Goal: Transaction & Acquisition: Purchase product/service

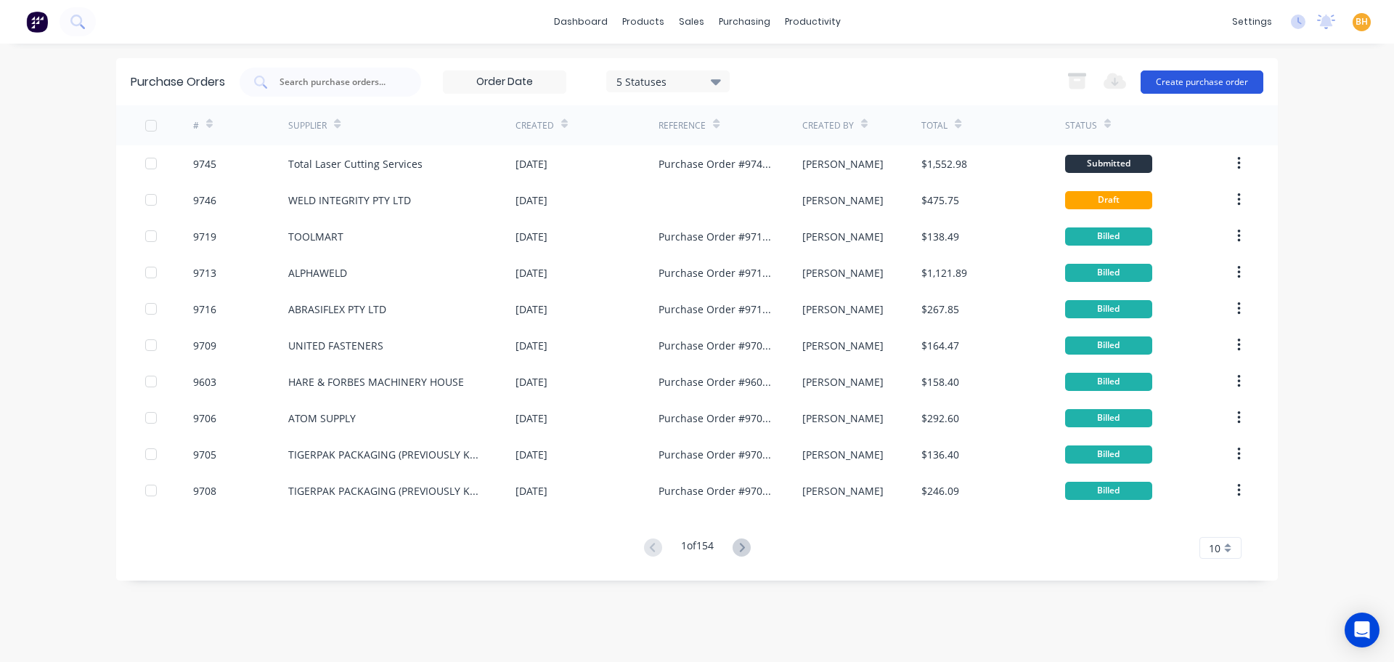
click at [1186, 89] on button "Create purchase order" at bounding box center [1202, 81] width 123 height 23
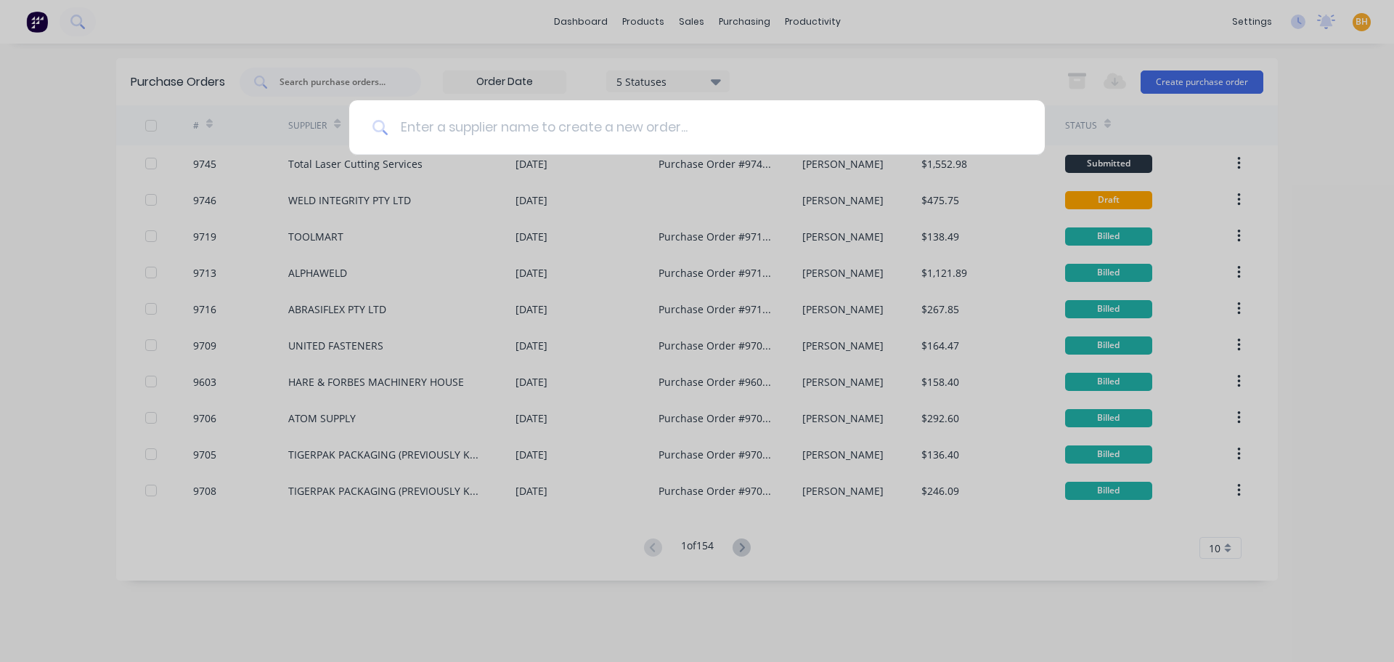
click at [496, 130] on input at bounding box center [705, 127] width 633 height 54
click at [442, 118] on input at bounding box center [705, 127] width 633 height 54
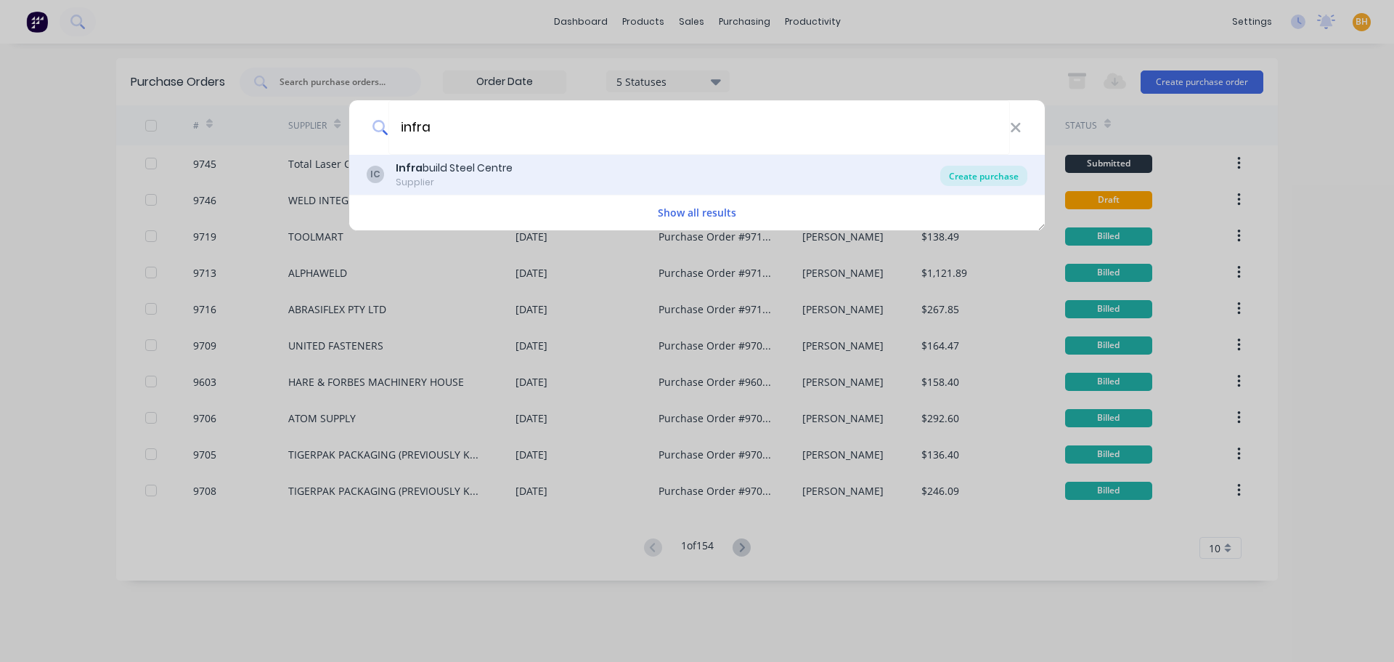
type input "infra"
click at [980, 176] on div "Create purchase" at bounding box center [984, 176] width 87 height 20
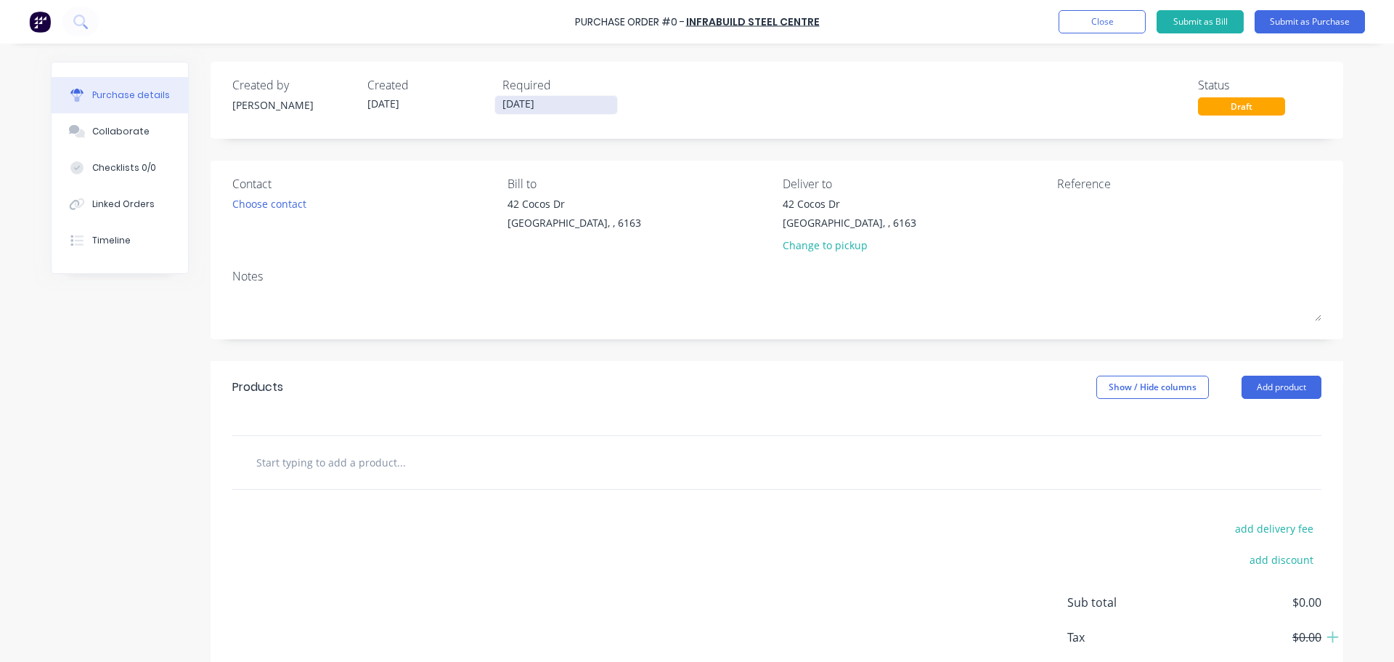
click at [511, 105] on input "[DATE]" at bounding box center [556, 105] width 122 height 18
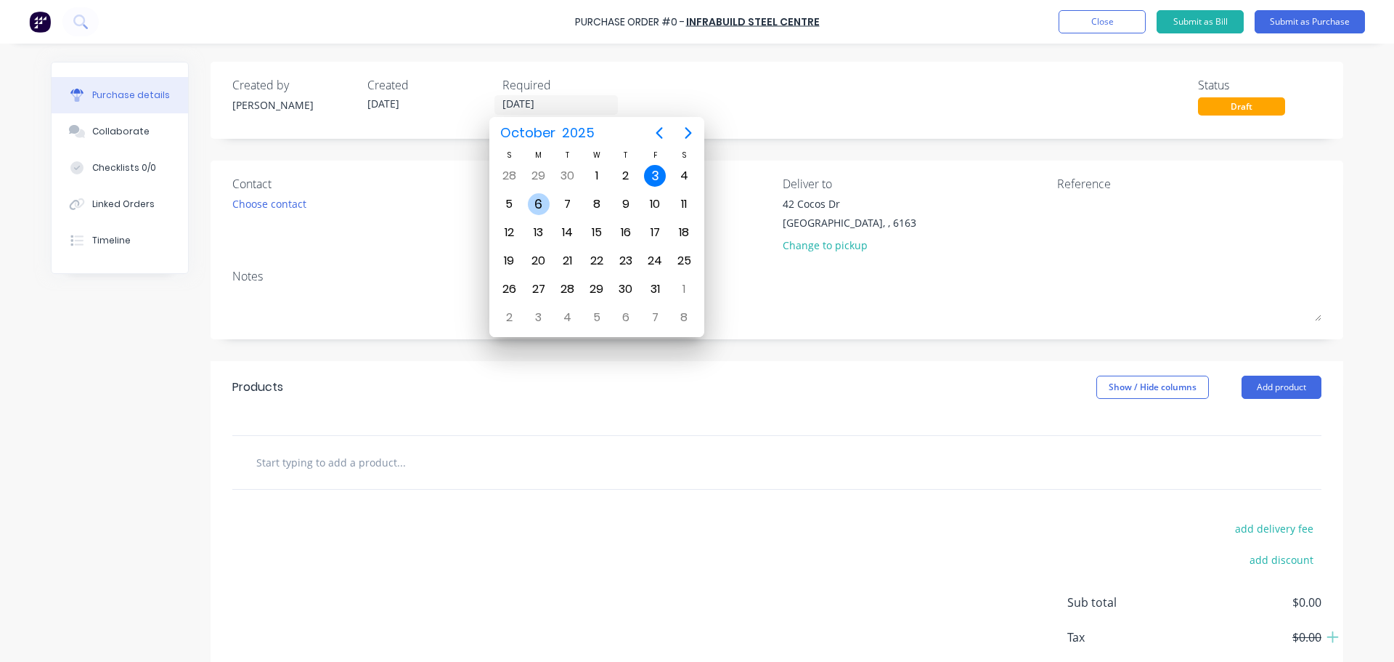
click at [540, 209] on div "6" at bounding box center [539, 204] width 22 height 22
type input "[DATE]"
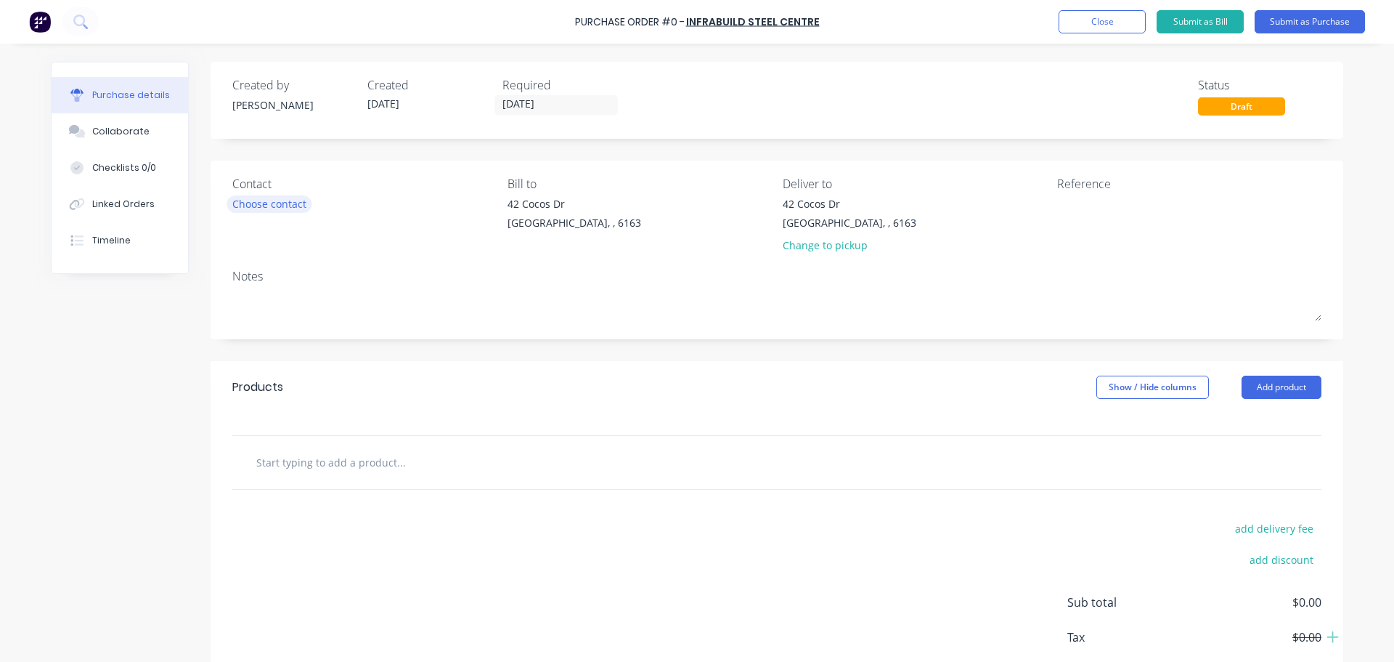
click at [270, 208] on div "Choose contact" at bounding box center [269, 203] width 74 height 15
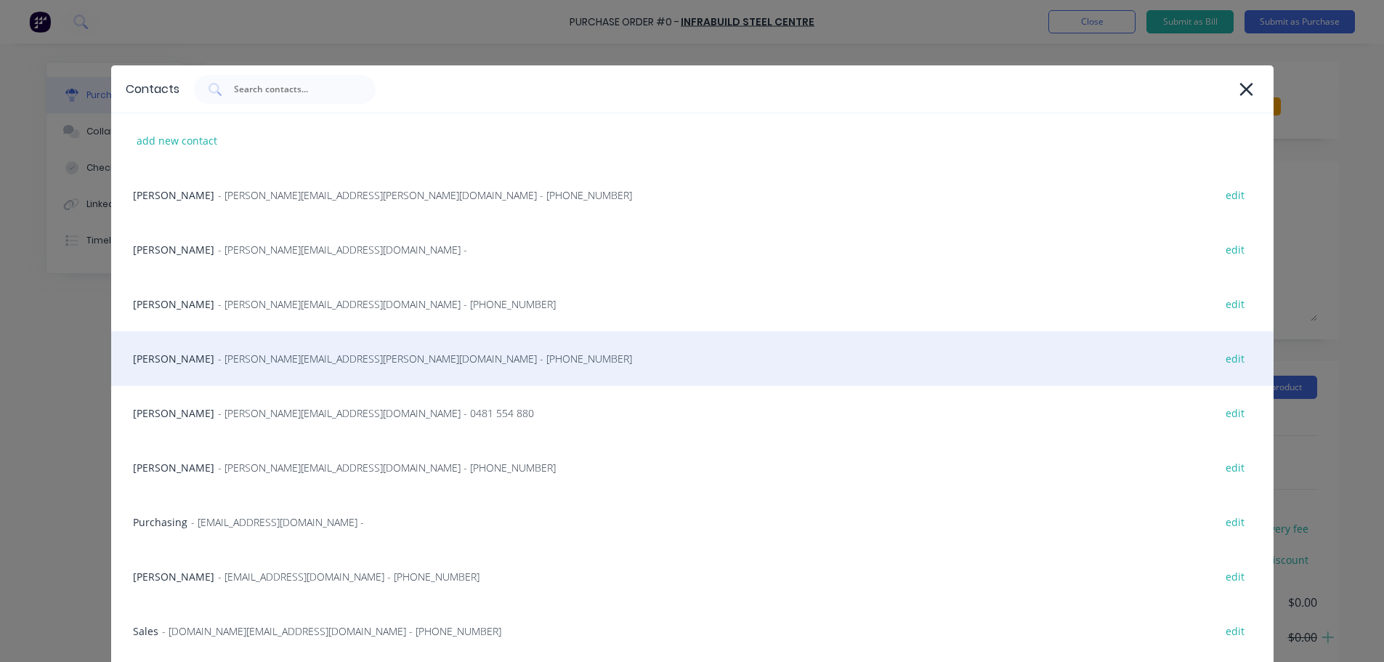
click at [328, 357] on span "- [PERSON_NAME][EMAIL_ADDRESS][PERSON_NAME][DOMAIN_NAME] - [PHONE_NUMBER]" at bounding box center [425, 358] width 414 height 15
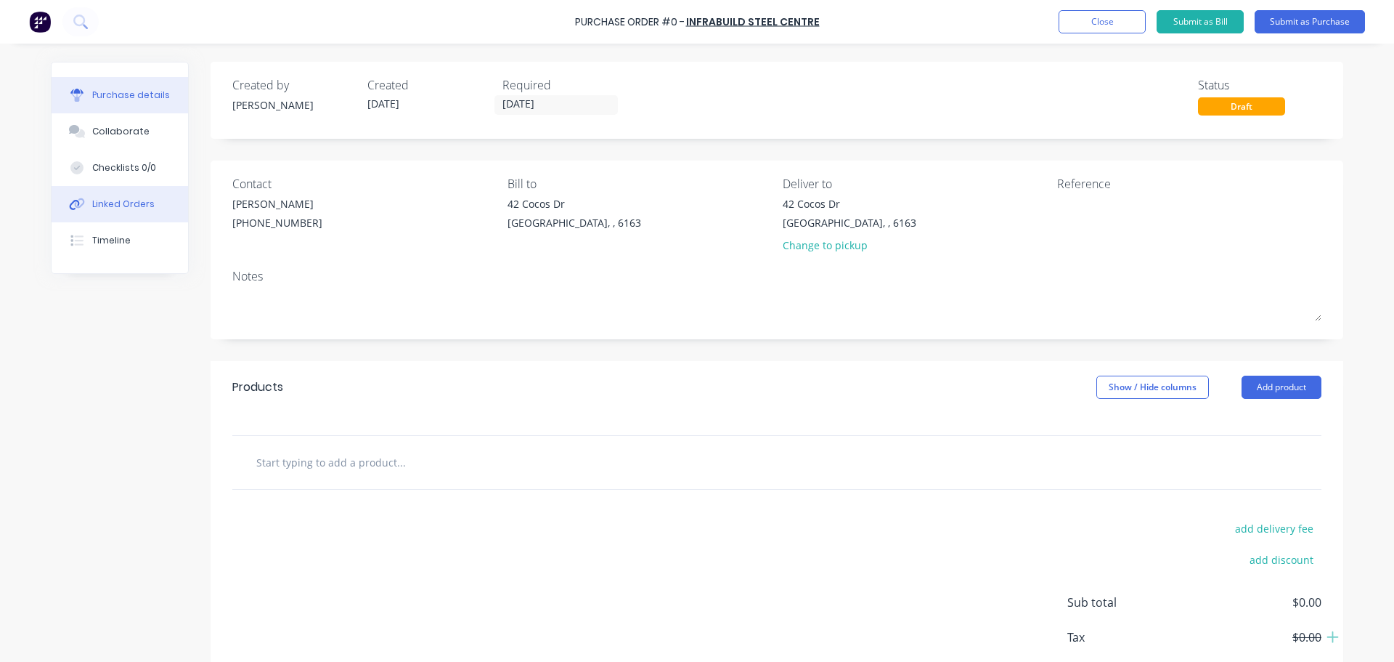
click at [108, 207] on div "Linked Orders" at bounding box center [123, 204] width 62 height 13
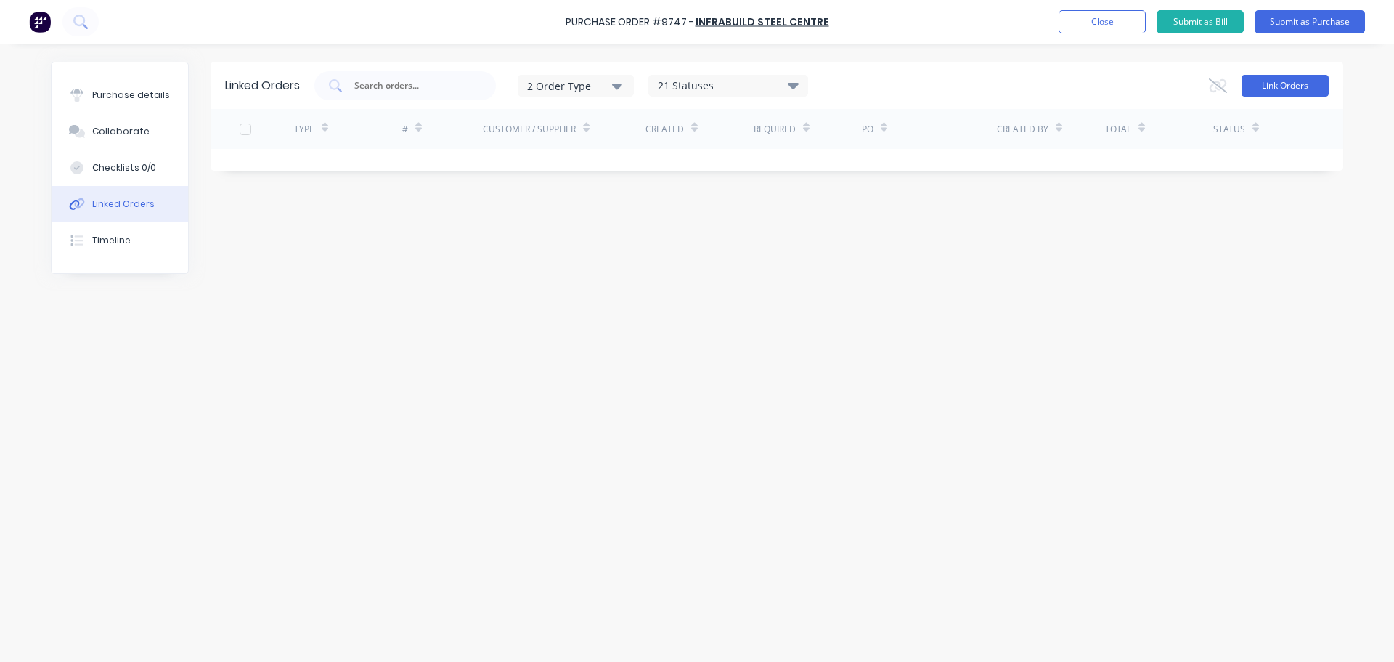
click at [1275, 76] on button "Link Orders" at bounding box center [1285, 86] width 87 height 22
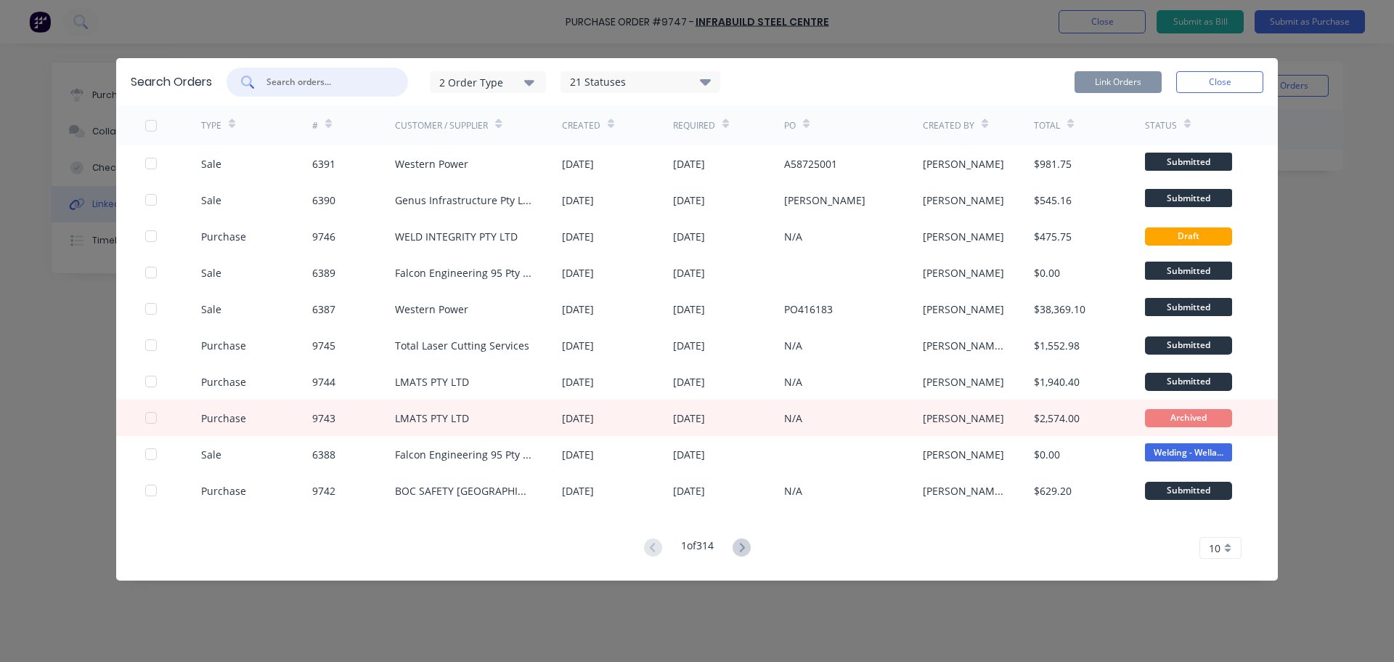
click at [296, 81] on input "text" at bounding box center [325, 82] width 121 height 15
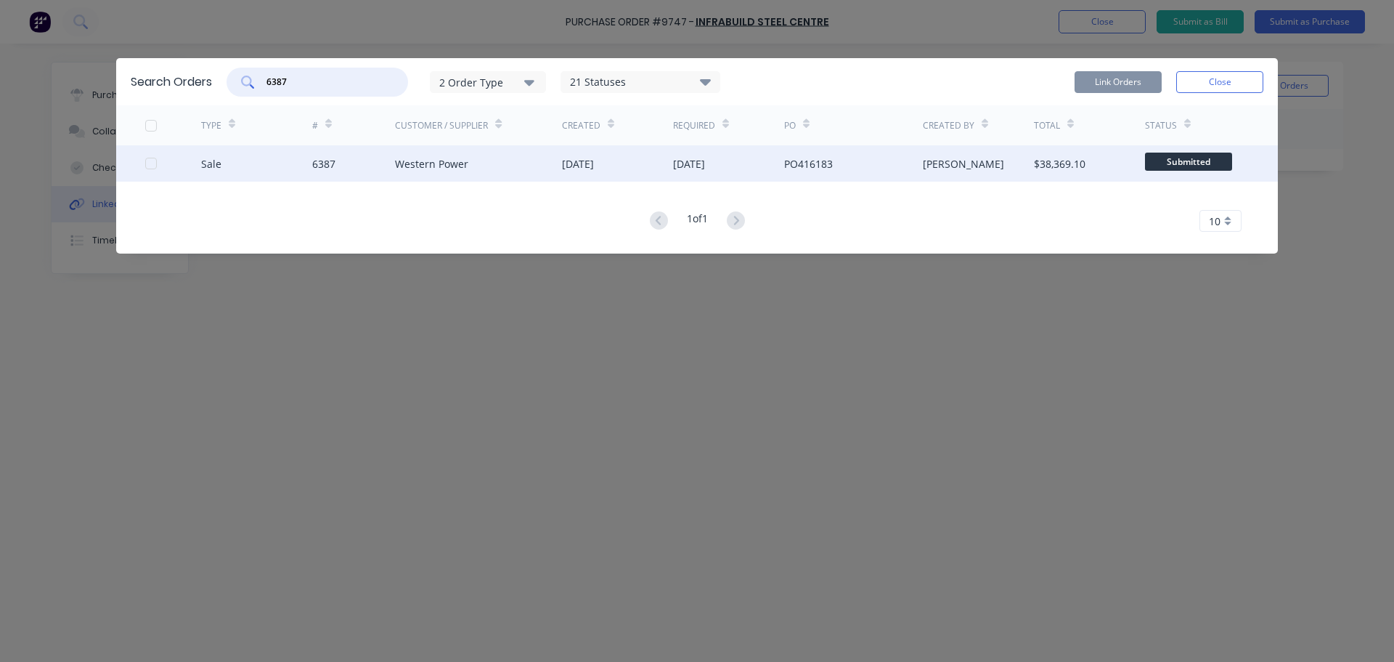
click at [148, 166] on div at bounding box center [151, 163] width 29 height 29
type input "6387"
click at [1121, 80] on button "Link Orders" at bounding box center [1118, 82] width 87 height 22
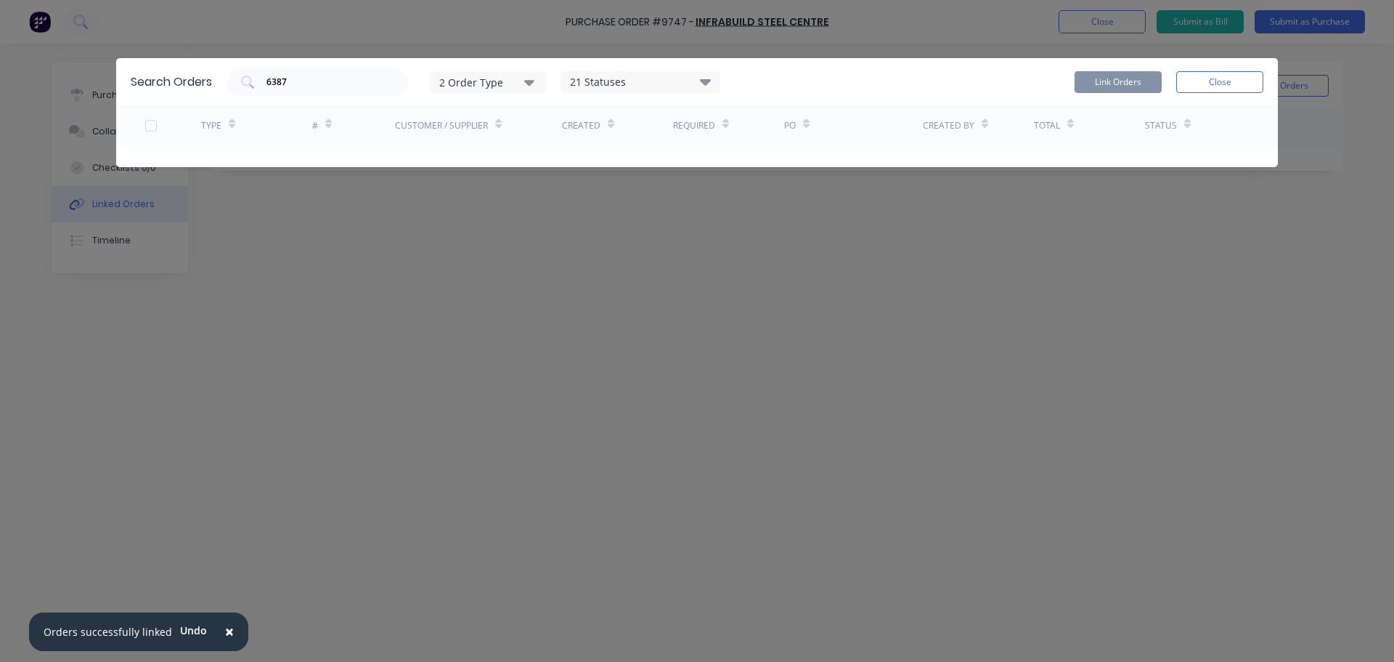
click at [225, 628] on span "×" at bounding box center [229, 631] width 9 height 20
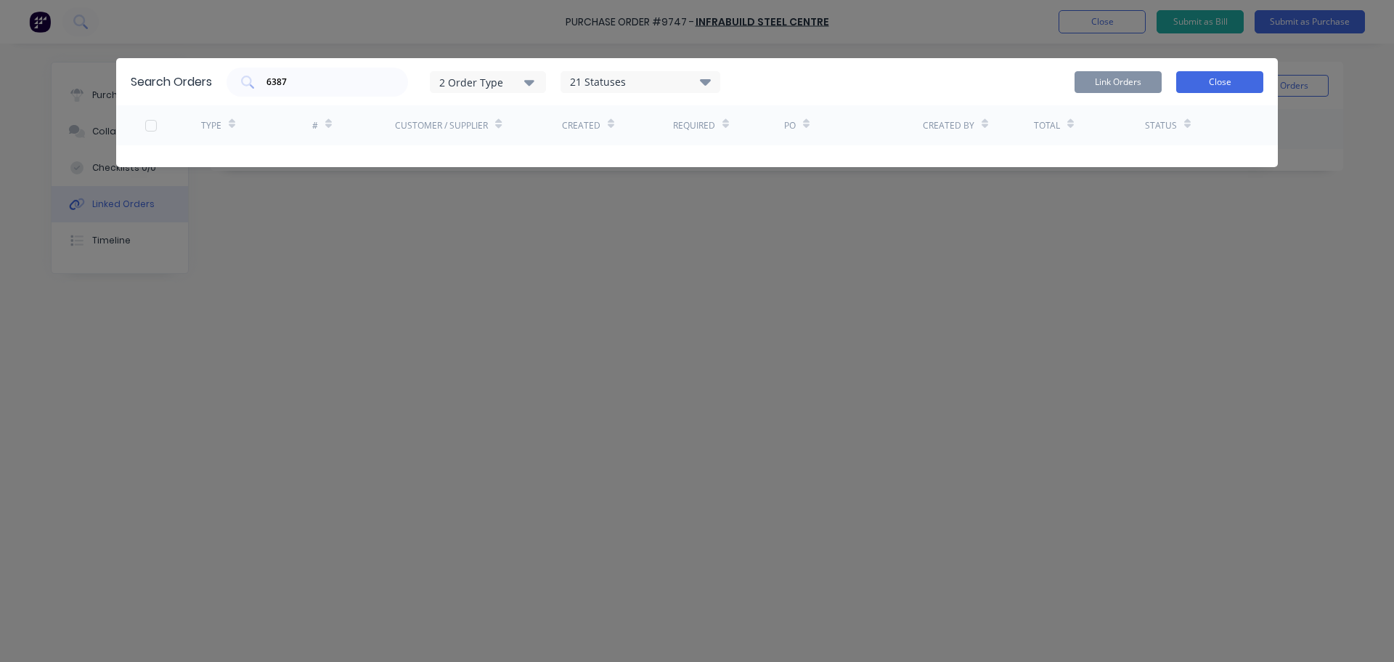
click at [1227, 76] on button "Close" at bounding box center [1220, 82] width 87 height 22
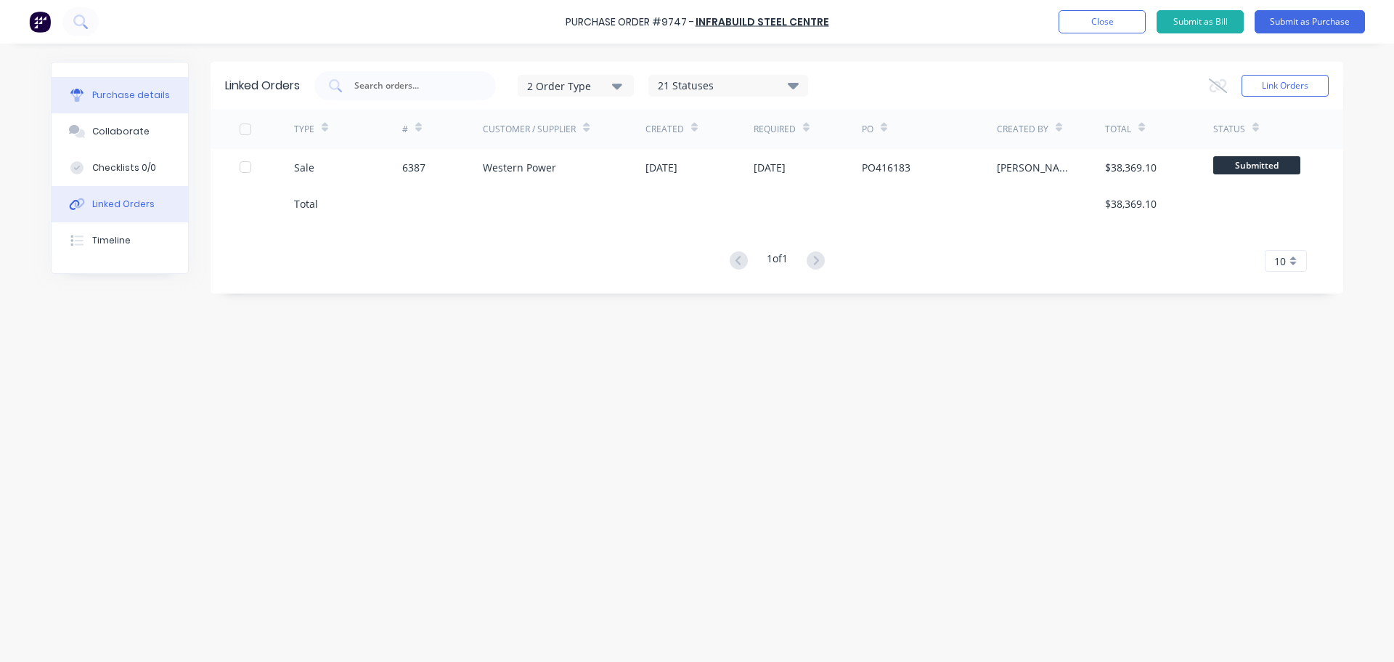
click at [139, 87] on button "Purchase details" at bounding box center [120, 95] width 137 height 36
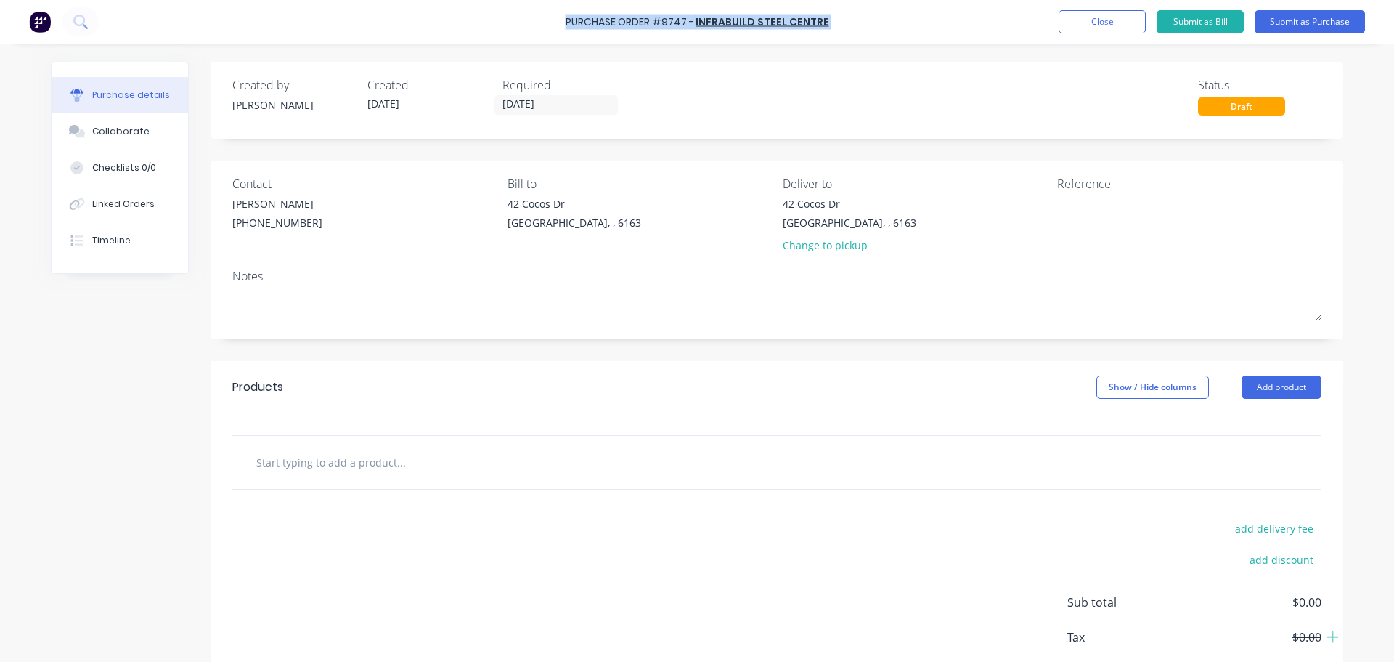
drag, startPoint x: 589, startPoint y: 18, endPoint x: 828, endPoint y: 20, distance: 238.9
click at [828, 20] on div "Purchase Order #9747 - Infrabuild Steel Centre Add product Close Submit as Bill…" at bounding box center [697, 22] width 1394 height 44
copy div "Purchase Order #9747 - Infrabuild Steel Centre Add product Close Submit as Bill…"
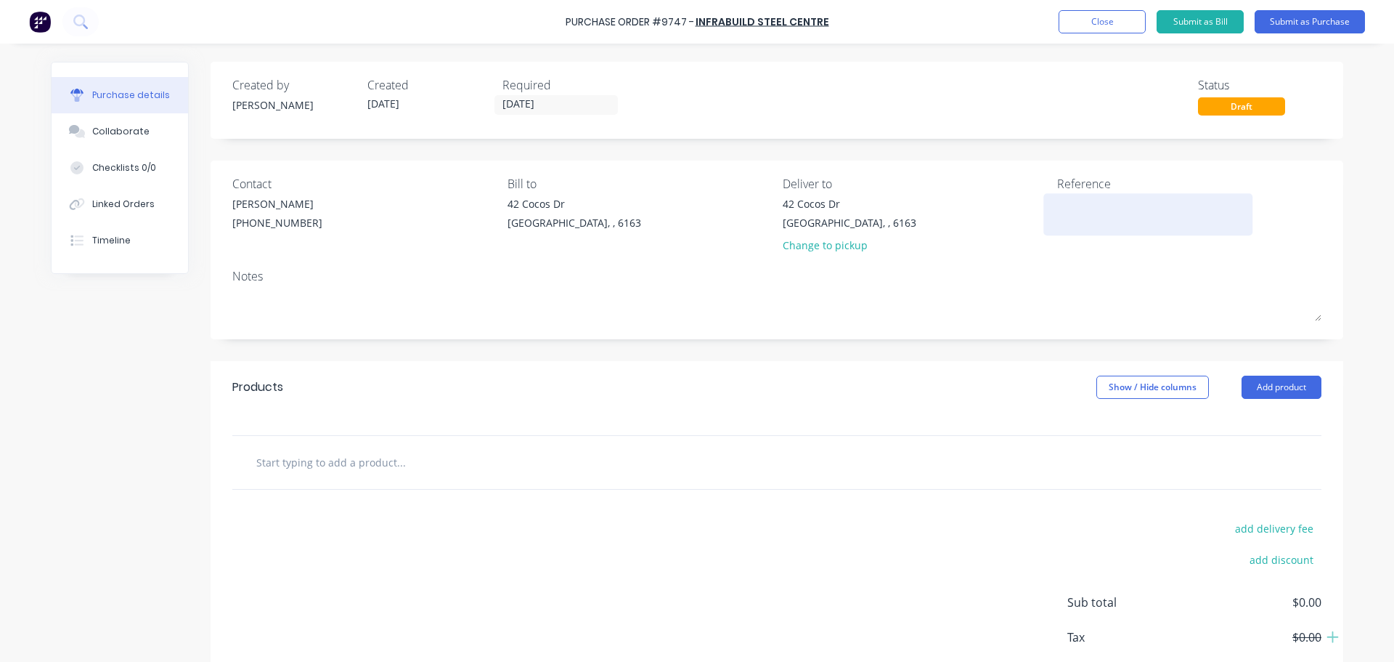
click at [1086, 216] on textarea at bounding box center [1148, 212] width 182 height 33
paste textarea "Purchase Order #9747 - [GEOGRAPHIC_DATA]"
type textarea "Purchase Order #9747 - [GEOGRAPHIC_DATA]"
type textarea "x"
type textarea "Purchase Order #9747 - [GEOGRAPHIC_DATA]"
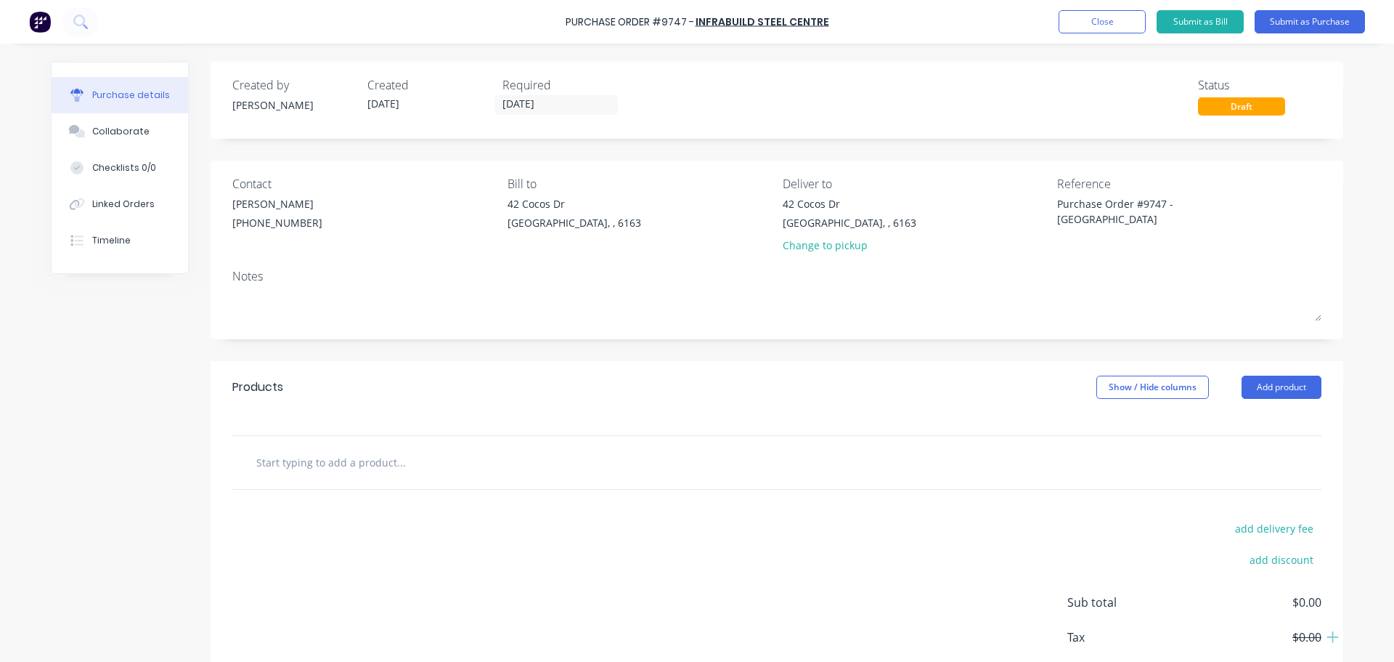
click at [345, 474] on input "text" at bounding box center [401, 461] width 291 height 29
type textarea "x"
type input "1"
type textarea "x"
type input "12"
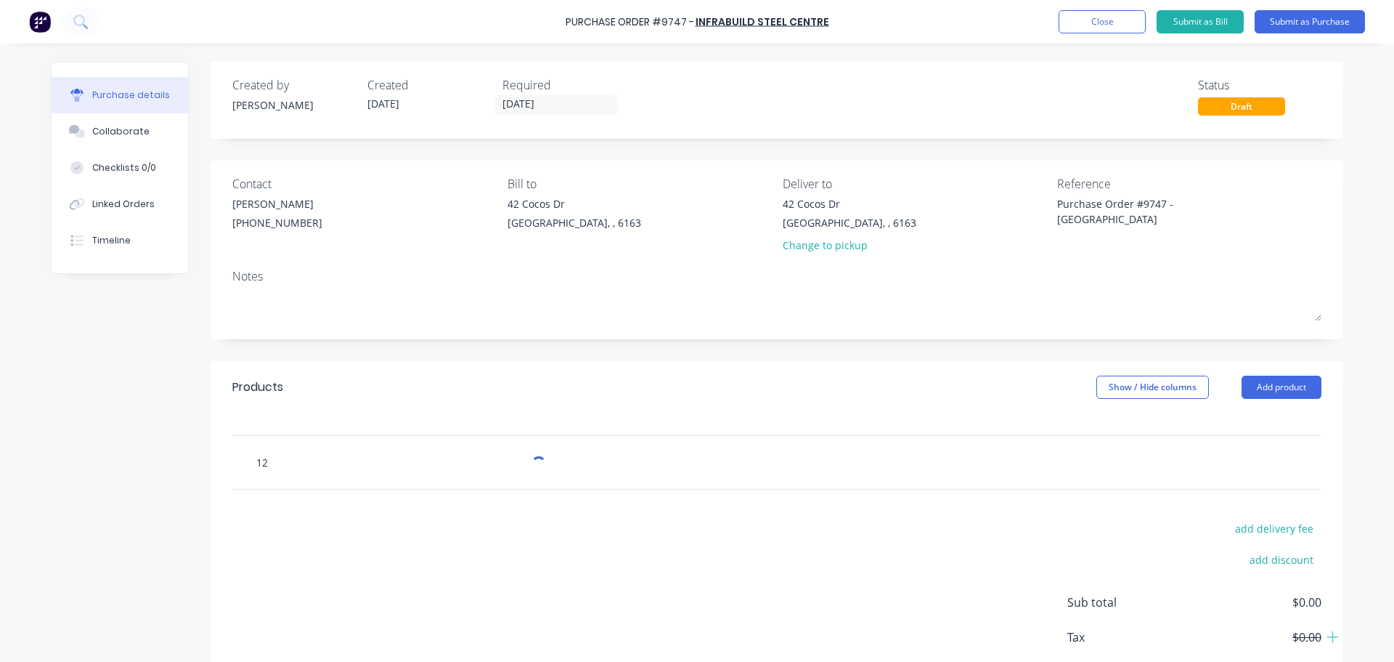
type textarea "x"
type input "125"
type textarea "x"
type input "125x"
type textarea "x"
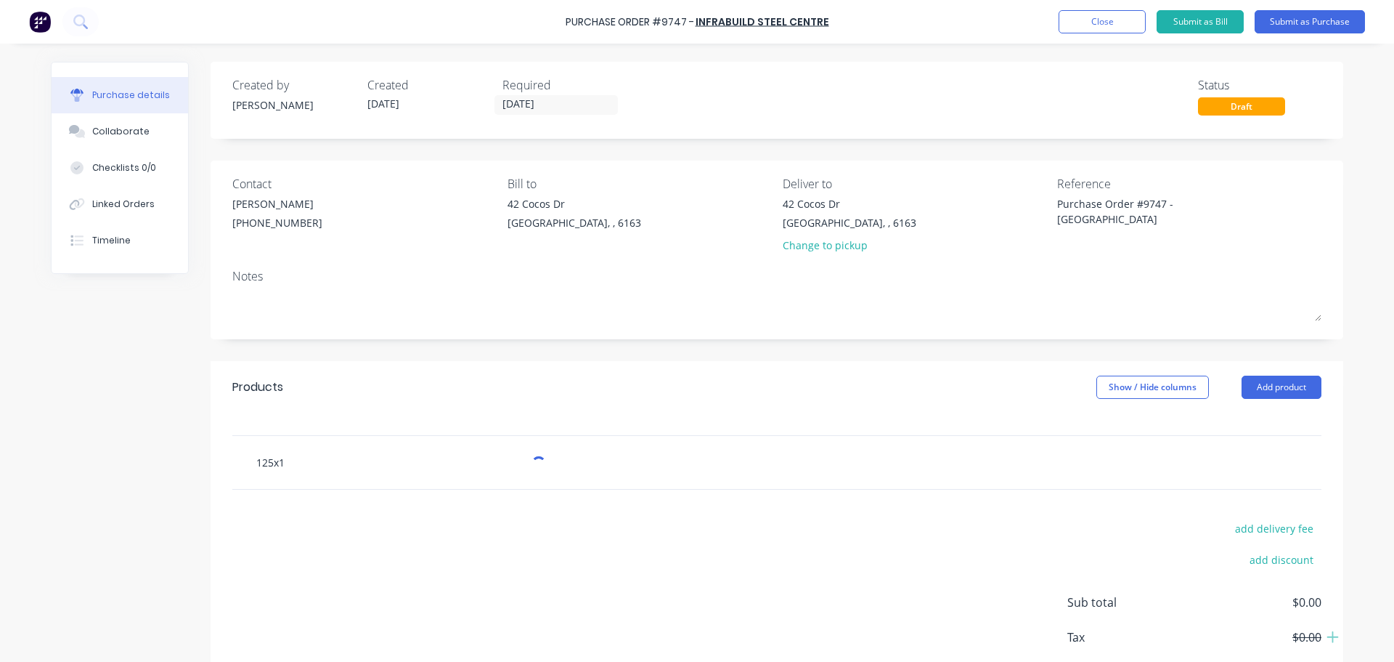
type input "125x12"
type textarea "x"
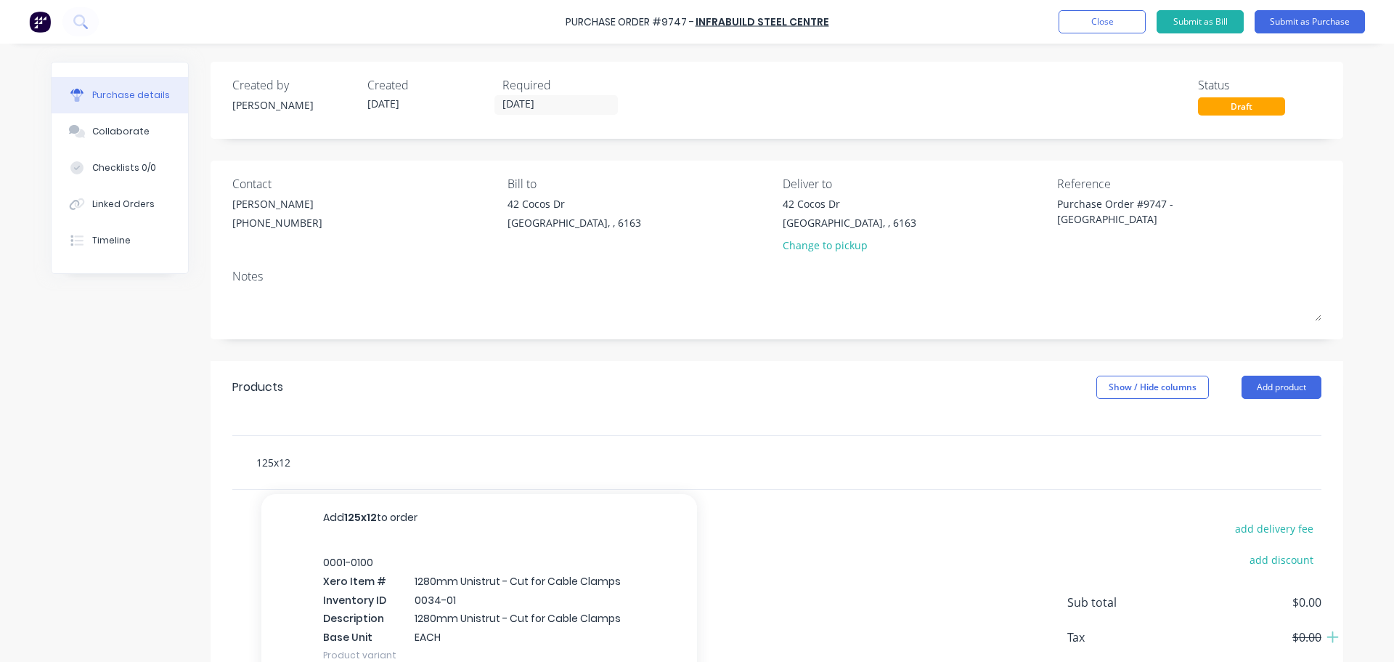
type input "125x125"
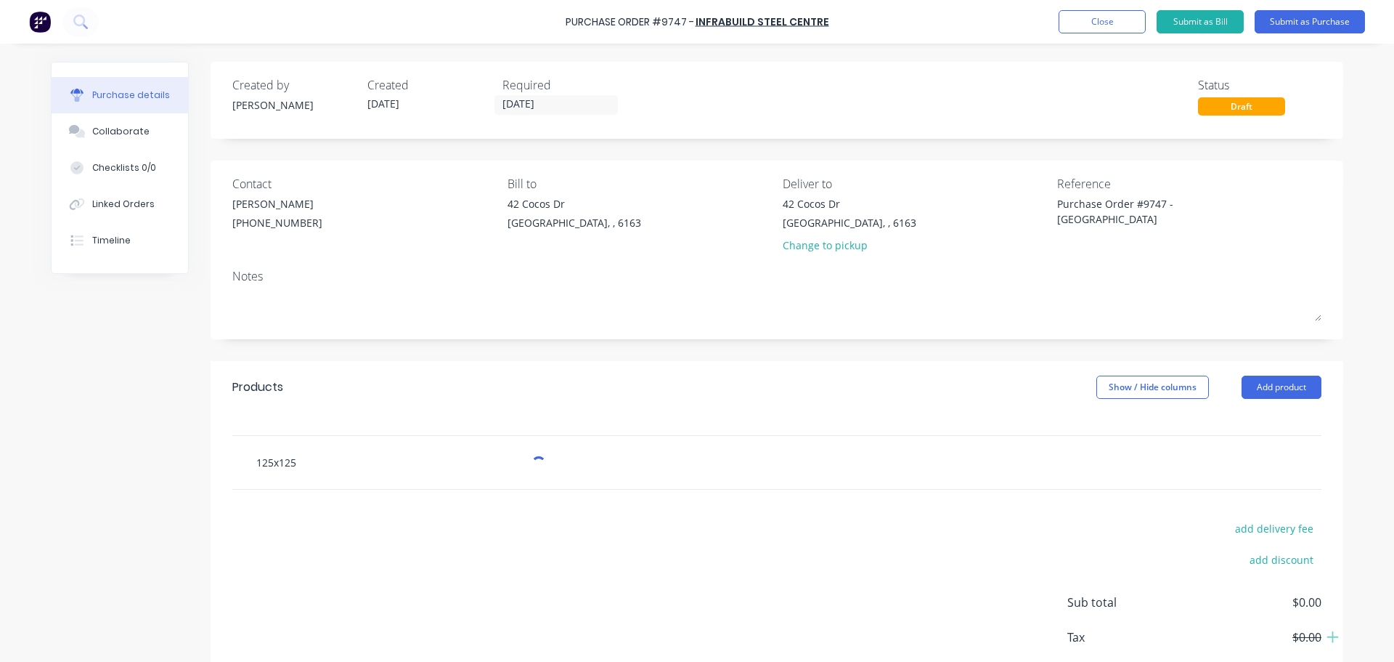
type textarea "x"
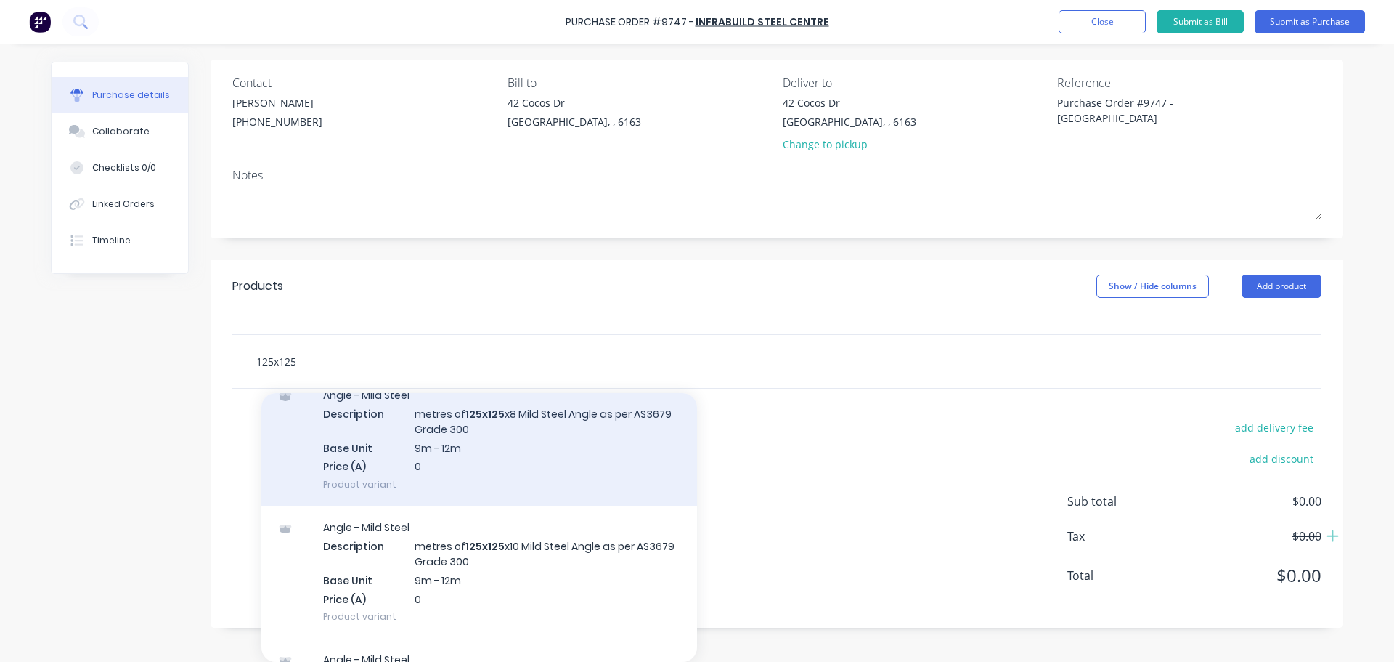
scroll to position [145, 0]
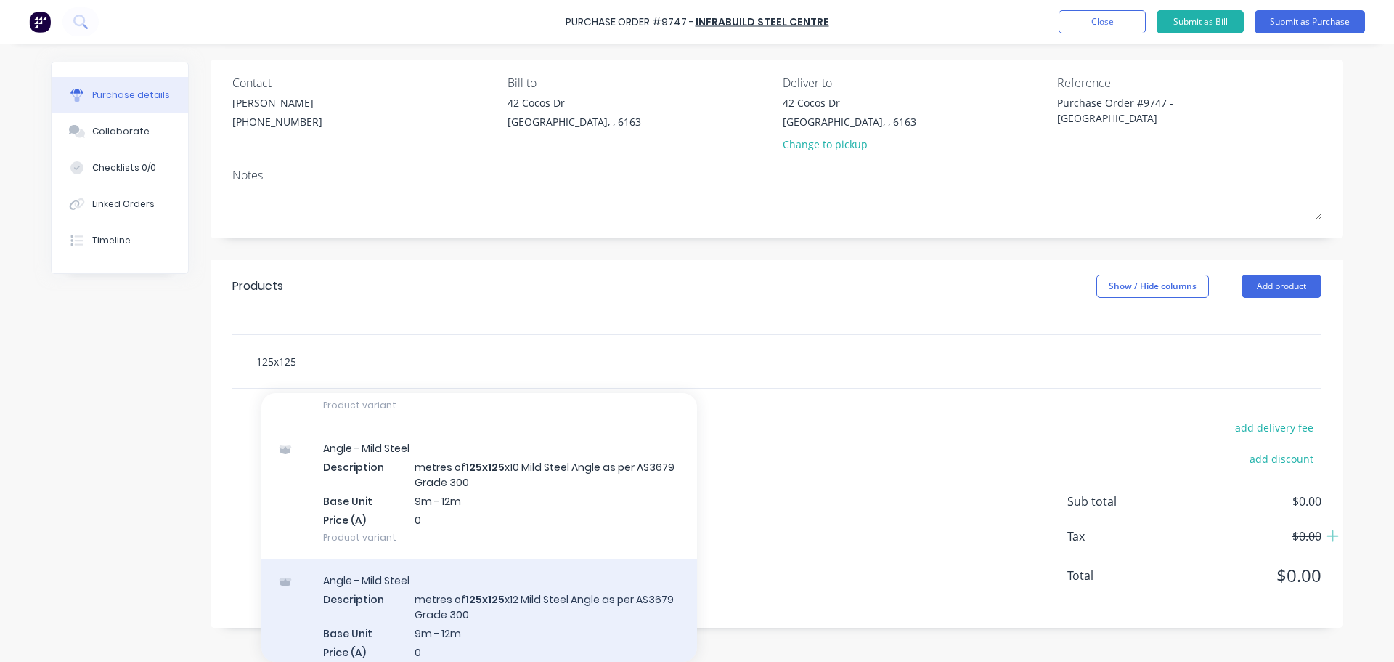
type input "125x125"
click at [521, 594] on div "Angle - Mild Steel Description metres of 125x125 x12 Mild Steel Angle as per AS…" at bounding box center [479, 625] width 436 height 132
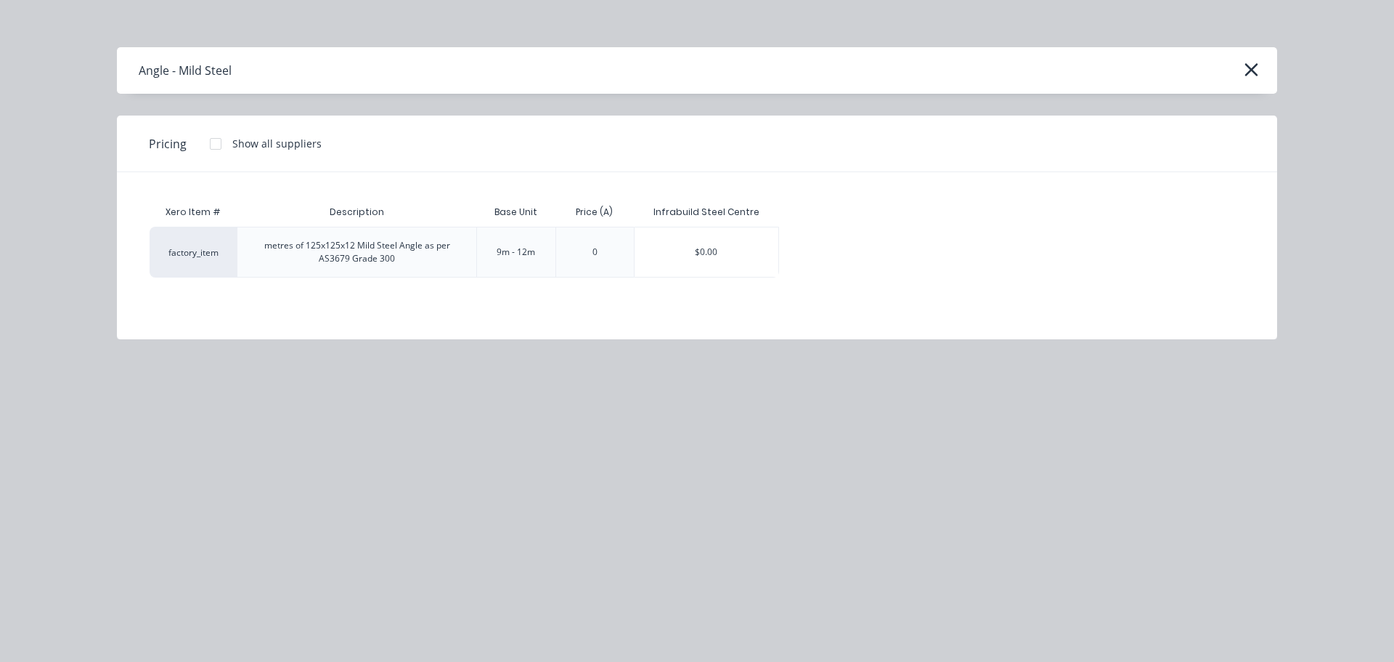
click at [709, 240] on div "$0.00" at bounding box center [707, 251] width 144 height 49
type textarea "x"
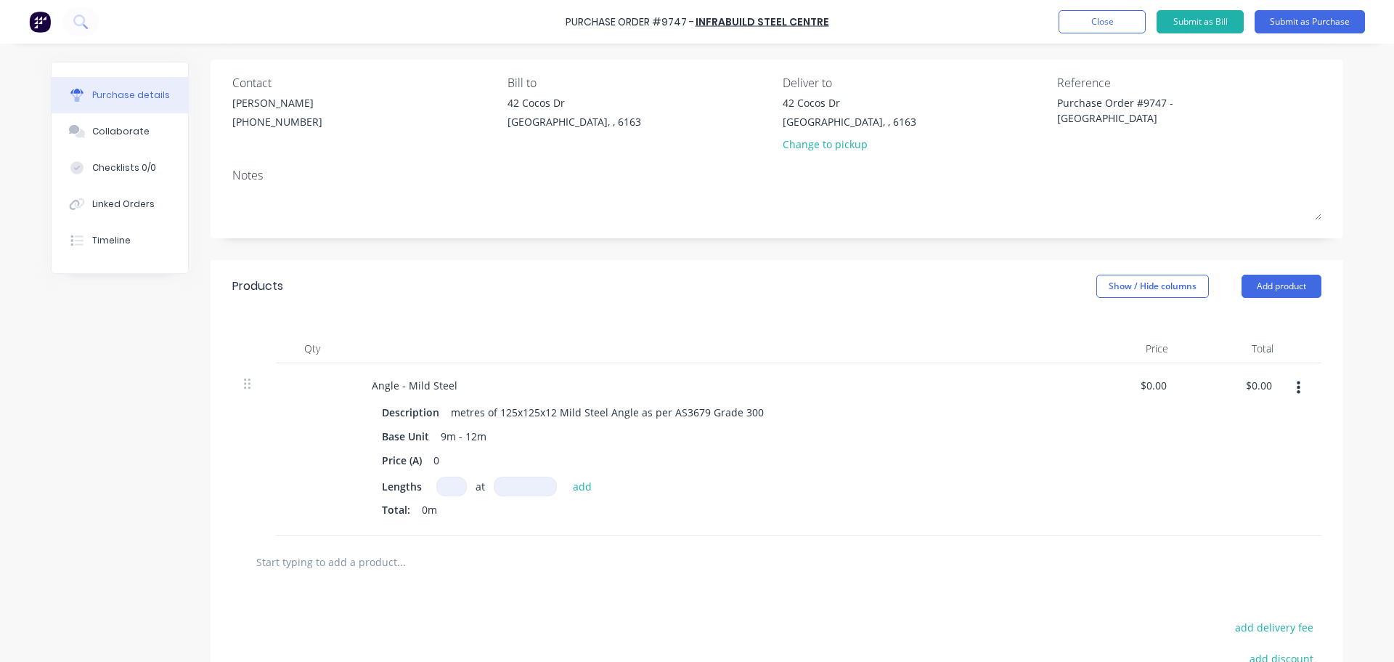
scroll to position [101, 0]
click at [1095, 15] on button "Close" at bounding box center [1102, 21] width 87 height 23
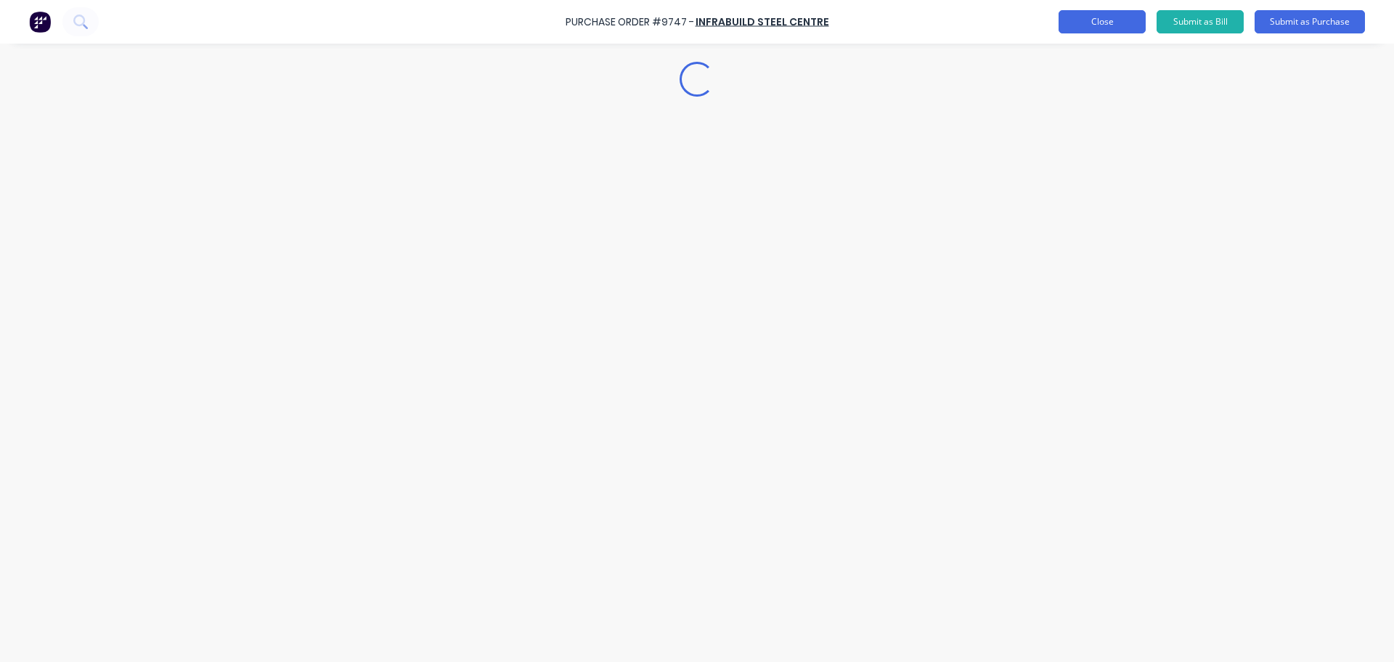
type textarea "x"
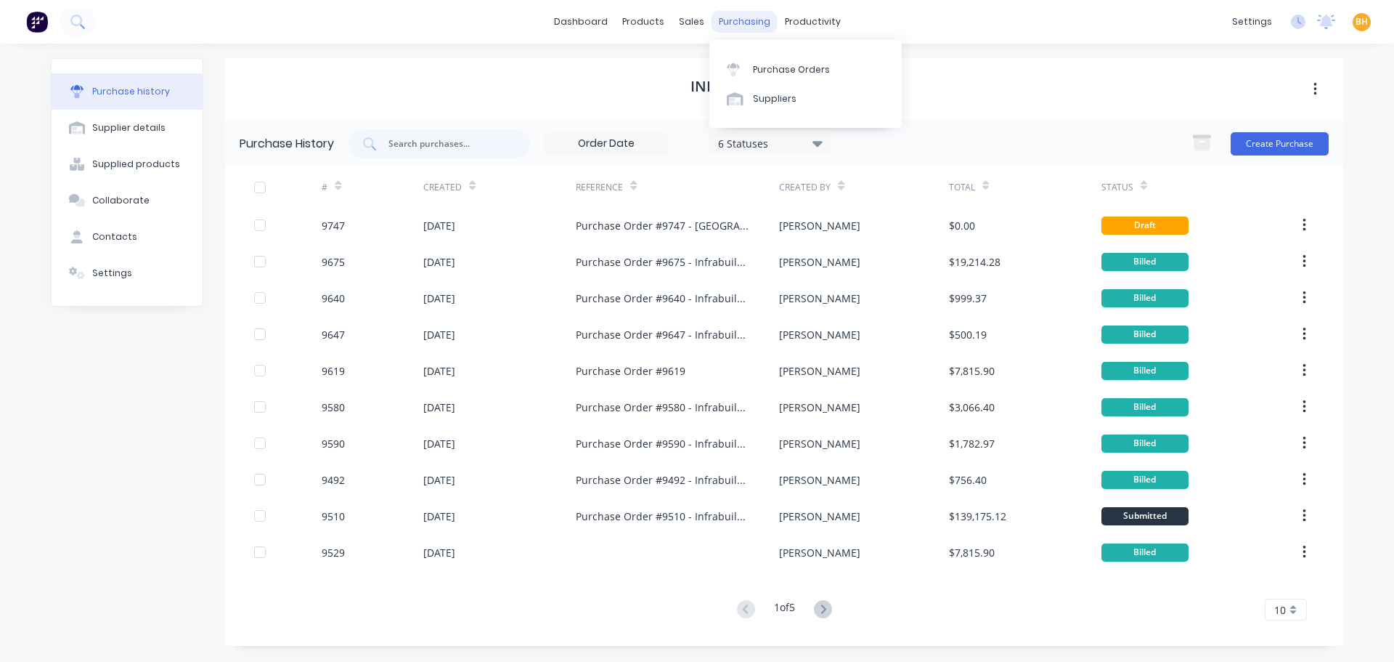
click at [728, 28] on div "purchasing" at bounding box center [745, 22] width 66 height 22
click at [758, 68] on div "Purchase Orders" at bounding box center [791, 69] width 77 height 13
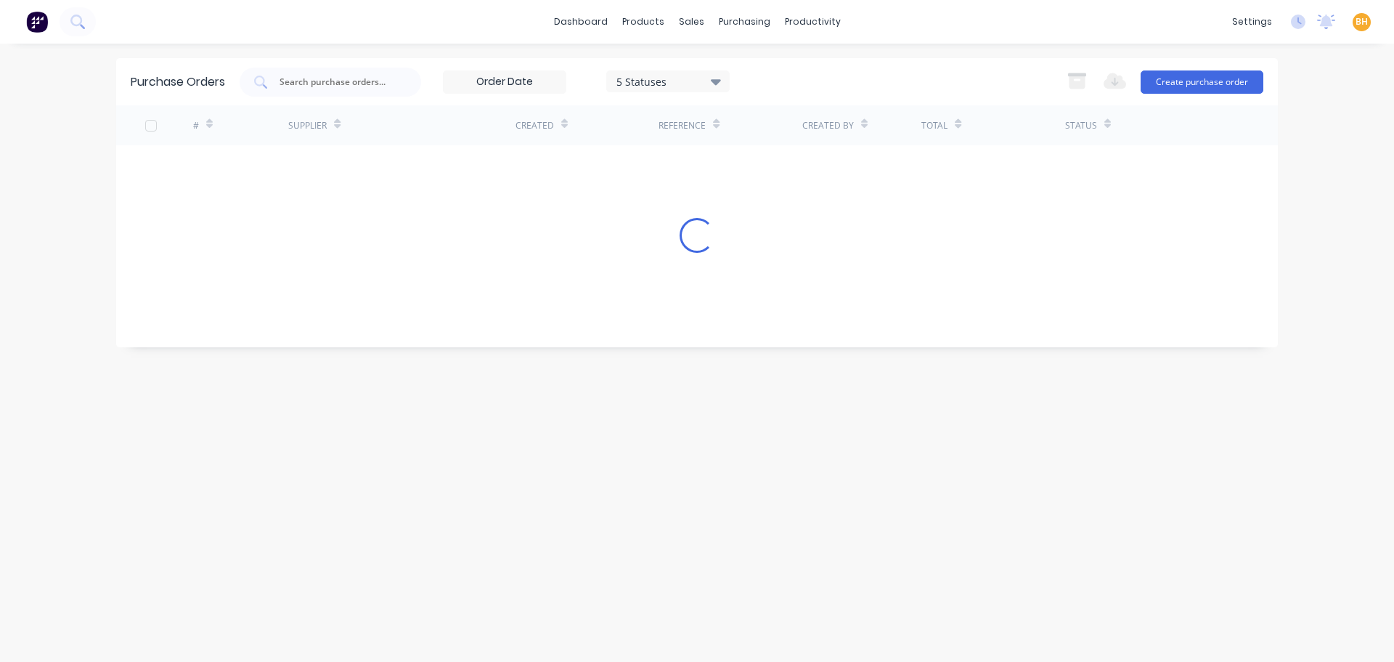
drag, startPoint x: 341, startPoint y: 453, endPoint x: 327, endPoint y: 460, distance: 16.2
click at [343, 453] on div "Purchase Orders 5 Statuses 5 Statuses Export to Excel (XLSX) Create purchase or…" at bounding box center [697, 352] width 1162 height 589
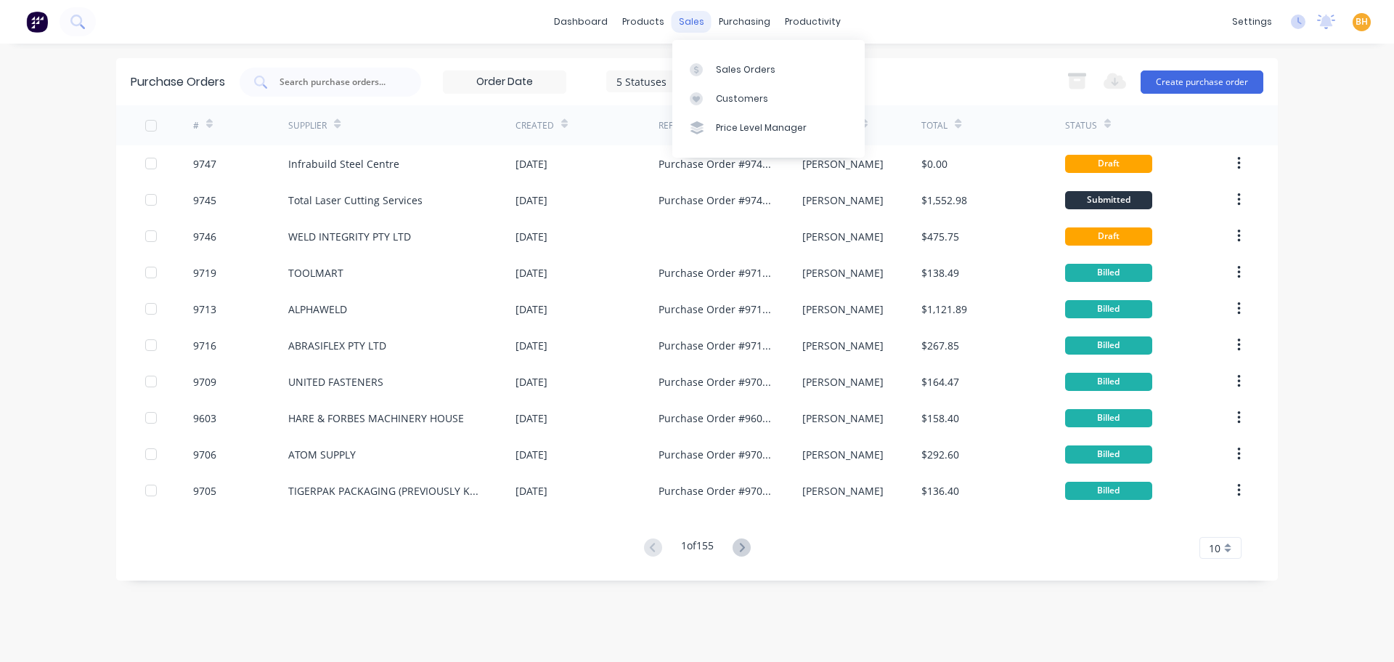
click at [691, 28] on div "sales" at bounding box center [692, 22] width 40 height 22
click at [730, 68] on div "Sales Orders" at bounding box center [746, 69] width 60 height 13
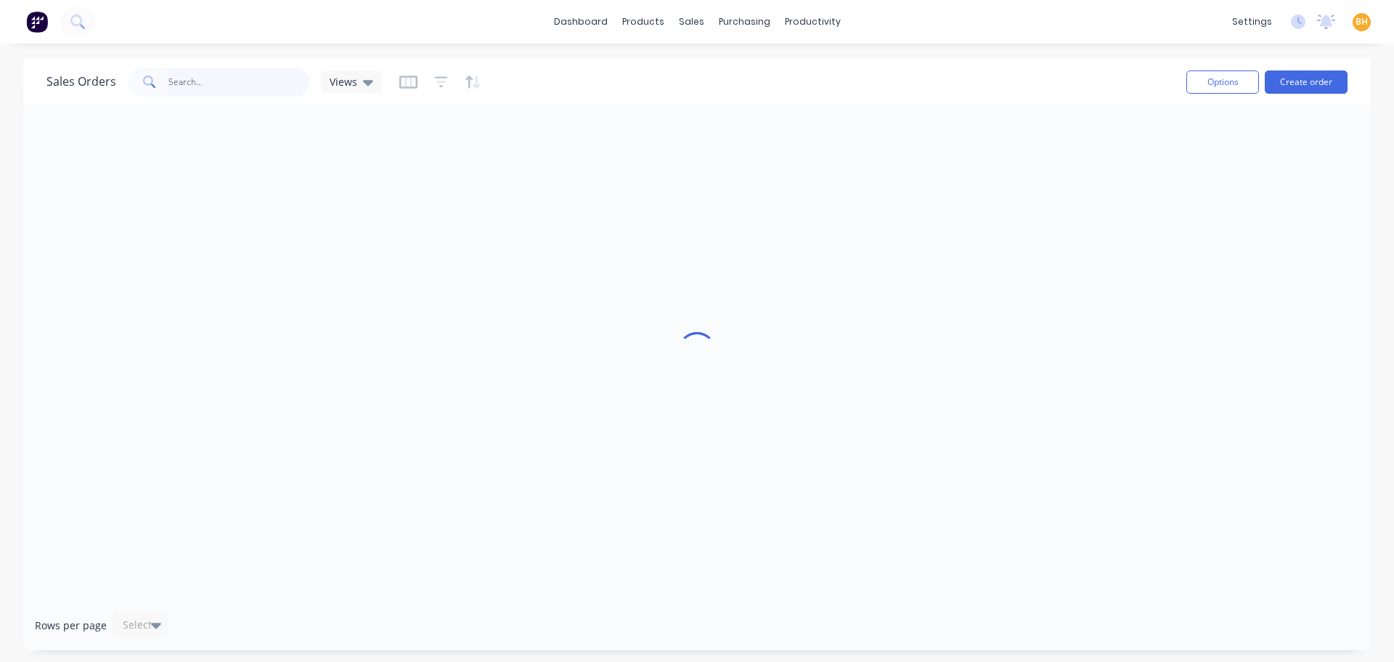
click at [230, 79] on input "text" at bounding box center [239, 82] width 142 height 29
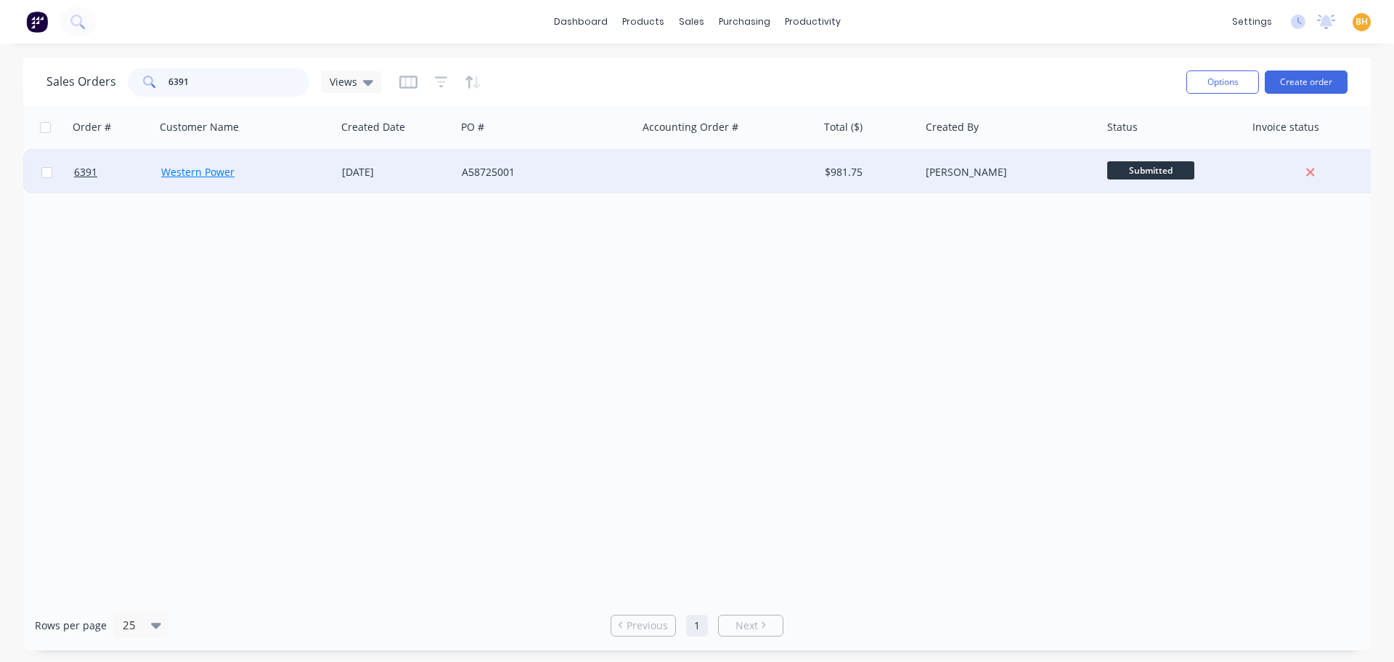
type input "6391"
click at [183, 173] on link "Western Power" at bounding box center [197, 172] width 73 height 14
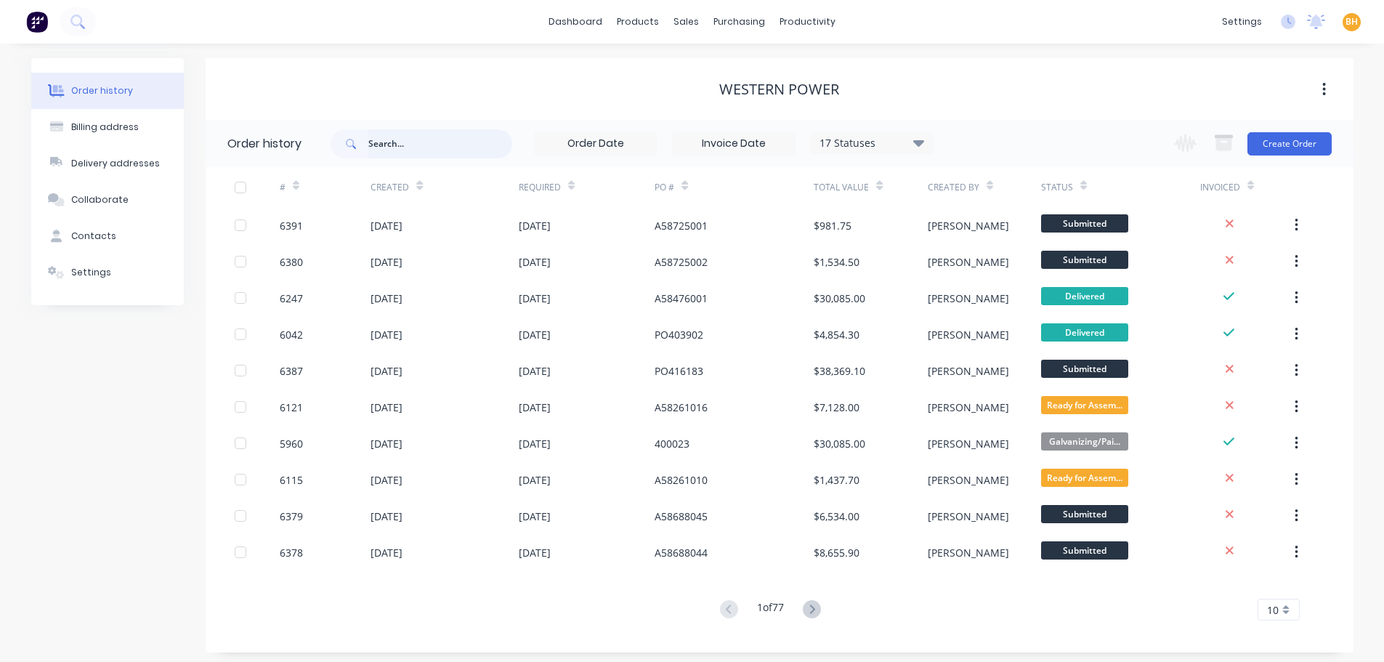
click at [385, 153] on input "text" at bounding box center [440, 143] width 144 height 29
type input "6391"
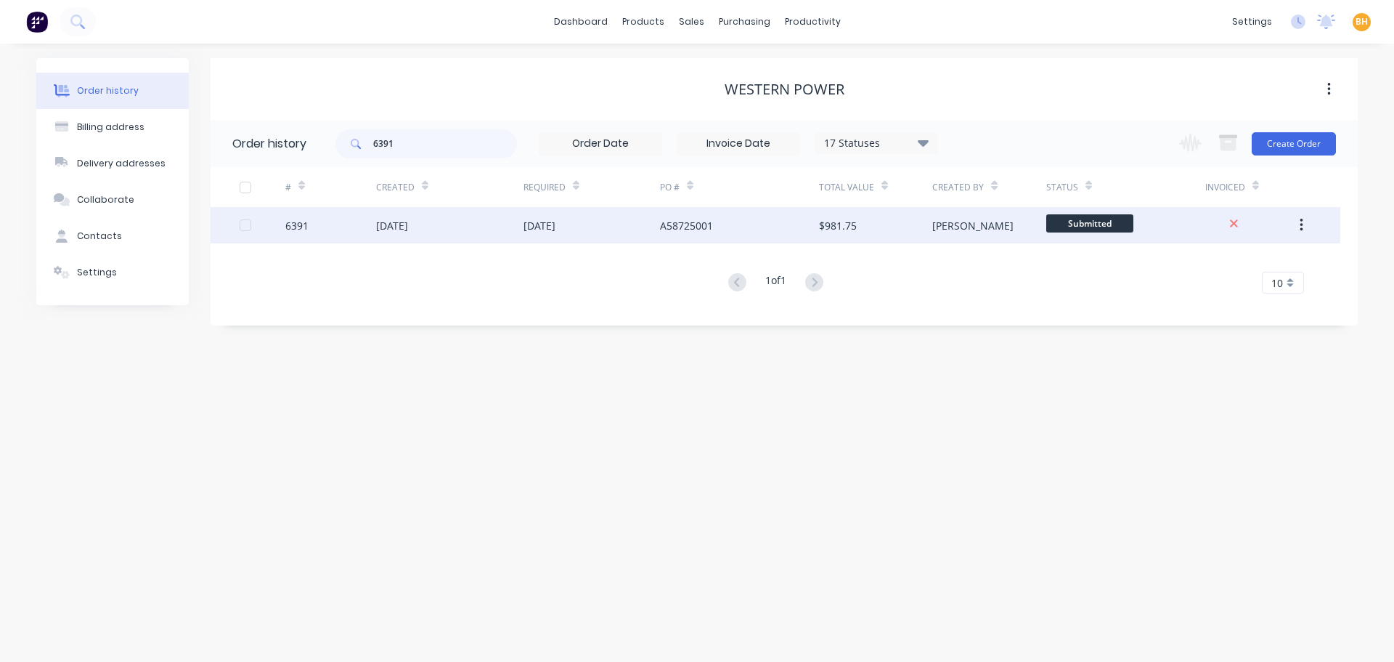
click at [390, 215] on div "[DATE]" at bounding box center [449, 225] width 147 height 36
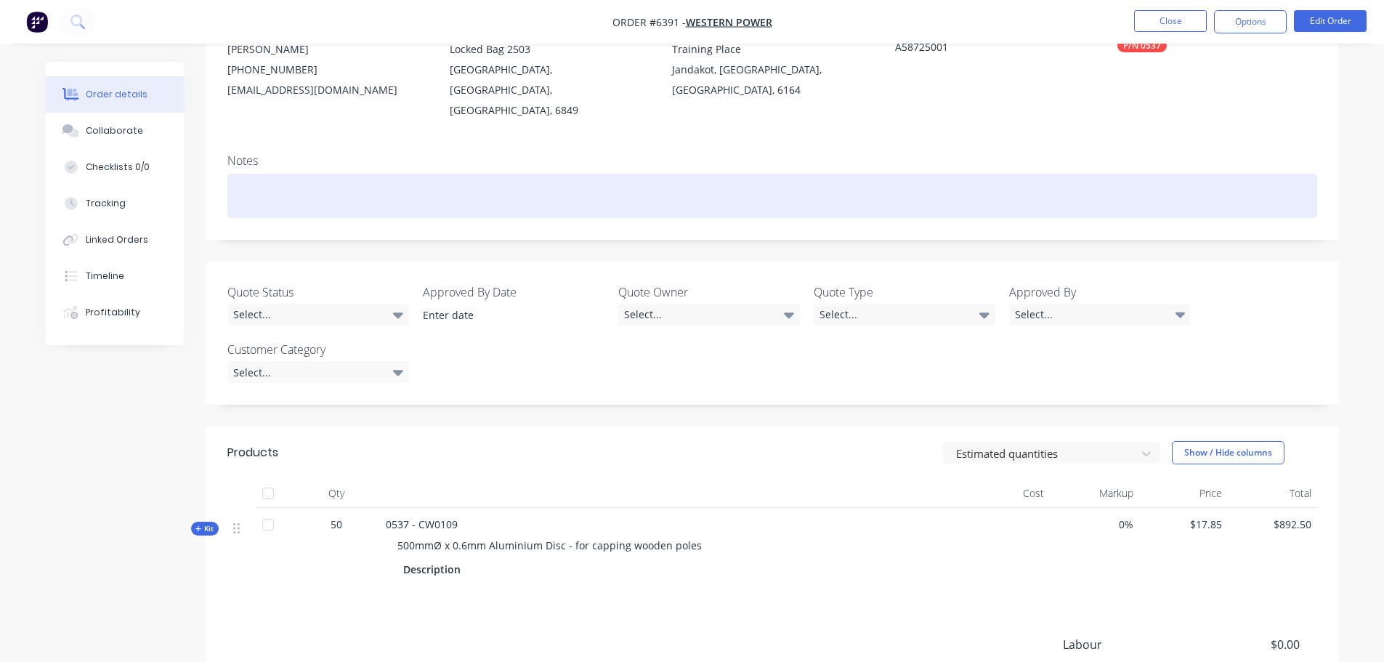
scroll to position [145, 0]
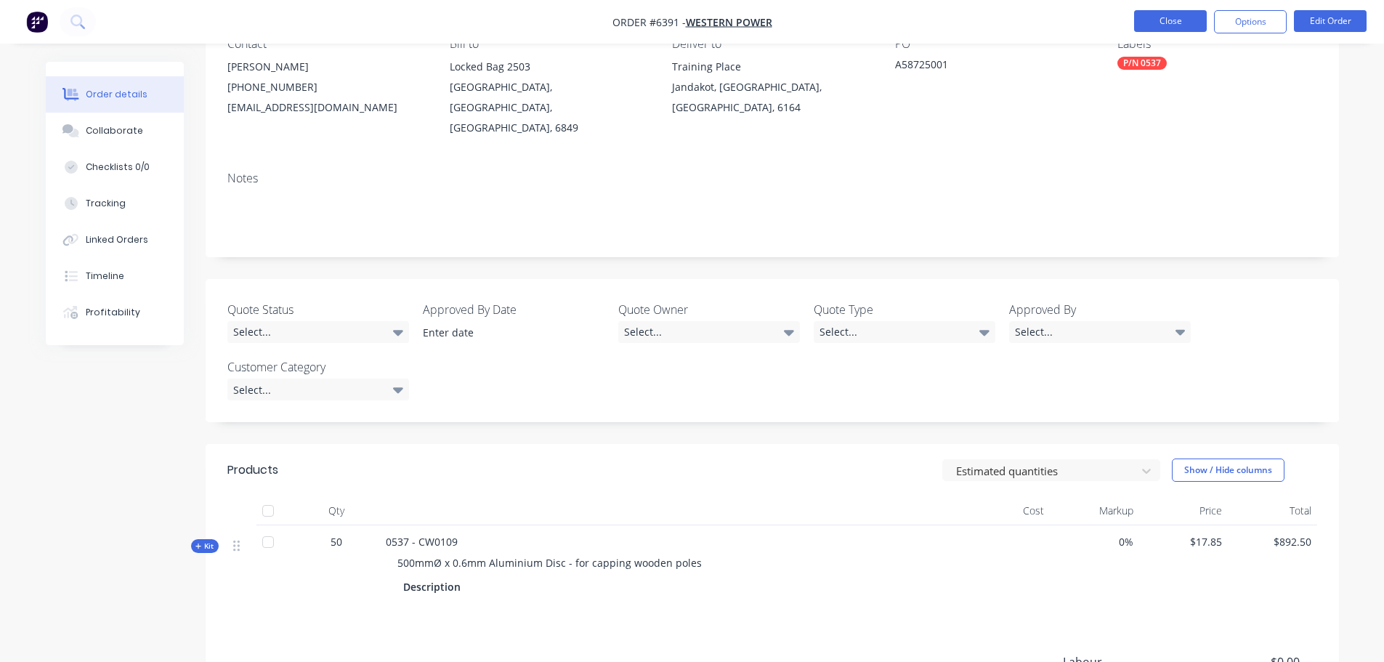
click at [1169, 24] on button "Close" at bounding box center [1170, 21] width 73 height 22
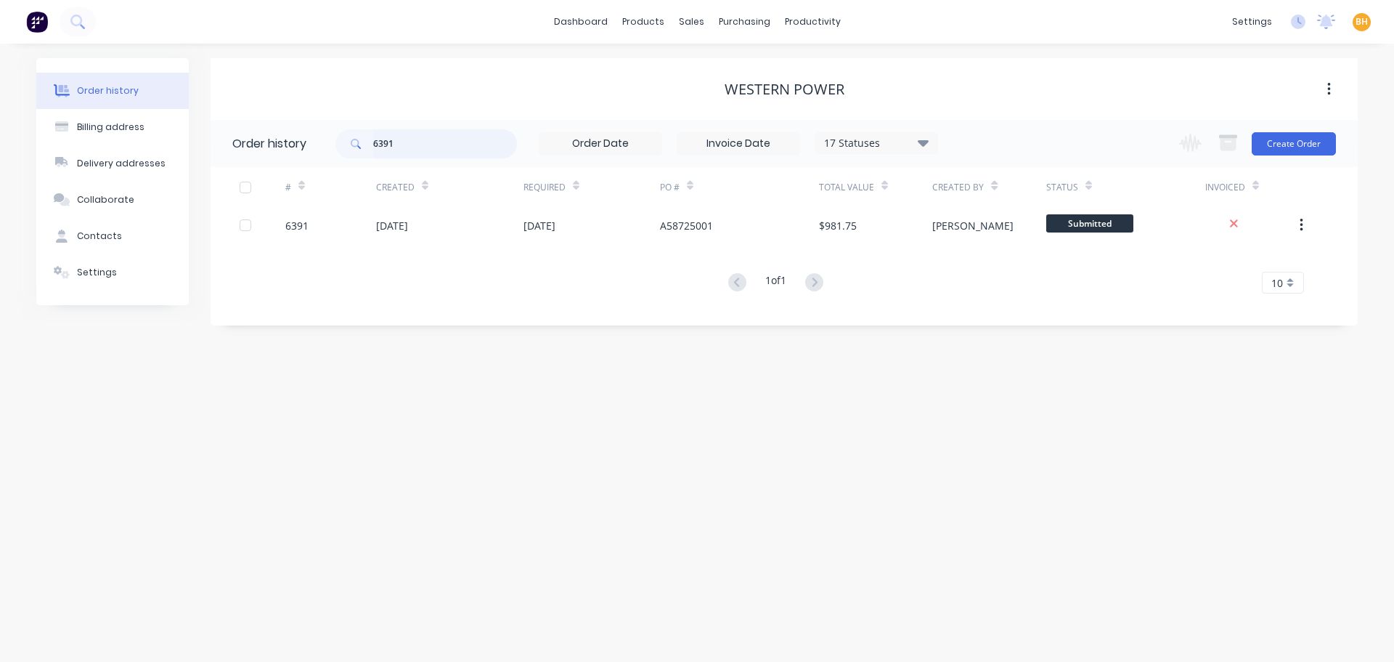
click at [403, 143] on input "6391" at bounding box center [445, 143] width 144 height 29
type input "6380"
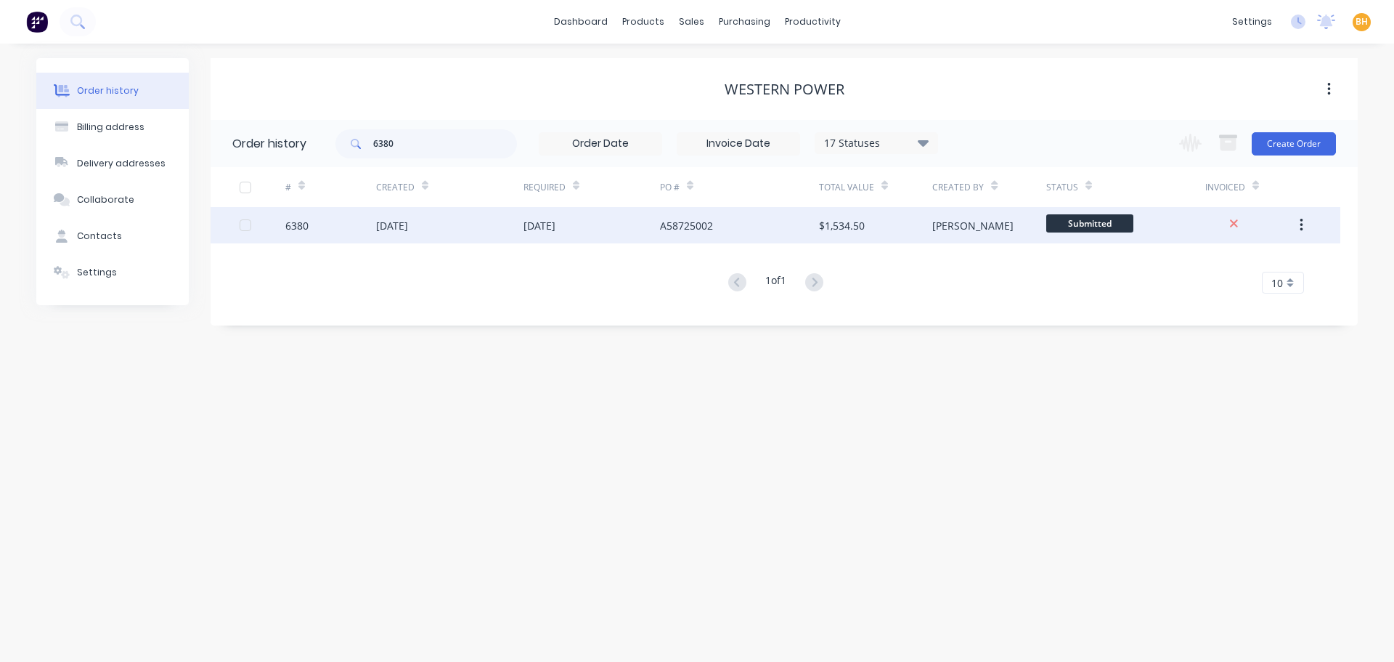
click at [408, 230] on div "[DATE]" at bounding box center [392, 225] width 32 height 15
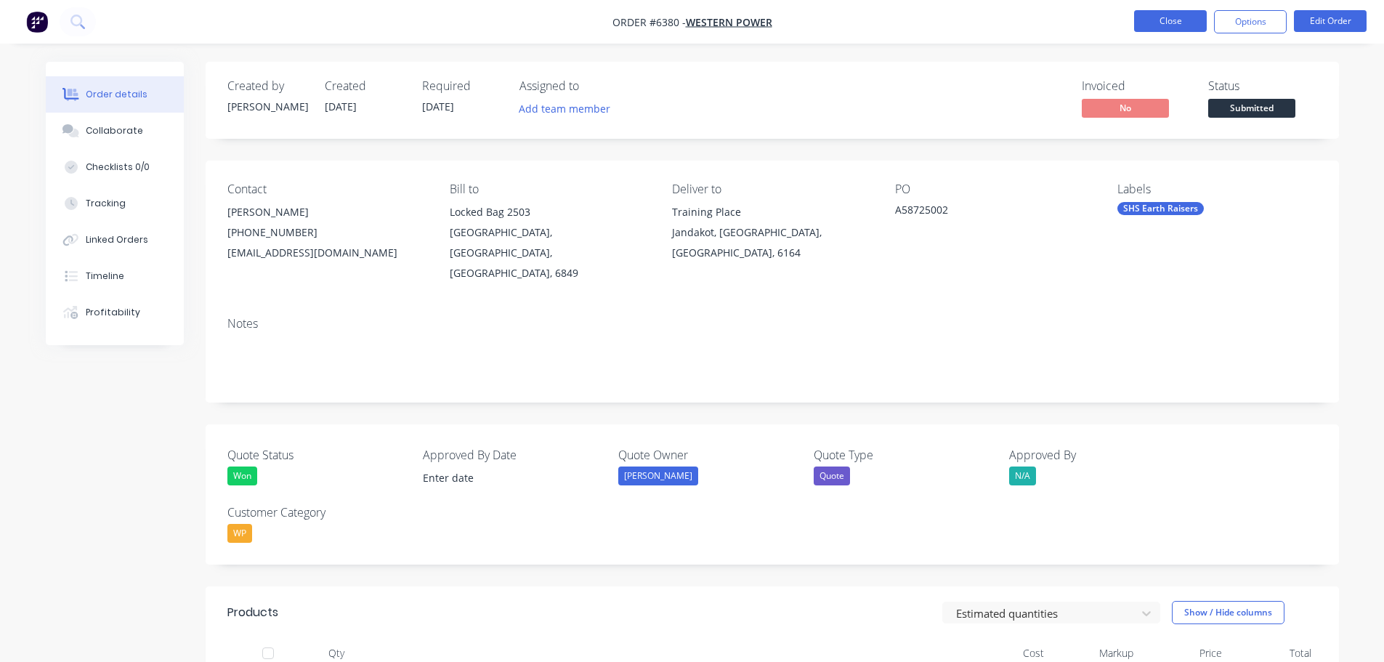
click at [1172, 22] on button "Close" at bounding box center [1170, 21] width 73 height 22
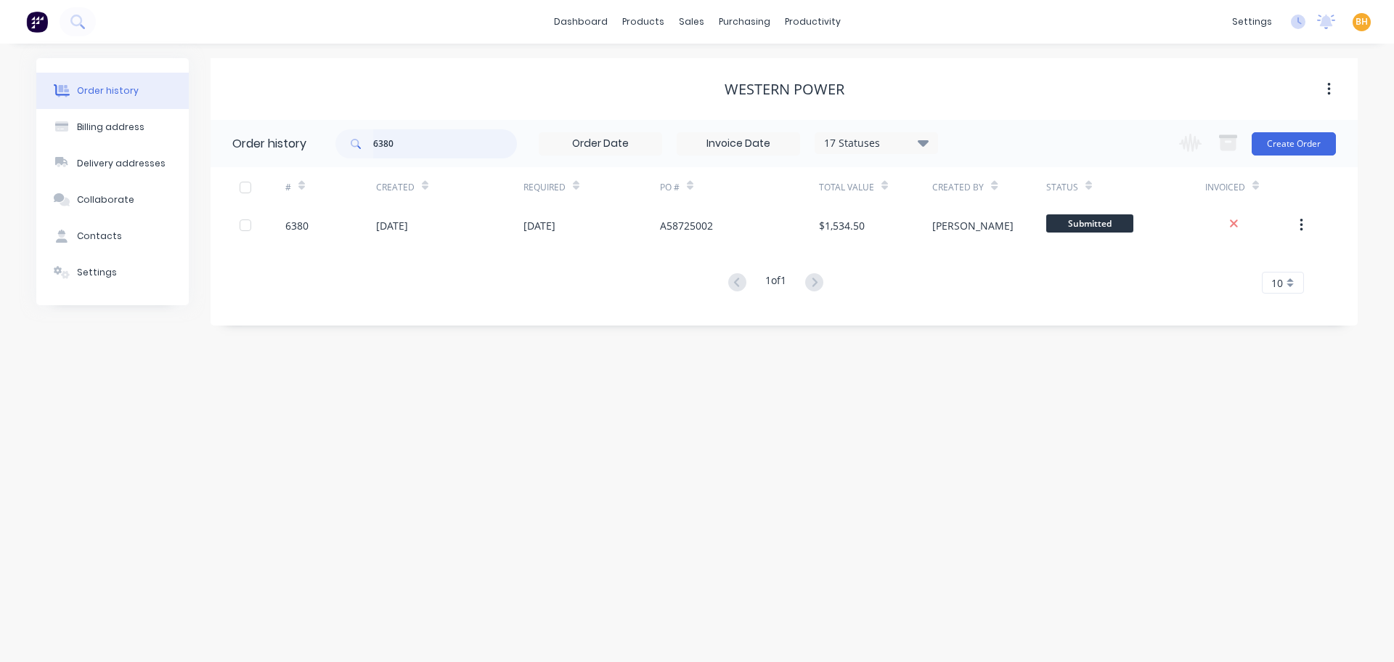
click at [433, 142] on input "6380" at bounding box center [445, 143] width 144 height 29
click at [693, 22] on div "sales" at bounding box center [692, 22] width 40 height 22
click at [735, 70] on div "Sales Orders" at bounding box center [746, 69] width 60 height 13
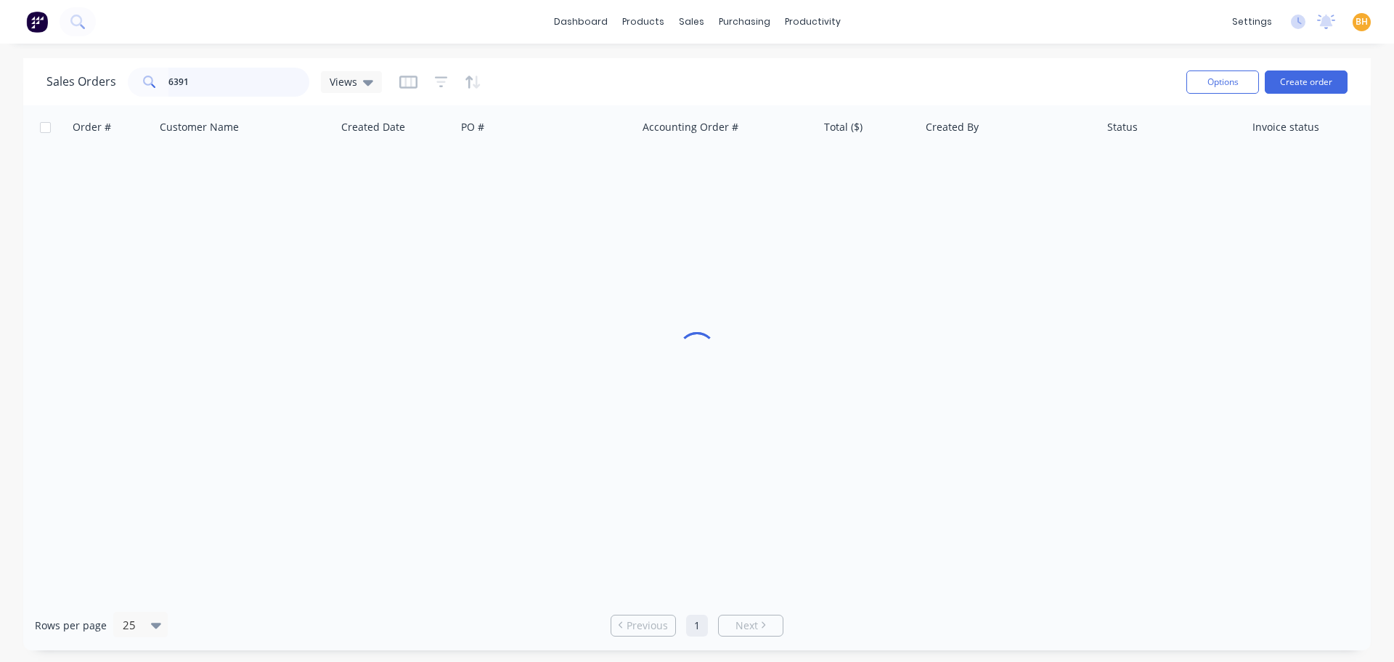
click at [237, 81] on input "6391" at bounding box center [239, 82] width 142 height 29
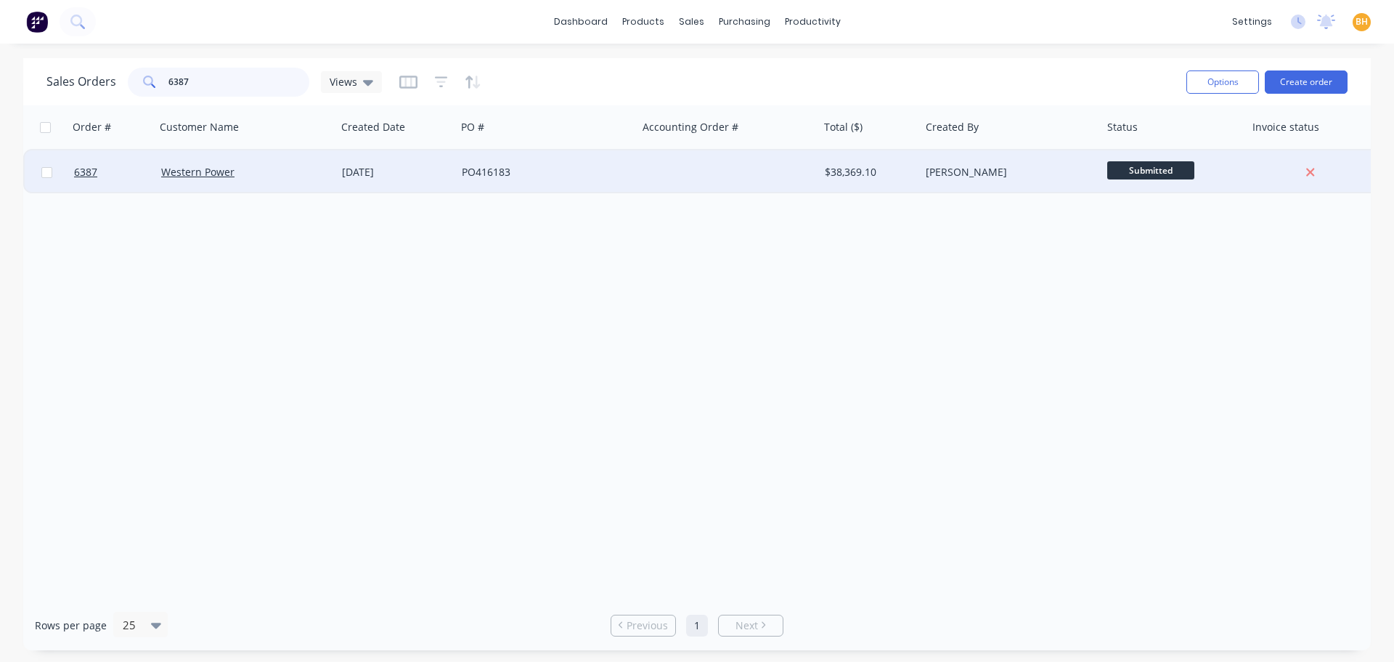
type input "6387"
click at [216, 164] on div "Western Power" at bounding box center [246, 172] width 182 height 44
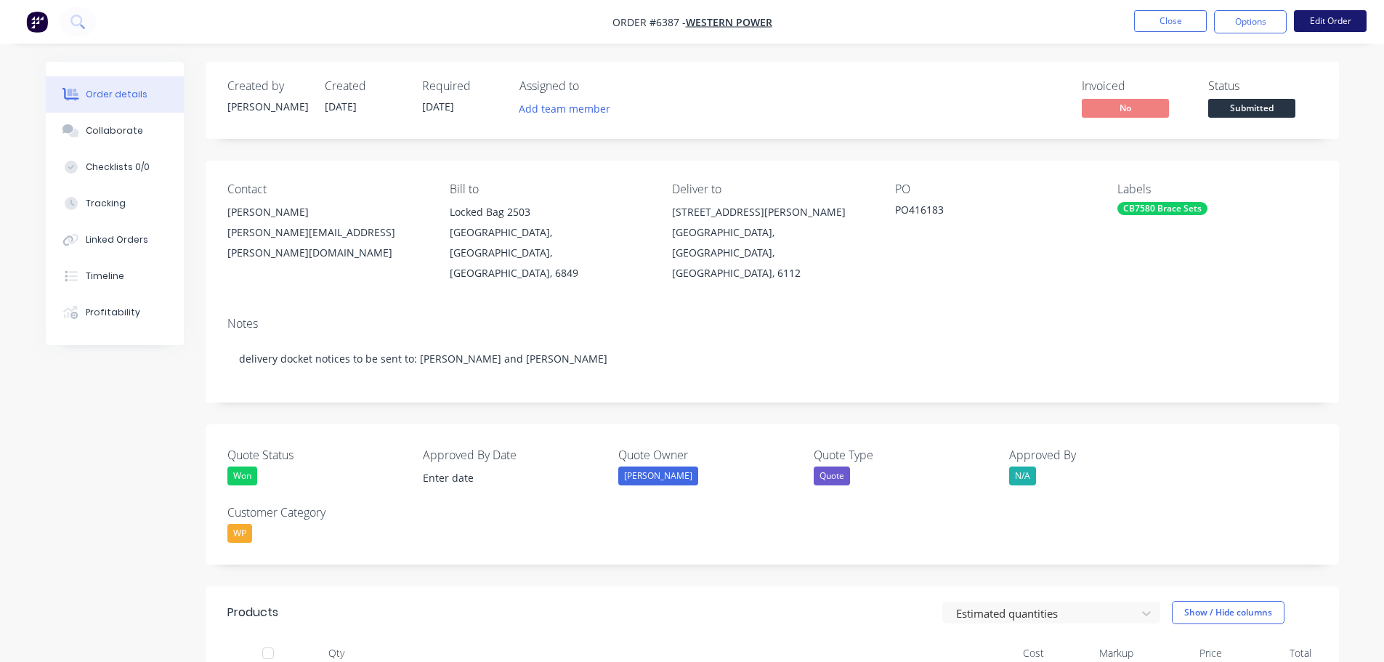
click at [1337, 22] on button "Edit Order" at bounding box center [1329, 21] width 73 height 22
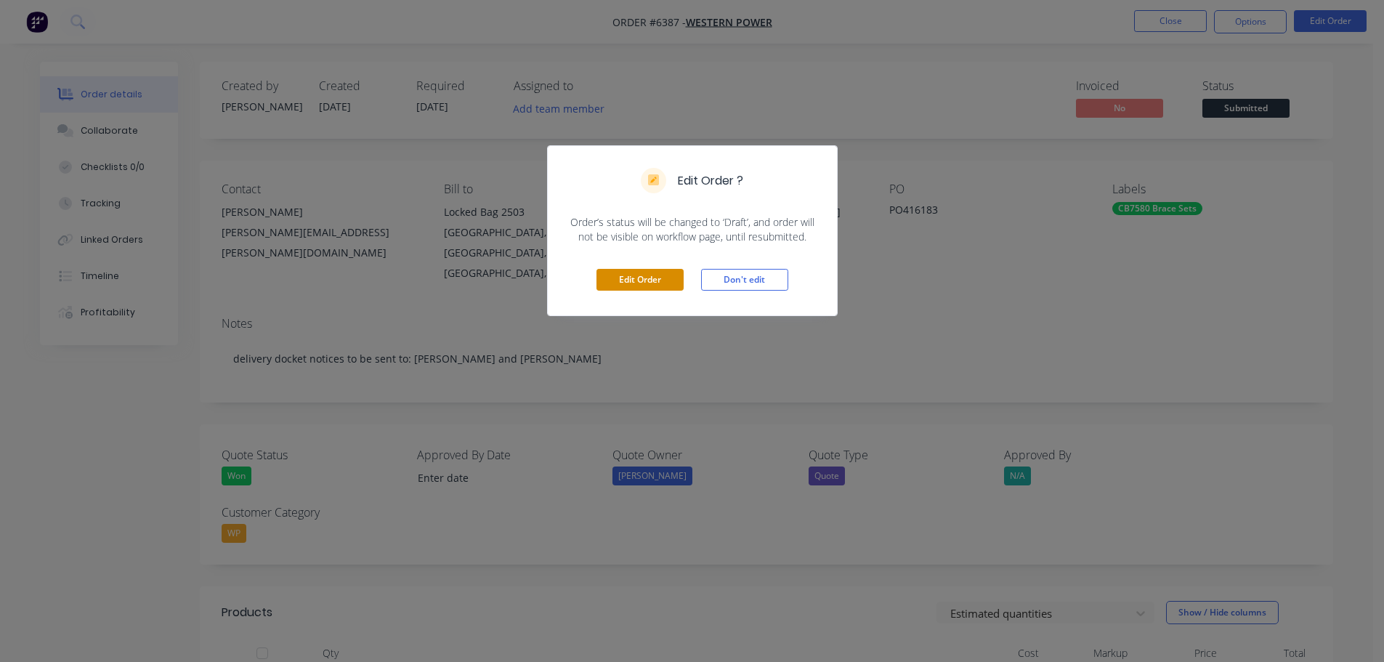
click at [641, 272] on button "Edit Order" at bounding box center [639, 280] width 87 height 22
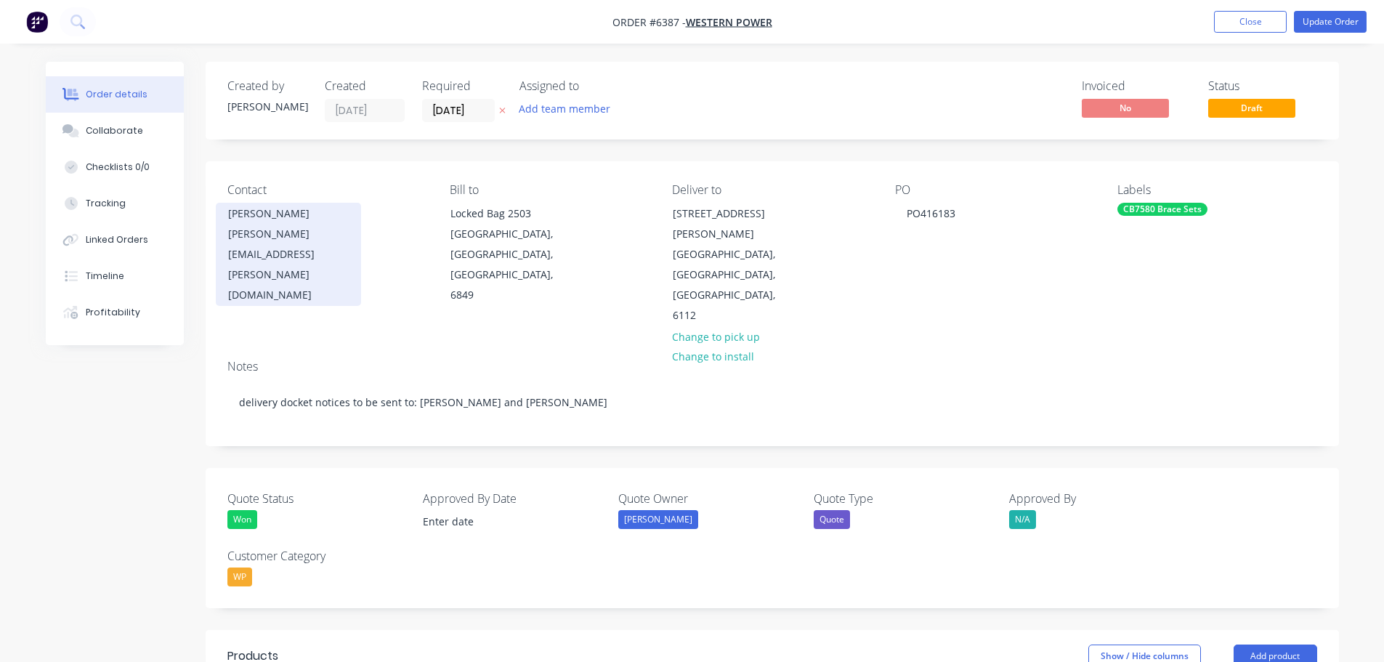
click at [285, 221] on div "[PERSON_NAME]" at bounding box center [288, 213] width 121 height 20
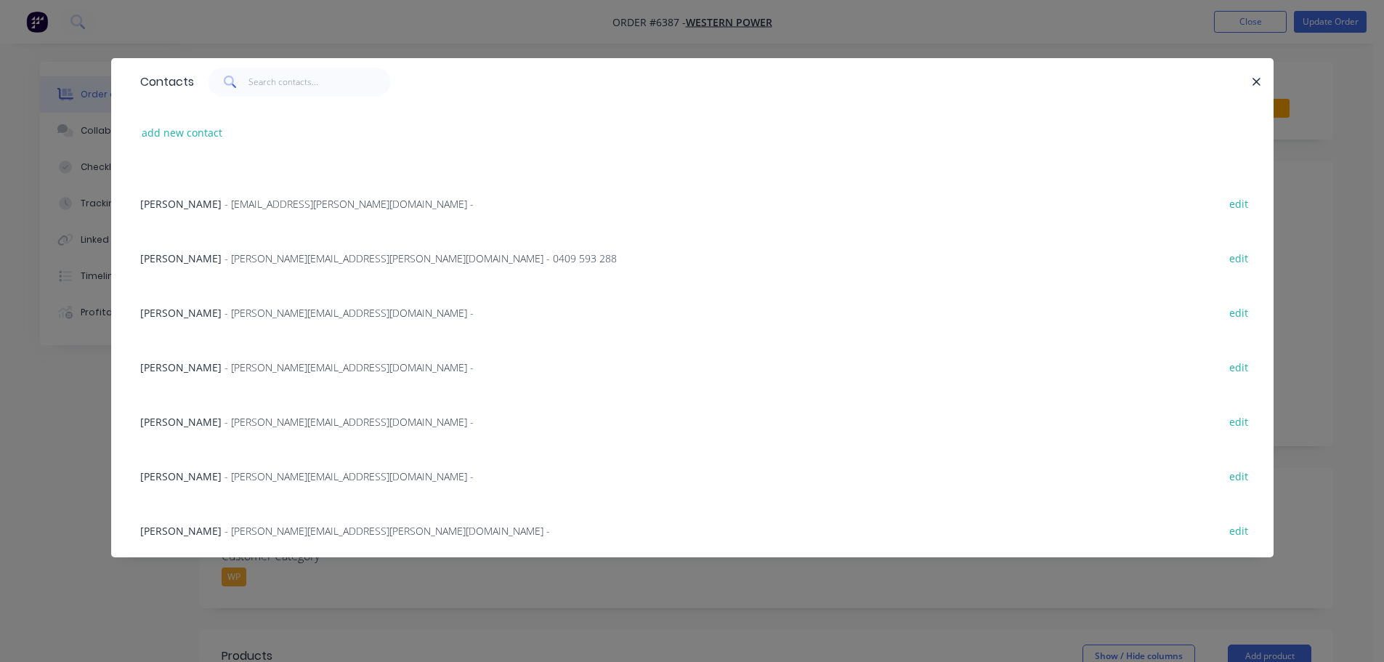
scroll to position [1946, 0]
click at [224, 469] on span "- [PERSON_NAME][EMAIL_ADDRESS][DOMAIN_NAME] -" at bounding box center [348, 476] width 249 height 14
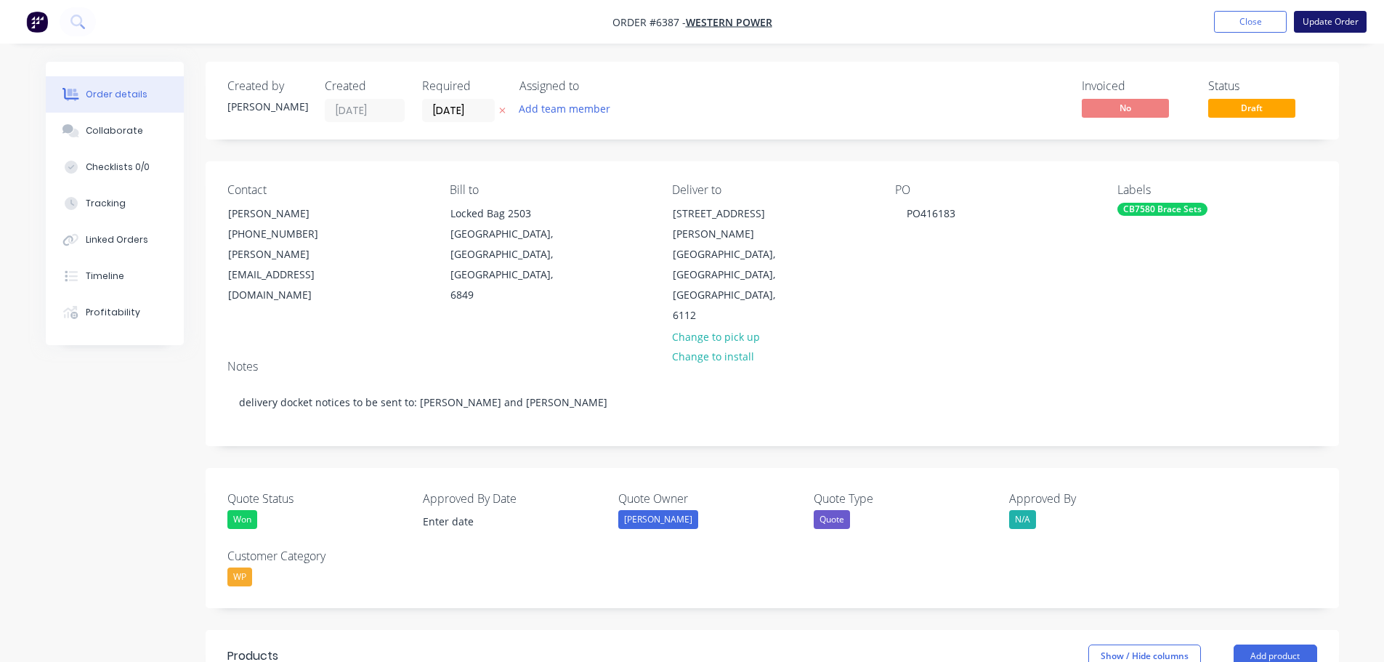
click at [1340, 19] on button "Update Order" at bounding box center [1329, 22] width 73 height 22
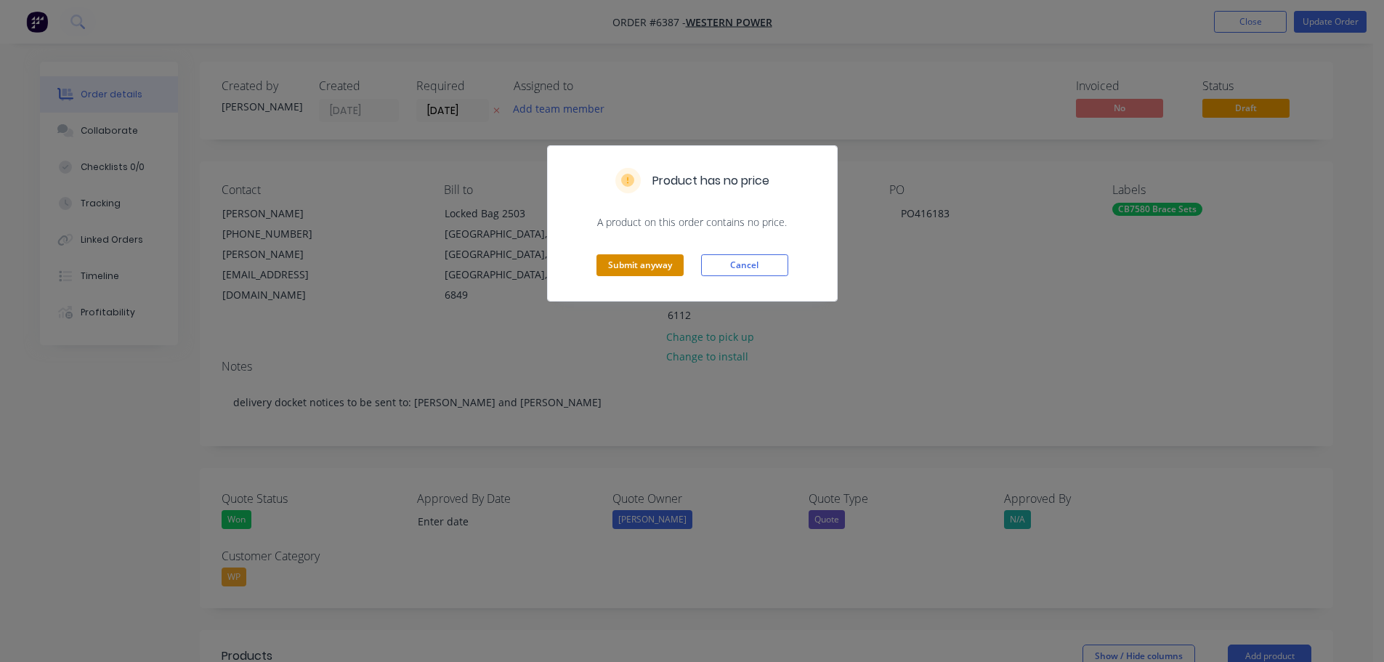
drag, startPoint x: 659, startPoint y: 256, endPoint x: 648, endPoint y: 271, distance: 18.7
click at [659, 256] on button "Submit anyway" at bounding box center [639, 265] width 87 height 22
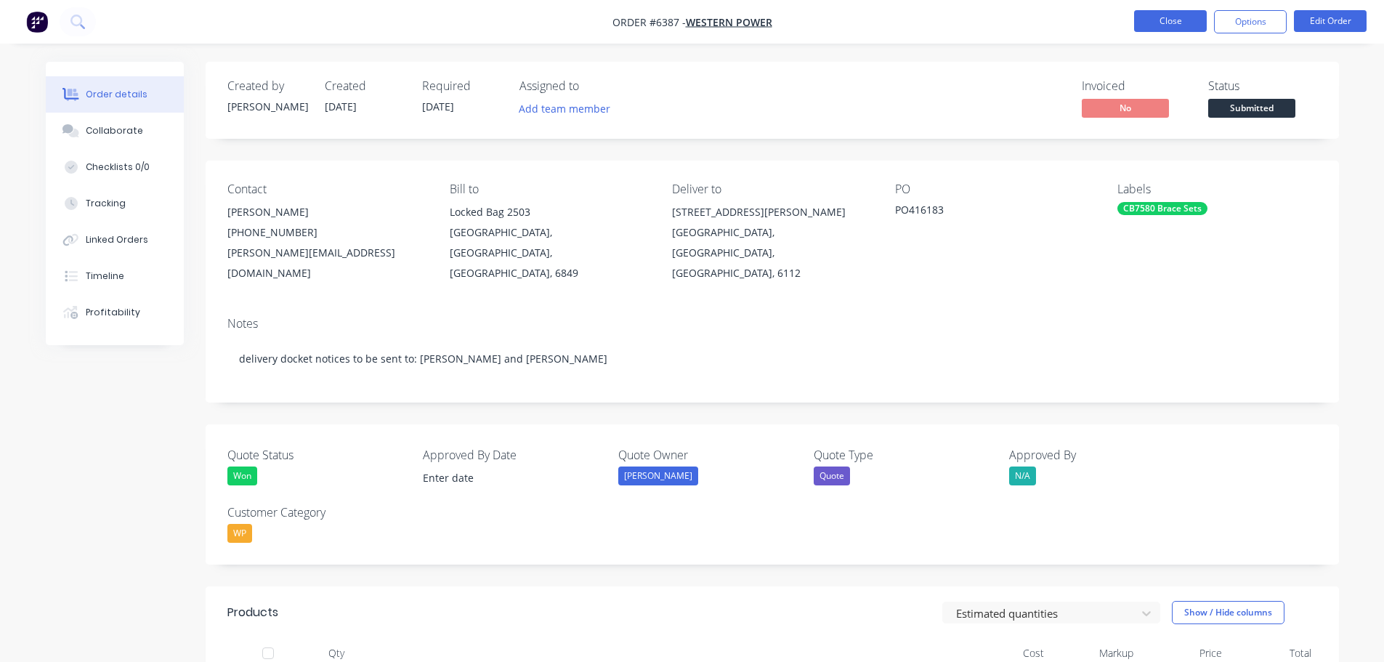
click at [1169, 20] on button "Close" at bounding box center [1170, 21] width 73 height 22
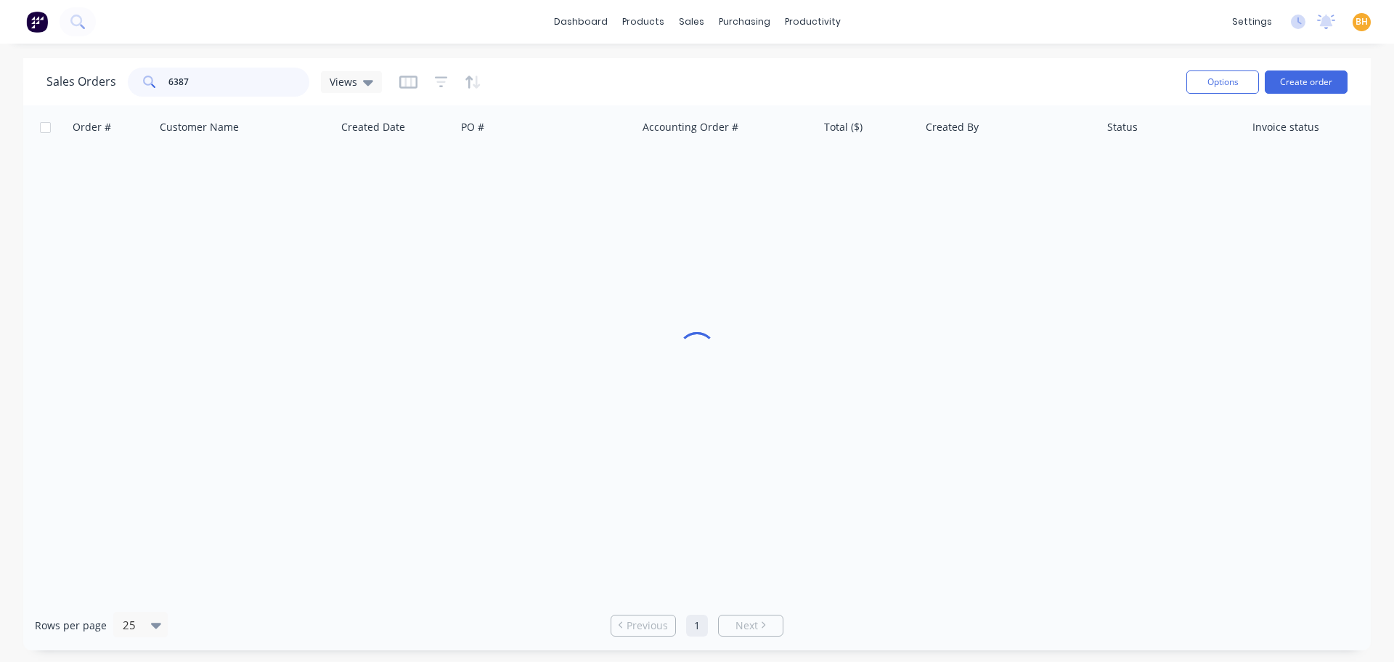
click at [225, 92] on input "6387" at bounding box center [239, 82] width 142 height 29
click at [742, 24] on div "purchasing" at bounding box center [745, 22] width 66 height 22
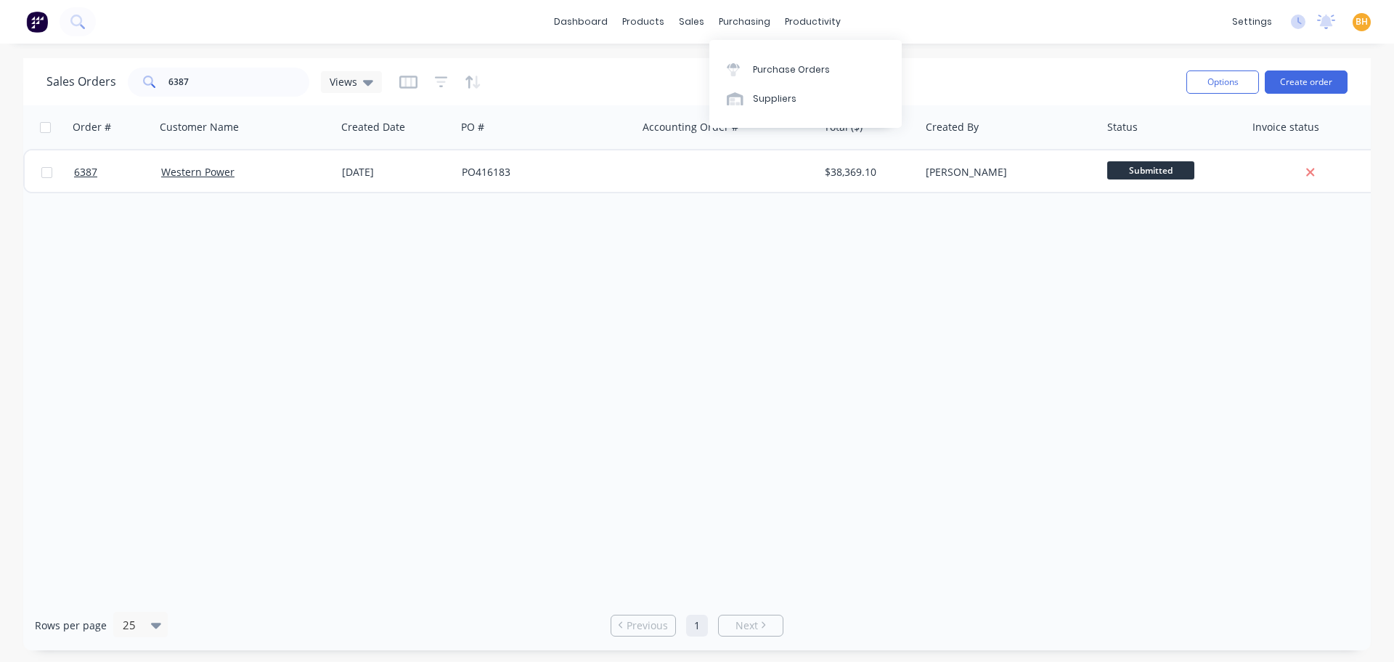
drag, startPoint x: 736, startPoint y: 28, endPoint x: 747, endPoint y: 44, distance: 20.3
click at [736, 27] on div "purchasing" at bounding box center [745, 22] width 66 height 22
click at [800, 73] on div "Purchase Orders" at bounding box center [791, 69] width 77 height 13
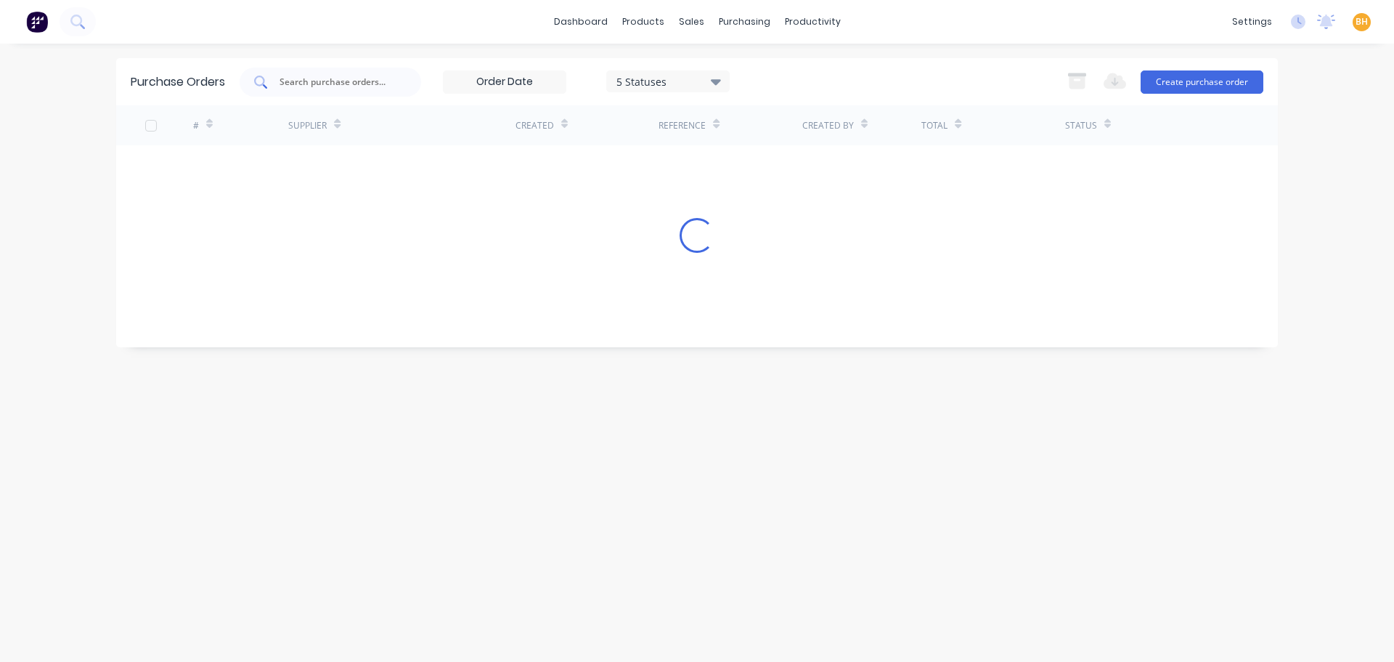
click at [320, 85] on input "text" at bounding box center [338, 82] width 121 height 15
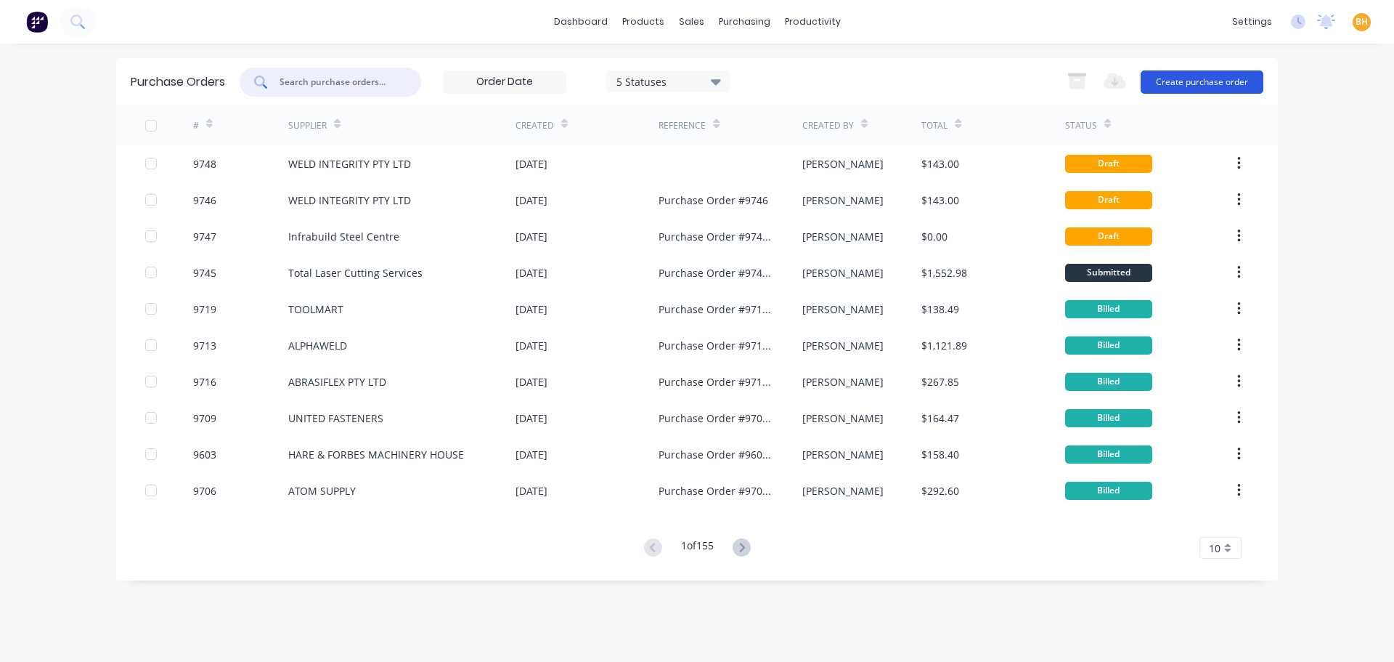
click at [1229, 79] on button "Create purchase order" at bounding box center [1202, 81] width 123 height 23
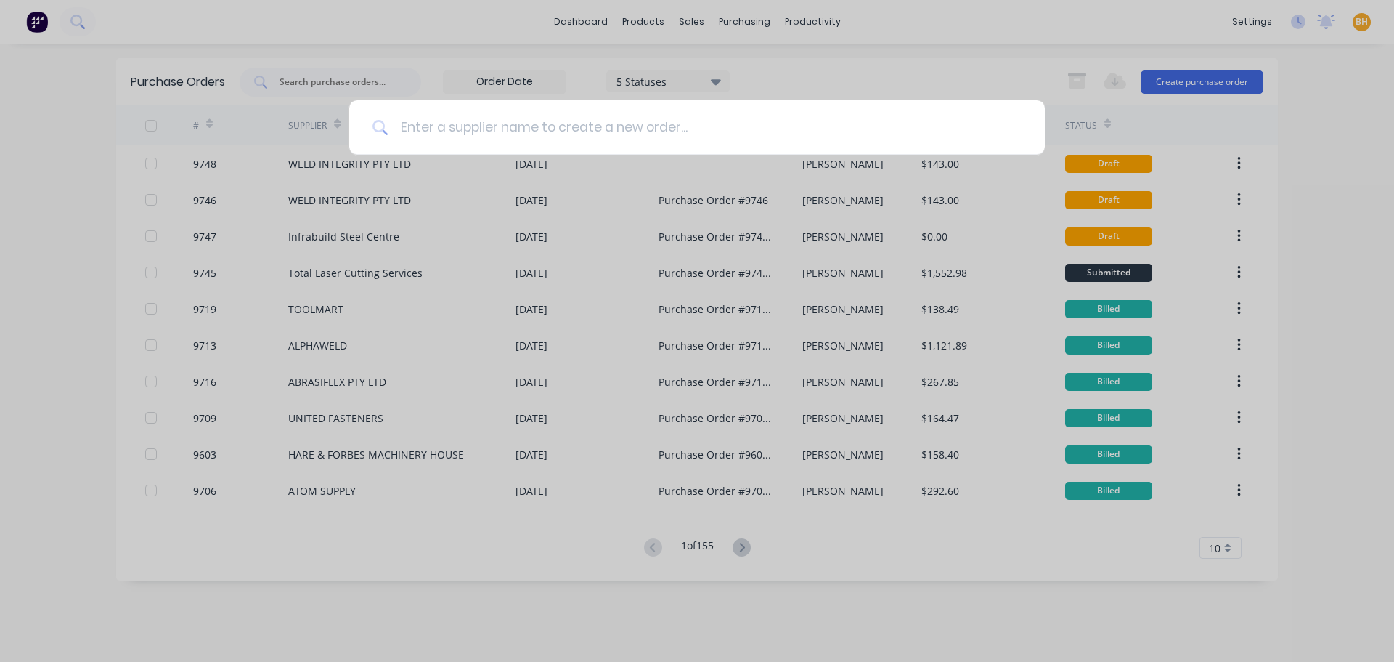
click at [424, 129] on input at bounding box center [705, 127] width 633 height 54
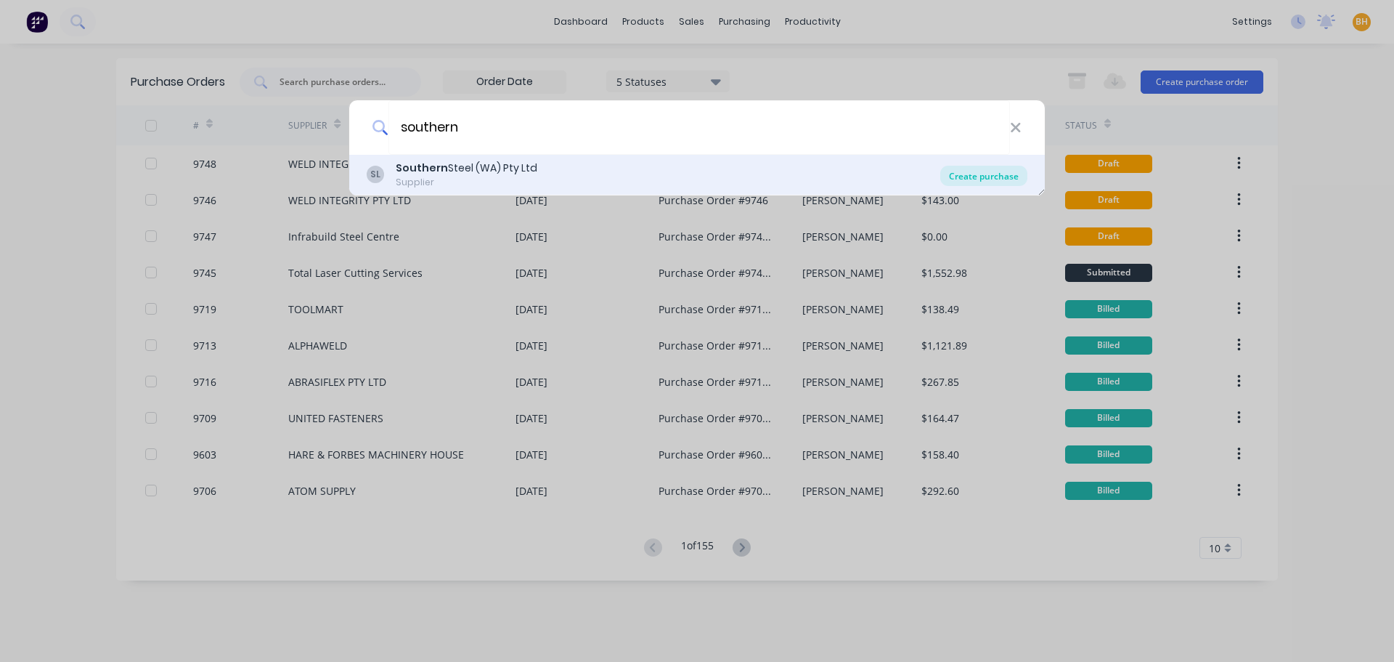
type input "southern"
click at [987, 174] on div "Create purchase" at bounding box center [984, 176] width 87 height 20
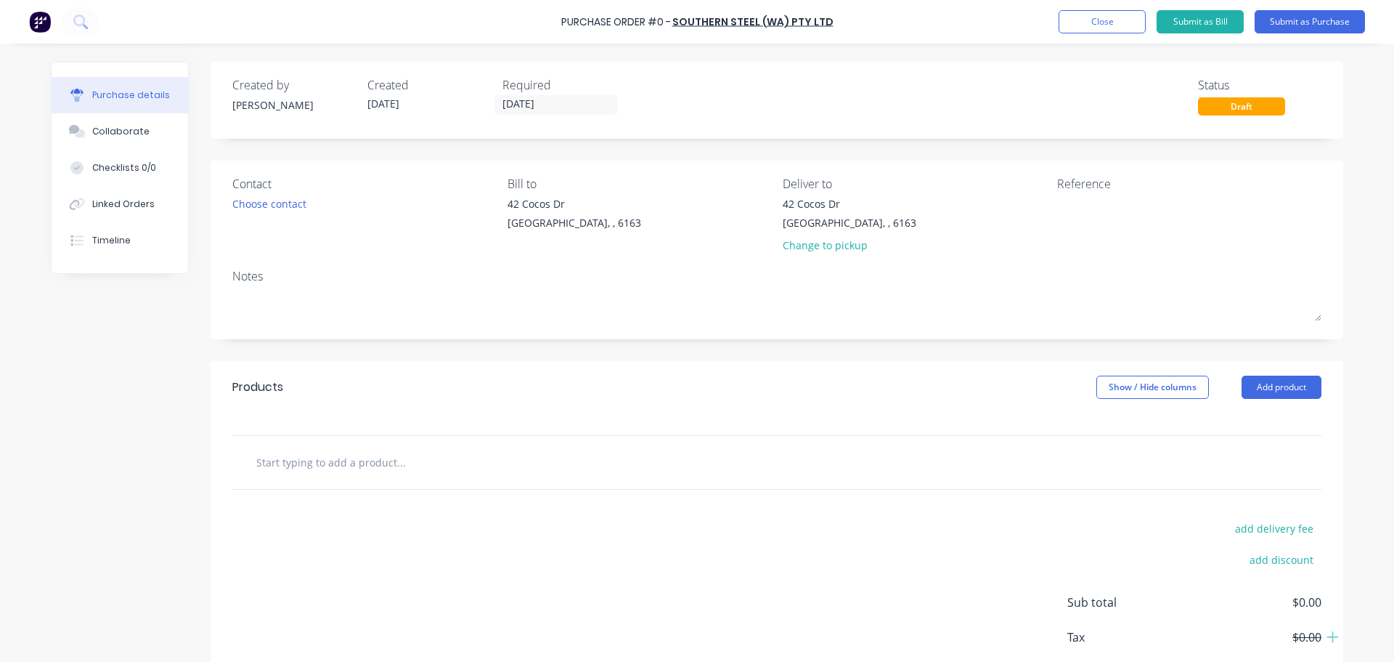
click at [174, 351] on div "Created by [PERSON_NAME] Created [DATE] Required [DATE] Status Draft Contact Ch…" at bounding box center [697, 395] width 1293 height 667
click at [508, 110] on input "[DATE]" at bounding box center [556, 105] width 122 height 18
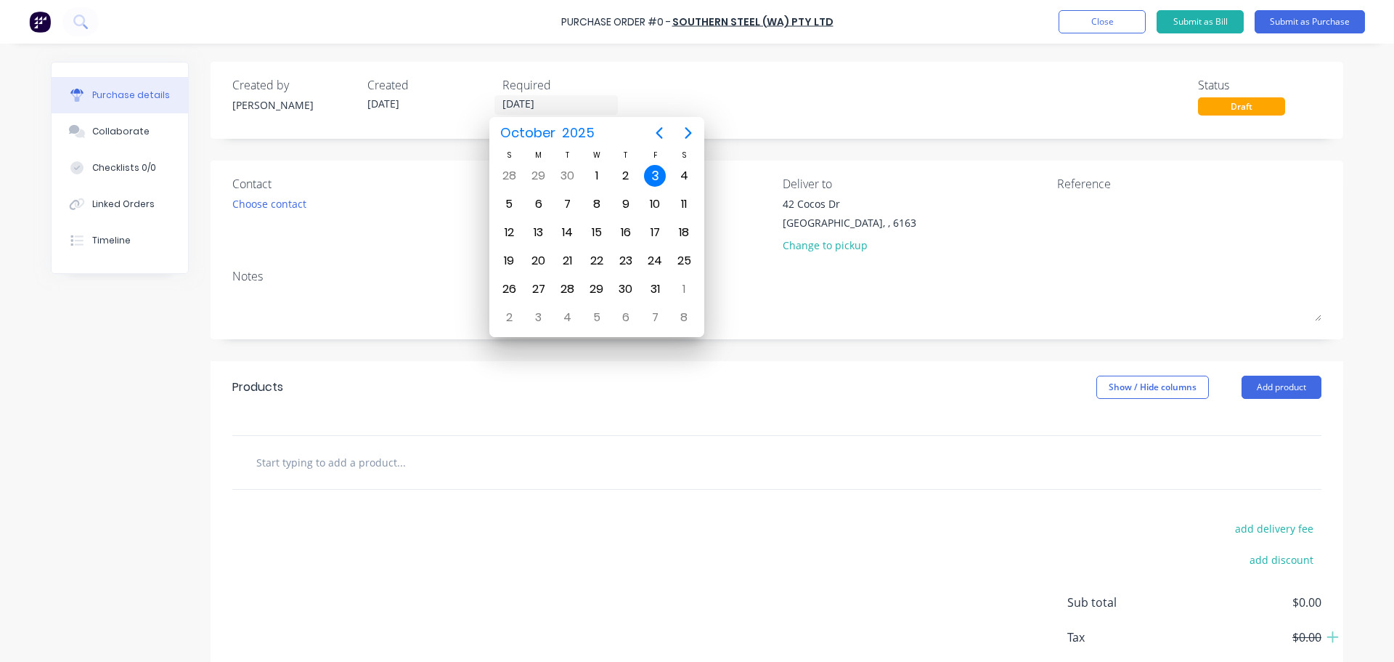
click at [735, 118] on div "Created by [PERSON_NAME] Created [DATE] Required [DATE] Status Draft" at bounding box center [777, 100] width 1133 height 77
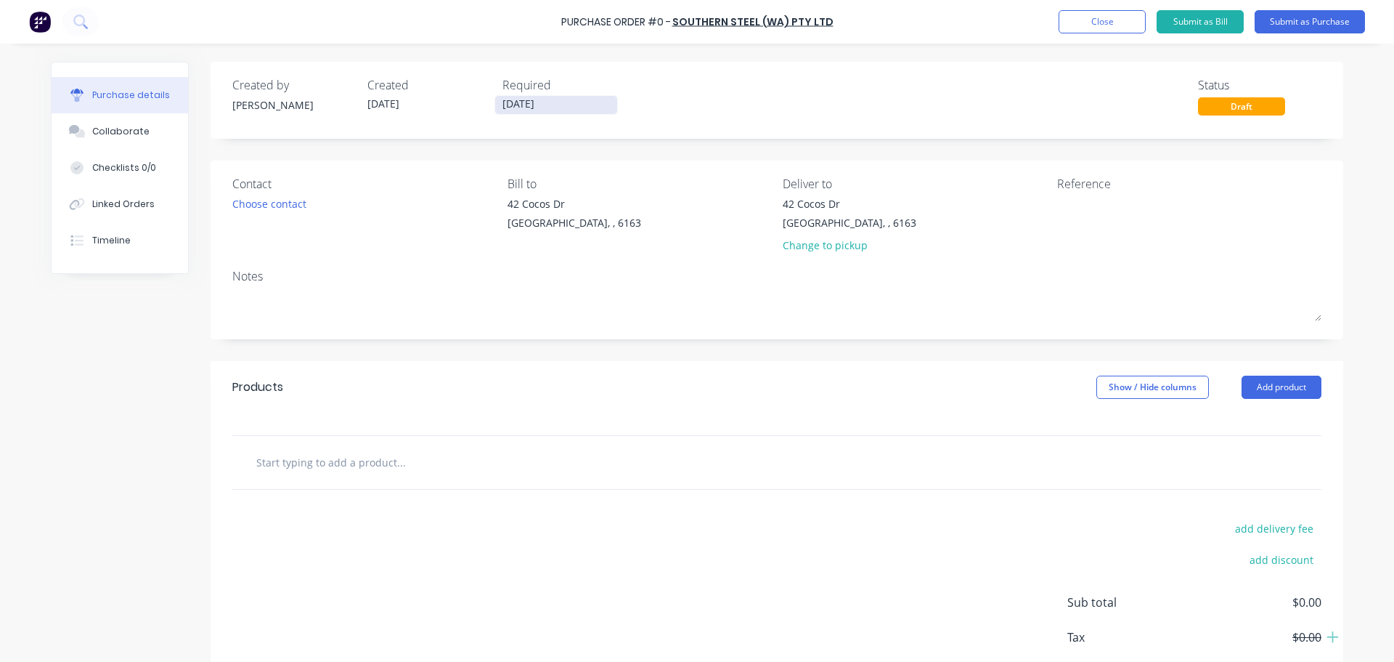
click at [507, 108] on input "[DATE]" at bounding box center [556, 105] width 122 height 18
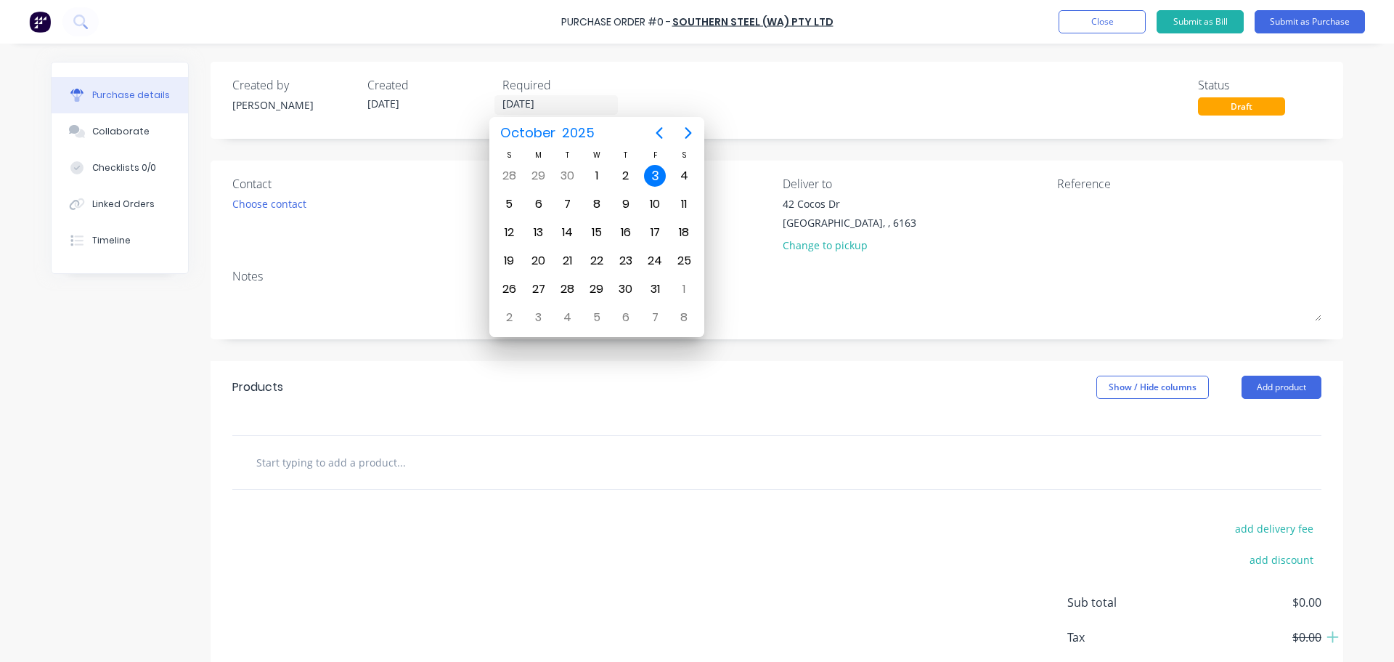
type input "[DATE]"
click at [428, 264] on div "Contact Choose contact [PERSON_NAME] to [STREET_ADDRESS][PERSON_NAME] Deliver t…" at bounding box center [777, 250] width 1133 height 179
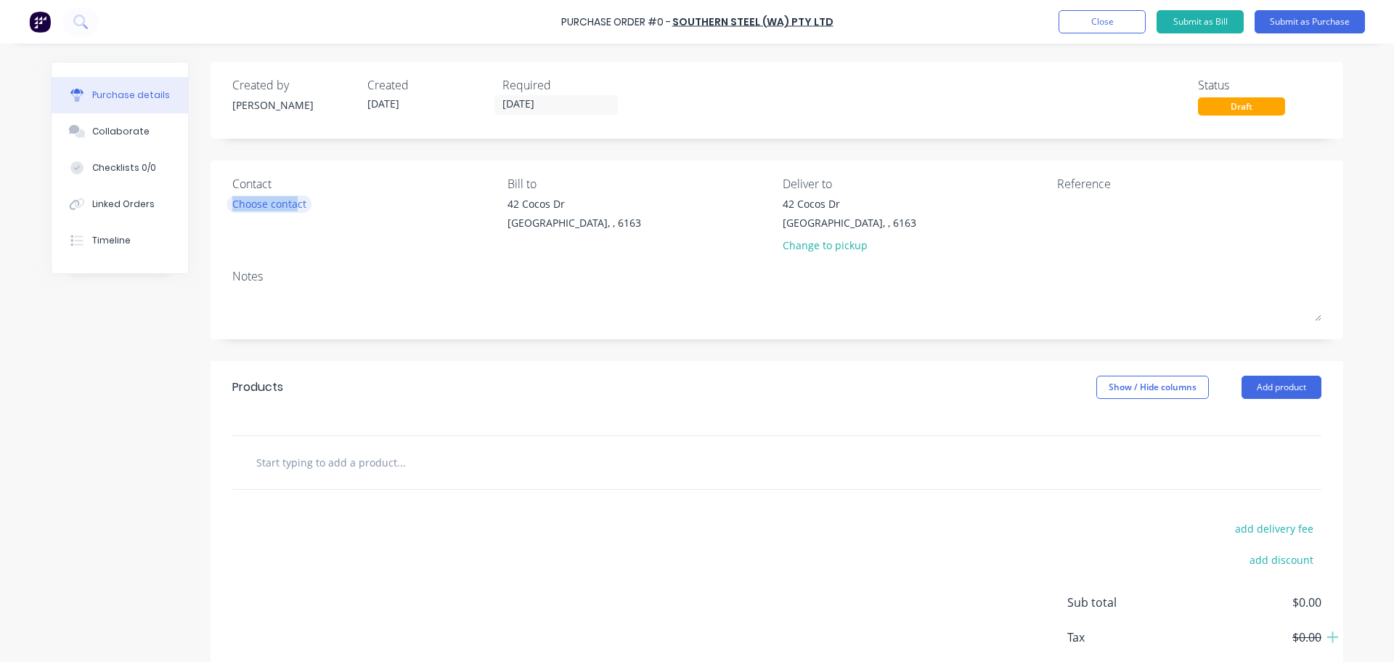
click at [289, 211] on div "Choose contact" at bounding box center [269, 203] width 74 height 15
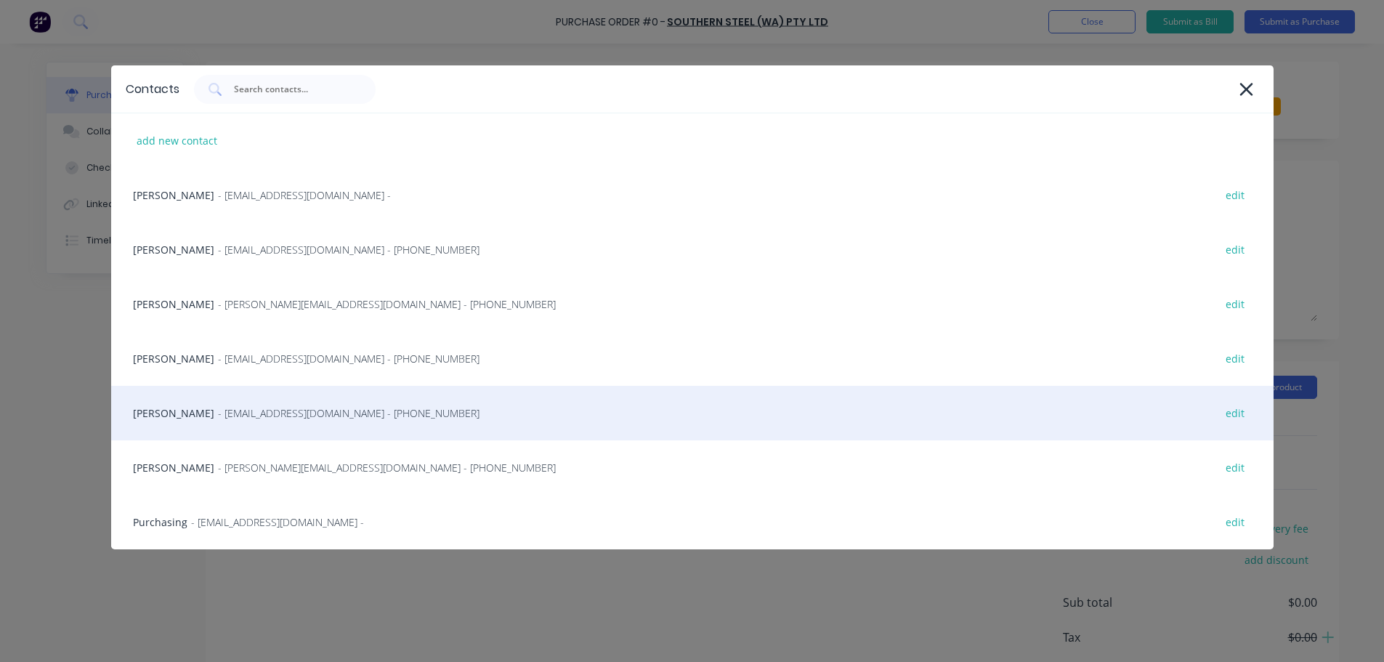
click at [243, 418] on span "- [EMAIL_ADDRESS][DOMAIN_NAME] - [PHONE_NUMBER]" at bounding box center [348, 412] width 261 height 15
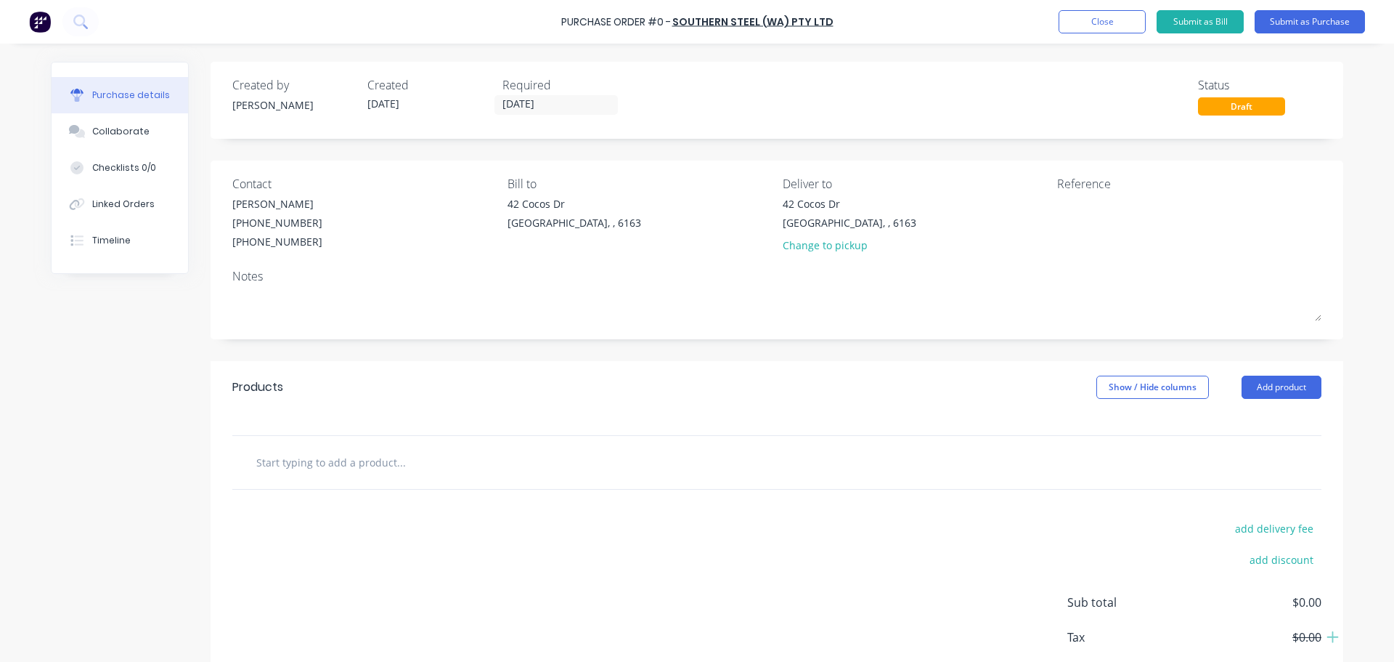
click at [314, 455] on input "text" at bounding box center [401, 461] width 291 height 29
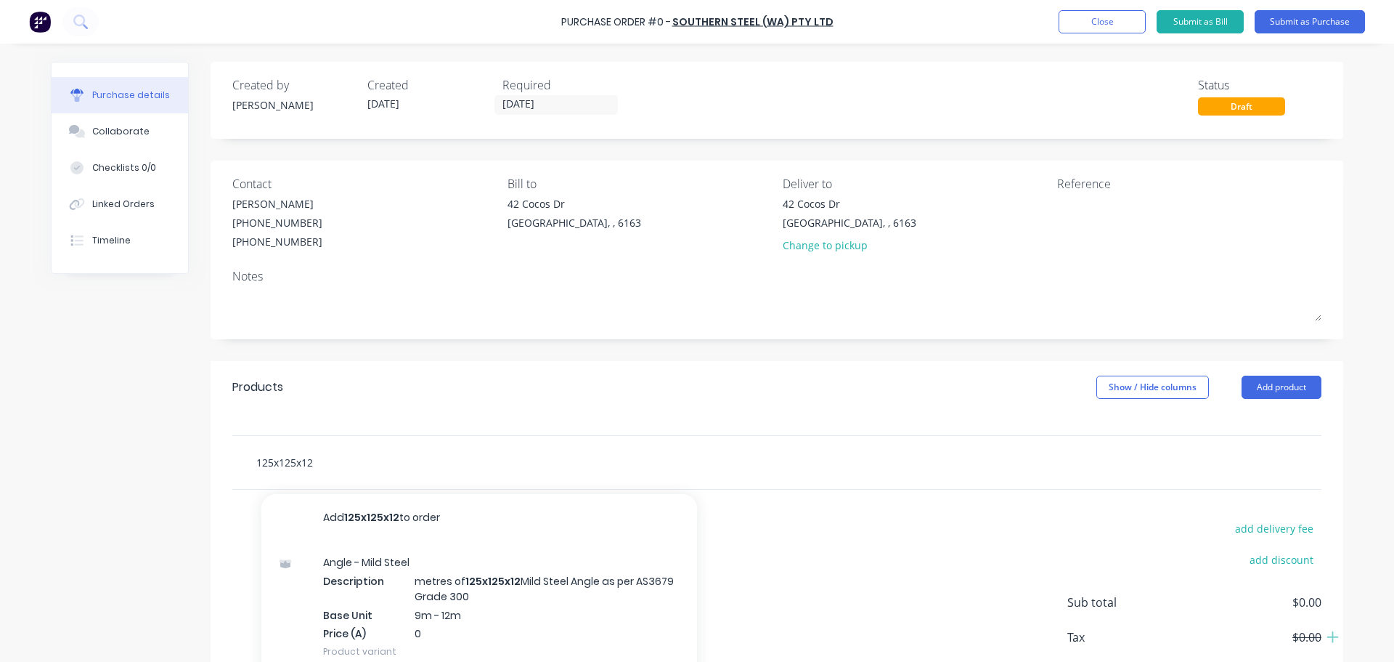
scroll to position [73, 0]
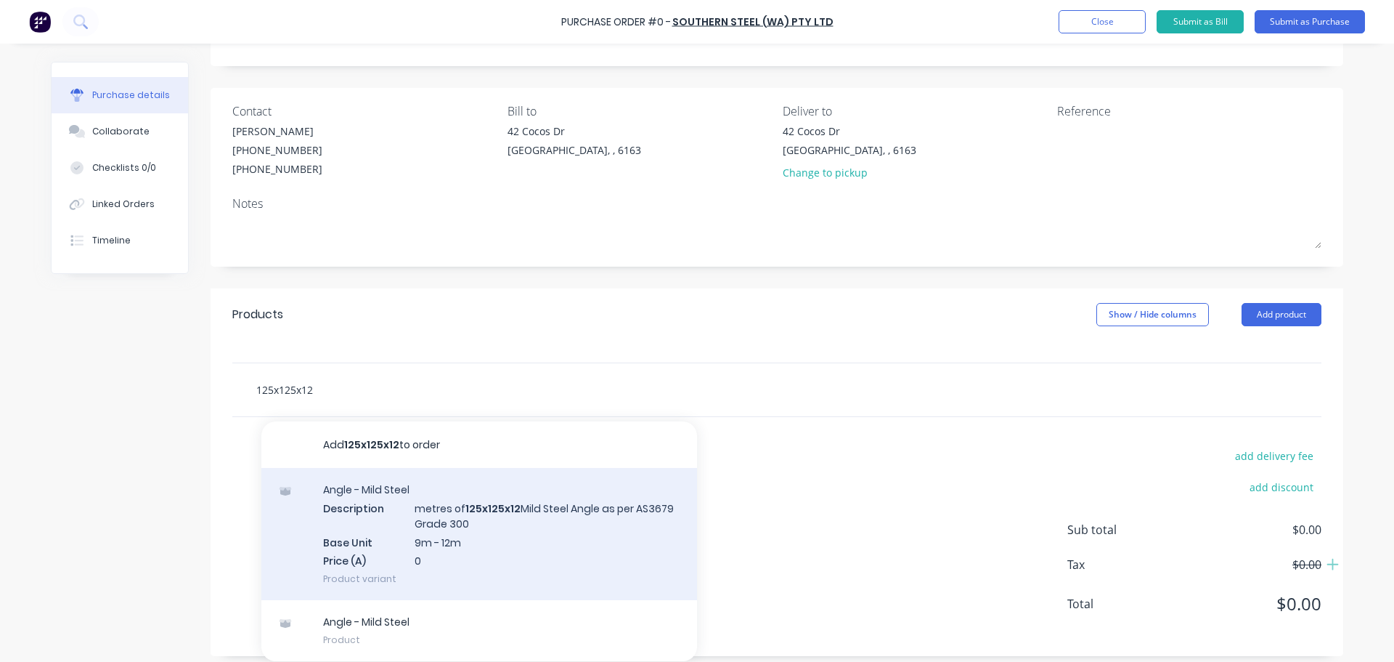
type input "125x125x12"
click at [472, 521] on div "Angle - Mild Steel Description metres of 125x125x12 Mild Steel Angle as per AS3…" at bounding box center [479, 534] width 436 height 132
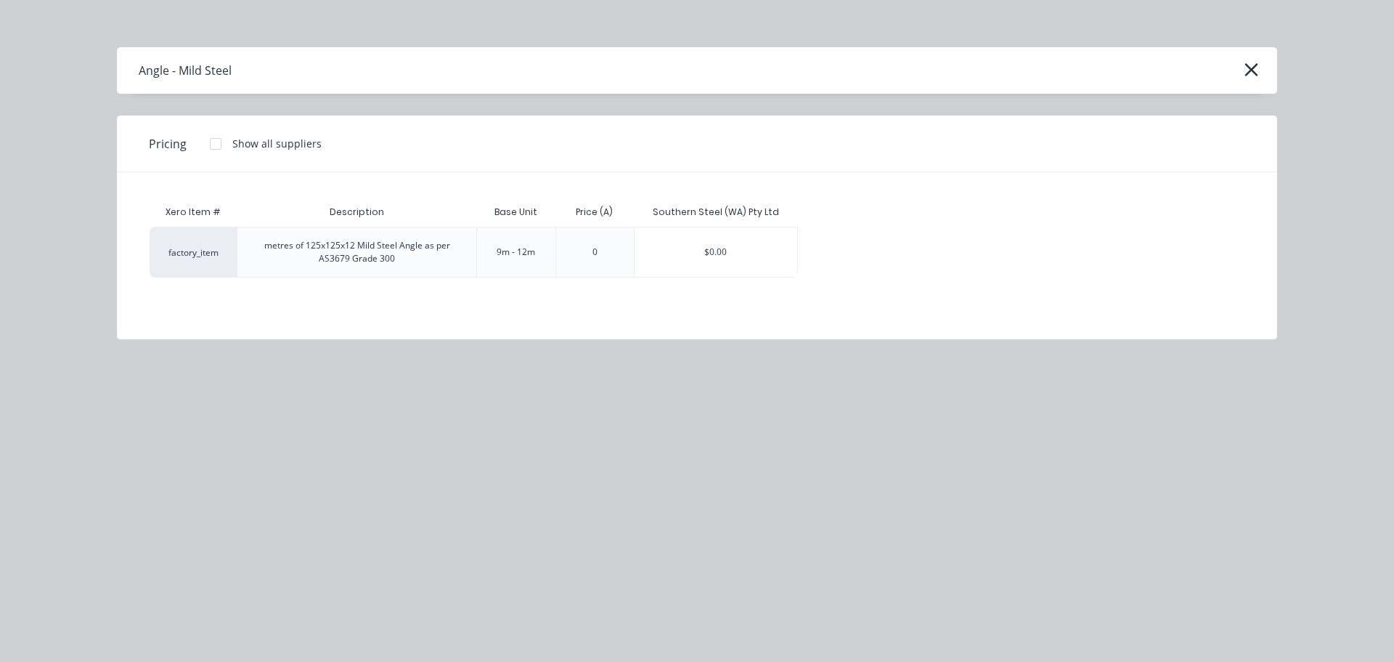
click at [699, 229] on div "$0.00" at bounding box center [716, 251] width 163 height 49
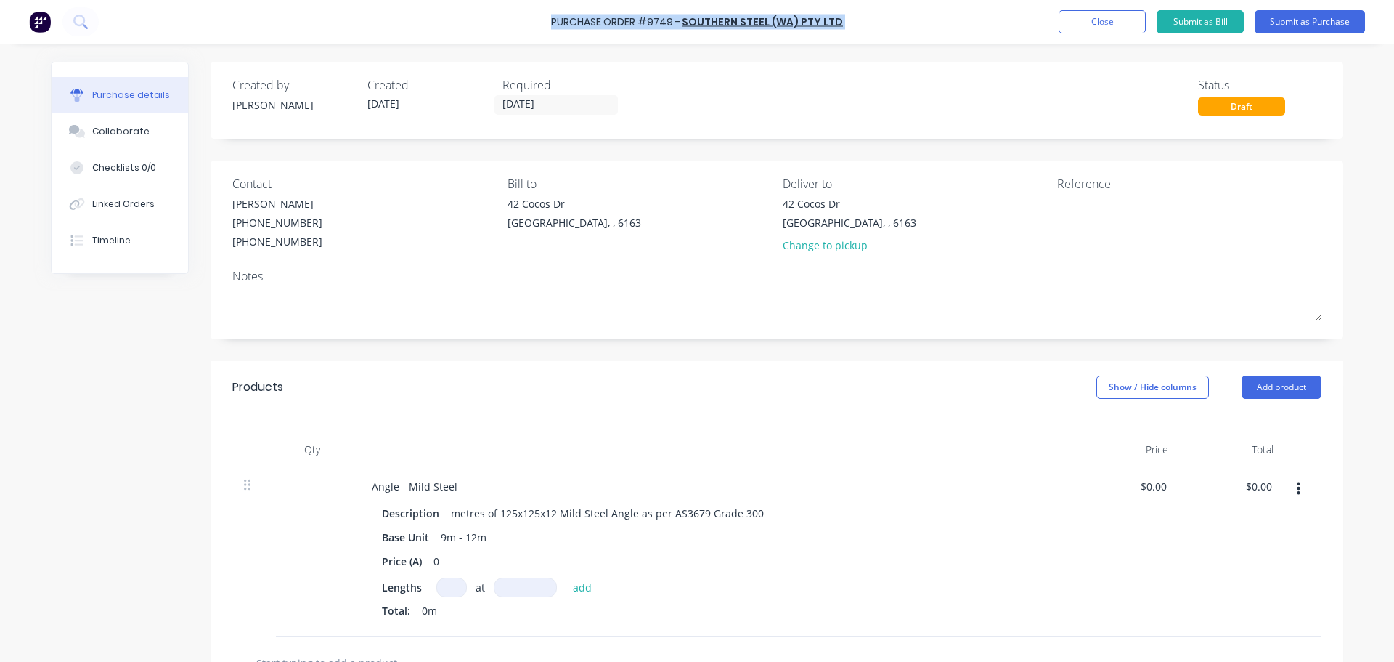
drag, startPoint x: 551, startPoint y: 20, endPoint x: 840, endPoint y: 25, distance: 289.1
click at [840, 25] on div "Purchase Order #9749 - Southern Steel (WA) Pty Ltd Add product Close Submit as …" at bounding box center [697, 22] width 1394 height 44
copy div "Purchase Order #9749 - Southern Steel (WA) Pty Ltd Add product Close Submit as …"
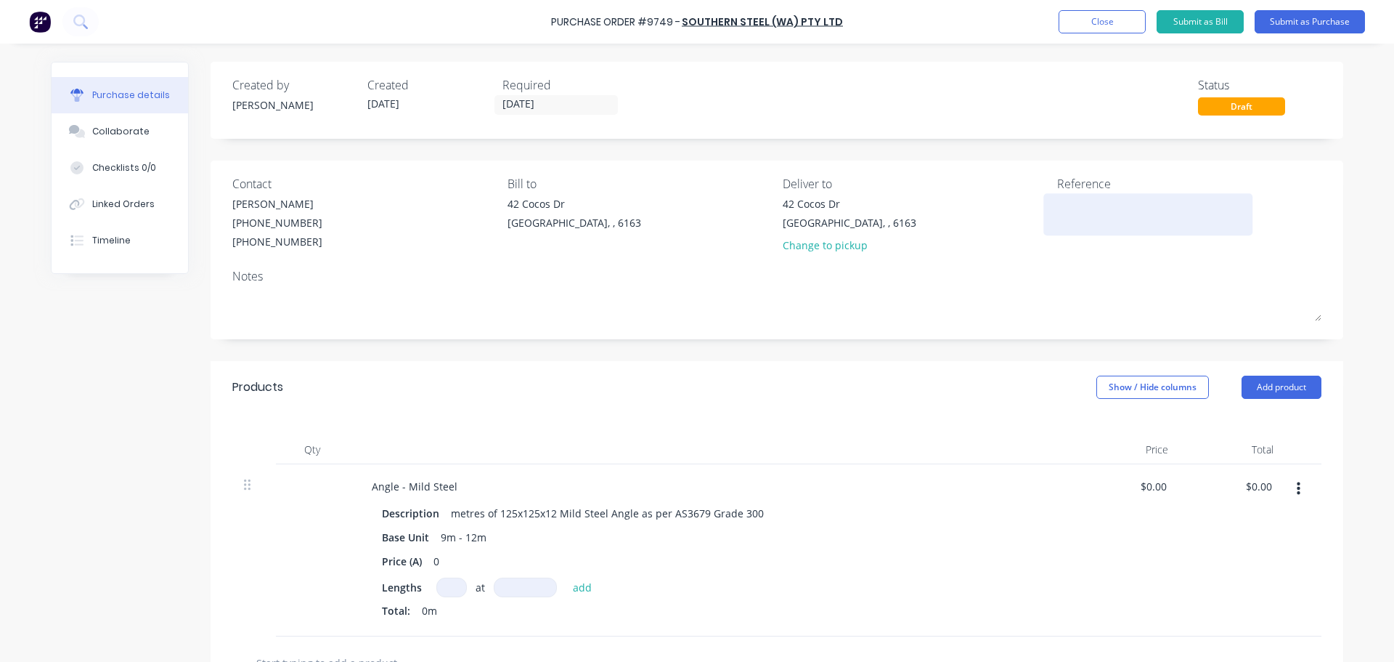
click at [1102, 216] on textarea at bounding box center [1148, 212] width 182 height 33
paste textarea "Purchase Order #9749 - Southern Steel (WA) Pty Ltd"
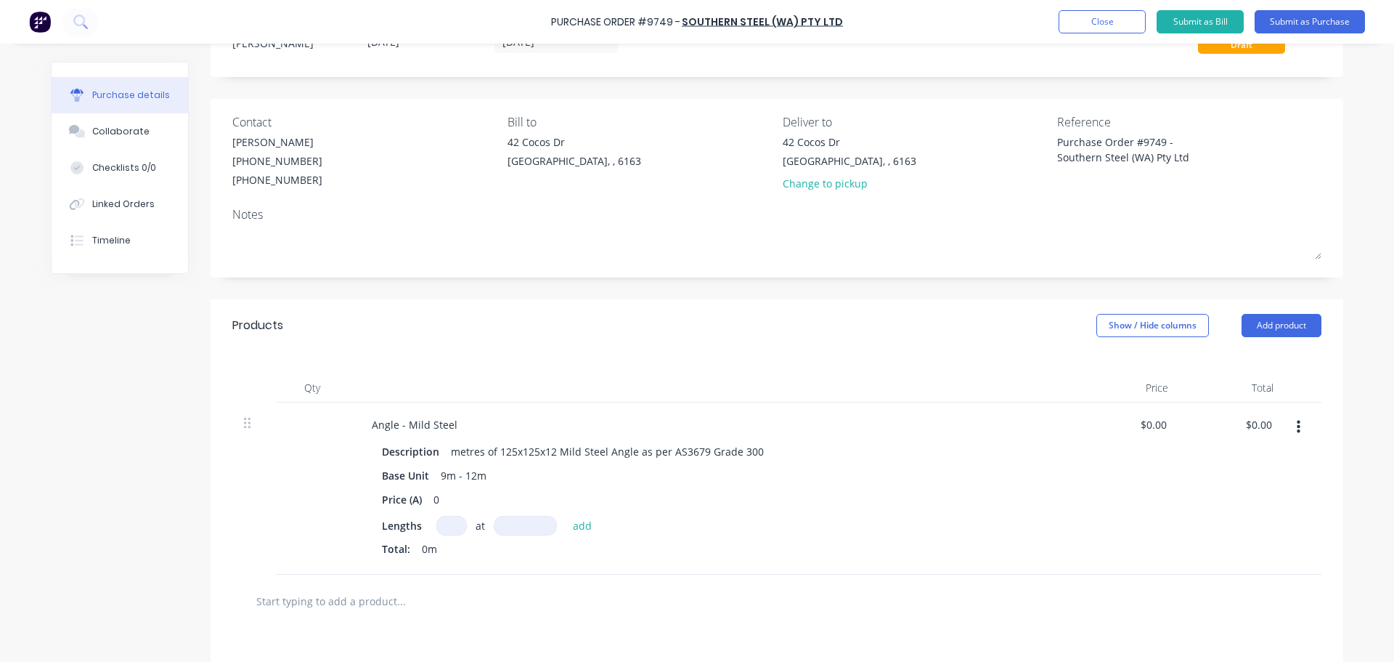
scroll to position [145, 0]
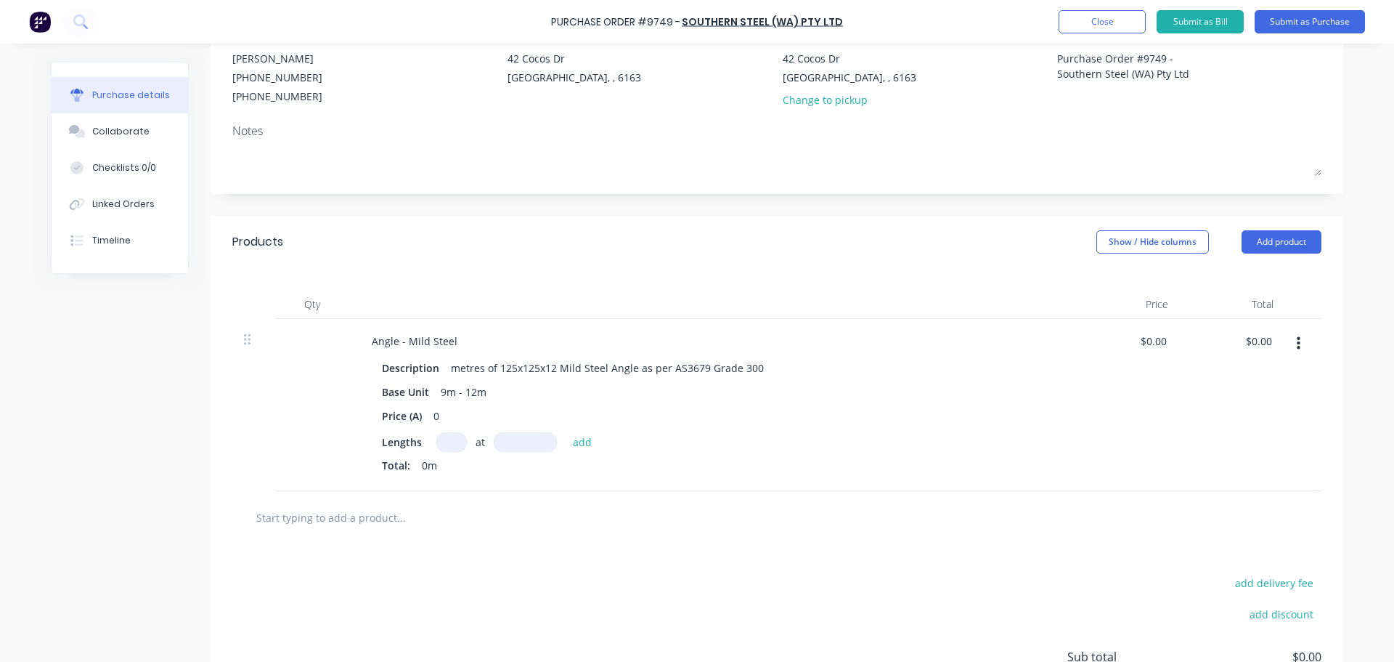
type textarea "Purchase Order #9749 - Southern Steel (WA) Pty Ltd"
type textarea "x"
type textarea "Purchase Order #9749 - Southern Steel (WA) Pty Ltd"
click at [450, 447] on input at bounding box center [451, 442] width 31 height 20
click at [447, 443] on input at bounding box center [451, 442] width 31 height 20
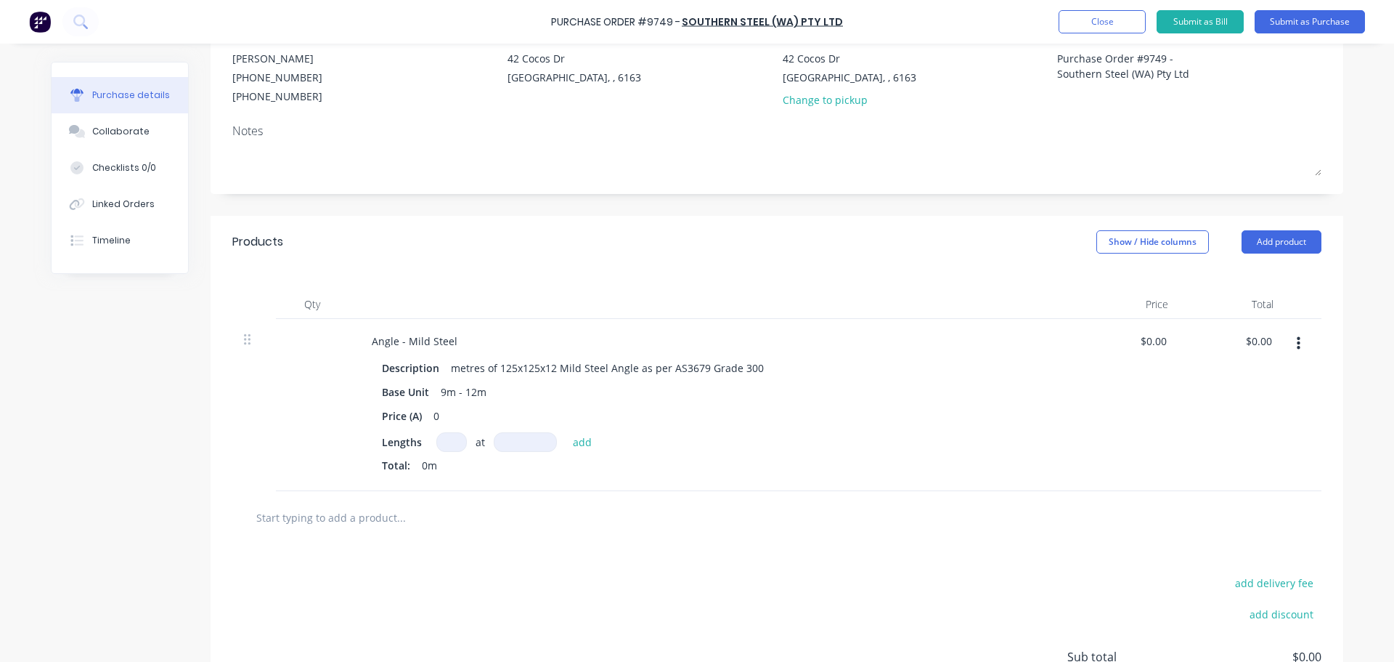
type textarea "x"
type input "1"
type textarea "x"
type input "19"
click at [502, 444] on input at bounding box center [525, 442] width 63 height 20
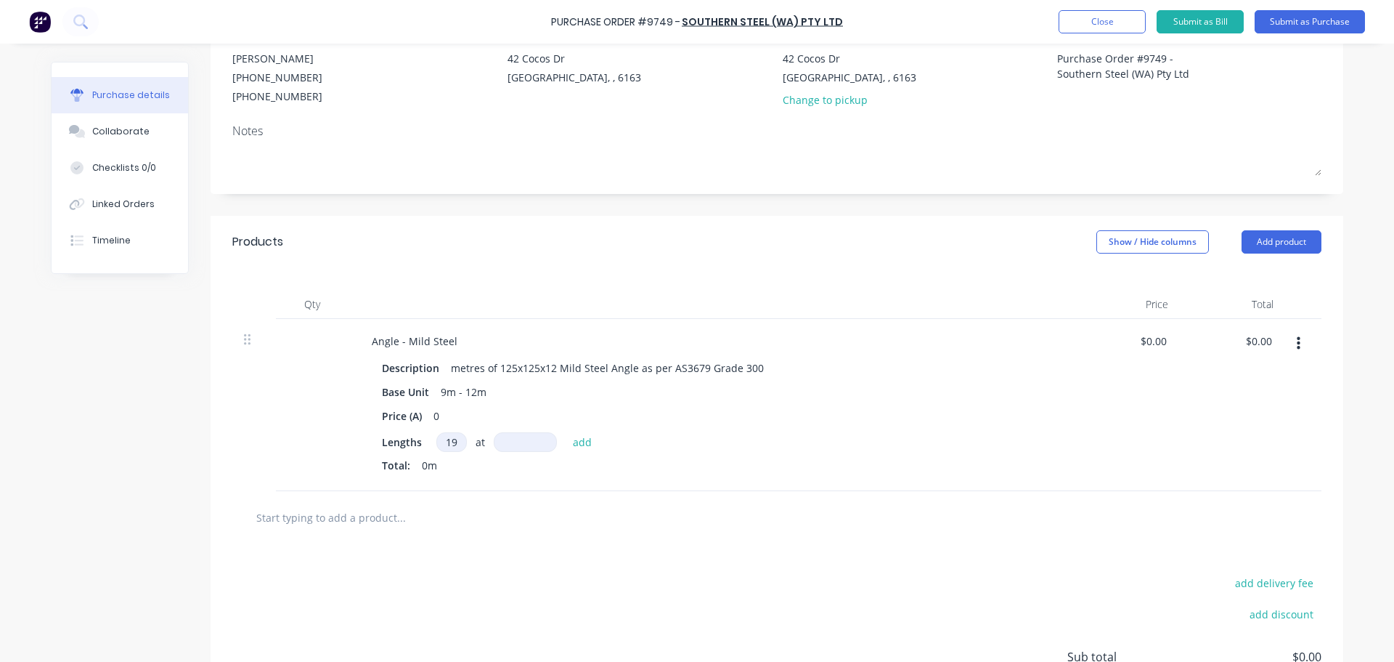
type textarea "x"
type input "1"
type textarea "x"
type input "11"
type textarea "x"
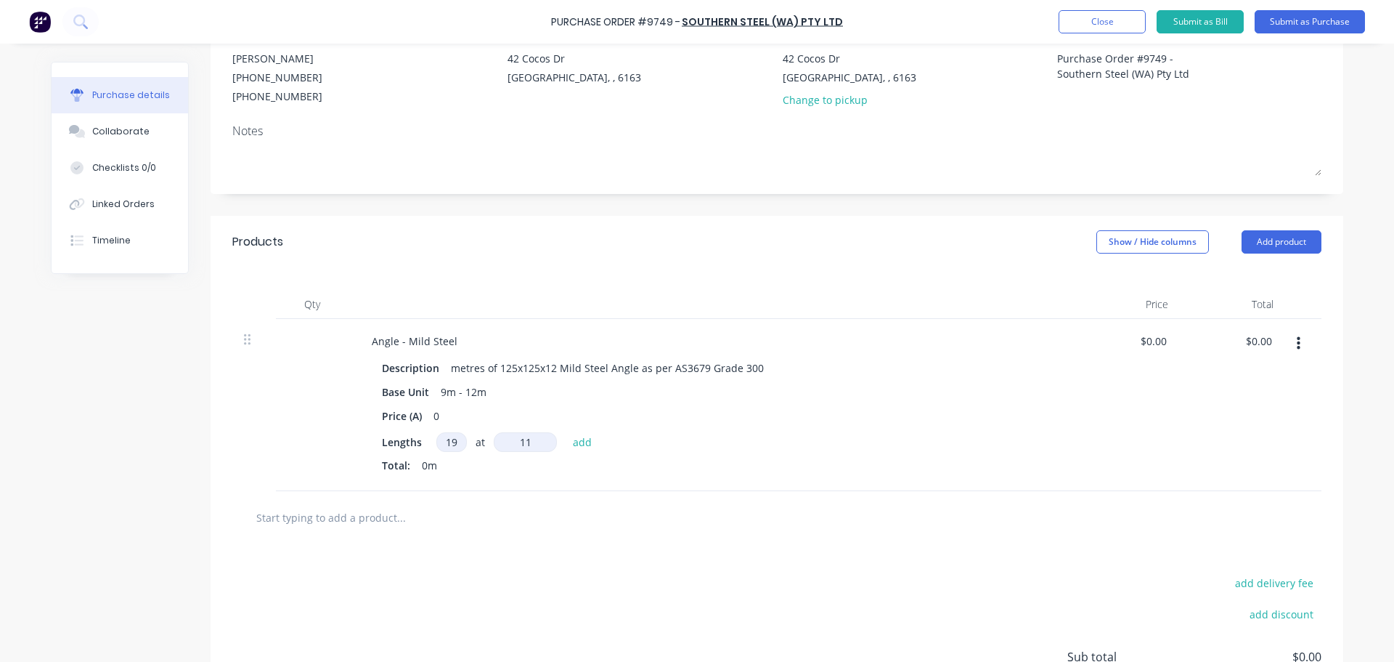
type input "118"
type textarea "x"
type input "1180"
type textarea "x"
type input "11800"
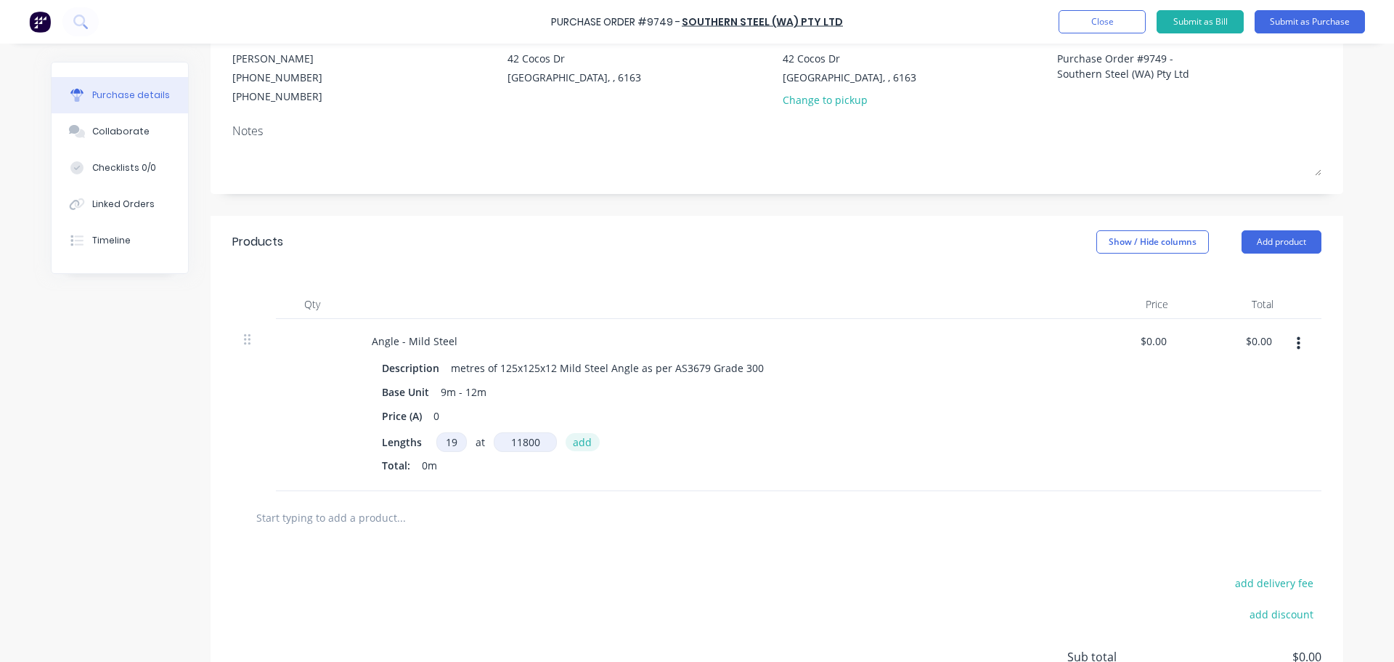
type textarea "x"
type input "11800mm"
click at [576, 440] on button "add" at bounding box center [583, 441] width 34 height 17
type textarea "x"
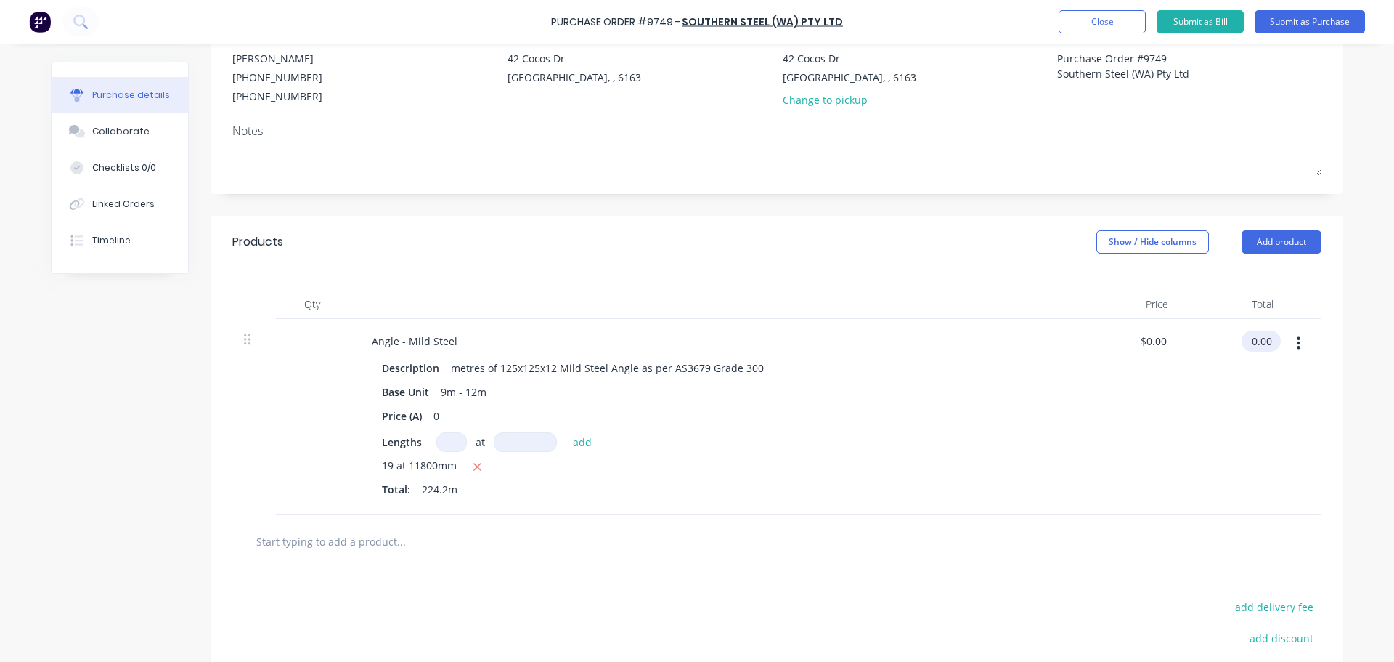
click at [1261, 342] on input "0.00" at bounding box center [1258, 340] width 33 height 21
type input "0"
type input "11097.90"
type textarea "x"
type input "$49.50"
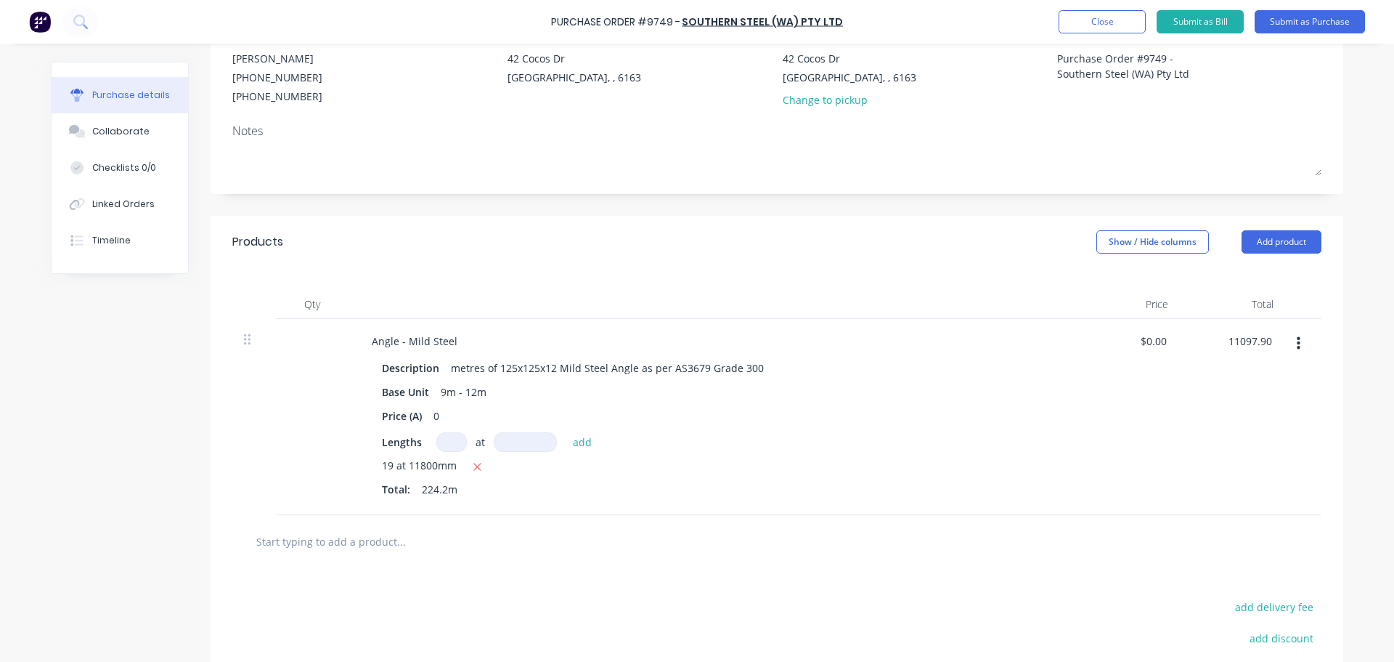
type input "$11,097.90"
click at [1165, 443] on div "$49.50 $49.50" at bounding box center [1127, 417] width 105 height 196
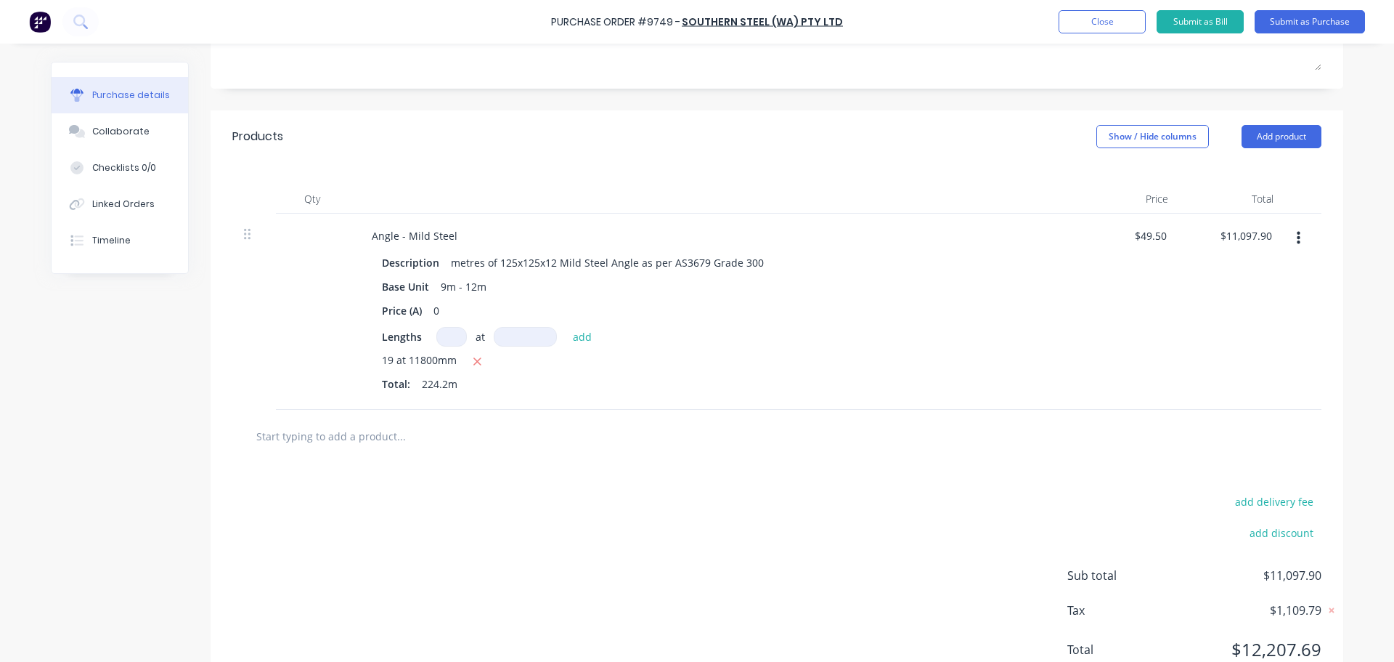
scroll to position [232, 0]
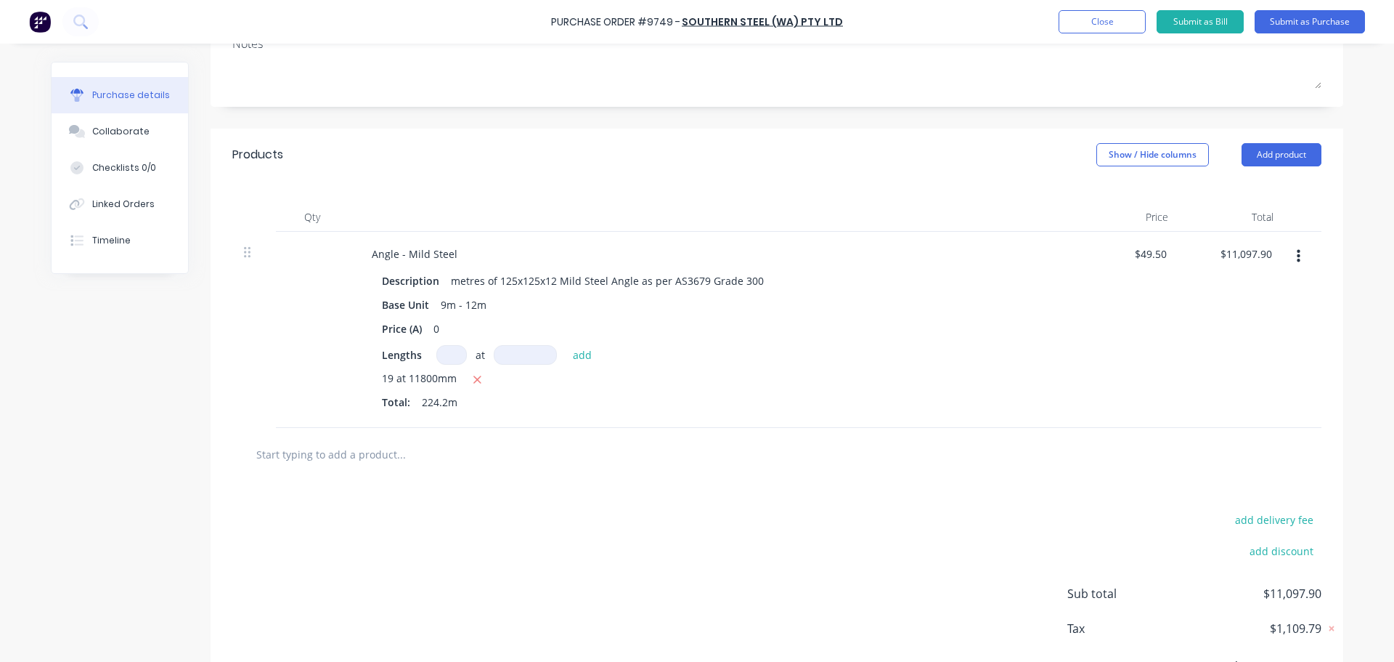
click at [319, 462] on input "text" at bounding box center [401, 453] width 291 height 29
click at [322, 459] on input "text" at bounding box center [401, 453] width 291 height 29
type textarea "x"
type input "f"
type textarea "x"
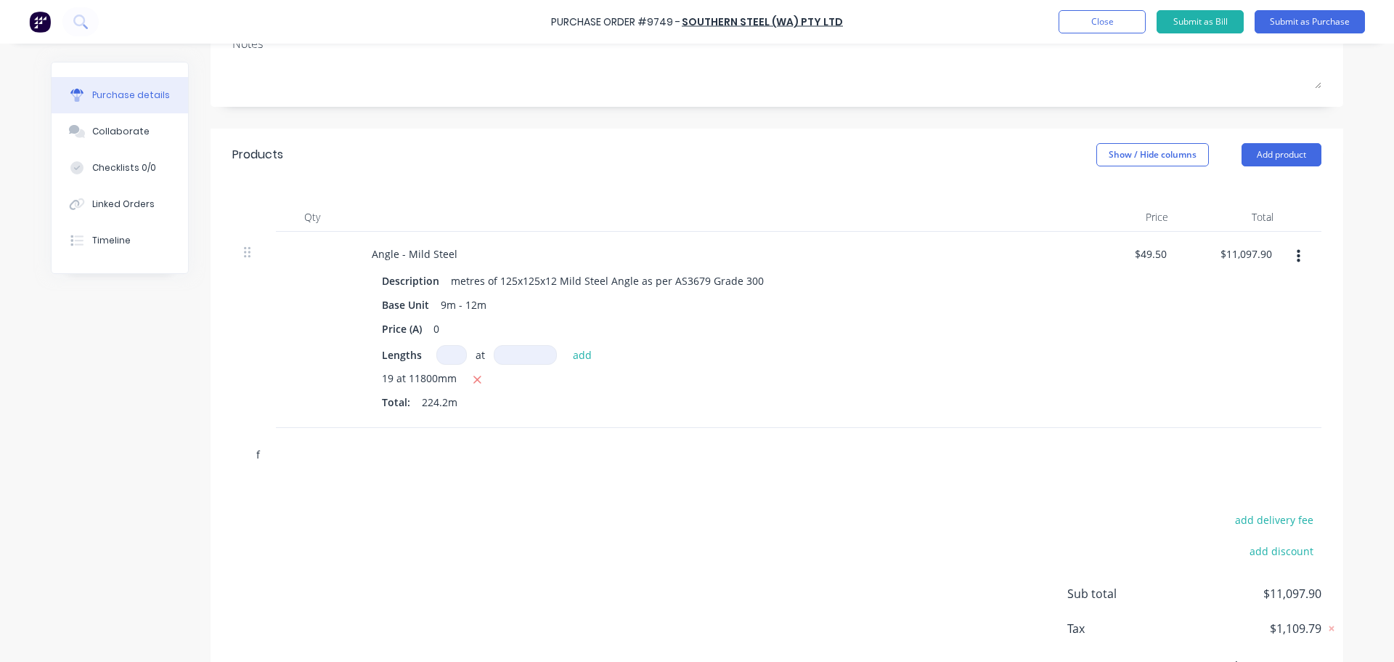
type input "fr"
type textarea "x"
type input "fre"
type textarea "x"
type input "frei"
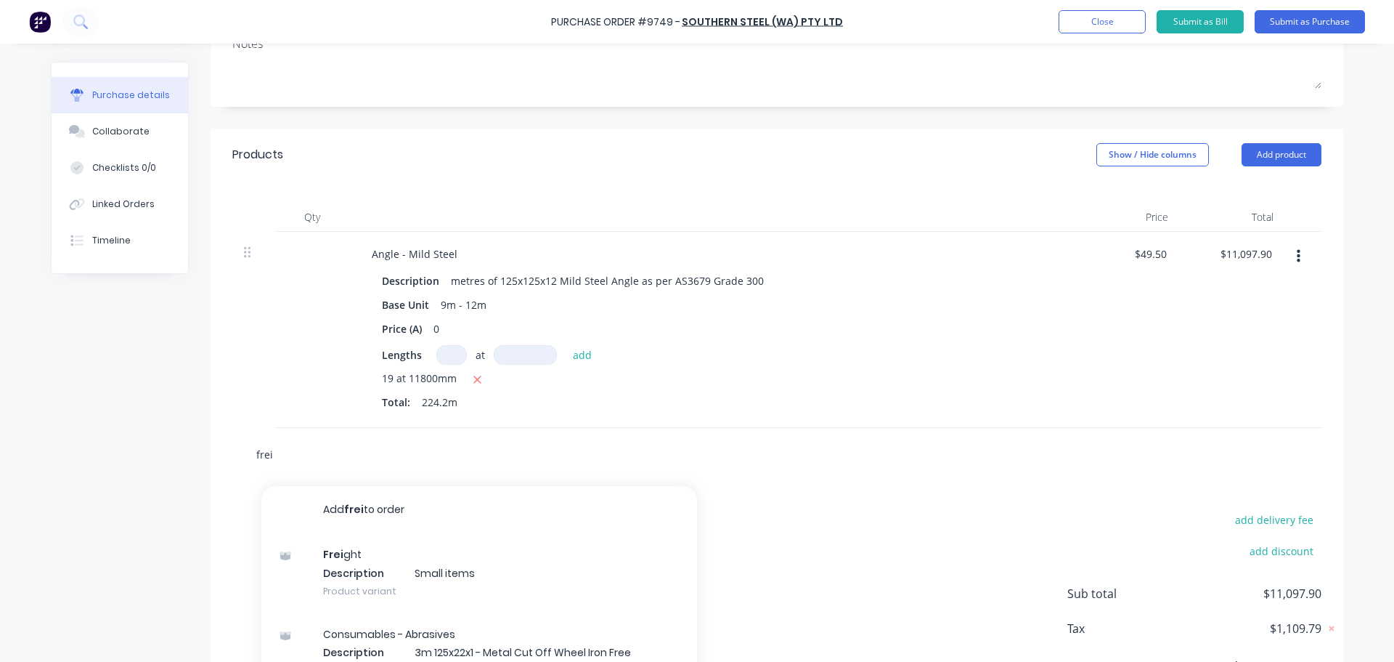
type textarea "x"
type input "freig"
type textarea "x"
type input "freigh"
type textarea "x"
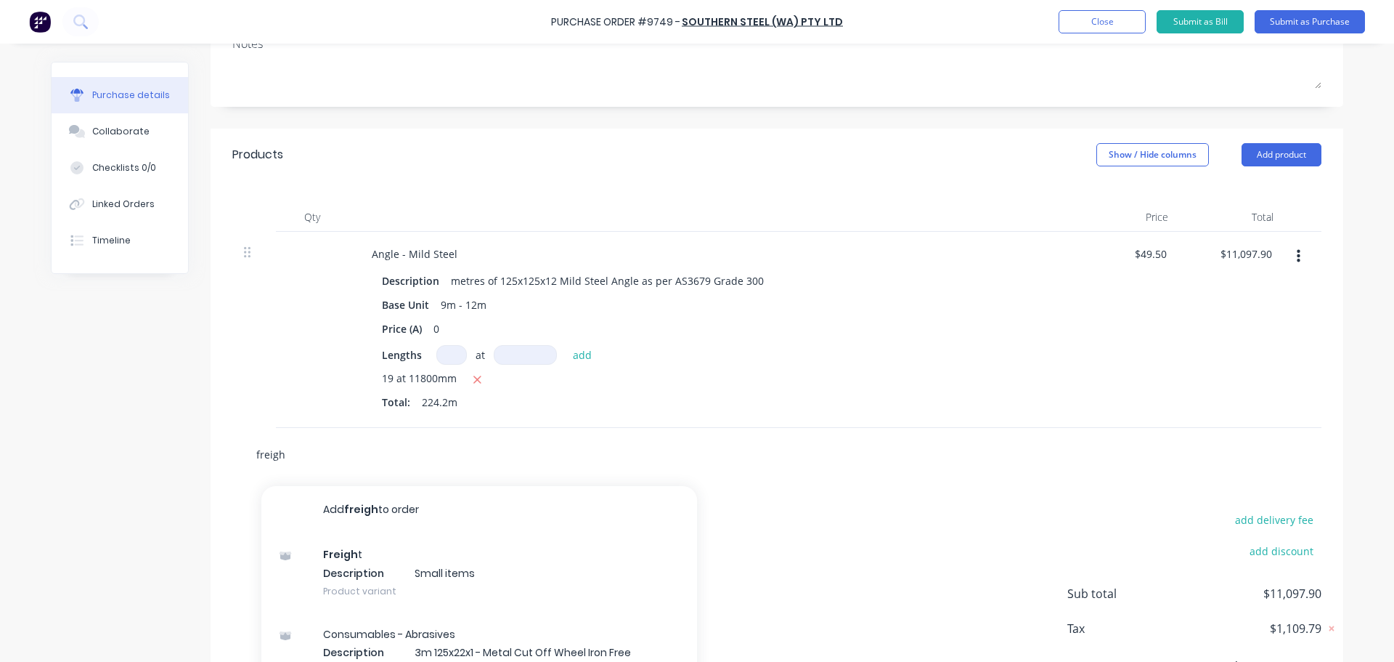
type input "freight"
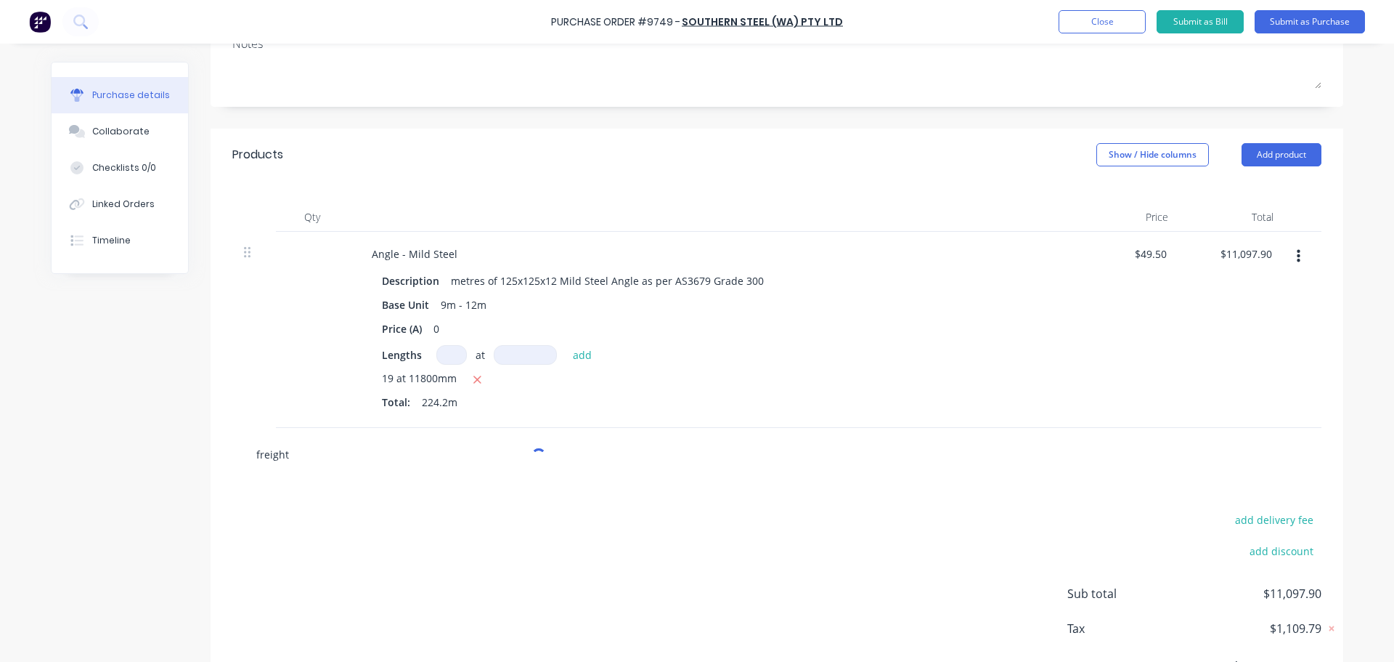
type textarea "x"
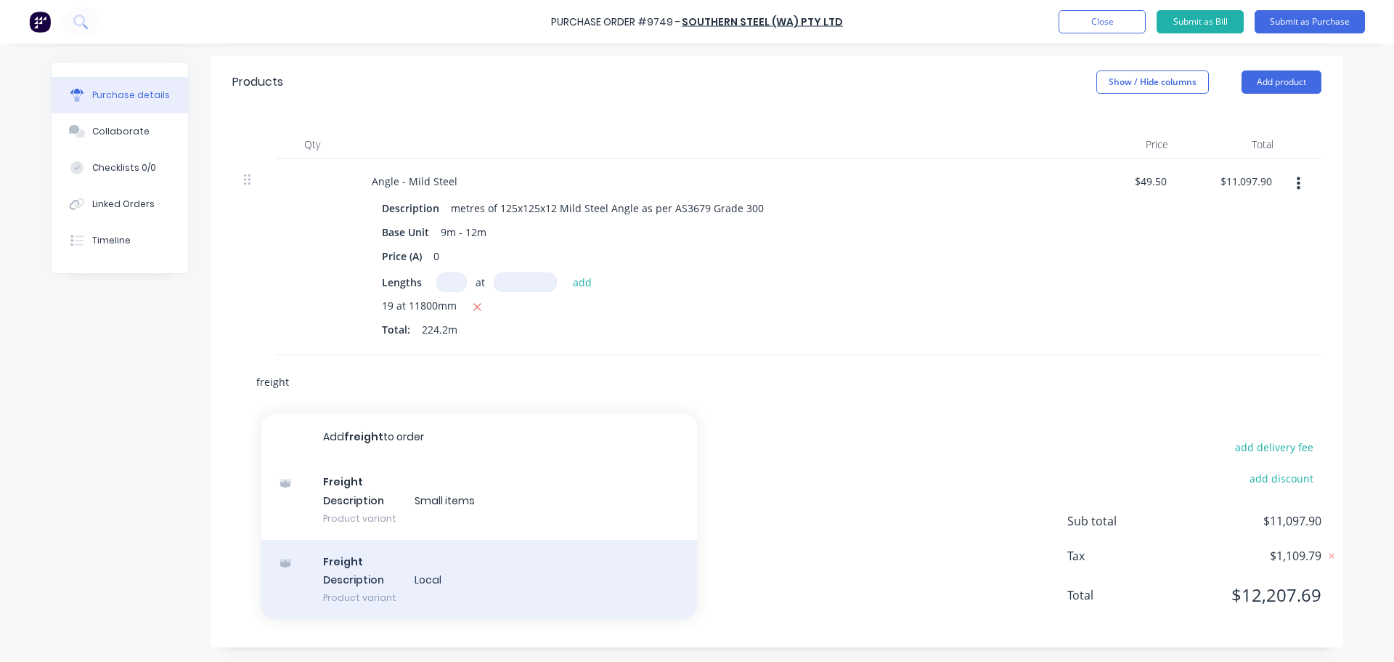
type input "freight"
click at [399, 577] on div "Freight Description Local Product variant" at bounding box center [479, 580] width 436 height 80
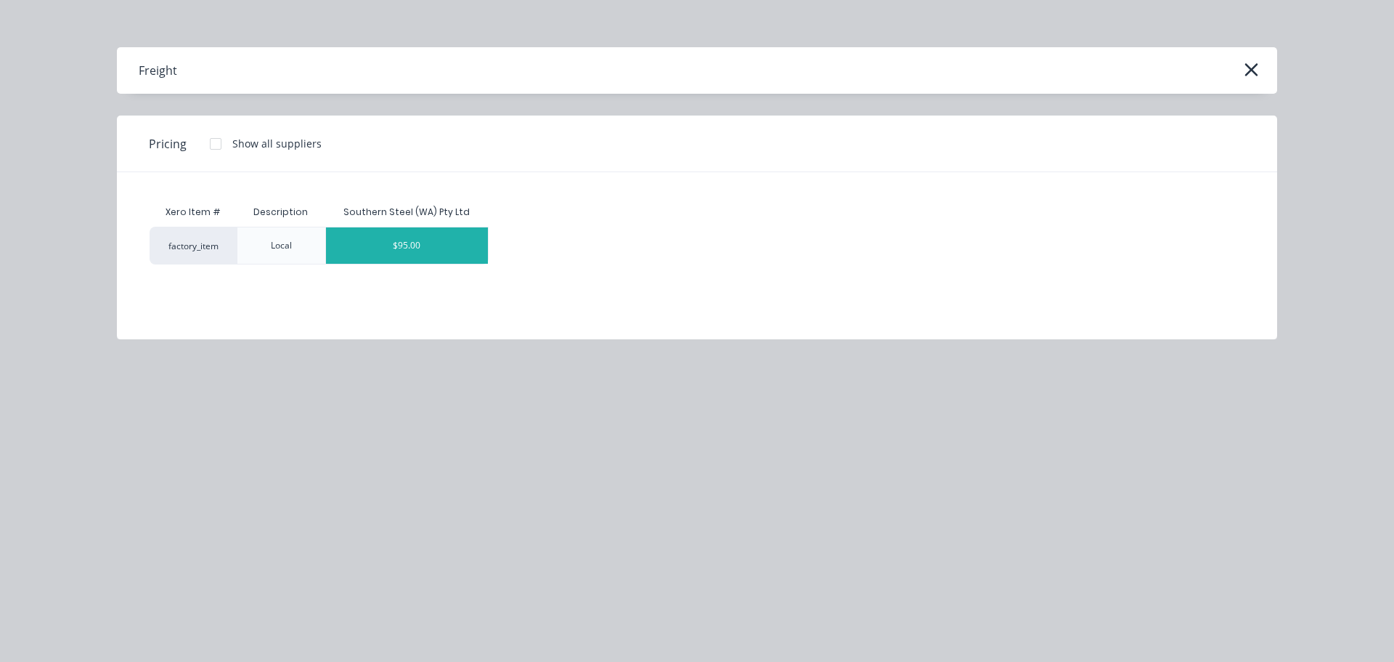
click at [419, 243] on div "$95.00" at bounding box center [407, 245] width 163 height 36
type textarea "x"
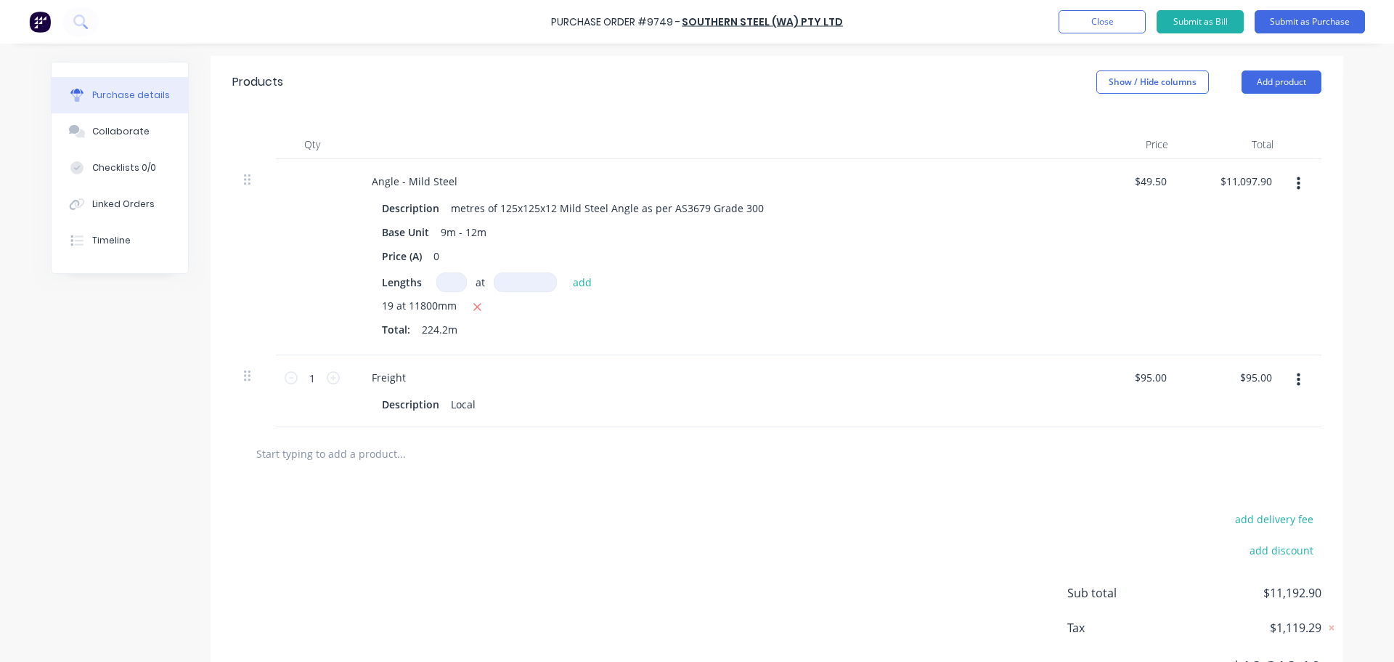
scroll to position [15, 0]
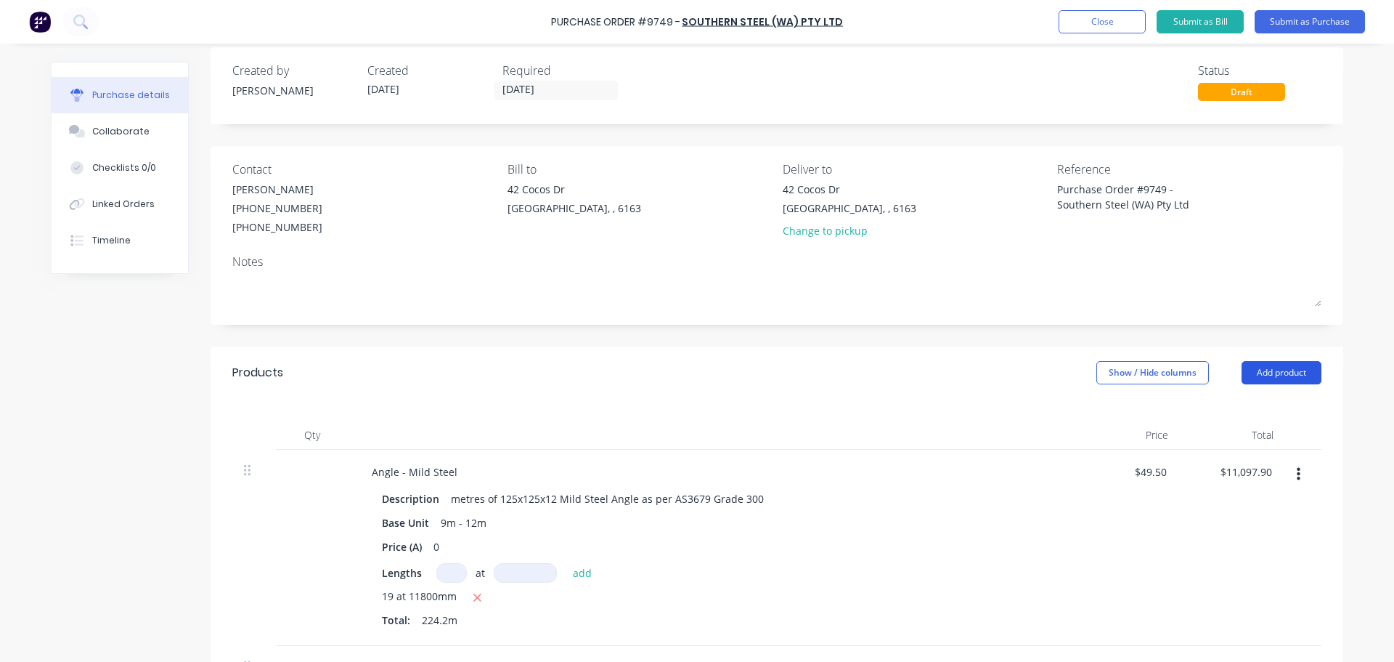
click at [1267, 383] on button "Add product" at bounding box center [1282, 372] width 80 height 23
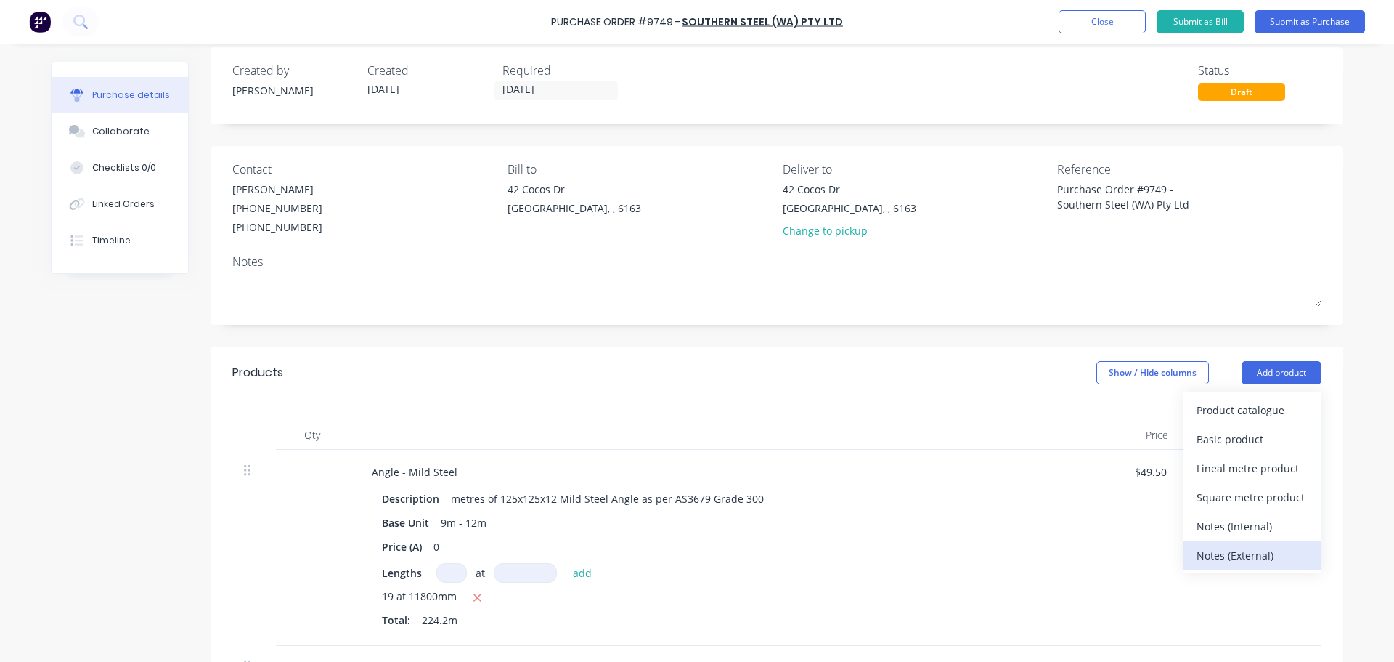
click at [1244, 560] on div "Notes (External)" at bounding box center [1253, 555] width 112 height 21
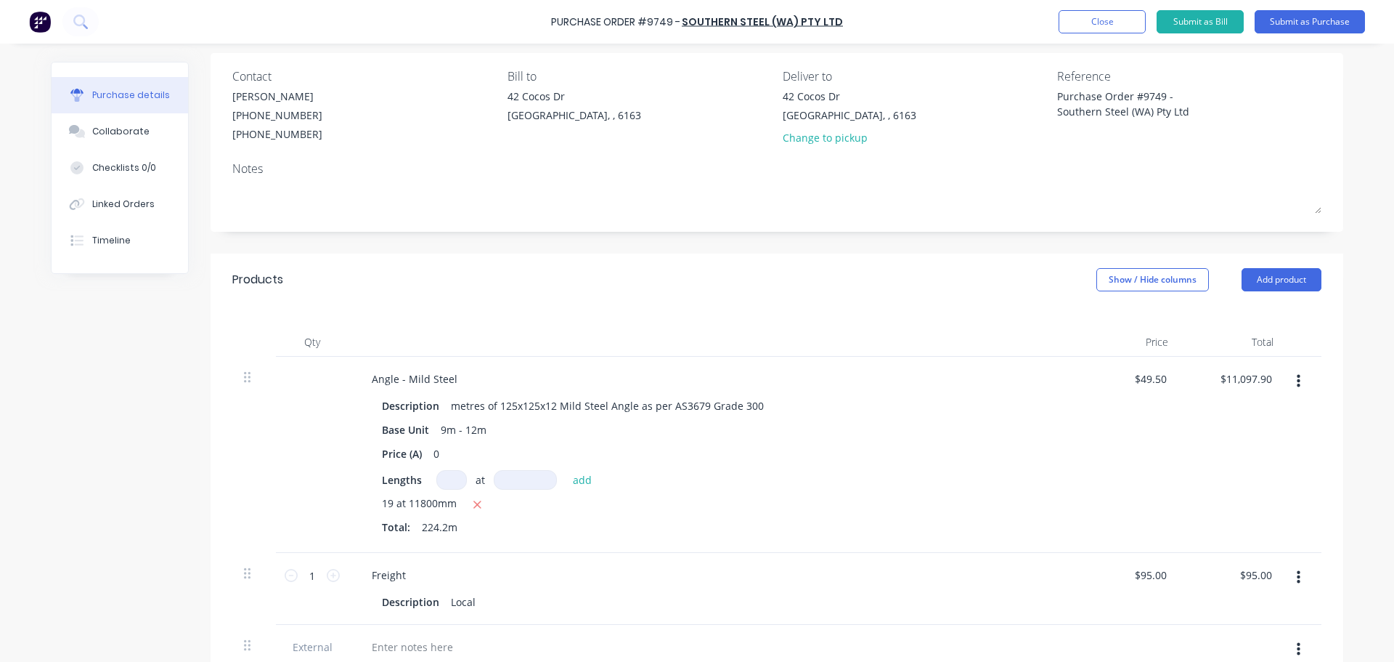
scroll to position [232, 0]
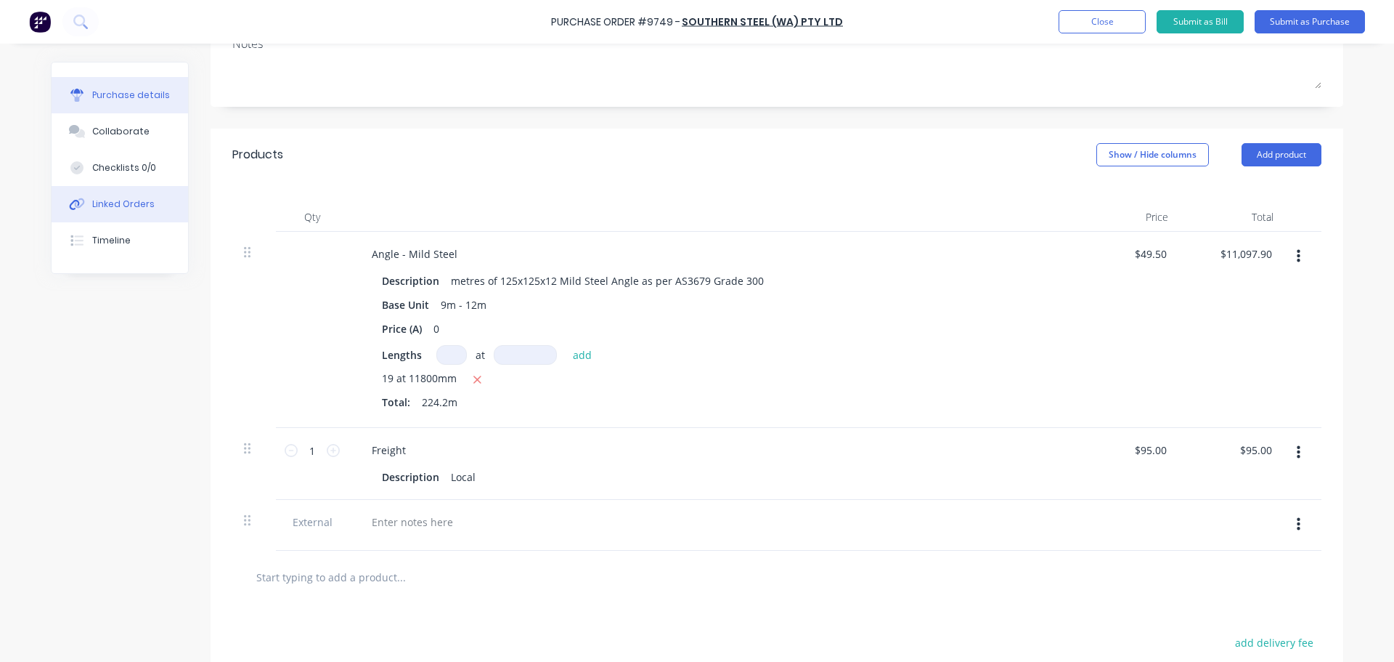
type textarea "x"
click at [52, 208] on button "Linked Orders" at bounding box center [120, 204] width 137 height 36
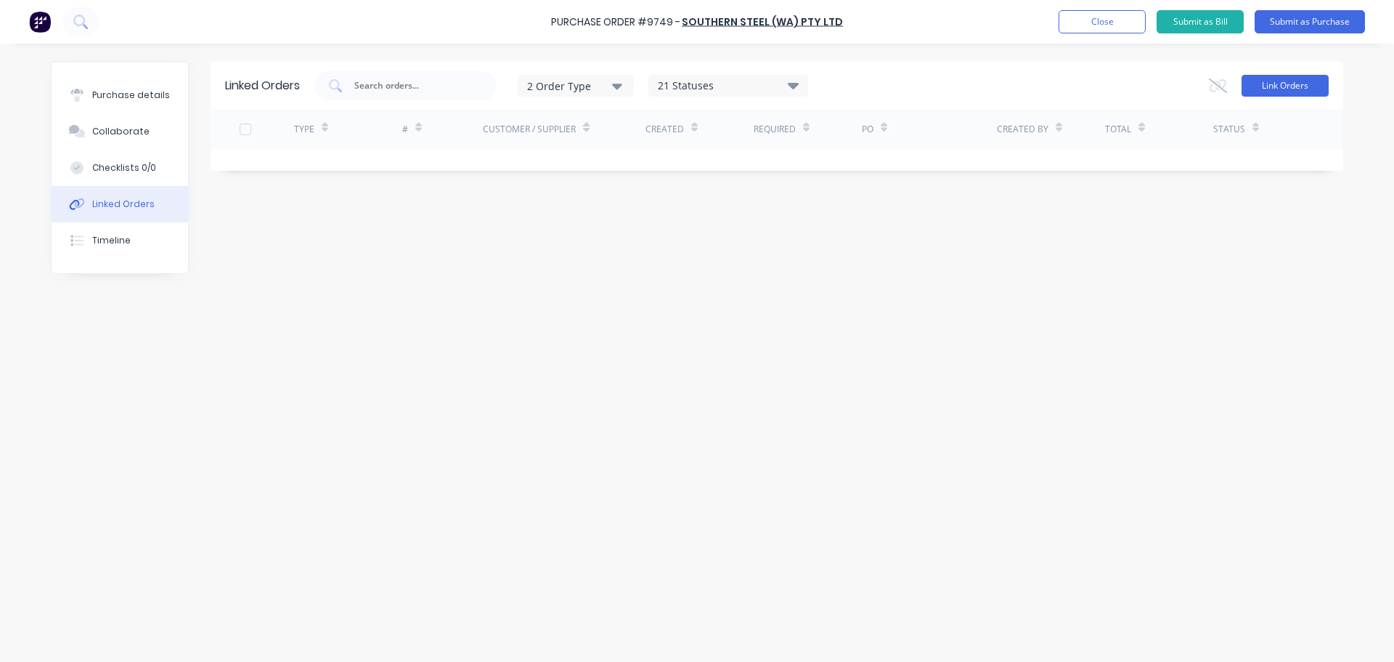
click at [1292, 86] on button "Link Orders" at bounding box center [1285, 86] width 87 height 22
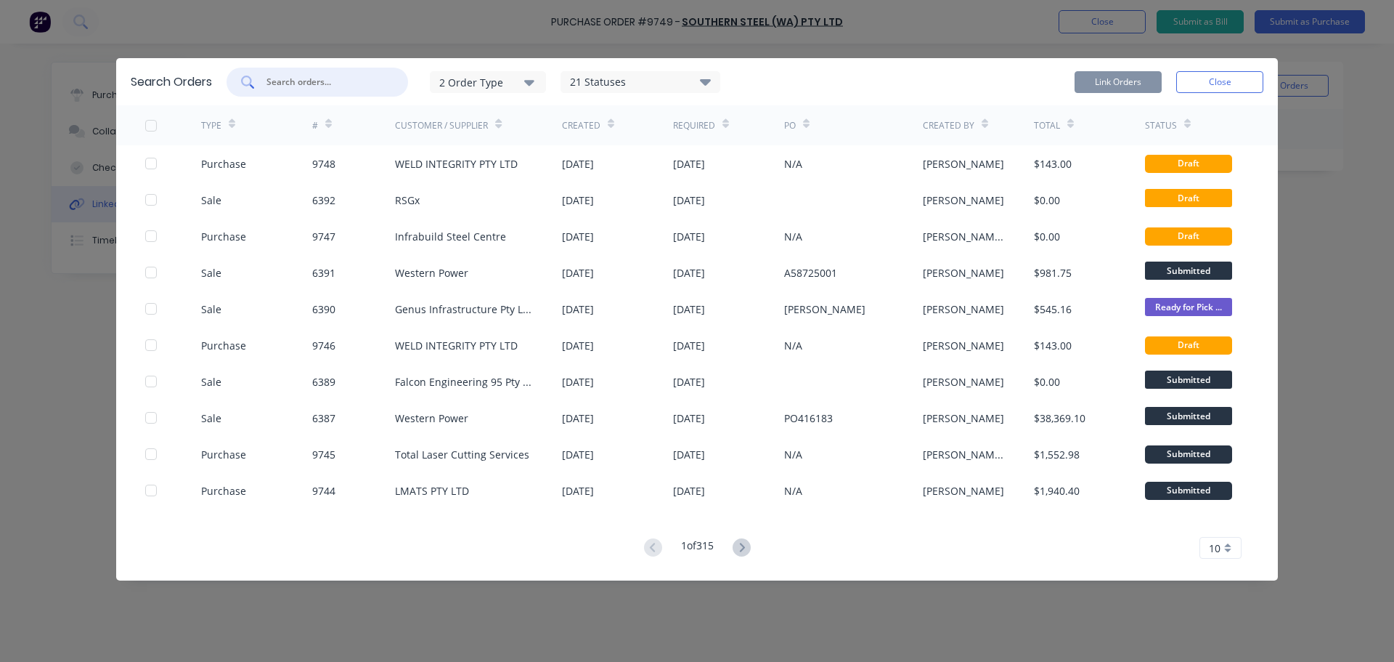
click at [288, 84] on input "text" at bounding box center [325, 82] width 121 height 15
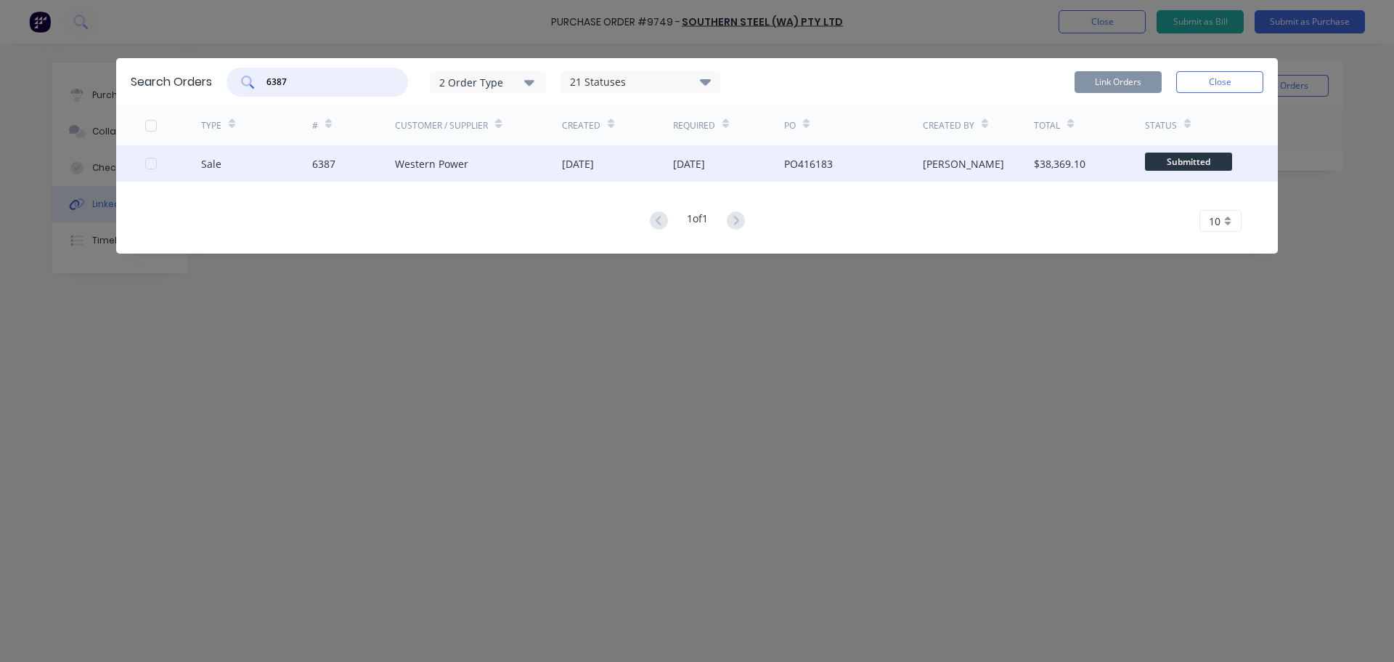
click at [151, 167] on div at bounding box center [151, 163] width 29 height 29
type input "6387"
click at [1117, 88] on button "Link Orders" at bounding box center [1118, 82] width 87 height 22
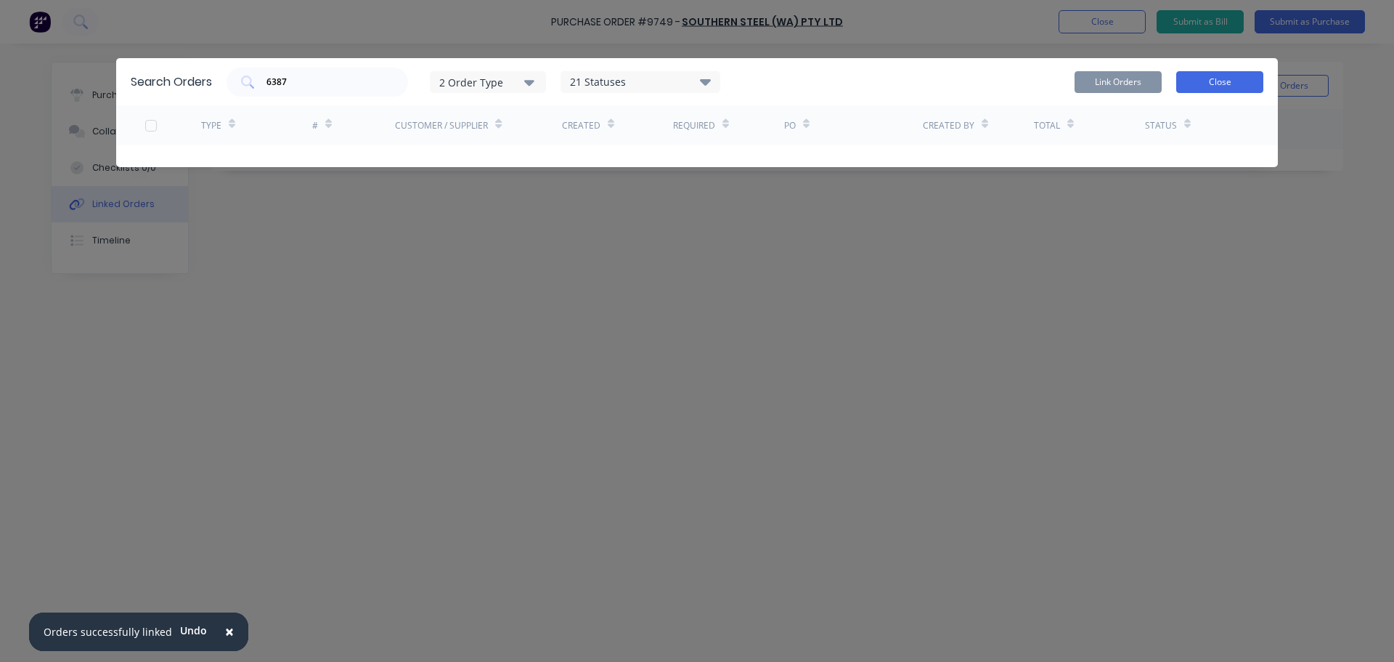
click at [1223, 86] on button "Close" at bounding box center [1220, 82] width 87 height 22
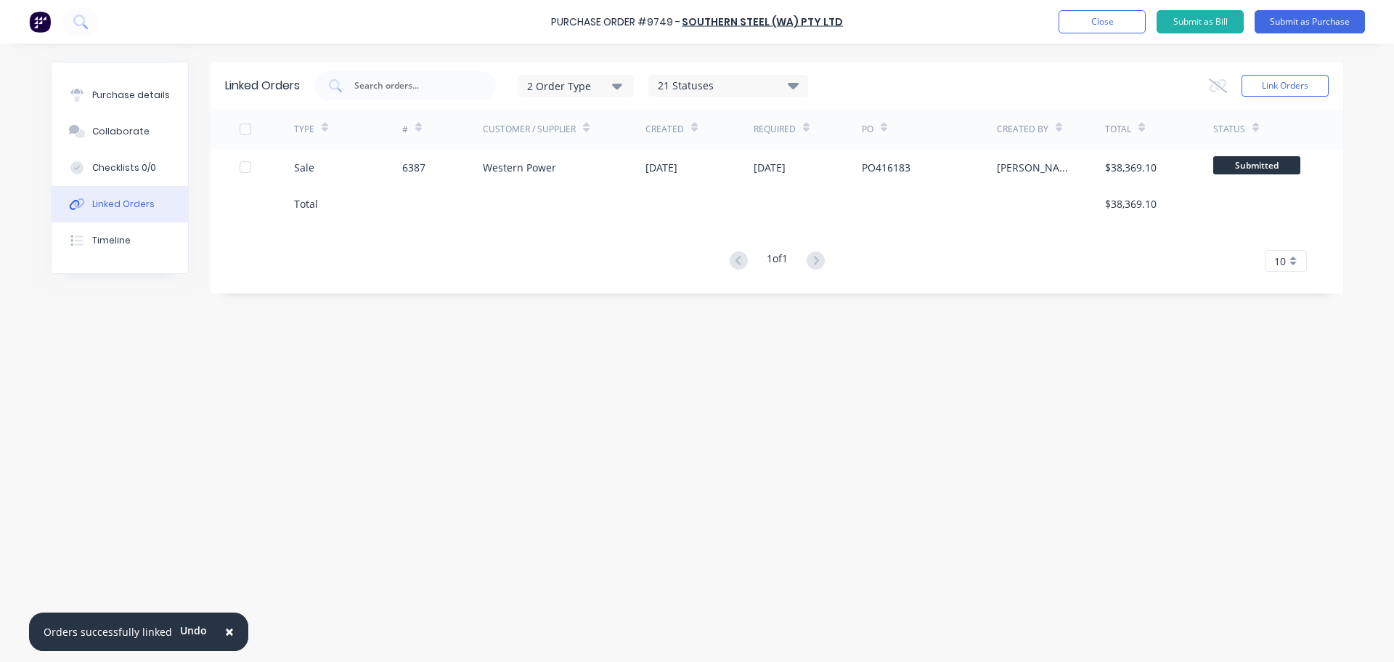
click at [227, 630] on span "×" at bounding box center [229, 631] width 9 height 20
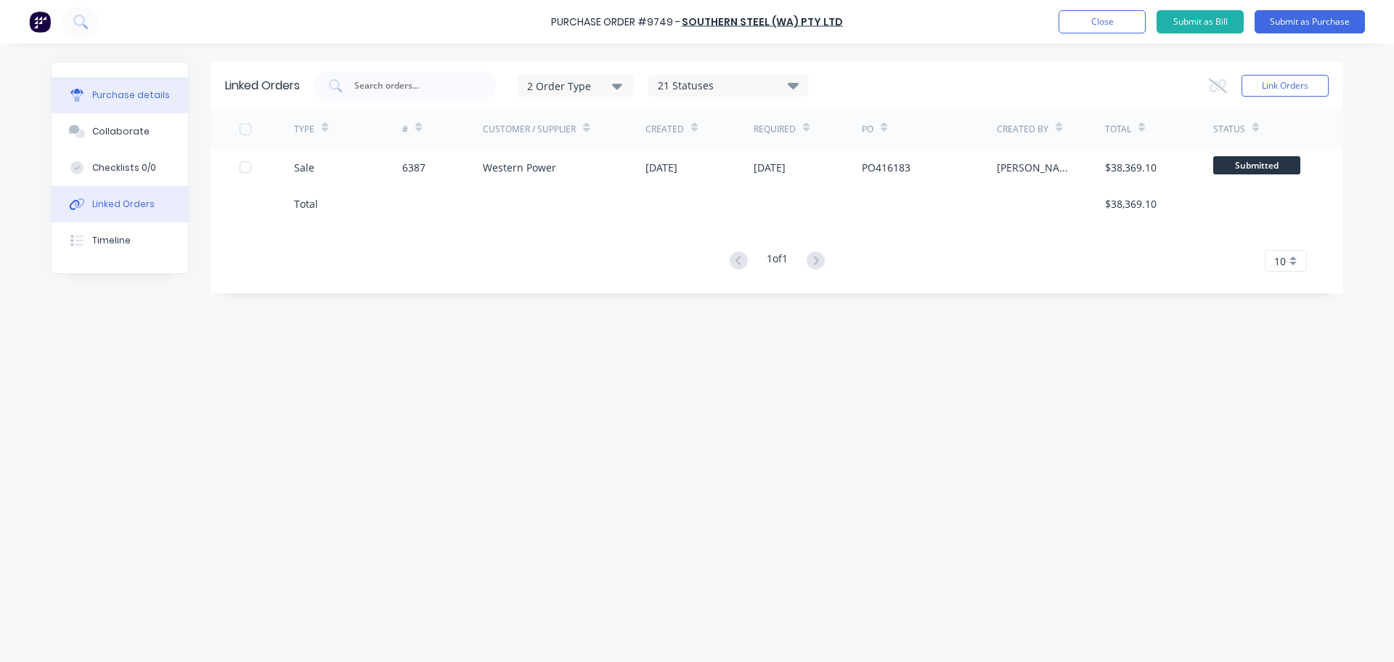
click at [120, 97] on div "Purchase details" at bounding box center [131, 95] width 78 height 13
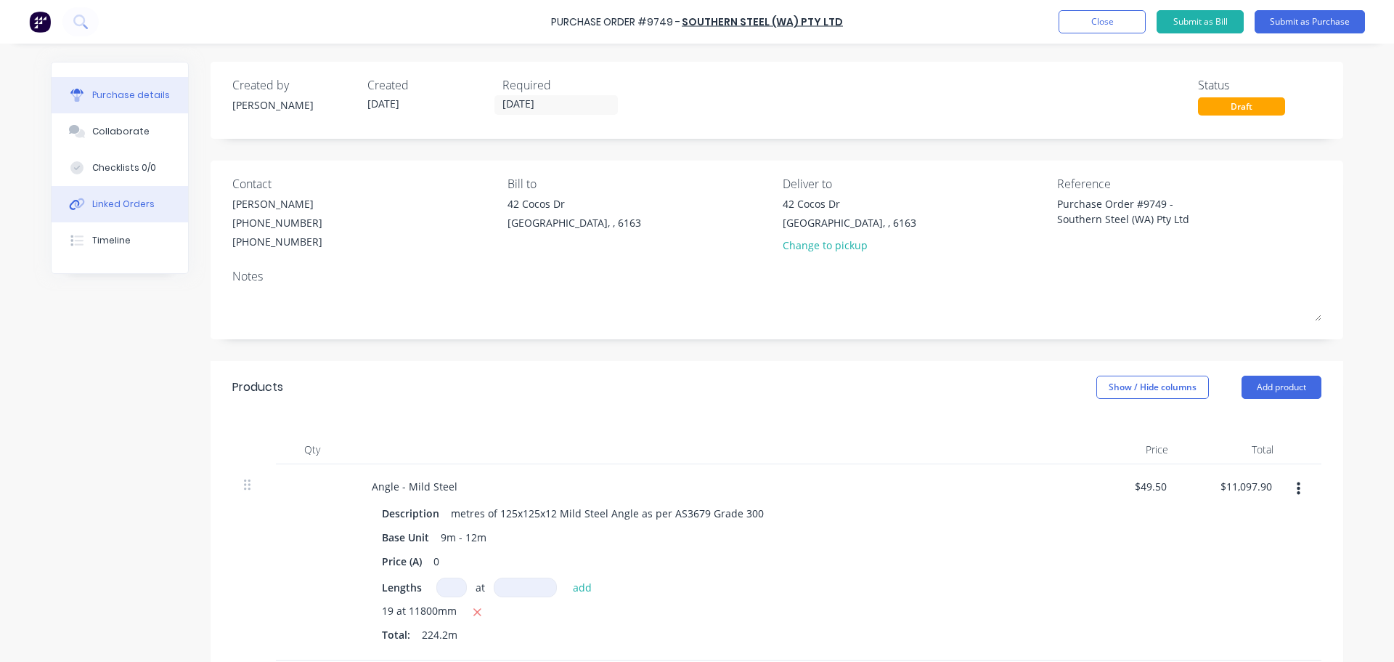
click at [112, 203] on div "Linked Orders" at bounding box center [123, 204] width 62 height 13
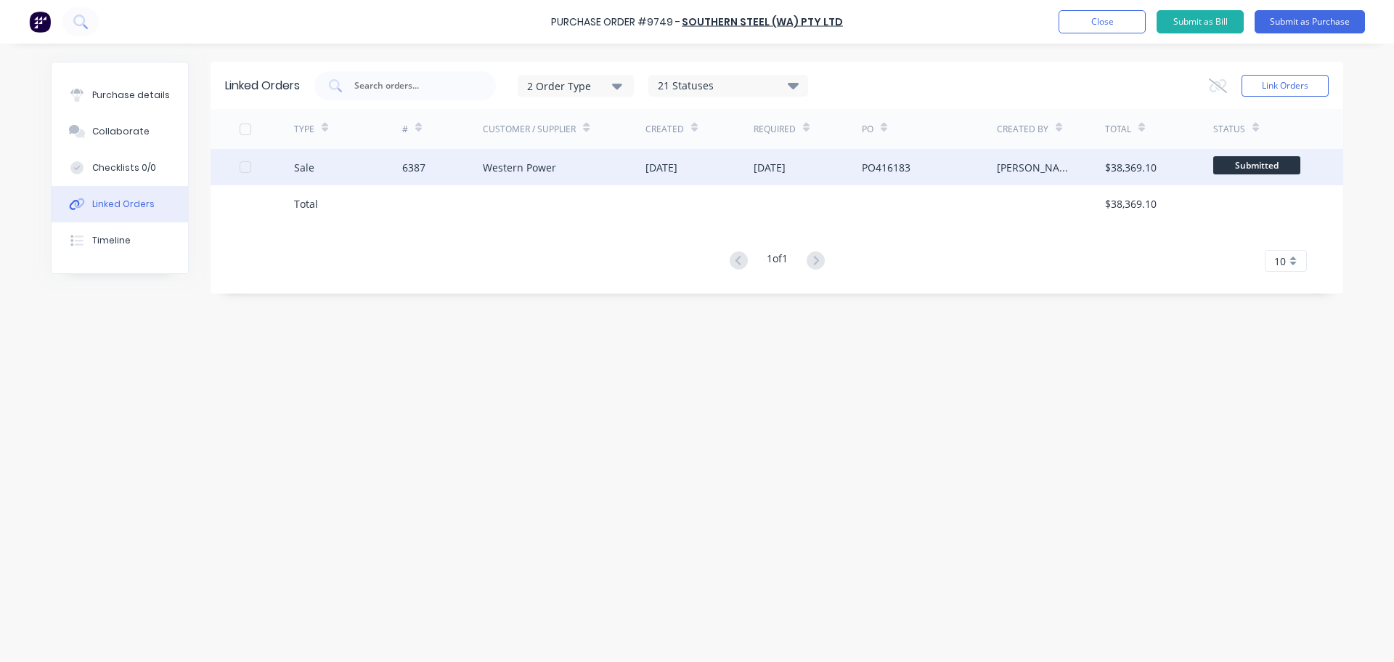
click at [479, 176] on div "6387" at bounding box center [442, 167] width 81 height 36
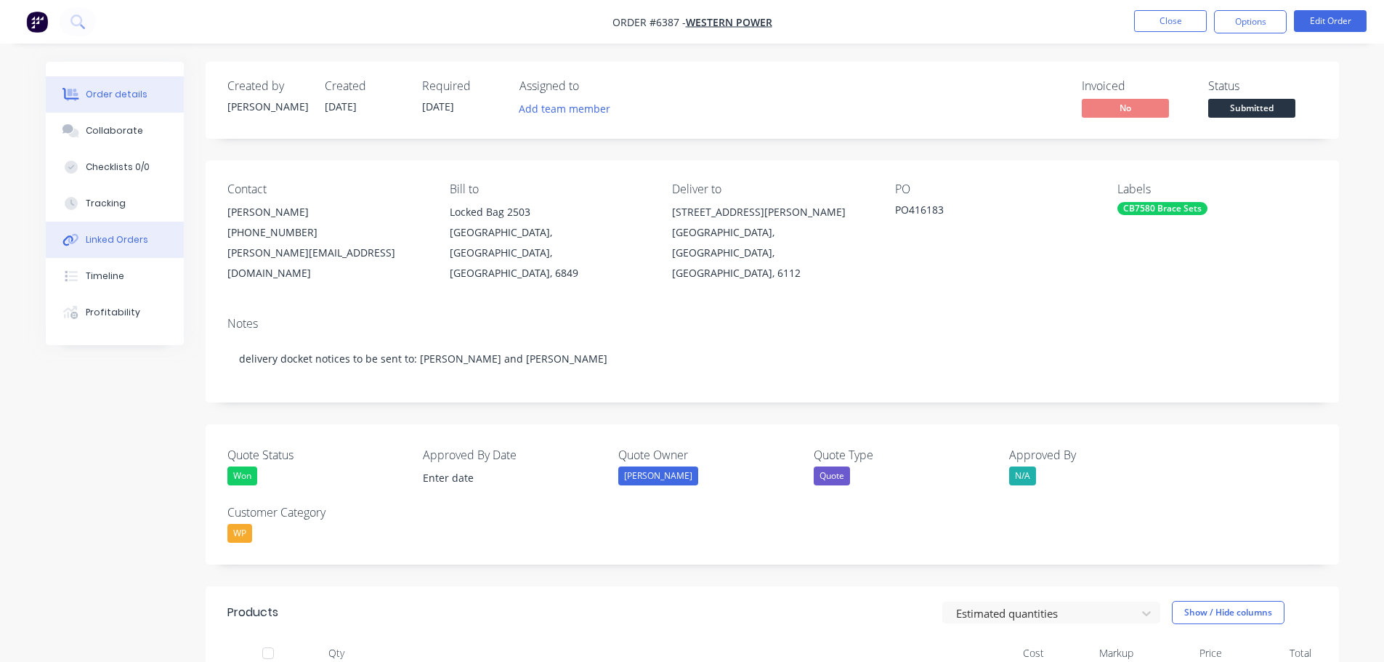
click at [118, 237] on div "Linked Orders" at bounding box center [117, 239] width 62 height 13
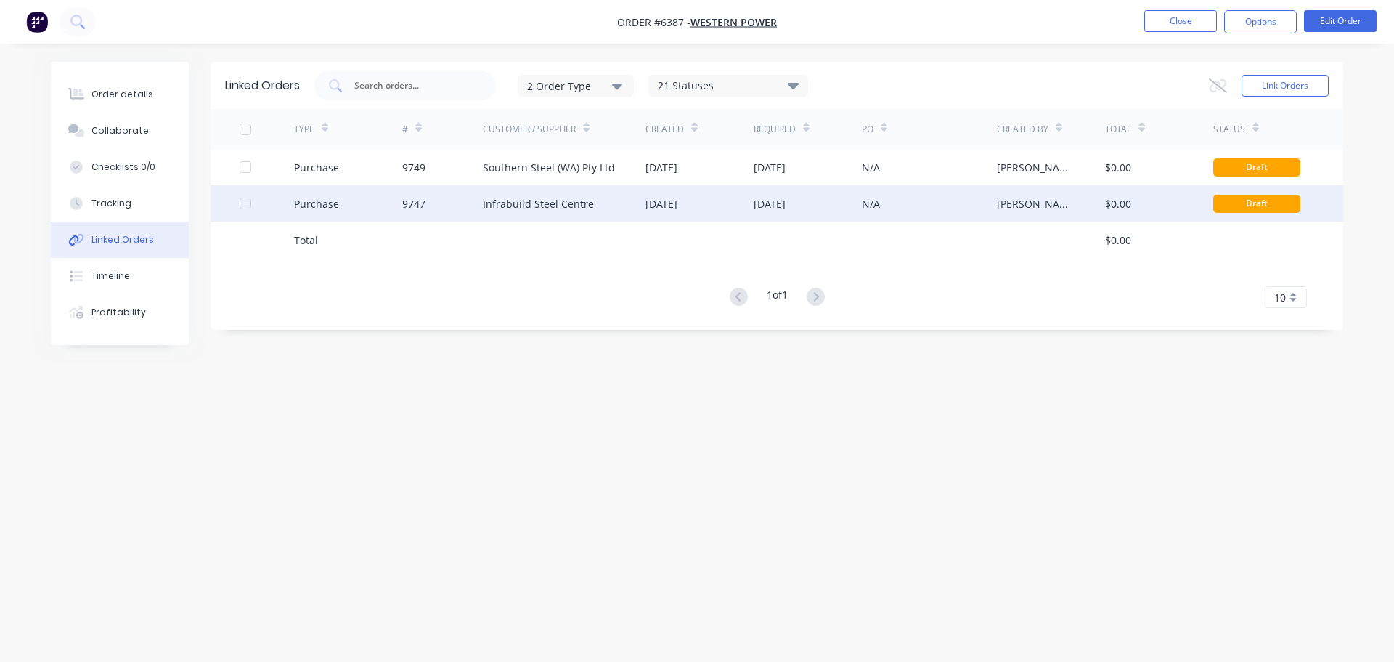
click at [579, 203] on div "Infrabuild Steel Centre" at bounding box center [538, 203] width 111 height 15
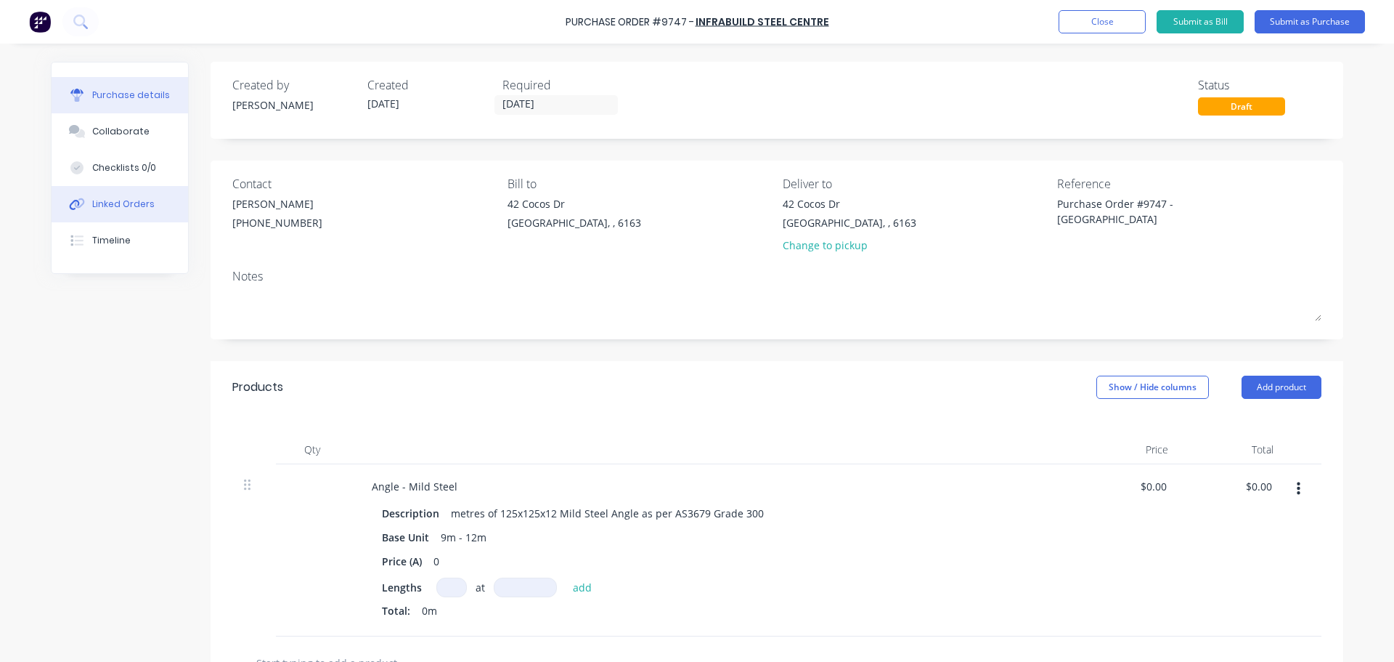
click at [147, 206] on button "Linked Orders" at bounding box center [120, 204] width 137 height 36
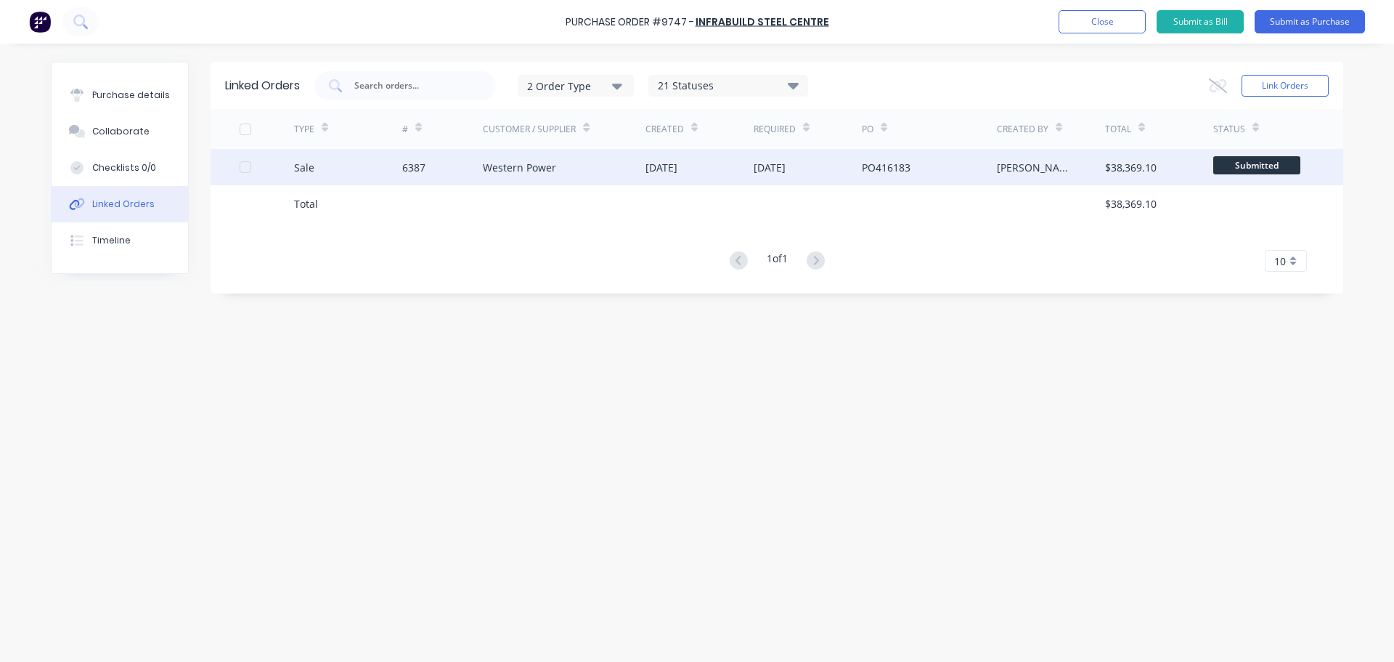
click at [246, 168] on div at bounding box center [245, 167] width 29 height 29
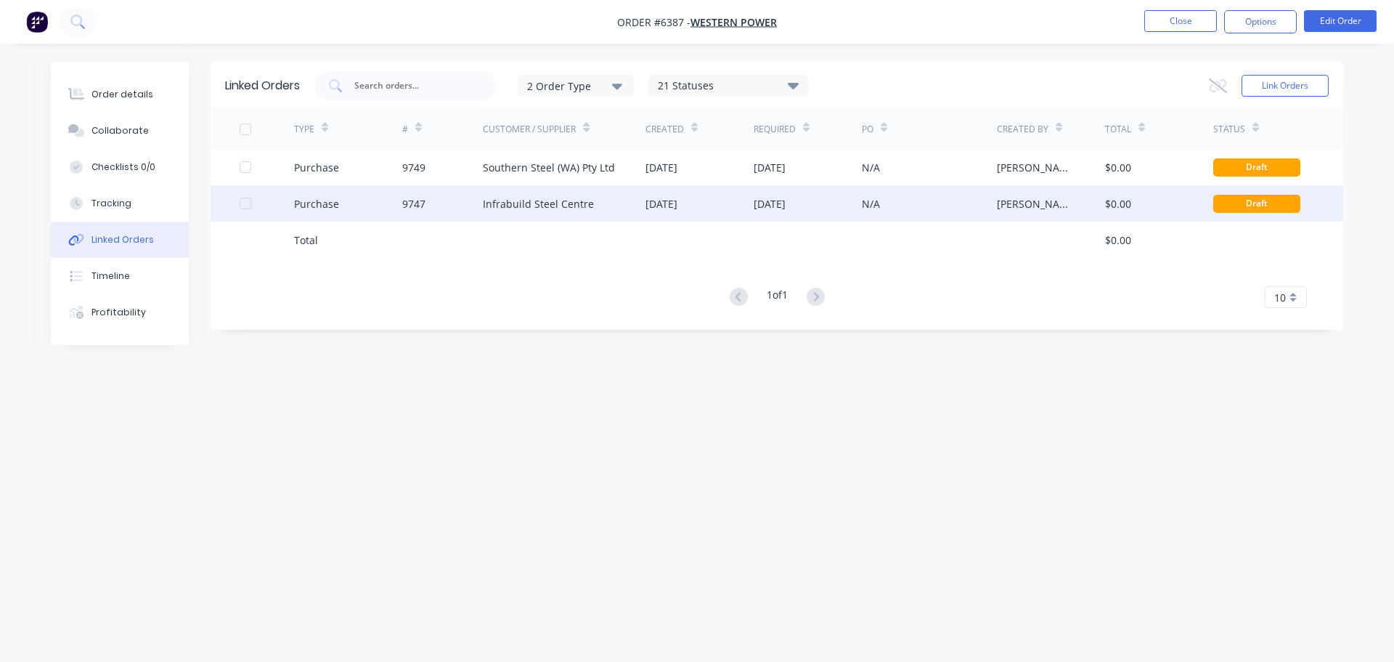
drag, startPoint x: 1198, startPoint y: 199, endPoint x: 890, endPoint y: 205, distance: 308.0
click at [890, 205] on div "N/A" at bounding box center [929, 203] width 135 height 36
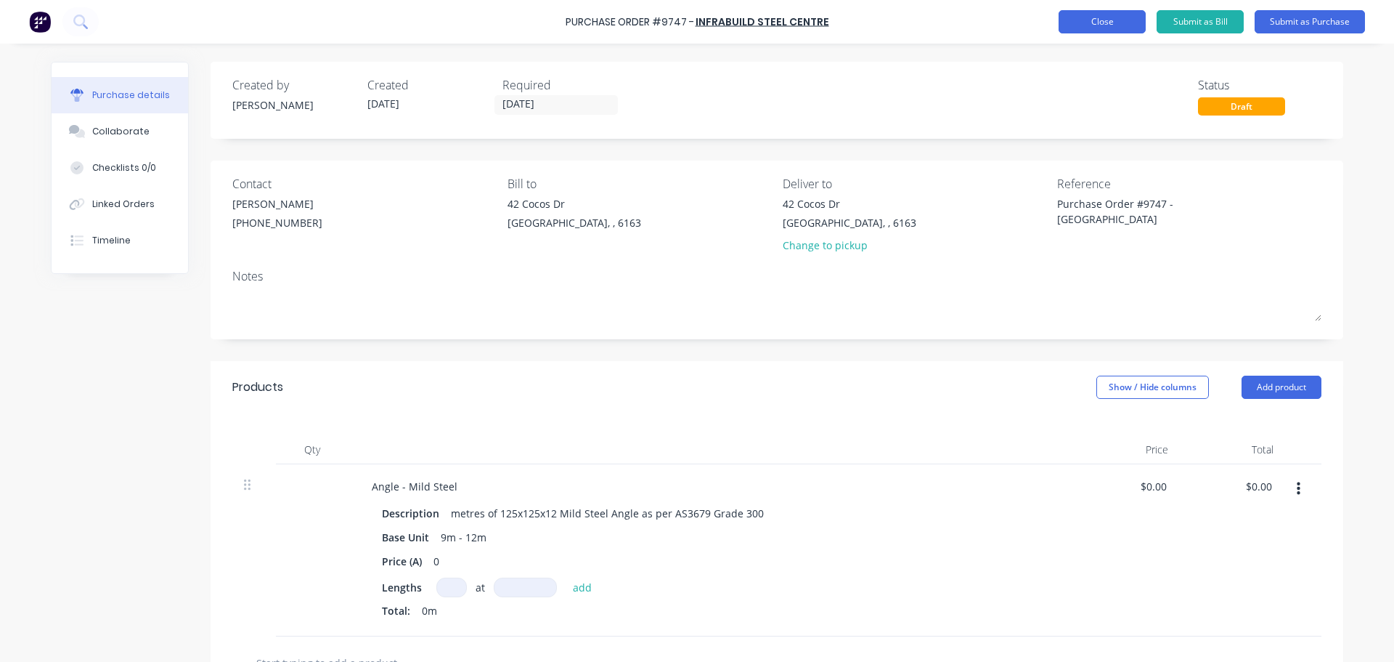
click at [1104, 25] on button "Close" at bounding box center [1102, 21] width 87 height 23
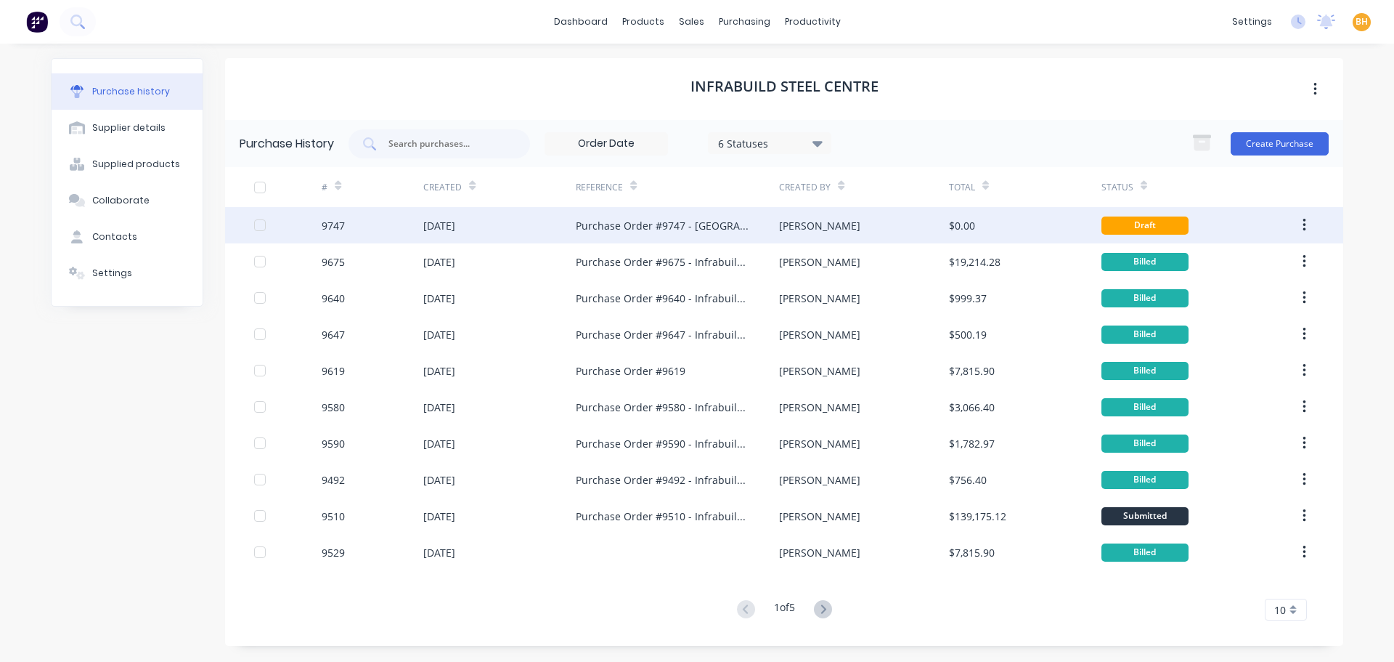
click at [1306, 220] on icon "button" at bounding box center [1305, 225] width 4 height 16
click at [1194, 265] on button "Archive" at bounding box center [1253, 263] width 138 height 29
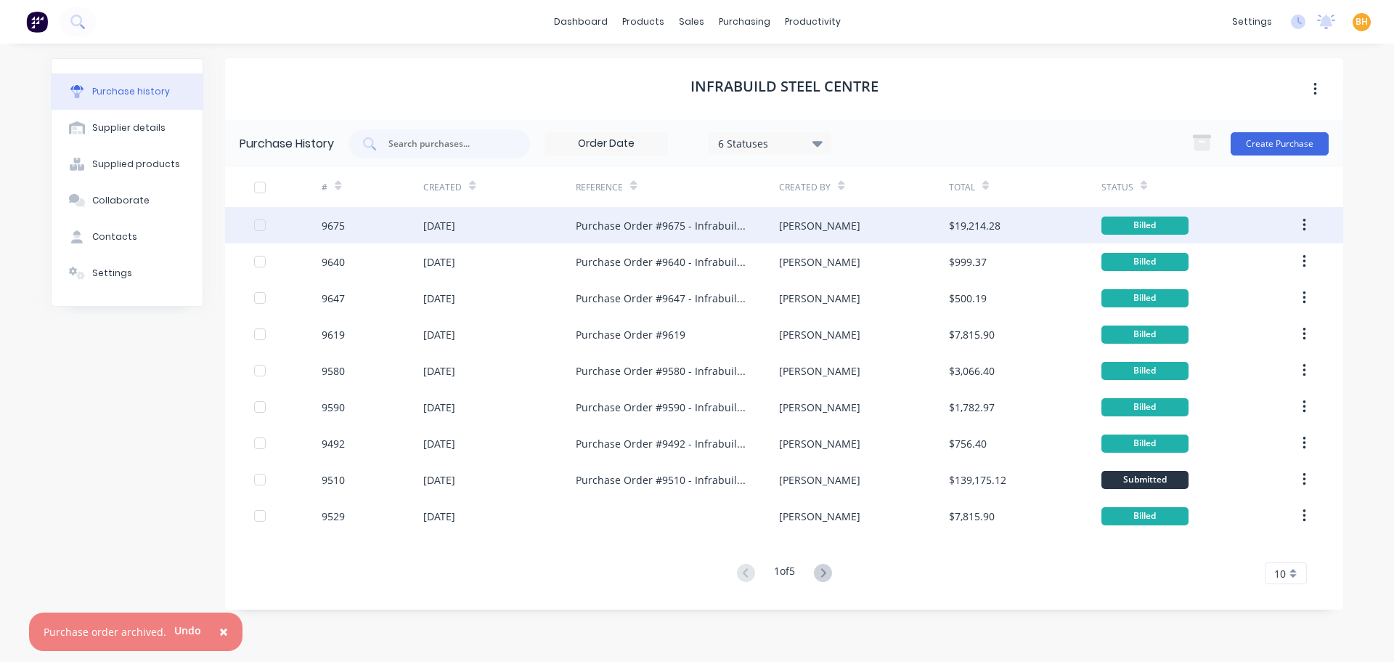
click at [219, 634] on span "×" at bounding box center [223, 631] width 9 height 20
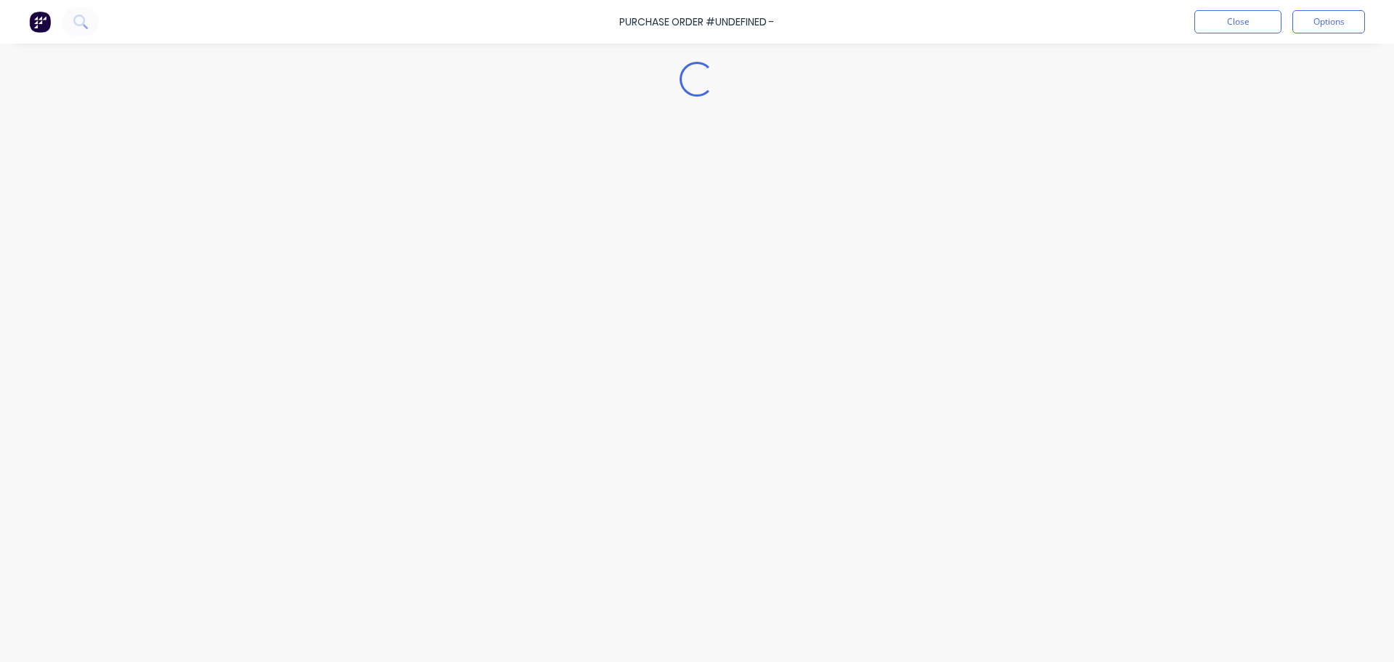
type textarea "x"
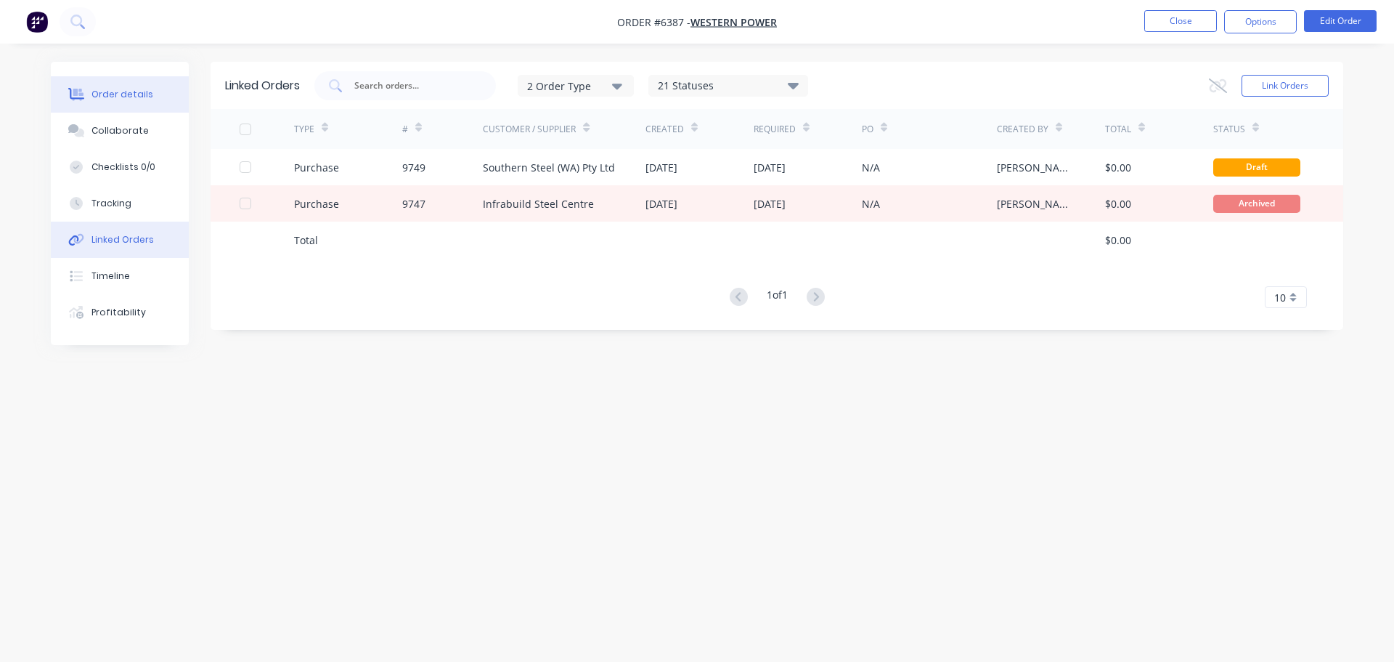
click at [113, 102] on button "Order details" at bounding box center [120, 94] width 138 height 36
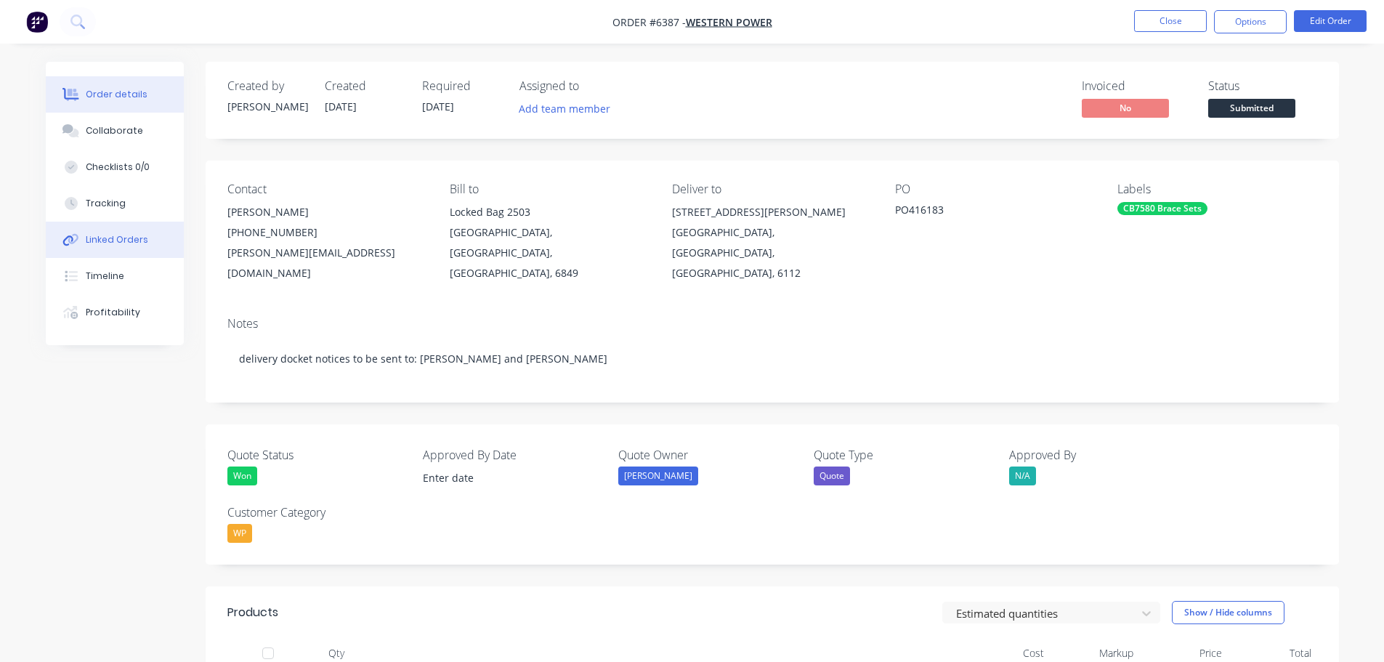
click at [145, 237] on button "Linked Orders" at bounding box center [115, 240] width 138 height 36
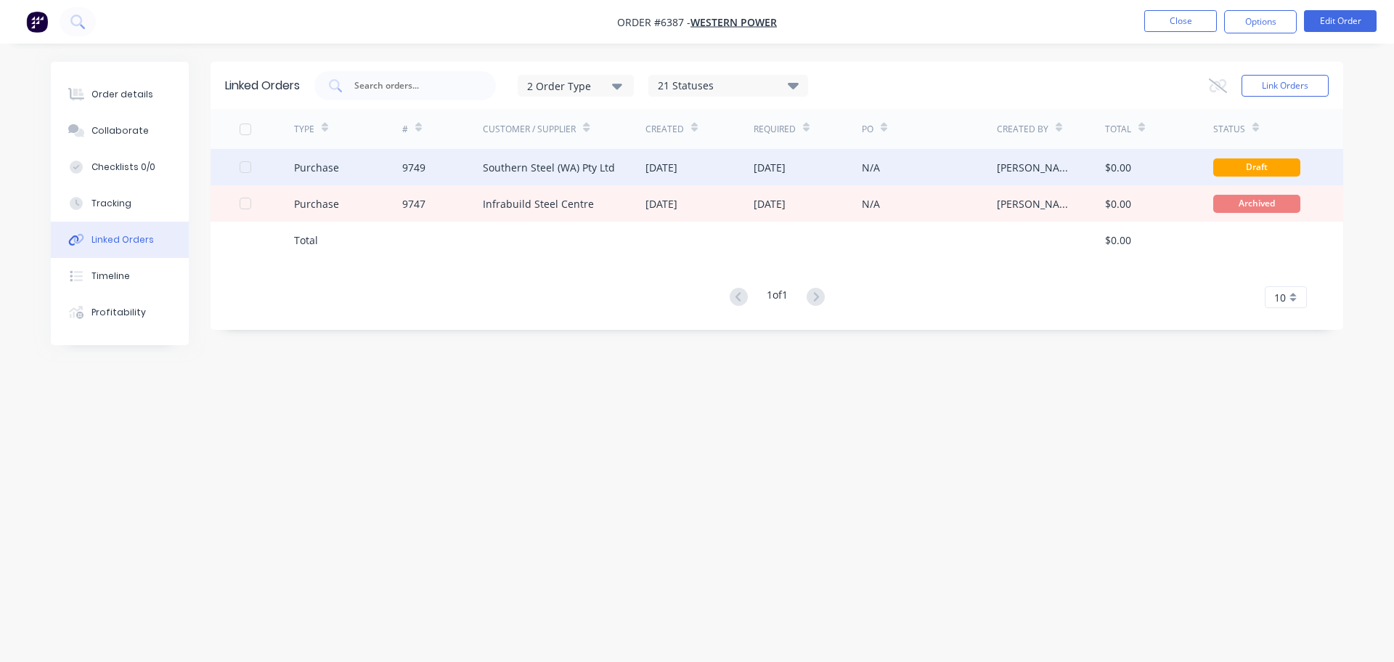
click at [519, 175] on div "Southern Steel (WA) Pty Ltd" at bounding box center [564, 167] width 163 height 36
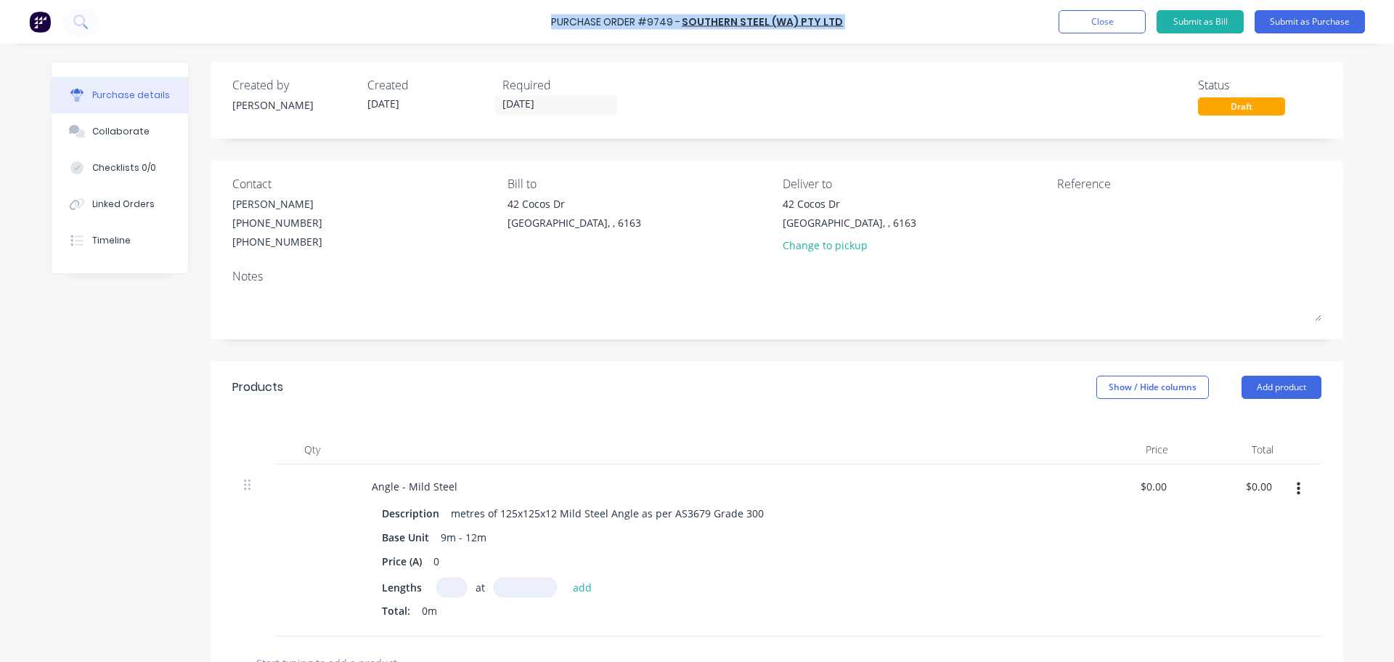
drag, startPoint x: 540, startPoint y: 15, endPoint x: 872, endPoint y: 30, distance: 332.2
click at [872, 30] on div "Purchase Order #9749 - Southern Steel (WA) Pty Ltd Add product Close Submit as …" at bounding box center [697, 22] width 1394 height 44
copy div "Purchase Order #9749 - Southern Steel (WA) Pty Ltd Add product Close Submit as …"
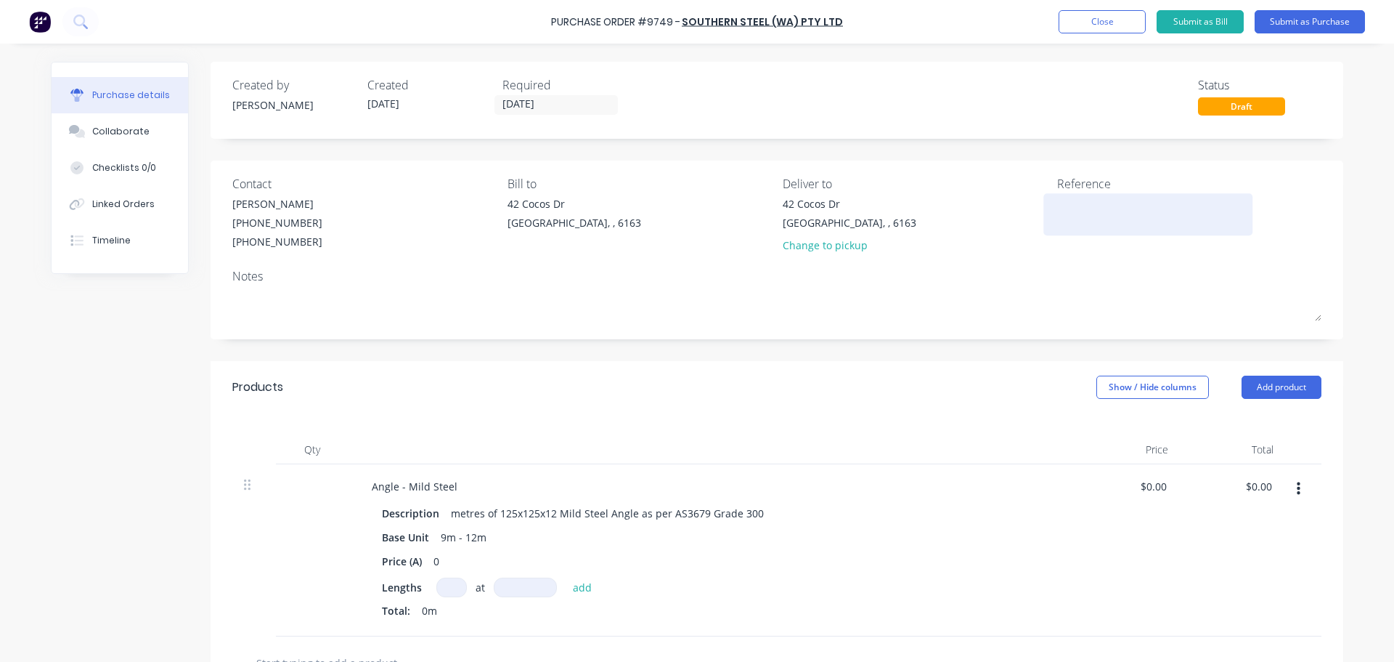
click at [1063, 198] on textarea at bounding box center [1148, 212] width 182 height 33
paste textarea "Purchase Order #9749 - Southern Steel (WA) Pty Ltd"
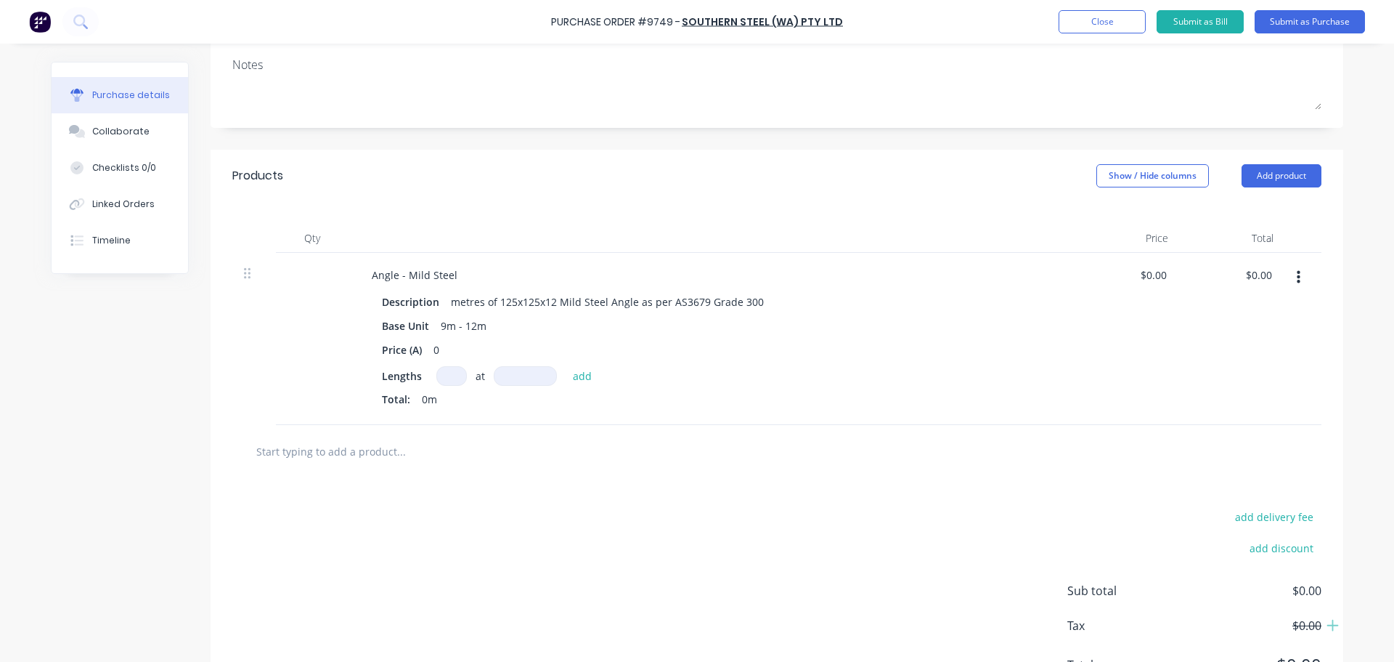
scroll to position [218, 0]
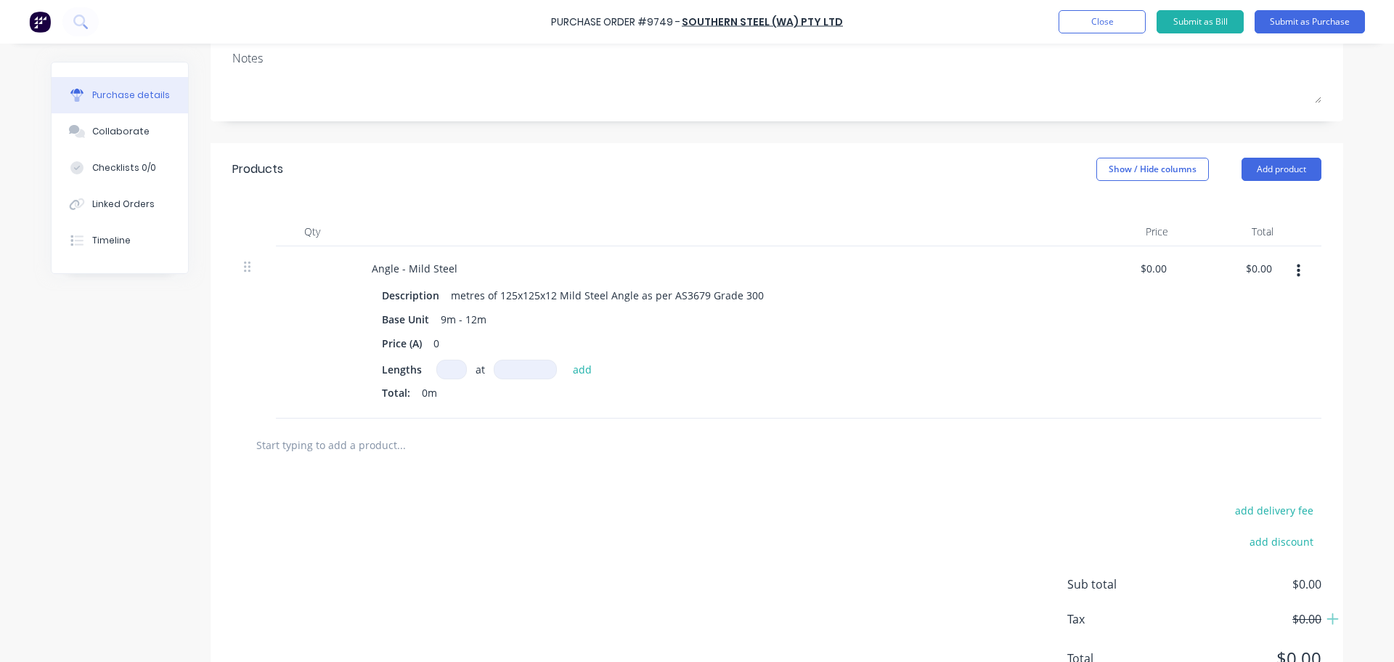
type textarea "Purchase Order #9749 - Southern Steel (WA) Pty Ltd"
type textarea "x"
type textarea "Purchase Order #9749 - Southern Steel (WA) Pty Ltd"
click at [360, 450] on input "text" at bounding box center [401, 444] width 291 height 29
type textarea "x"
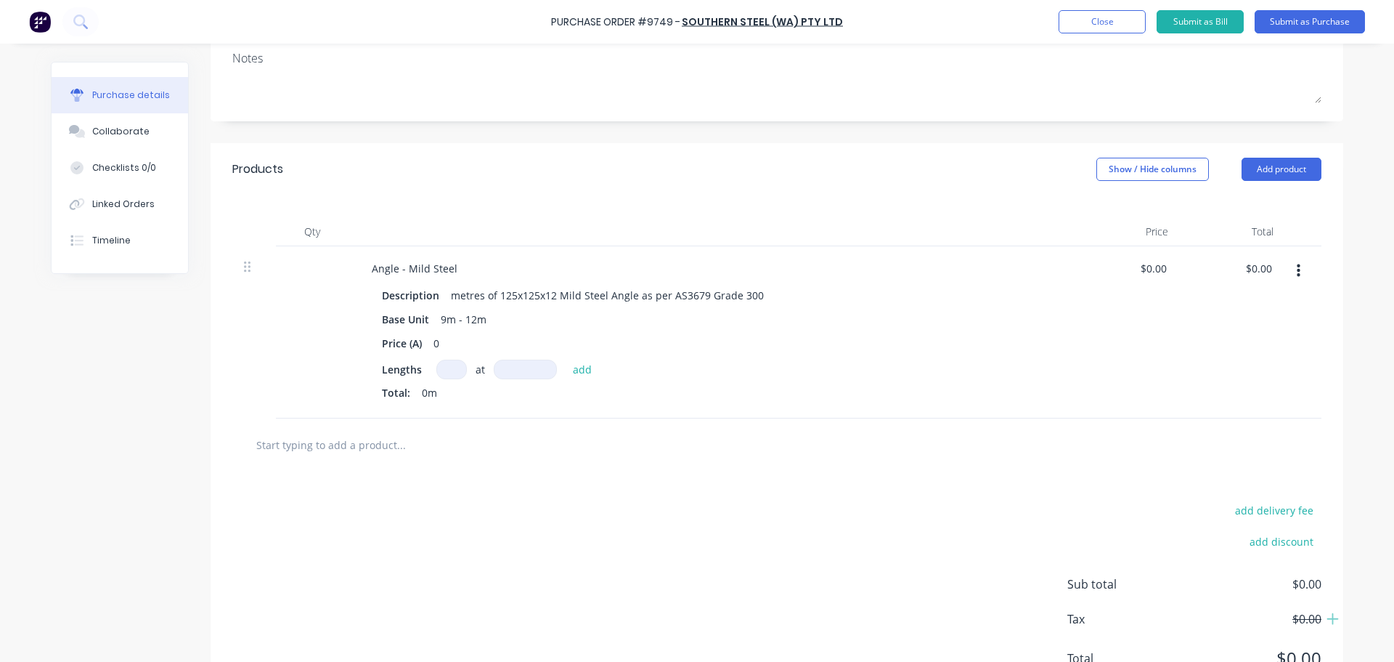
type input "f"
type textarea "x"
type input "fr"
type textarea "x"
type input "fre"
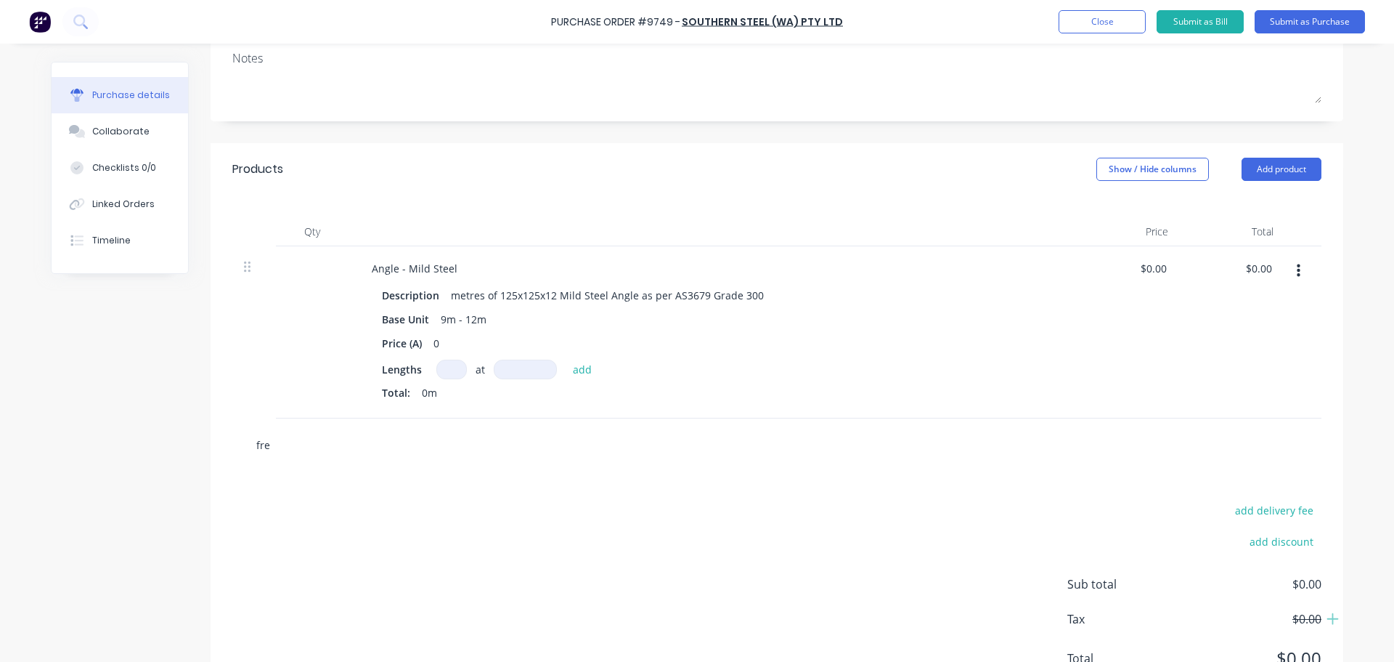
type textarea "x"
type input "frei"
type textarea "x"
type input "freig"
type textarea "x"
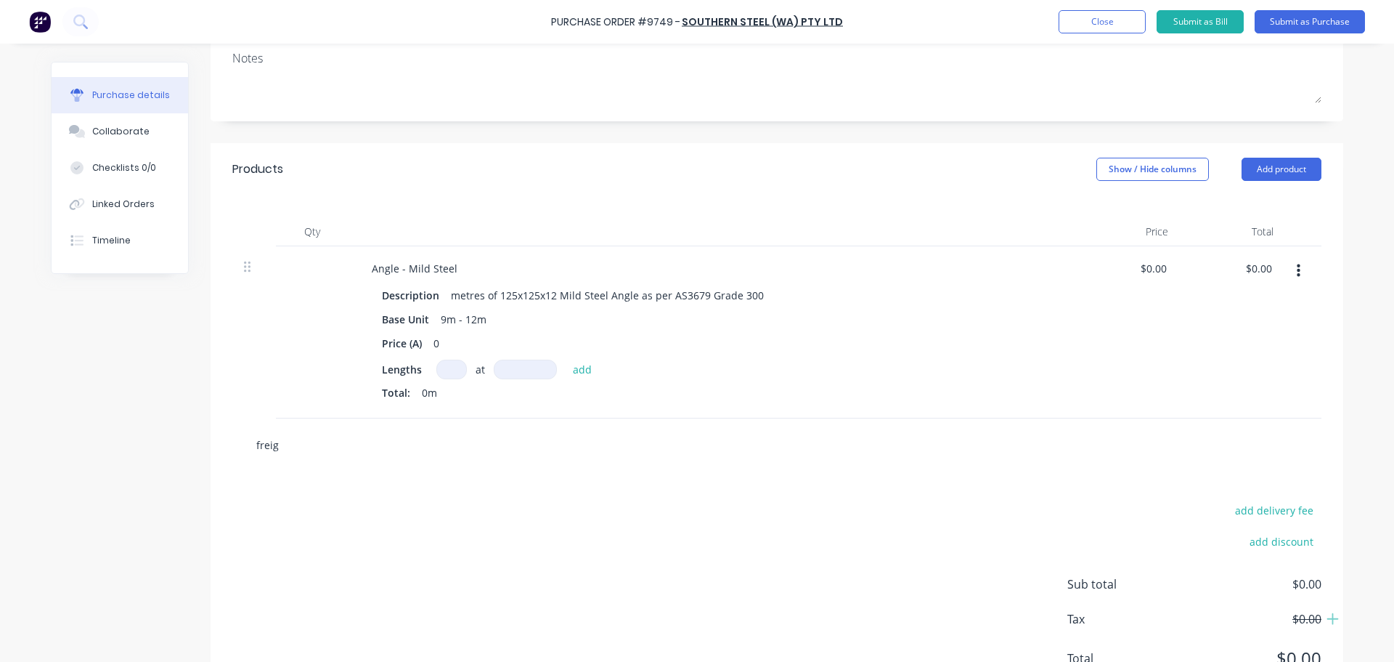
type input "freigh"
type textarea "x"
type input "freight"
type textarea "x"
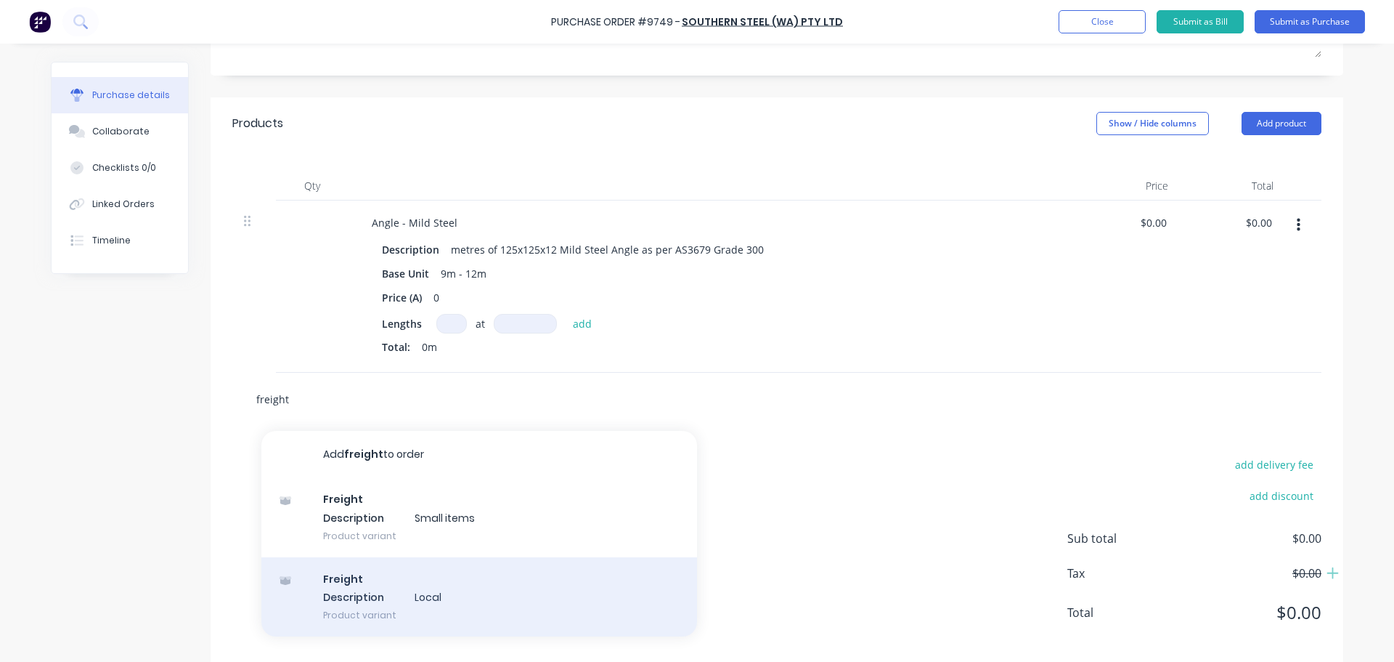
scroll to position [281, 0]
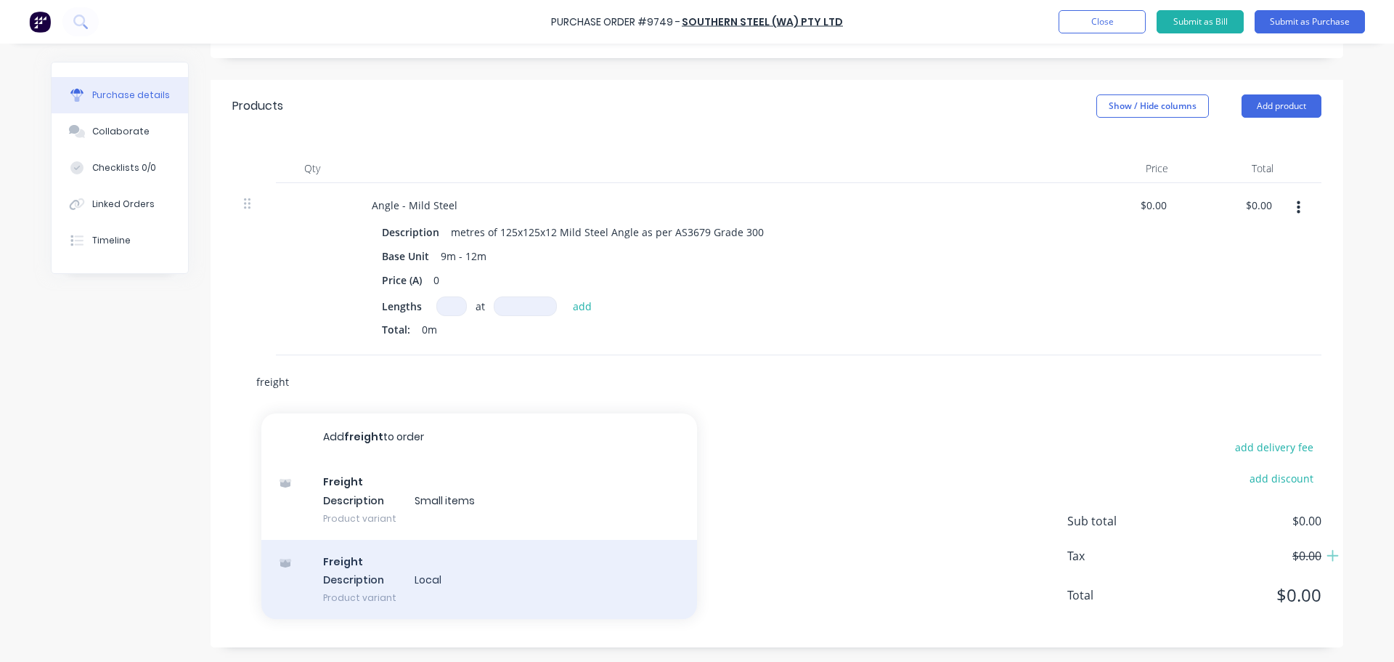
type input "freight"
click at [400, 588] on div "Freight Description Local Product variant" at bounding box center [479, 580] width 436 height 80
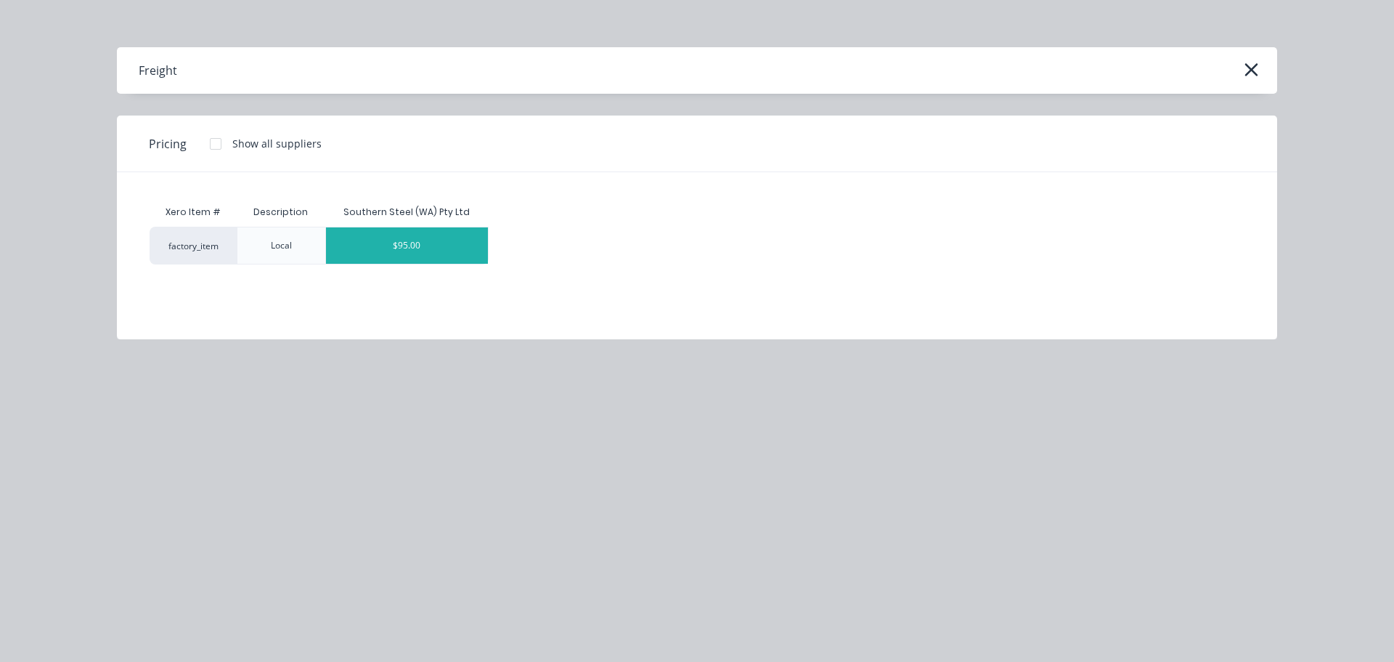
click at [421, 248] on div "$95.00" at bounding box center [407, 245] width 163 height 36
type textarea "x"
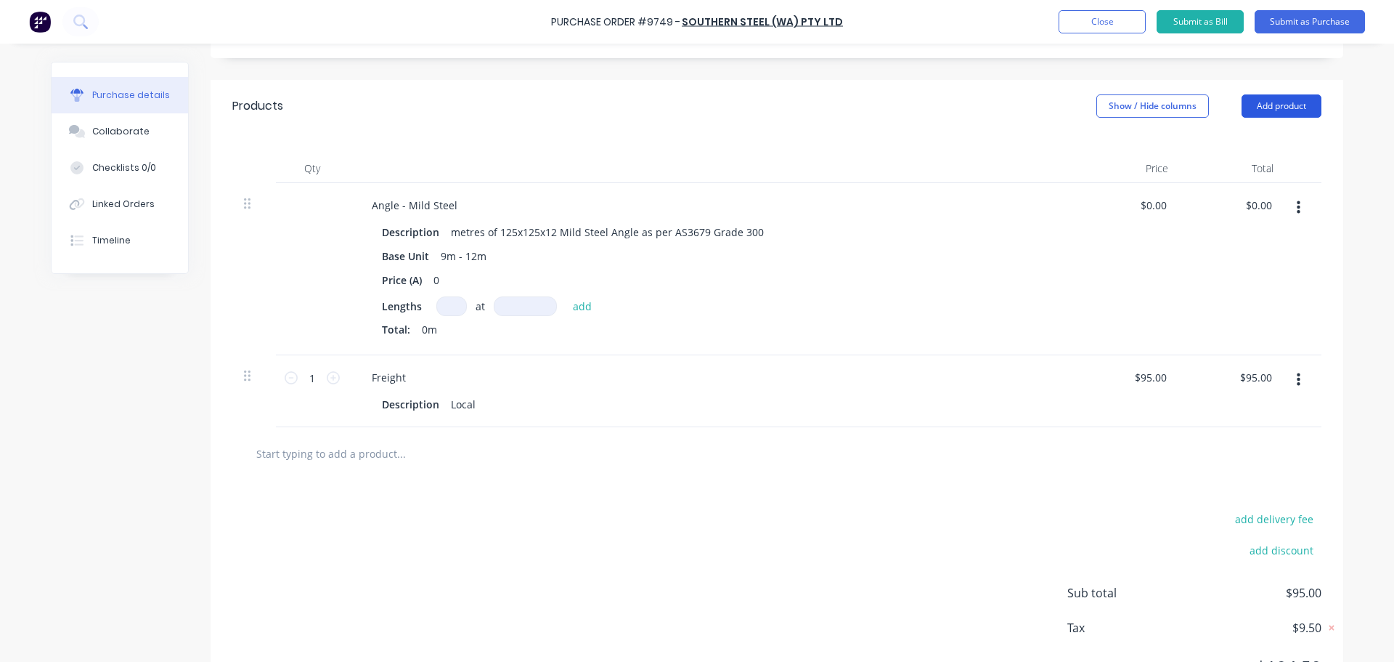
click at [1249, 106] on button "Add product" at bounding box center [1282, 105] width 80 height 23
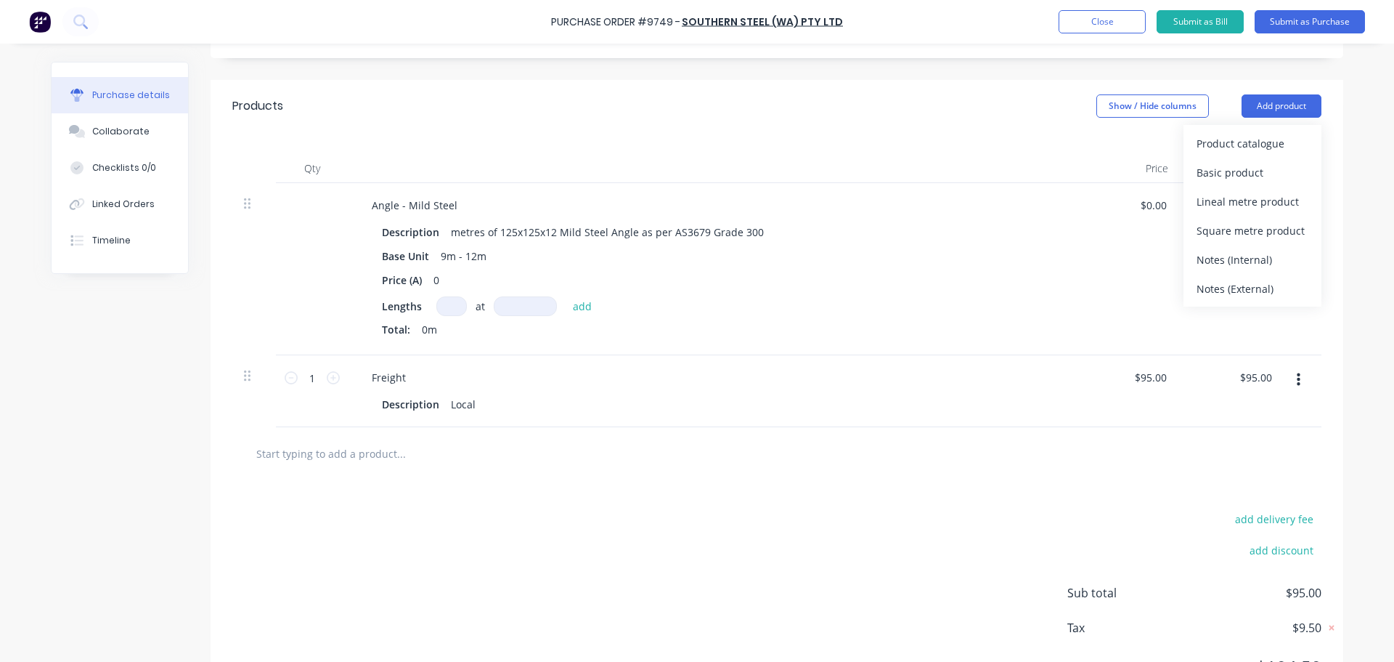
click at [1234, 288] on div "Notes (External)" at bounding box center [1253, 288] width 112 height 21
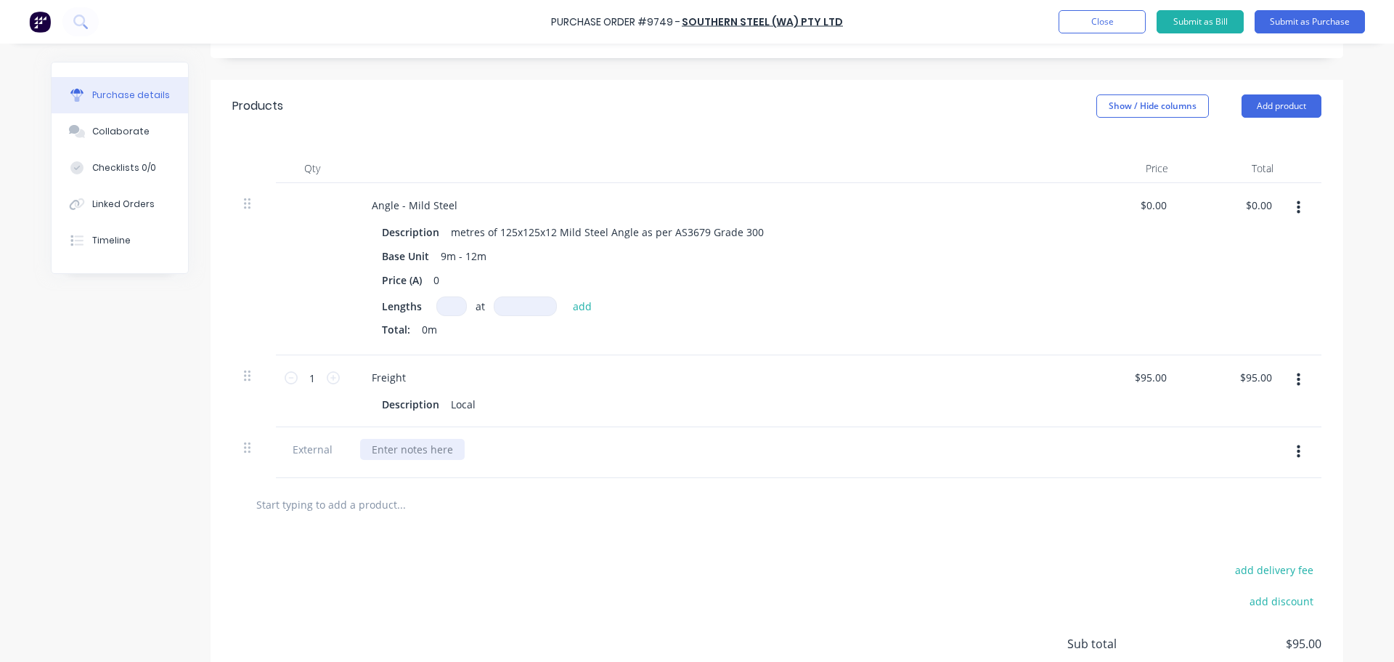
type textarea "x"
click at [386, 444] on div at bounding box center [412, 449] width 105 height 21
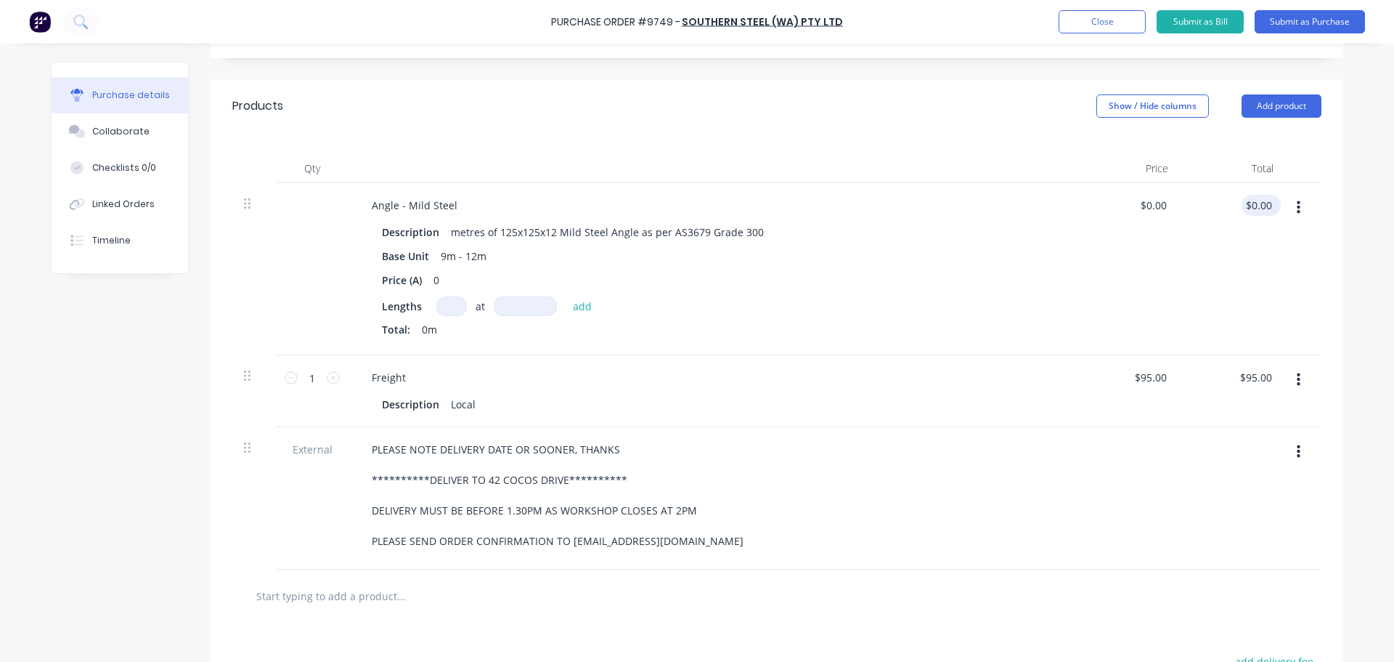
type textarea "x"
click at [1267, 208] on input "0.00" at bounding box center [1262, 205] width 28 height 21
type input "$0.00"
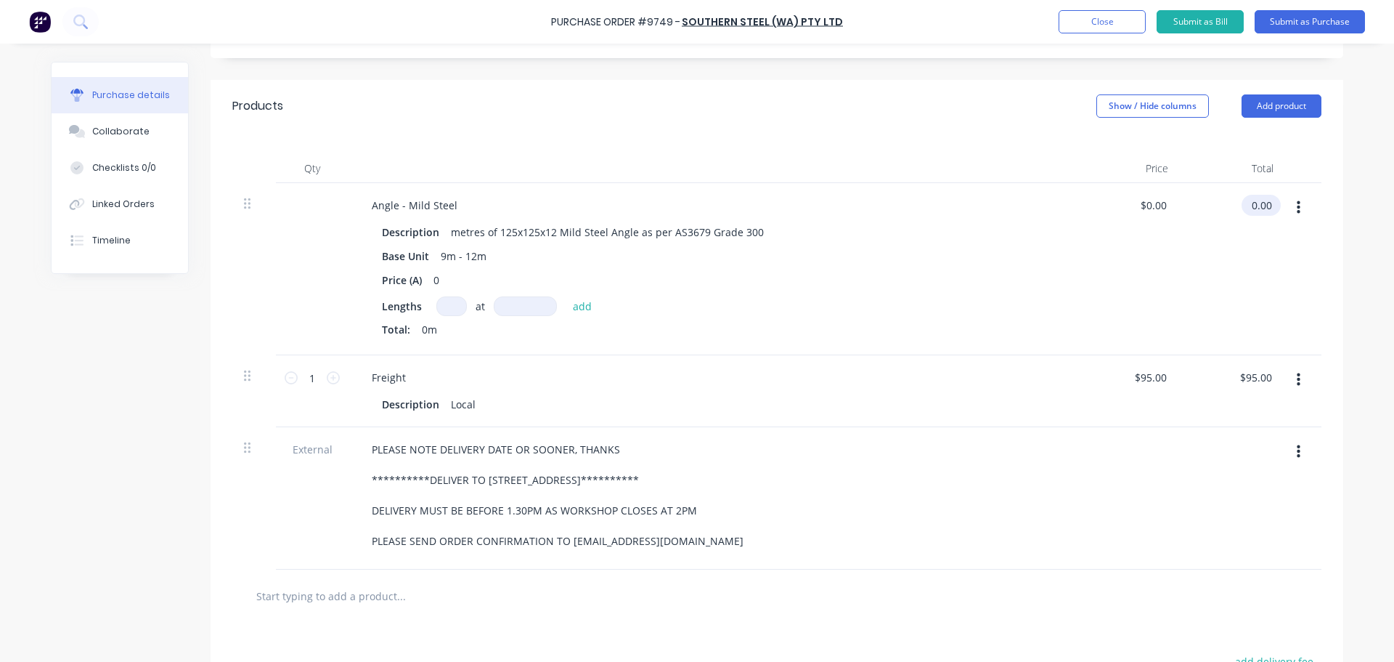
click at [1267, 208] on input "0.00" at bounding box center [1258, 205] width 33 height 21
type input "0"
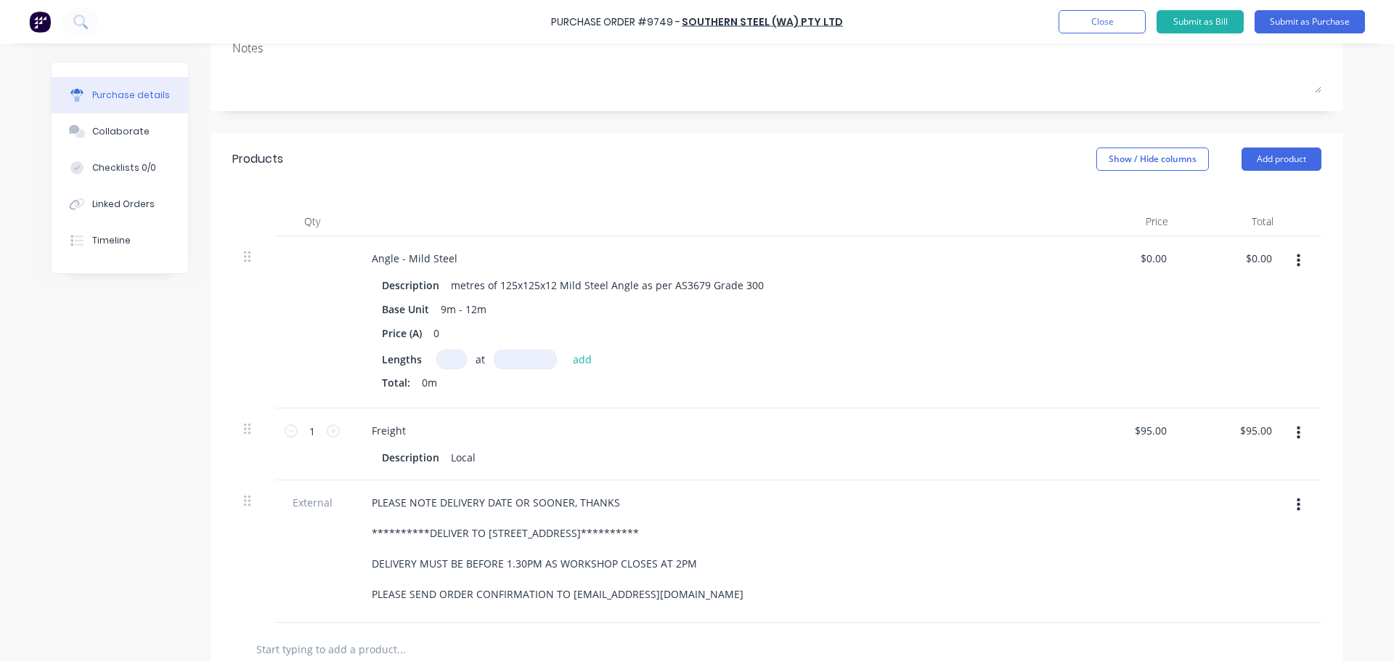
scroll to position [281, 0]
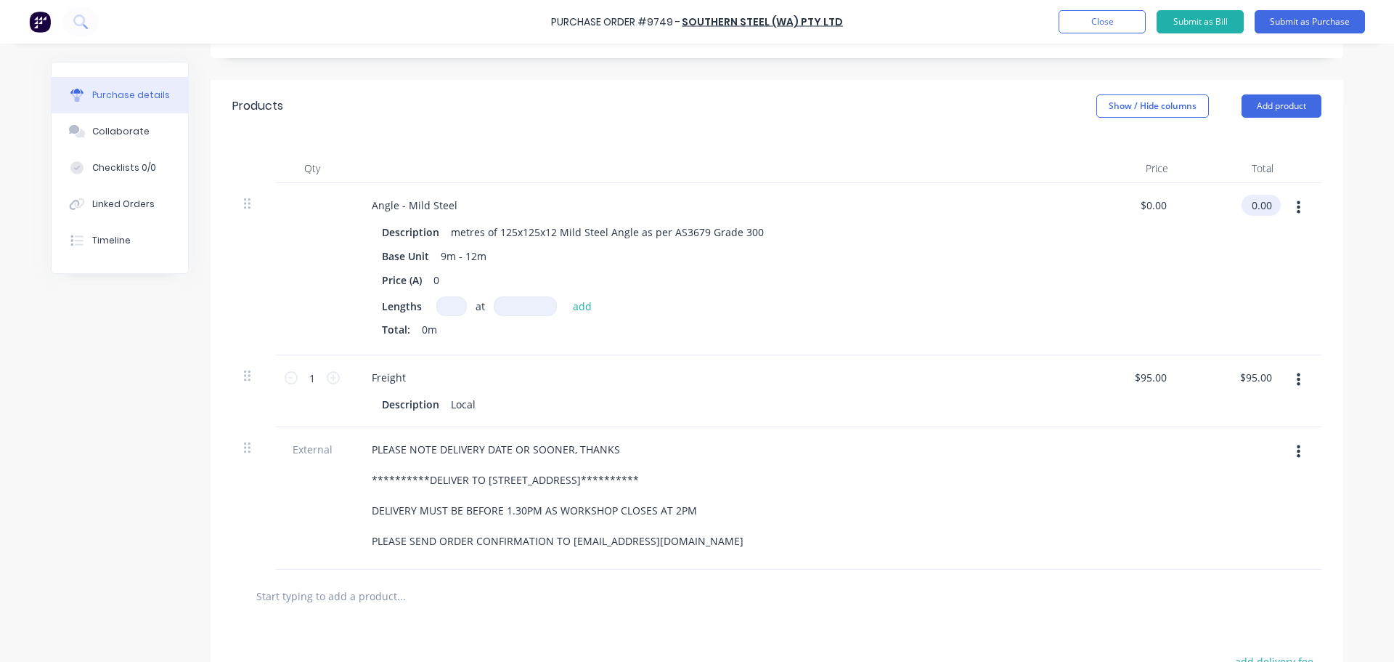
click at [1259, 207] on input "0.00" at bounding box center [1258, 205] width 33 height 21
type input "0"
type input "$0.00"
click at [459, 306] on input at bounding box center [451, 306] width 31 height 20
type input "19"
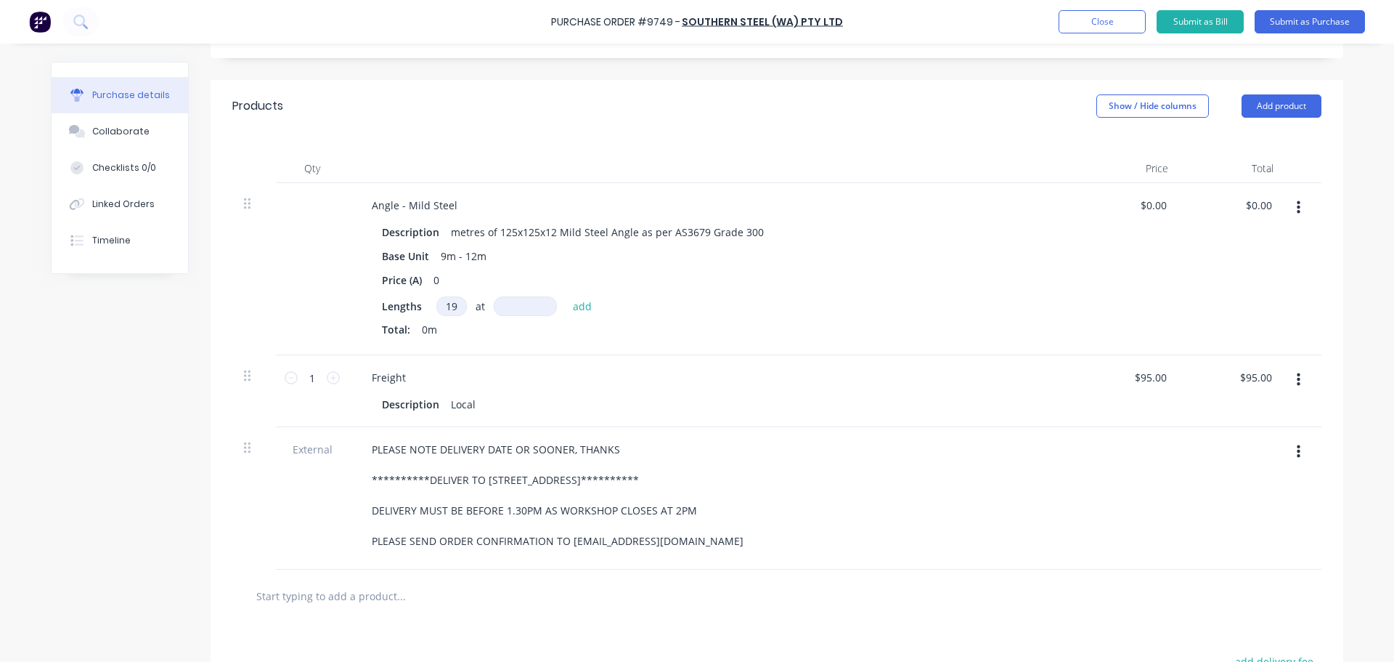
click at [523, 306] on input at bounding box center [525, 306] width 63 height 20
type input "11800mm"
click at [578, 304] on button "add" at bounding box center [583, 305] width 34 height 17
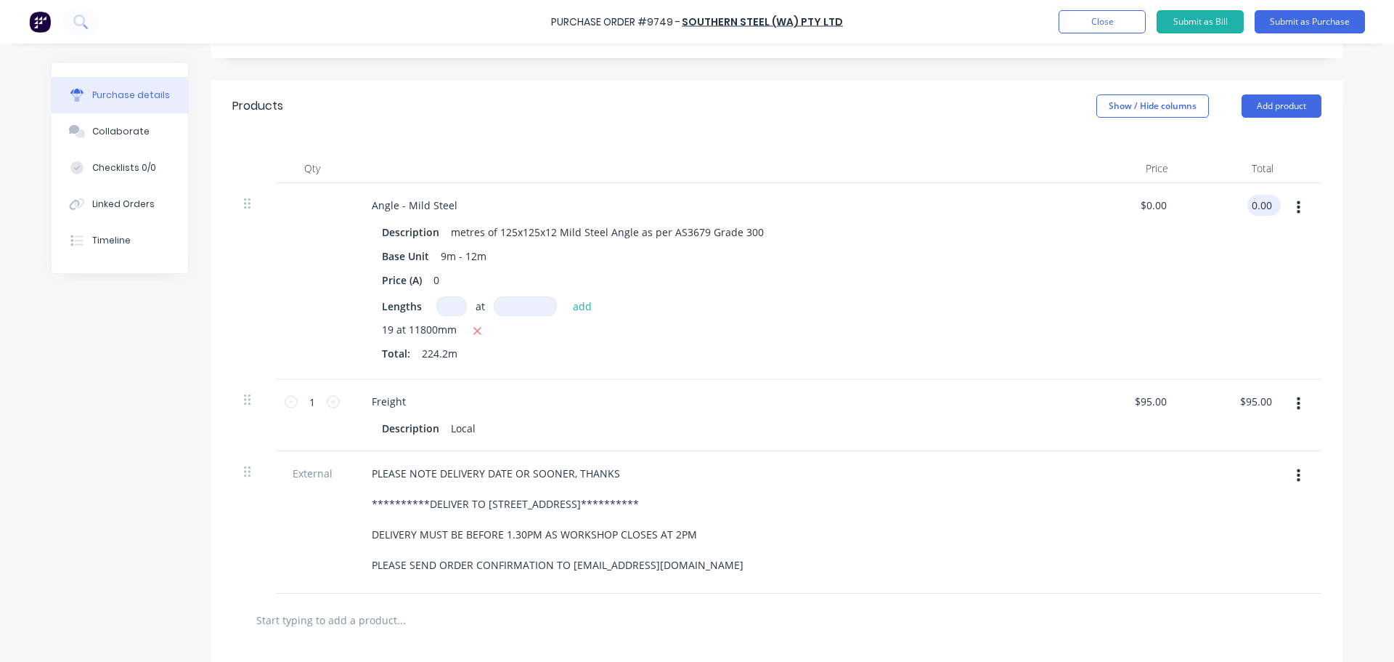
drag, startPoint x: 1270, startPoint y: 206, endPoint x: 1271, endPoint y: 213, distance: 7.4
click at [1272, 210] on div "0.00 0.00" at bounding box center [1264, 205] width 33 height 21
type input "0"
type input "11097.90"
type input "$49.50"
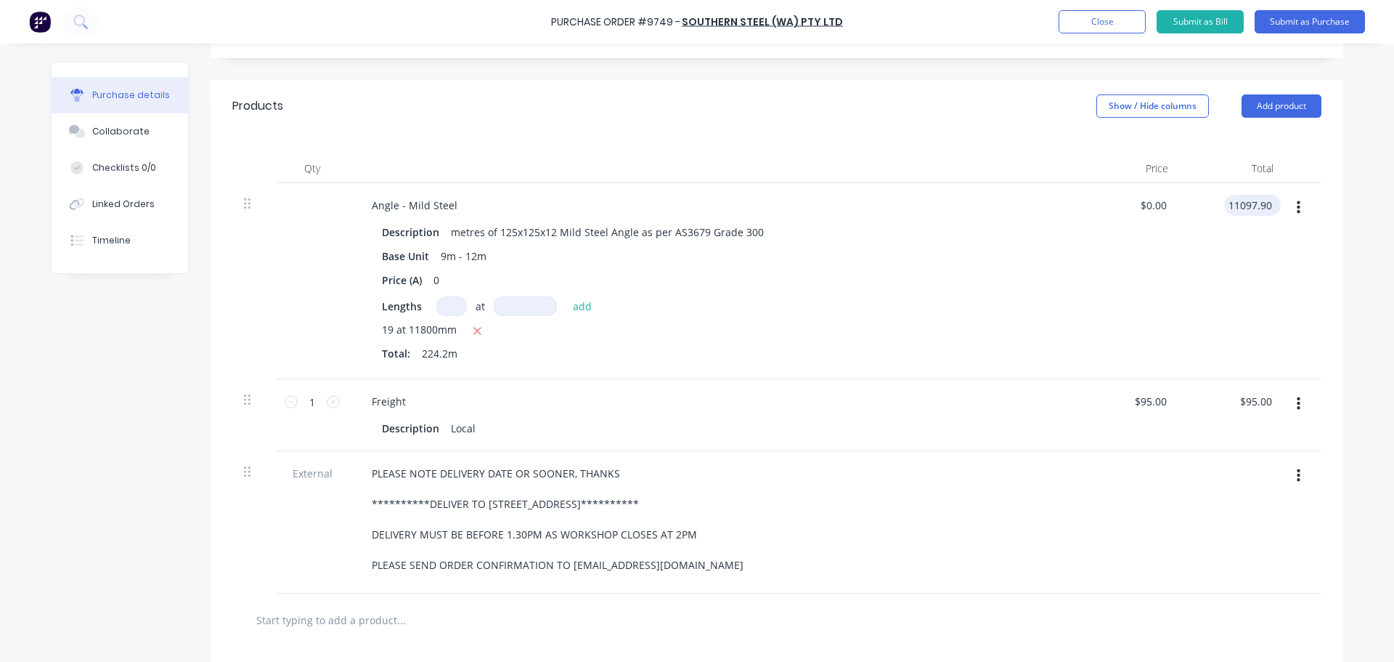
type input "$11,097.90"
click at [1150, 259] on div "$49.50 $49.50" at bounding box center [1127, 281] width 105 height 196
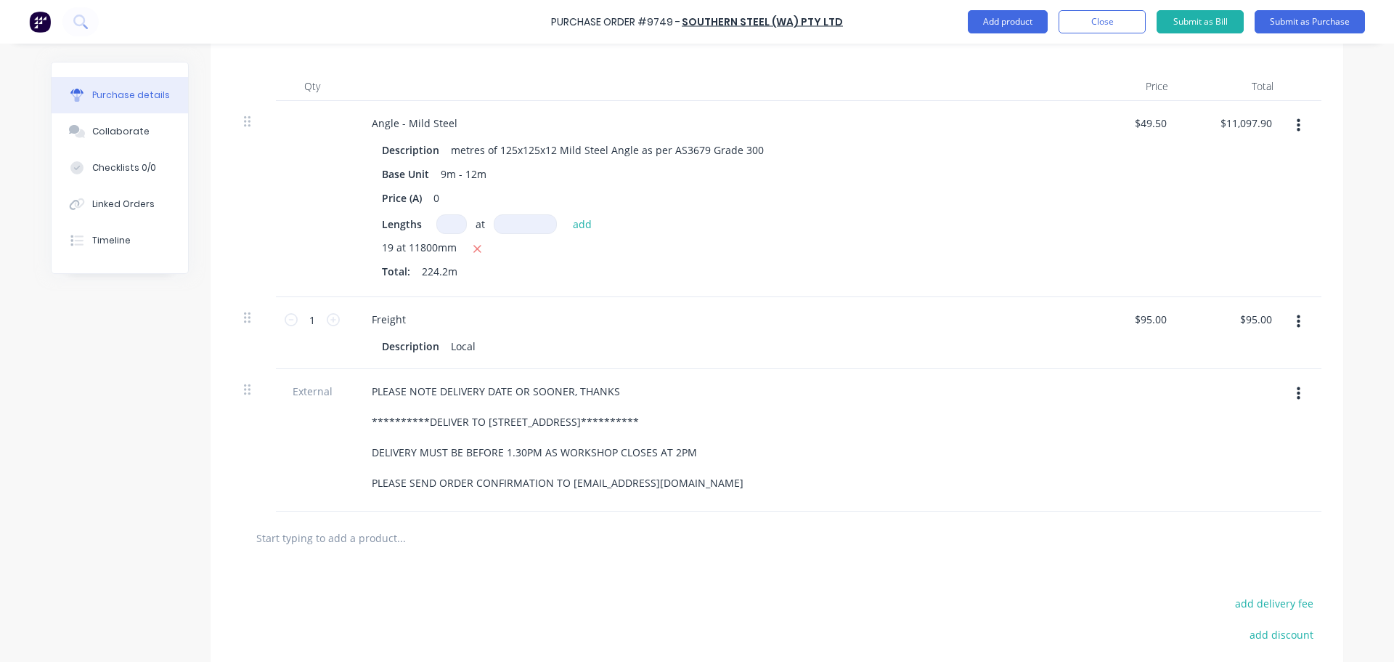
scroll to position [0, 0]
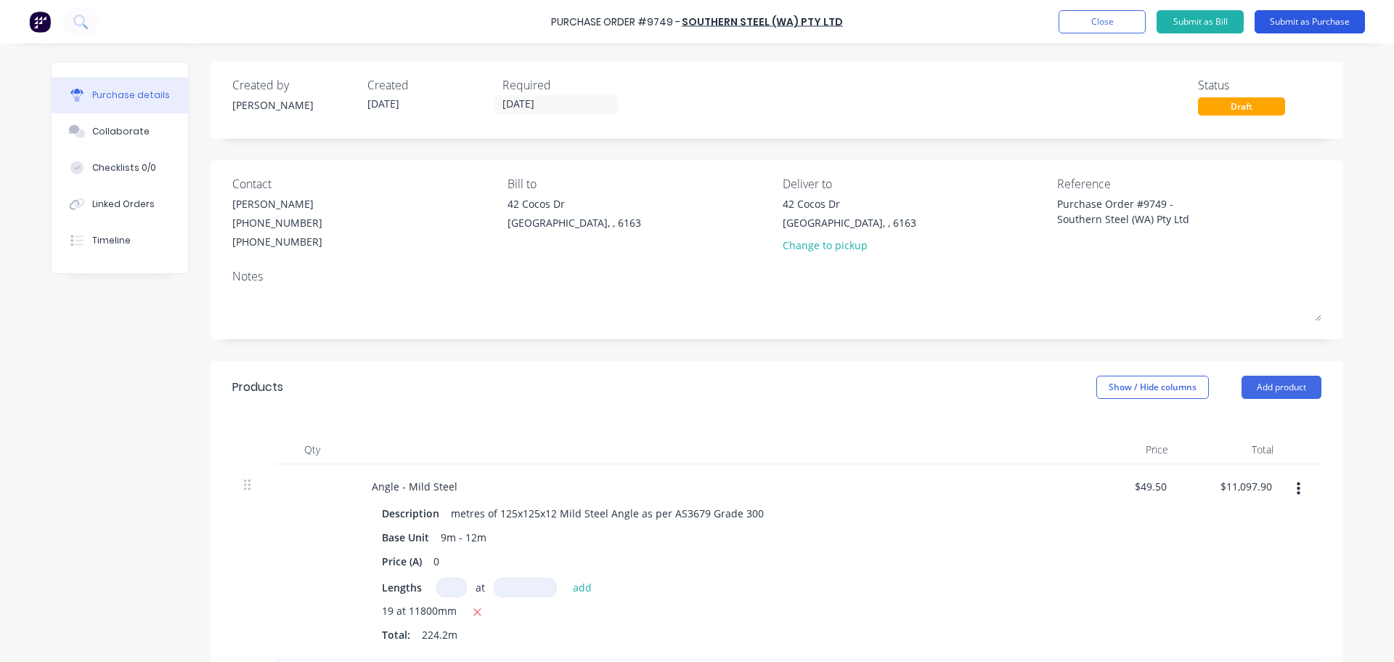
click at [1318, 22] on button "Submit as Purchase" at bounding box center [1310, 21] width 110 height 23
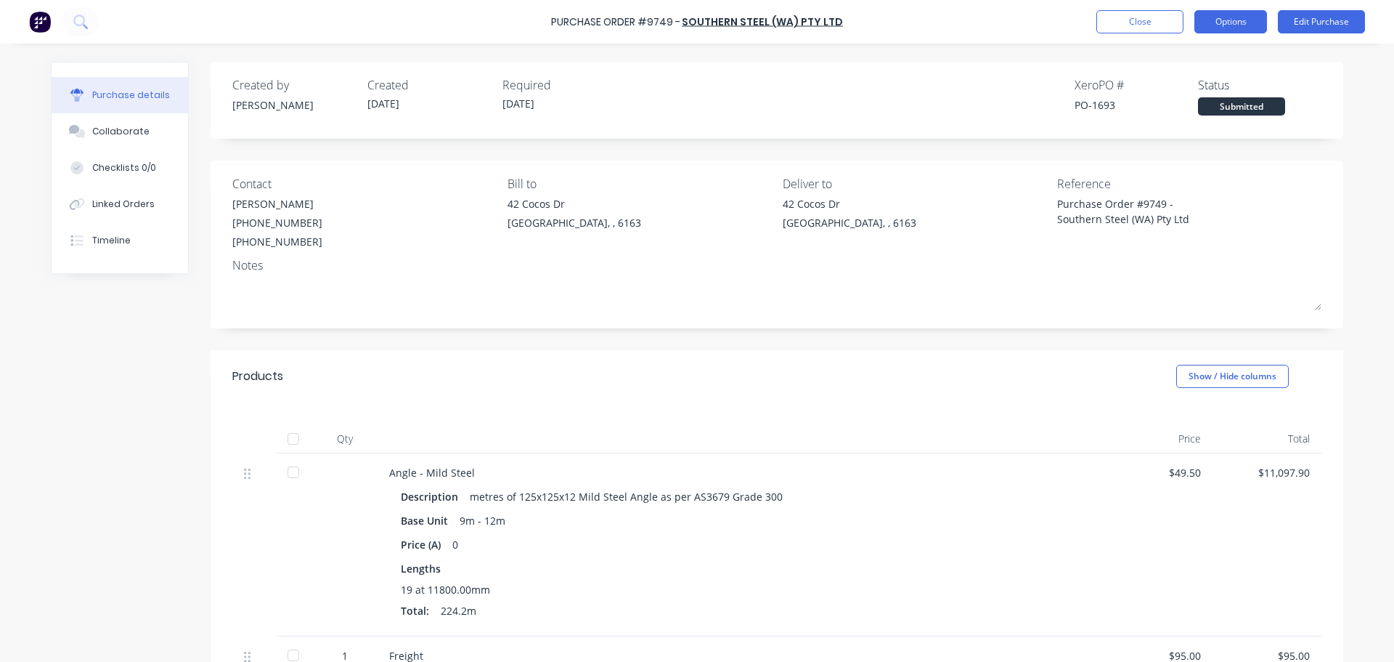
click at [1224, 25] on button "Options" at bounding box center [1231, 21] width 73 height 23
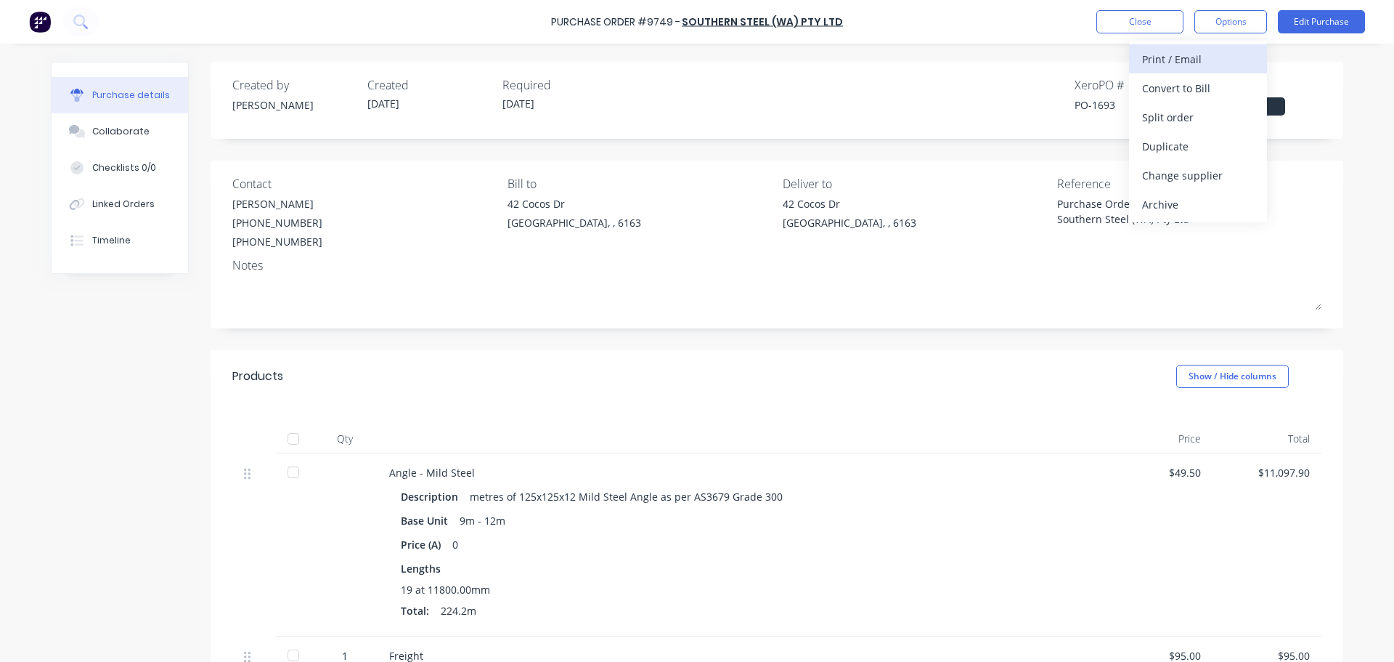
click at [1179, 60] on div "Print / Email" at bounding box center [1198, 59] width 112 height 21
click at [1165, 83] on div "With pricing" at bounding box center [1198, 88] width 112 height 21
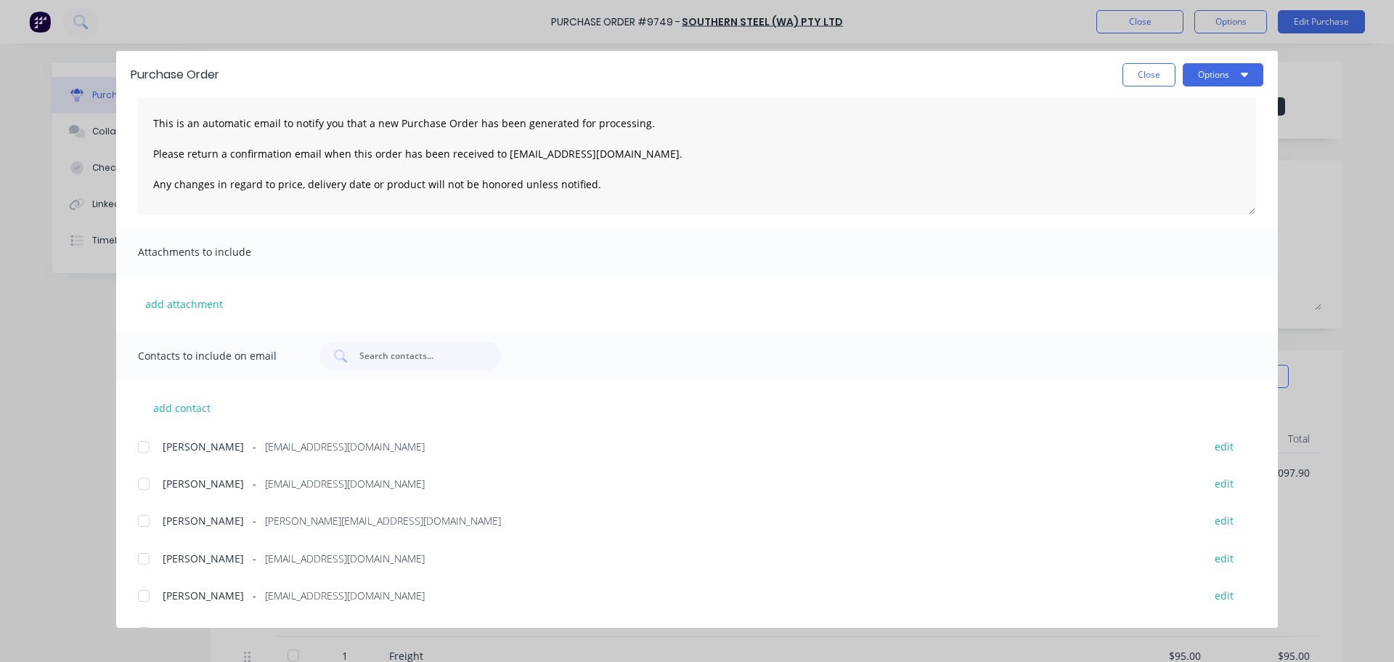
scroll to position [158, 0]
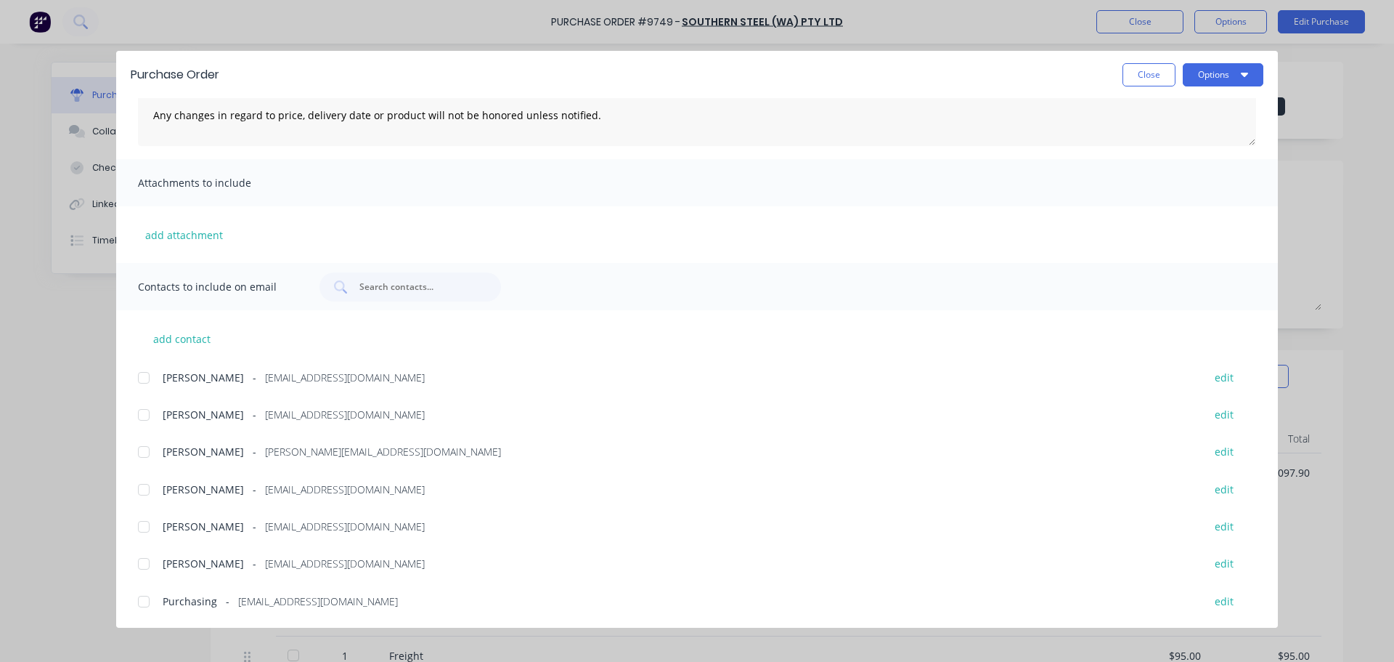
click at [139, 529] on div at bounding box center [143, 526] width 29 height 29
click at [142, 603] on div at bounding box center [143, 601] width 29 height 29
click at [1239, 81] on button "Options" at bounding box center [1223, 74] width 81 height 23
click at [1156, 171] on div "Email" at bounding box center [1195, 169] width 112 height 21
click at [119, 635] on span "×" at bounding box center [119, 633] width 9 height 20
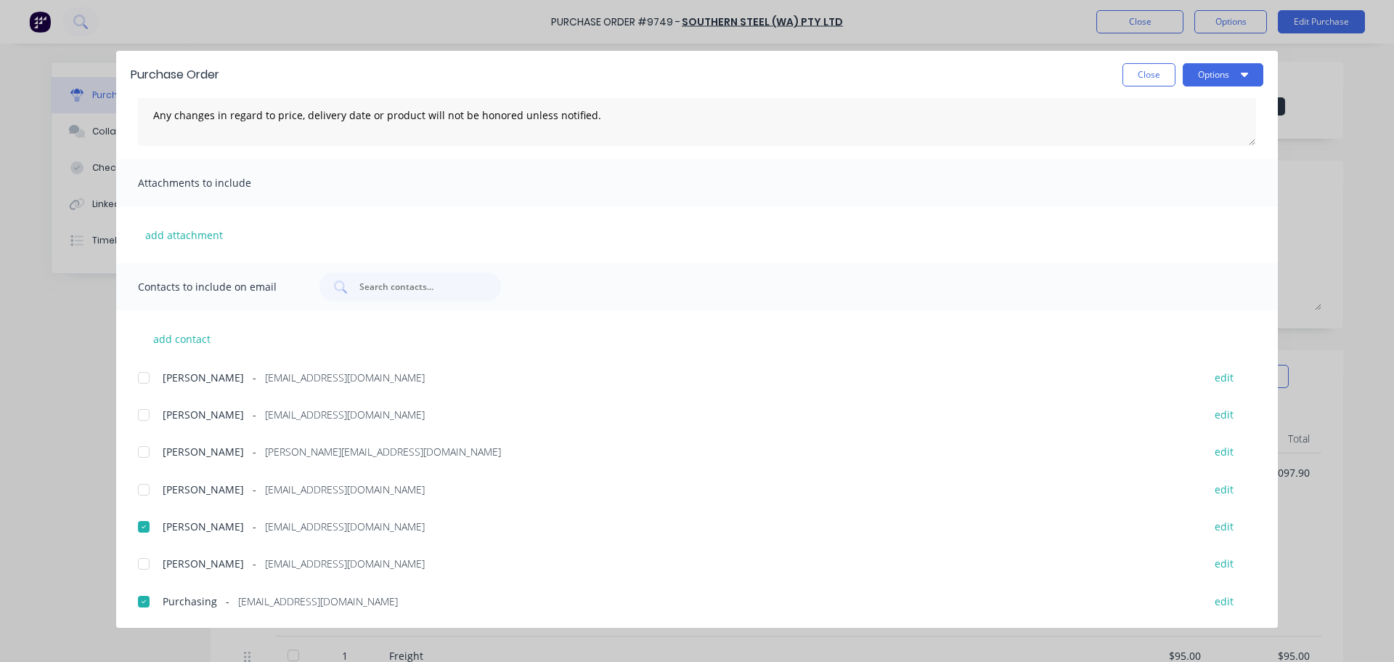
click at [1142, 65] on button "Close" at bounding box center [1149, 74] width 53 height 23
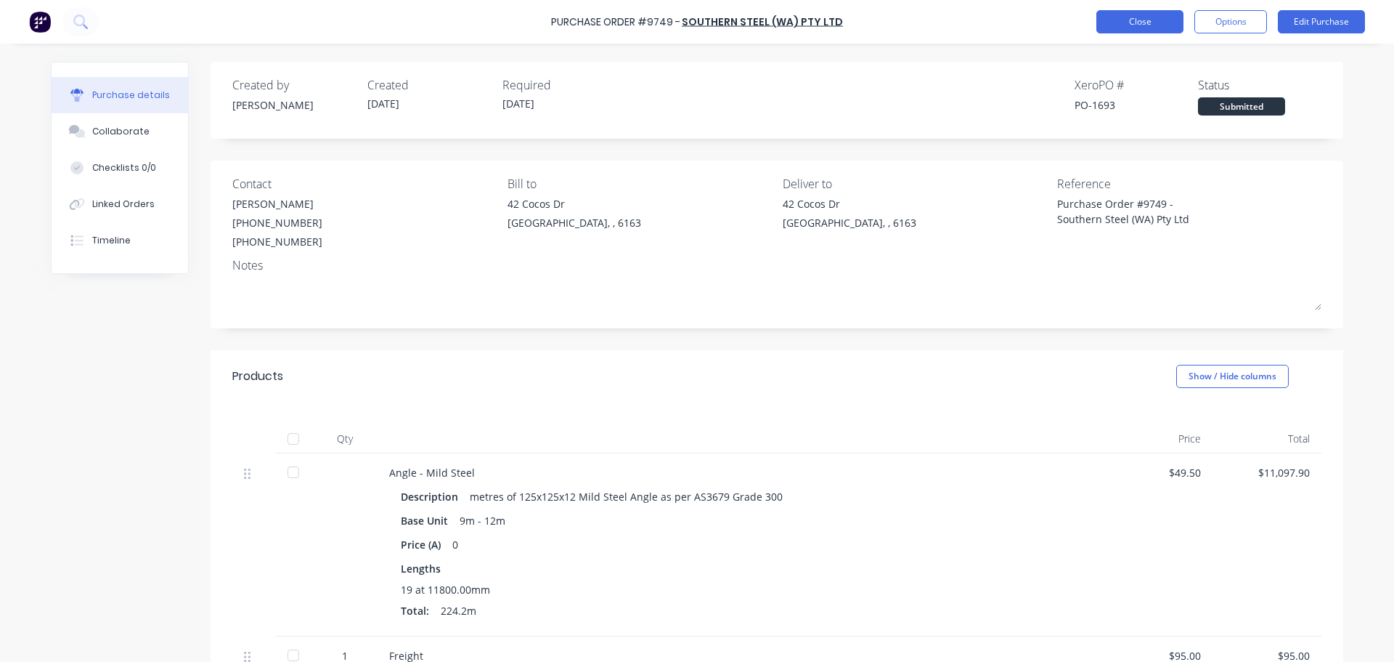
click at [1117, 17] on button "Close" at bounding box center [1140, 21] width 87 height 23
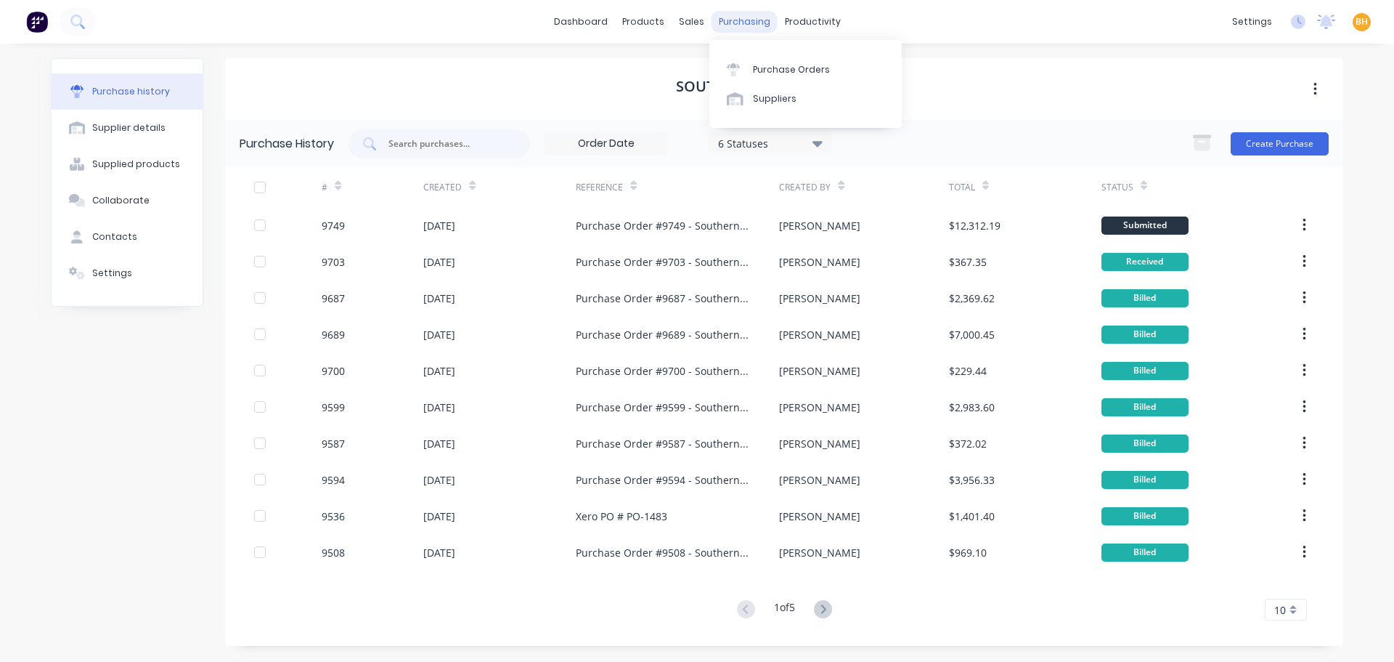
click at [732, 21] on div "purchasing" at bounding box center [745, 22] width 66 height 22
click at [757, 65] on div "Purchase Orders" at bounding box center [791, 69] width 77 height 13
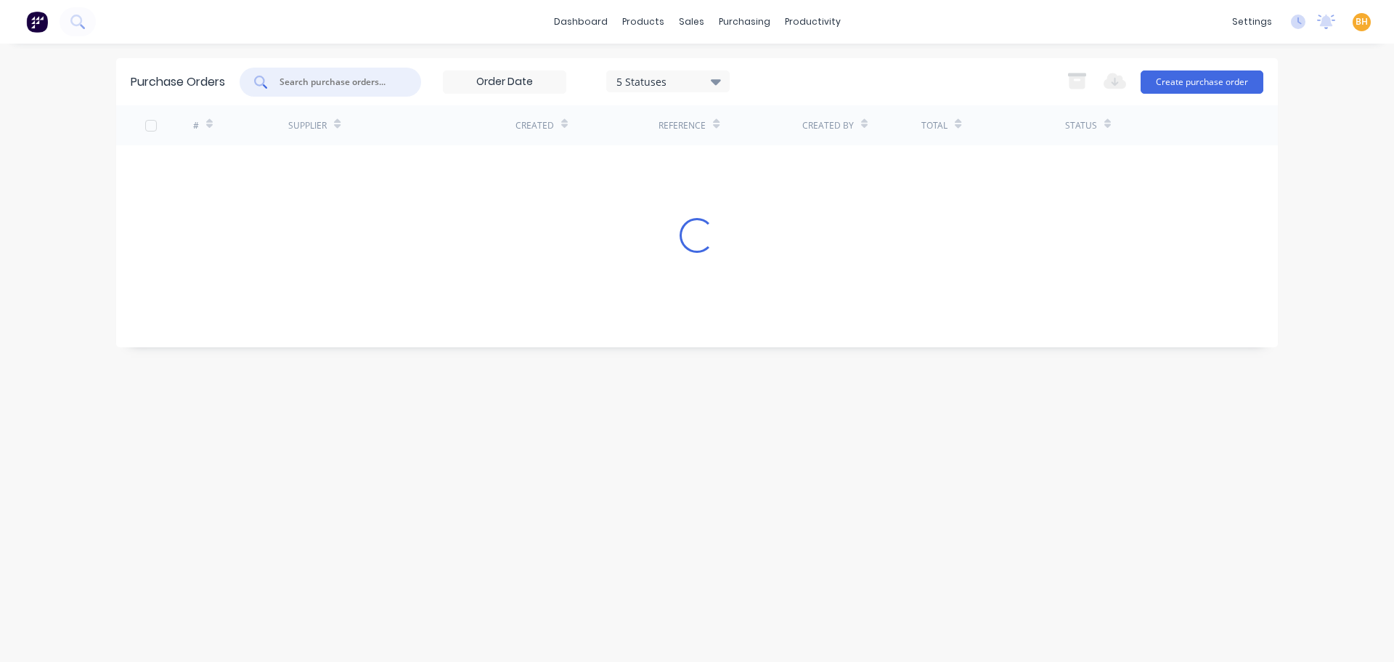
click at [341, 82] on input "text" at bounding box center [338, 82] width 121 height 15
type input "united"
click at [1172, 83] on button "Create purchase order" at bounding box center [1202, 81] width 123 height 23
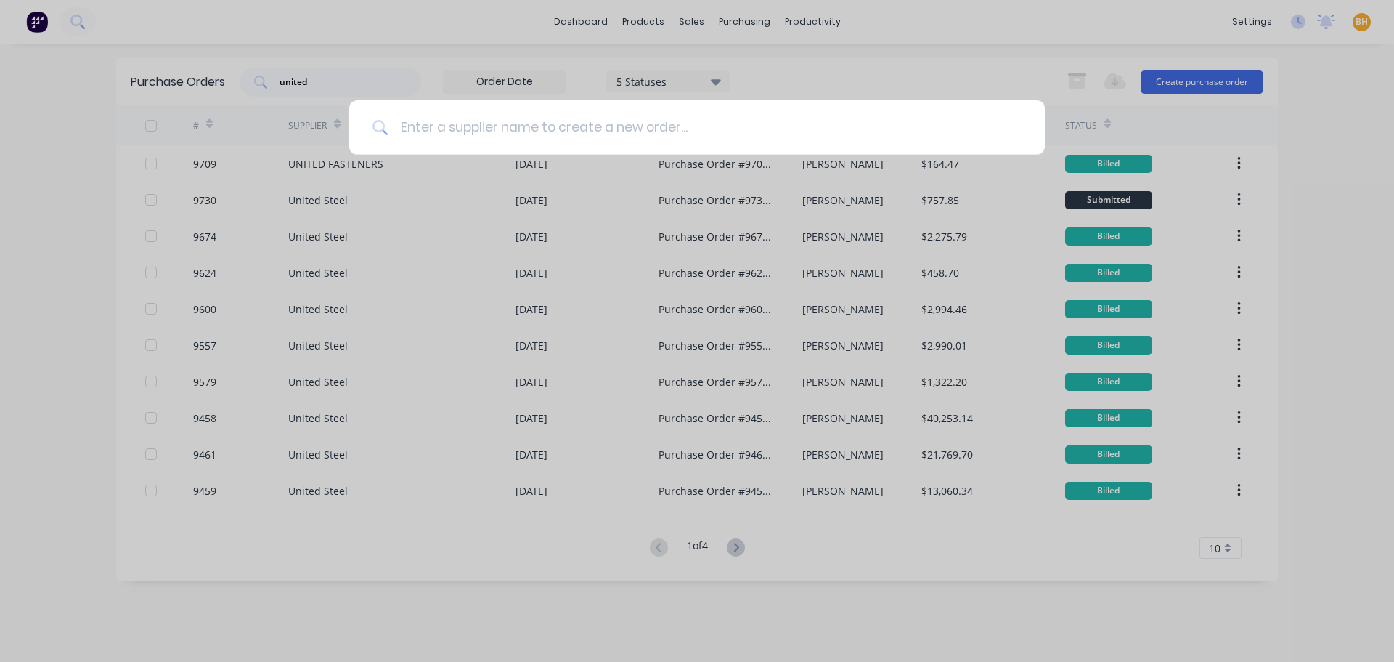
click at [492, 123] on input at bounding box center [705, 127] width 633 height 54
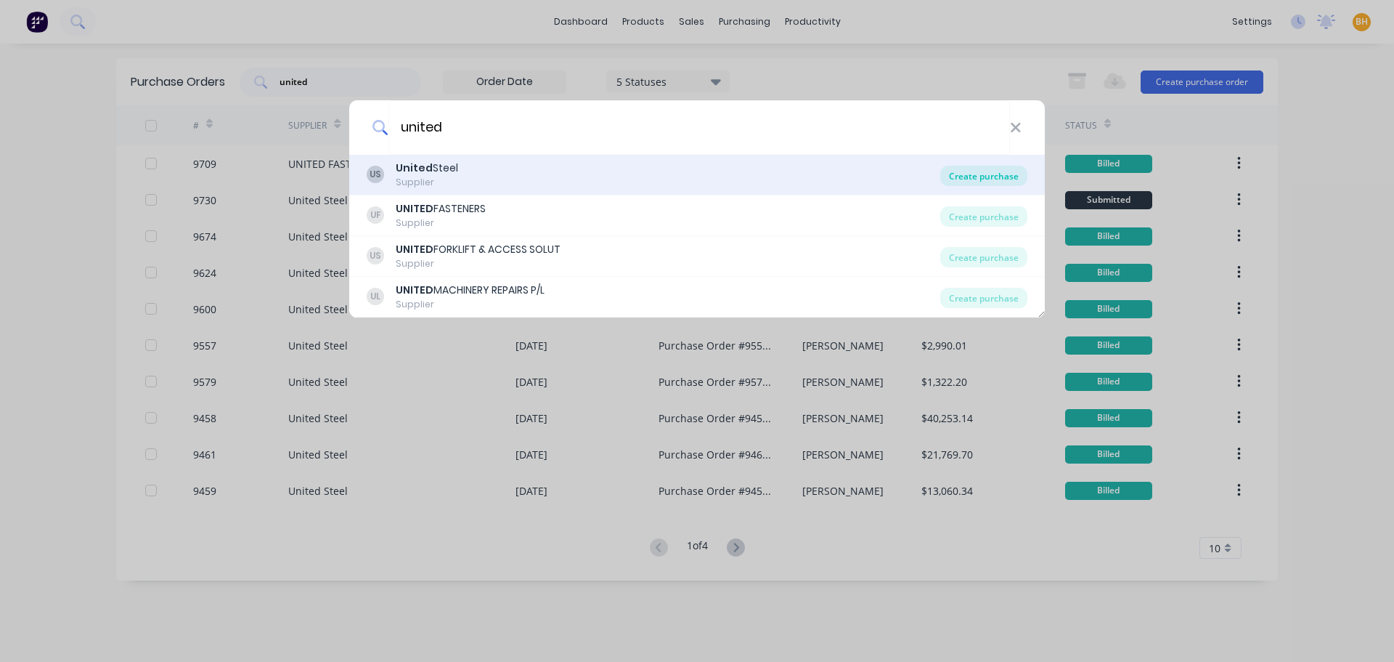
type input "united"
click at [975, 170] on div "Create purchase" at bounding box center [984, 176] width 87 height 20
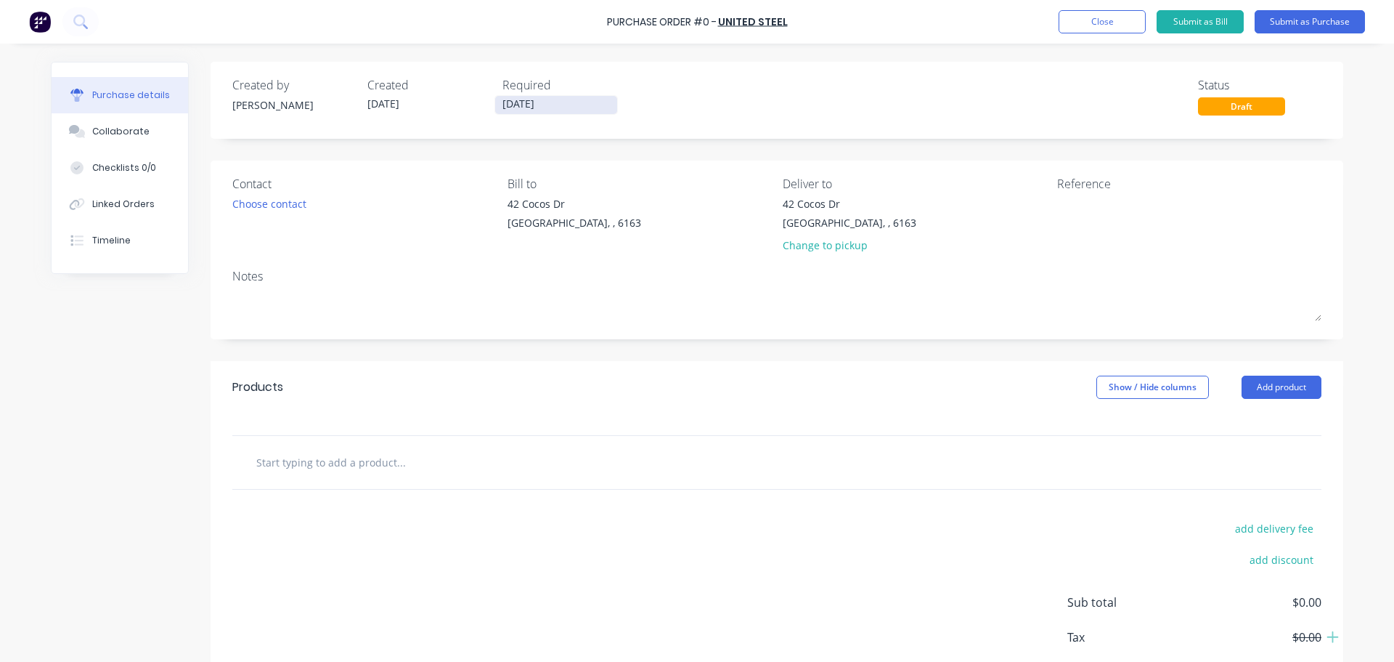
click at [513, 103] on input "[DATE]" at bounding box center [556, 105] width 122 height 18
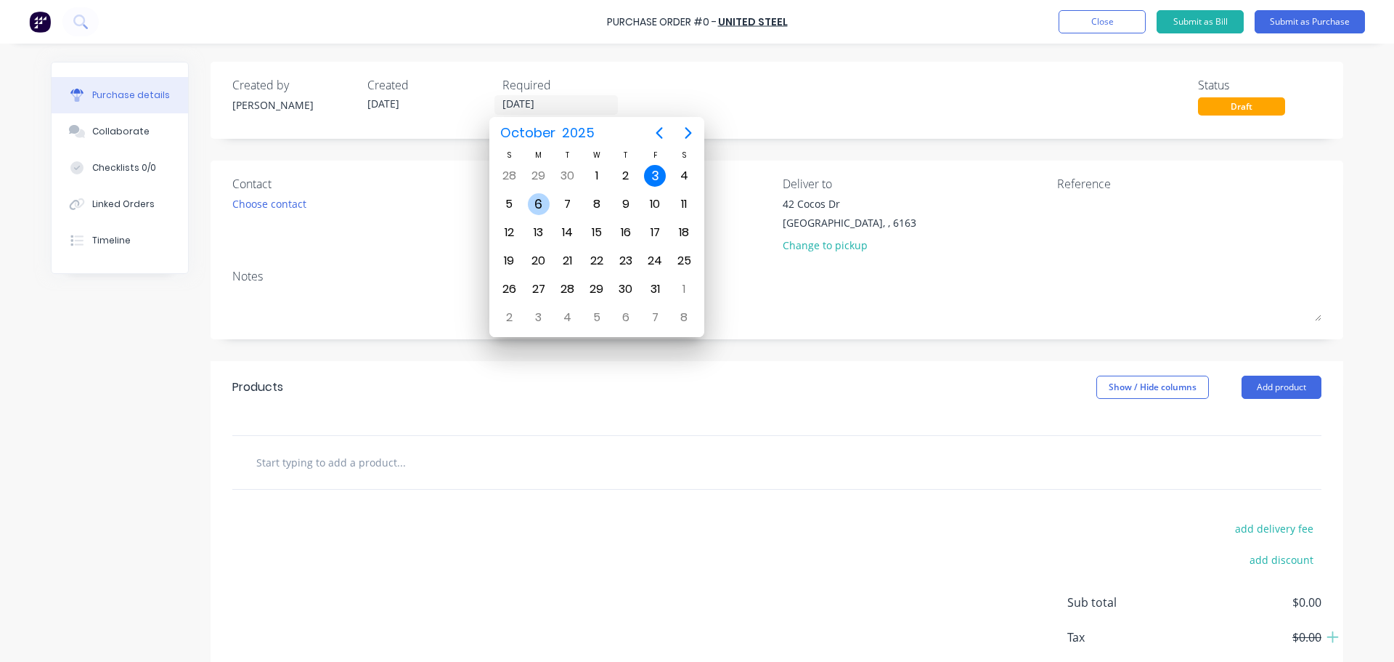
click at [546, 201] on div "6" at bounding box center [539, 204] width 22 height 22
type input "[DATE]"
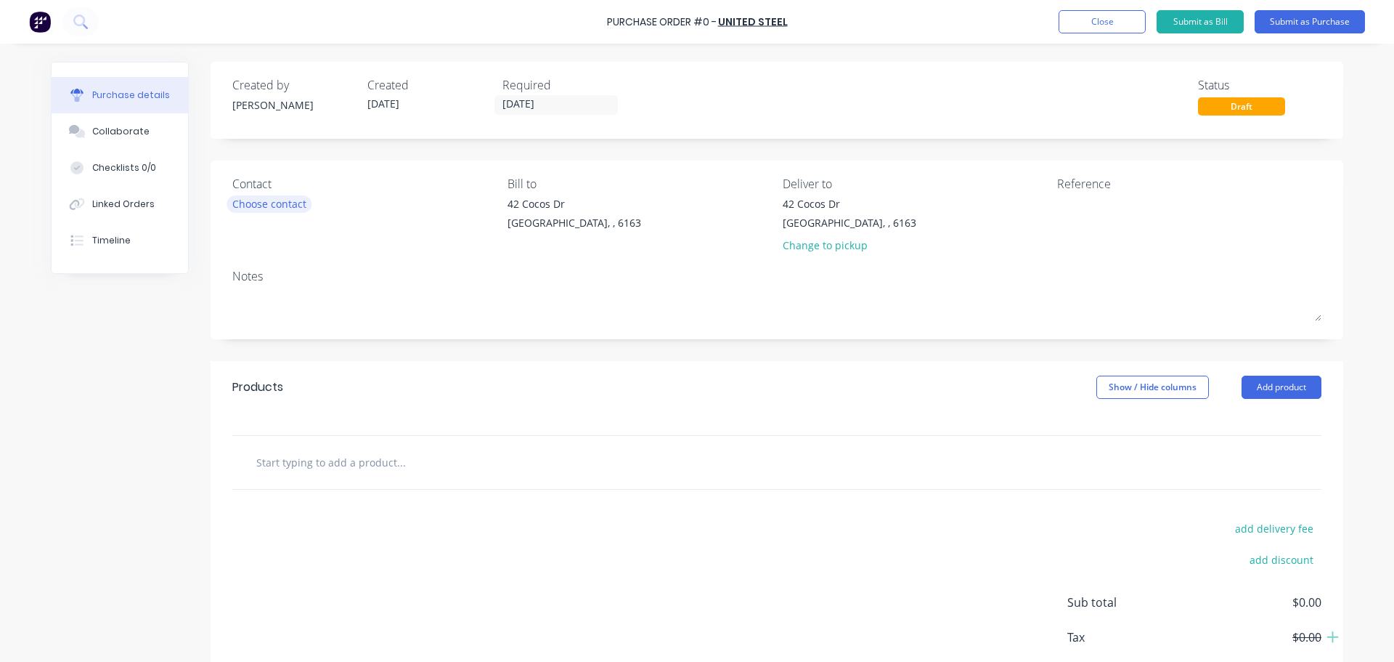
click at [274, 201] on div "Choose contact" at bounding box center [269, 203] width 74 height 15
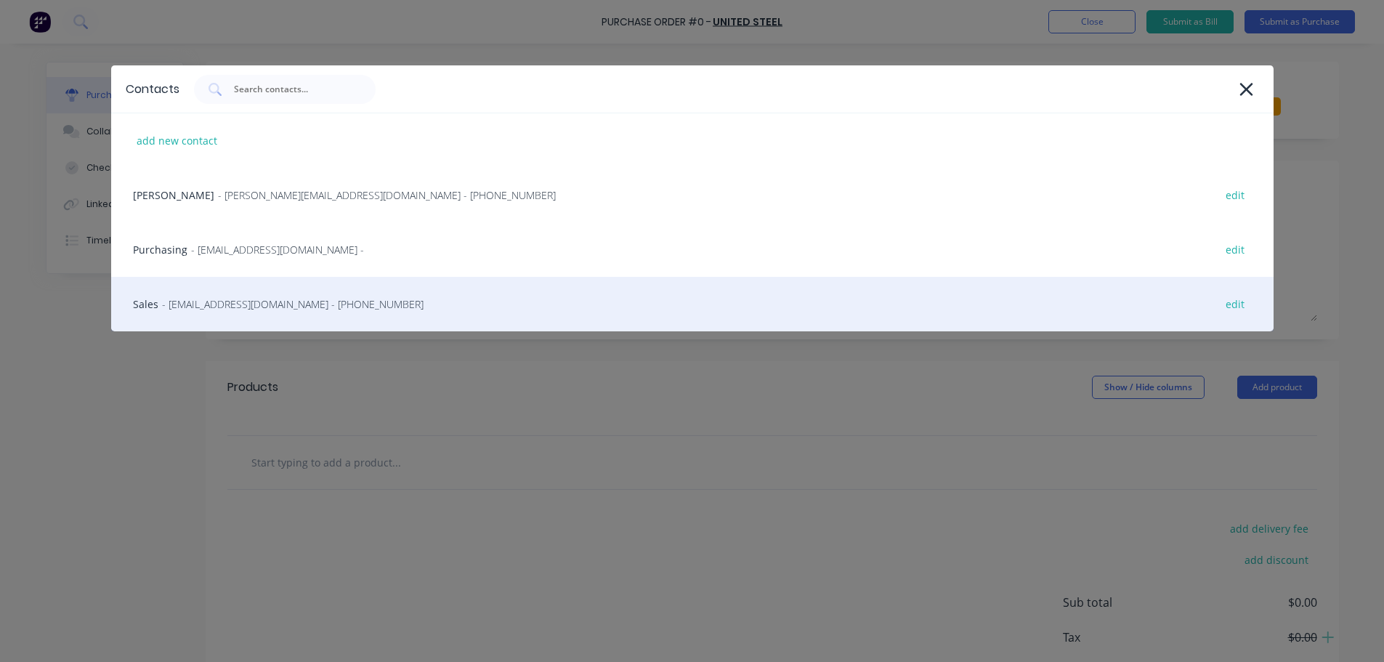
click at [210, 310] on span "- [EMAIL_ADDRESS][DOMAIN_NAME] - [PHONE_NUMBER]" at bounding box center [292, 303] width 261 height 15
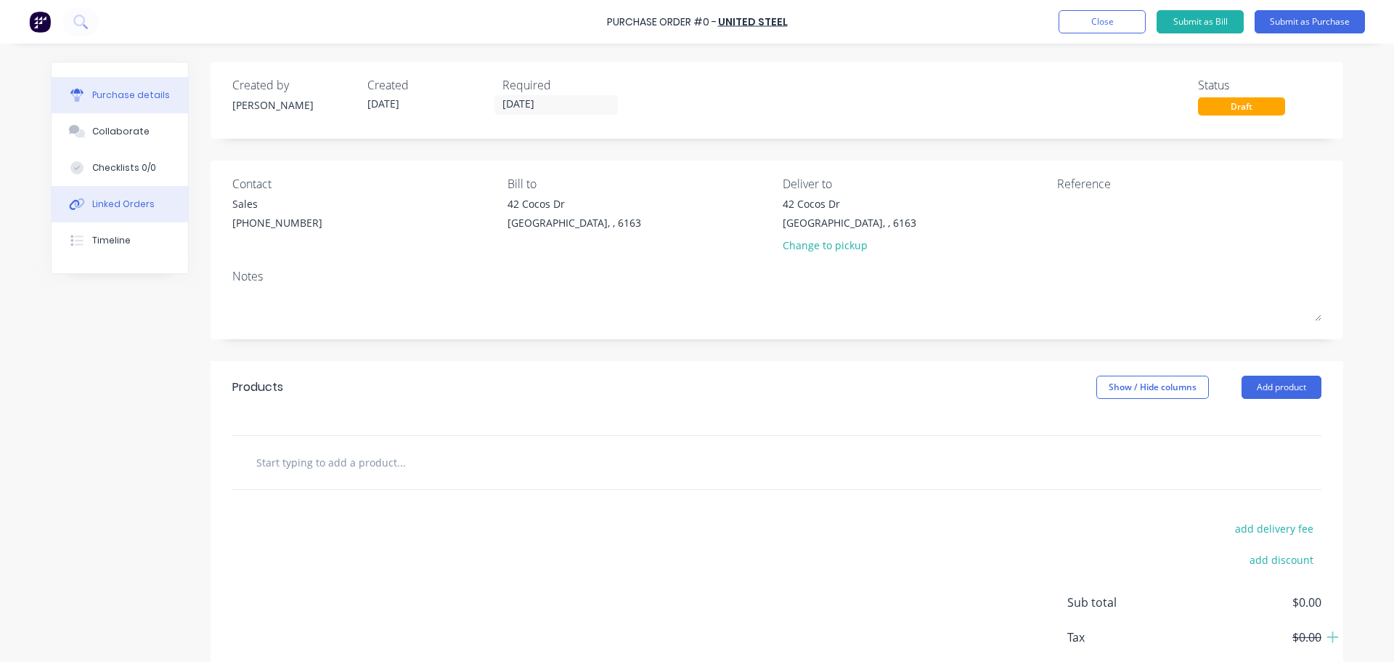
click at [66, 211] on button "Linked Orders" at bounding box center [120, 204] width 137 height 36
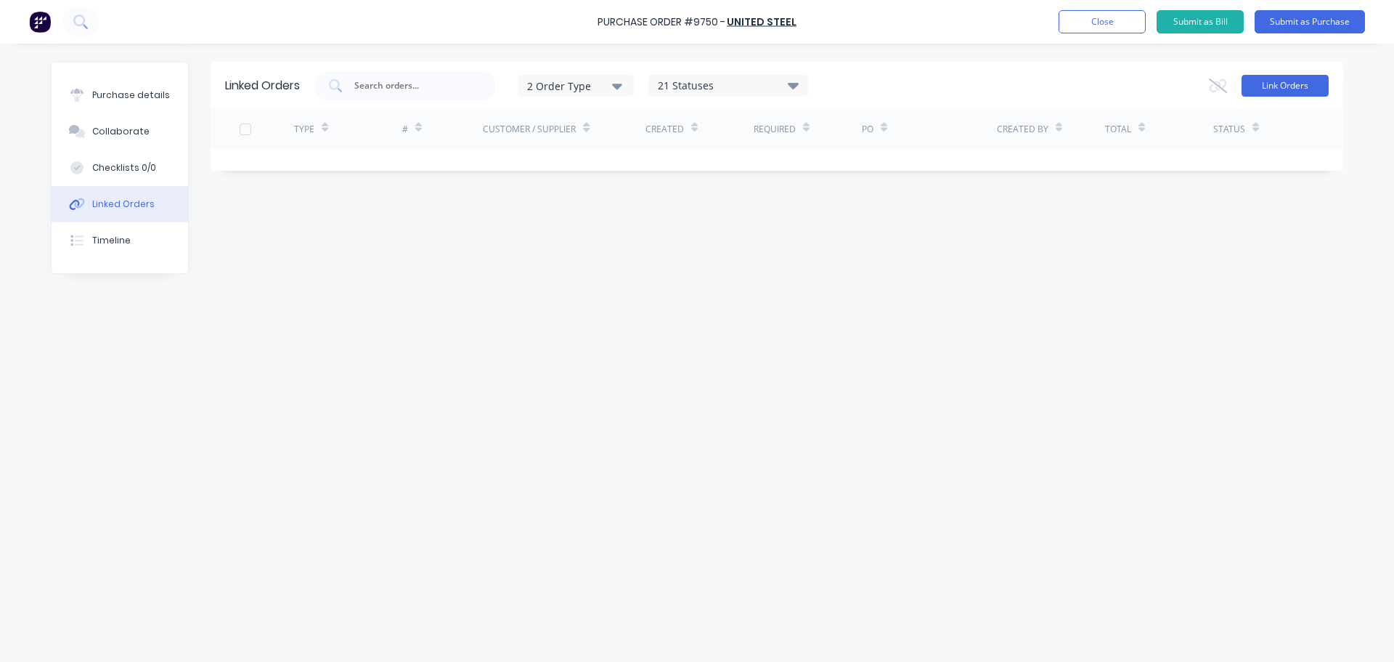
click at [1307, 81] on button "Link Orders" at bounding box center [1285, 86] width 87 height 22
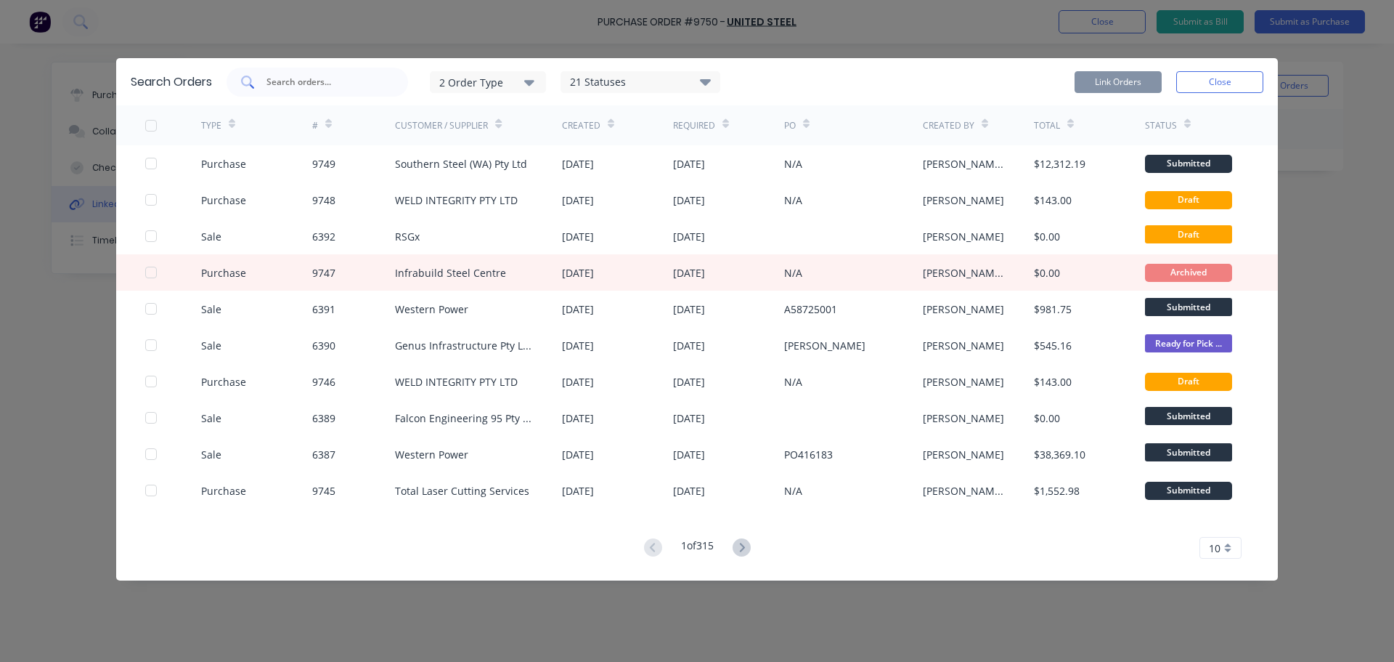
click at [345, 81] on input "text" at bounding box center [325, 82] width 121 height 15
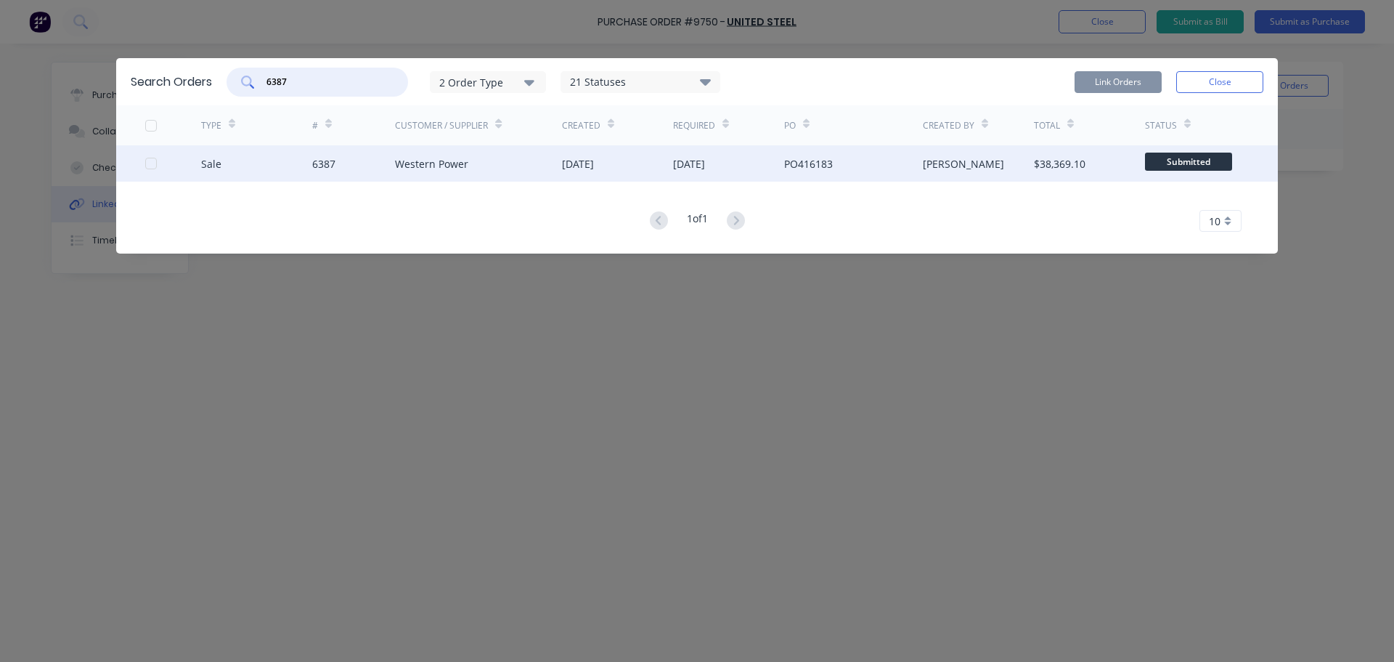
click at [147, 166] on div at bounding box center [151, 163] width 29 height 29
type input "6387"
click at [1120, 86] on button "Link Orders" at bounding box center [1118, 82] width 87 height 22
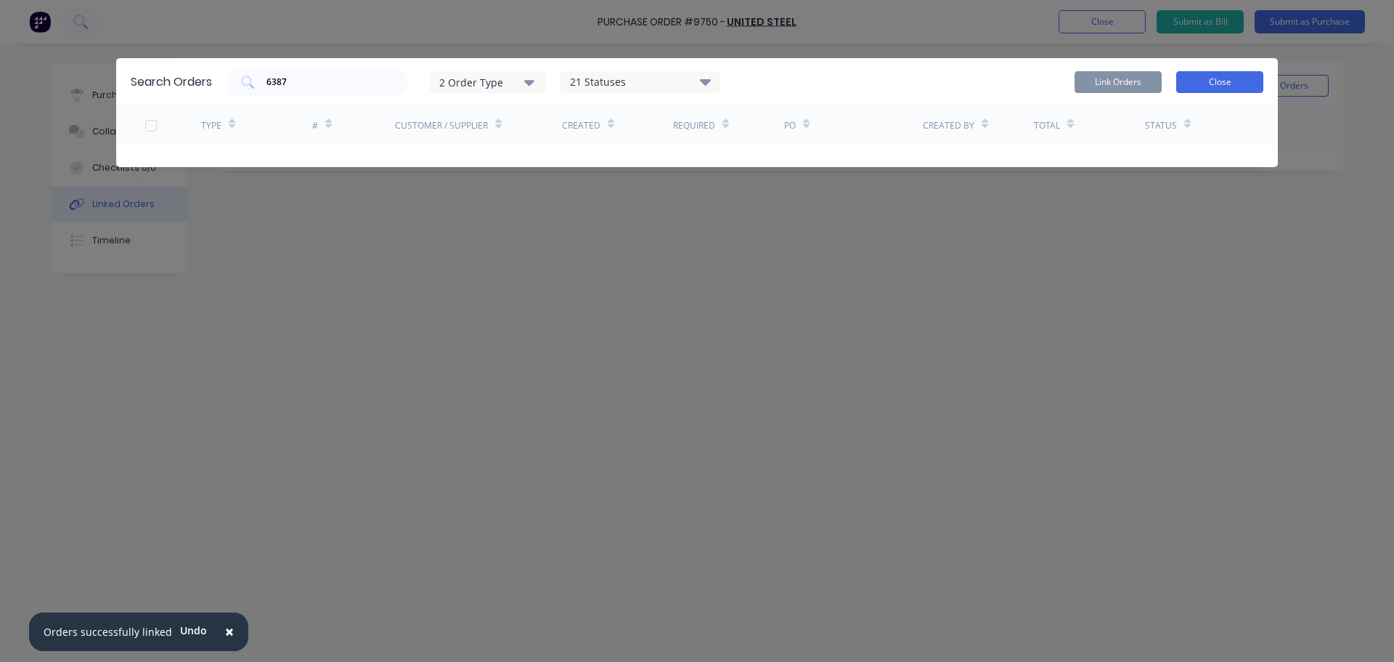
click at [1209, 84] on button "Close" at bounding box center [1220, 82] width 87 height 22
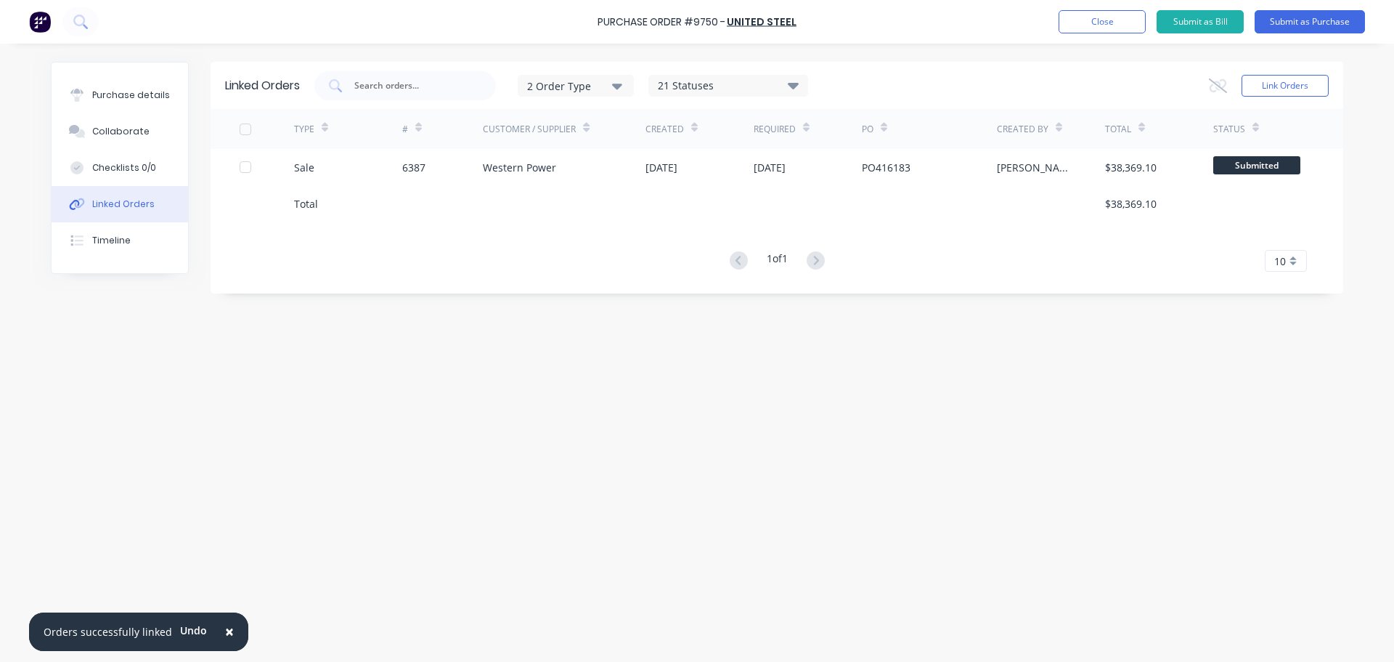
click at [226, 636] on span "×" at bounding box center [229, 631] width 9 height 20
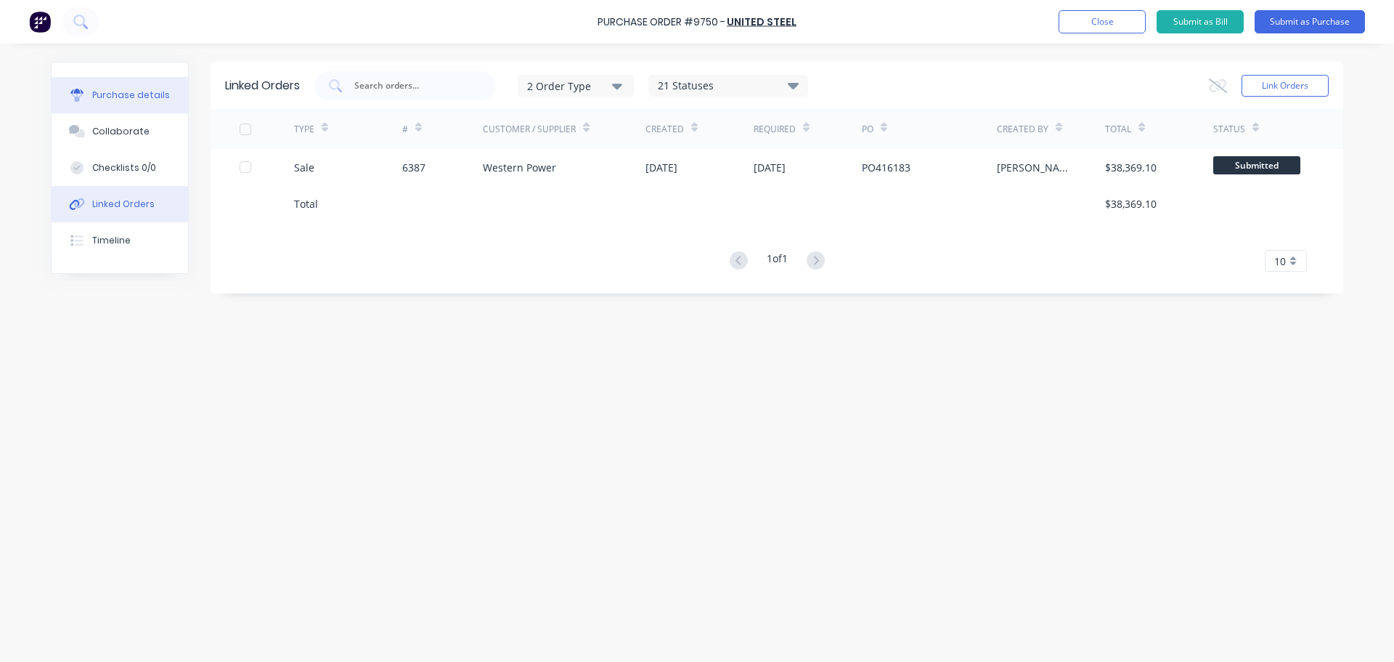
click at [129, 100] on div "Purchase details" at bounding box center [131, 95] width 78 height 13
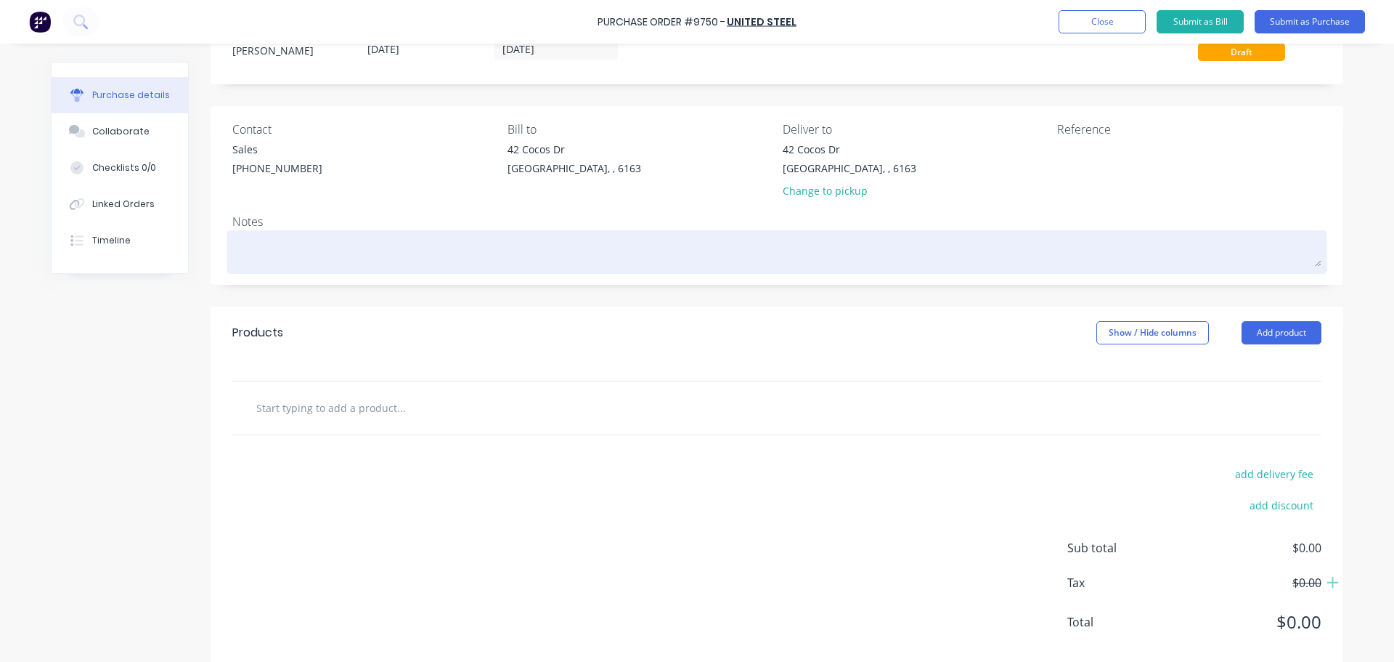
scroll to position [73, 0]
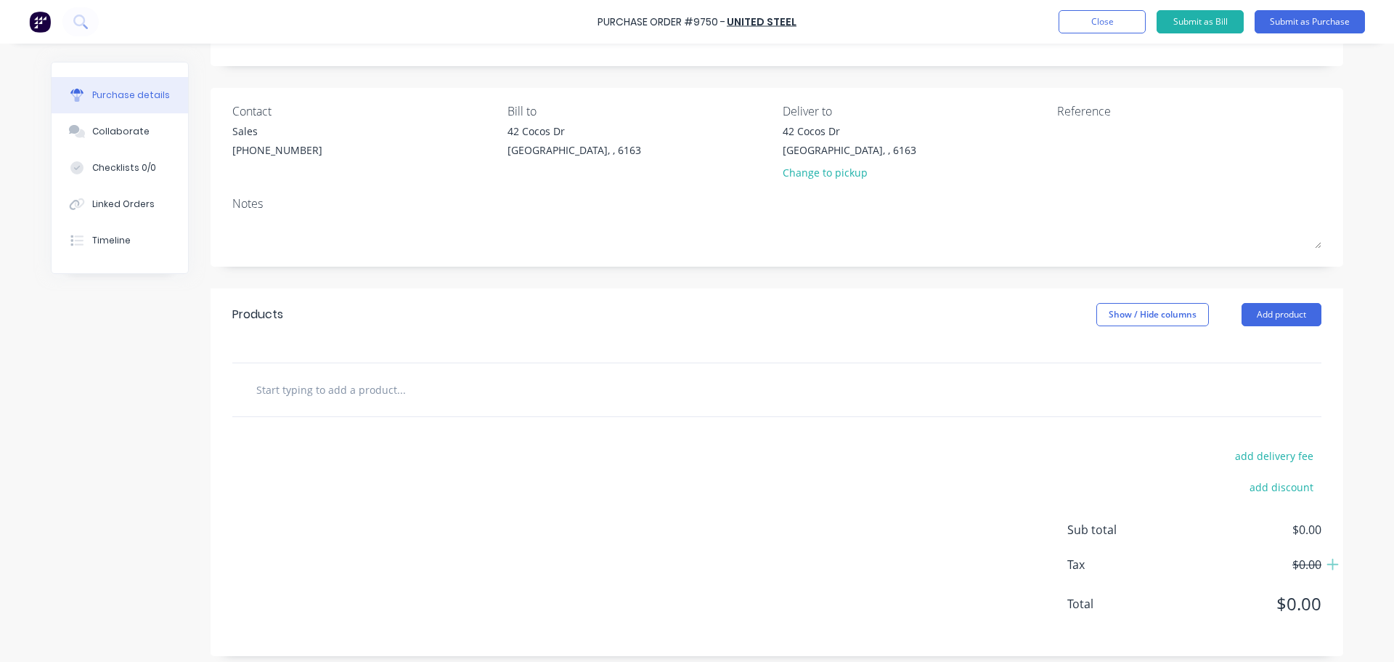
click at [349, 385] on input "text" at bounding box center [401, 389] width 291 height 29
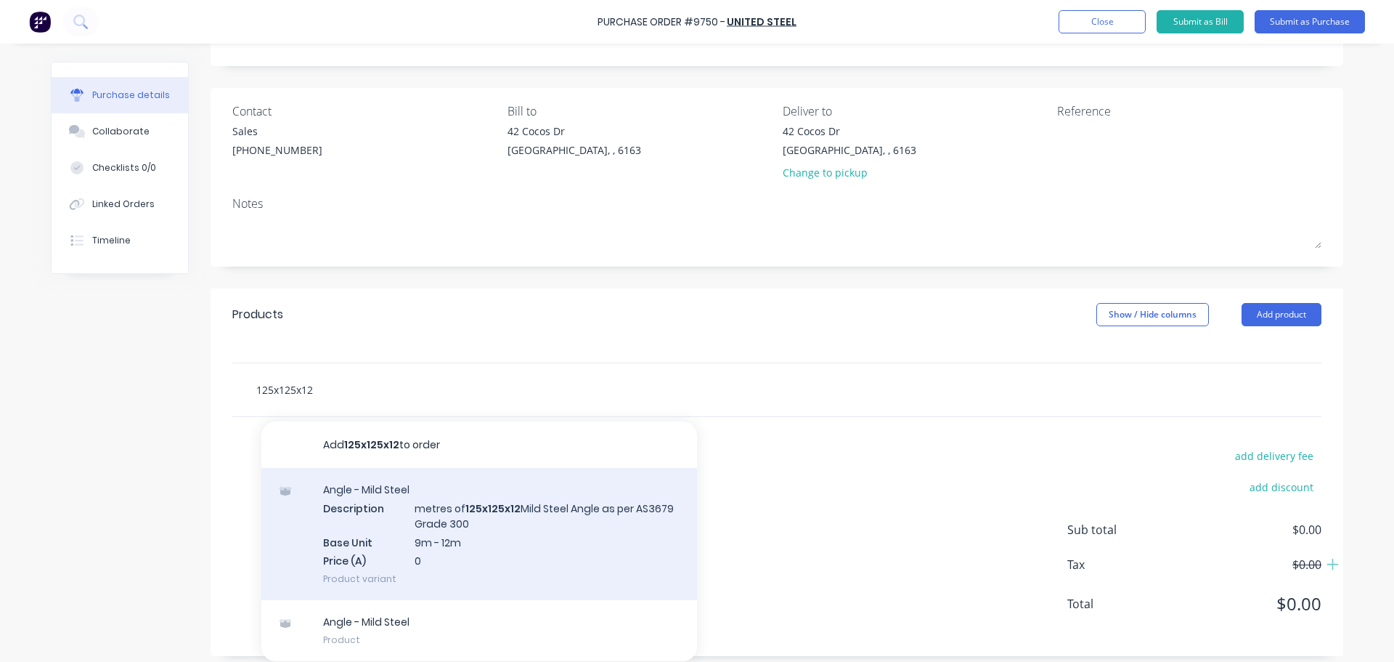
type input "125x125x12"
click at [541, 519] on div "Angle - Mild Steel Description metres of 125x125x12 Mild Steel Angle as per AS3…" at bounding box center [479, 534] width 436 height 132
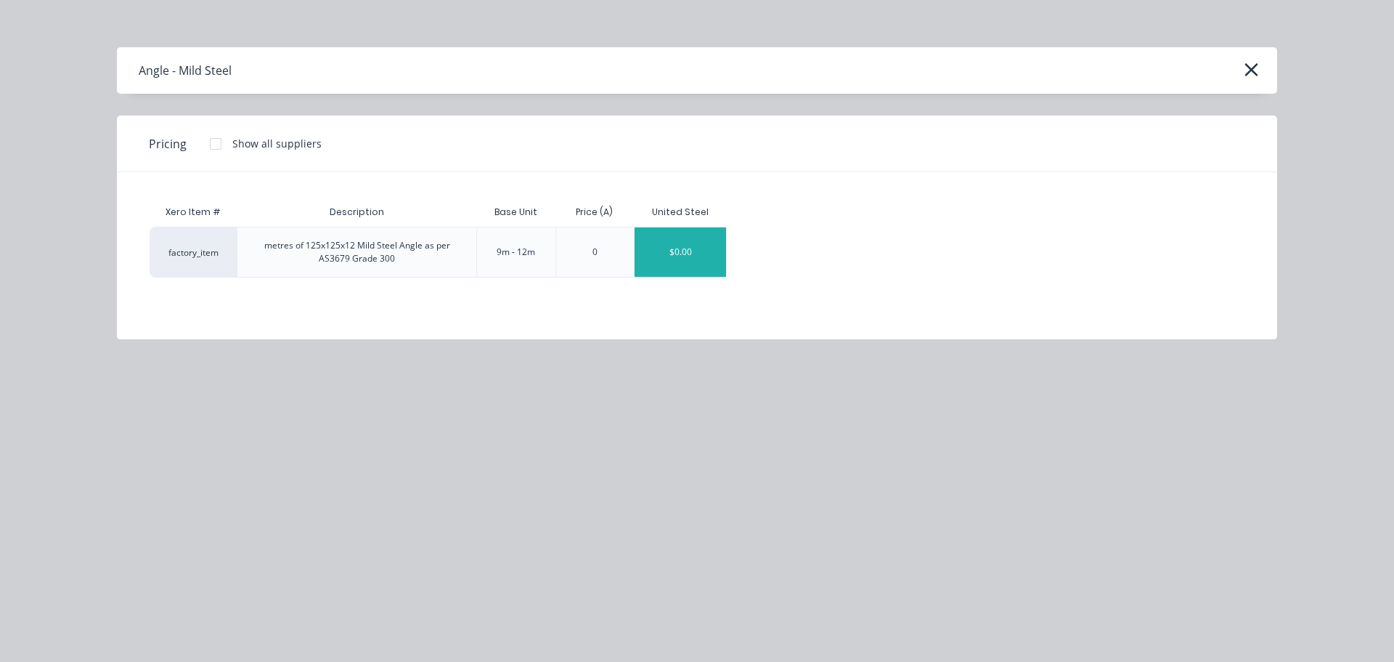
click at [667, 260] on div "$0.00" at bounding box center [681, 251] width 92 height 49
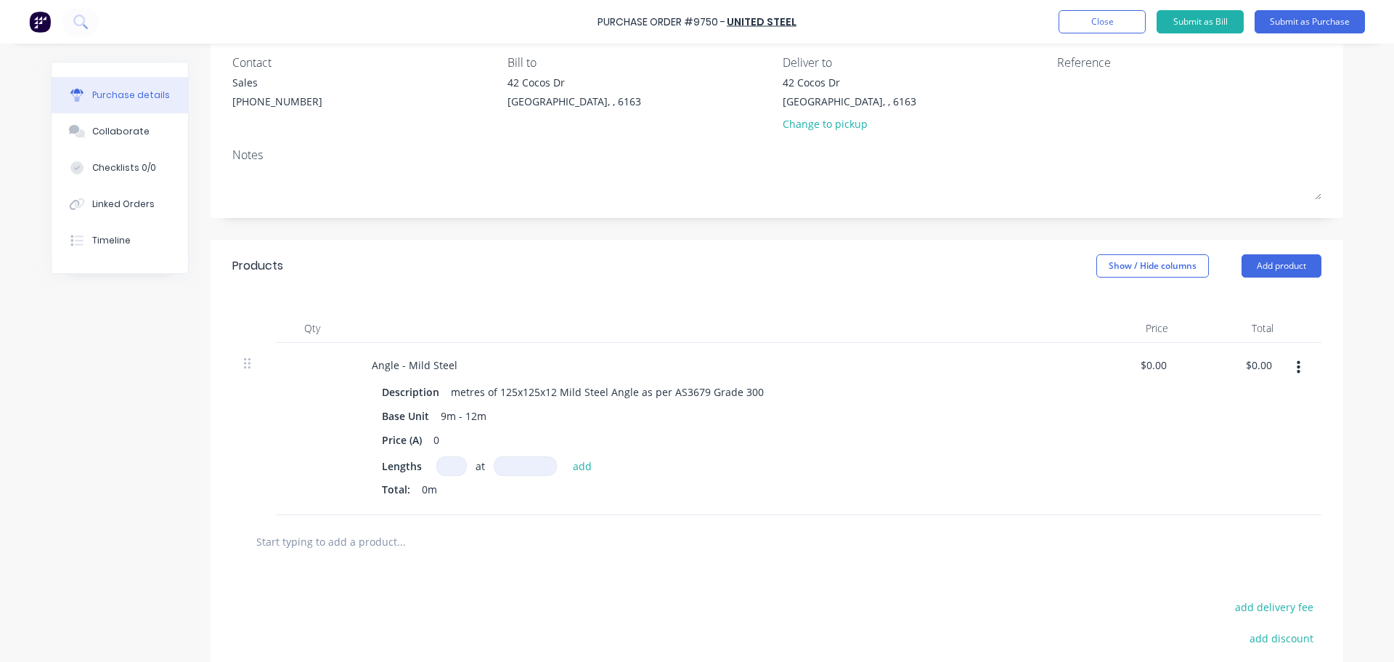
scroll to position [218, 0]
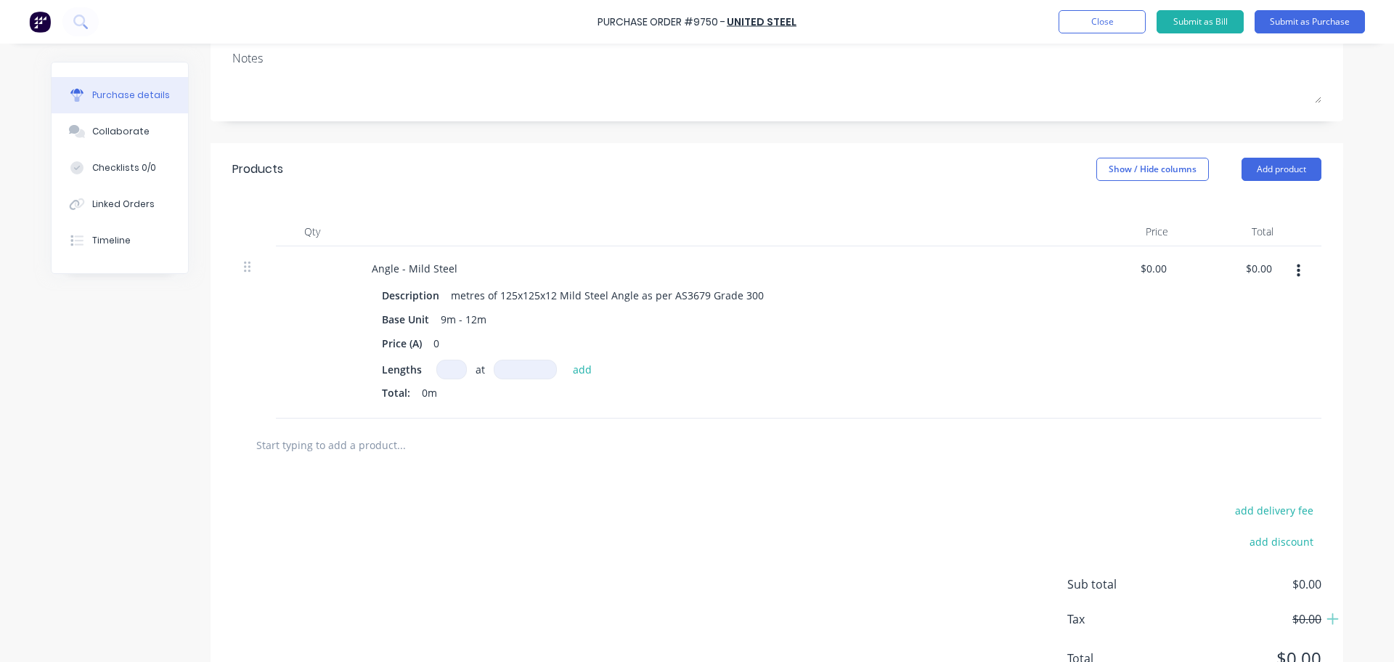
click at [436, 365] on input at bounding box center [451, 370] width 31 height 20
type input "5"
click at [515, 368] on input at bounding box center [525, 370] width 63 height 20
click at [511, 371] on input at bounding box center [525, 370] width 63 height 20
type input "11800mm"
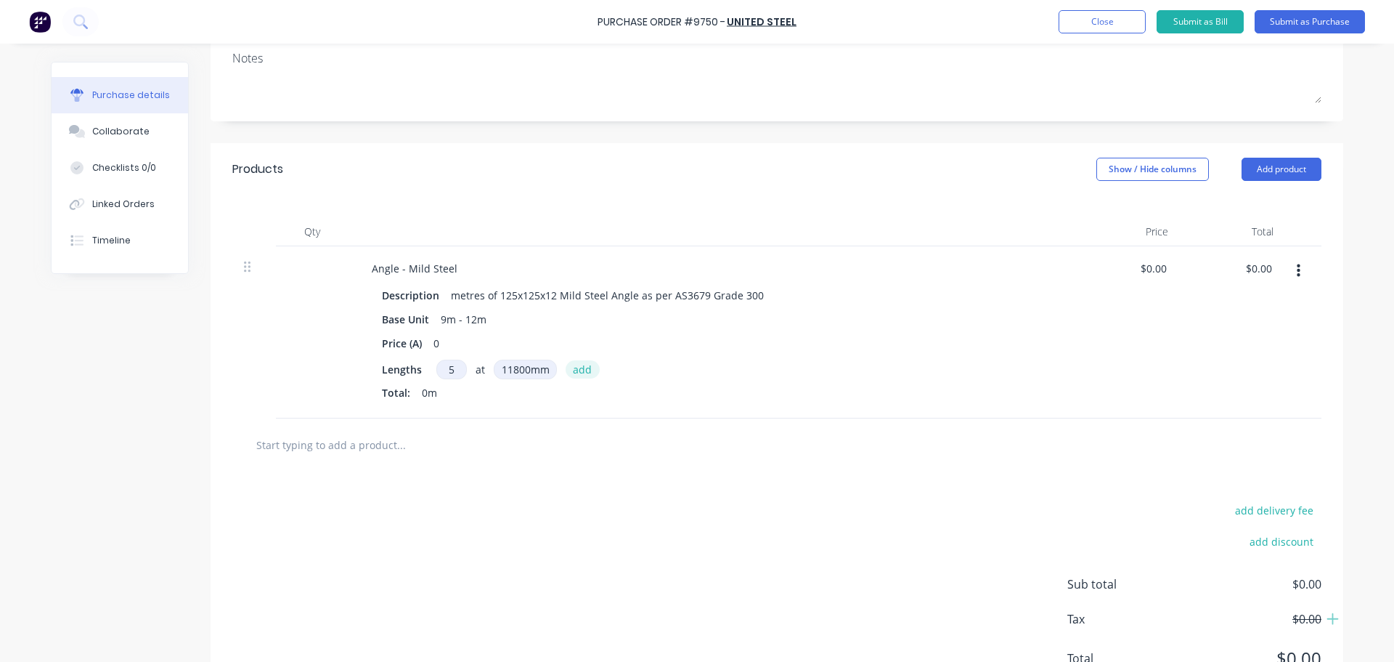
click at [574, 368] on button "add" at bounding box center [583, 368] width 34 height 17
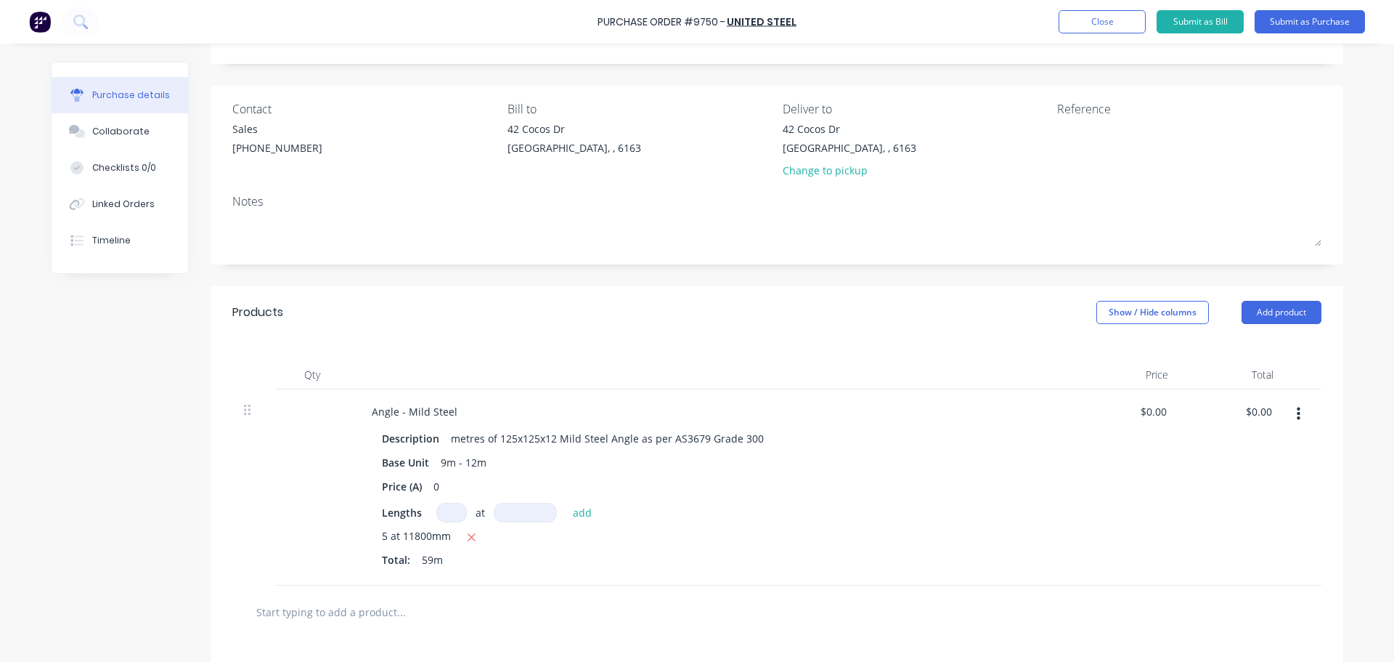
scroll to position [73, 0]
drag, startPoint x: 581, startPoint y: 23, endPoint x: 806, endPoint y: 25, distance: 225.2
click at [806, 25] on div "Purchase Order #9750 - United Steel Add product Close Submit as Bill Submit as …" at bounding box center [697, 22] width 1394 height 44
copy div "Purchase Order #9750 - United Steel Add product Close Submit as Bill Submit as …"
click at [1063, 157] on div at bounding box center [1148, 141] width 182 height 36
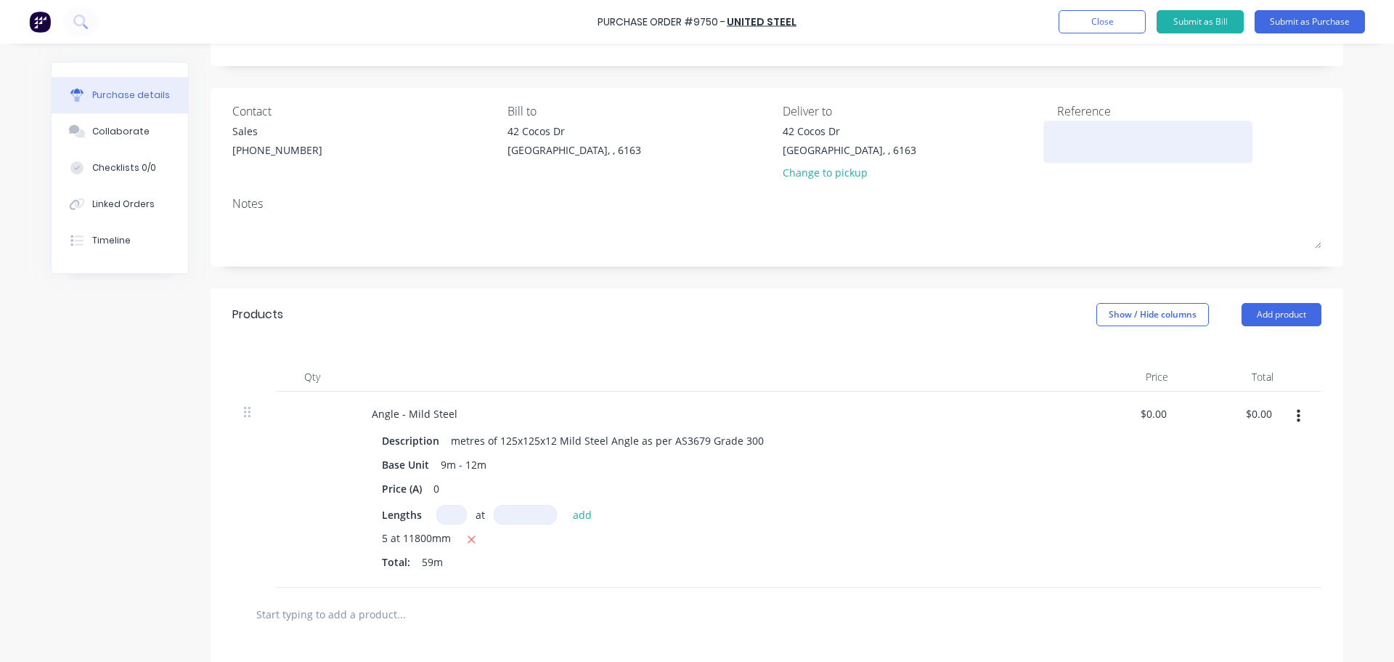
click at [1068, 137] on textarea at bounding box center [1148, 139] width 182 height 33
paste textarea "Purchase Order #9750 - United Steel"
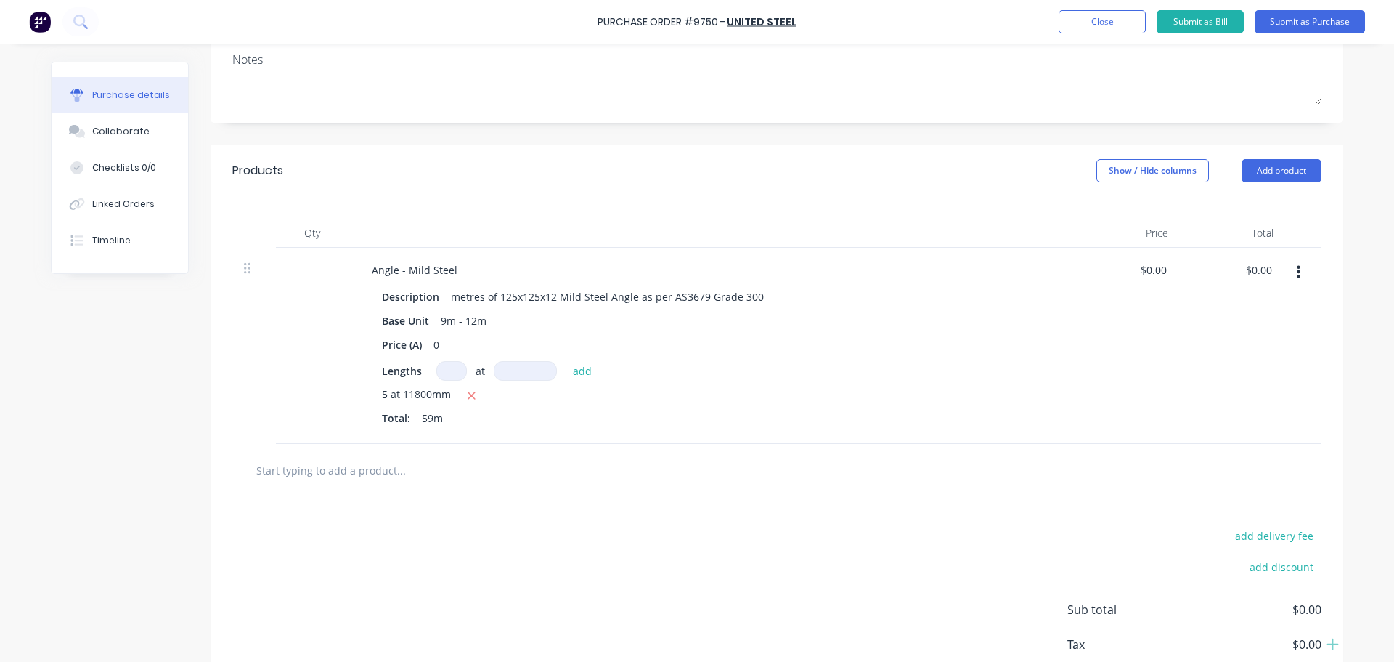
scroll to position [218, 0]
type textarea "Purchase Order #9750 - United Steel"
click at [347, 471] on input "text" at bounding box center [401, 468] width 291 height 29
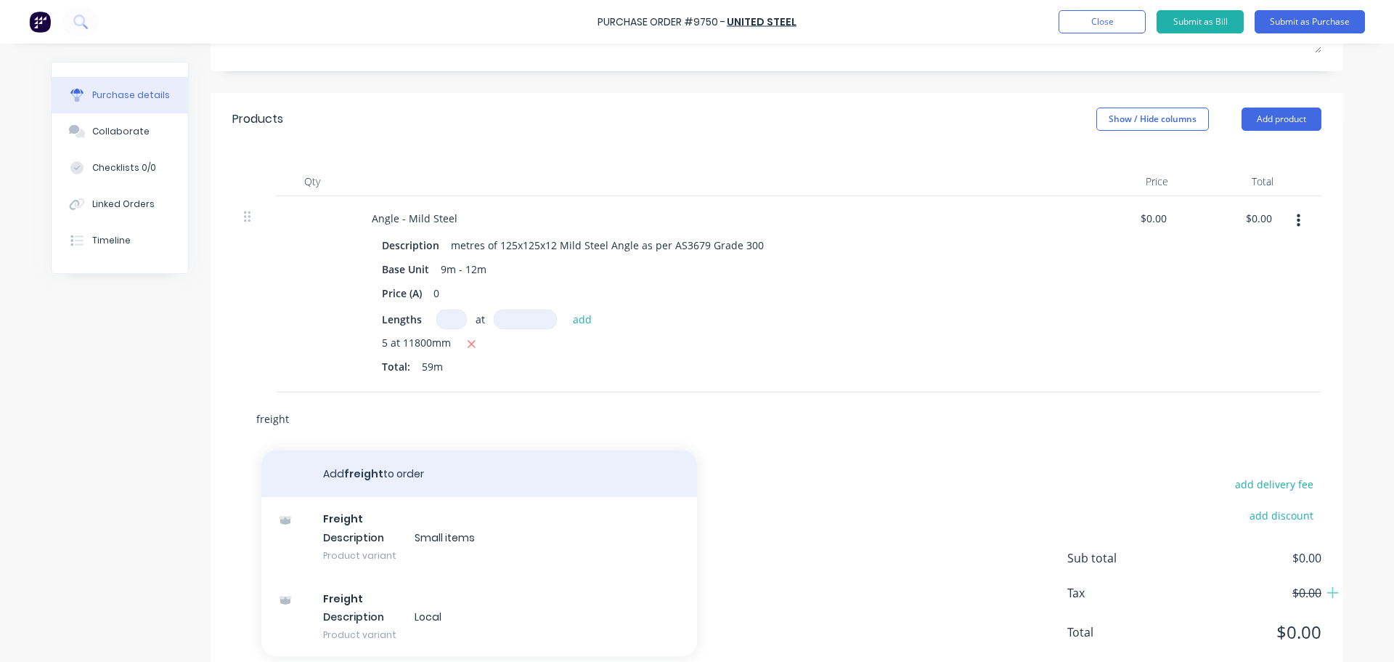
scroll to position [305, 0]
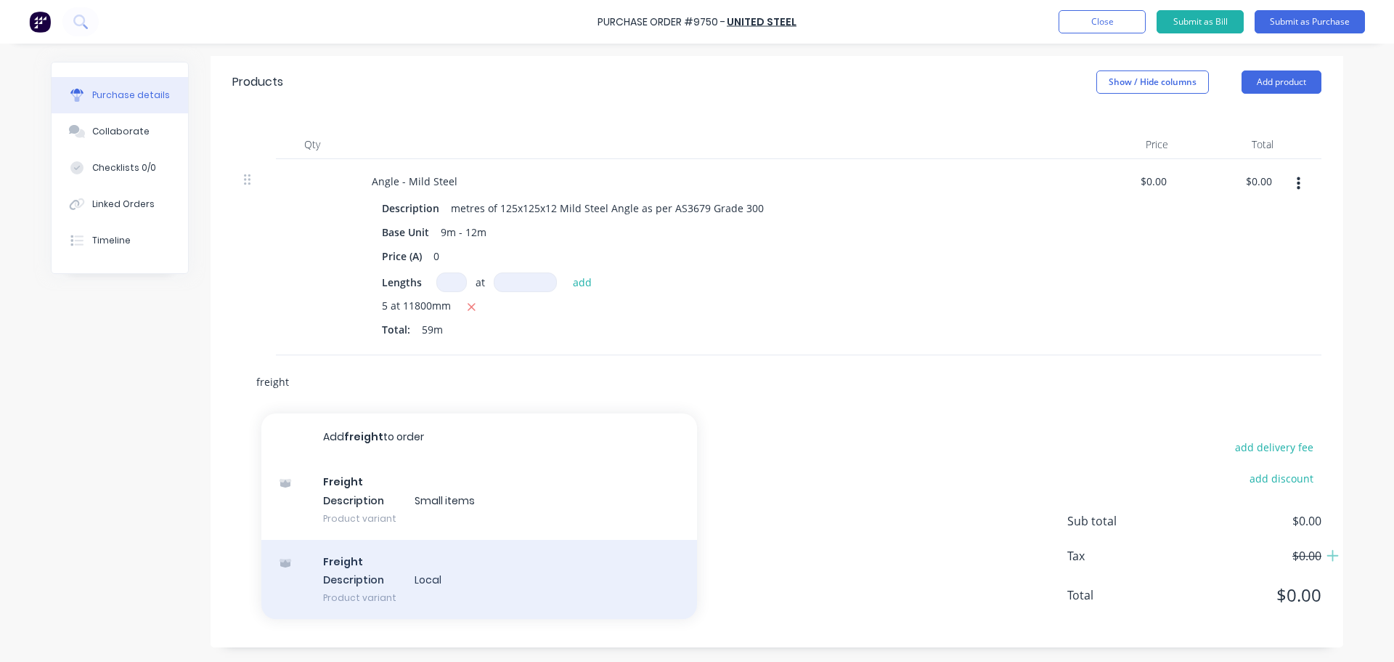
type input "freight"
click at [367, 585] on div "Freight Description Local Product variant" at bounding box center [479, 580] width 436 height 80
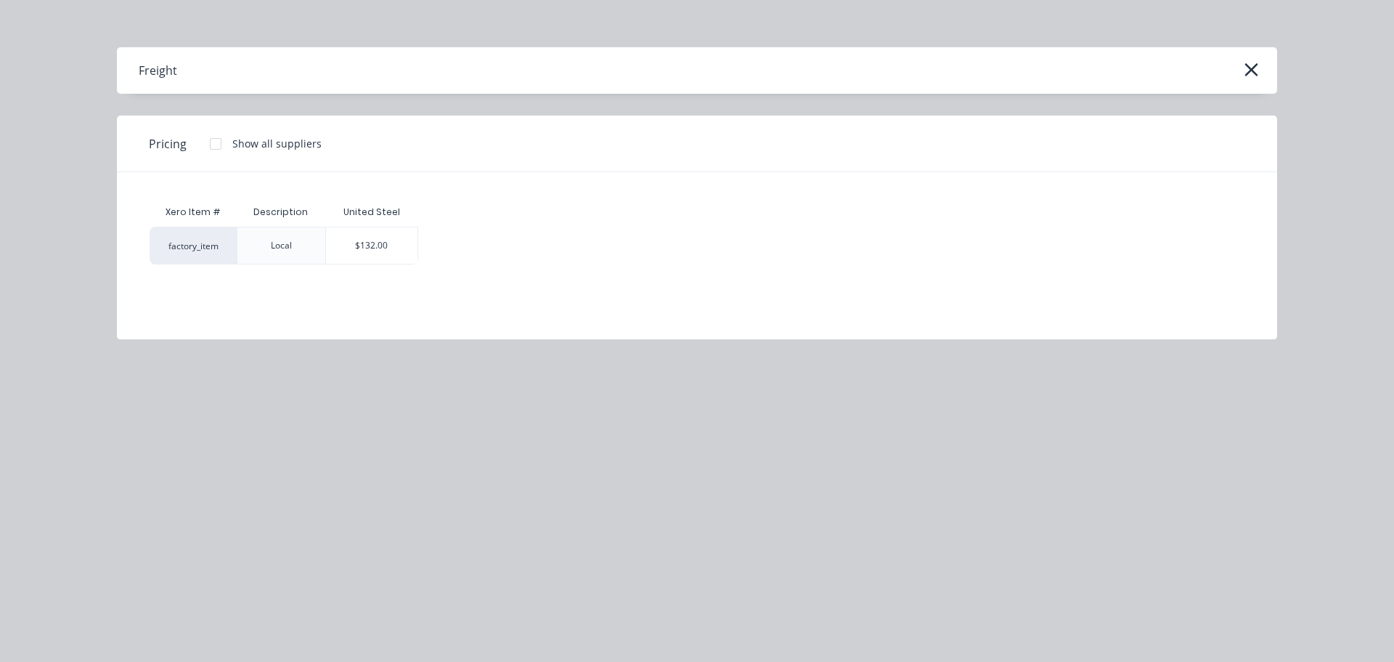
click at [369, 252] on div "$132.00" at bounding box center [372, 245] width 92 height 36
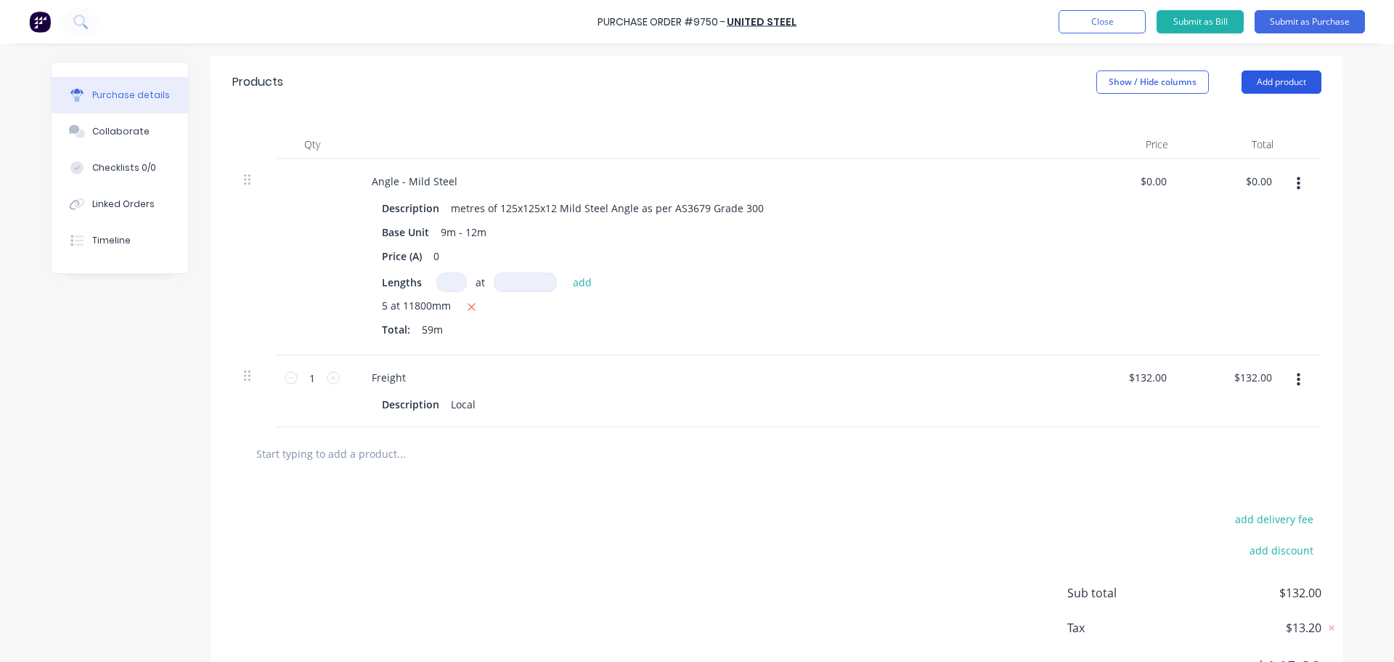
click at [1260, 81] on button "Add product" at bounding box center [1282, 81] width 80 height 23
click at [1235, 259] on div "Notes (External)" at bounding box center [1253, 264] width 112 height 21
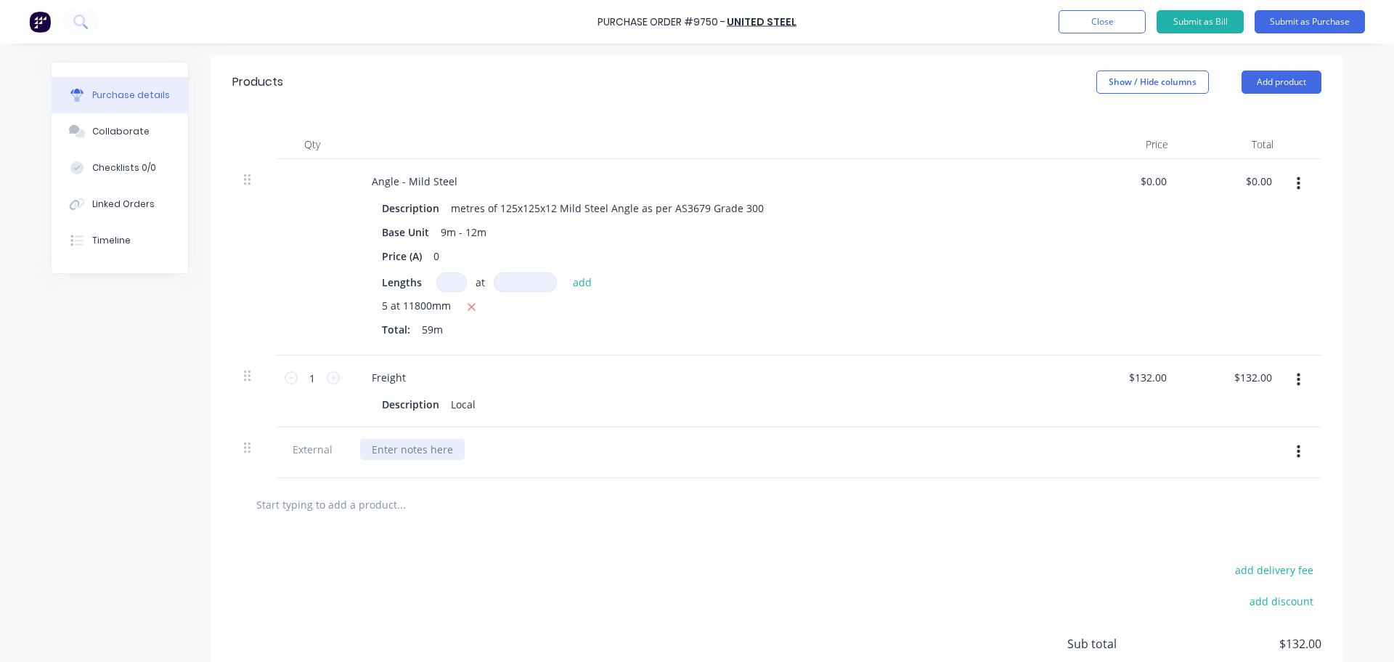
click at [385, 447] on div at bounding box center [412, 449] width 105 height 21
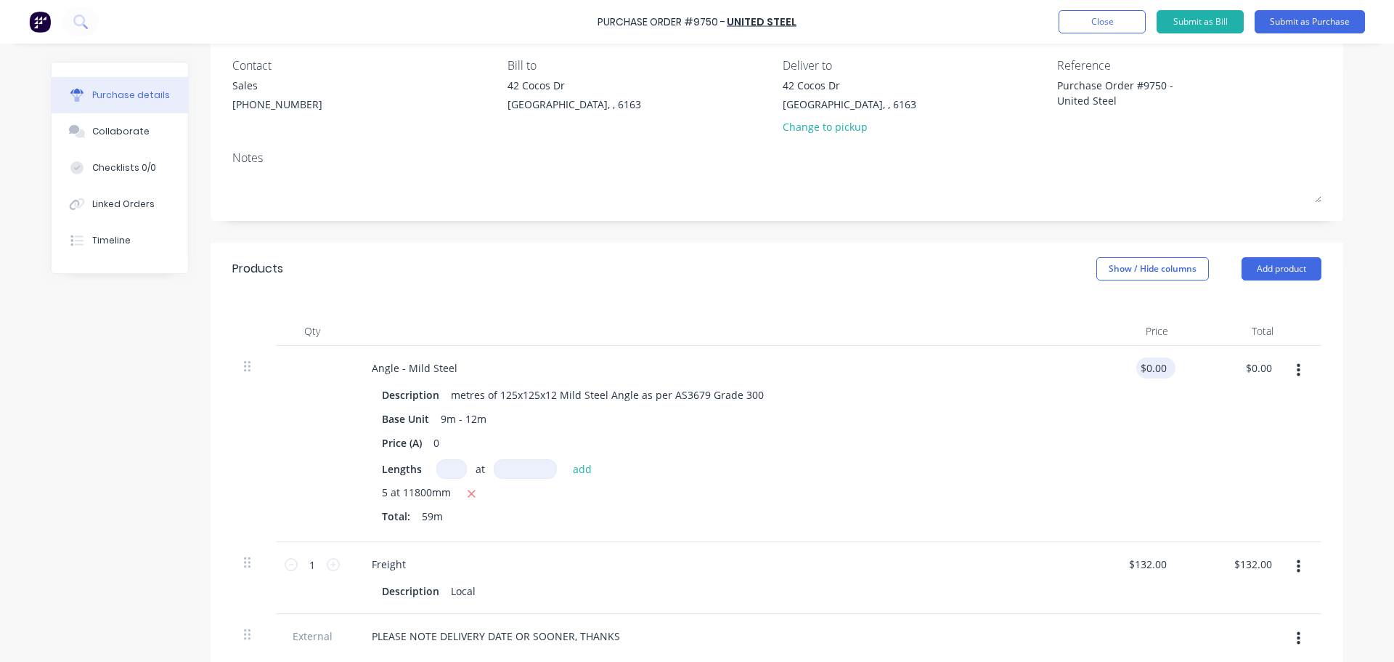
scroll to position [218, 0]
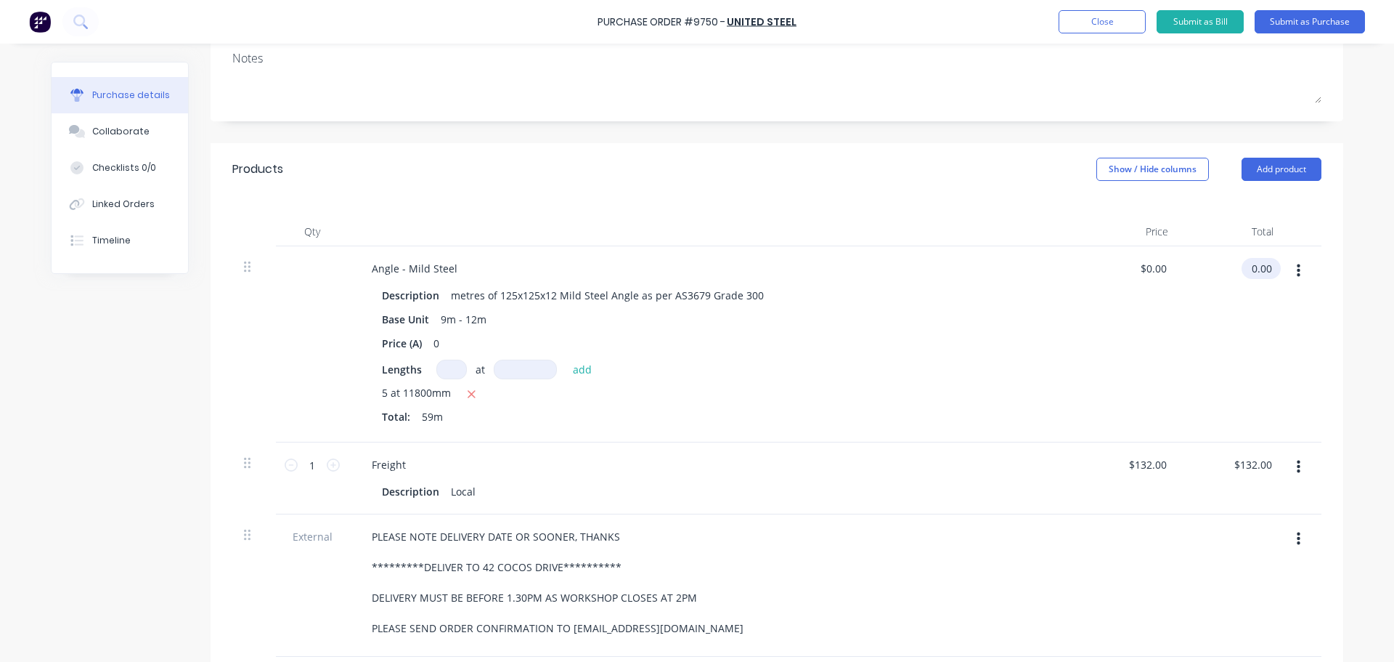
click at [1263, 268] on input "0.00" at bounding box center [1258, 268] width 33 height 21
type input "0"
type input "2389.95"
type input "$40.5076"
type input "$2,389.95"
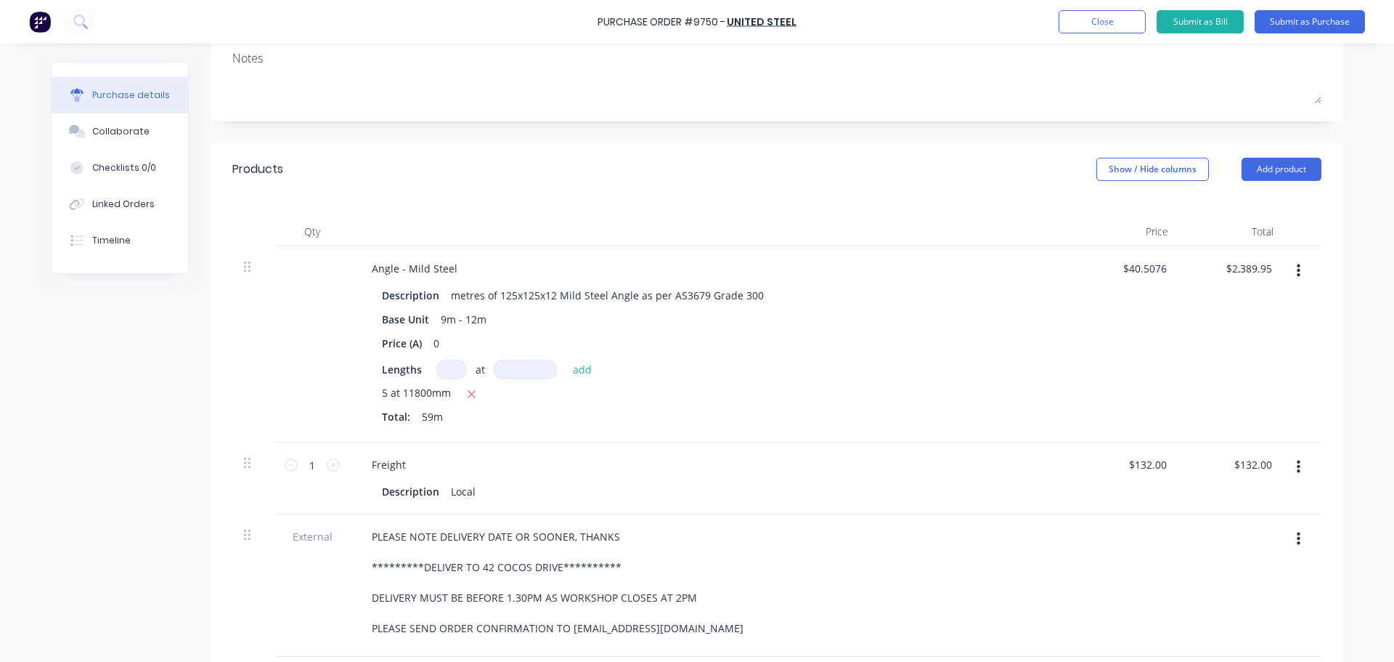
click at [1097, 338] on div "$40.5076 $40.5076" at bounding box center [1127, 344] width 105 height 196
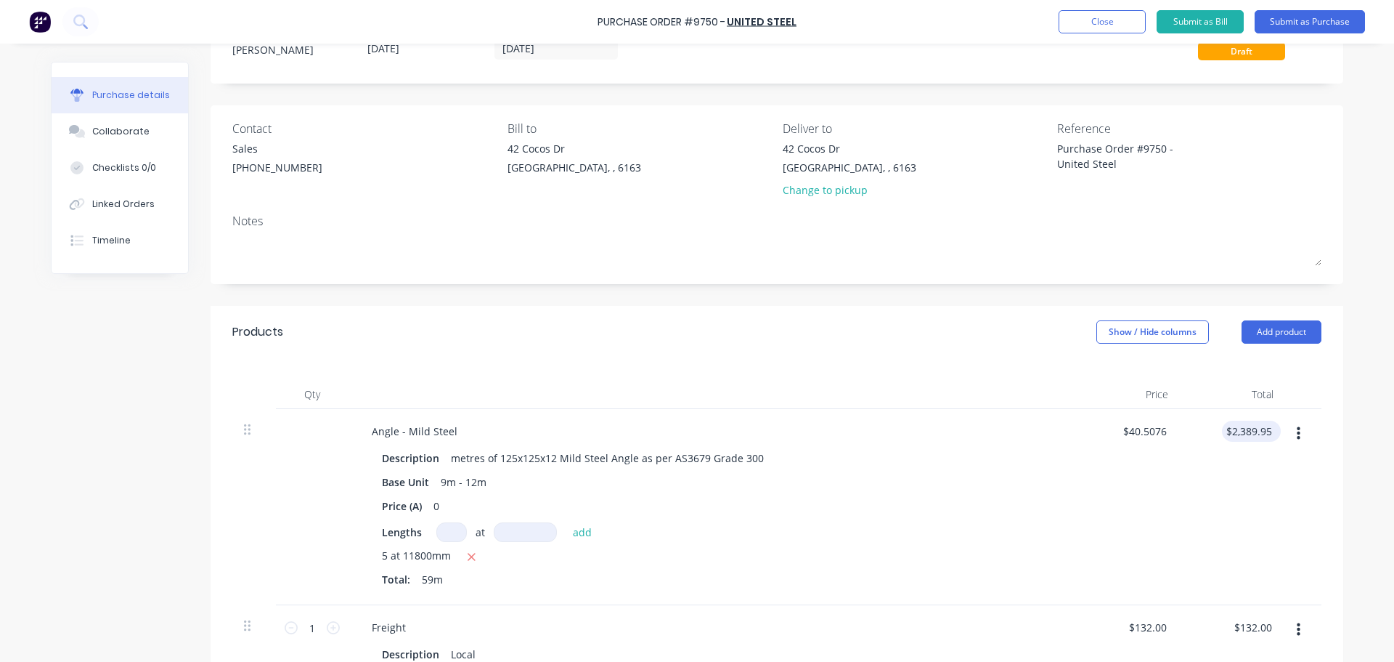
scroll to position [0, 0]
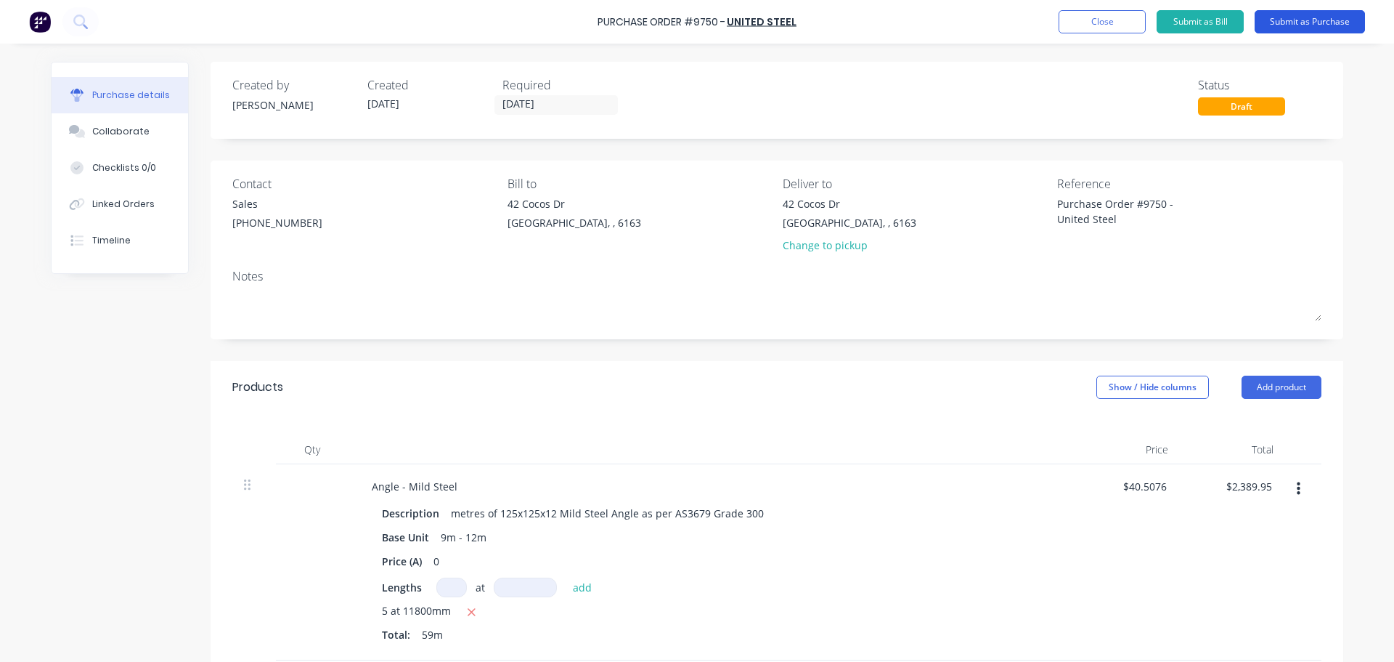
click at [1316, 17] on button "Submit as Purchase" at bounding box center [1310, 21] width 110 height 23
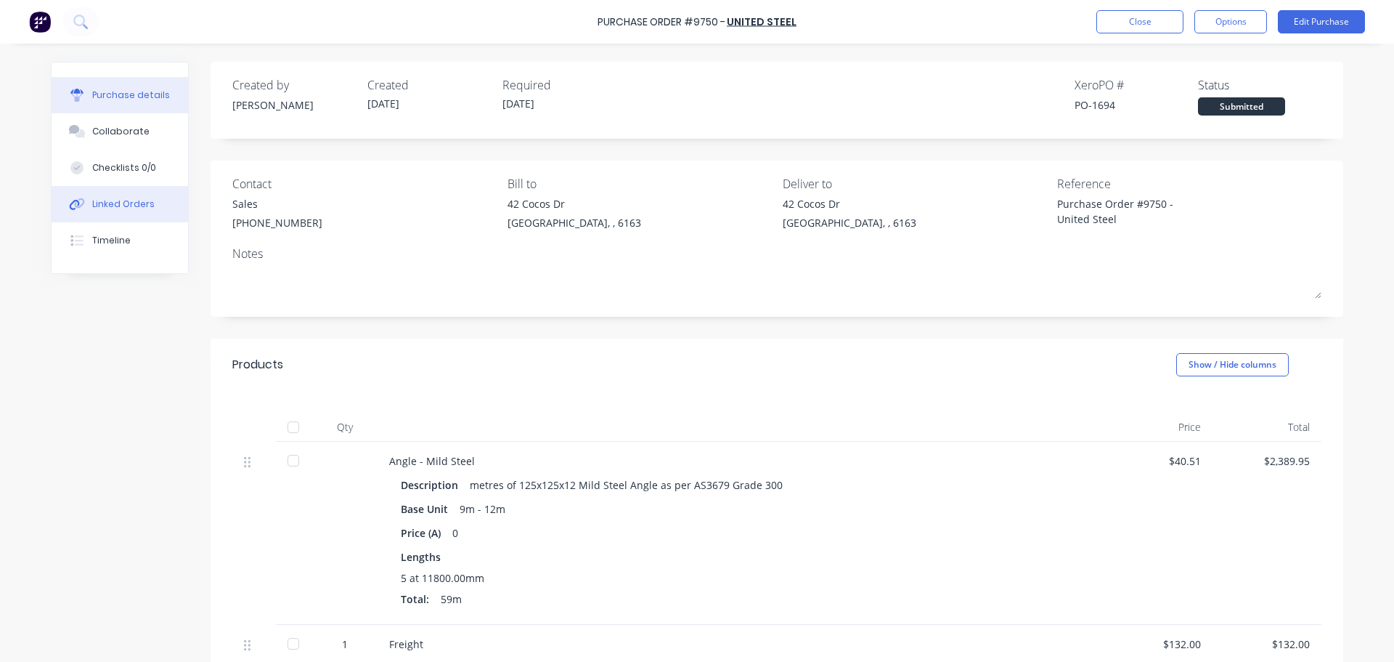
click at [77, 202] on icon at bounding box center [77, 204] width 17 height 13
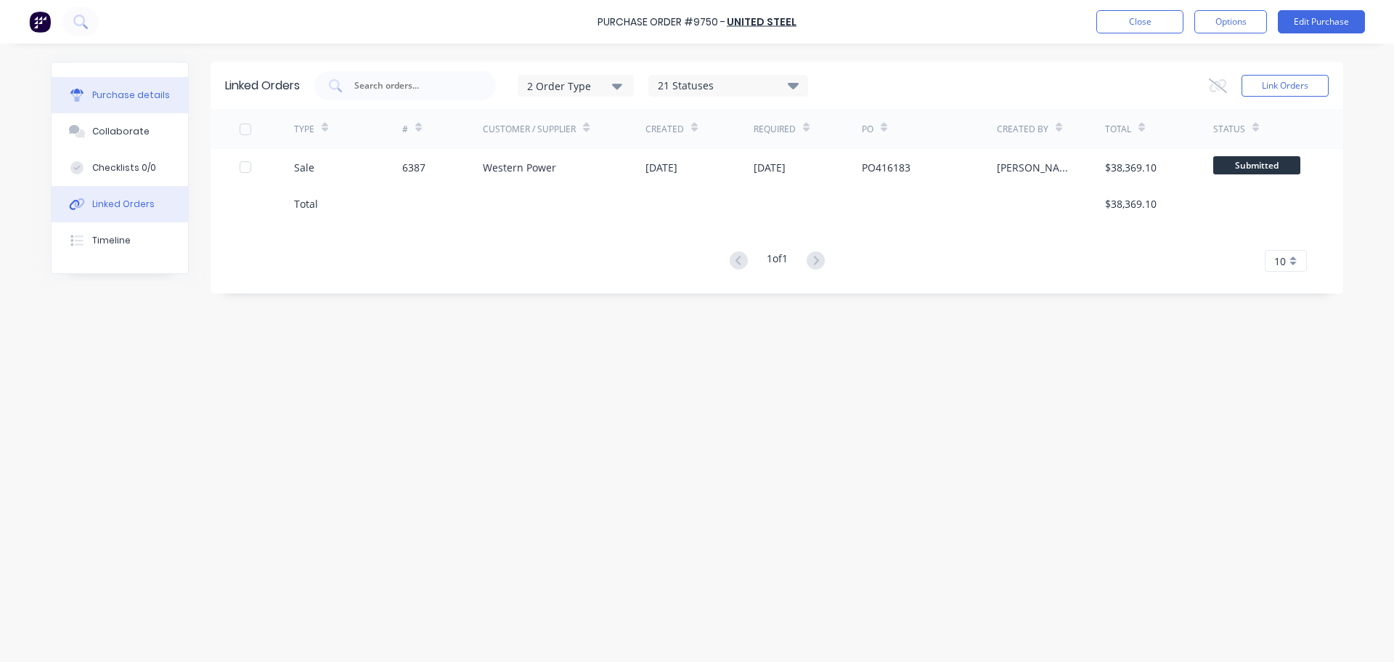
click at [126, 86] on button "Purchase details" at bounding box center [120, 95] width 137 height 36
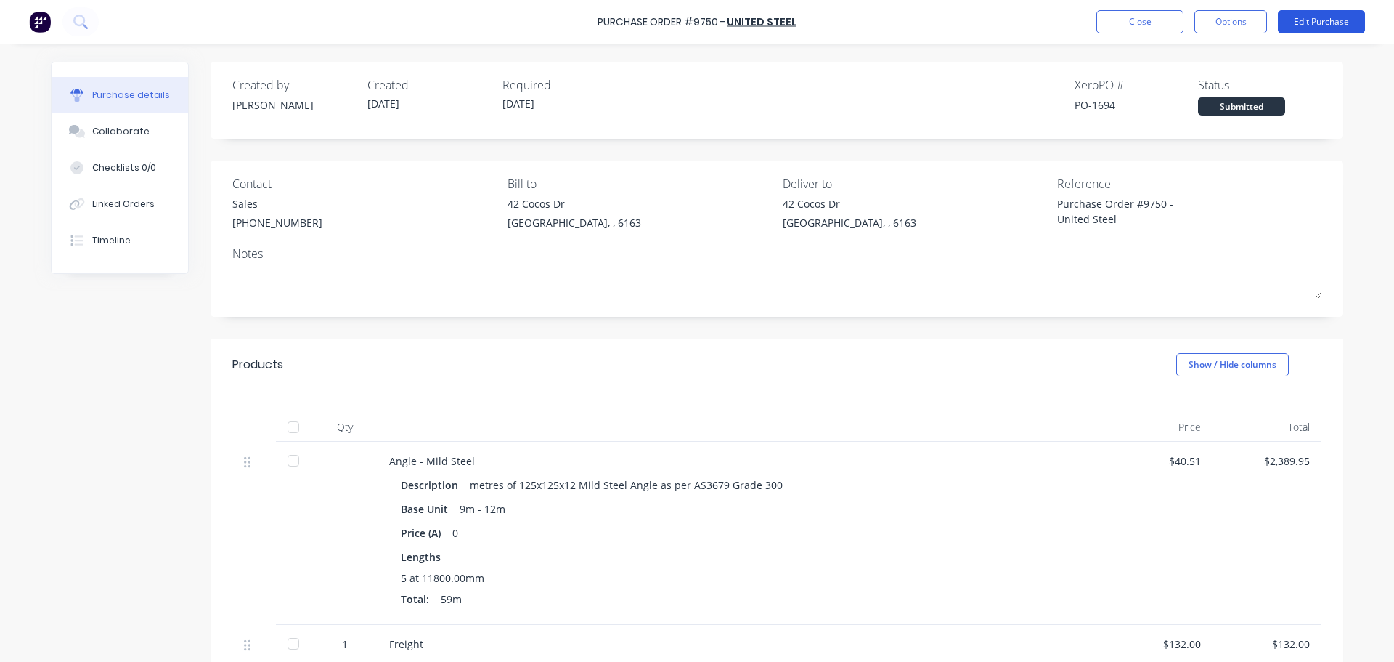
click at [1330, 19] on button "Edit Purchase" at bounding box center [1321, 21] width 87 height 23
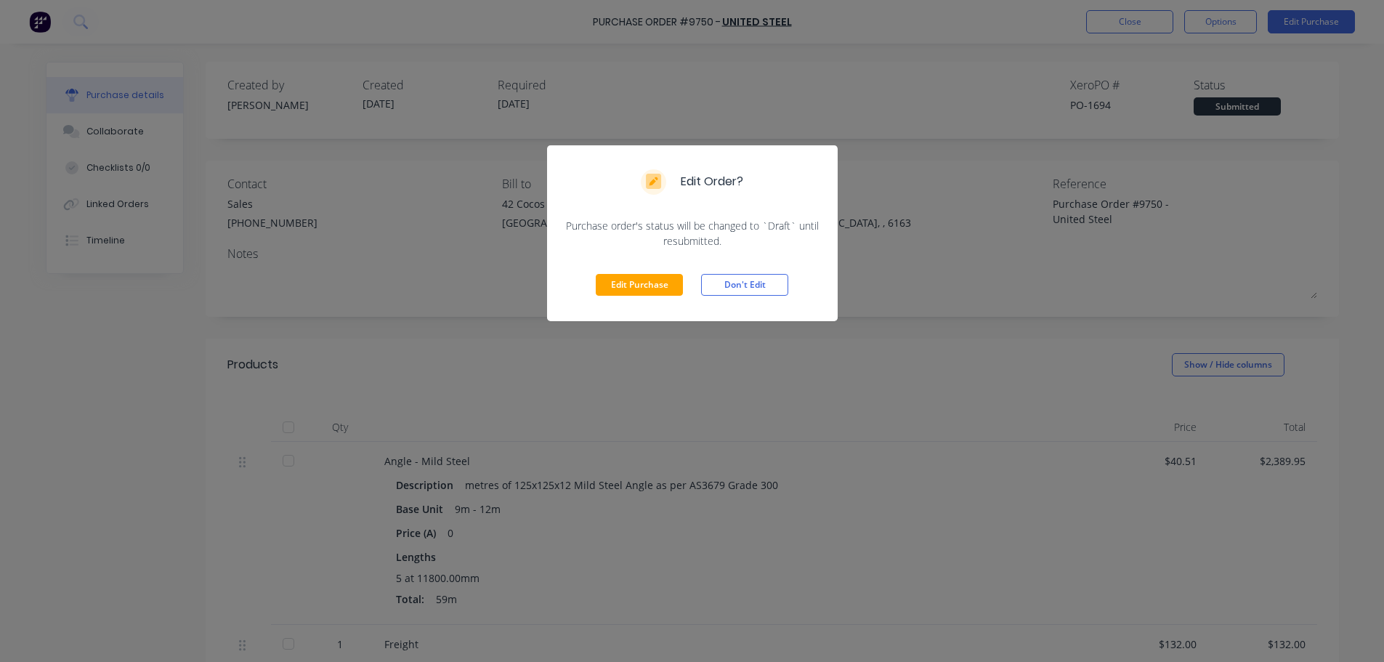
click at [1017, 317] on div "Edit Order? Purchase order's status will be changed to `Draft` until resubmitte…" at bounding box center [692, 331] width 1384 height 662
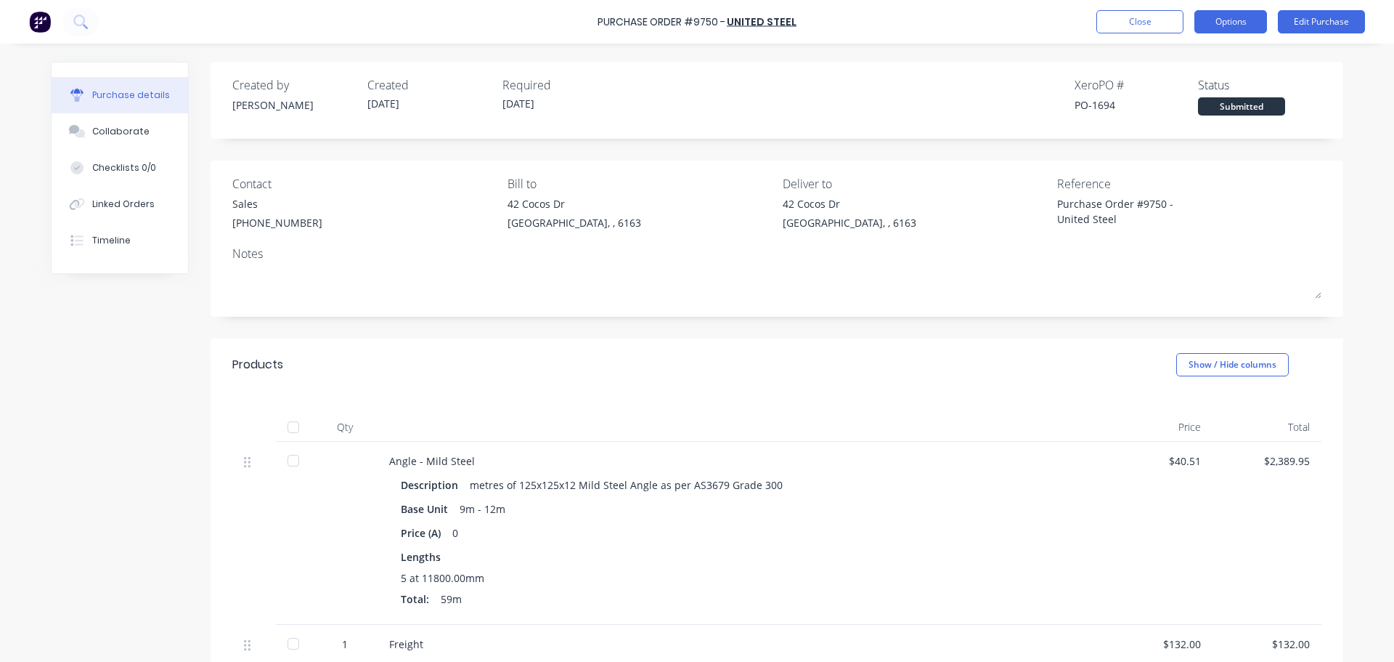
click at [1233, 15] on button "Options" at bounding box center [1231, 21] width 73 height 23
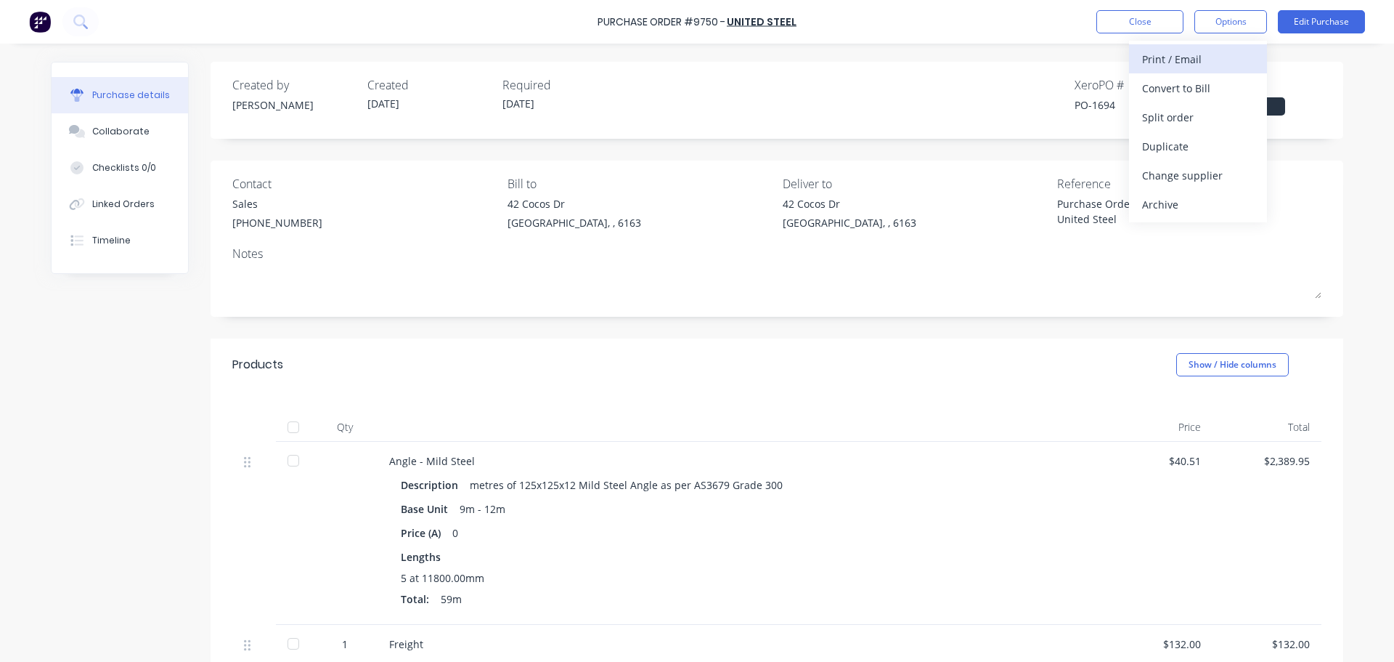
click at [1193, 57] on div "Print / Email" at bounding box center [1198, 59] width 112 height 21
click at [1160, 87] on div "With pricing" at bounding box center [1198, 88] width 112 height 21
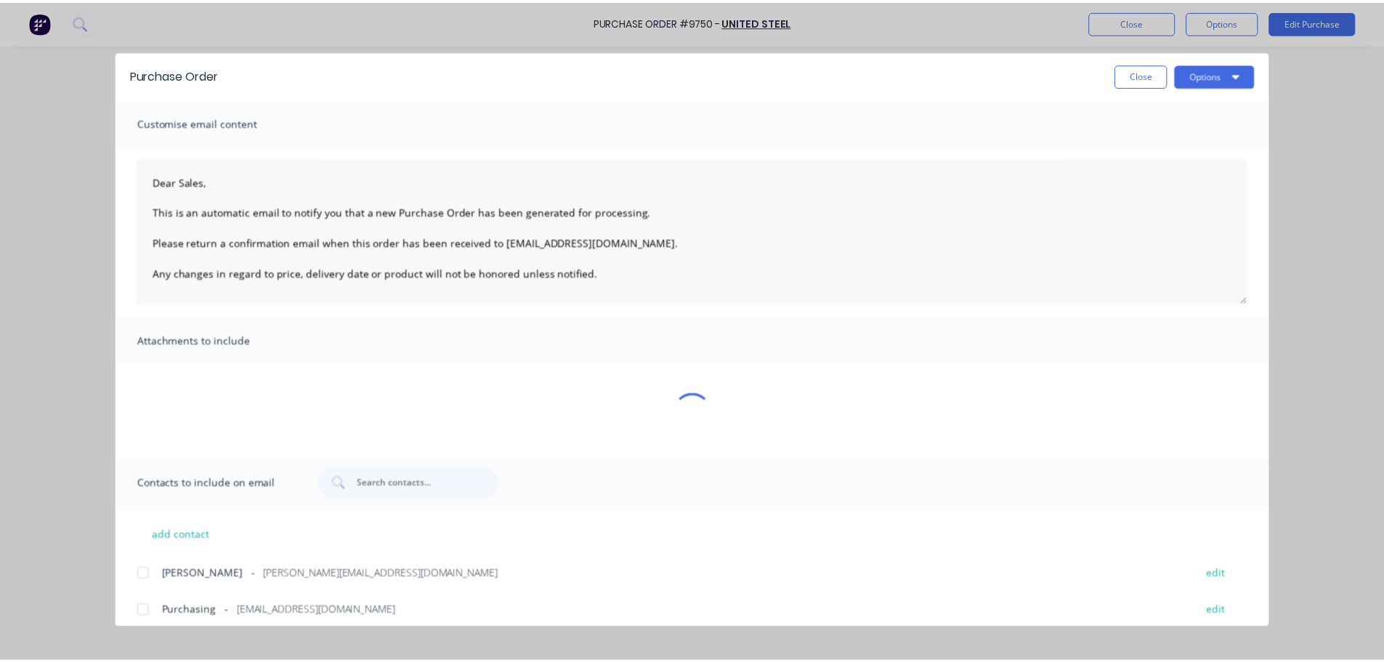
scroll to position [9, 0]
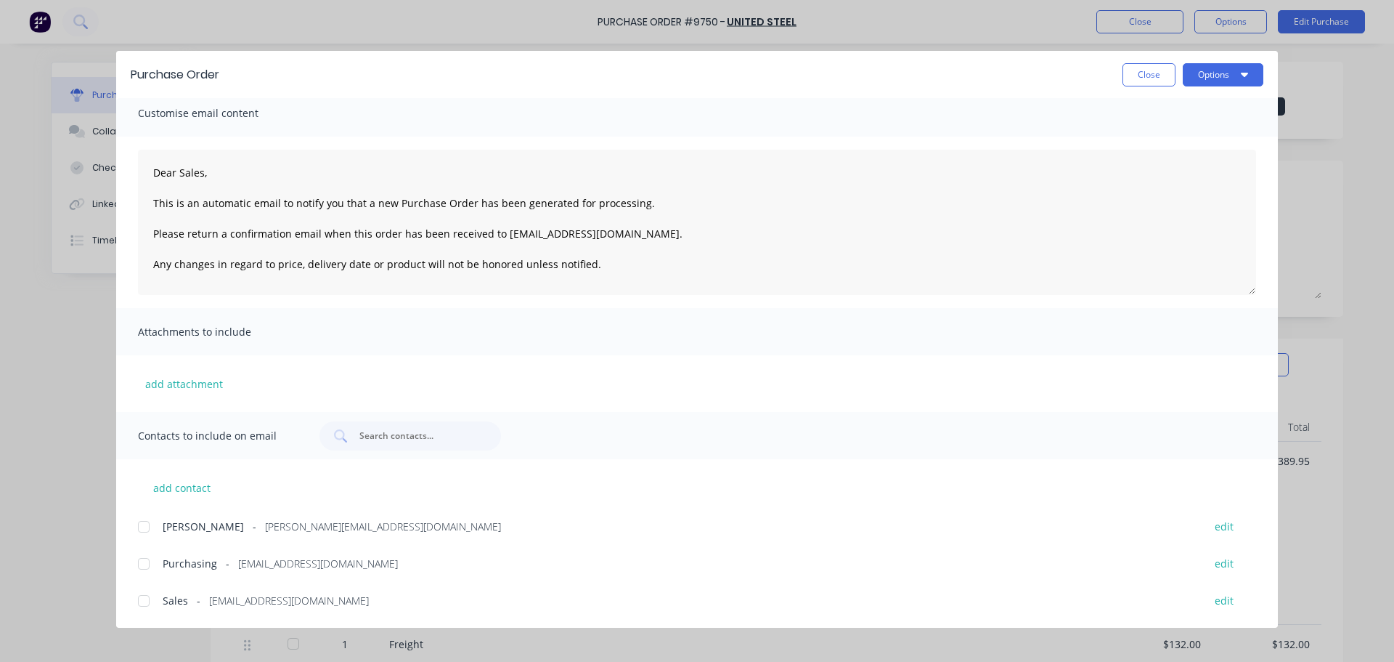
click at [146, 601] on div at bounding box center [143, 600] width 29 height 29
drag, startPoint x: 145, startPoint y: 561, endPoint x: 140, endPoint y: 567, distance: 7.9
click at [145, 560] on div at bounding box center [143, 563] width 29 height 29
click at [1142, 78] on button "Close" at bounding box center [1149, 74] width 53 height 23
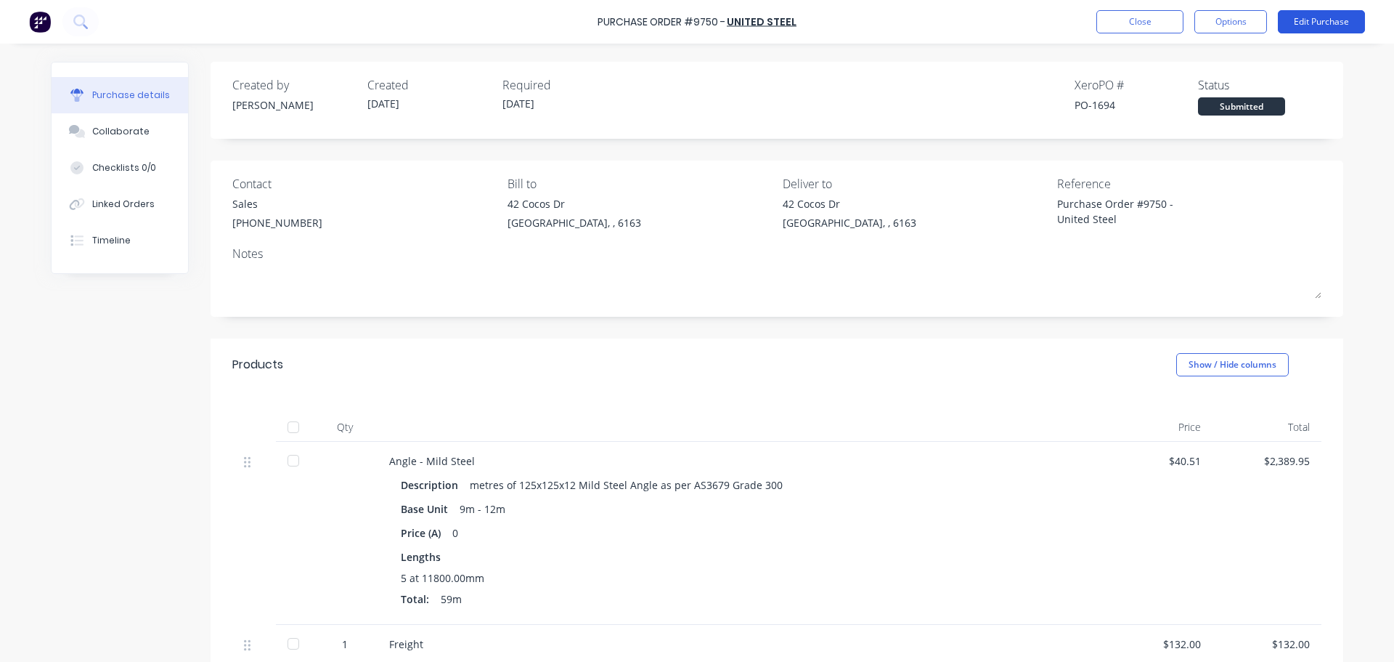
click at [1338, 25] on button "Edit Purchase" at bounding box center [1321, 21] width 87 height 23
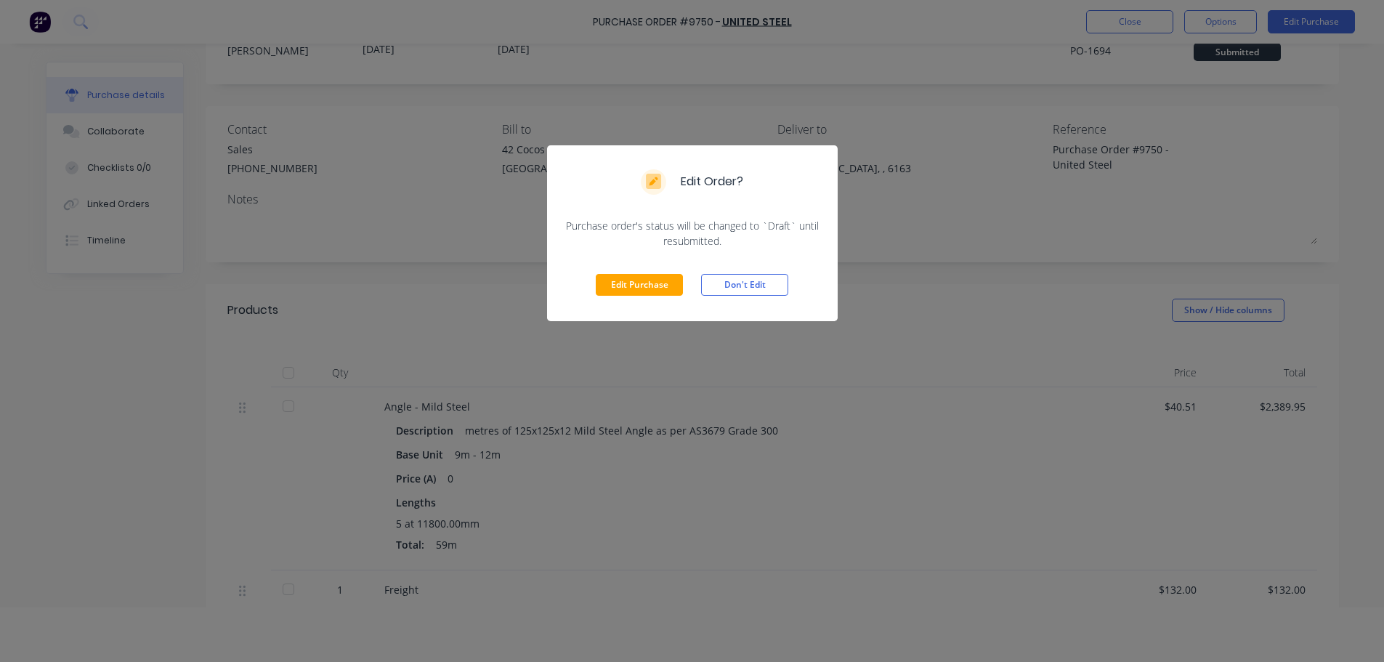
scroll to position [73, 0]
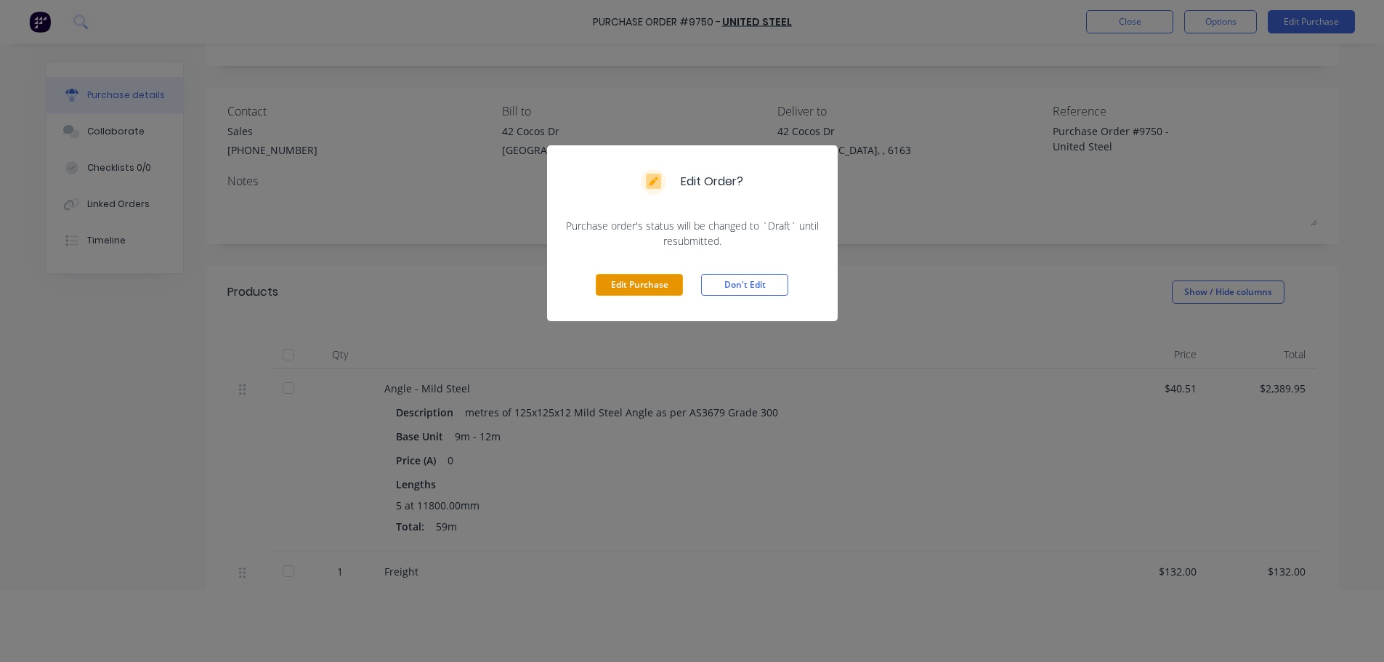
click at [666, 289] on button "Edit Purchase" at bounding box center [639, 285] width 87 height 22
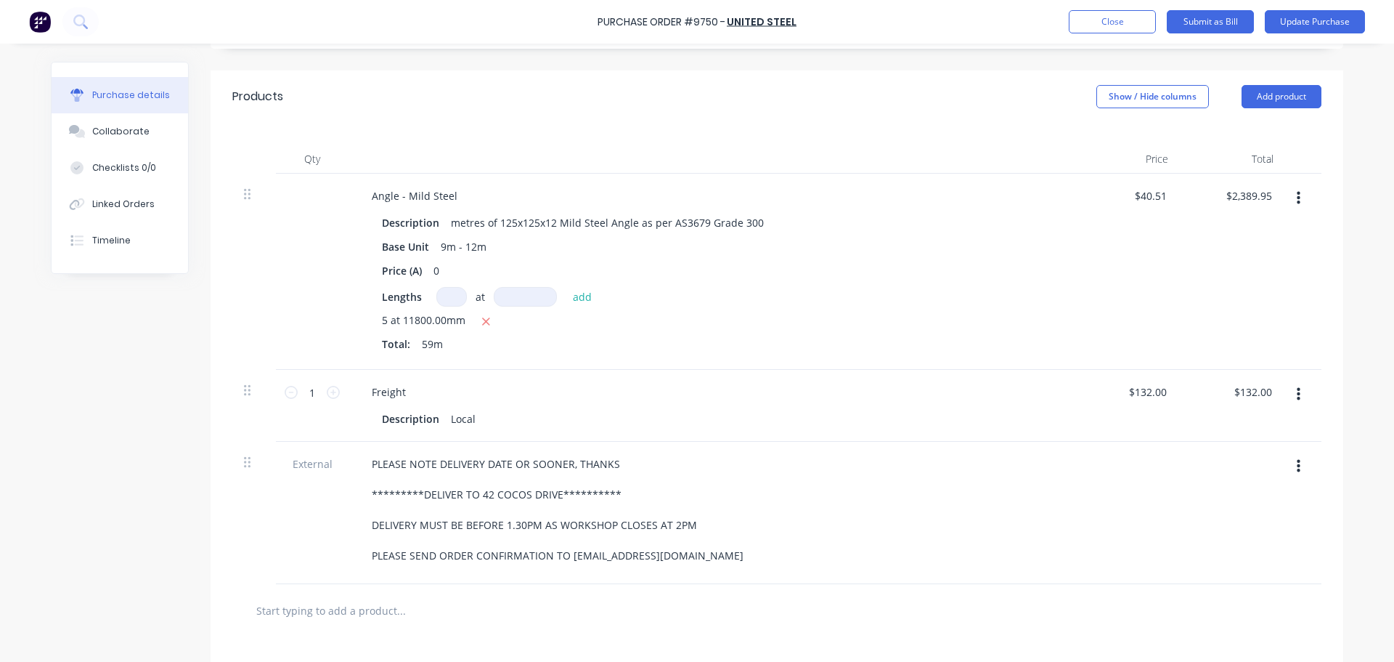
scroll to position [363, 0]
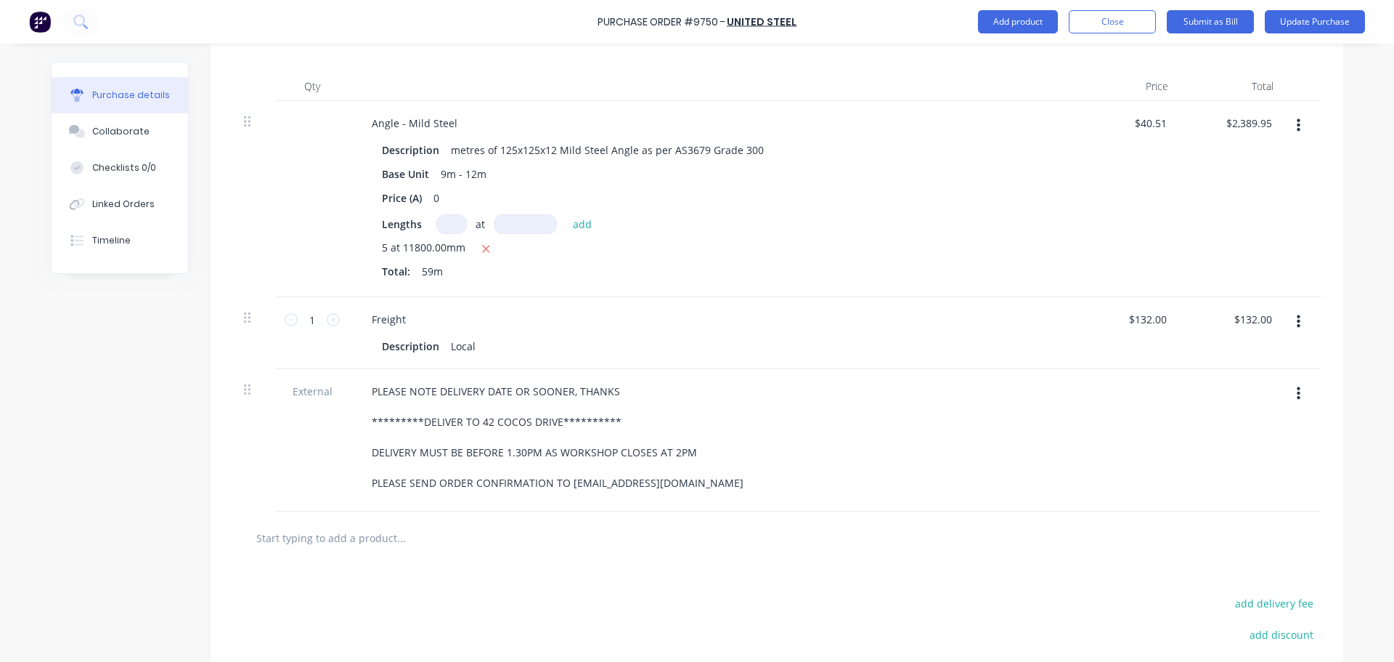
click at [332, 533] on input "text" at bounding box center [401, 537] width 291 height 29
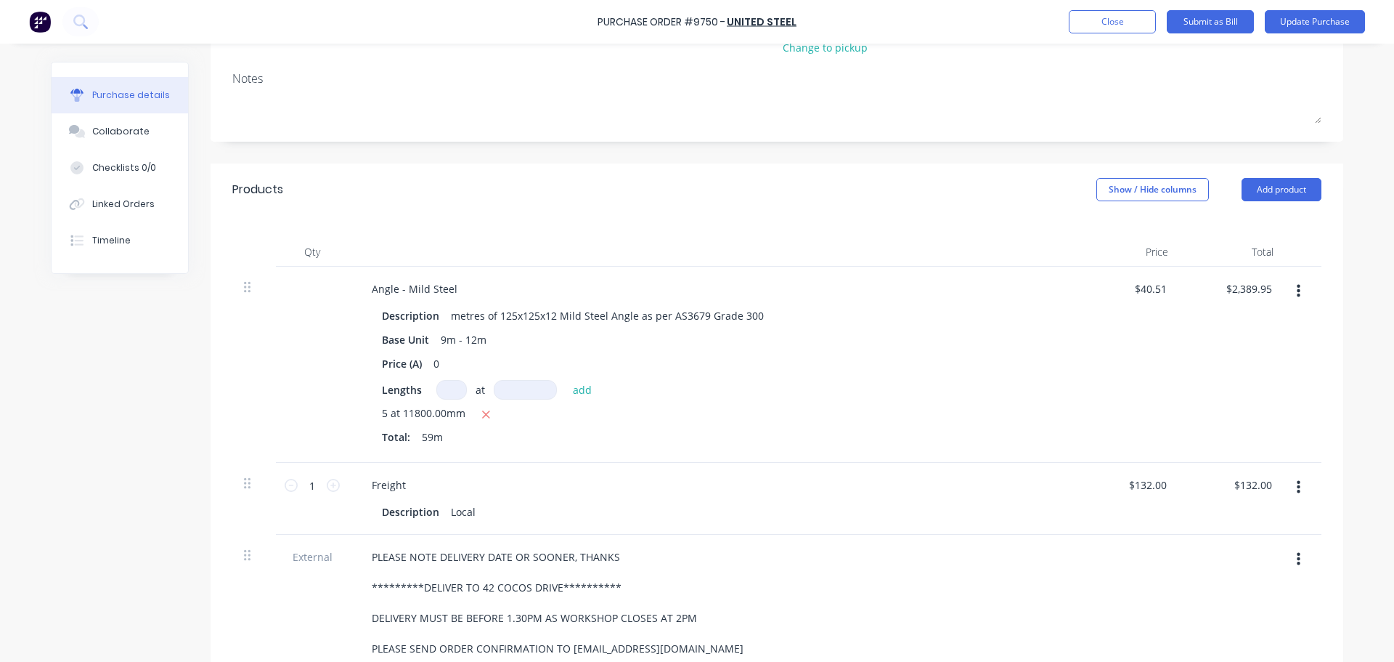
scroll to position [145, 0]
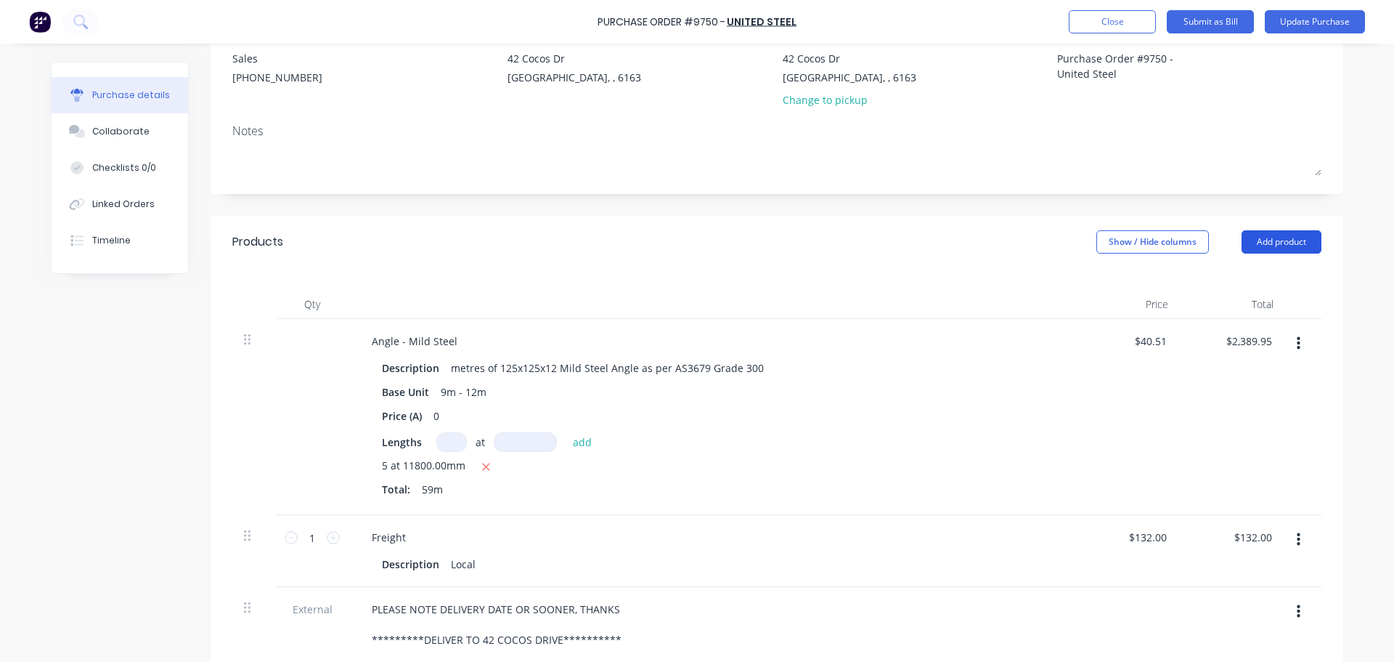
click at [1291, 245] on button "Add product" at bounding box center [1282, 241] width 80 height 23
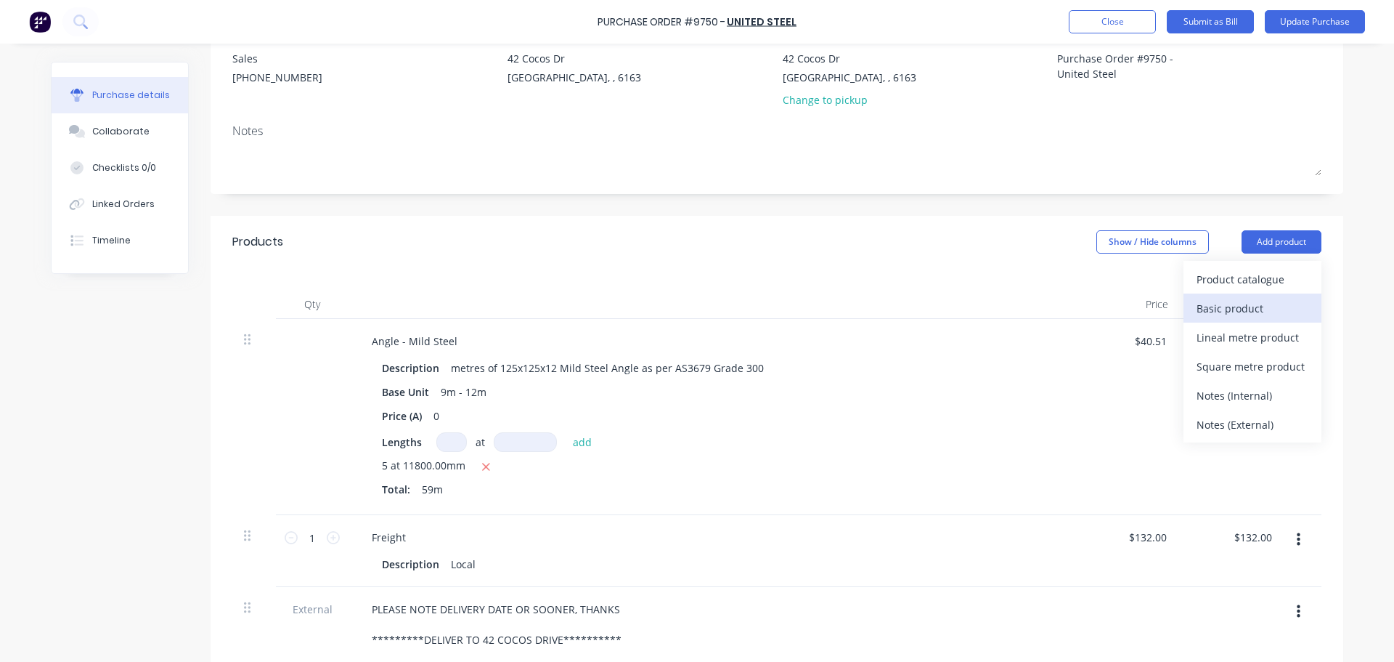
click at [1211, 304] on div "Basic product" at bounding box center [1253, 308] width 112 height 21
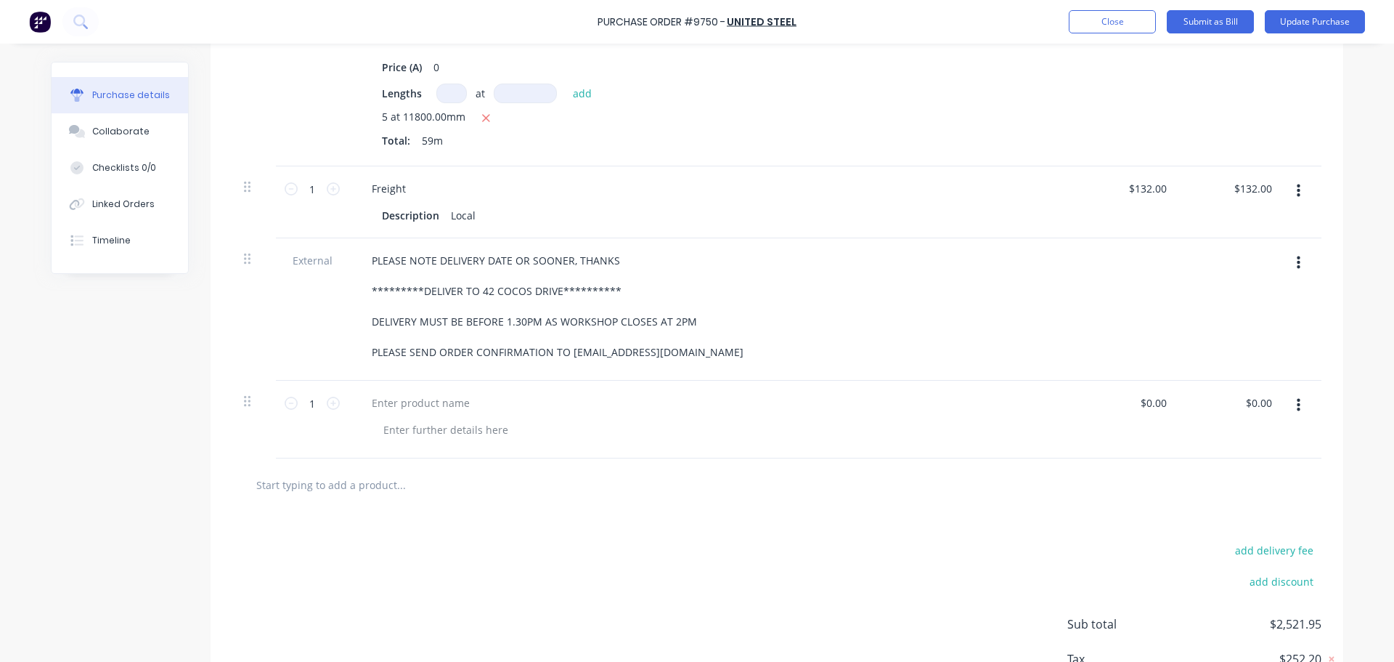
scroll to position [581, 0]
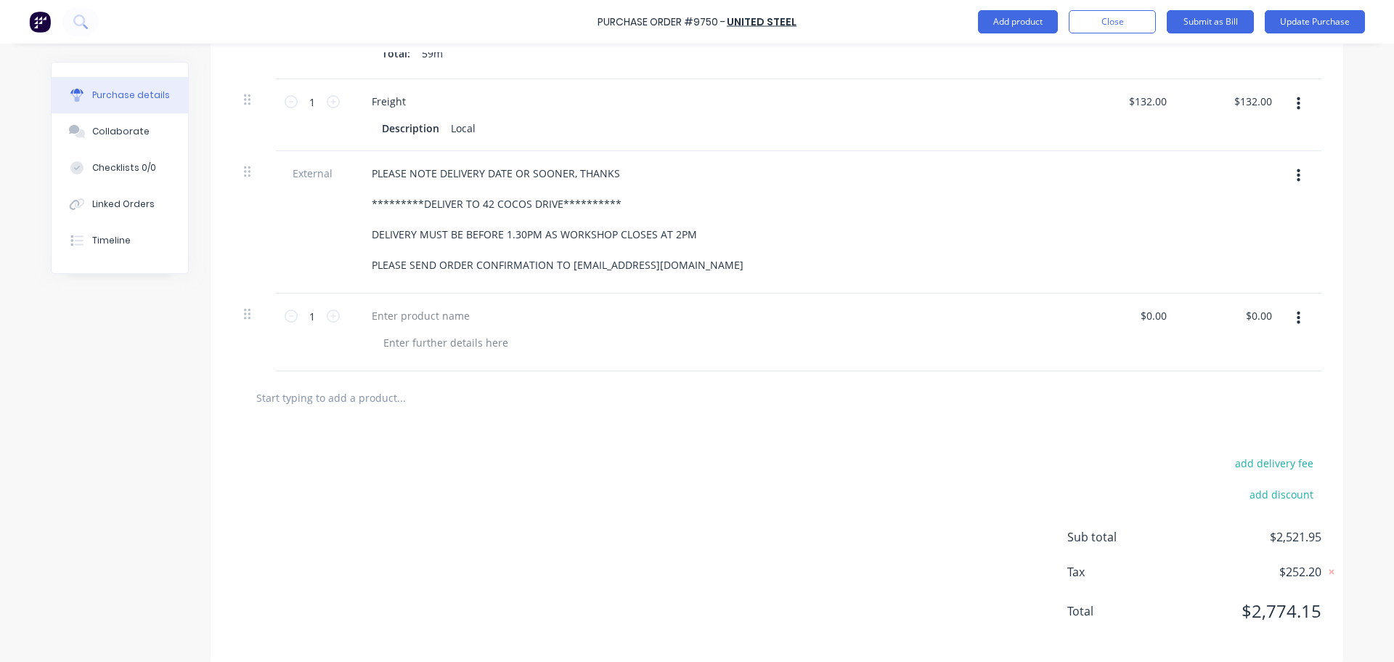
click at [1295, 322] on button "button" at bounding box center [1299, 318] width 34 height 26
click at [1233, 449] on button "Delete" at bounding box center [1254, 443] width 123 height 29
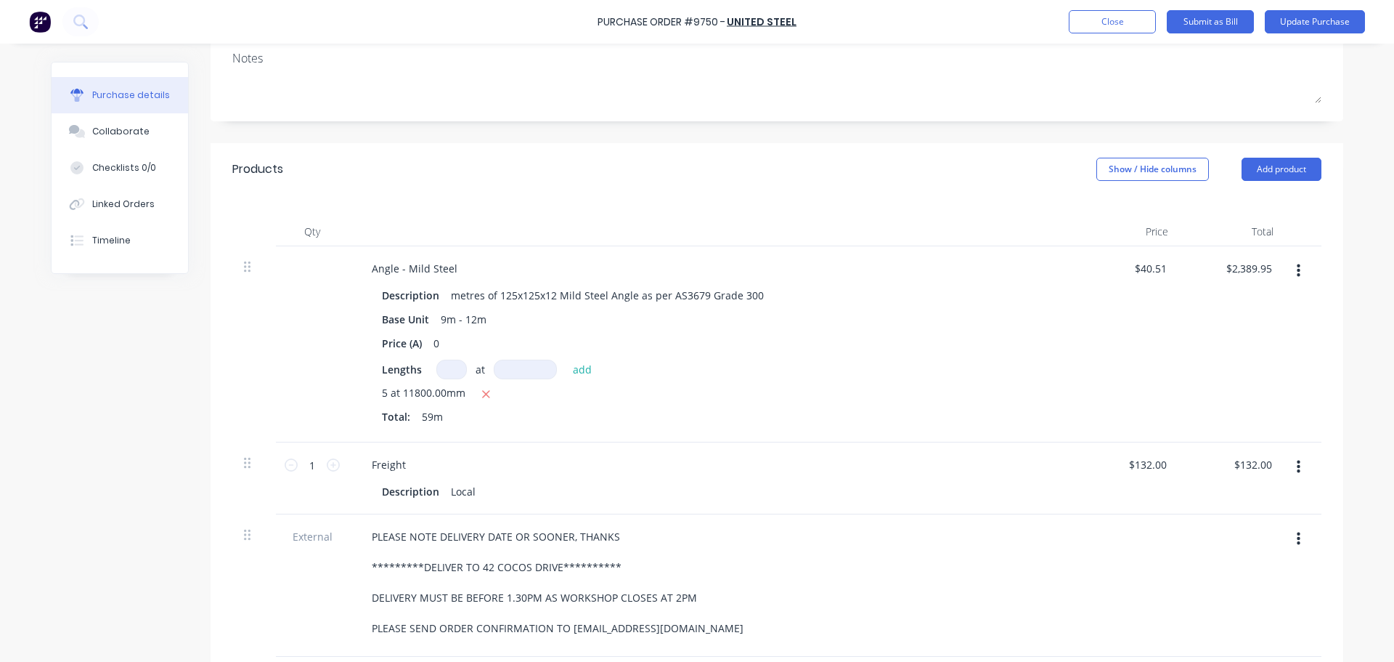
scroll to position [11, 0]
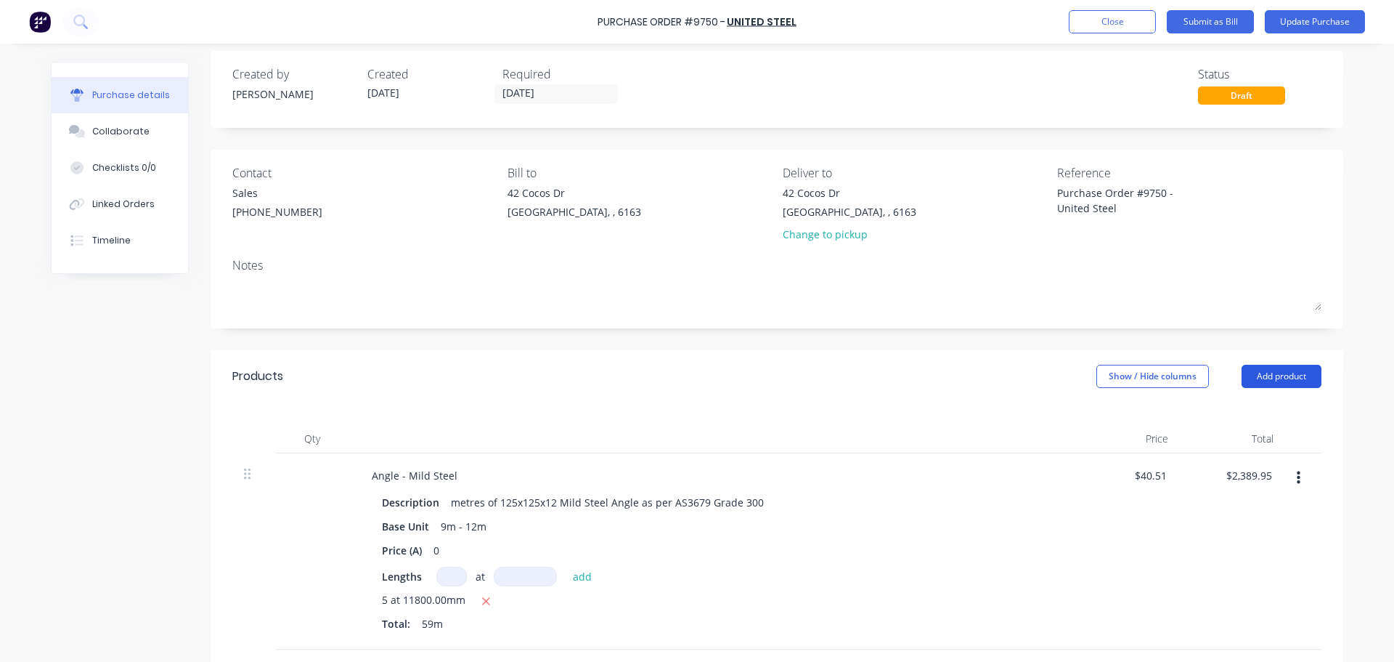
click at [1278, 376] on button "Add product" at bounding box center [1282, 376] width 80 height 23
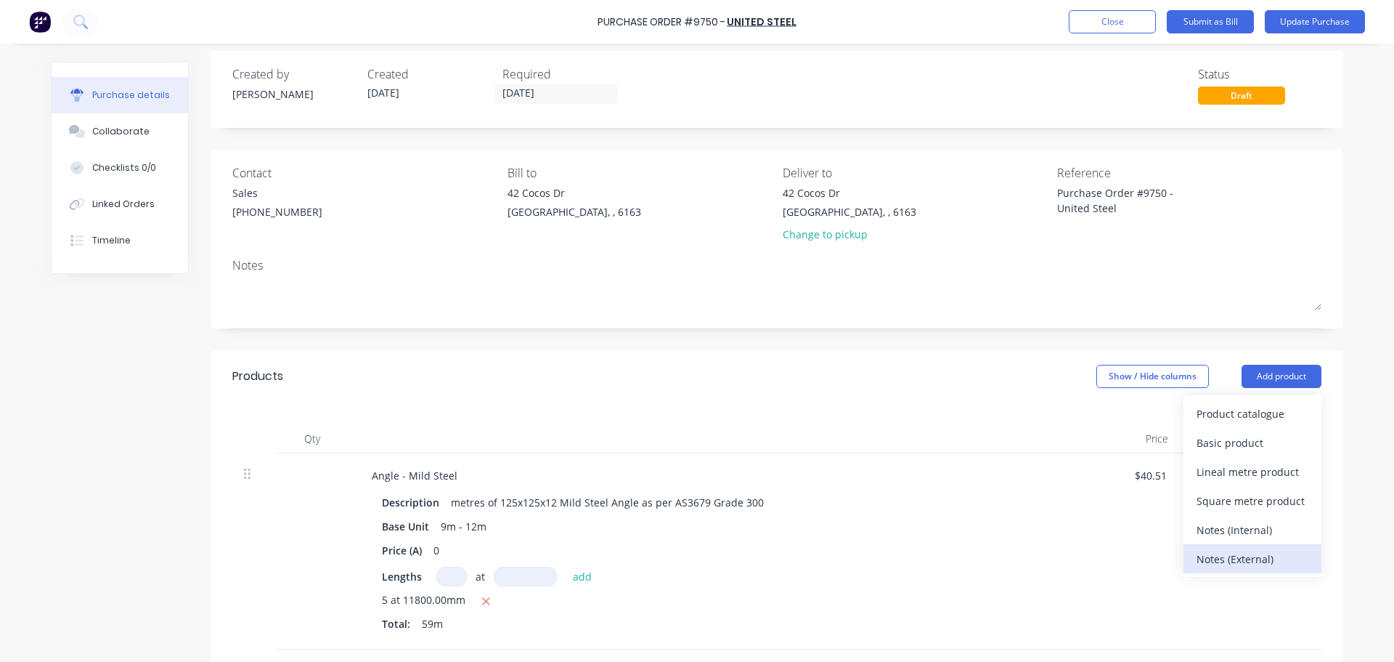
click at [1240, 561] on div "Notes (External)" at bounding box center [1253, 558] width 112 height 21
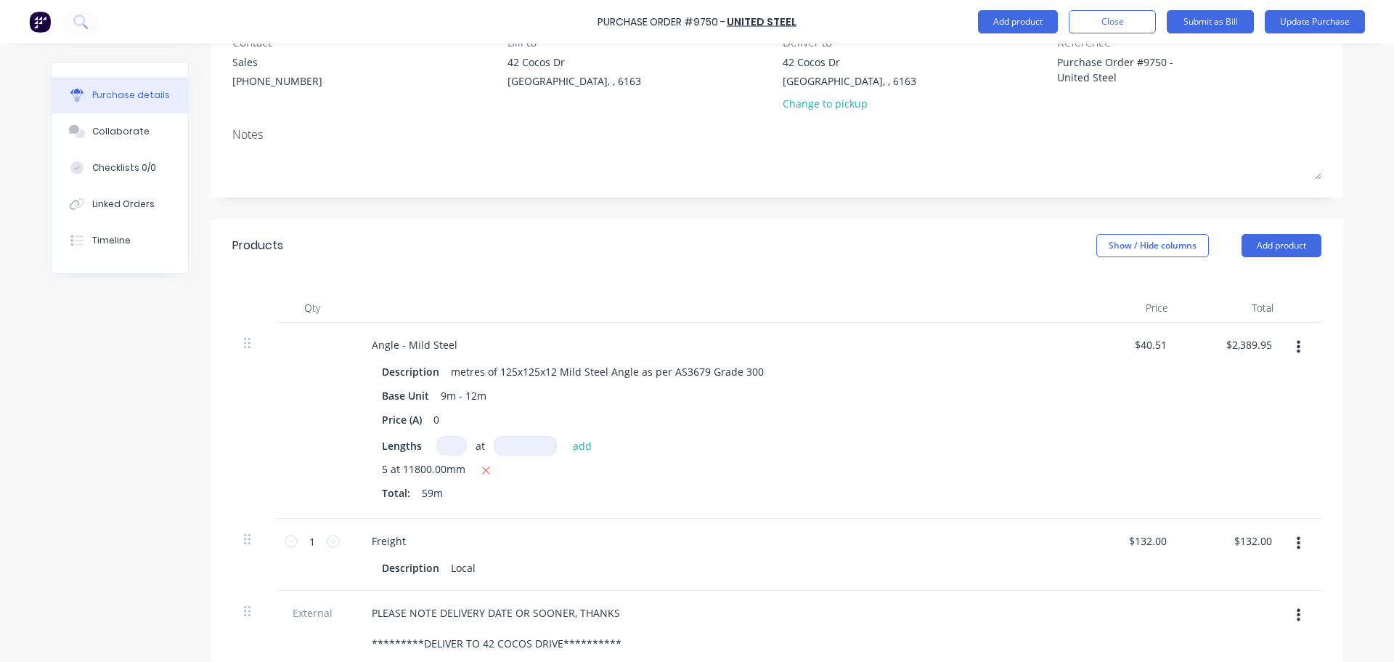
scroll to position [374, 0]
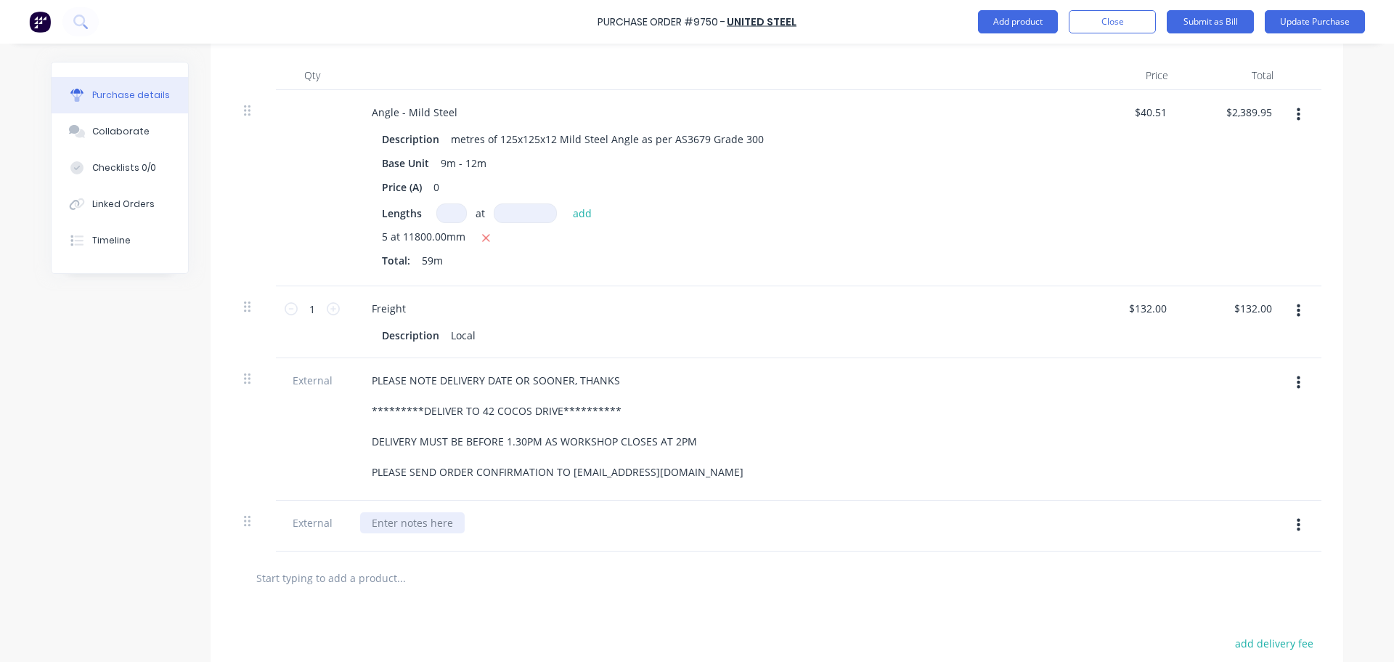
click at [393, 526] on div at bounding box center [412, 522] width 105 height 21
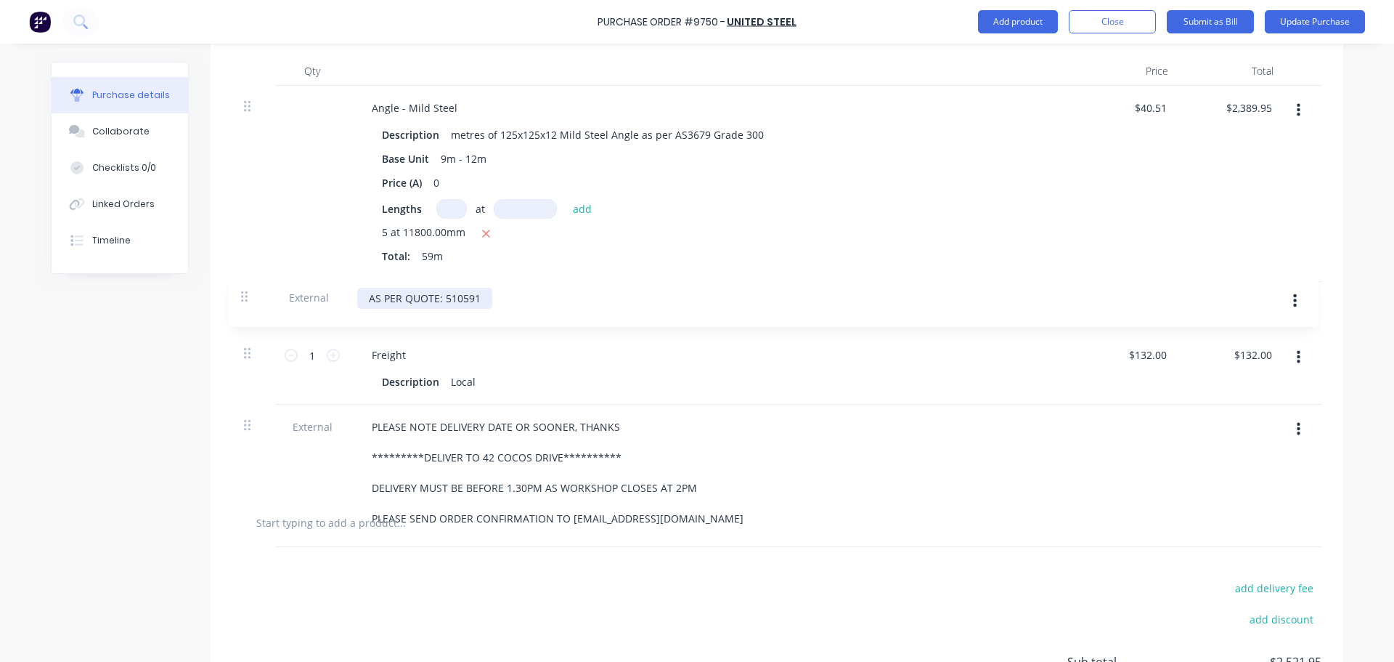
drag, startPoint x: 243, startPoint y: 522, endPoint x: 246, endPoint y: 293, distance: 229.5
click at [246, 293] on div "**********" at bounding box center [776, 291] width 1089 height 410
click at [383, 302] on div at bounding box center [412, 303] width 105 height 21
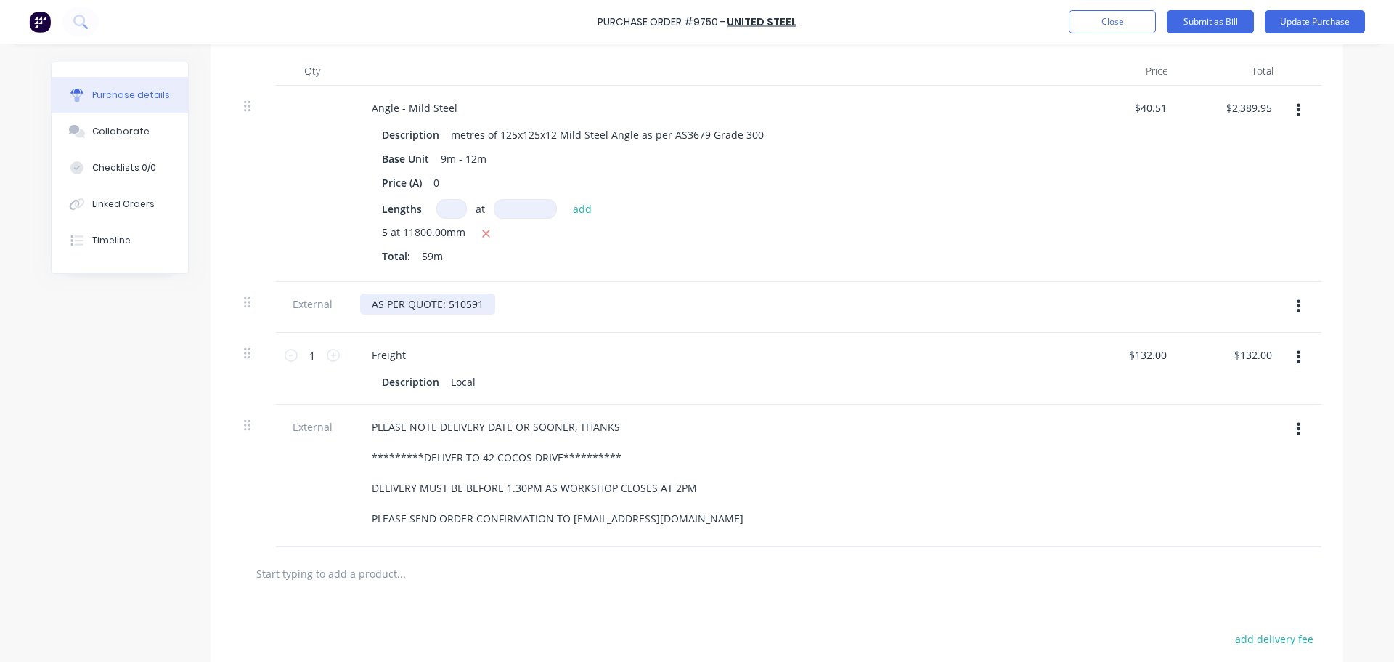
scroll to position [306, 0]
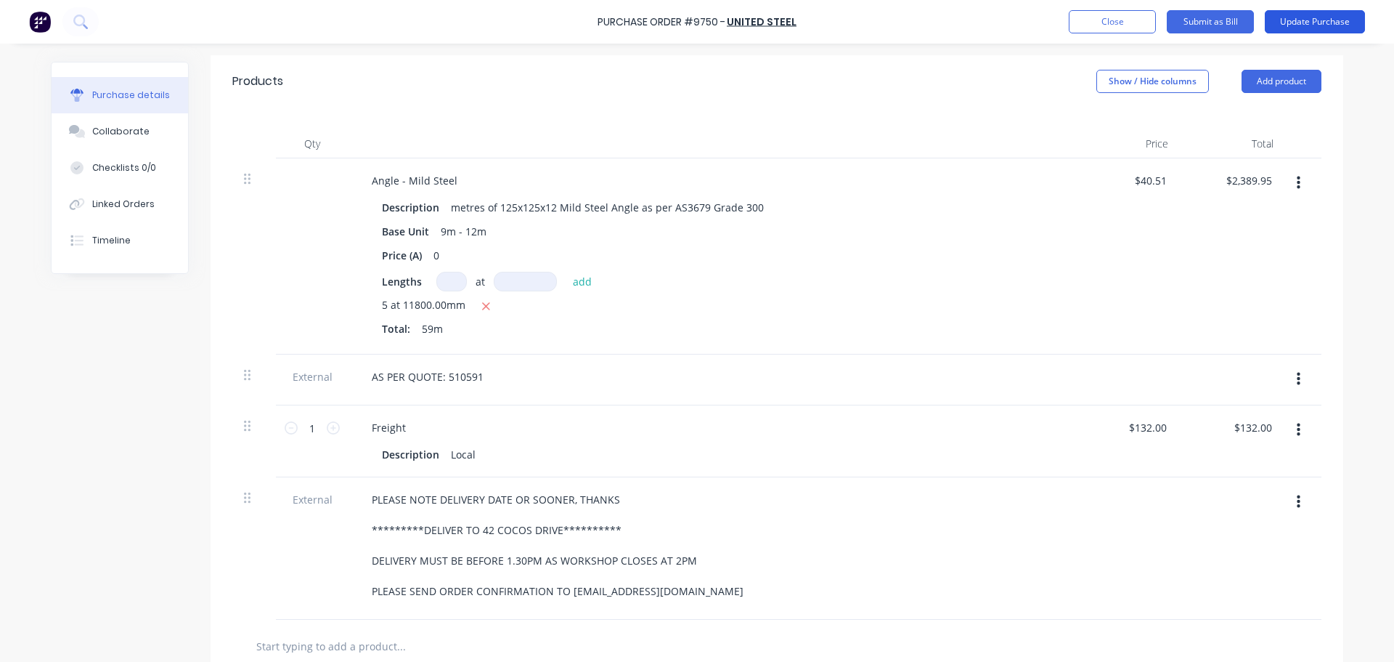
click at [1314, 21] on button "Update Purchase" at bounding box center [1315, 21] width 100 height 23
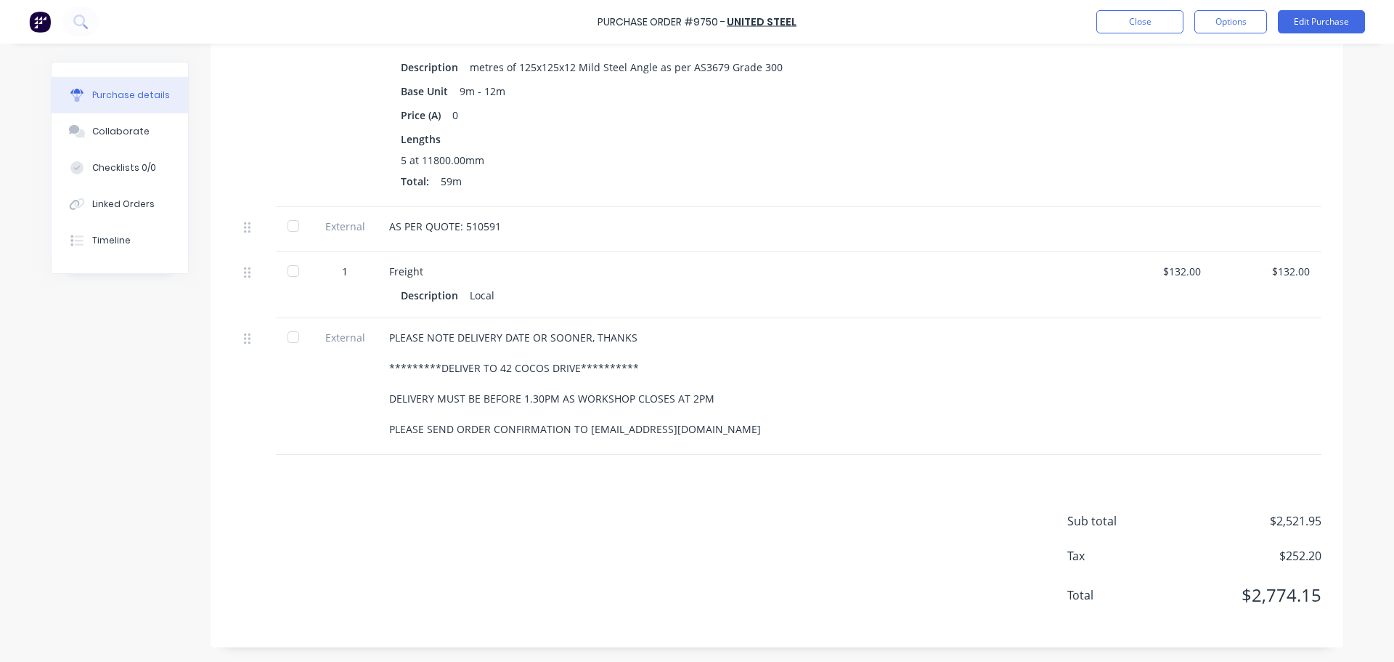
scroll to position [272, 0]
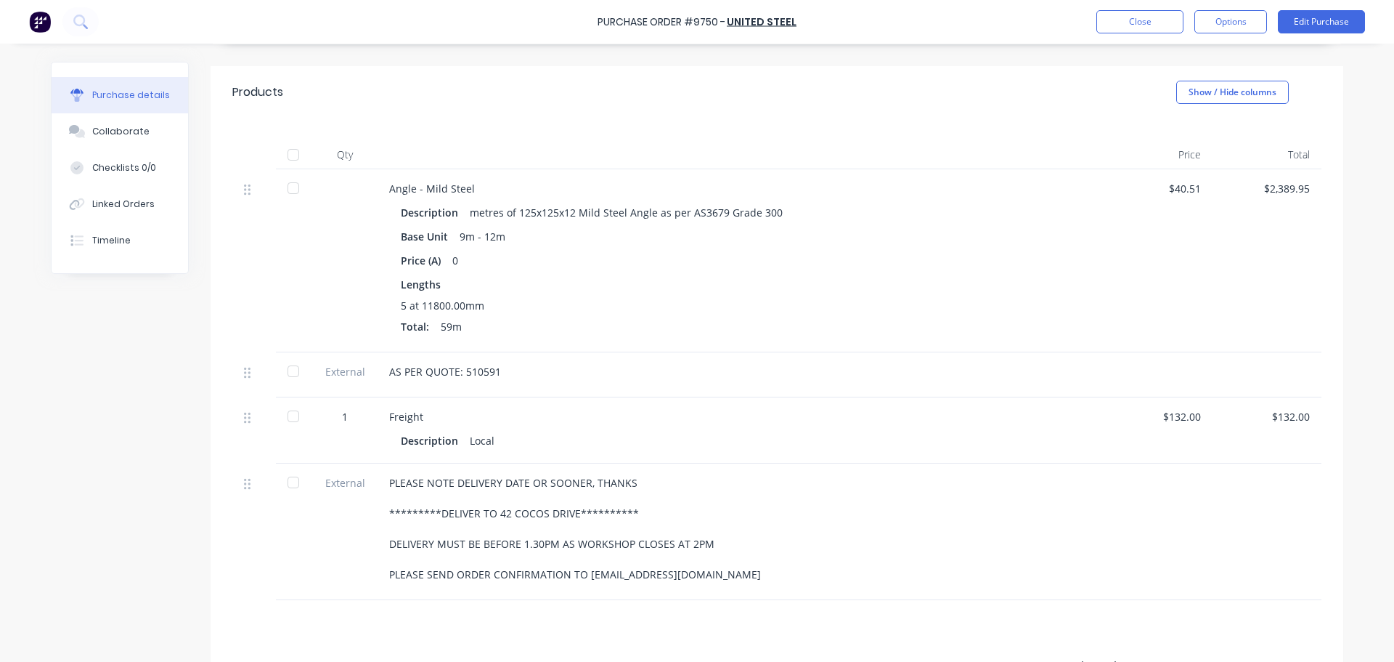
click at [1024, 219] on div "Description metres of 125x125x12 Mild Steel Angle as per AS3679 Grade 300" at bounding box center [741, 212] width 680 height 21
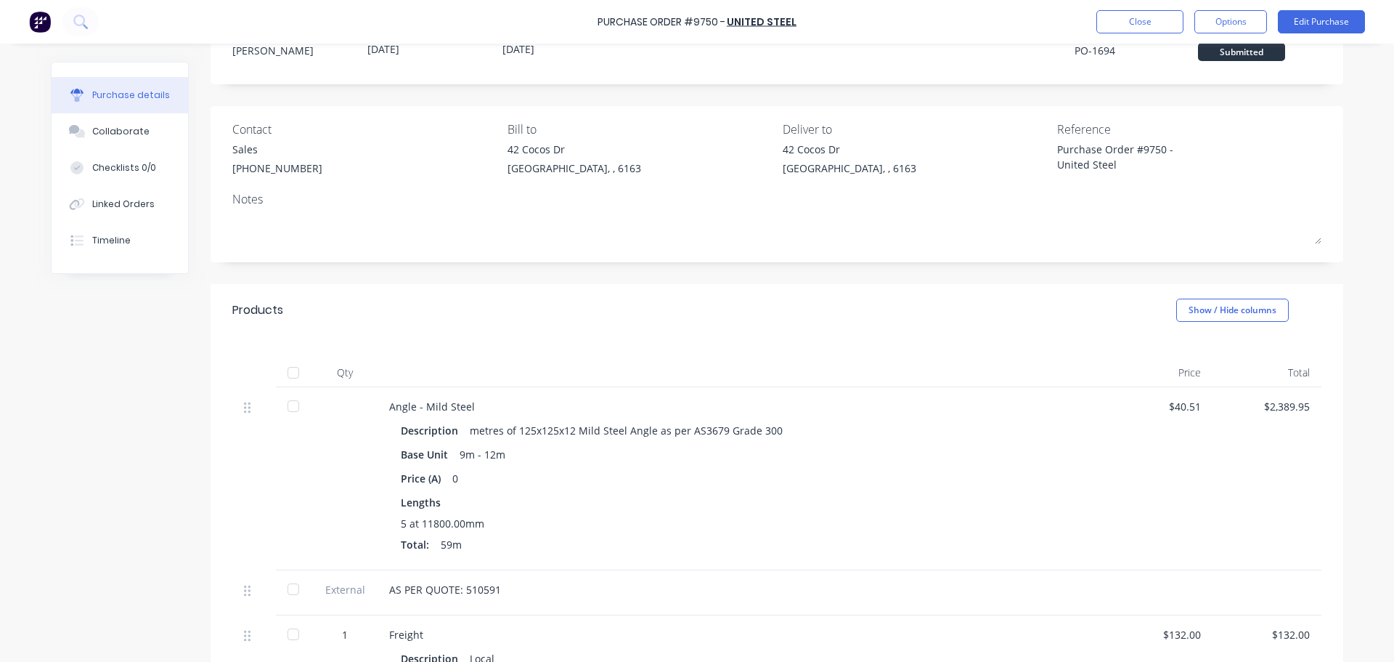
scroll to position [0, 0]
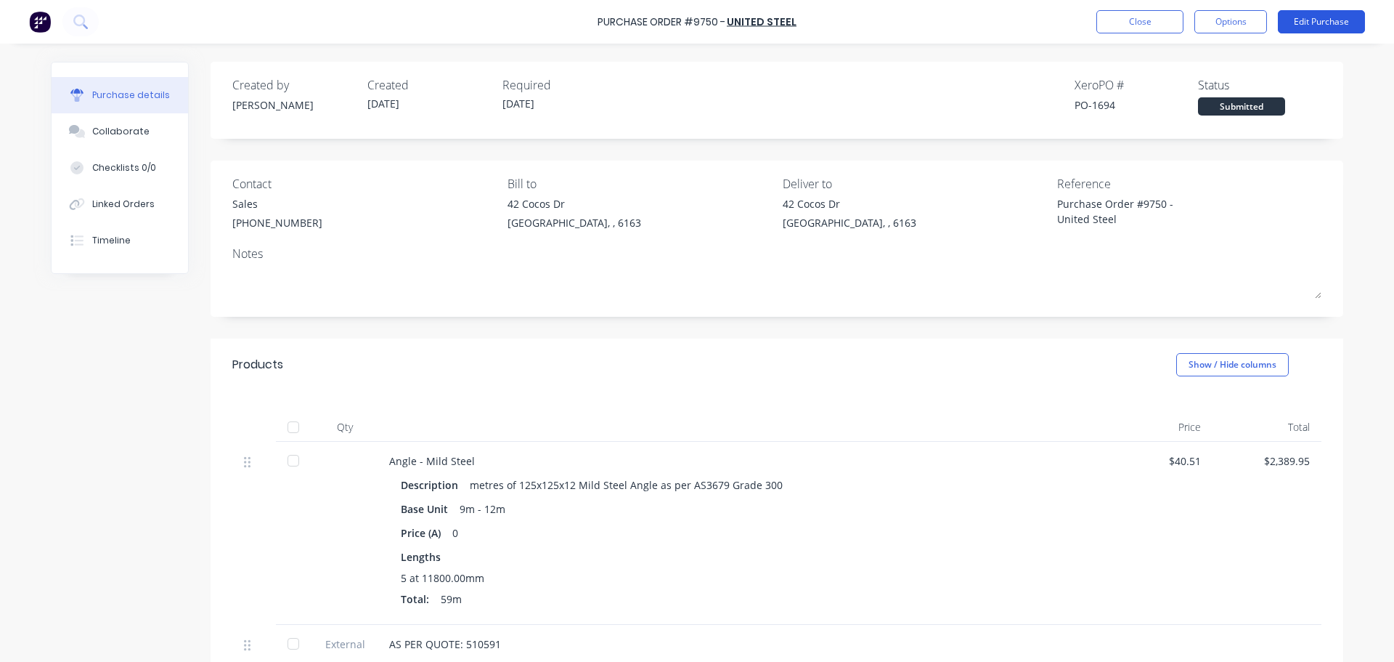
click at [1324, 22] on button "Edit Purchase" at bounding box center [1321, 21] width 87 height 23
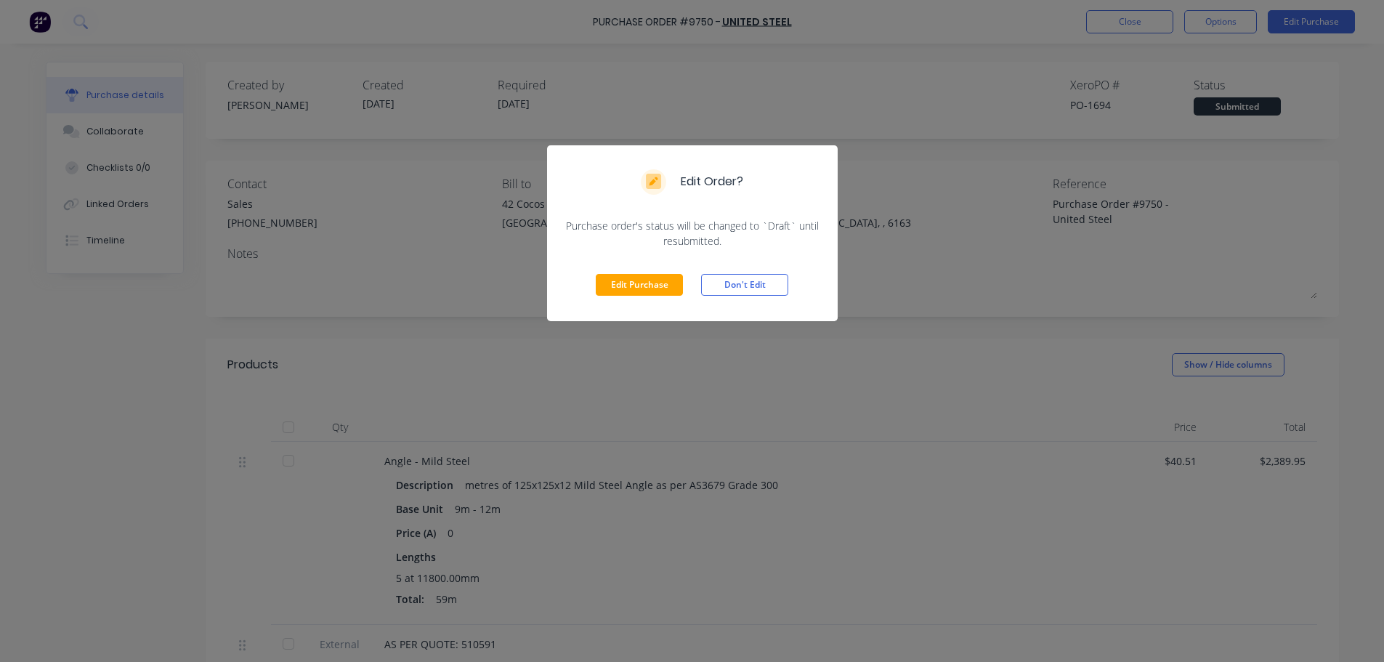
click at [1371, 415] on div "Edit Order? Purchase order's status will be changed to `Draft` until resubmitte…" at bounding box center [692, 331] width 1384 height 662
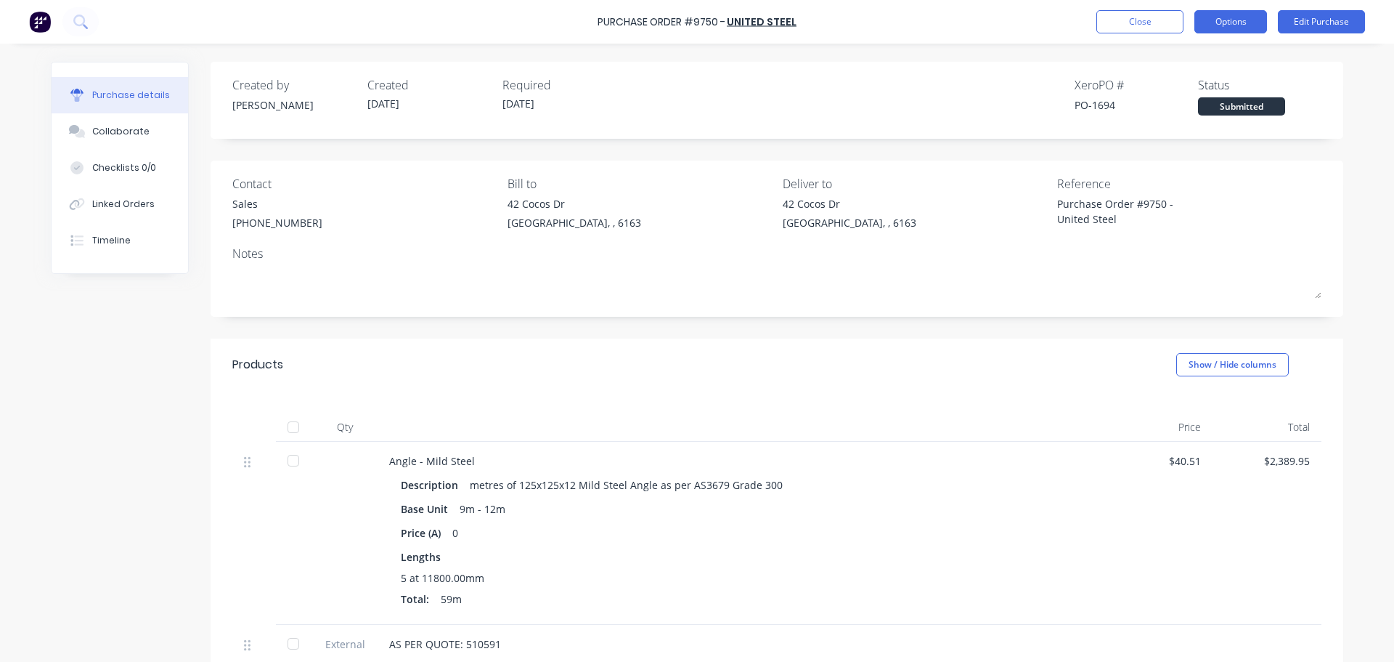
click at [1226, 23] on button "Options" at bounding box center [1231, 21] width 73 height 23
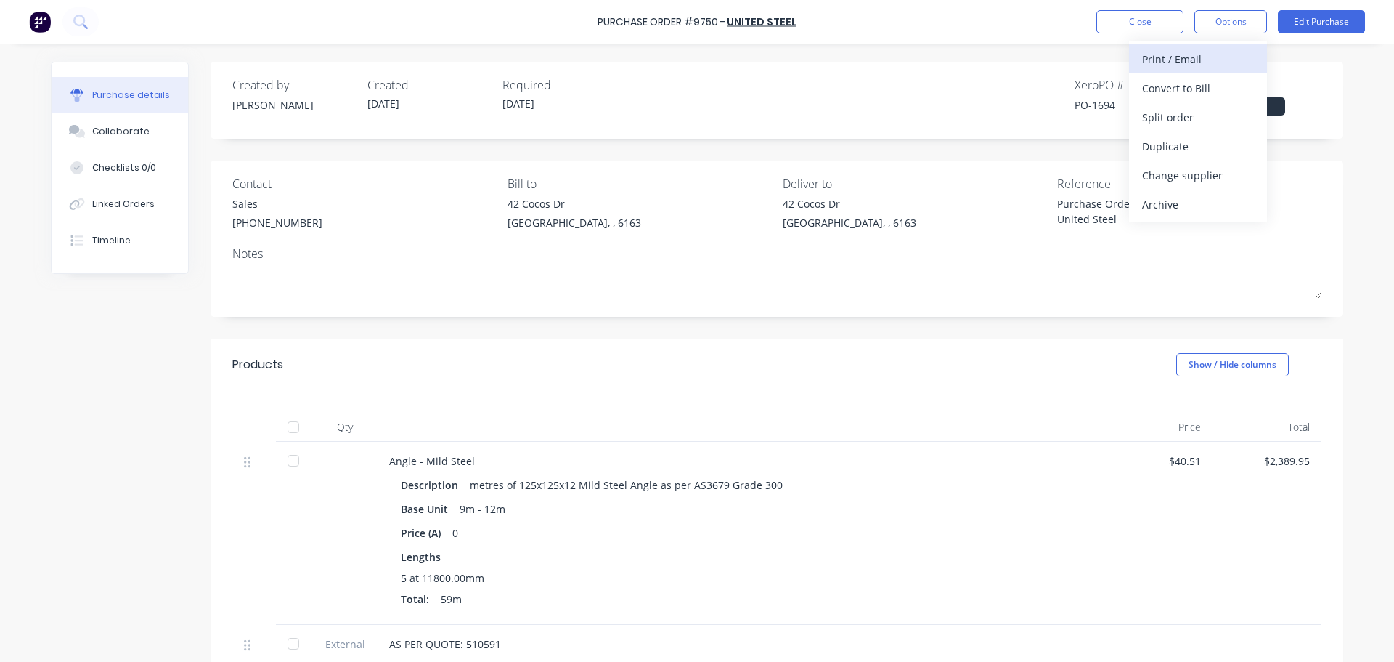
click at [1170, 65] on div "Print / Email" at bounding box center [1198, 59] width 112 height 21
click at [1171, 87] on div "With pricing" at bounding box center [1198, 88] width 112 height 21
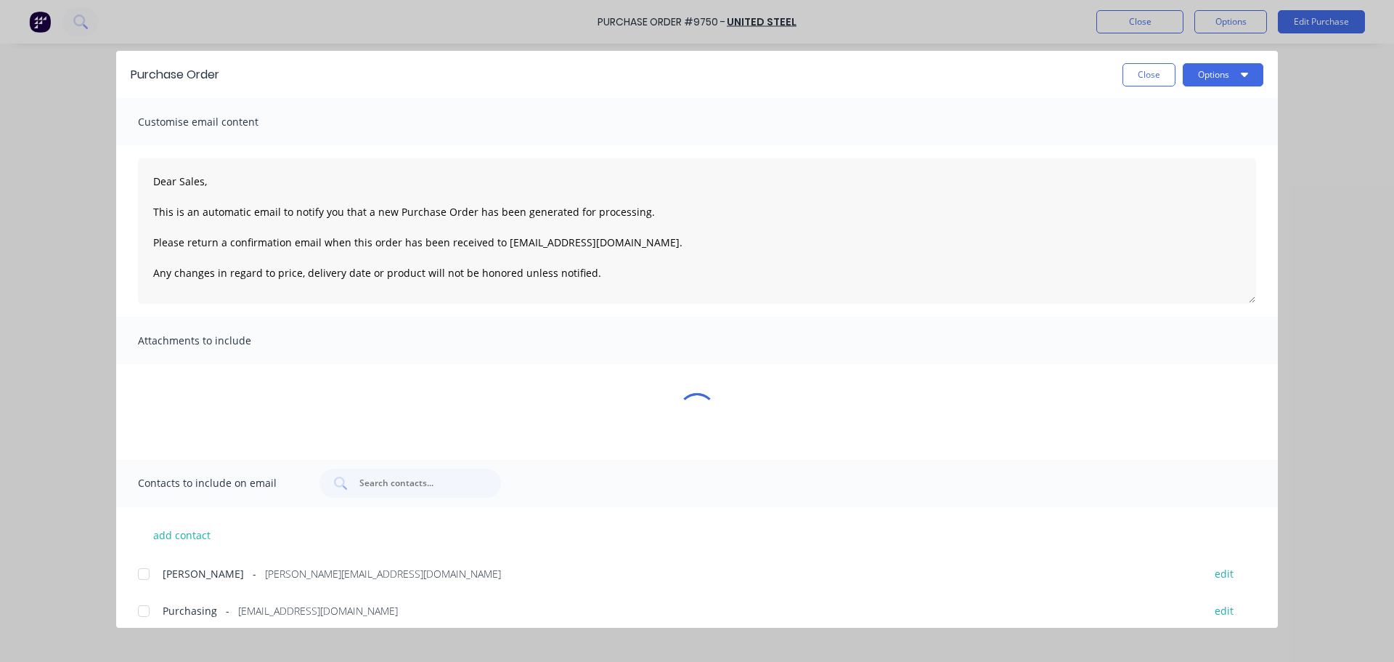
scroll to position [9, 0]
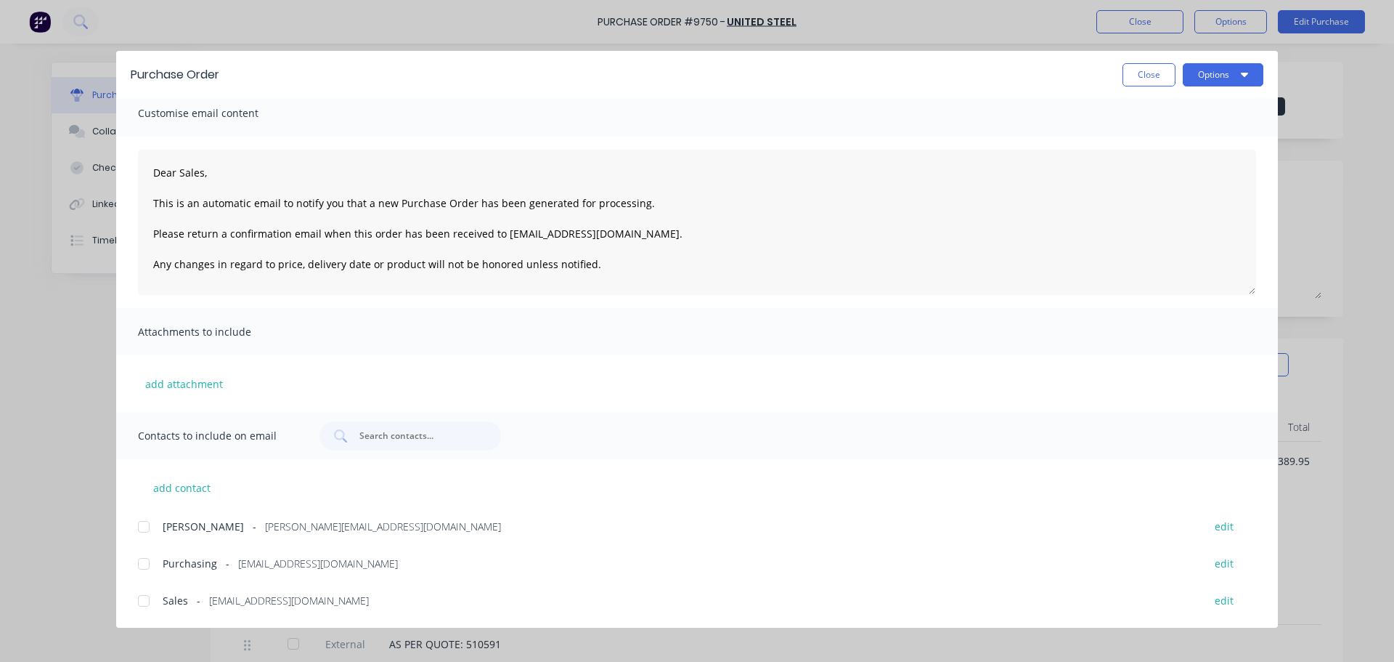
click at [141, 604] on div at bounding box center [143, 600] width 29 height 29
click at [145, 561] on div at bounding box center [143, 563] width 29 height 29
click at [1209, 73] on button "Options" at bounding box center [1223, 74] width 81 height 23
click at [1169, 179] on div "Email" at bounding box center [1195, 169] width 112 height 21
drag, startPoint x: 118, startPoint y: 633, endPoint x: 132, endPoint y: 632, distance: 14.5
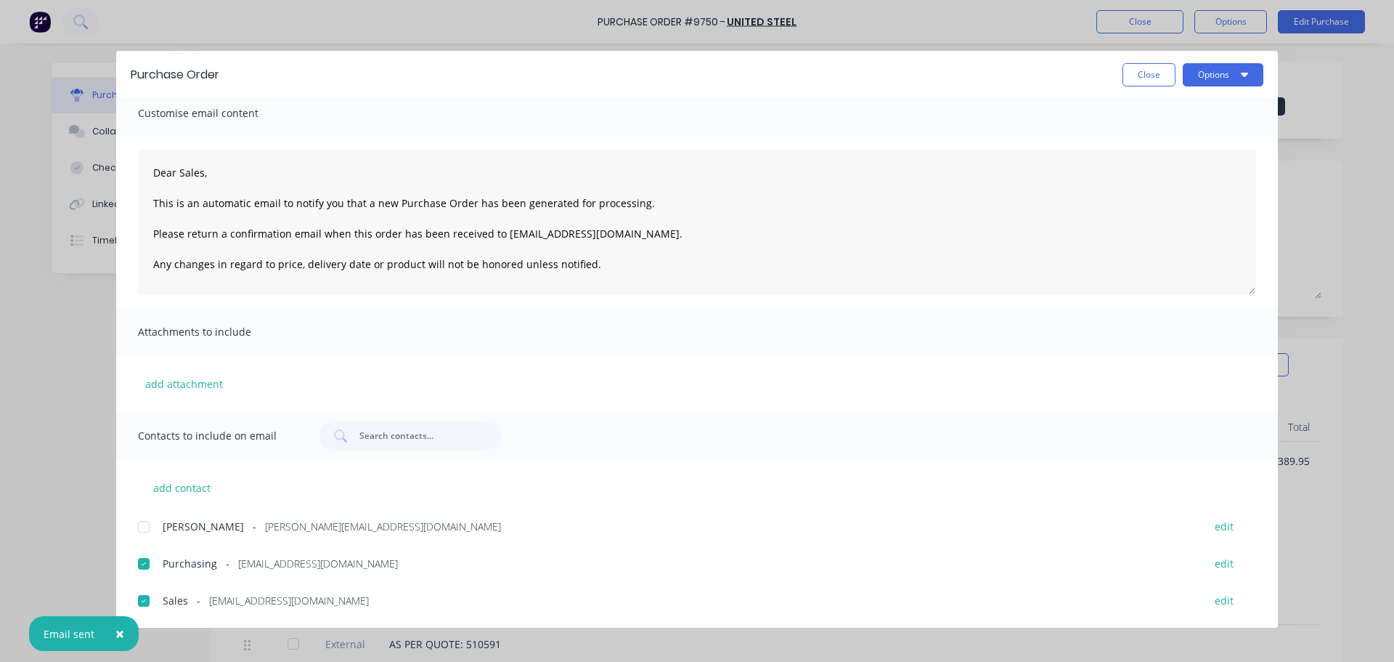
click at [118, 633] on span "×" at bounding box center [119, 633] width 9 height 20
click at [1132, 80] on button "Close" at bounding box center [1149, 74] width 53 height 23
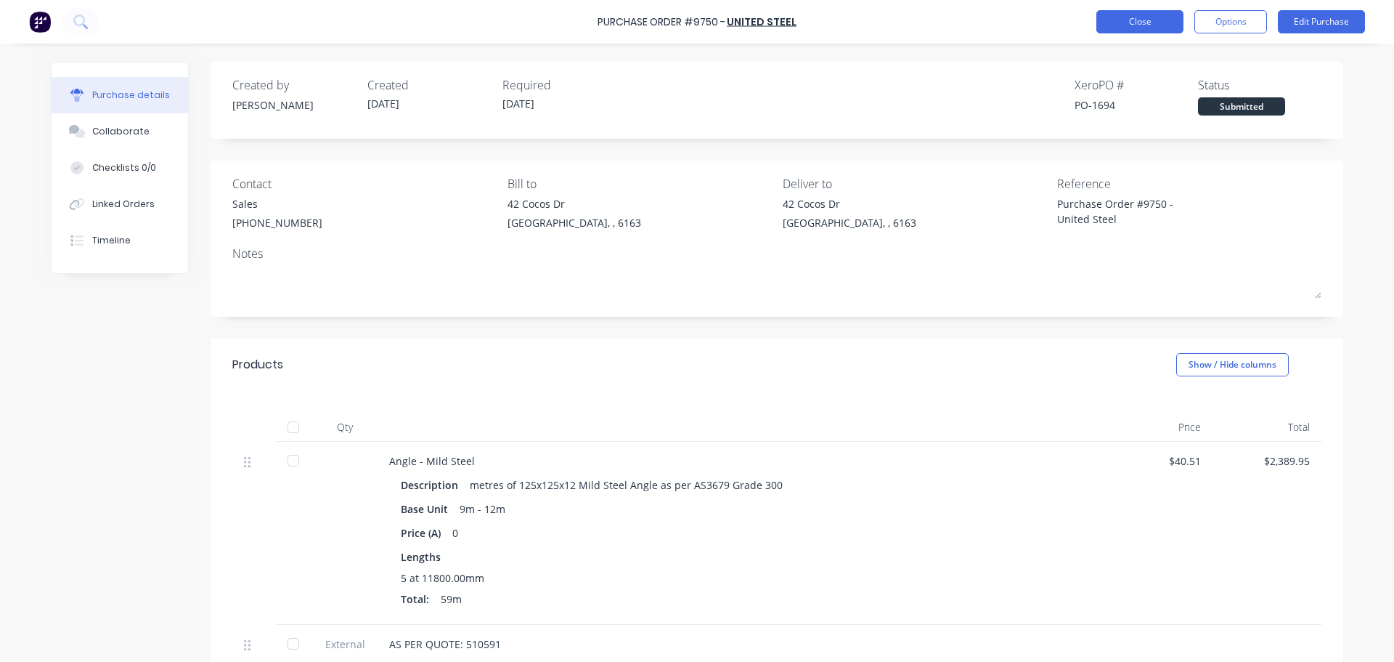
click at [1121, 17] on button "Close" at bounding box center [1140, 21] width 87 height 23
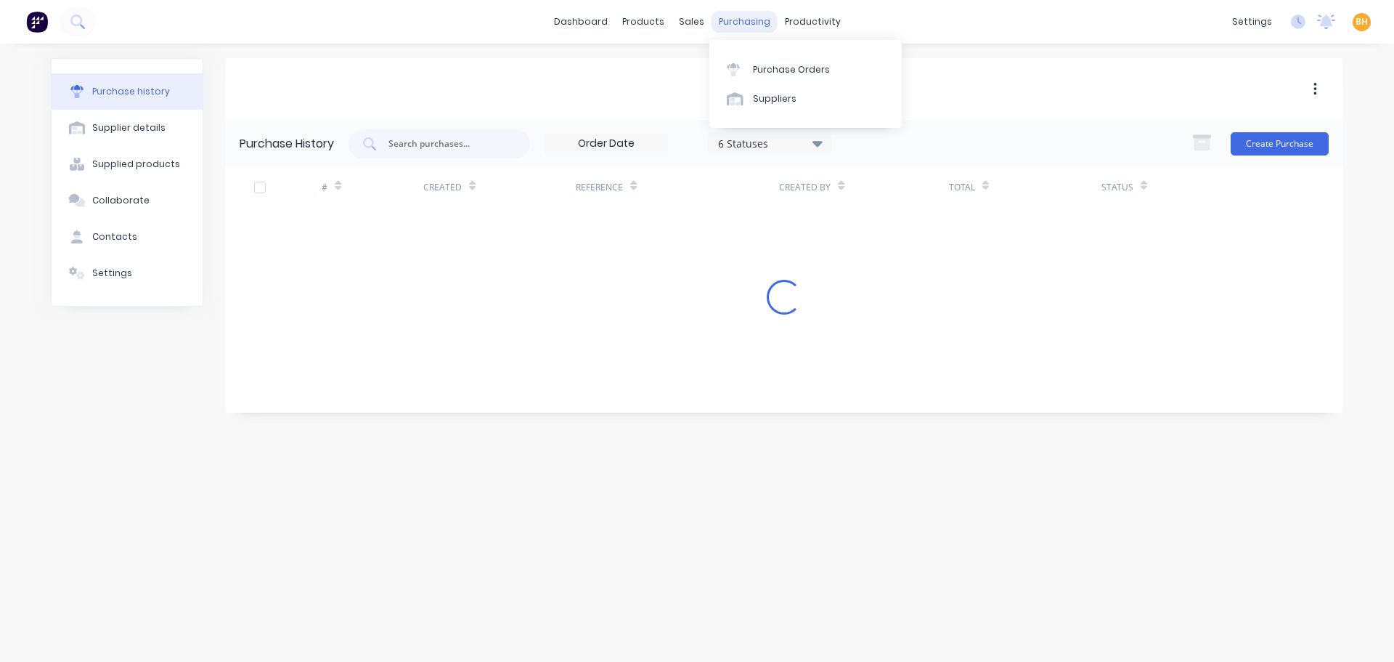
click at [739, 29] on div "purchasing" at bounding box center [745, 22] width 66 height 22
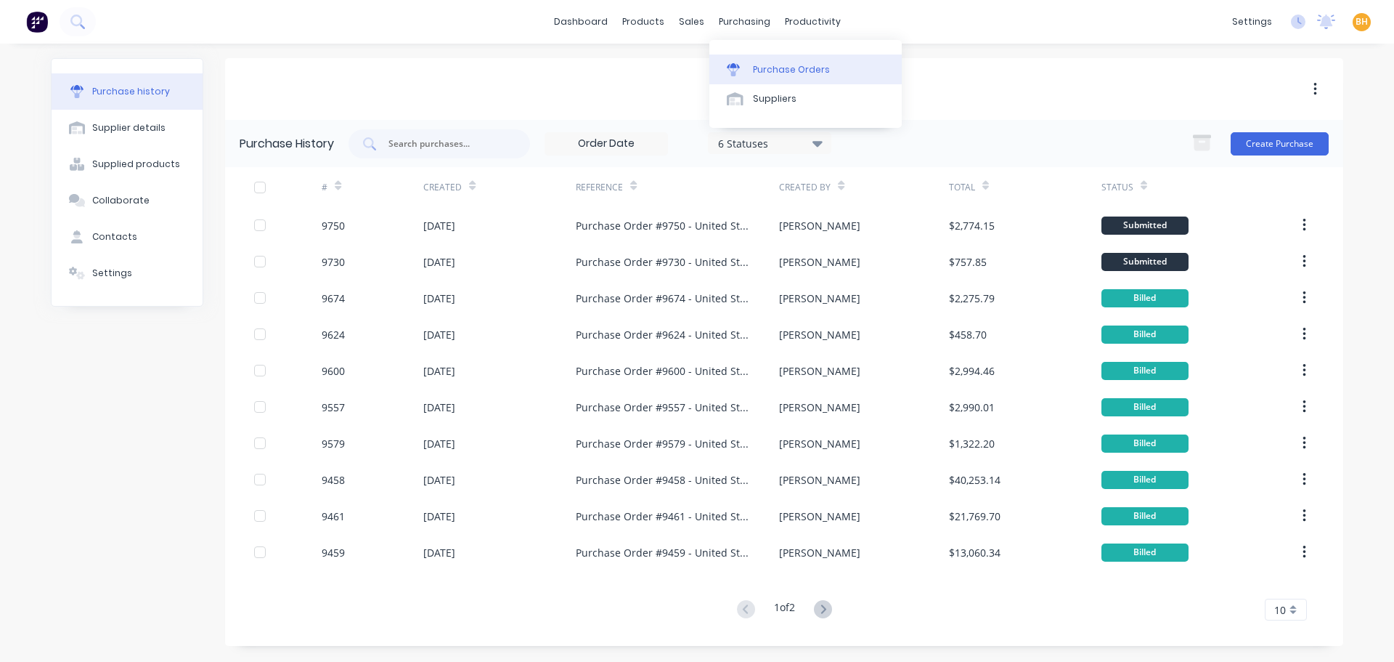
click at [774, 69] on div "Purchase Orders" at bounding box center [791, 69] width 77 height 13
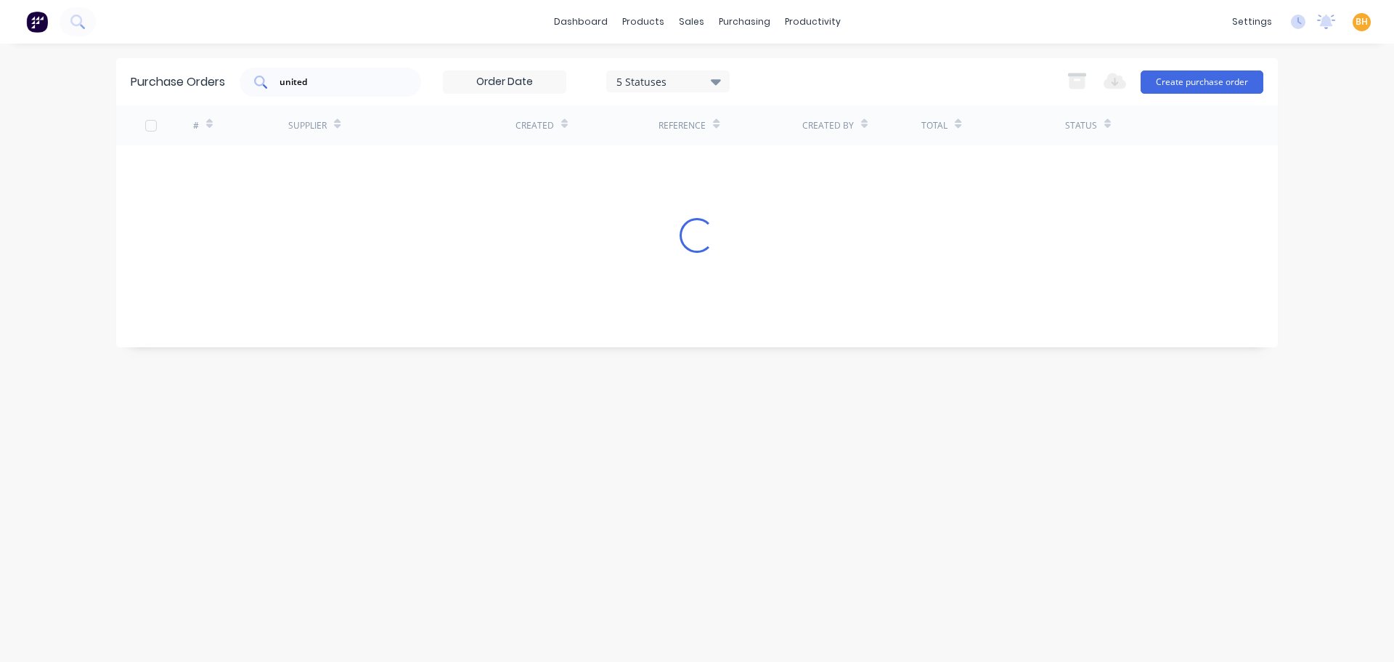
click at [341, 83] on input "united" at bounding box center [338, 82] width 121 height 15
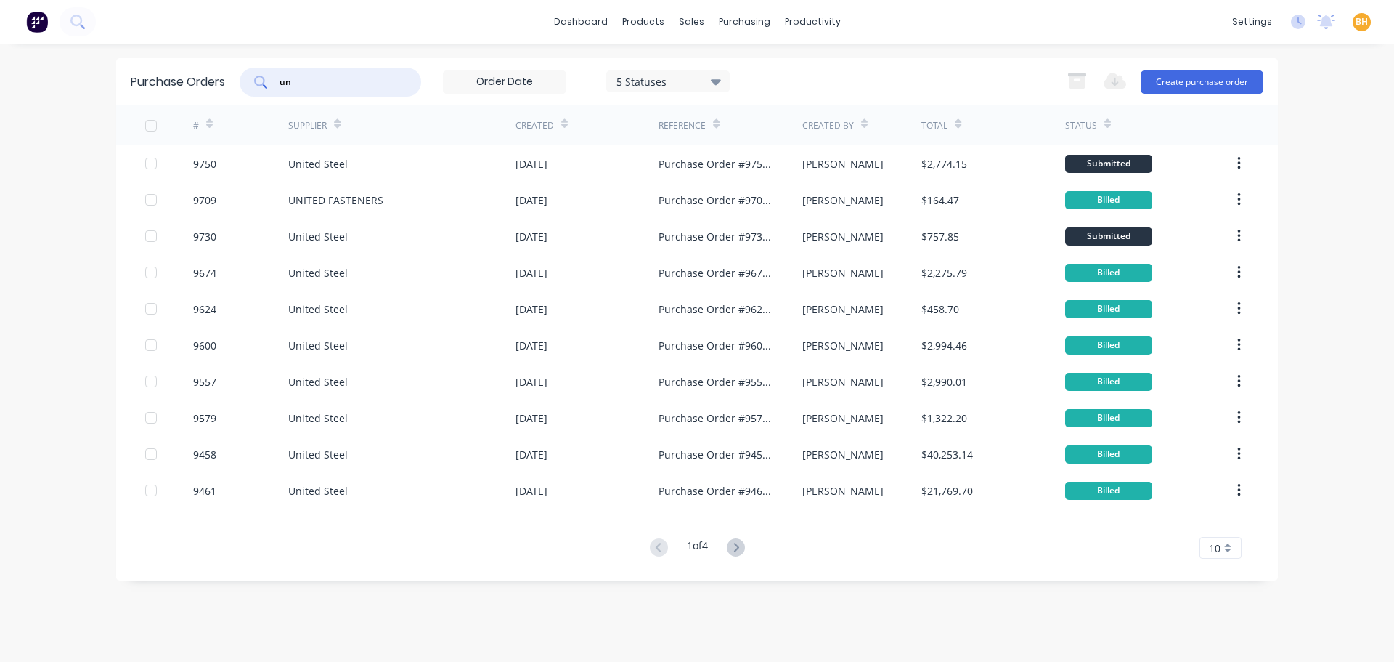
type input "u"
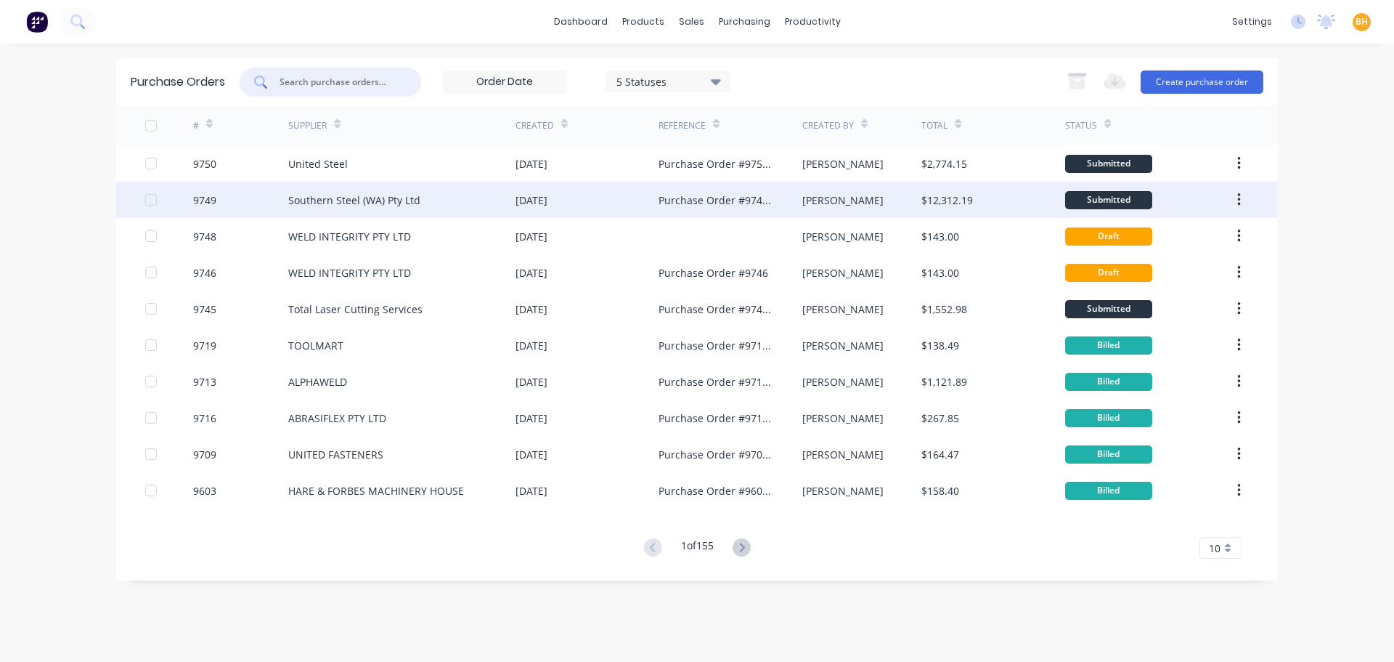
click at [347, 212] on div "Southern Steel (WA) Pty Ltd" at bounding box center [401, 200] width 227 height 36
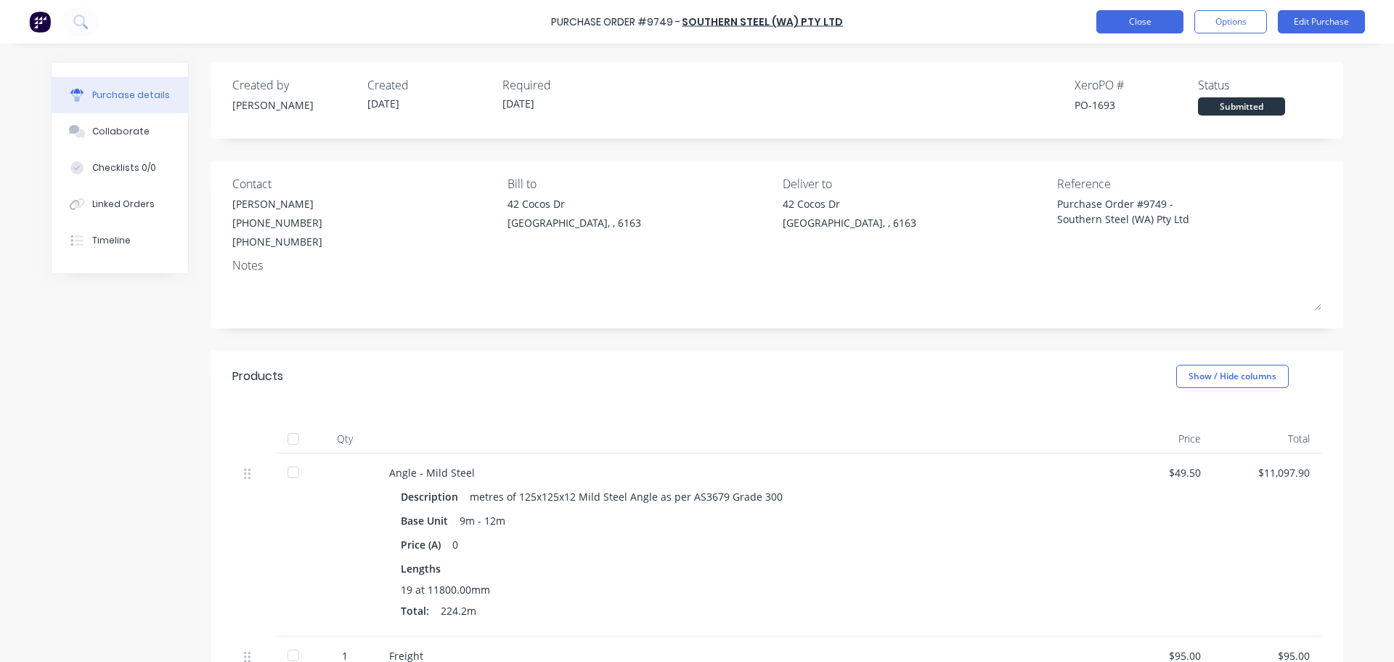
click at [1119, 18] on button "Close" at bounding box center [1140, 21] width 87 height 23
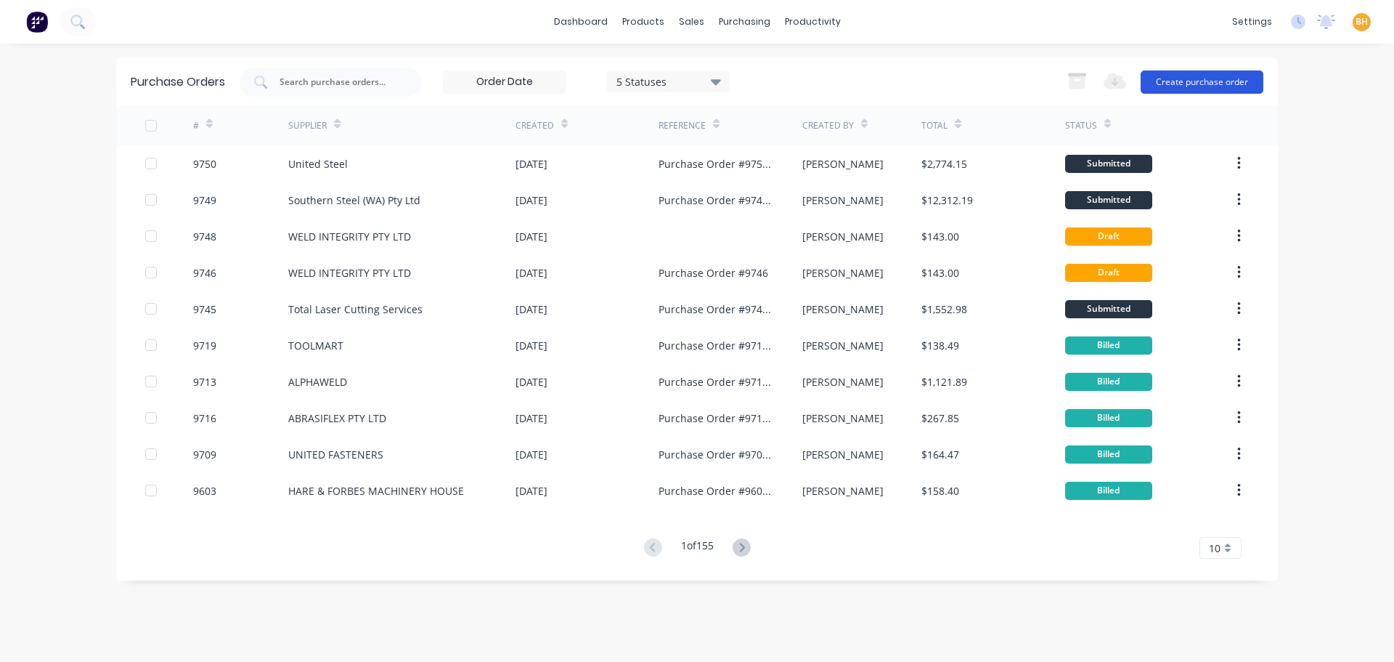
click at [1189, 89] on button "Create purchase order" at bounding box center [1202, 81] width 123 height 23
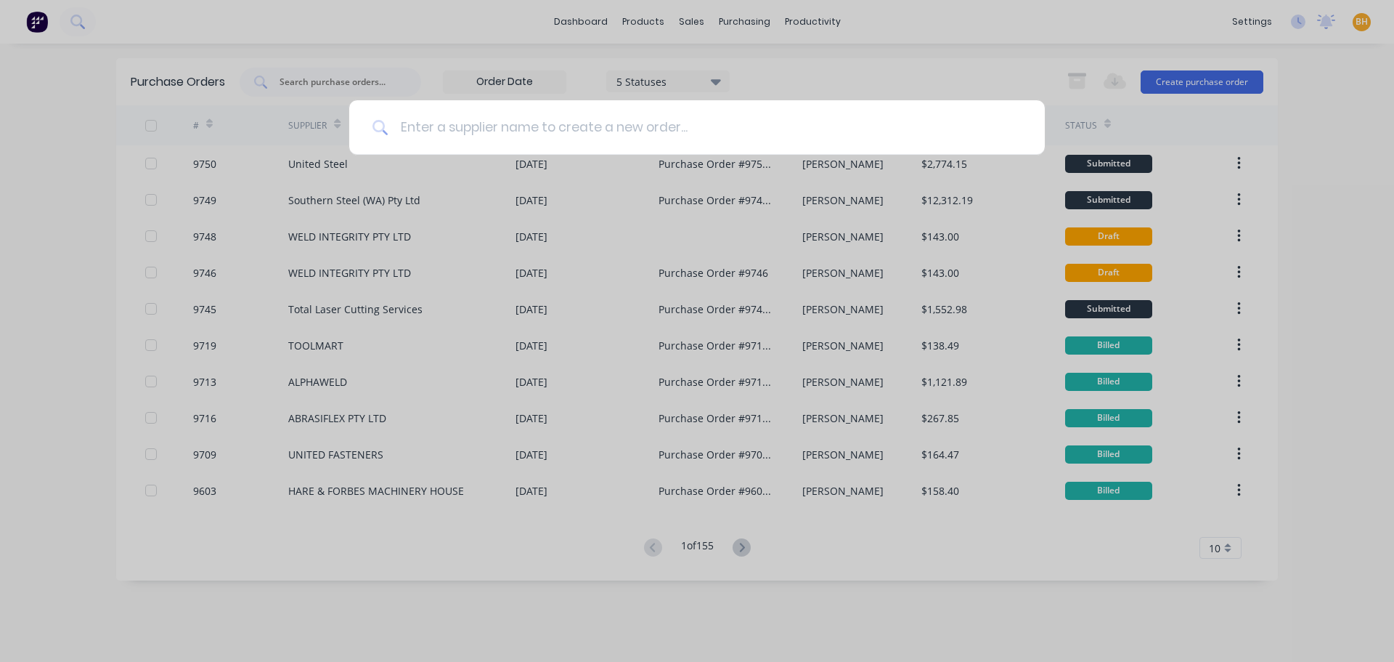
click at [439, 130] on input at bounding box center [705, 127] width 633 height 54
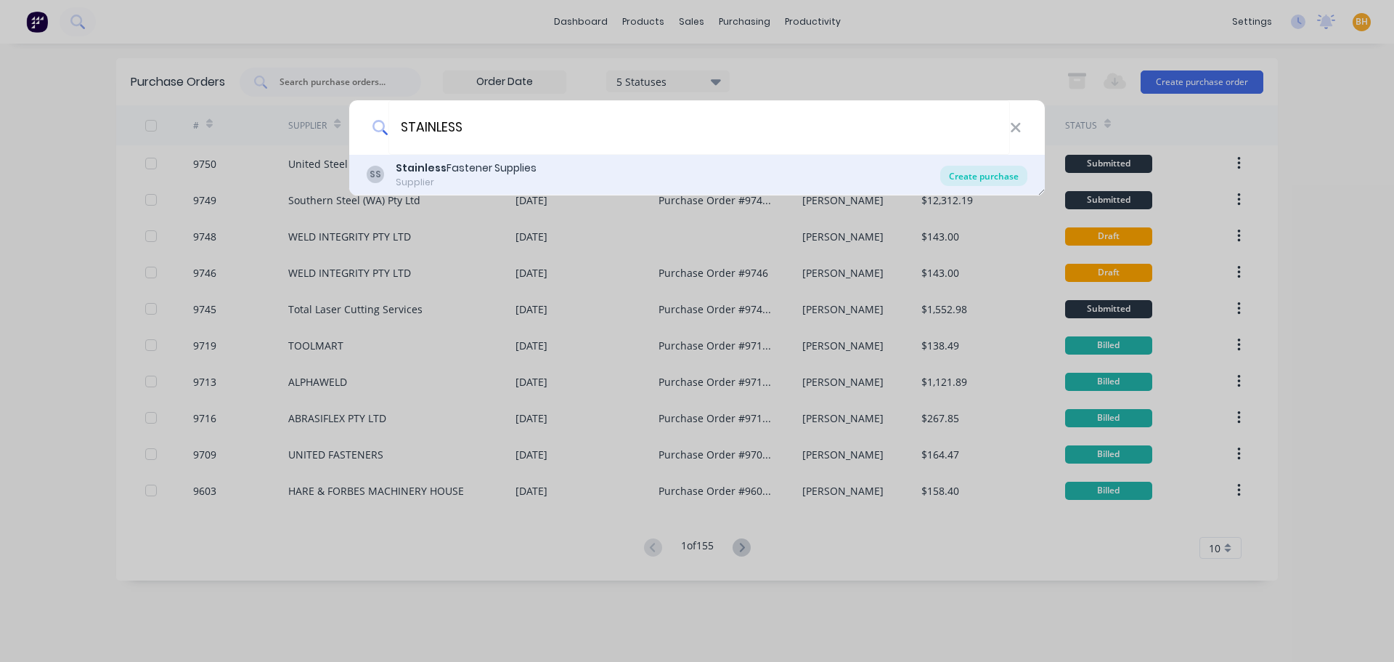
type input "STAINLESS"
click at [964, 171] on div "Create purchase" at bounding box center [984, 176] width 87 height 20
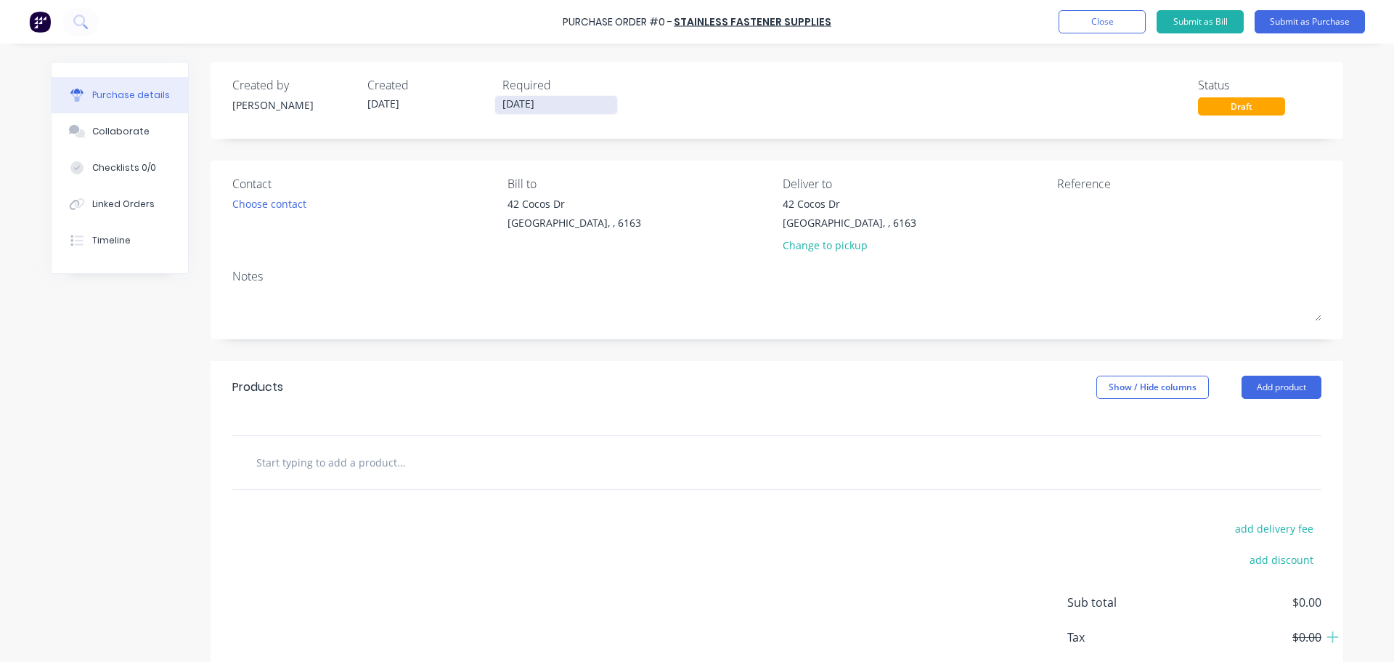
click at [513, 100] on input "[DATE]" at bounding box center [556, 105] width 122 height 18
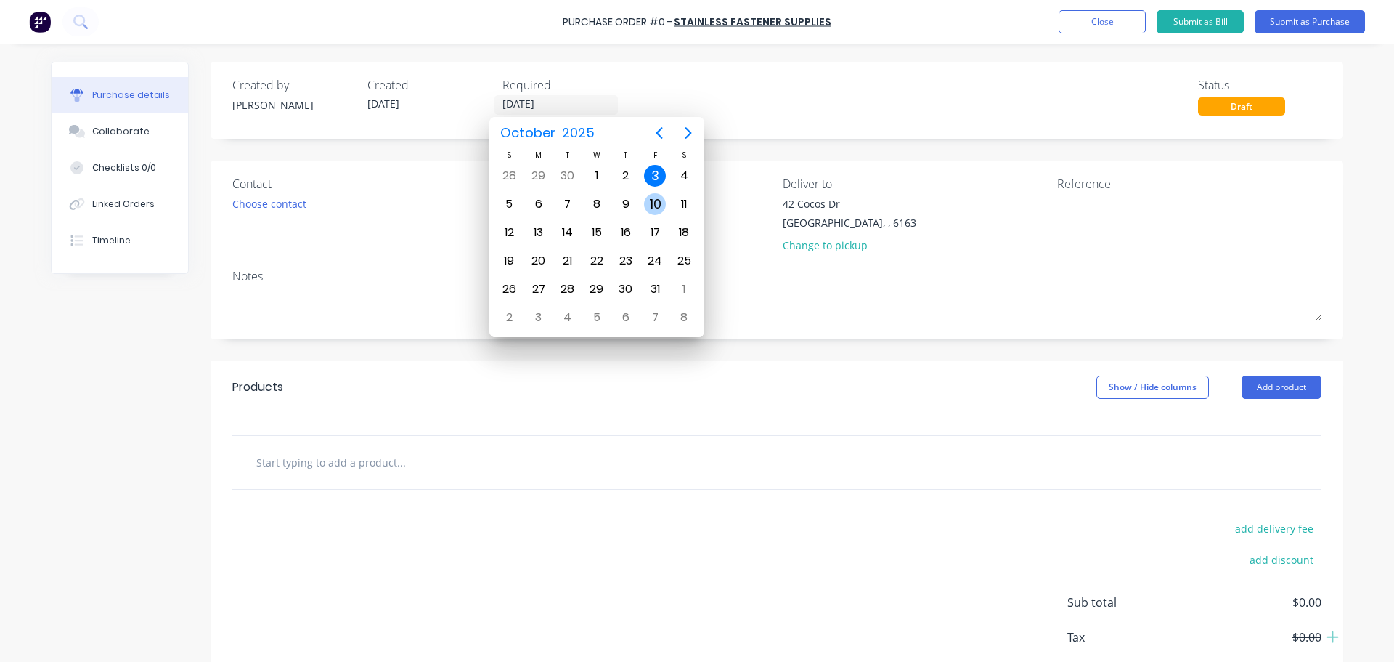
click at [660, 208] on div "10" at bounding box center [655, 204] width 22 height 22
type input "[DATE]"
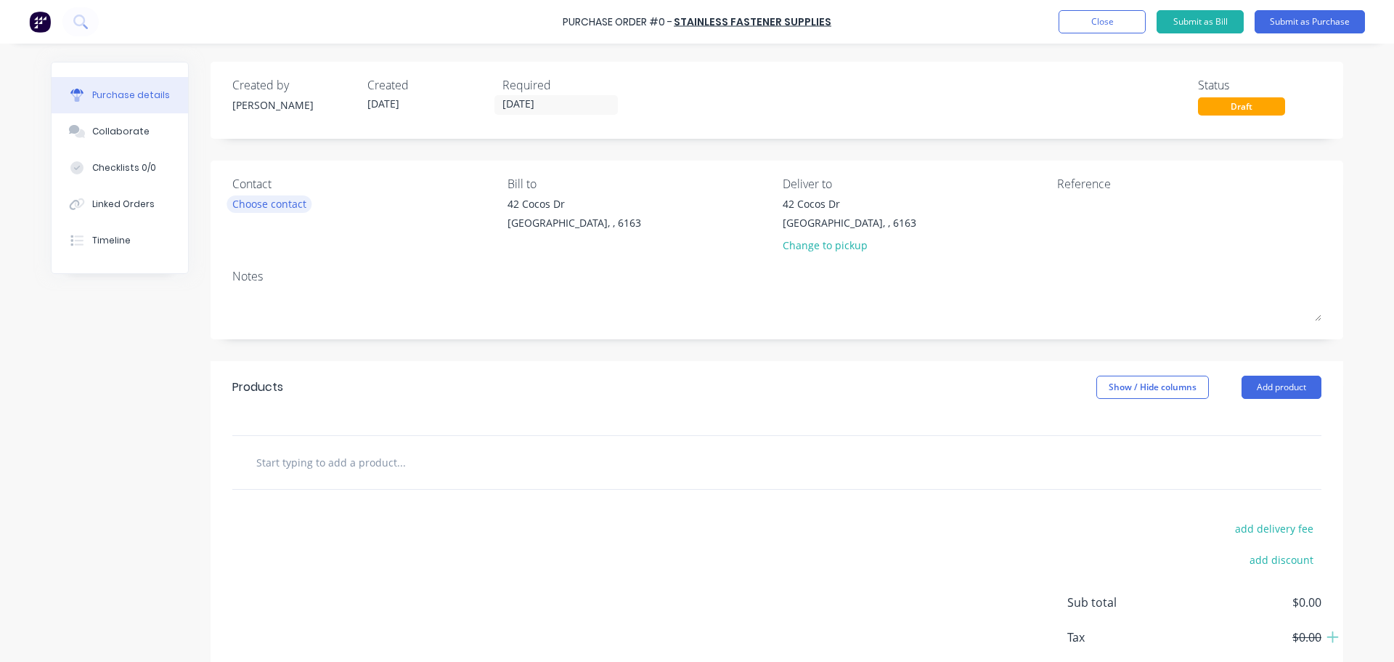
click at [278, 199] on div "Choose contact" at bounding box center [269, 203] width 74 height 15
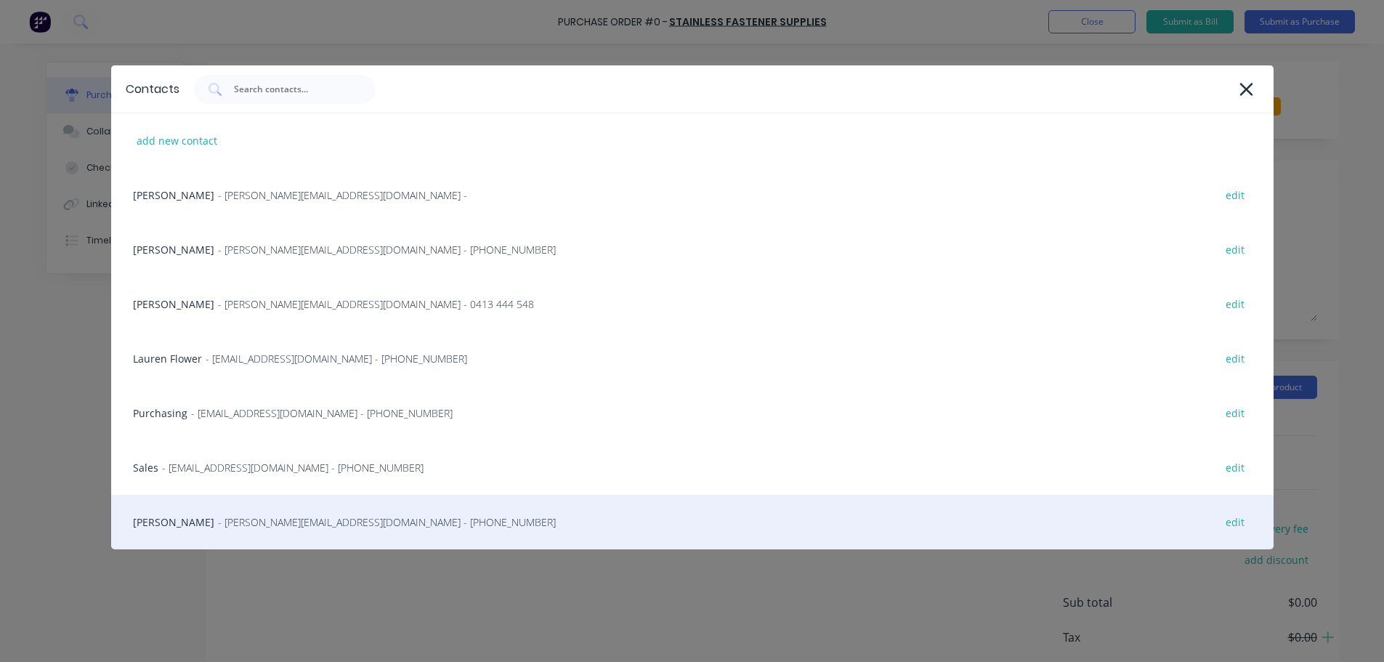
click at [205, 516] on div "Wayne Dymock - [EMAIL_ADDRESS][DOMAIN_NAME] - [PHONE_NUMBER] edit" at bounding box center [692, 522] width 1162 height 54
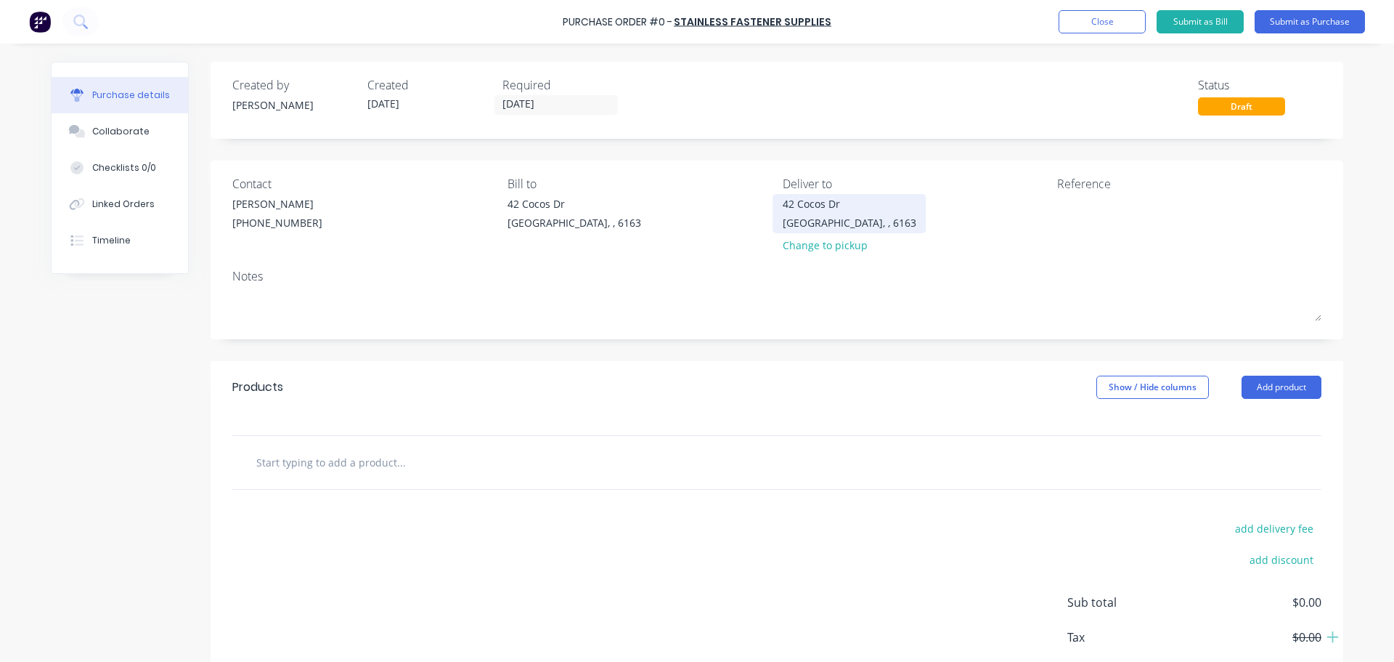
click at [866, 219] on div "[STREET_ADDRESS][PERSON_NAME]" at bounding box center [850, 213] width 134 height 34
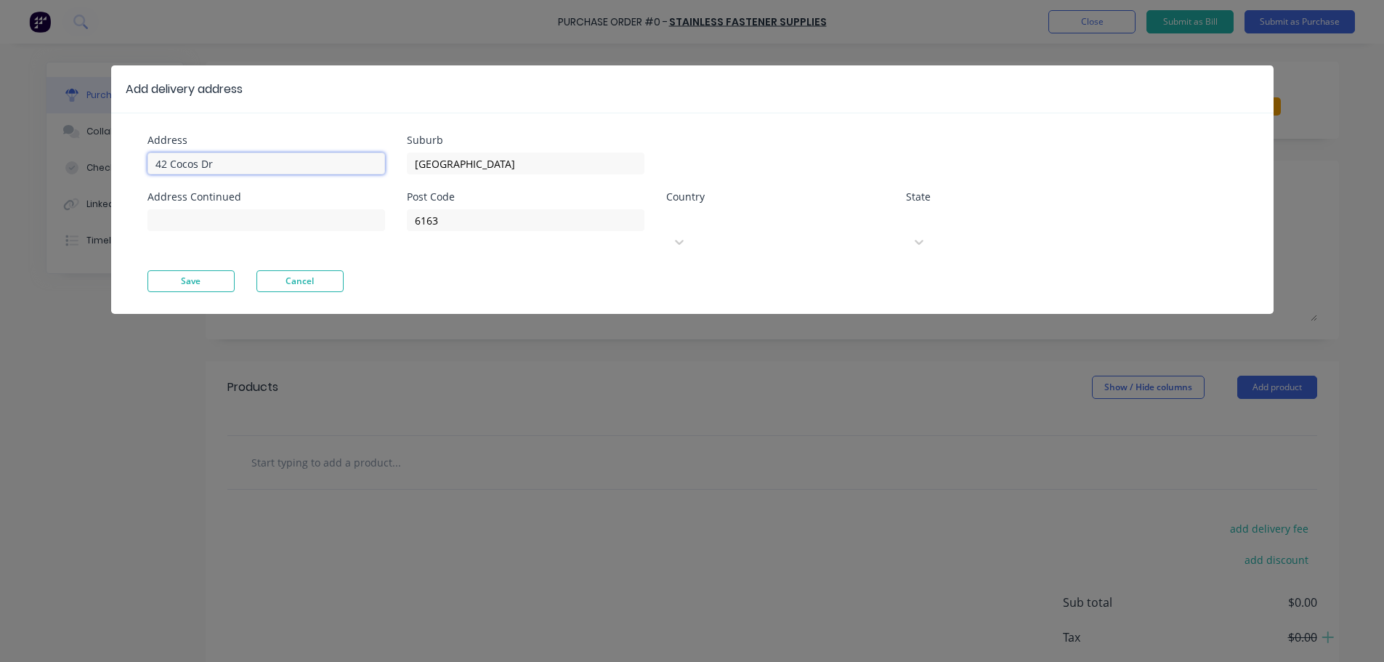
click at [214, 164] on input "42 Cocos Dr" at bounding box center [265, 164] width 237 height 22
type input "4"
type input "11 Port Pirie"
click at [201, 270] on button "Save" at bounding box center [190, 281] width 87 height 22
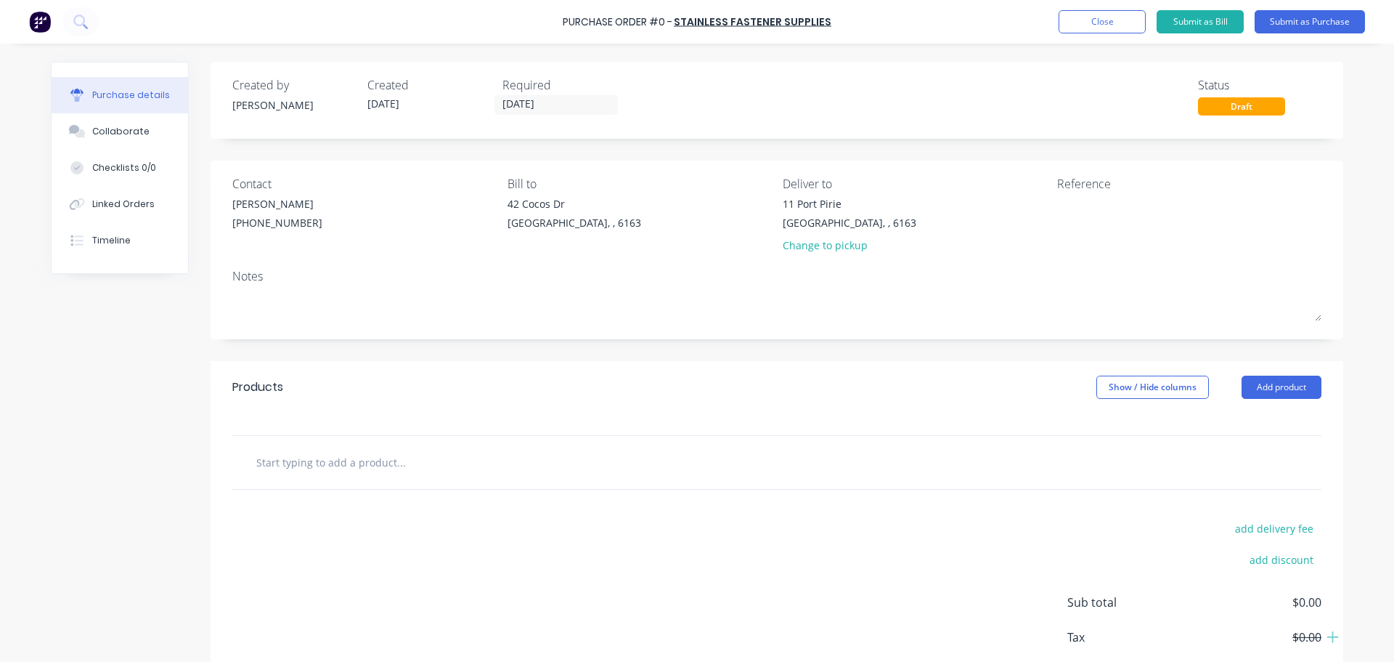
click at [889, 272] on div "Notes" at bounding box center [776, 275] width 1089 height 17
click at [383, 471] on input "text" at bounding box center [401, 461] width 291 height 29
click at [118, 208] on div "Linked Orders" at bounding box center [123, 204] width 62 height 13
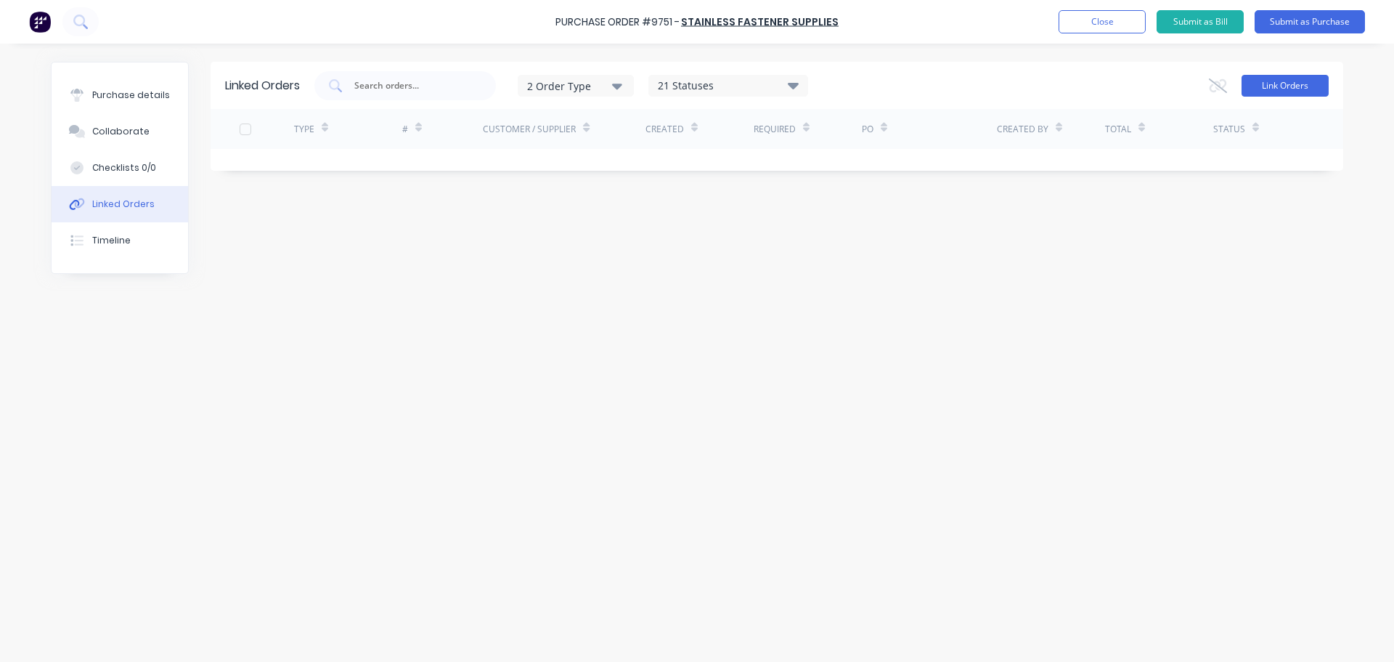
click at [1271, 81] on button "Link Orders" at bounding box center [1285, 86] width 87 height 22
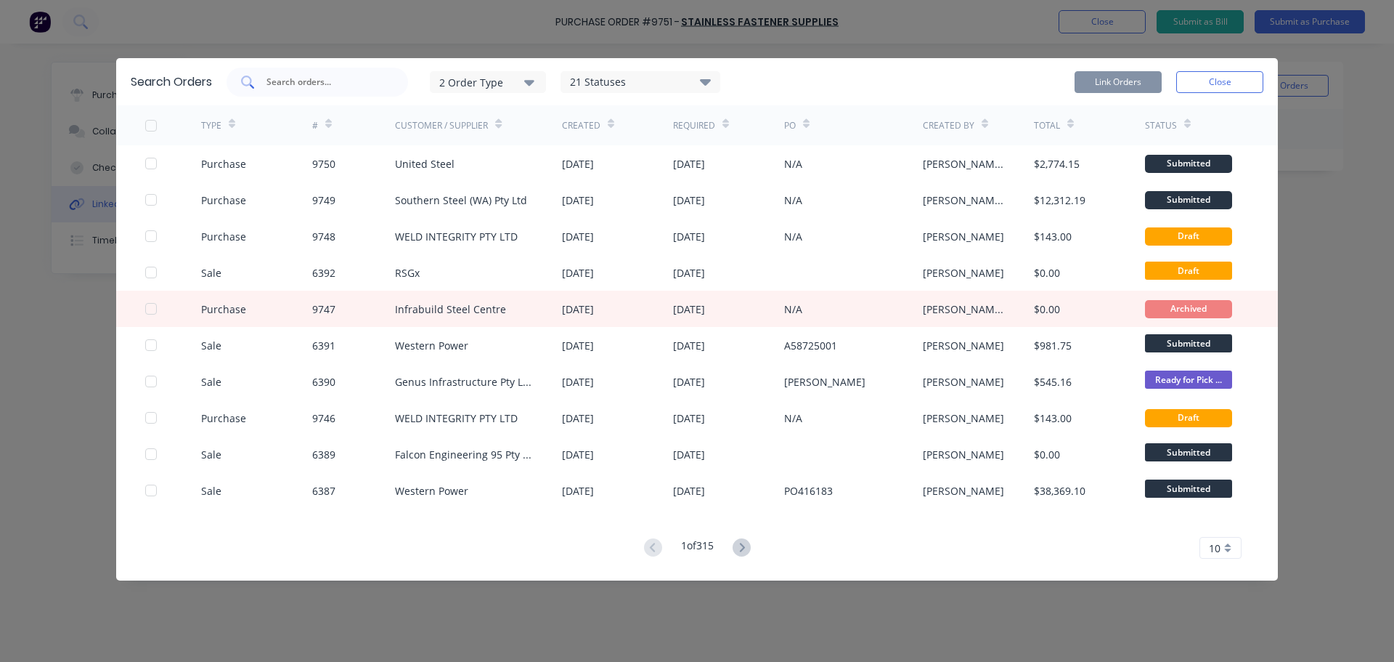
click at [270, 80] on input "text" at bounding box center [325, 82] width 121 height 15
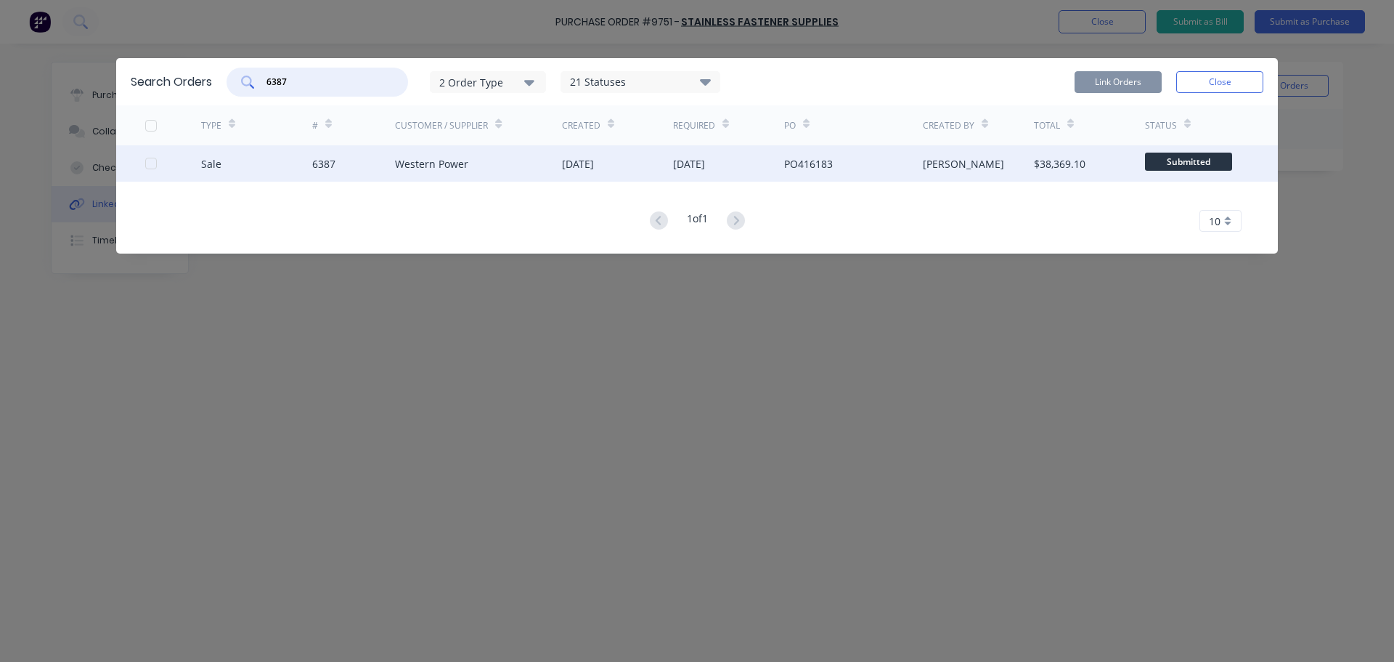
click at [153, 163] on div at bounding box center [151, 163] width 29 height 29
type input "6387"
click at [1141, 85] on button "Link Orders" at bounding box center [1118, 82] width 87 height 22
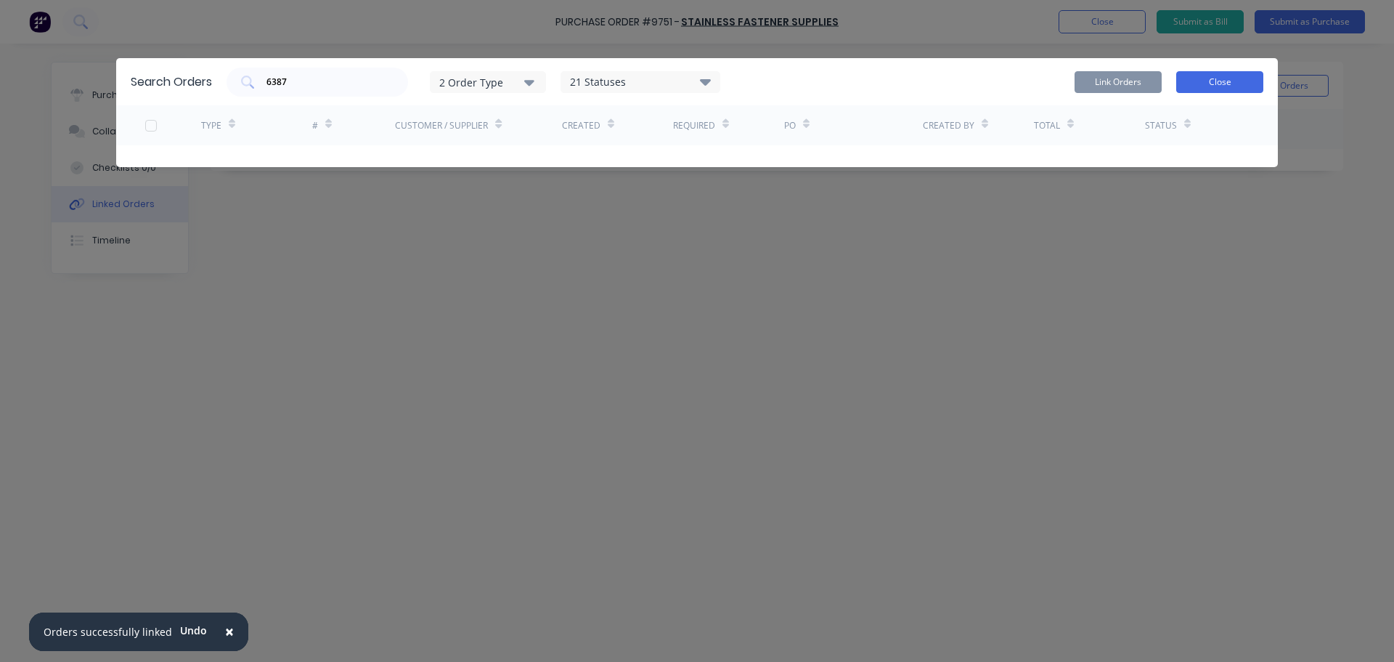
click at [1224, 80] on button "Close" at bounding box center [1220, 82] width 87 height 22
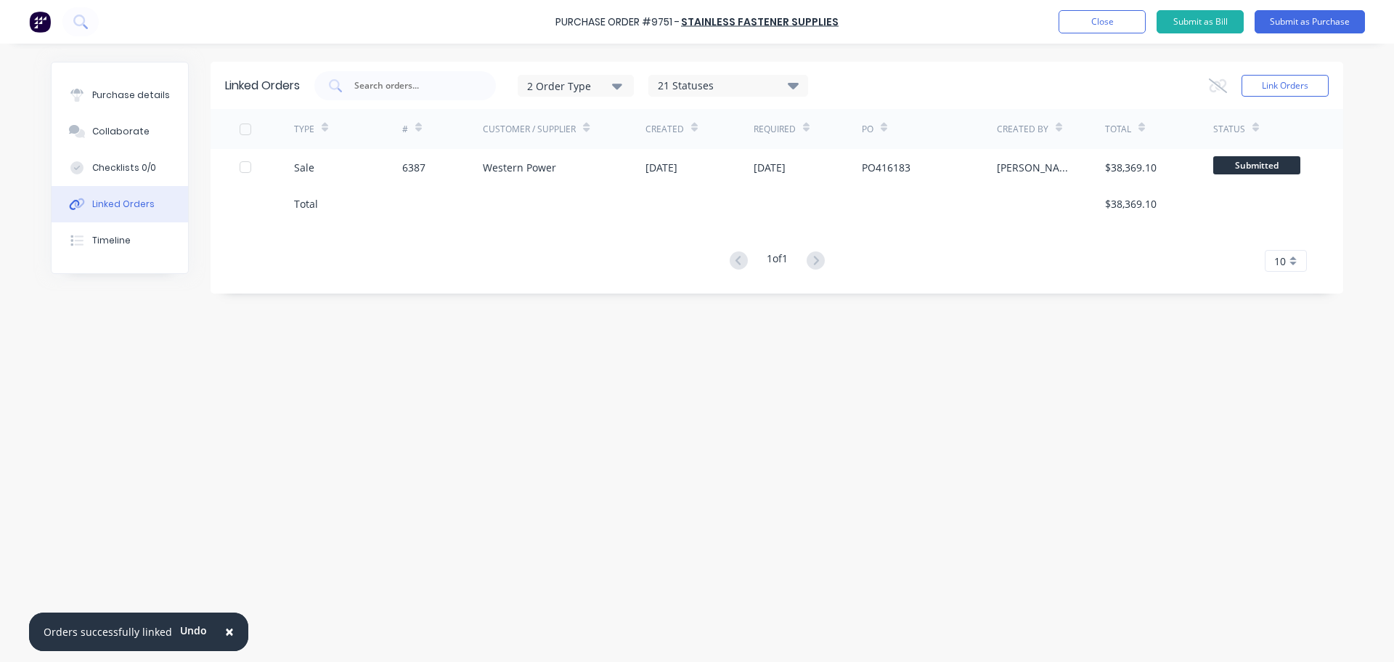
click at [232, 636] on button "×" at bounding box center [230, 631] width 38 height 35
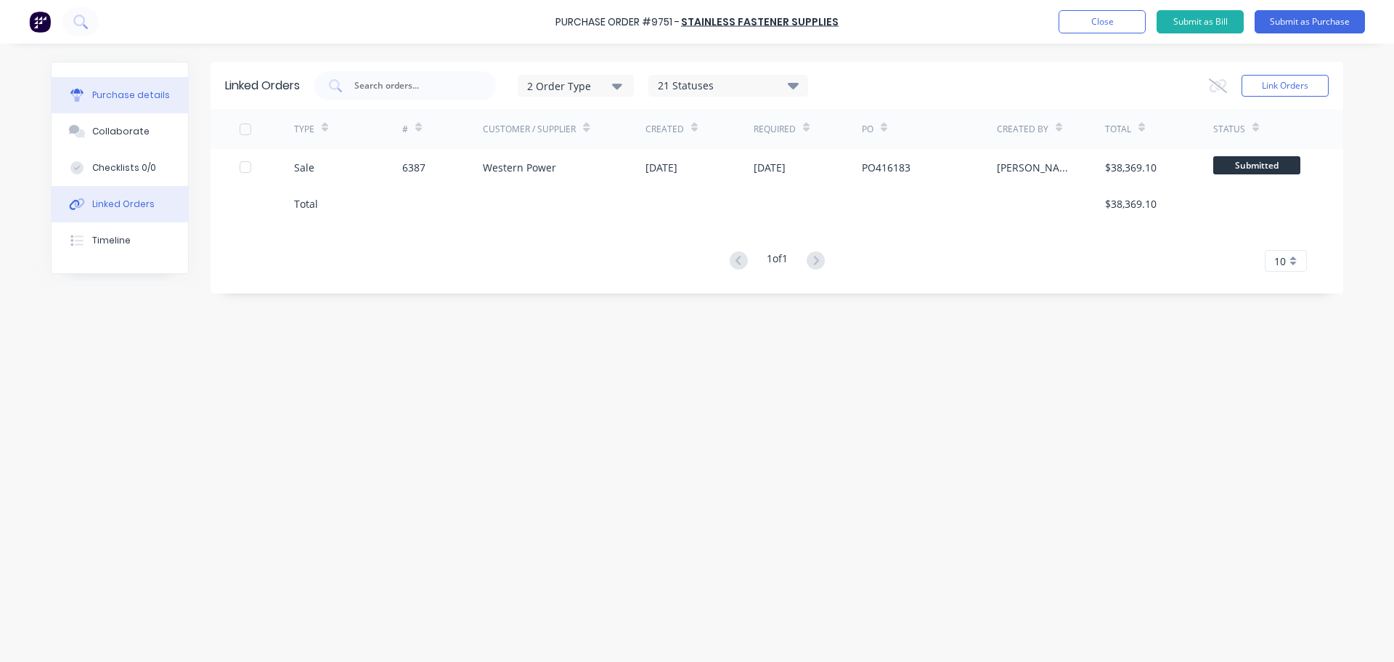
click at [136, 102] on button "Purchase details" at bounding box center [120, 95] width 137 height 36
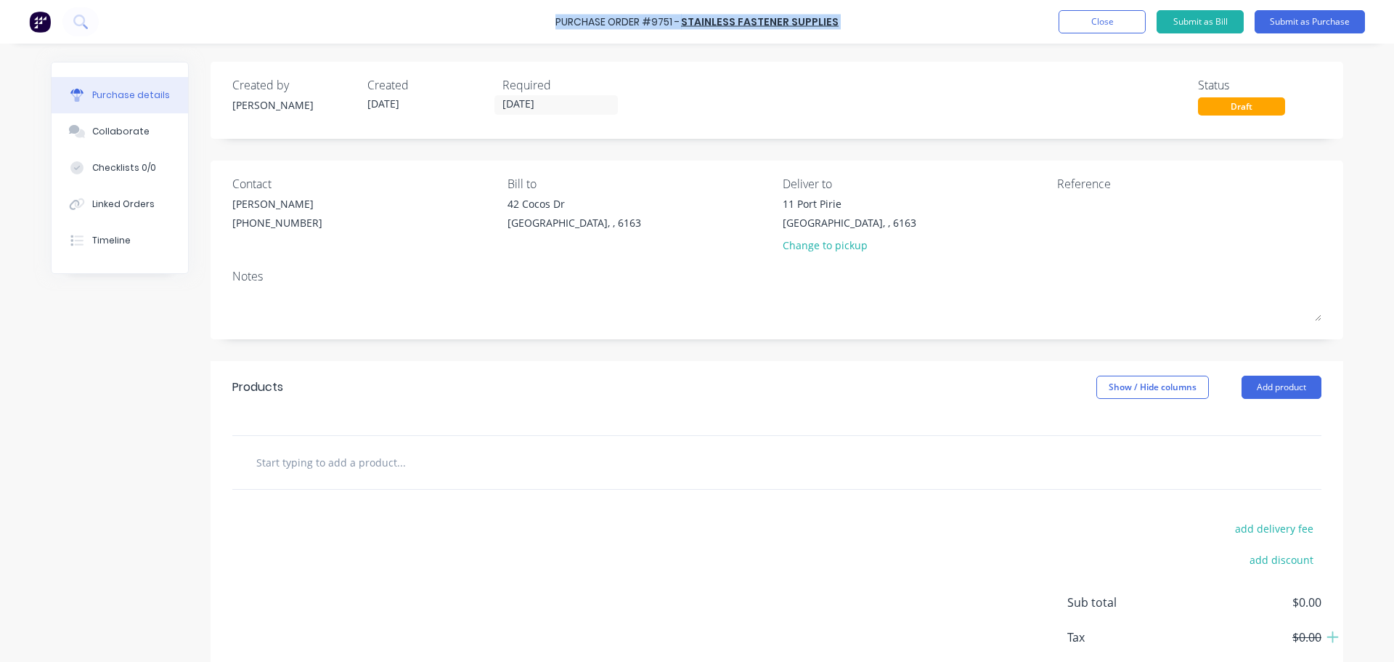
drag, startPoint x: 553, startPoint y: 23, endPoint x: 851, endPoint y: 22, distance: 297.8
click at [851, 22] on div "Purchase Order #9751 - Stainless Fastener Supplies Add product Close Submit as …" at bounding box center [697, 22] width 1394 height 44
copy div "Purchase Order #9751 - Stainless Fastener Supplies Add product Close Submit as …"
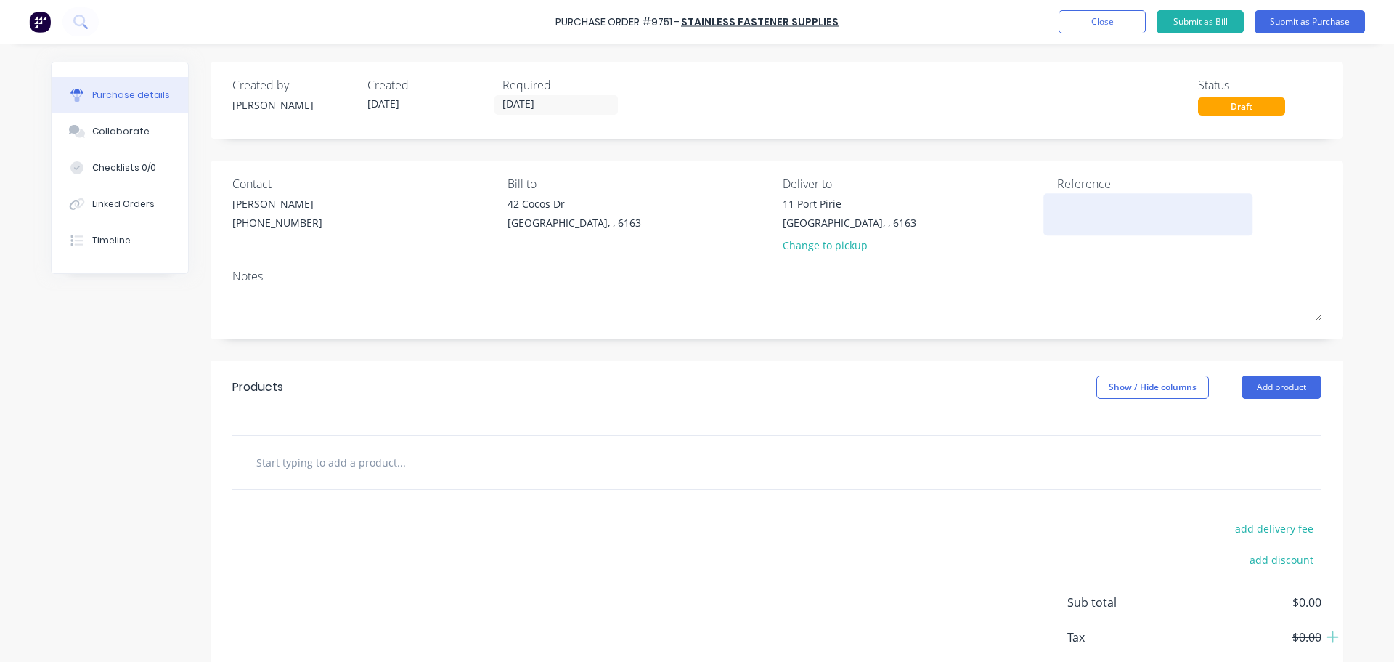
click at [1065, 209] on textarea at bounding box center [1148, 212] width 182 height 33
paste textarea "Purchase Order #9751 - Stainless Fastener Supplies"
type textarea "Purchase Order #9751 - Stainless Fastener Supplies"
click at [392, 471] on input "text" at bounding box center [401, 461] width 291 height 29
click at [301, 453] on input "text" at bounding box center [401, 461] width 291 height 29
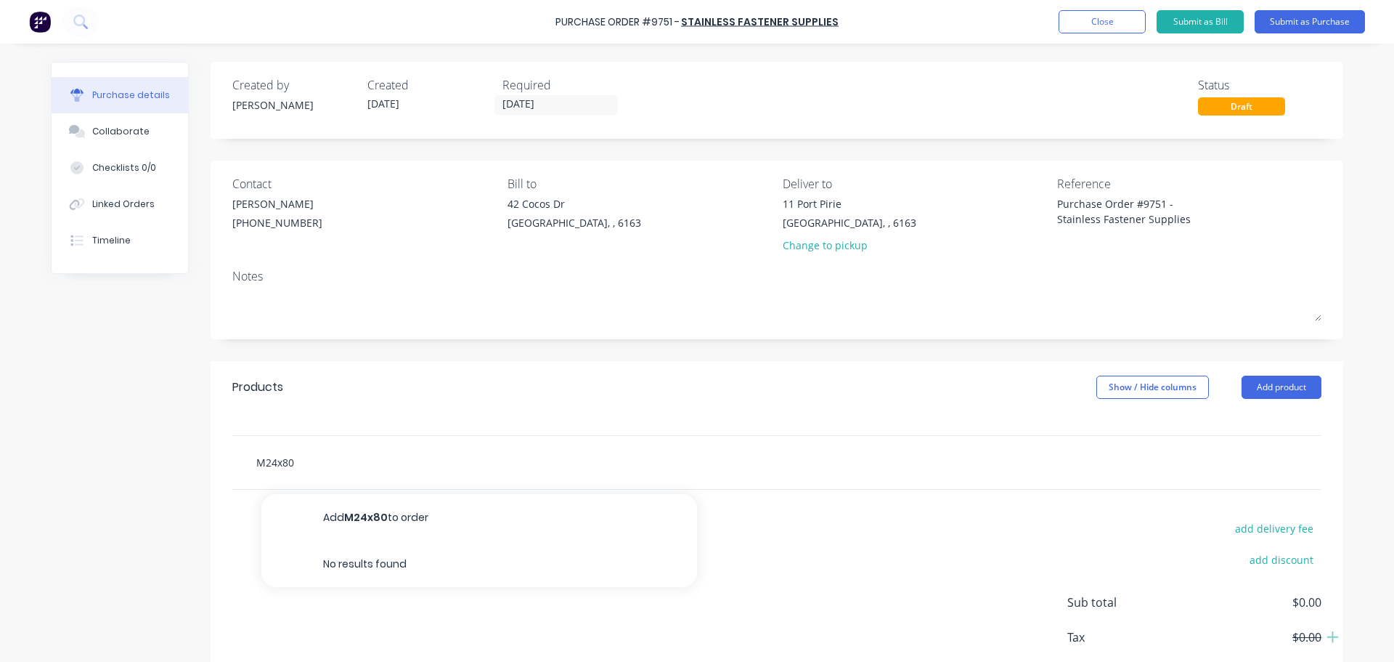
click at [314, 466] on input "M24x80" at bounding box center [401, 461] width 291 height 29
type input "M"
paste input "M24x80 galv structural assembly (B/N/W)"
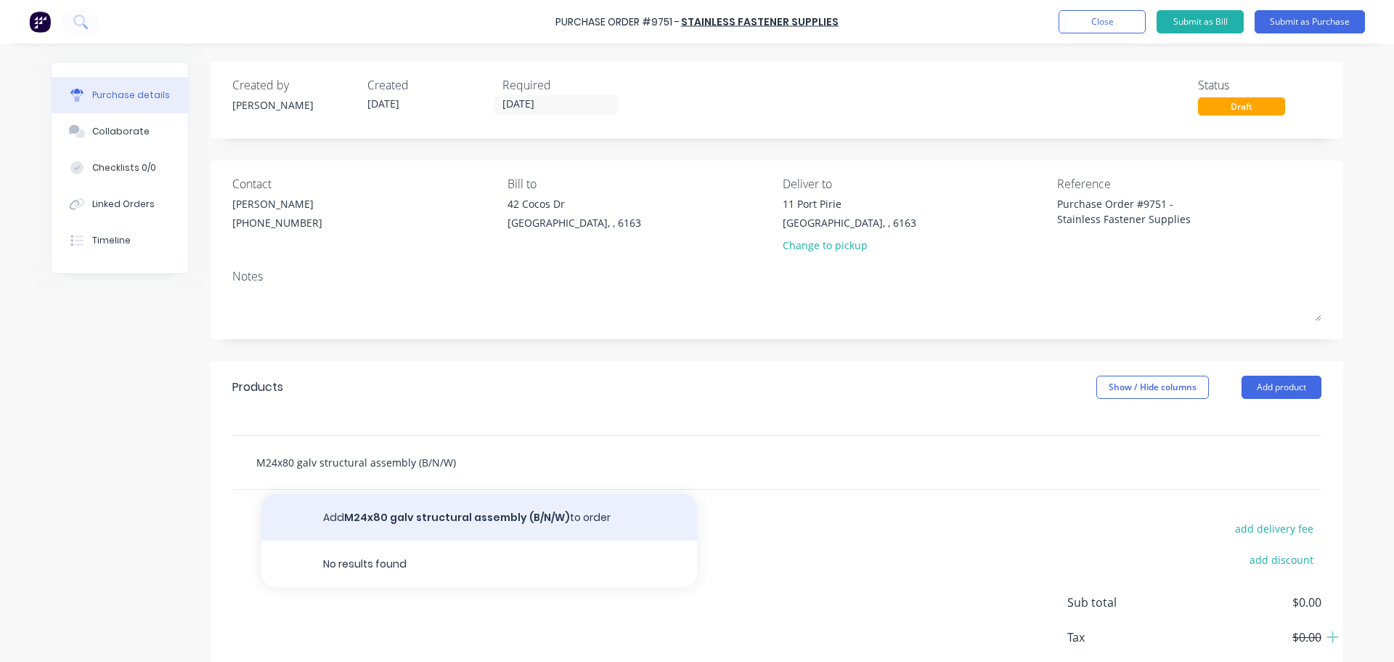
type input "M24x80 galv structural assembly (B/N/W)"
click at [458, 519] on button "Add M24x80 galv structural assembly (B/N/W) to order" at bounding box center [479, 517] width 436 height 46
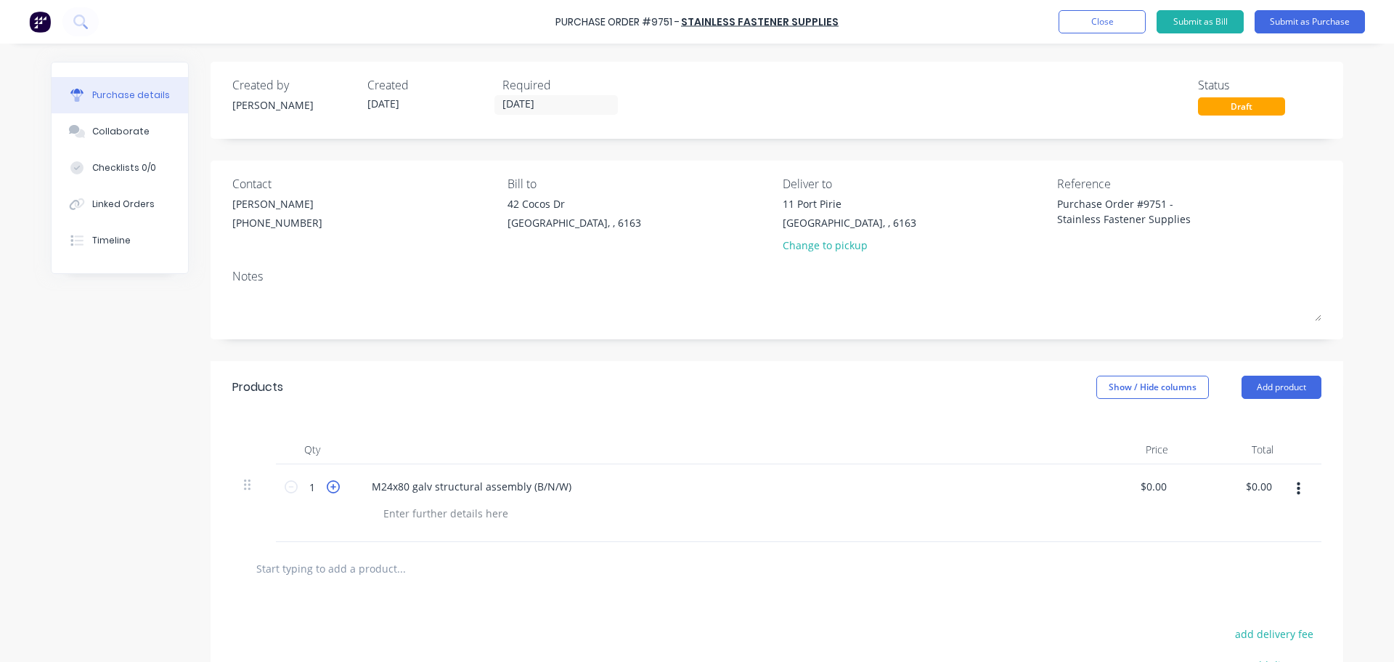
click at [327, 487] on icon at bounding box center [333, 486] width 13 height 13
click at [327, 486] on icon at bounding box center [333, 486] width 13 height 13
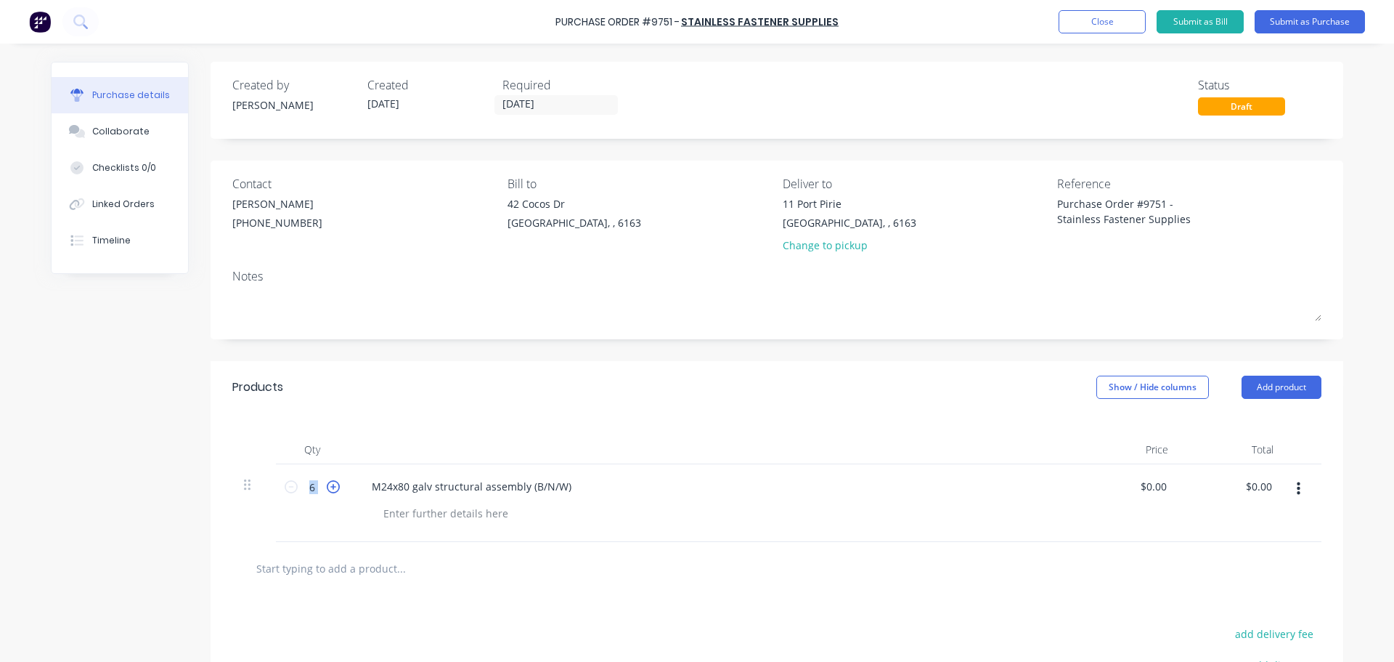
click at [327, 486] on icon at bounding box center [333, 486] width 13 height 13
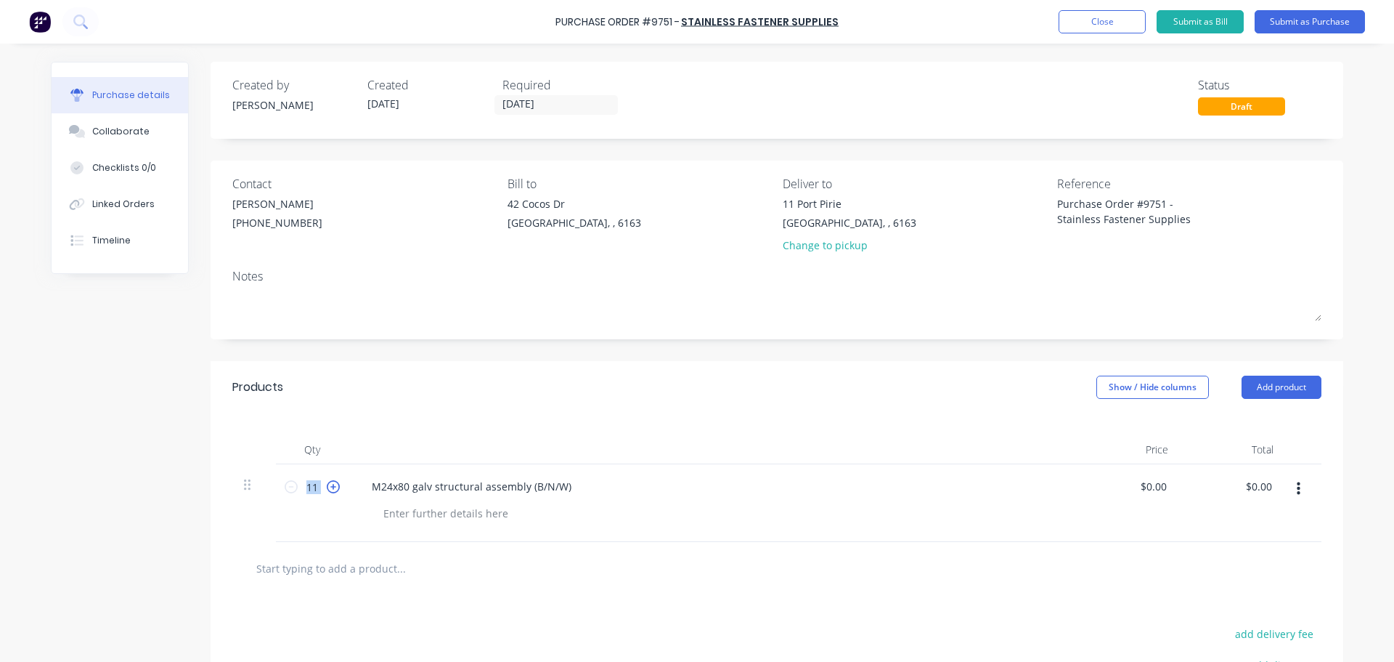
click at [327, 486] on icon at bounding box center [333, 486] width 13 height 13
type input "12"
click at [831, 473] on div "M24x80 galv structural assembly (B/N/W)" at bounding box center [712, 503] width 726 height 78
click at [1153, 491] on input "0.00" at bounding box center [1156, 486] width 28 height 21
type input "0"
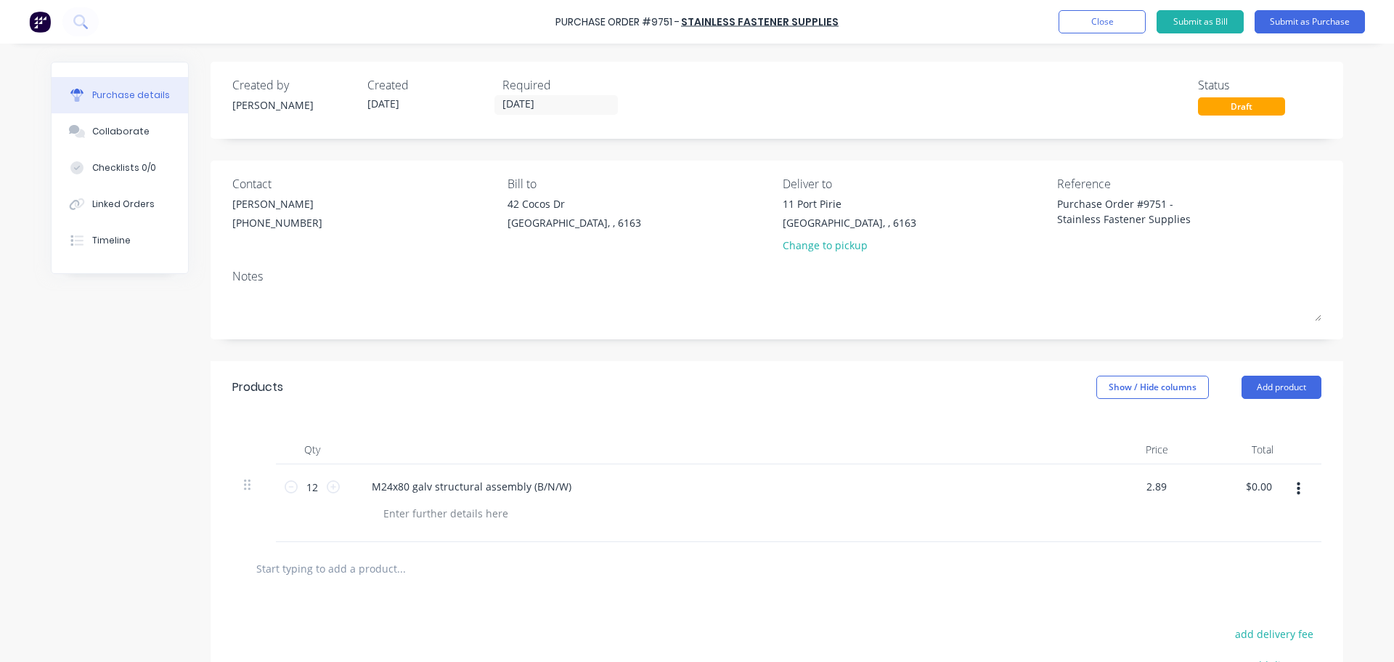
type input "$2.89"
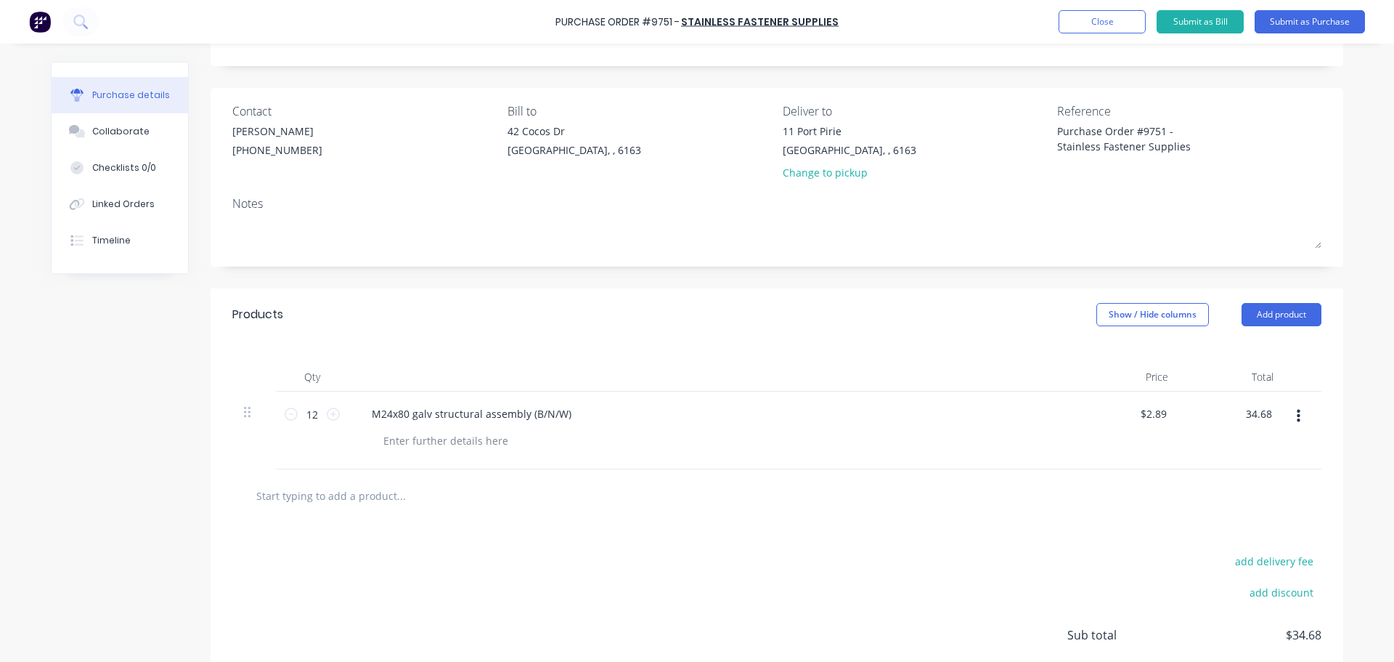
type input "$34.68"
click at [336, 493] on input "text" at bounding box center [401, 495] width 291 height 29
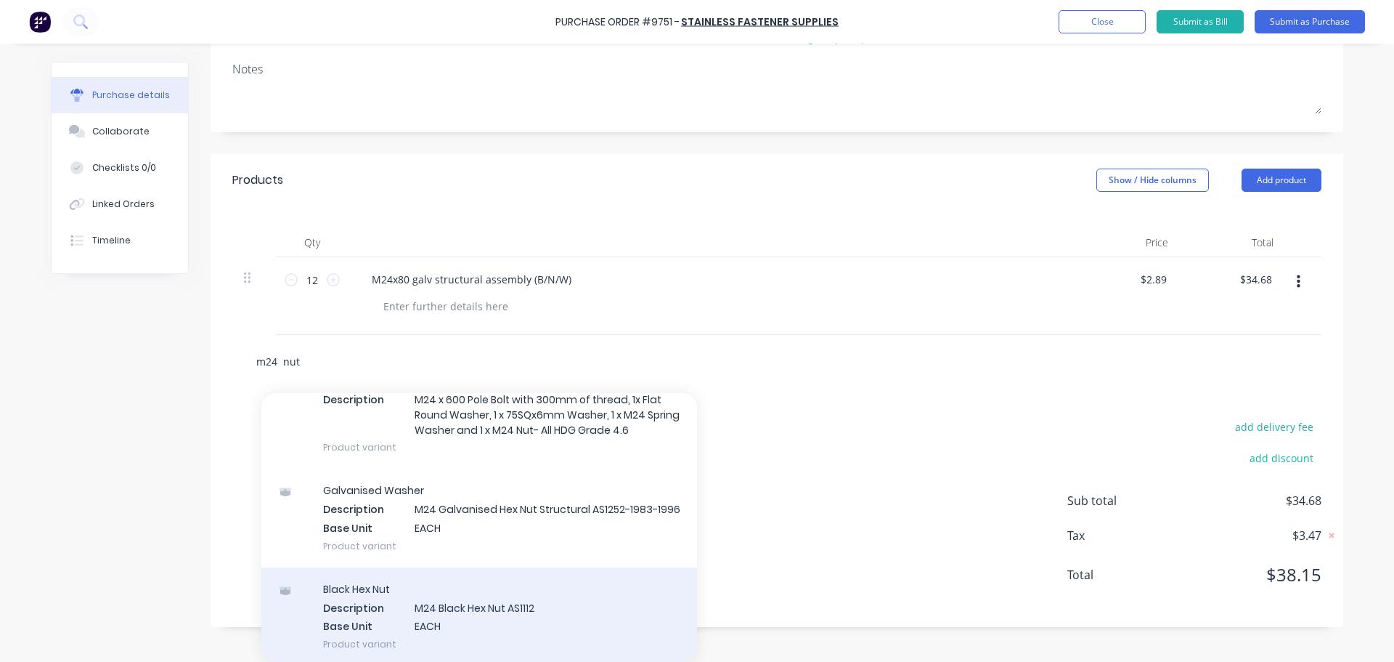
scroll to position [263, 0]
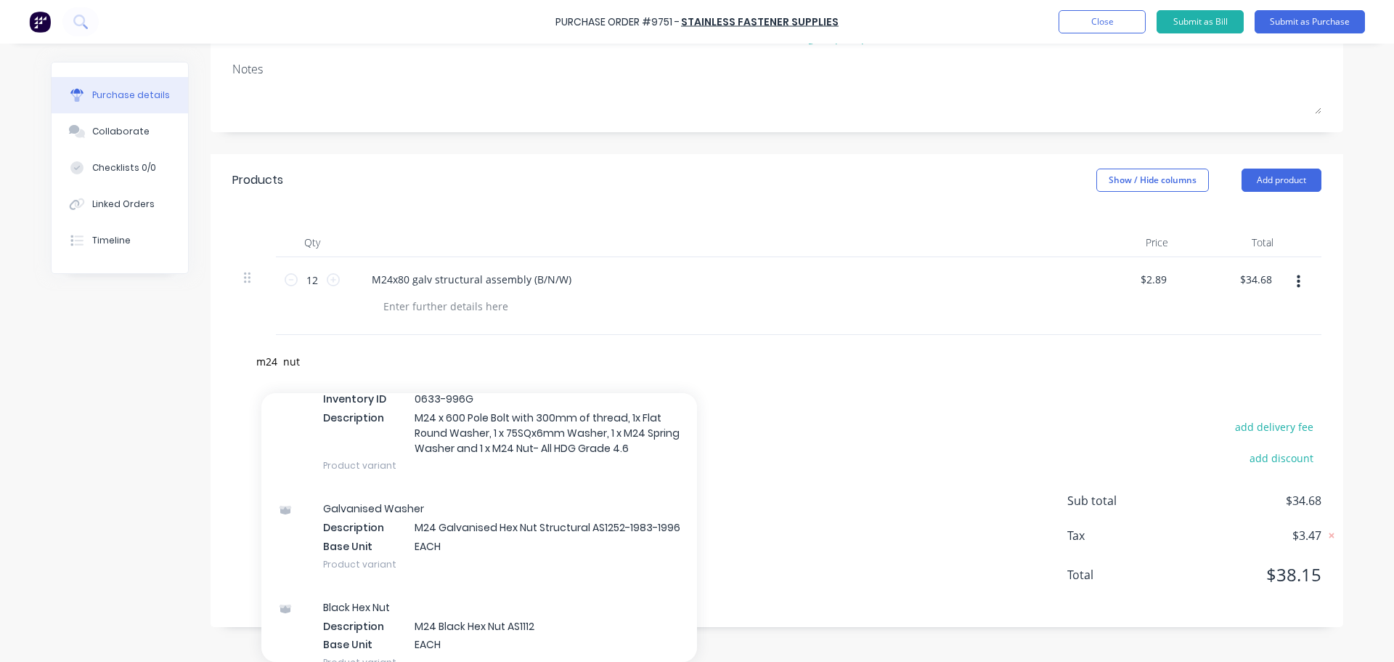
click at [902, 421] on div "add delivery fee add discount Sub total $34.68 Tax $3.47 Total $38.15" at bounding box center [777, 507] width 1133 height 239
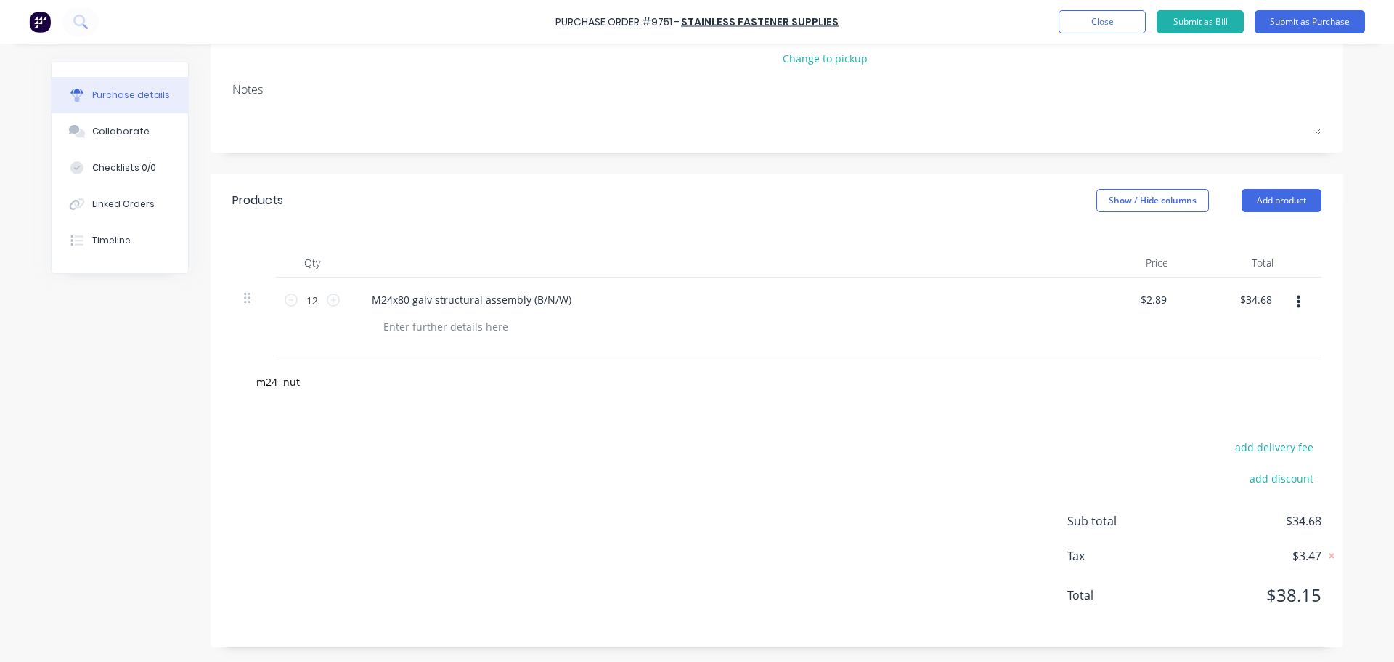
scroll to position [187, 0]
click at [298, 388] on input "m24 nut" at bounding box center [401, 381] width 291 height 29
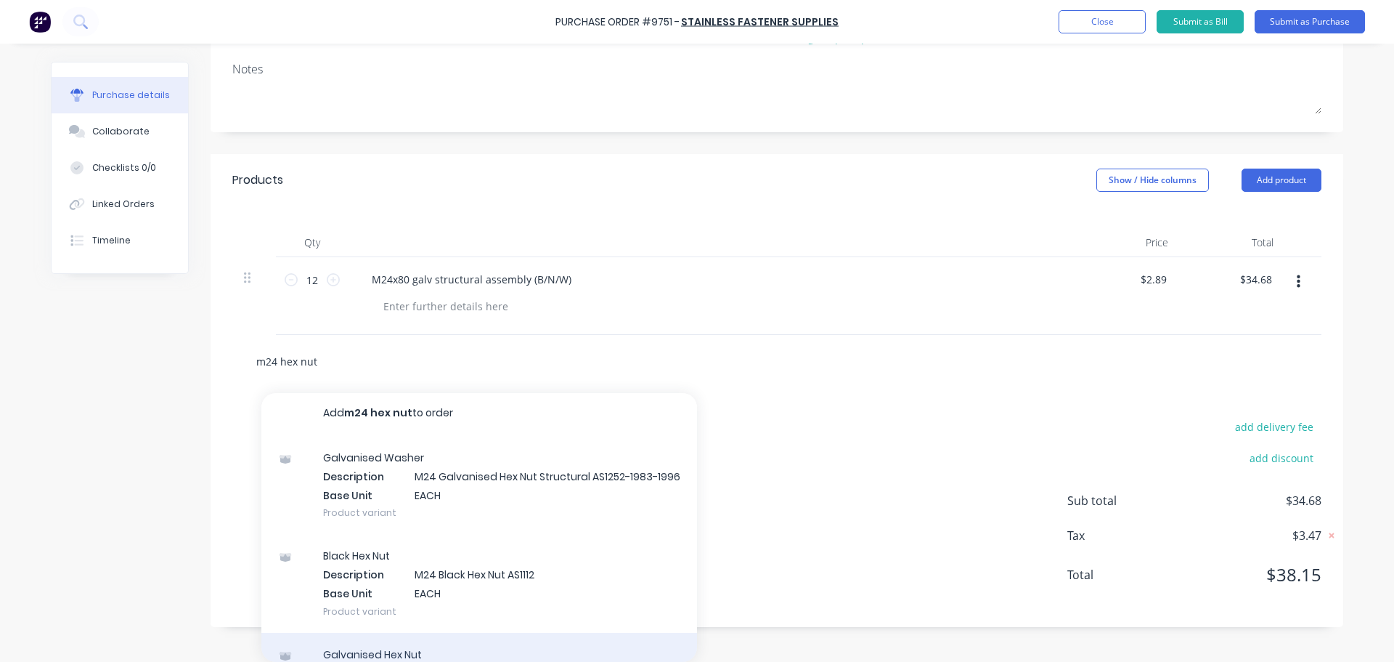
scroll to position [4, 0]
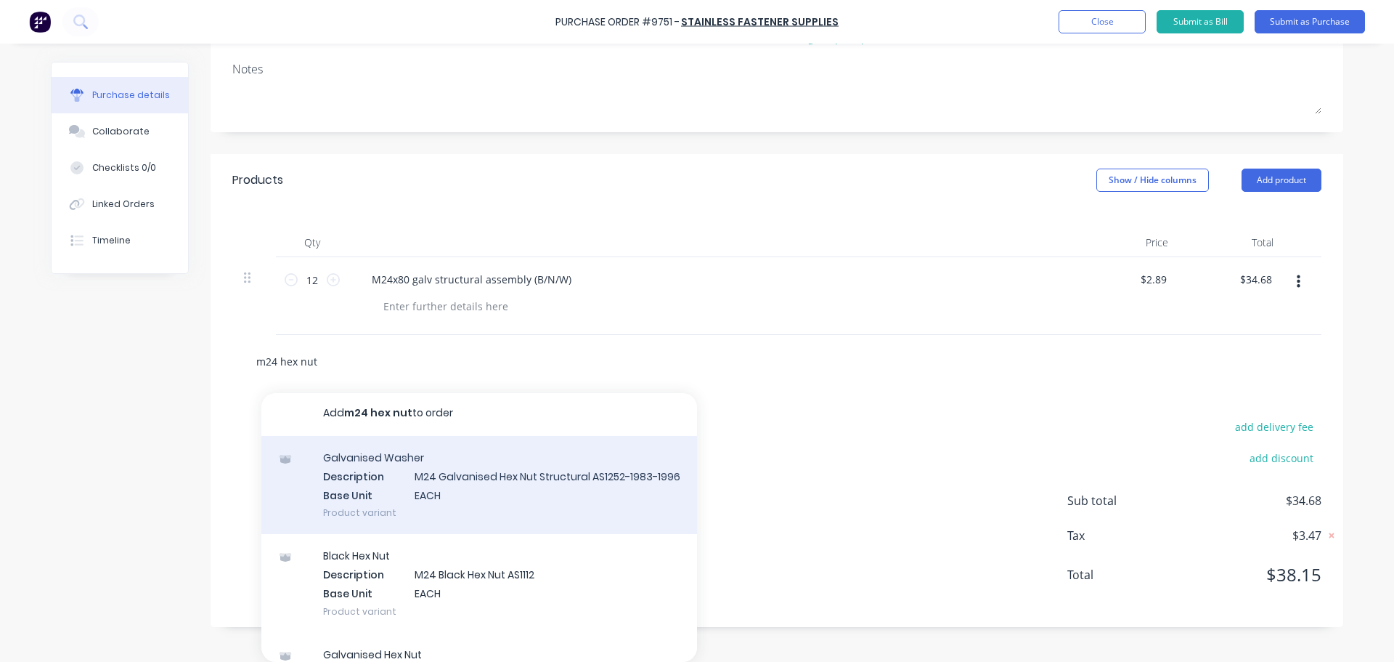
type input "m24 hex nut"
click at [488, 495] on div "Galvanised Washer Description M24 Galvanised Hex Nut Structural AS1252-1983-199…" at bounding box center [479, 485] width 436 height 98
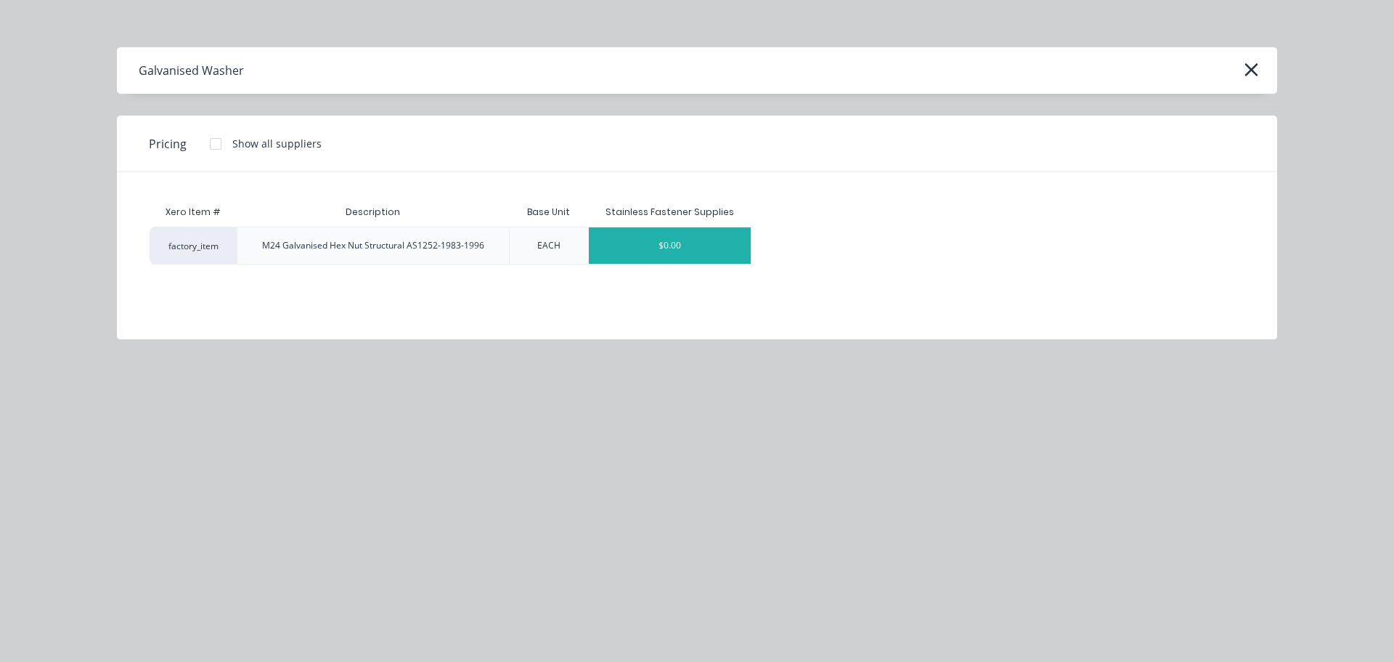
scroll to position [207, 0]
click at [658, 237] on div "$0.00" at bounding box center [670, 245] width 163 height 36
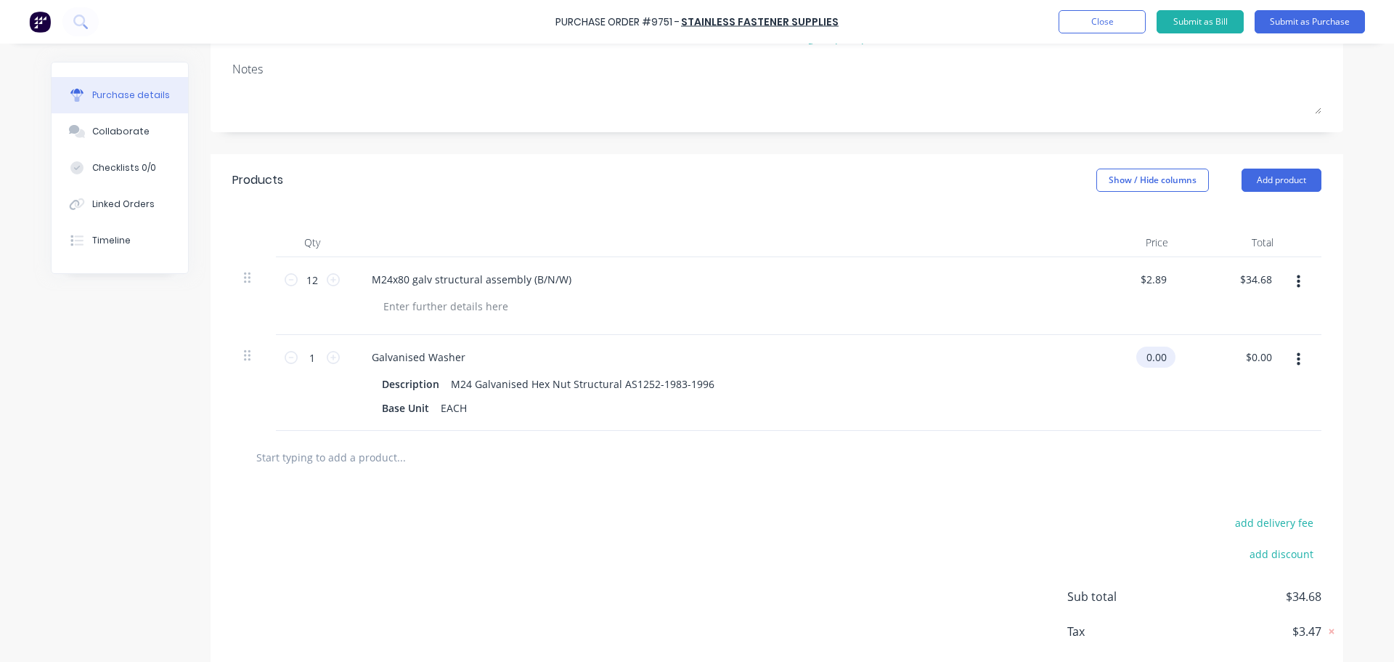
click at [1163, 360] on input "0.00" at bounding box center [1153, 356] width 33 height 21
click at [1149, 354] on input "0.00" at bounding box center [1153, 356] width 33 height 21
type input "0"
type input "$0.86"
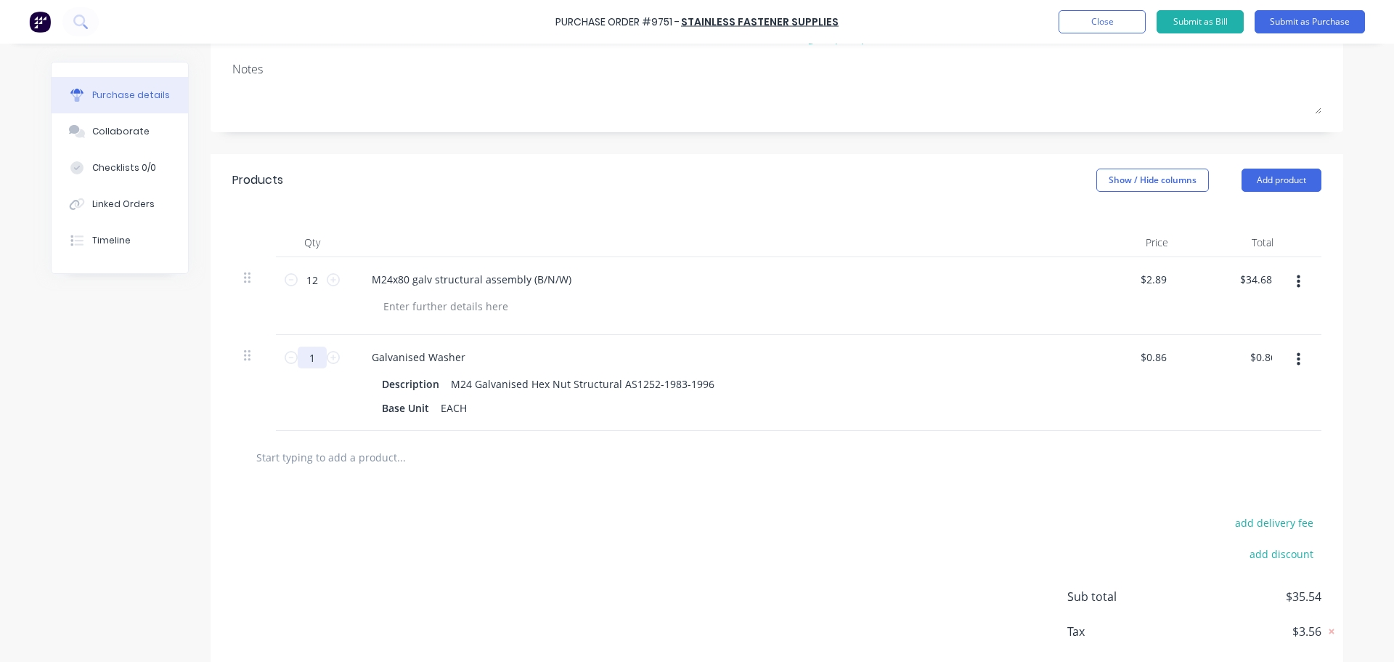
click at [312, 362] on input "1" at bounding box center [312, 357] width 29 height 22
type input "12"
type input "$10.32"
type input "12"
click at [963, 371] on div "Galvanised Washer Description M24 Galvanised Hex Nut Structural AS1252-1983-199…" at bounding box center [712, 383] width 726 height 96
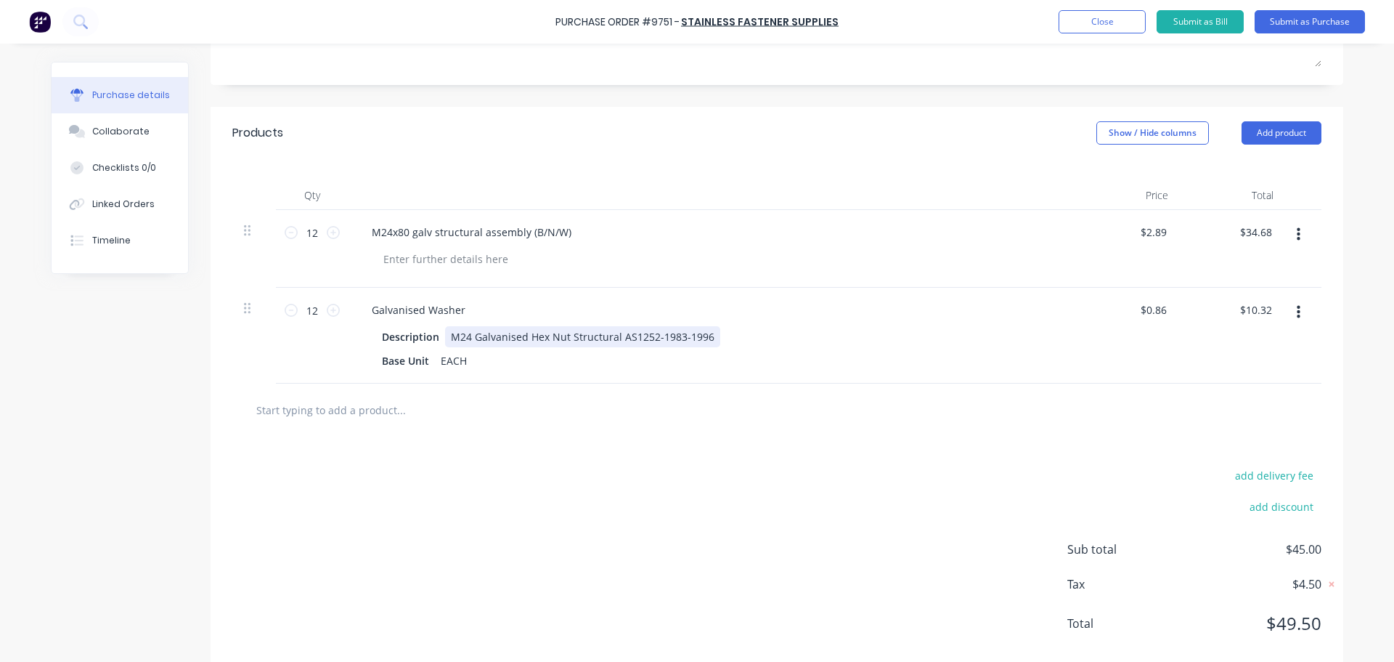
scroll to position [283, 0]
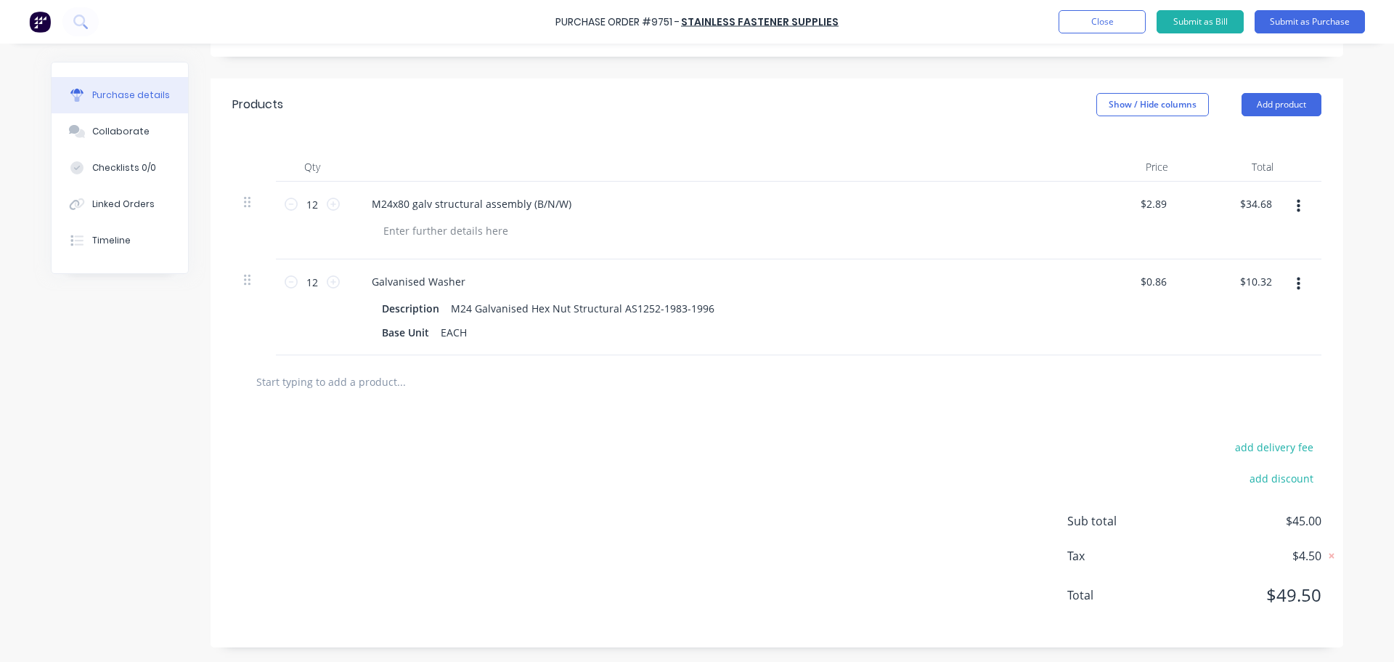
click at [883, 446] on div "add delivery fee add discount Sub total $45.00 Tax $4.50 Total $49.50" at bounding box center [777, 527] width 1133 height 239
click at [316, 383] on input "text" at bounding box center [401, 381] width 291 height 29
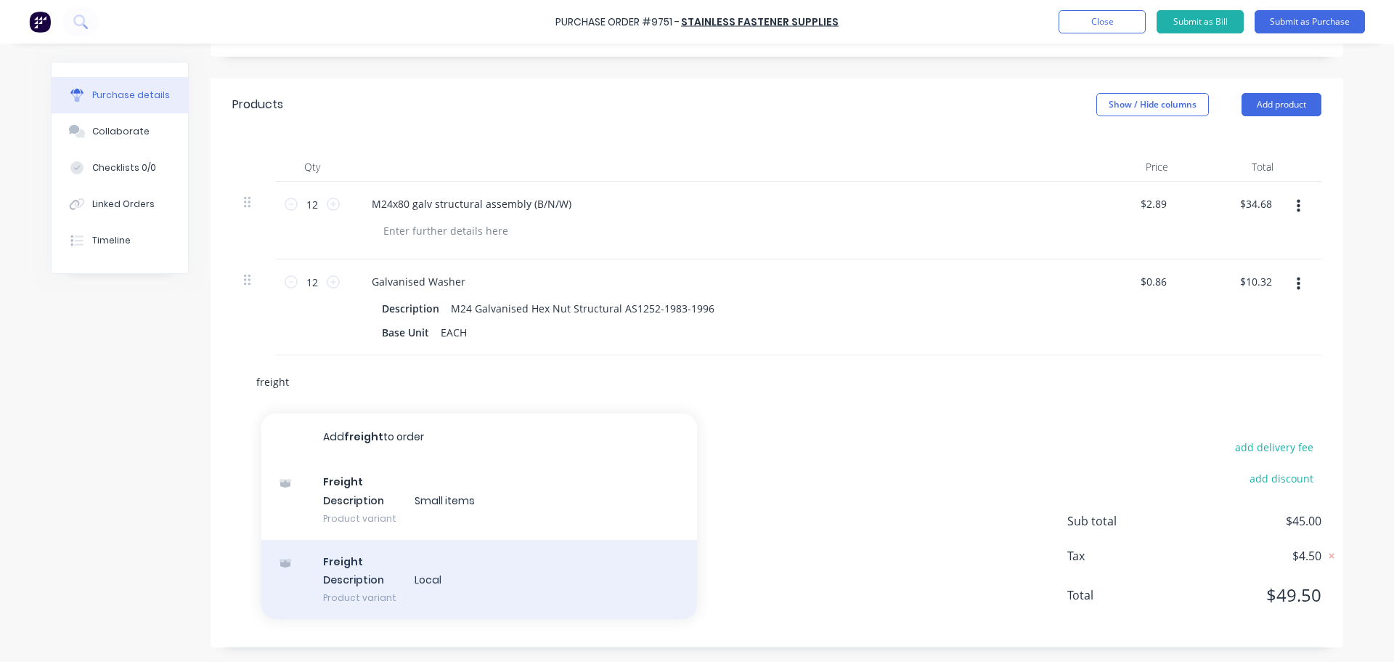
type input "freight"
click at [392, 588] on div "Freight Description Local Product variant" at bounding box center [479, 580] width 436 height 80
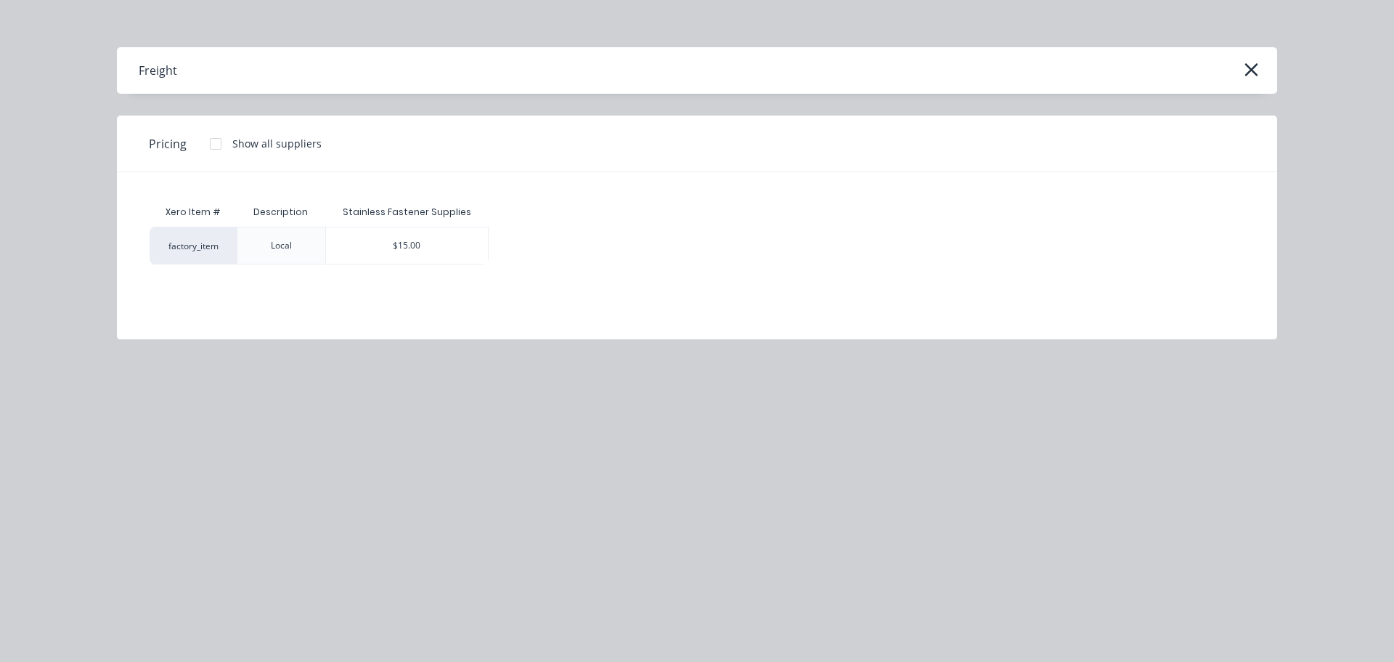
click at [397, 264] on div "Xero Item # Description Stainless Fastener Supplies factory_item Local $15.00" at bounding box center [697, 244] width 1161 height 145
click at [367, 232] on div "$15.00" at bounding box center [407, 245] width 163 height 36
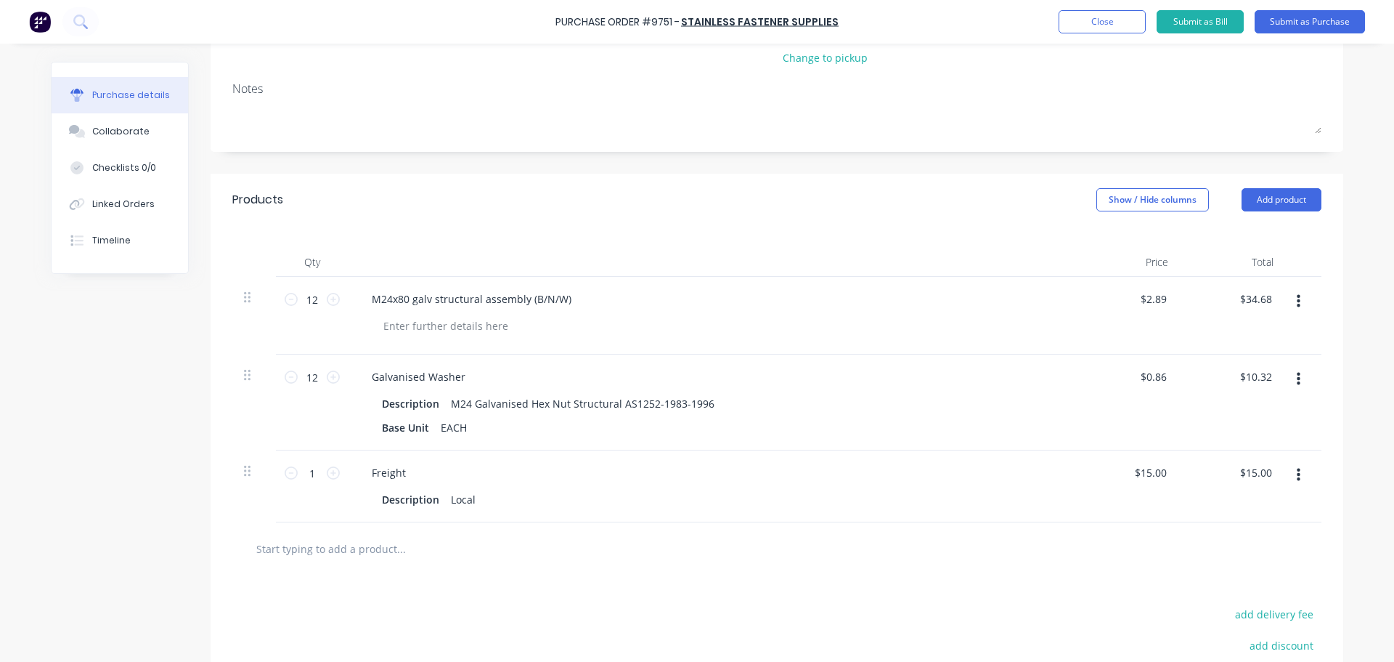
scroll to position [291, 0]
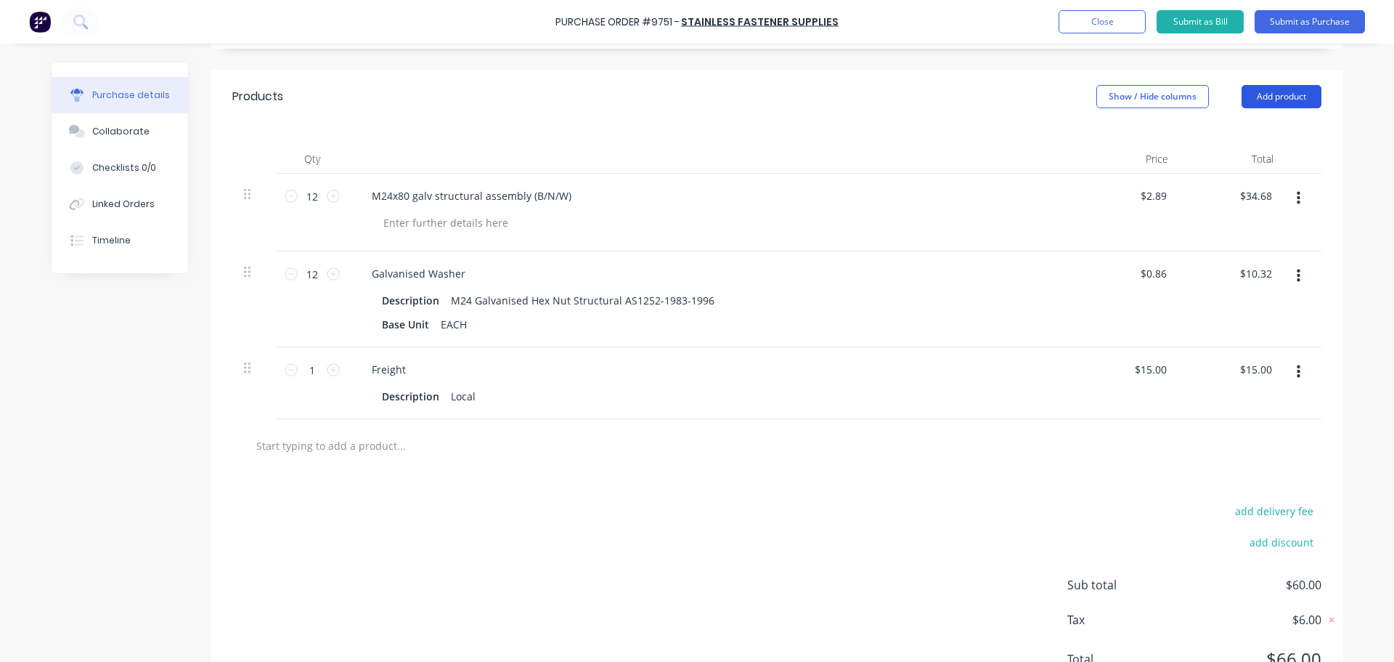
click at [1271, 102] on button "Add product" at bounding box center [1282, 96] width 80 height 23
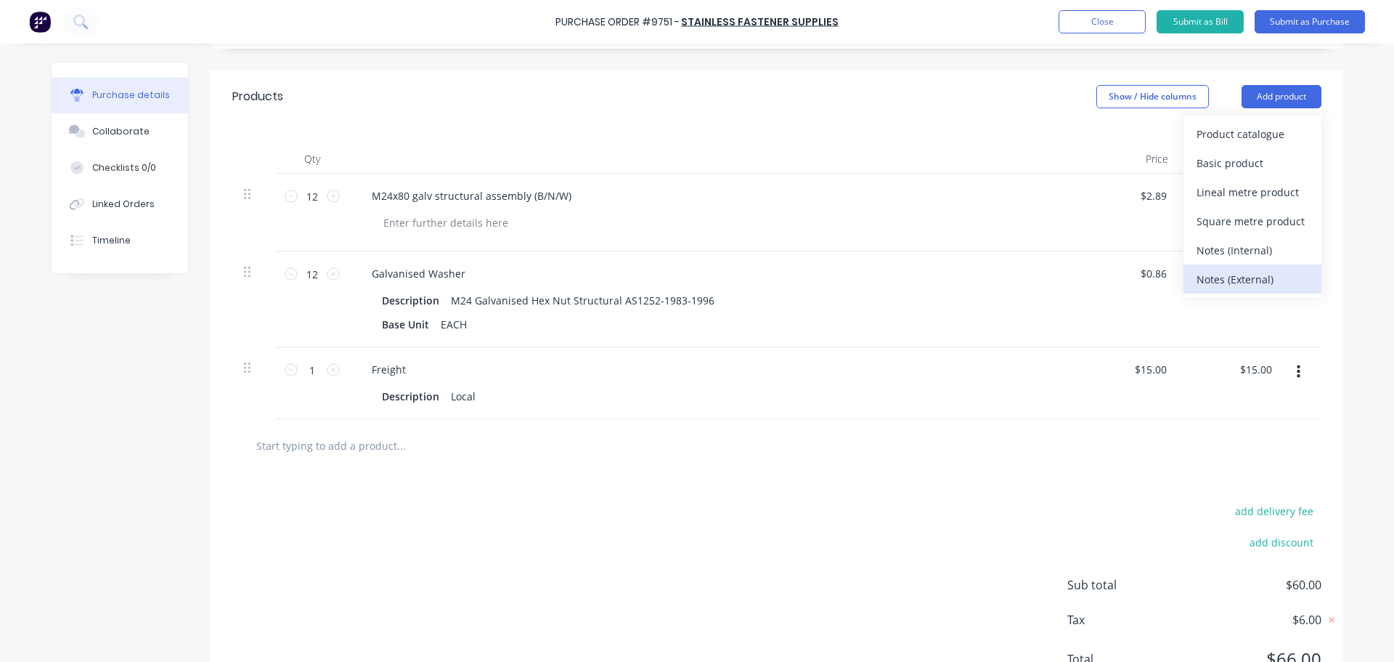
click at [1207, 284] on div "Notes (External)" at bounding box center [1253, 279] width 112 height 21
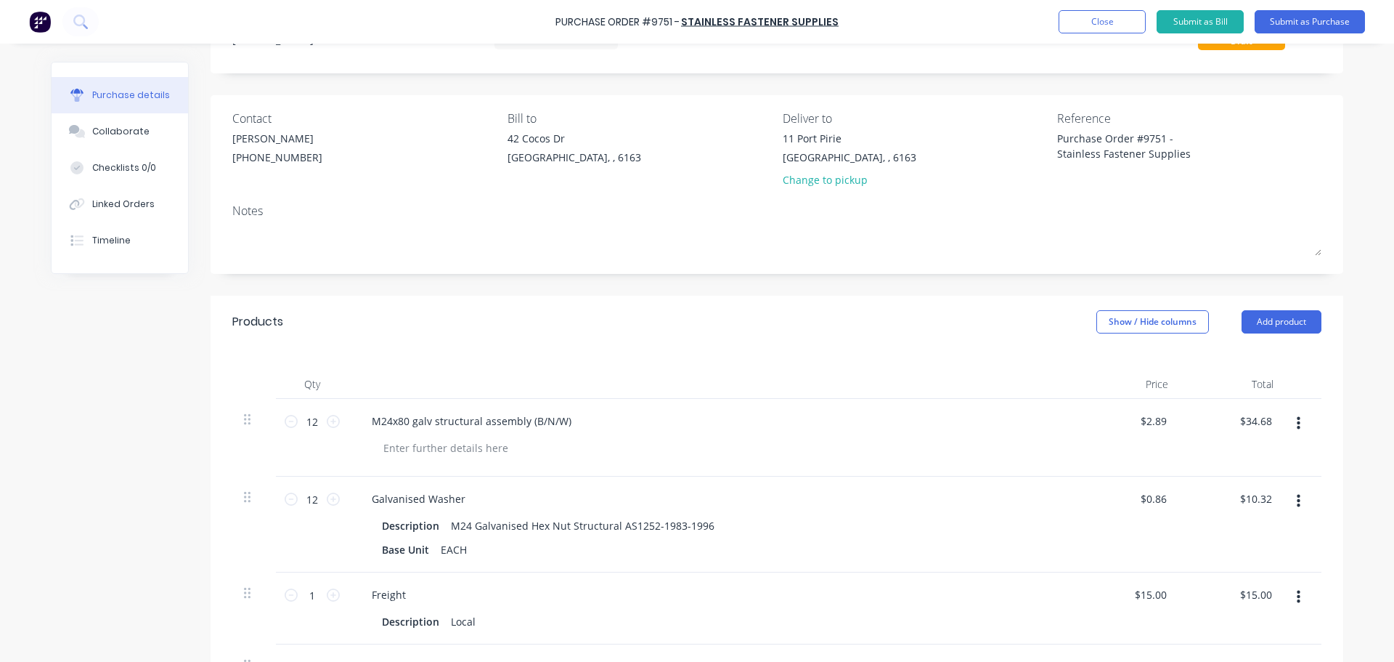
scroll to position [218, 0]
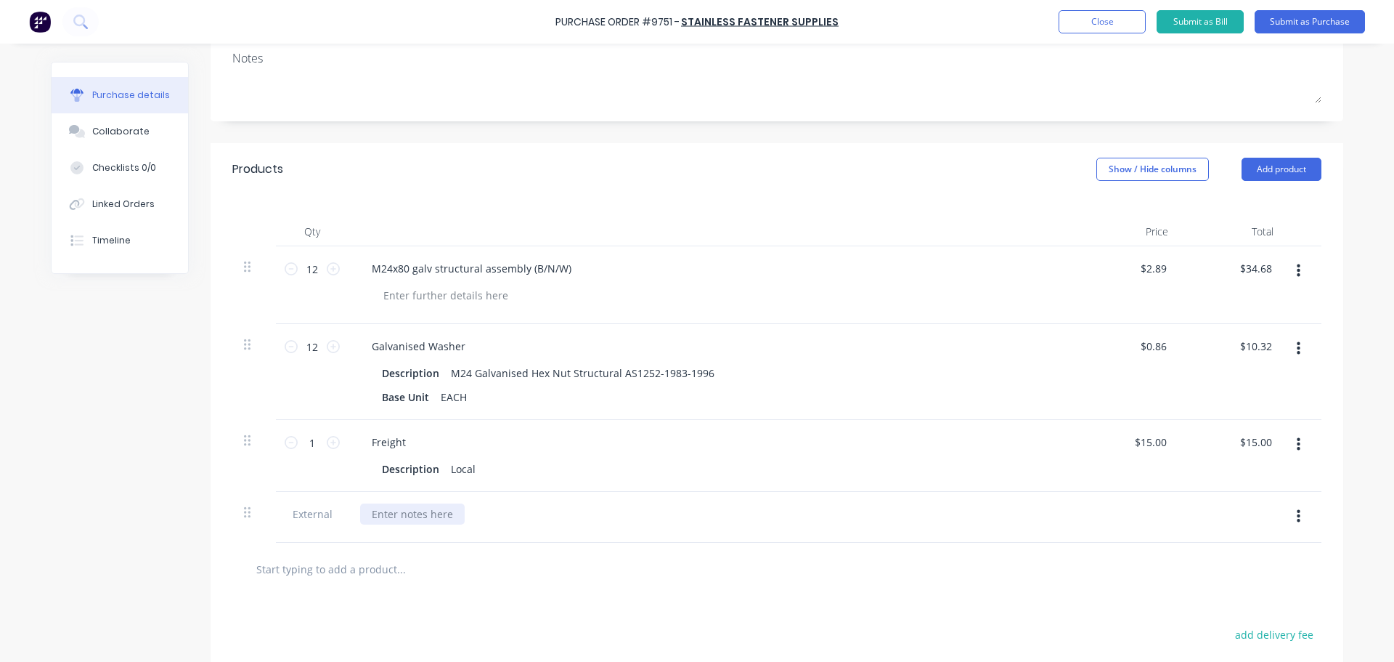
click at [393, 518] on div at bounding box center [412, 513] width 105 height 21
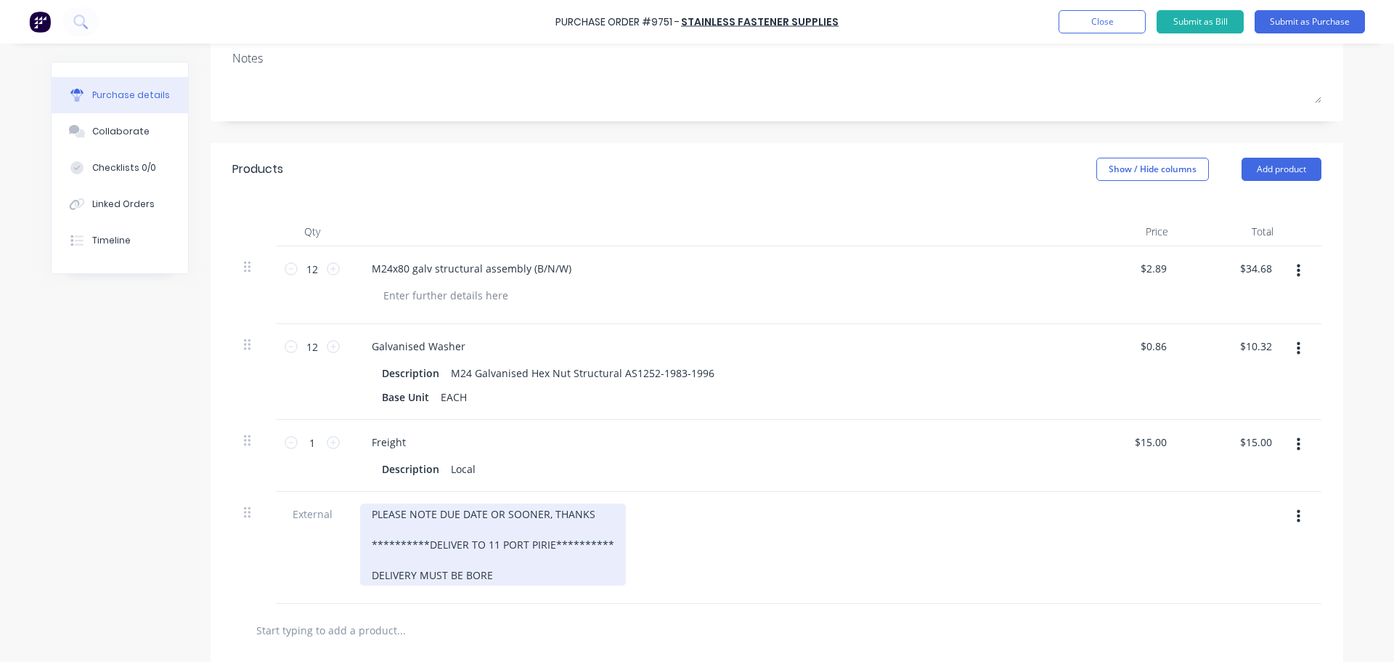
click at [466, 577] on div "**********" at bounding box center [493, 544] width 266 height 82
click at [505, 576] on div "**********" at bounding box center [493, 544] width 266 height 82
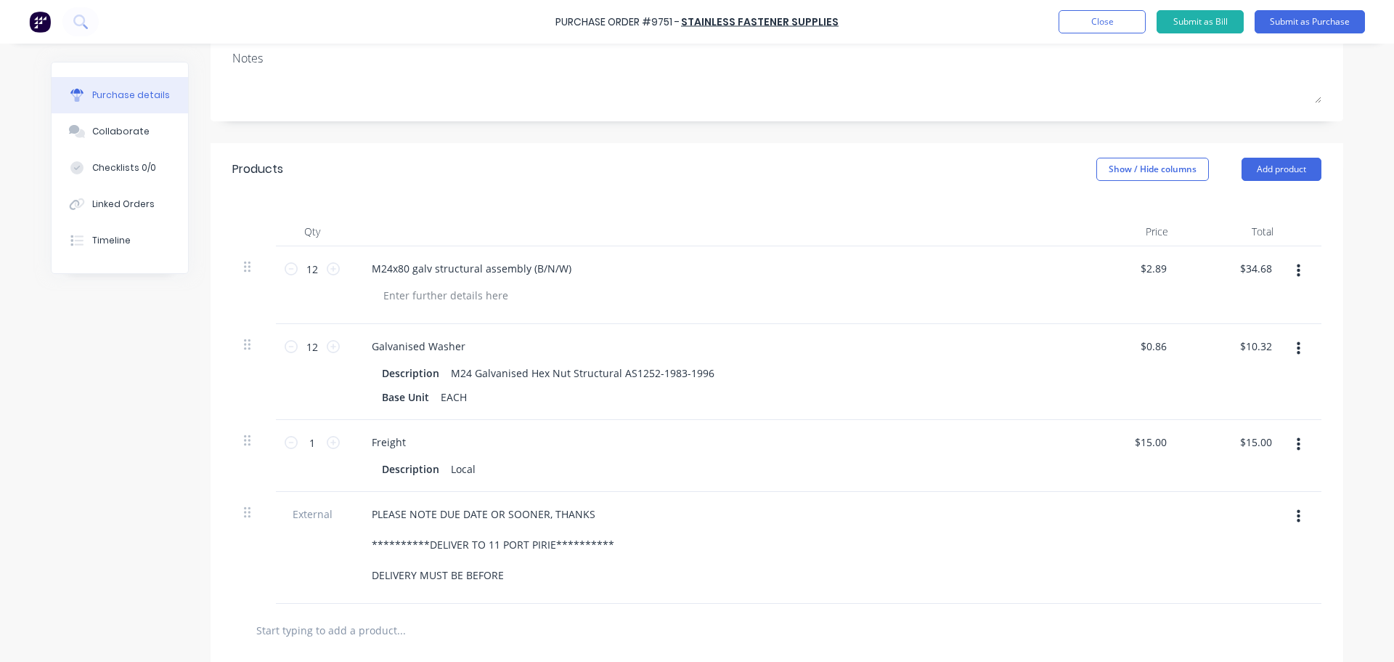
click at [861, 291] on div at bounding box center [717, 295] width 691 height 21
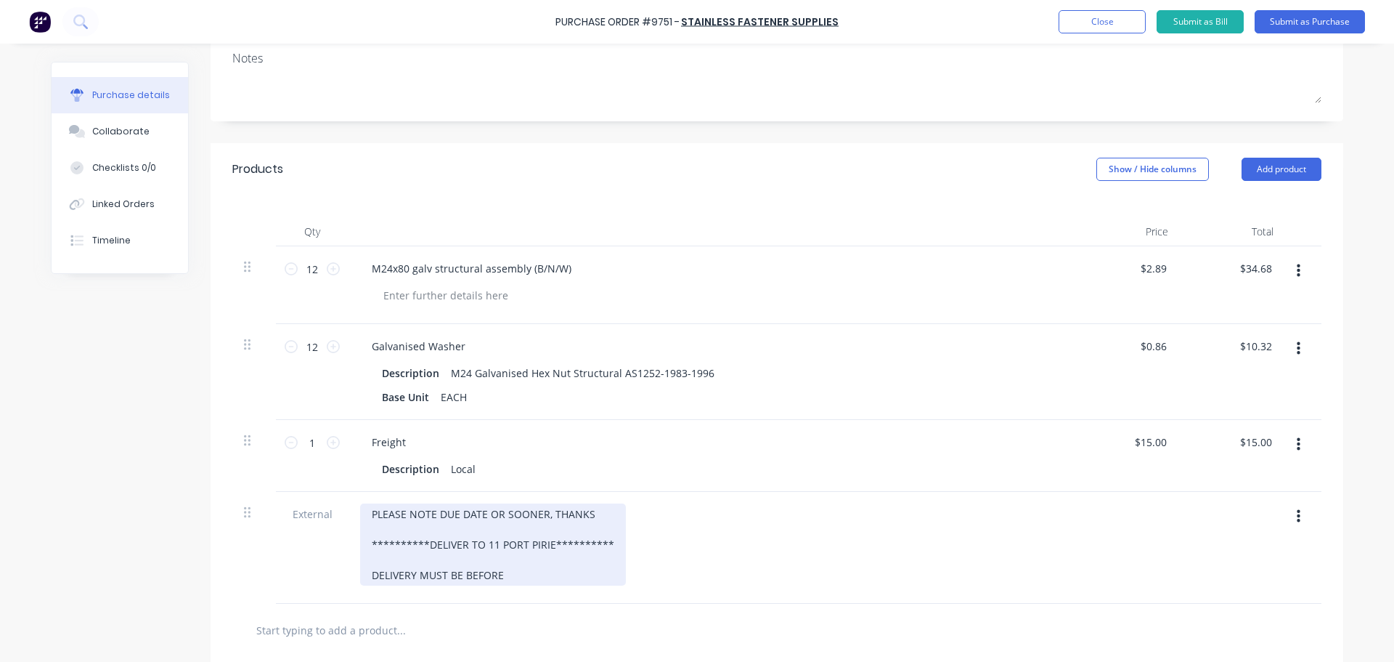
click at [505, 580] on div "**********" at bounding box center [493, 544] width 266 height 82
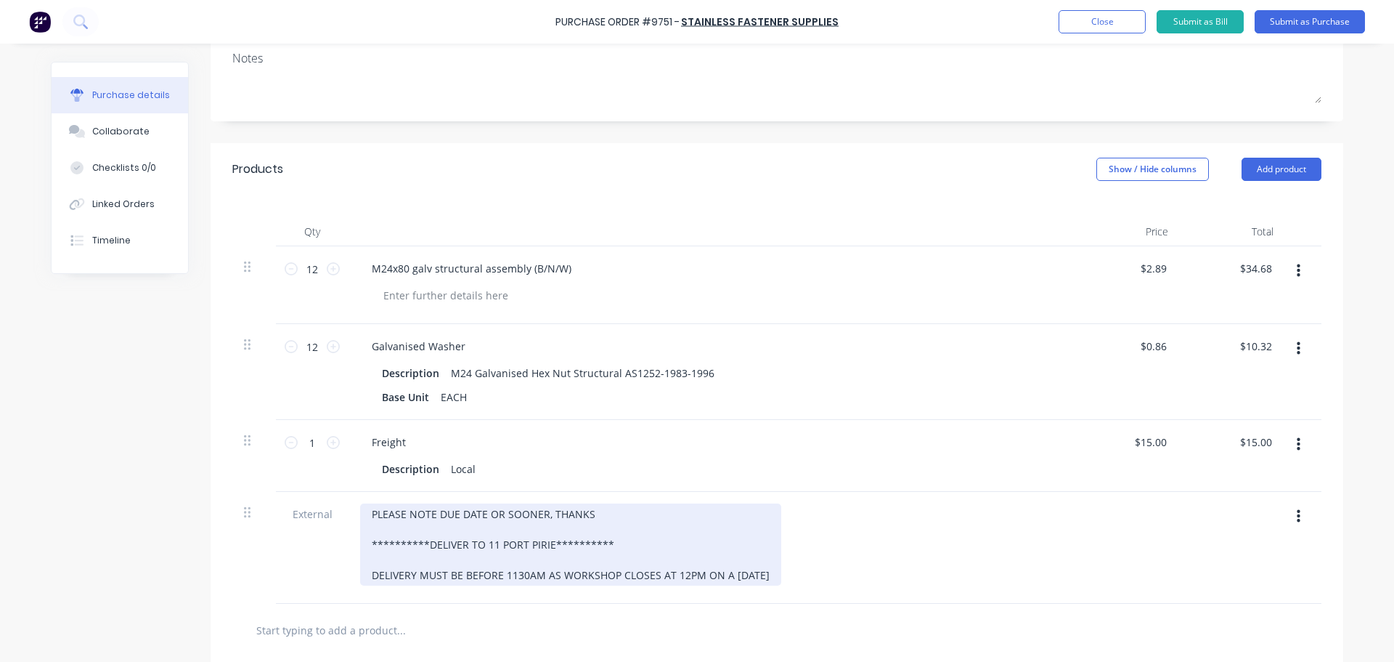
click at [511, 572] on div "**********" at bounding box center [570, 544] width 421 height 82
drag, startPoint x: 761, startPoint y: 577, endPoint x: 764, endPoint y: 585, distance: 8.5
click at [761, 577] on div "**********" at bounding box center [572, 544] width 424 height 82
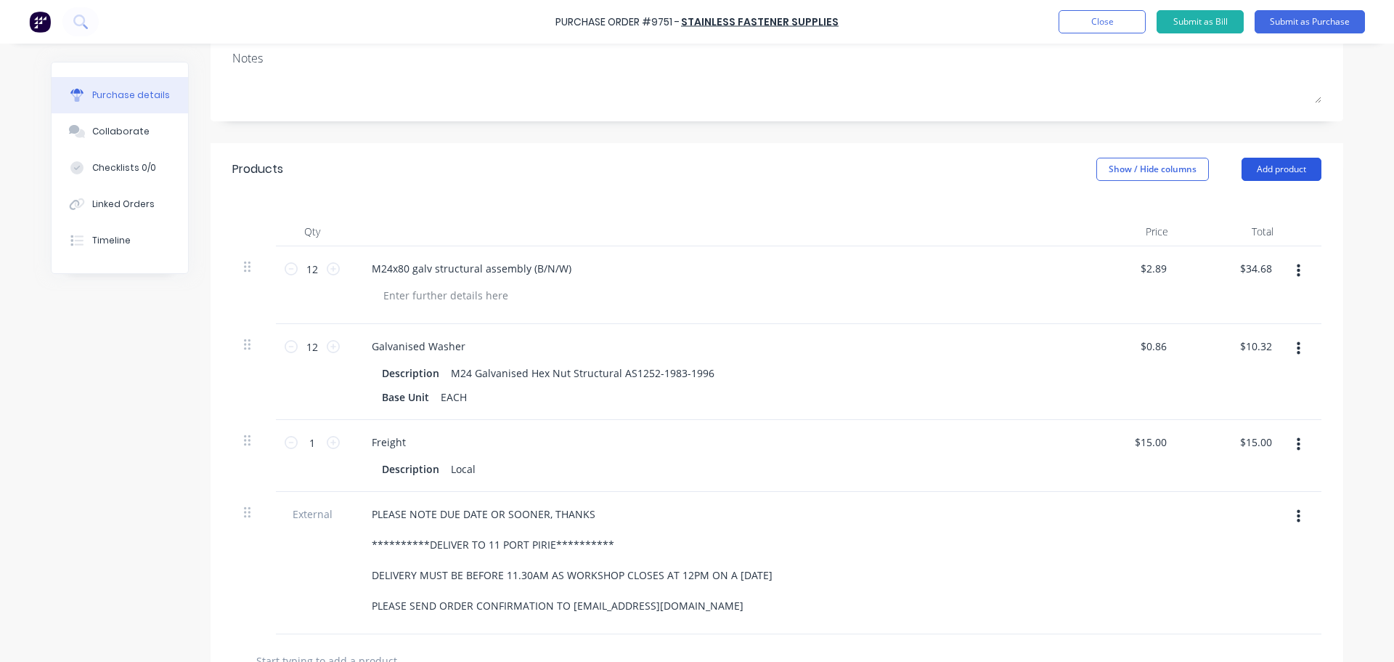
click at [1257, 174] on button "Add product" at bounding box center [1282, 169] width 80 height 23
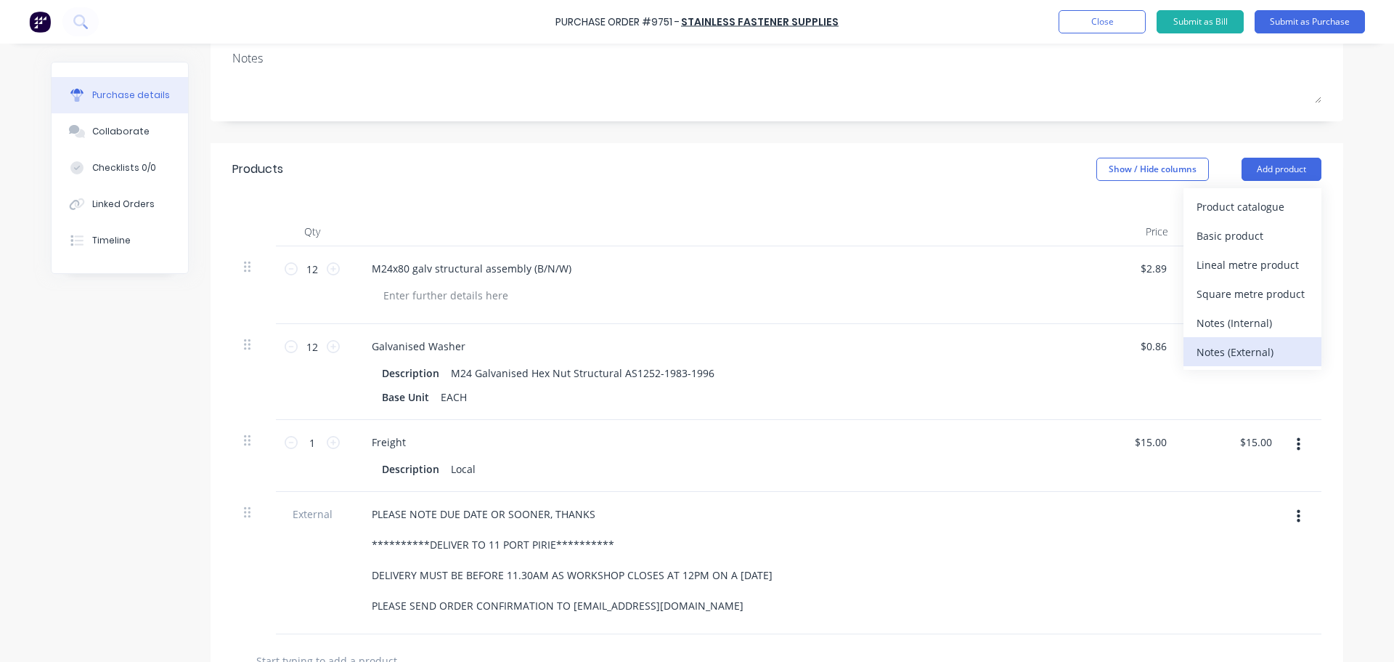
click at [1222, 352] on div "Notes (External)" at bounding box center [1253, 351] width 112 height 21
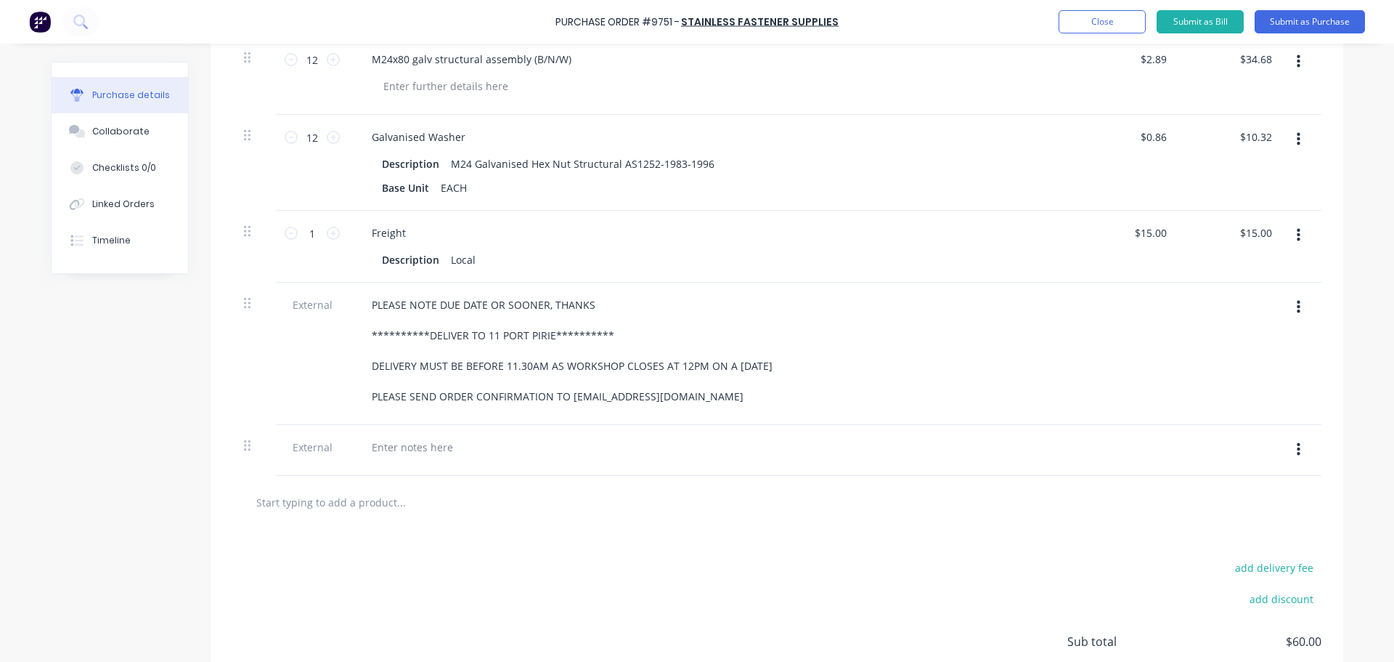
scroll to position [436, 0]
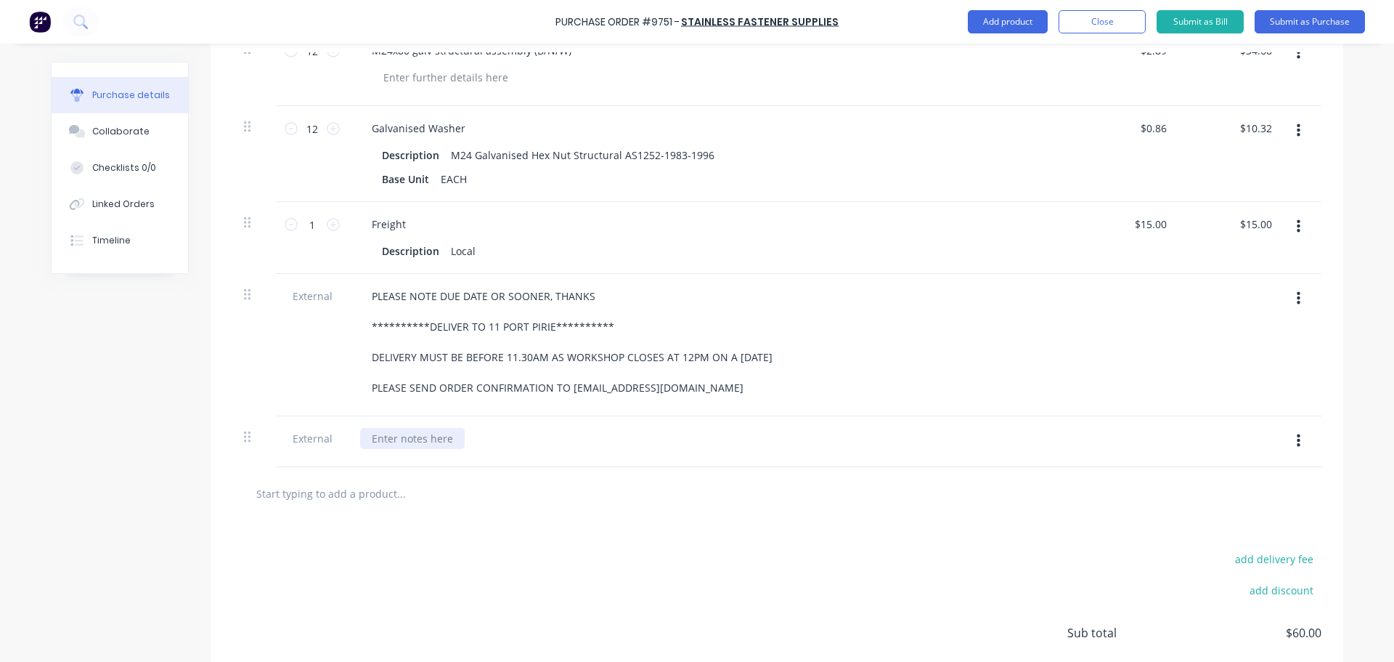
click at [399, 443] on div at bounding box center [412, 438] width 105 height 21
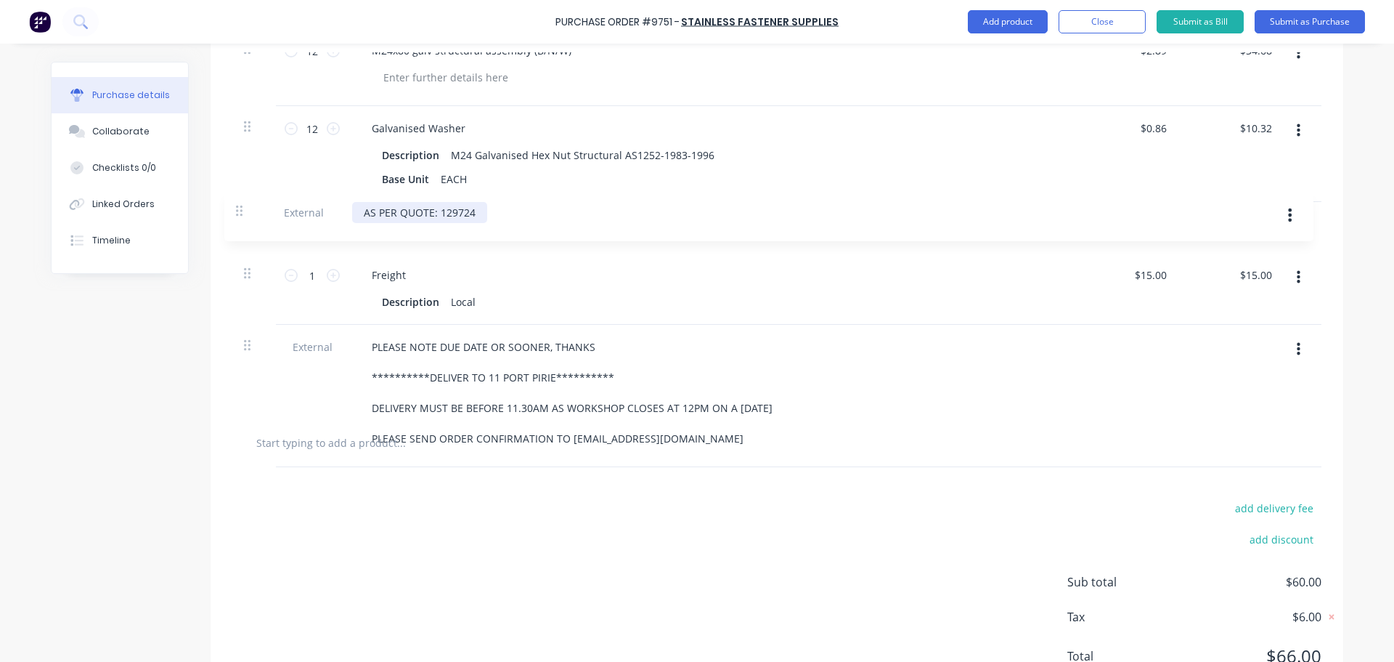
drag, startPoint x: 243, startPoint y: 436, endPoint x: 240, endPoint y: 205, distance: 231.7
click at [240, 205] on div "**********" at bounding box center [776, 222] width 1089 height 388
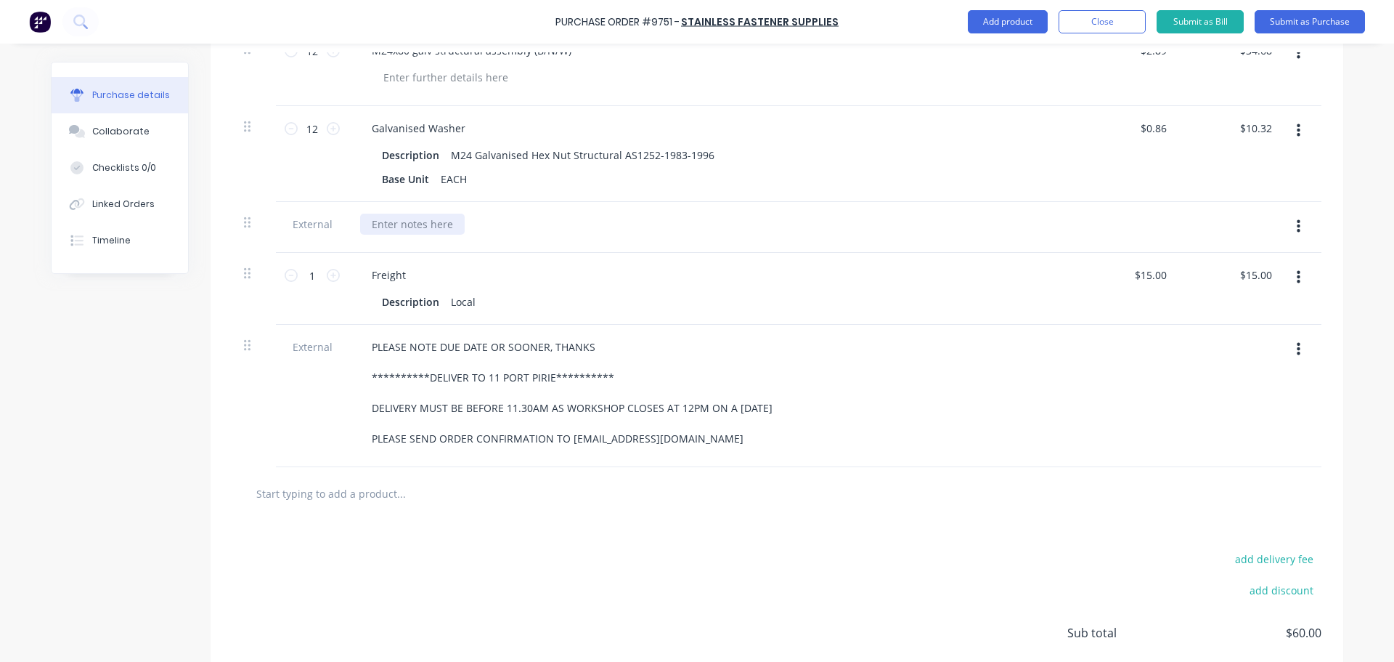
click at [391, 227] on div at bounding box center [412, 224] width 105 height 21
click at [877, 426] on div "**********" at bounding box center [711, 392] width 703 height 113
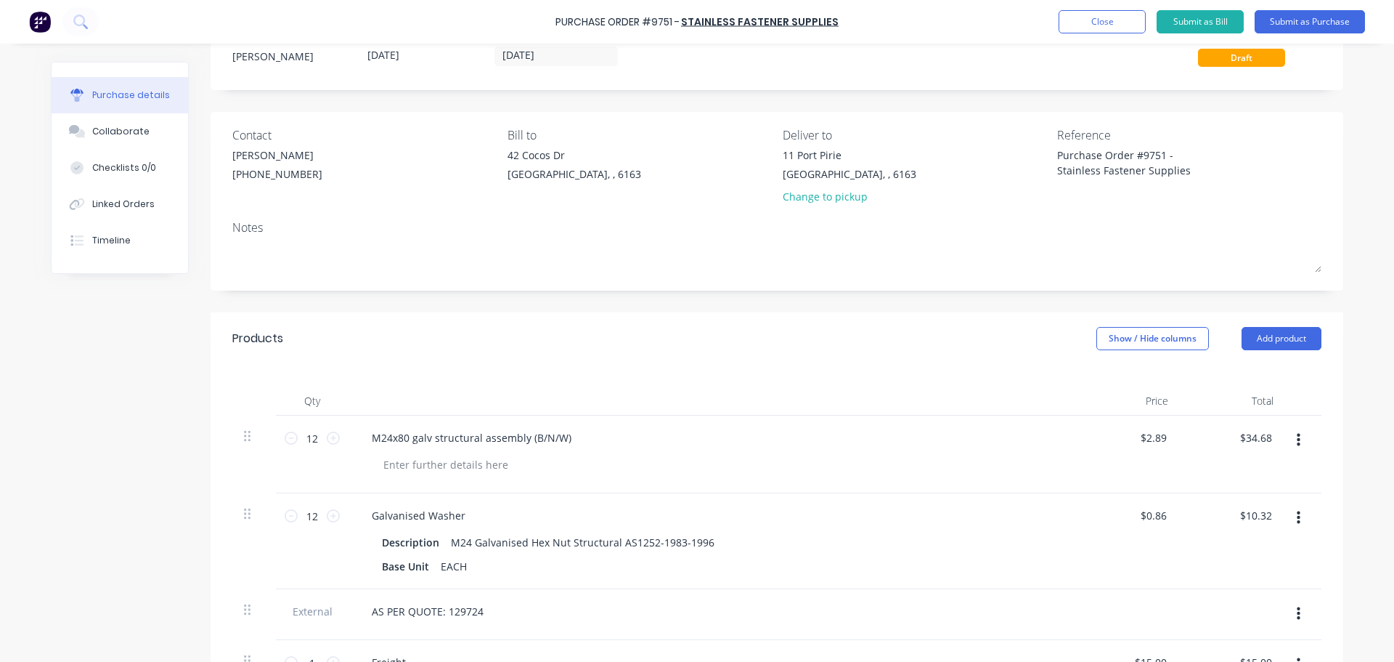
scroll to position [0, 0]
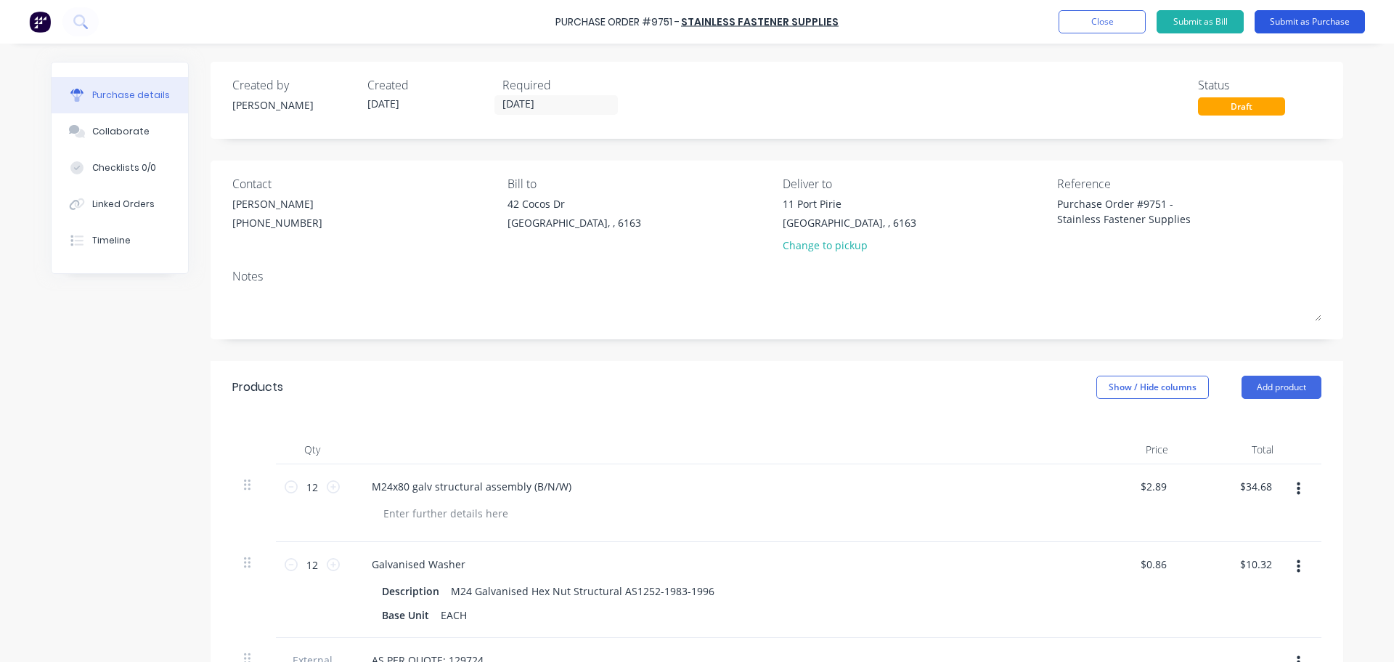
click at [1290, 17] on button "Submit as Purchase" at bounding box center [1310, 21] width 110 height 23
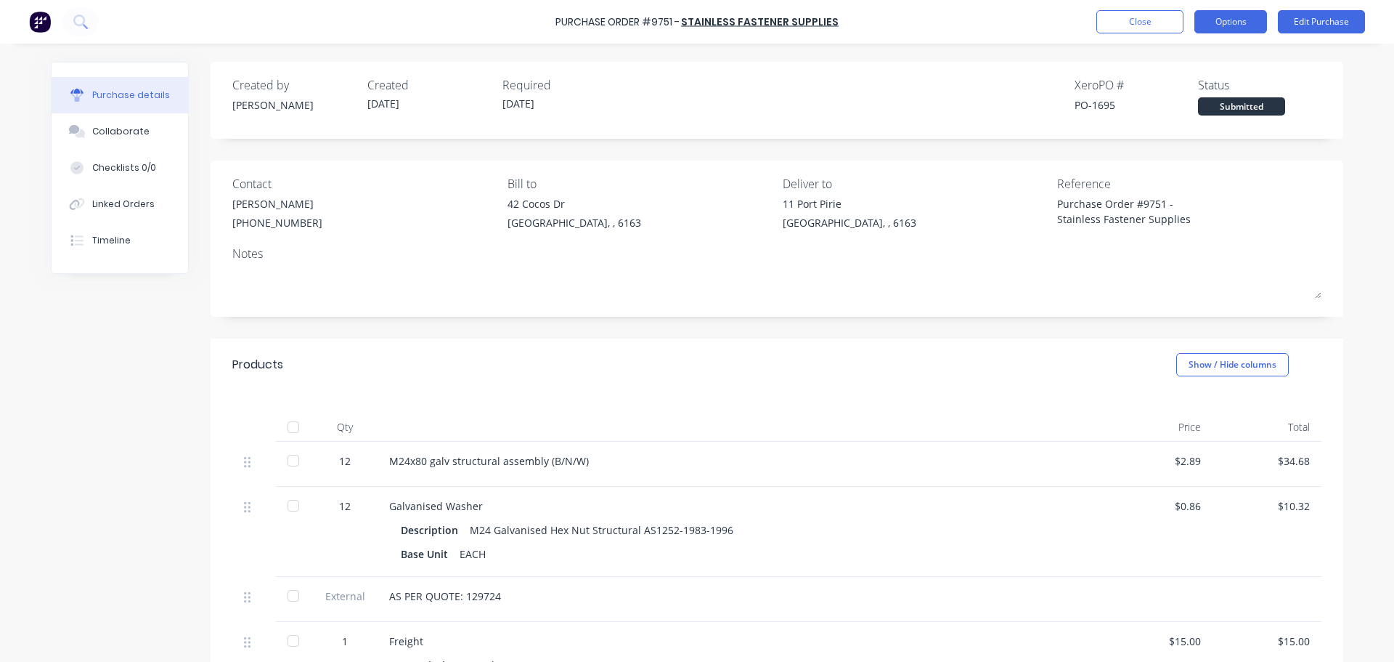
click at [1222, 15] on button "Options" at bounding box center [1231, 21] width 73 height 23
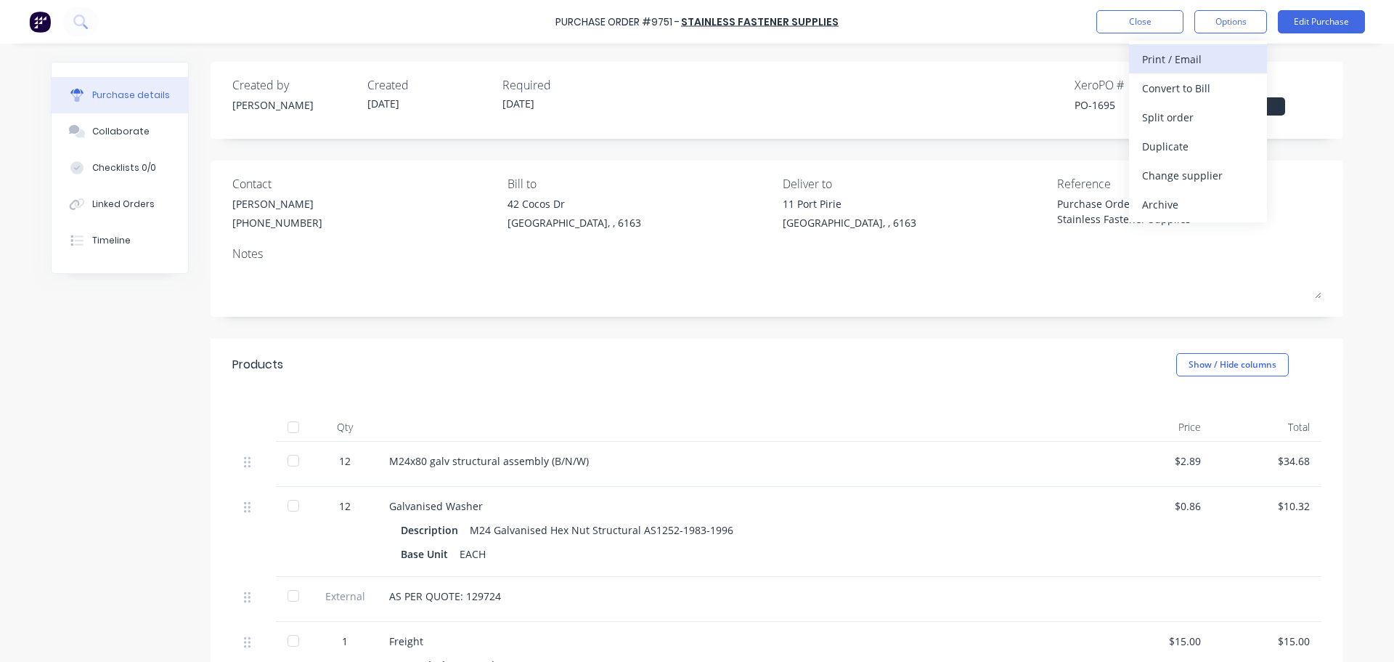
click at [1182, 58] on div "Print / Email" at bounding box center [1198, 59] width 112 height 21
click at [1161, 92] on div "With pricing" at bounding box center [1198, 88] width 112 height 21
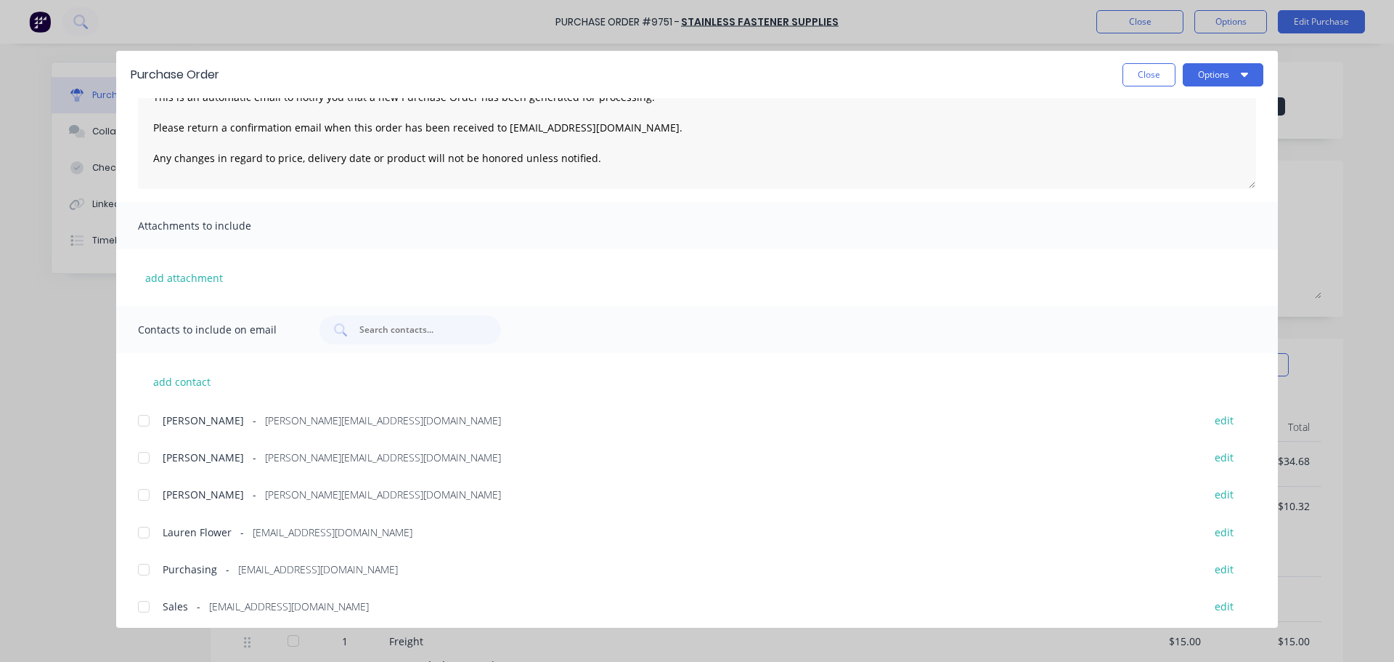
scroll to position [158, 0]
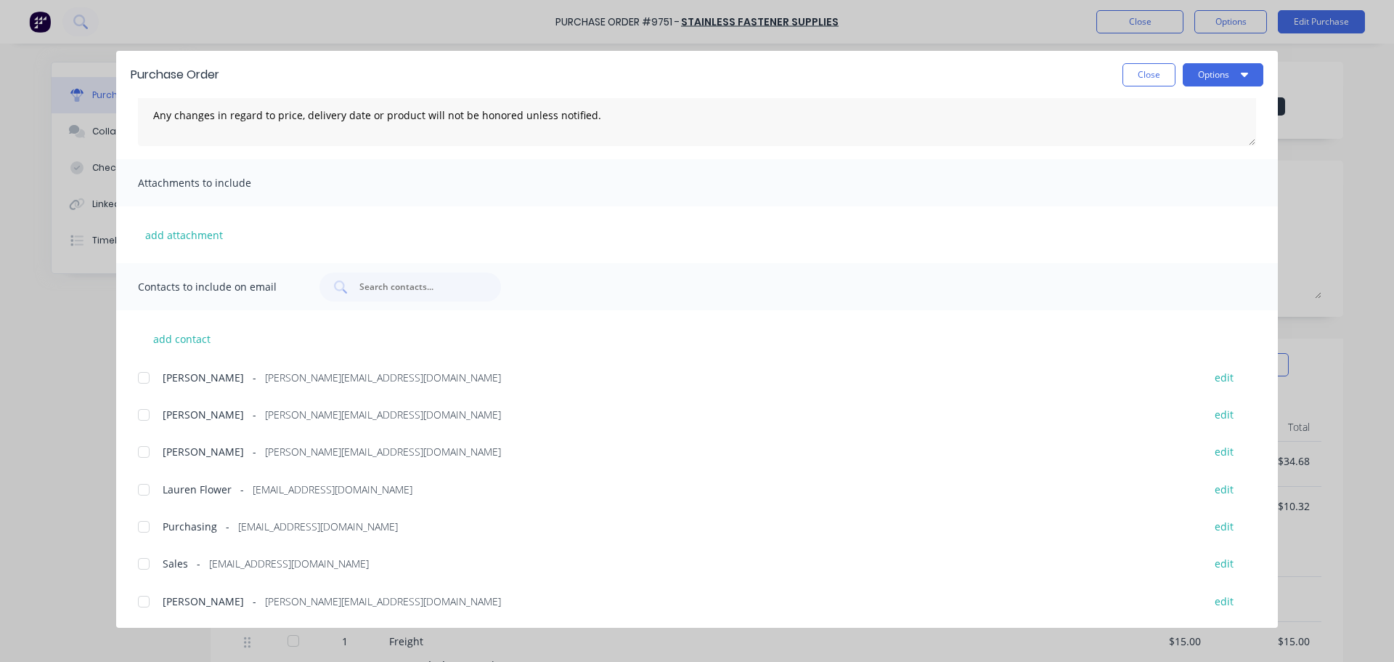
click at [139, 601] on div at bounding box center [143, 601] width 29 height 29
click at [142, 528] on div at bounding box center [143, 526] width 29 height 29
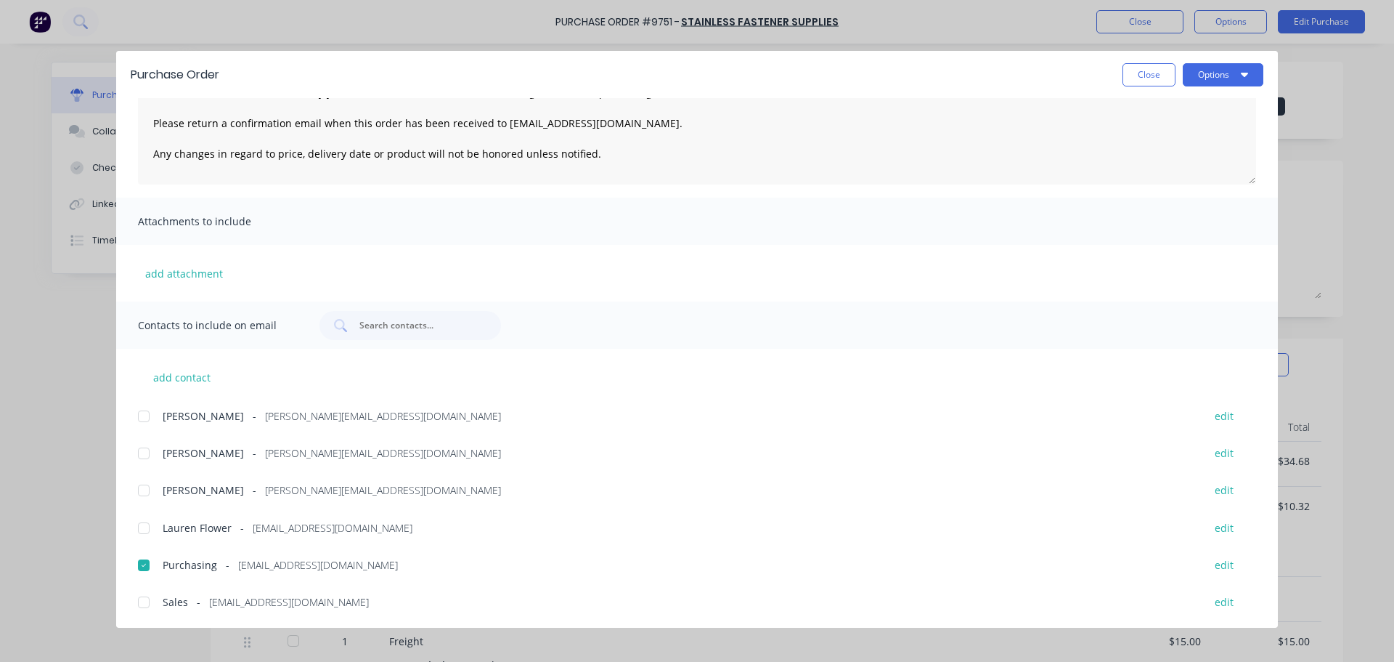
scroll to position [0, 0]
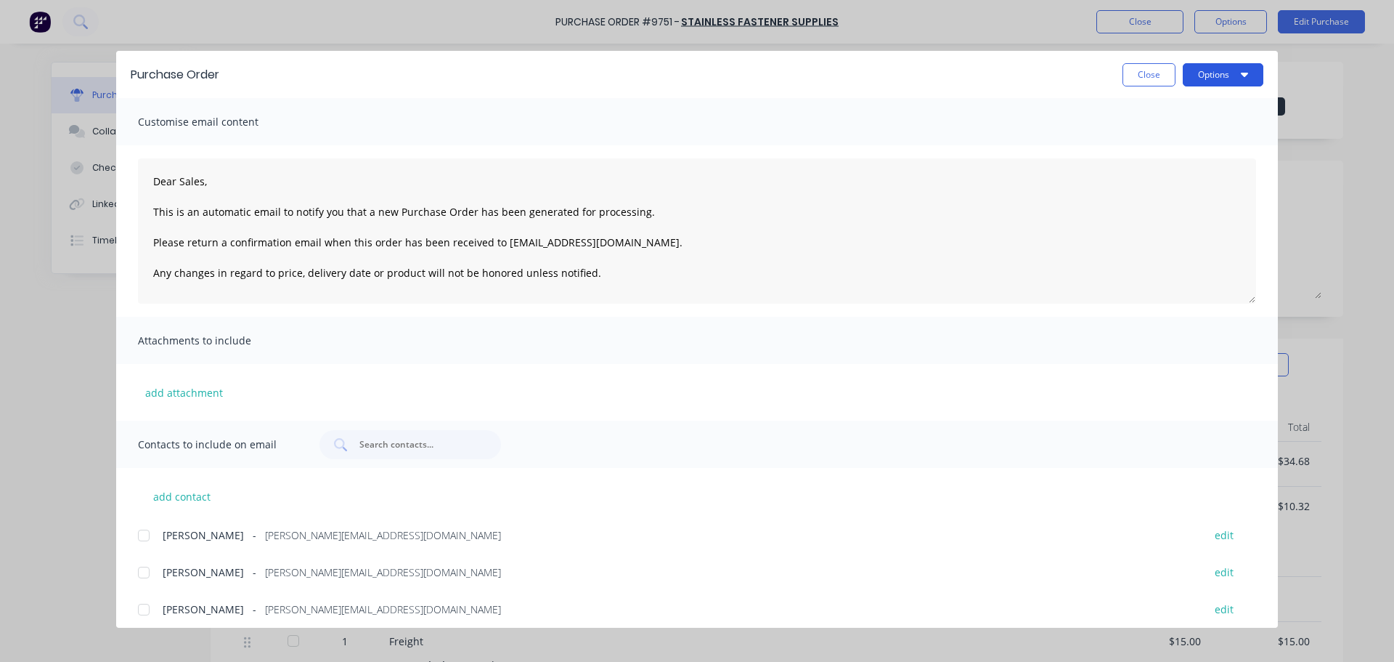
click at [1238, 71] on button "Options" at bounding box center [1223, 74] width 81 height 23
click at [1168, 168] on div "Email" at bounding box center [1195, 169] width 112 height 21
click at [115, 634] on span "×" at bounding box center [119, 633] width 9 height 20
click at [1159, 81] on button "Close" at bounding box center [1149, 74] width 53 height 23
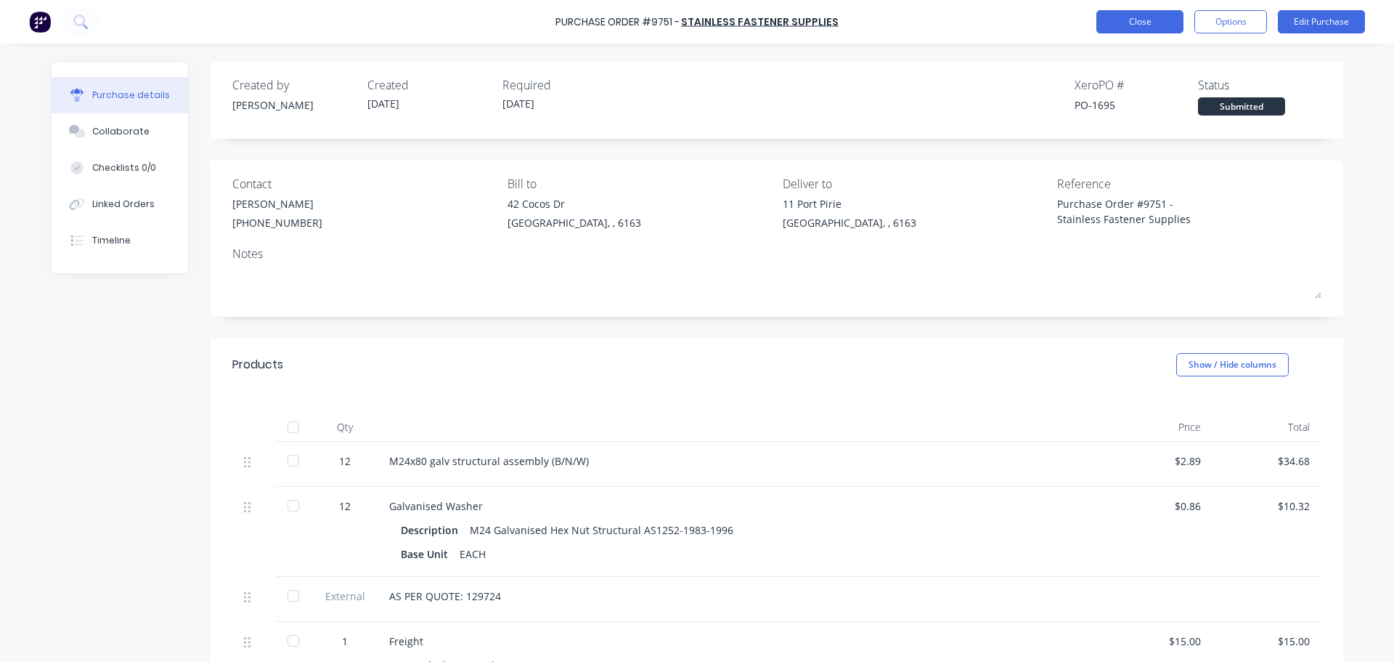
click at [1111, 28] on button "Close" at bounding box center [1140, 21] width 87 height 23
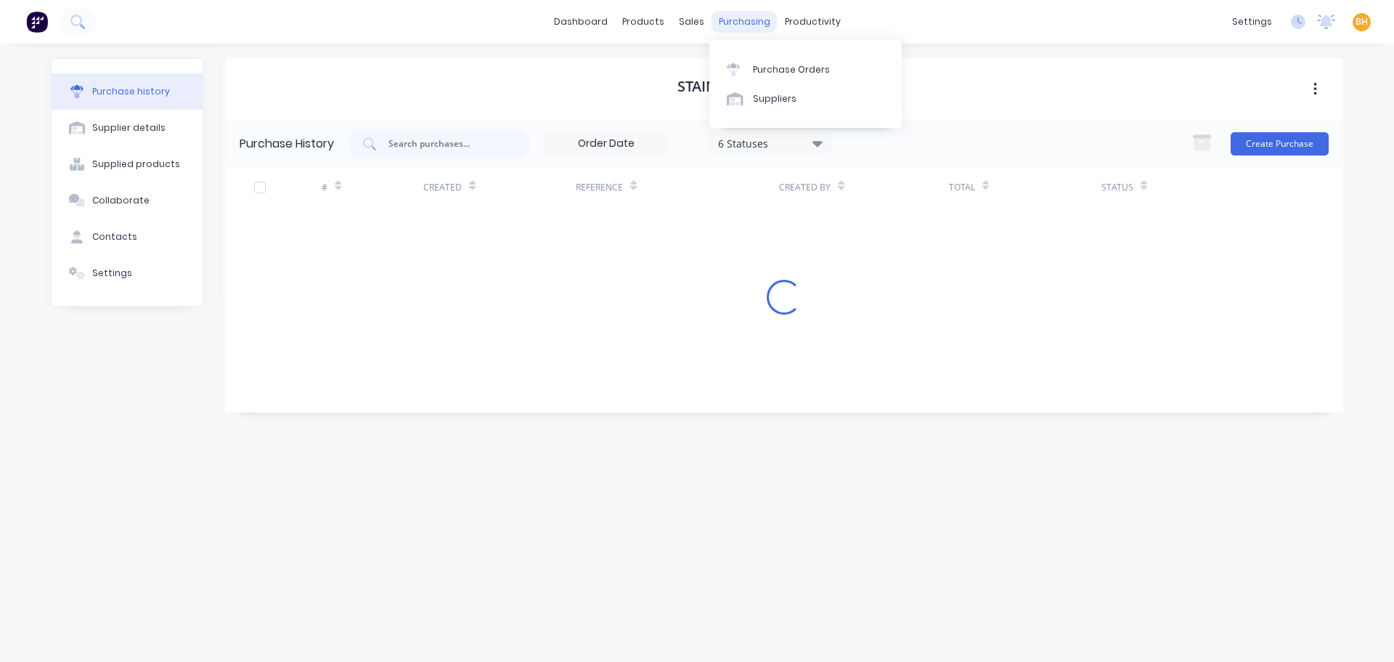
click at [732, 24] on div "purchasing" at bounding box center [745, 22] width 66 height 22
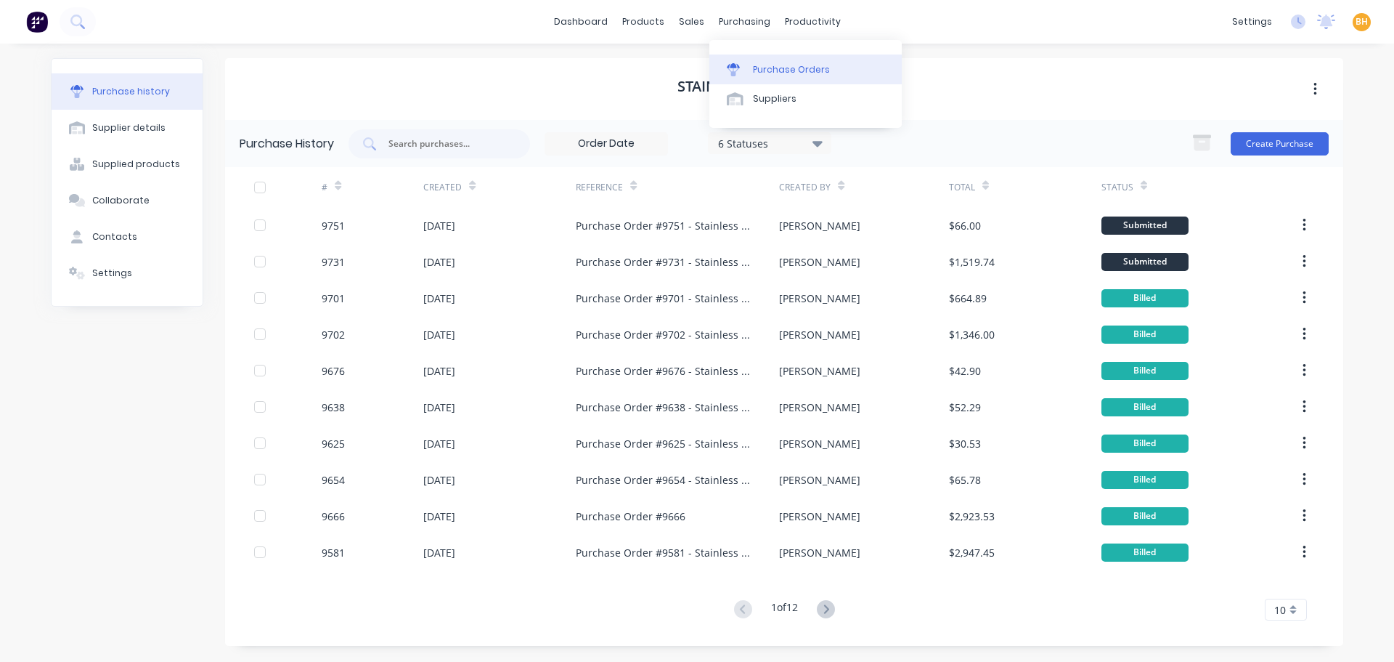
click at [780, 68] on div "Purchase Orders" at bounding box center [791, 69] width 77 height 13
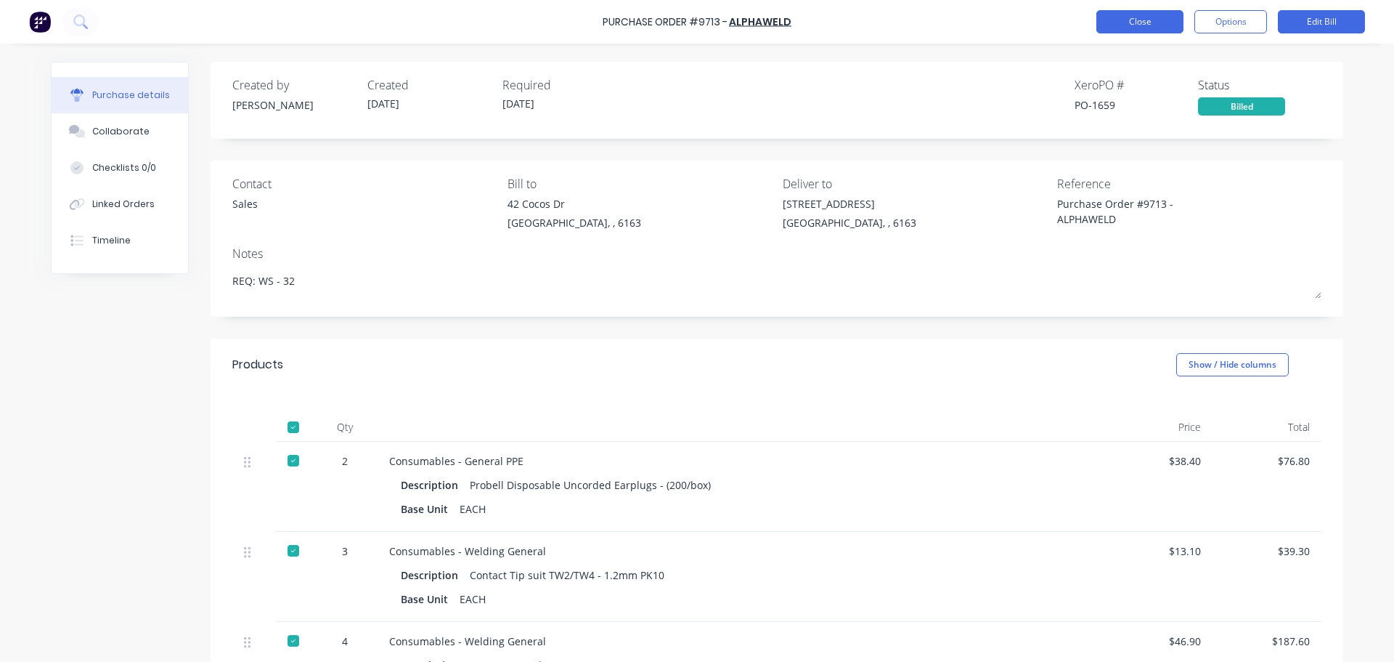
click at [1140, 15] on button "Close" at bounding box center [1140, 21] width 87 height 23
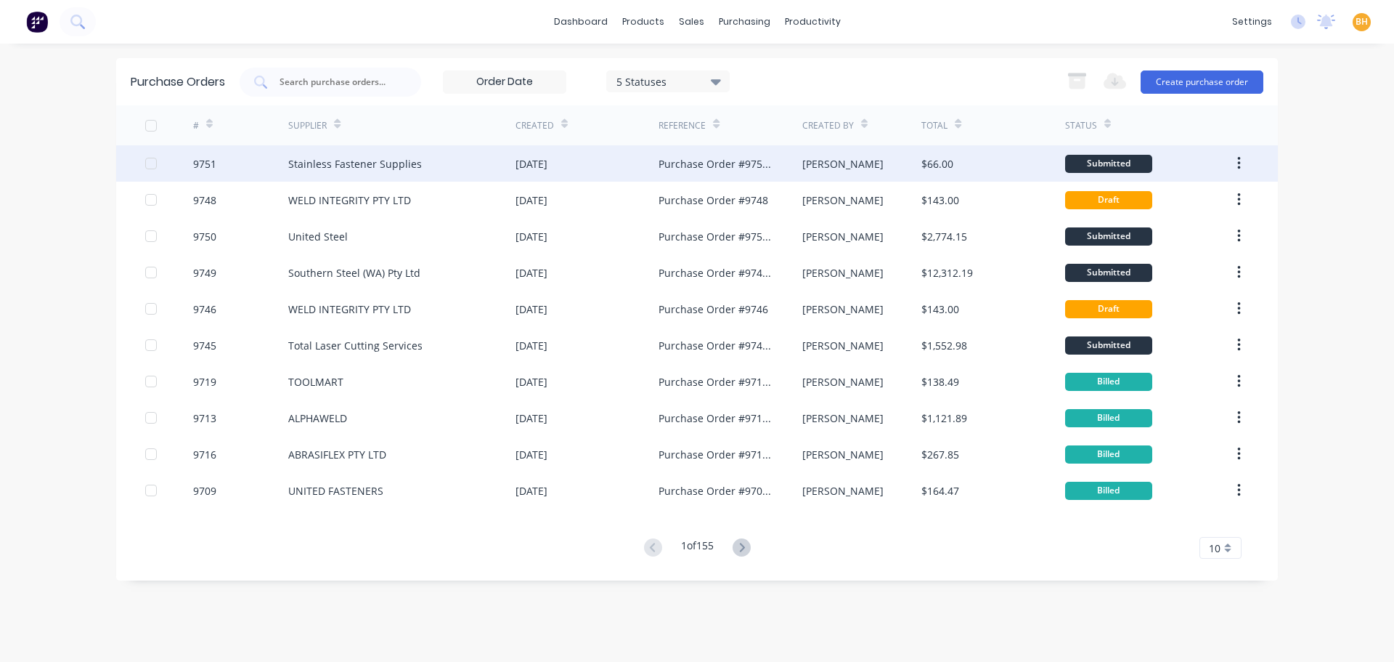
click at [340, 162] on div "Stainless Fastener Supplies" at bounding box center [355, 163] width 134 height 15
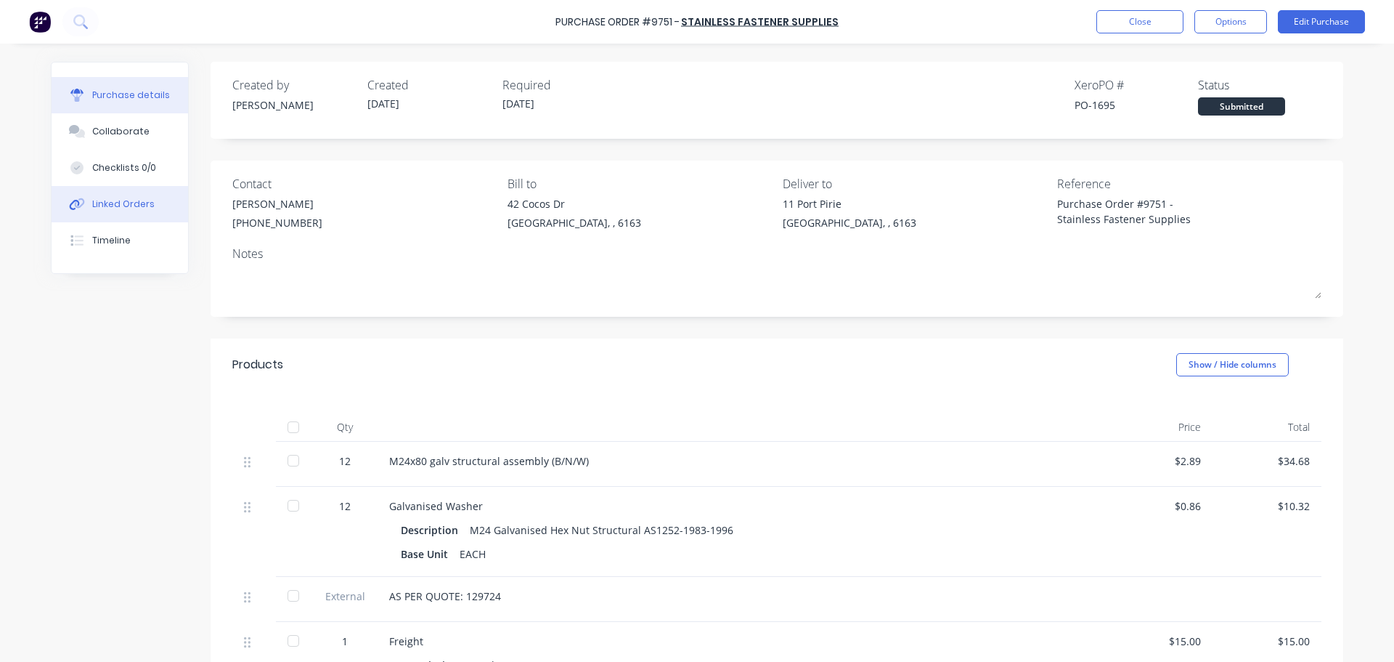
click at [118, 205] on div "Linked Orders" at bounding box center [123, 204] width 62 height 13
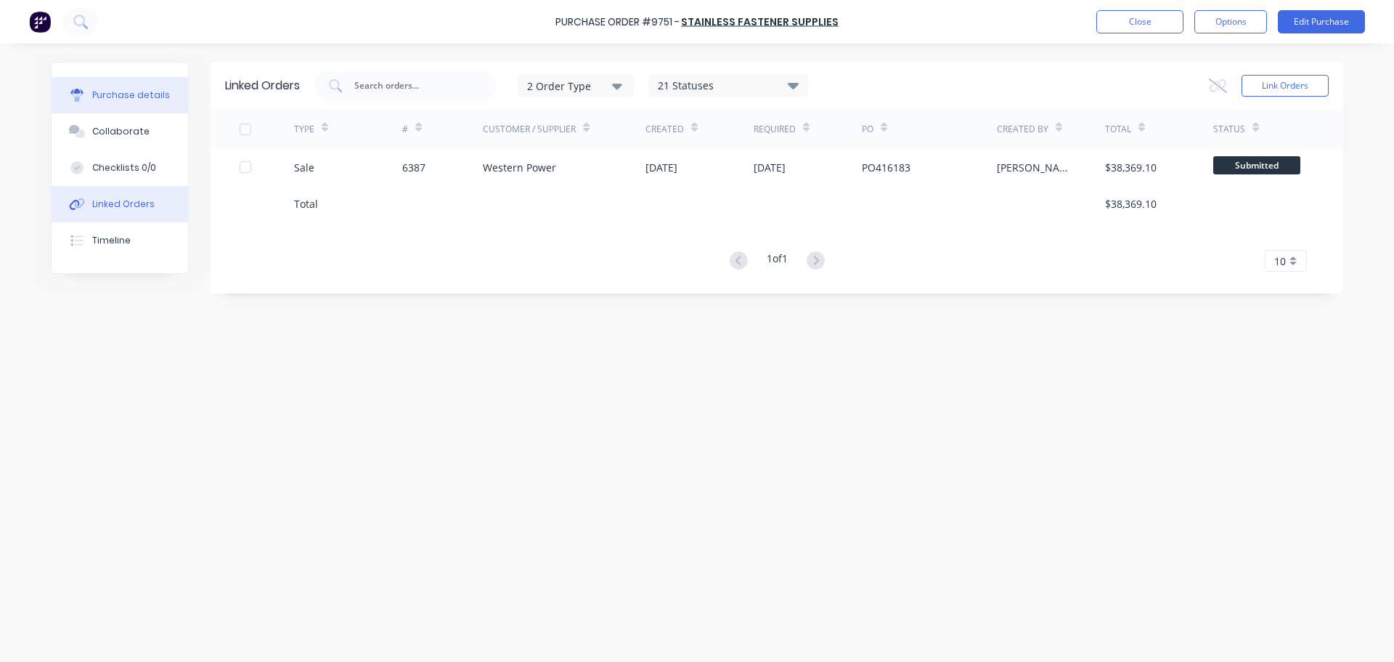
click at [126, 102] on button "Purchase details" at bounding box center [120, 95] width 137 height 36
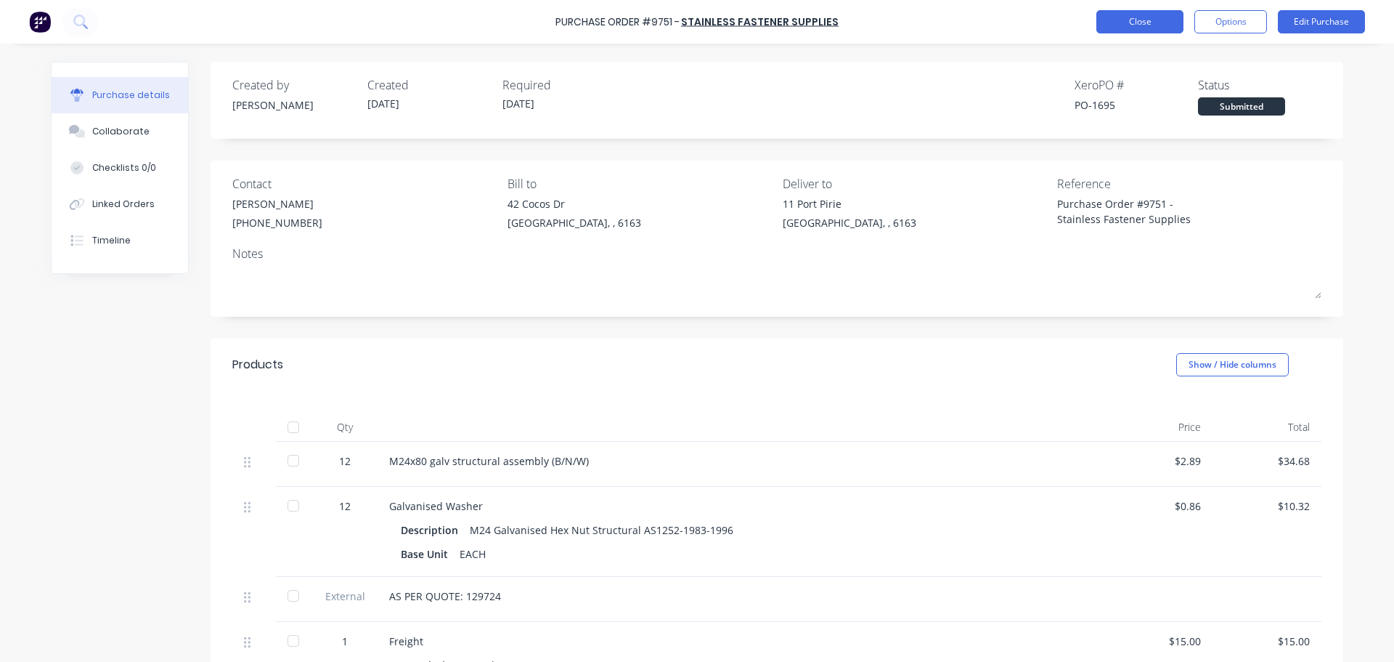
click at [1142, 19] on button "Close" at bounding box center [1140, 21] width 87 height 23
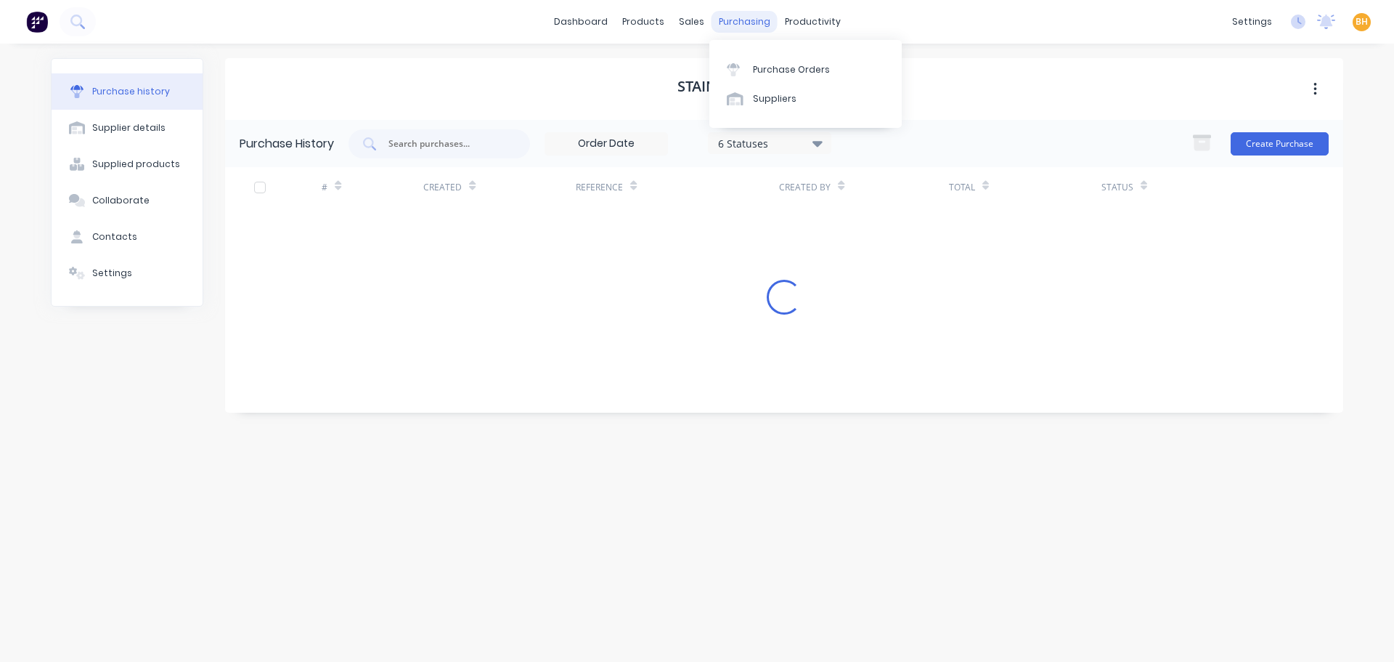
click at [737, 22] on div "purchasing" at bounding box center [745, 22] width 66 height 22
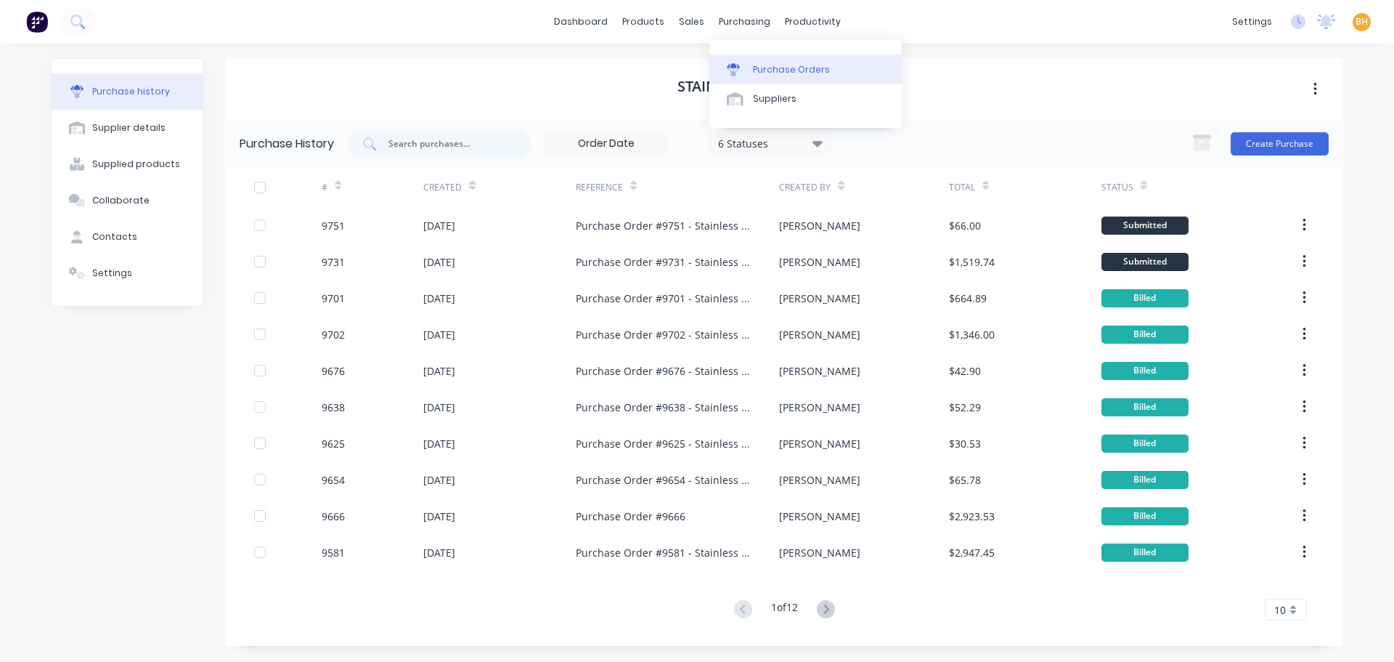
click at [787, 68] on div "Purchase Orders" at bounding box center [791, 69] width 77 height 13
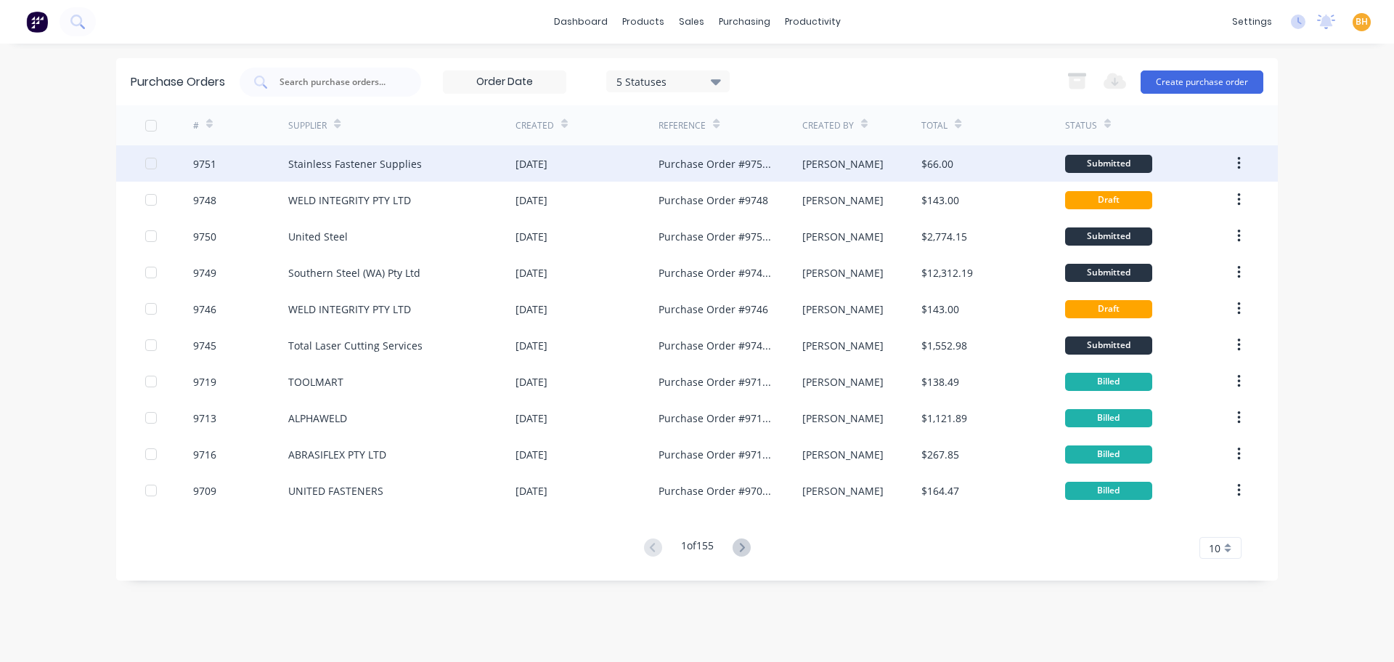
click at [352, 171] on div "Stainless Fastener Supplies" at bounding box center [401, 163] width 227 height 36
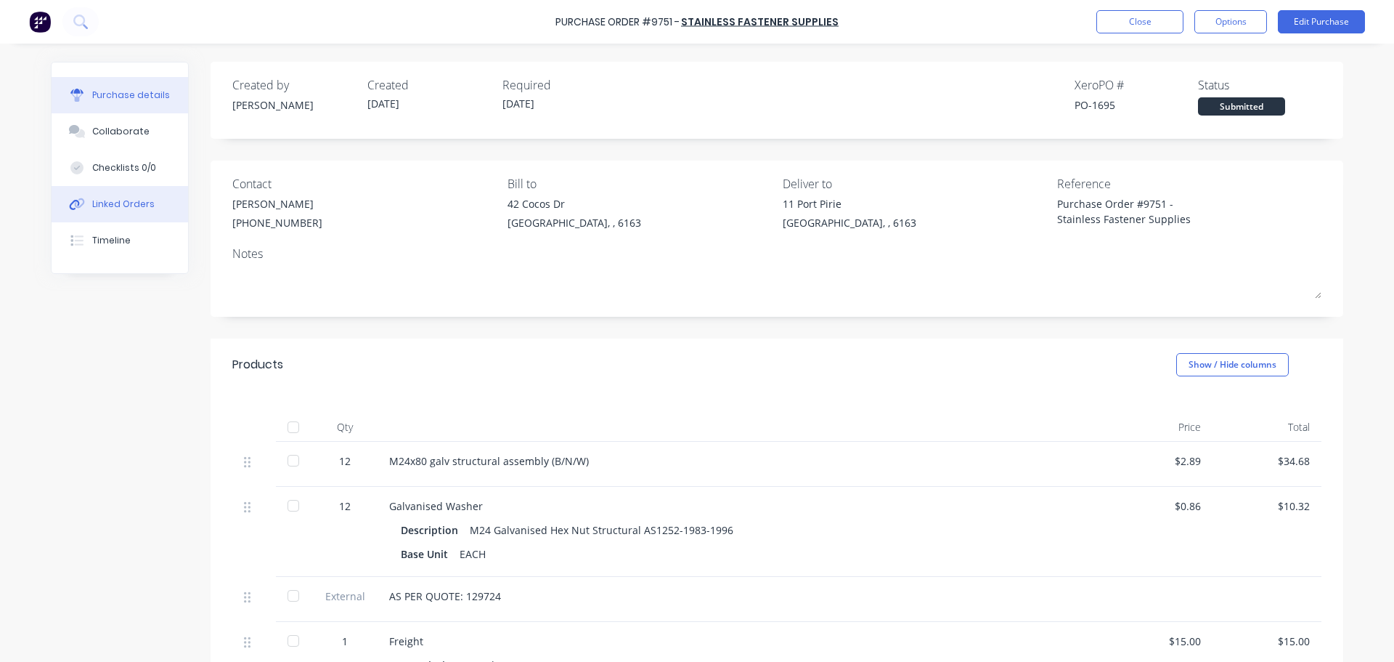
click at [113, 206] on div "Linked Orders" at bounding box center [123, 204] width 62 height 13
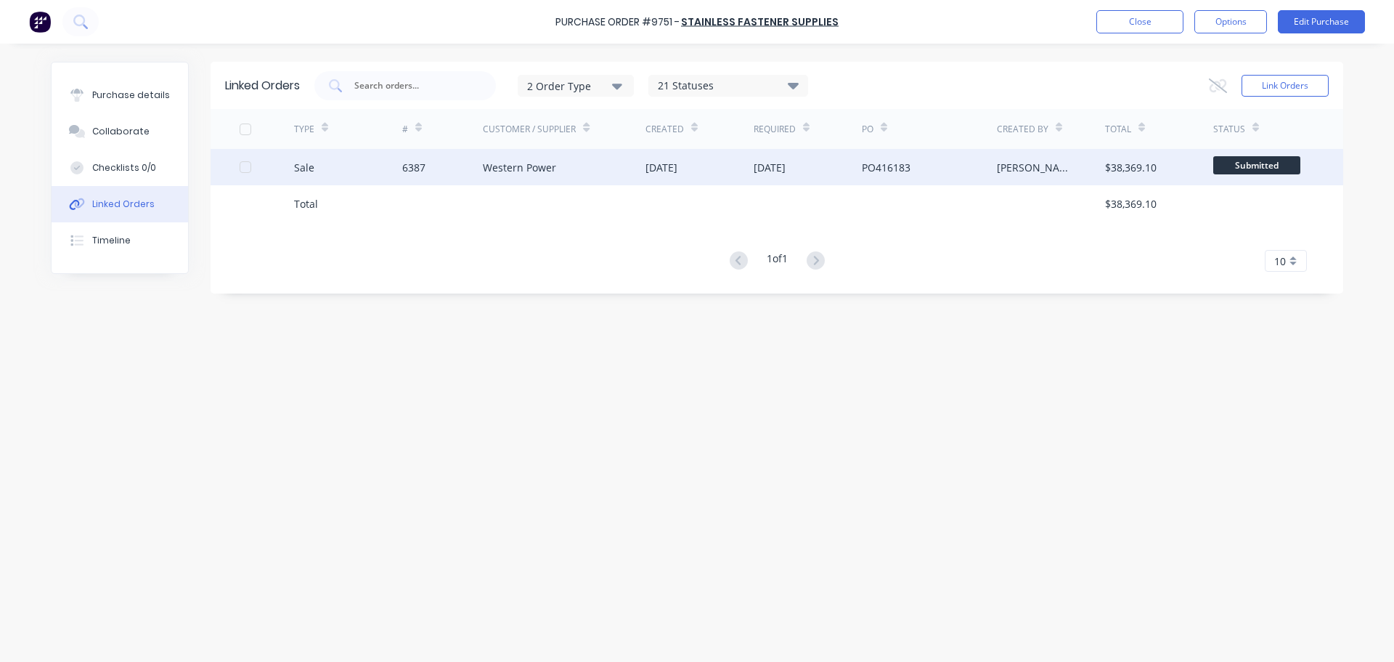
click at [490, 163] on div "Western Power" at bounding box center [519, 167] width 73 height 15
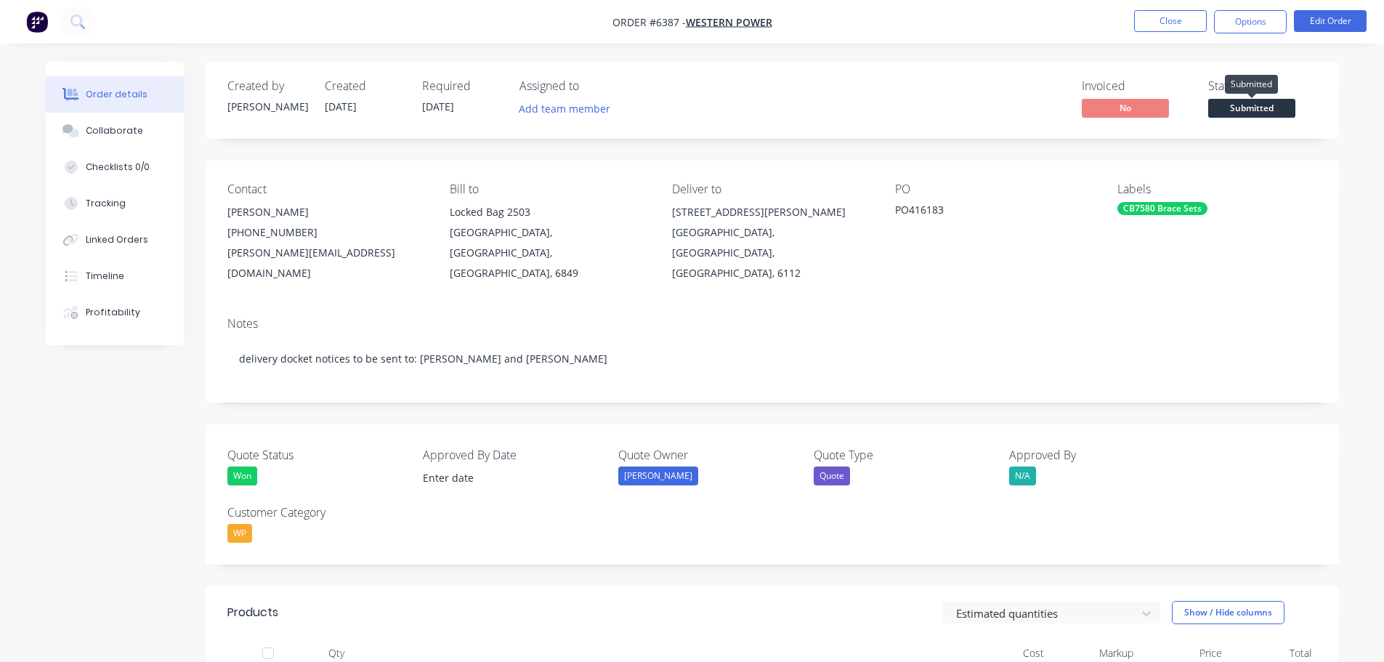
click at [1238, 107] on span "Submitted" at bounding box center [1251, 108] width 87 height 18
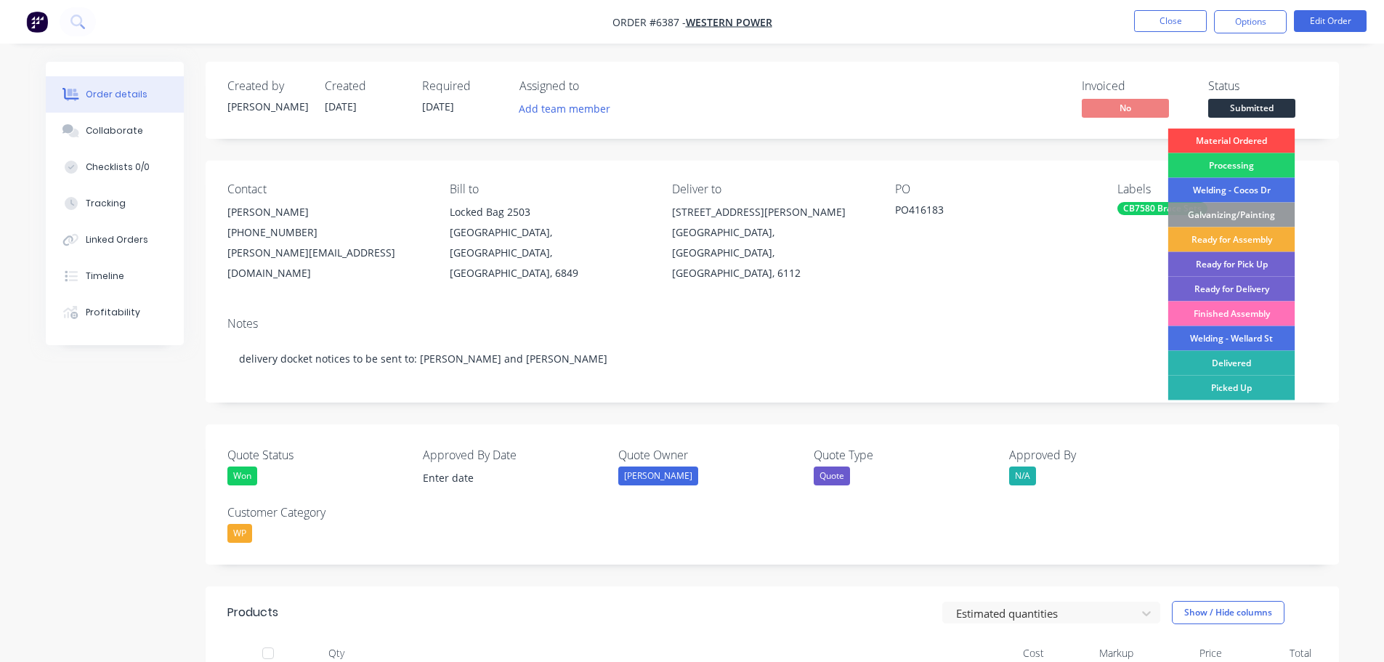
click at [1233, 137] on div "Material Ordered" at bounding box center [1231, 141] width 127 height 25
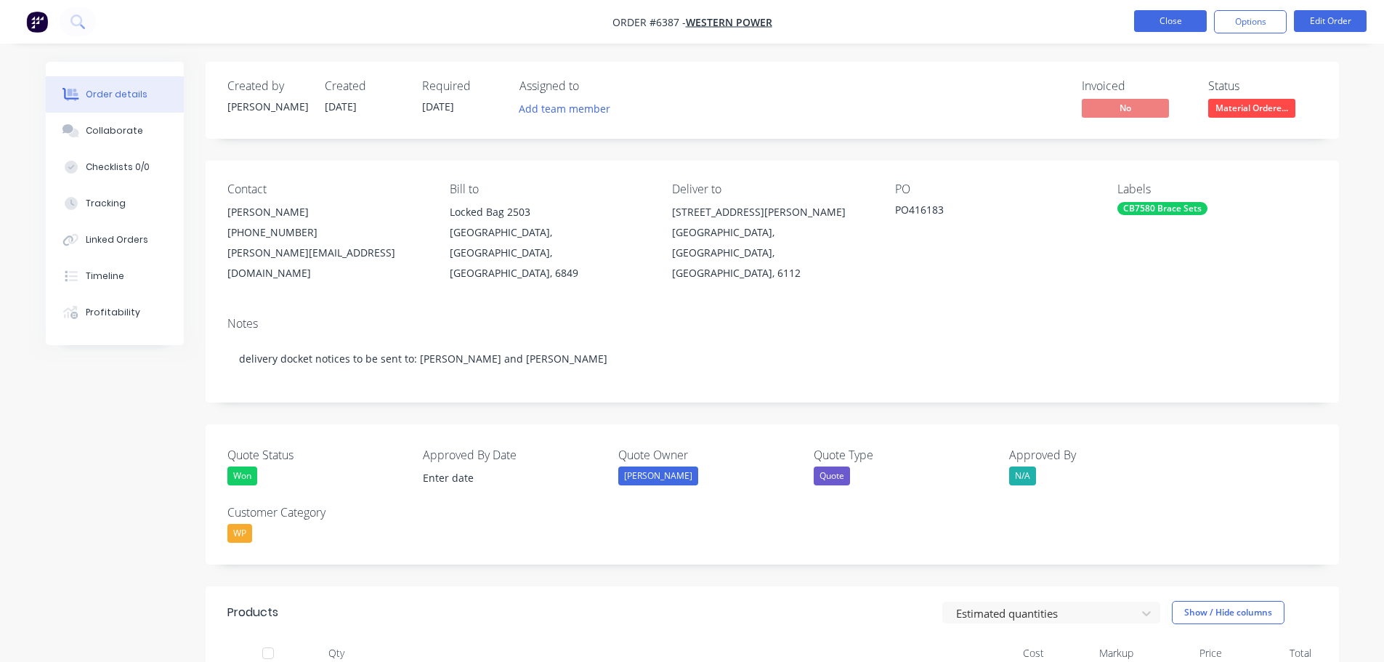
click at [1177, 24] on button "Close" at bounding box center [1170, 21] width 73 height 22
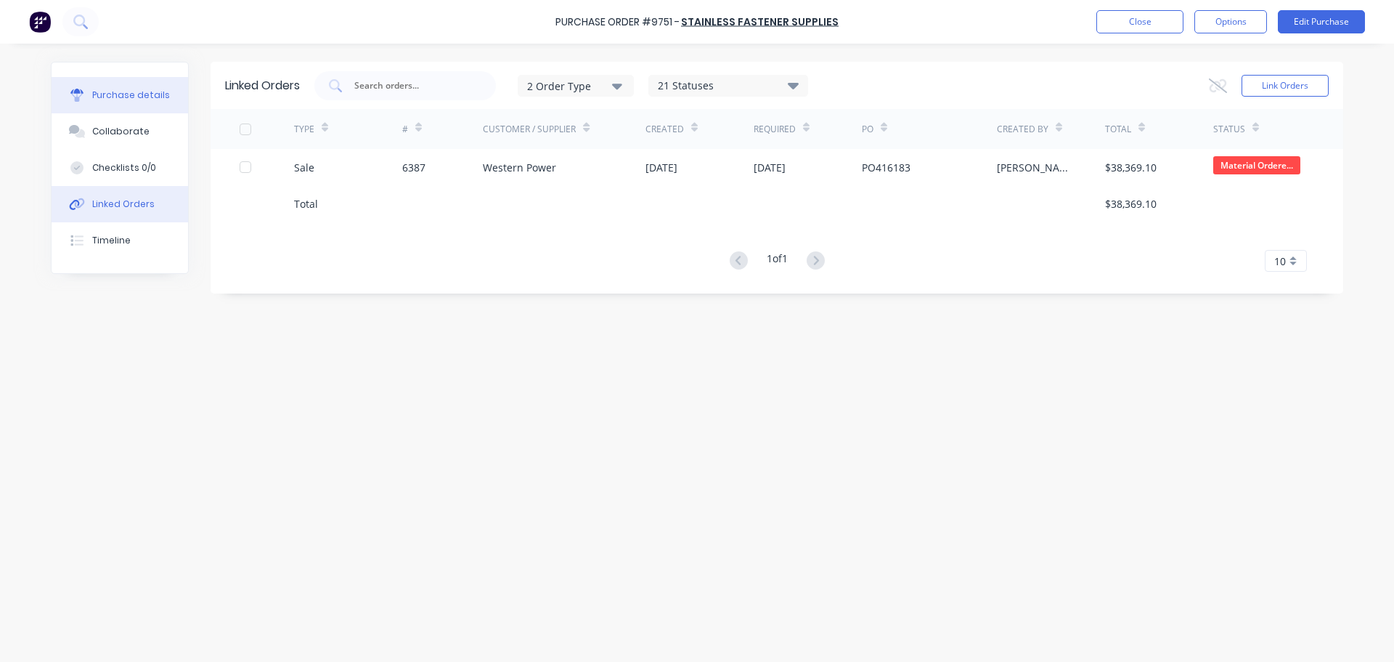
click at [129, 92] on div "Purchase details" at bounding box center [131, 95] width 78 height 13
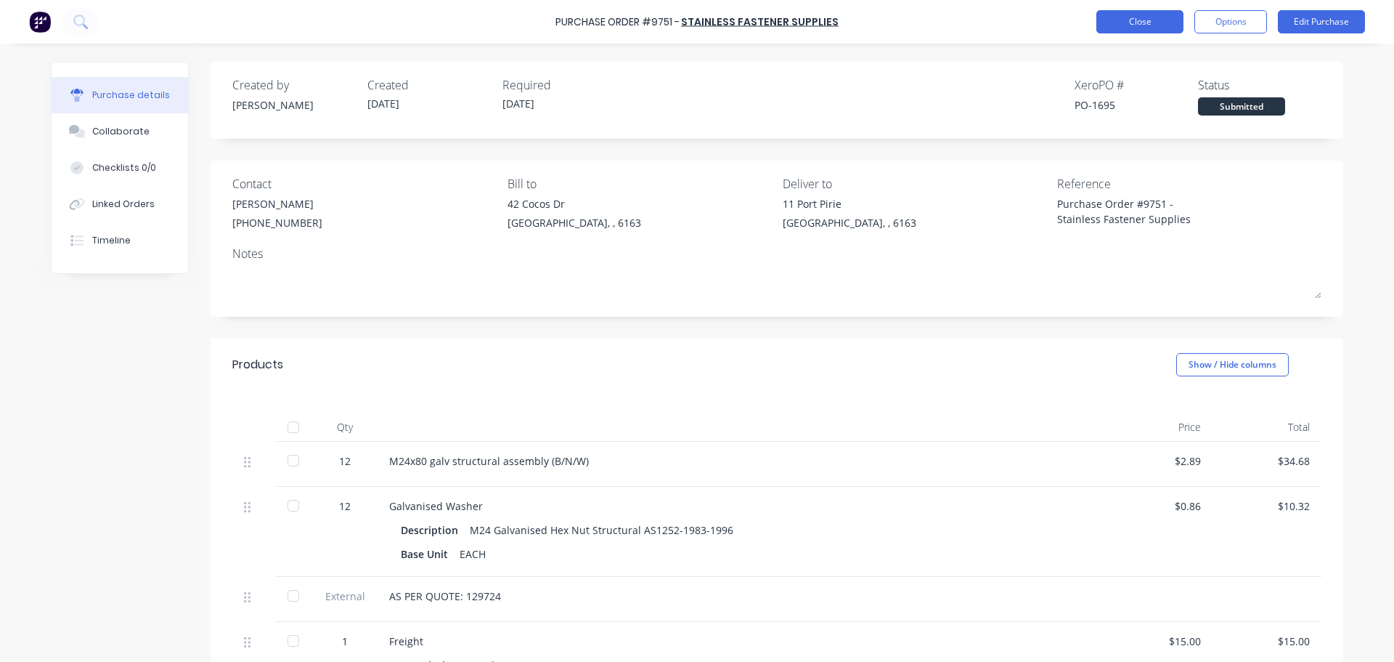
click at [1125, 15] on button "Close" at bounding box center [1140, 21] width 87 height 23
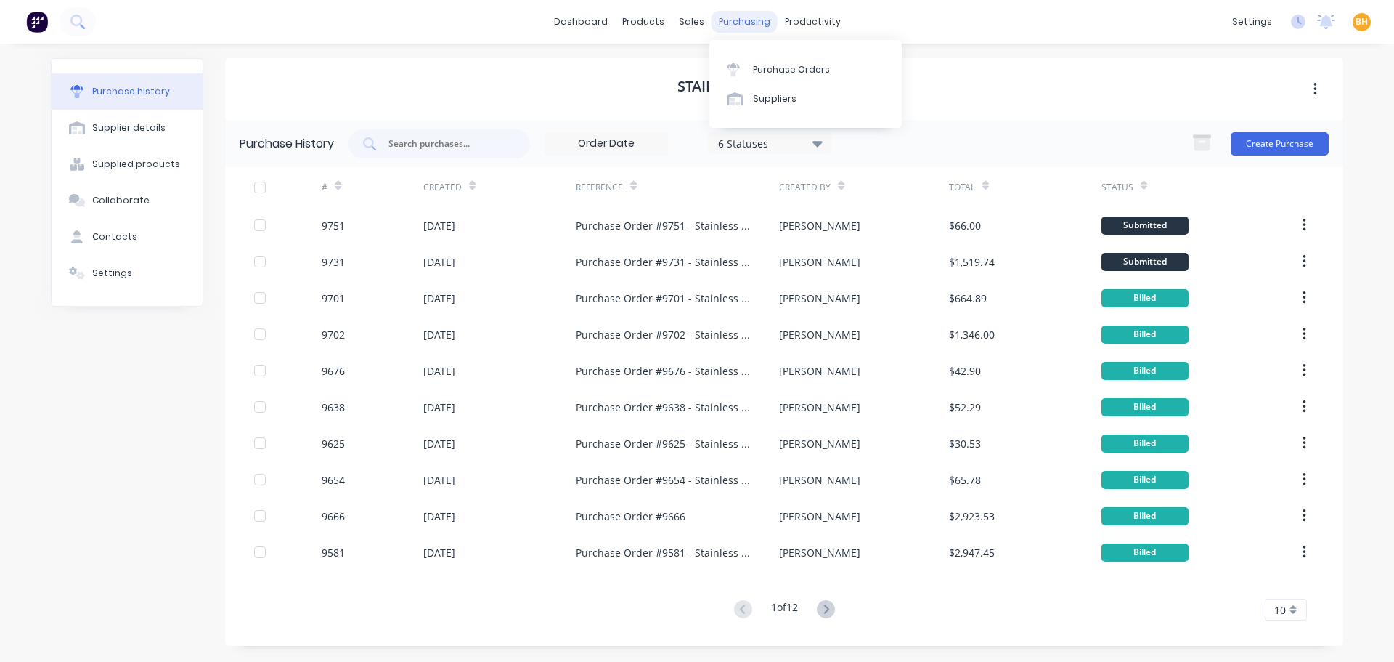
drag, startPoint x: 748, startPoint y: 23, endPoint x: 757, endPoint y: 28, distance: 11.1
click at [748, 22] on div "purchasing" at bounding box center [745, 22] width 66 height 22
click at [772, 55] on link "Purchase Orders" at bounding box center [806, 68] width 192 height 29
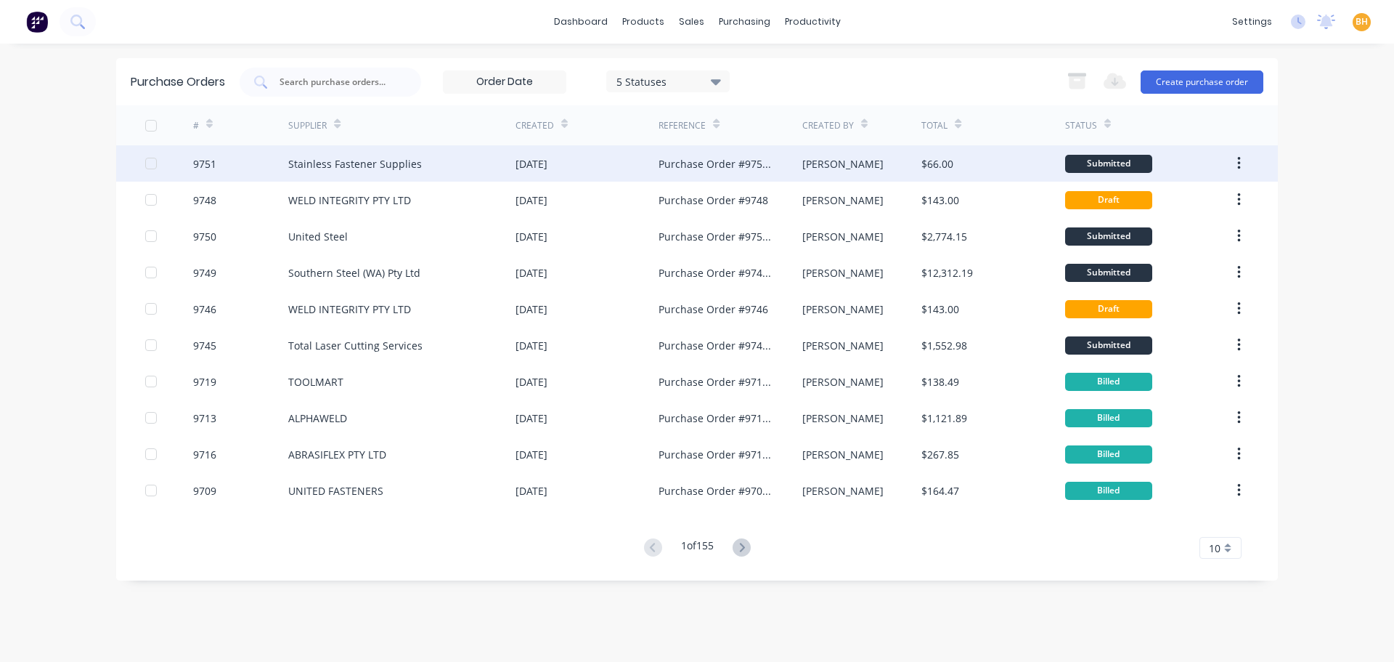
click at [400, 168] on div "Stainless Fastener Supplies" at bounding box center [355, 163] width 134 height 15
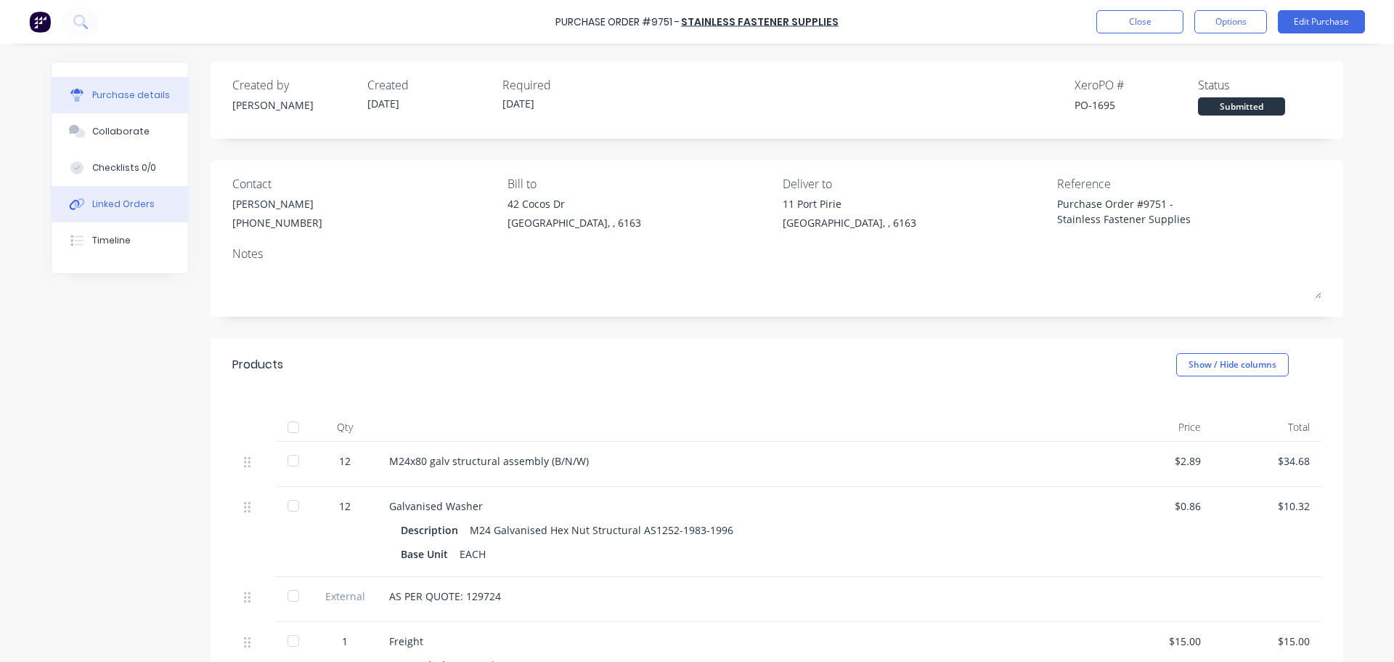
click at [119, 203] on div "Linked Orders" at bounding box center [123, 204] width 62 height 13
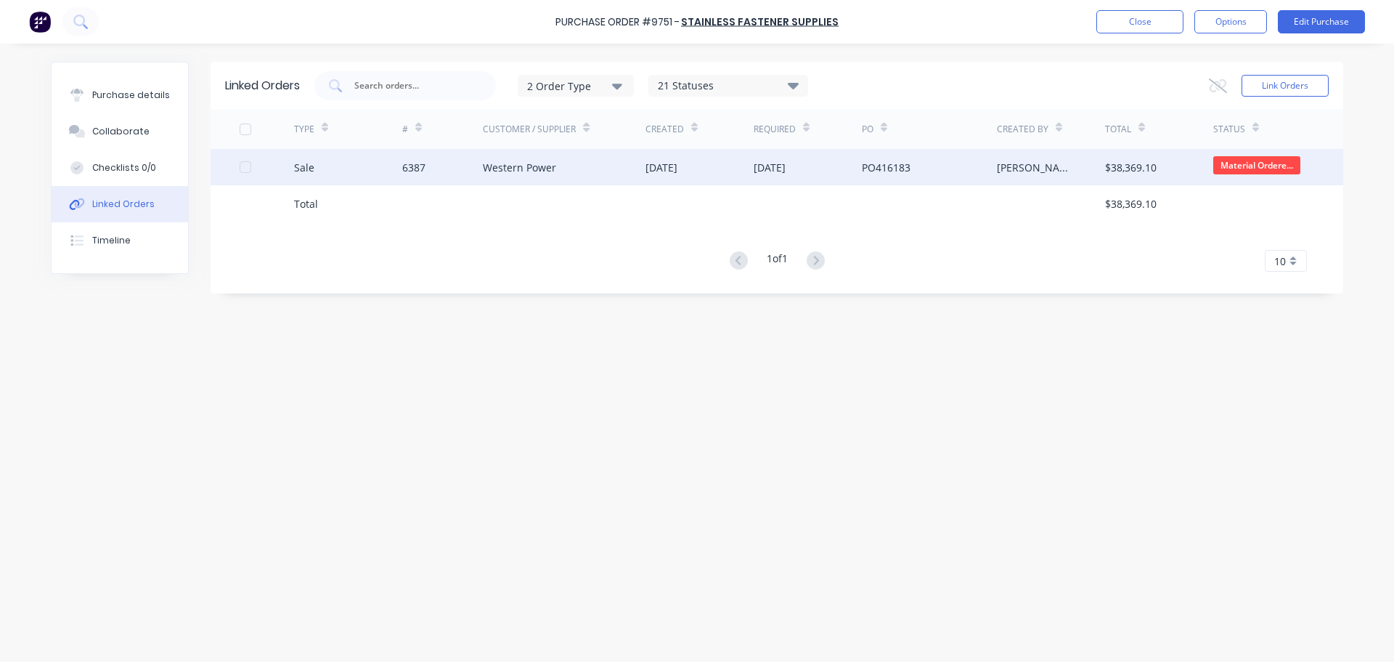
click at [502, 172] on div "Western Power" at bounding box center [519, 167] width 73 height 15
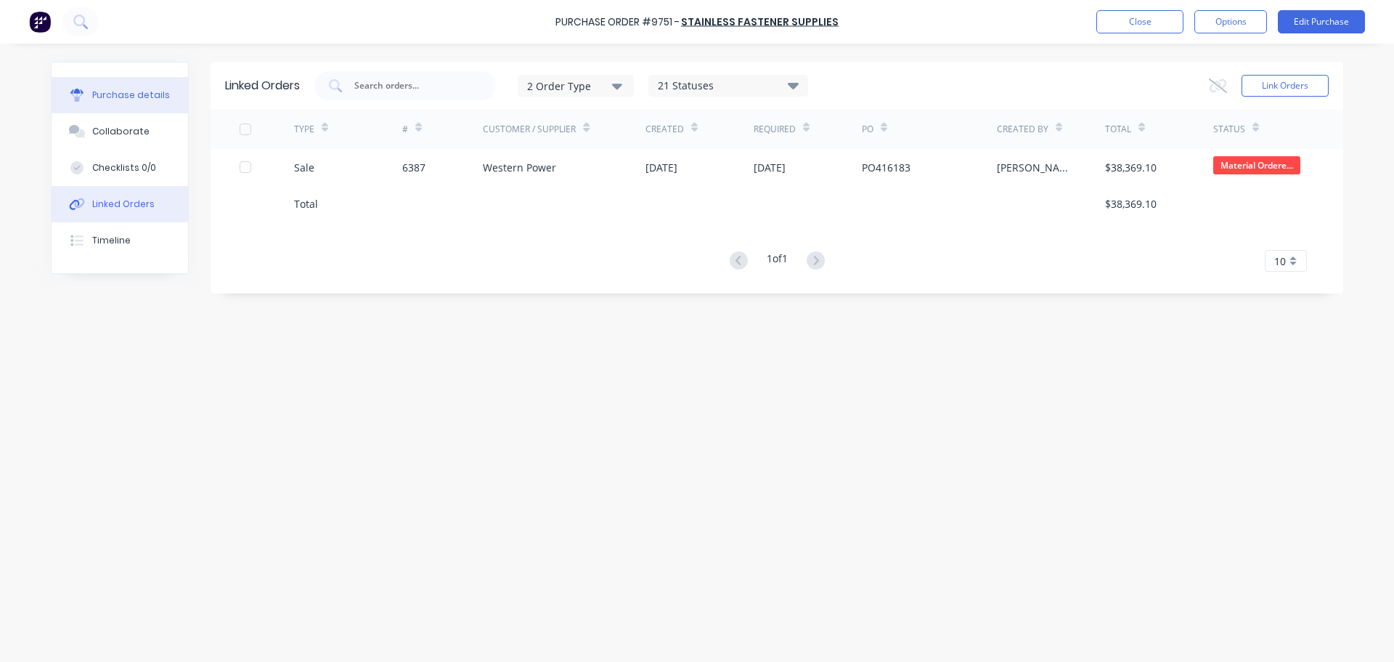
click at [100, 86] on button "Purchase details" at bounding box center [120, 95] width 137 height 36
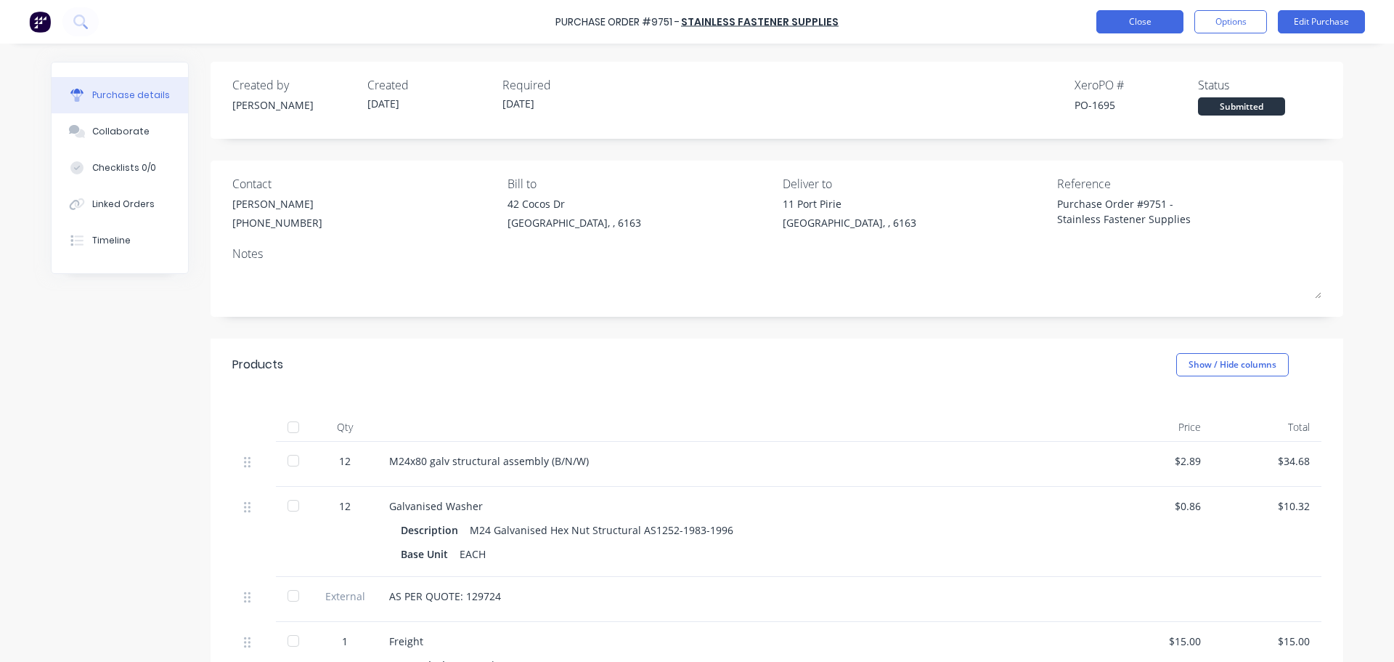
click at [1137, 31] on button "Close" at bounding box center [1140, 21] width 87 height 23
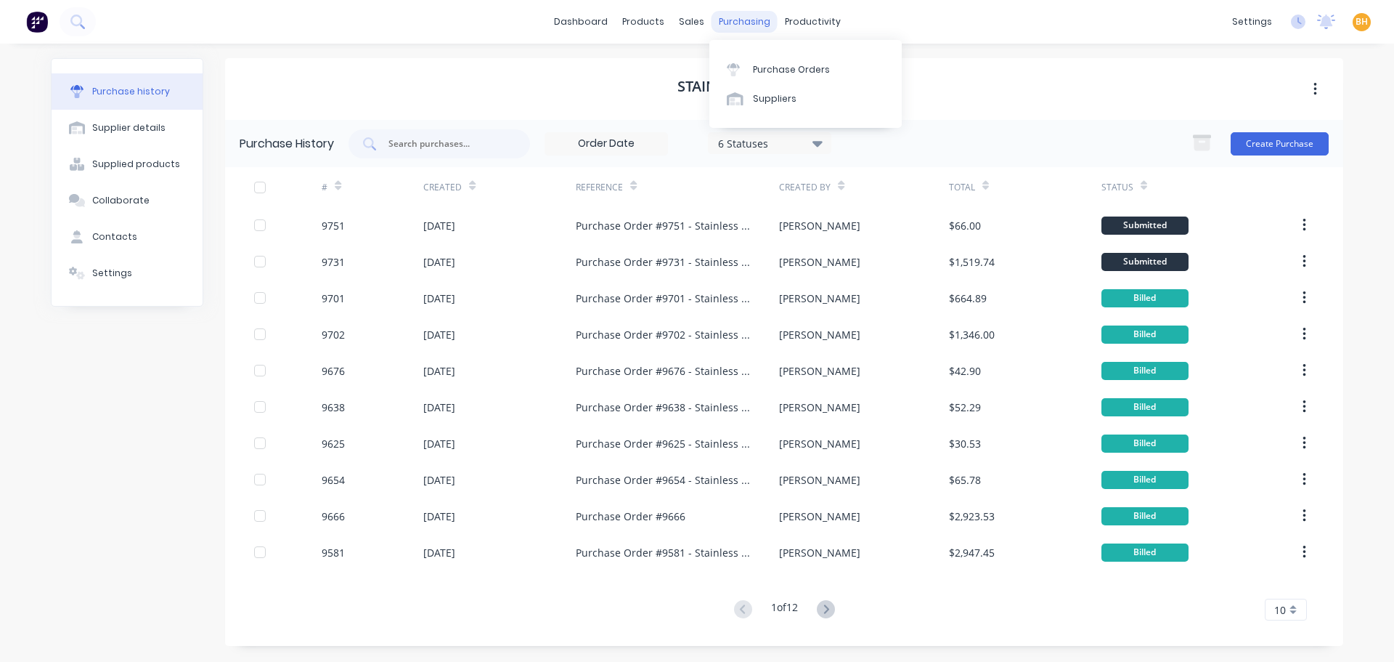
click at [729, 19] on div "purchasing" at bounding box center [745, 22] width 66 height 22
click at [760, 73] on div "Purchase Orders" at bounding box center [791, 69] width 77 height 13
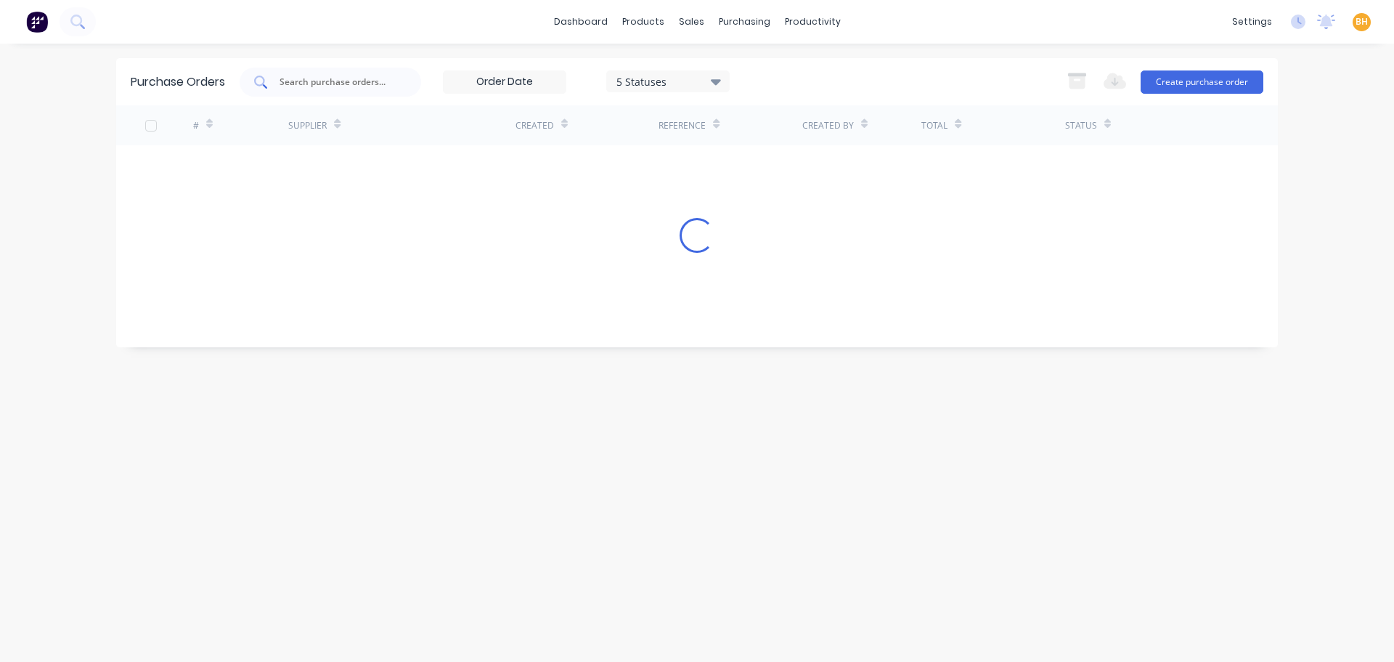
click at [338, 88] on input "text" at bounding box center [338, 82] width 121 height 15
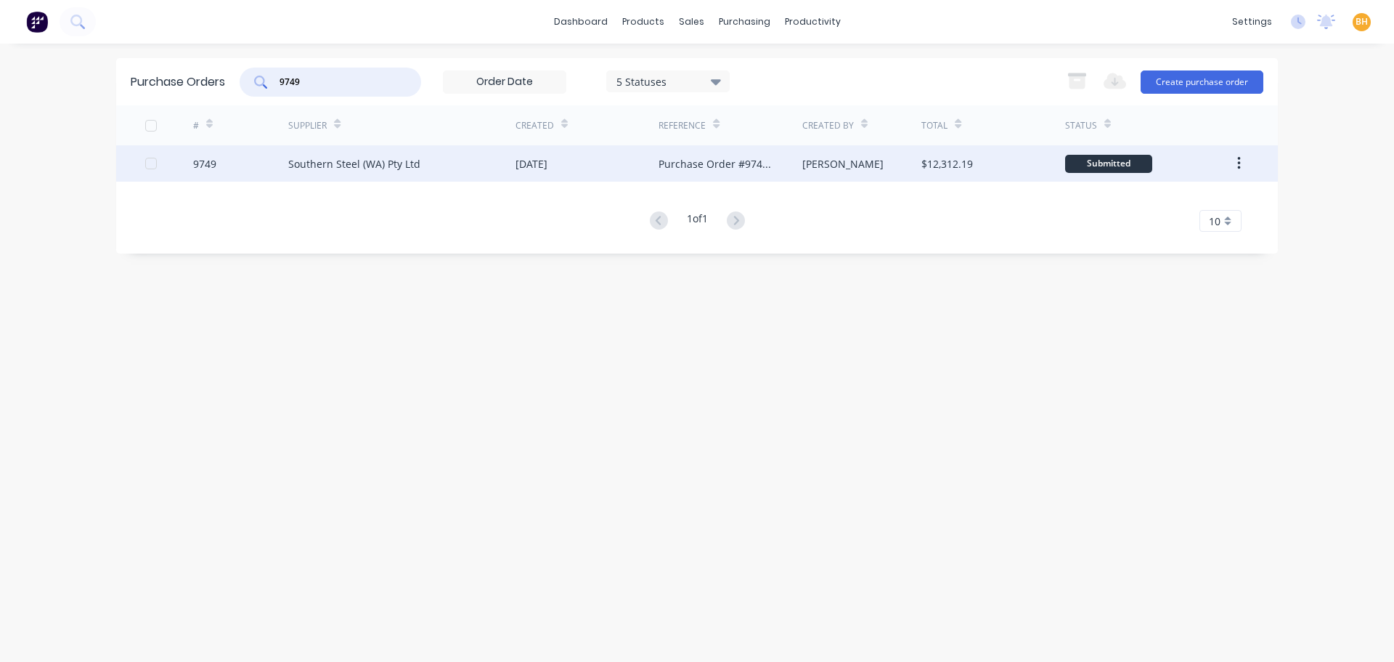
type input "9749"
click at [441, 166] on div "Southern Steel (WA) Pty Ltd" at bounding box center [401, 163] width 227 height 36
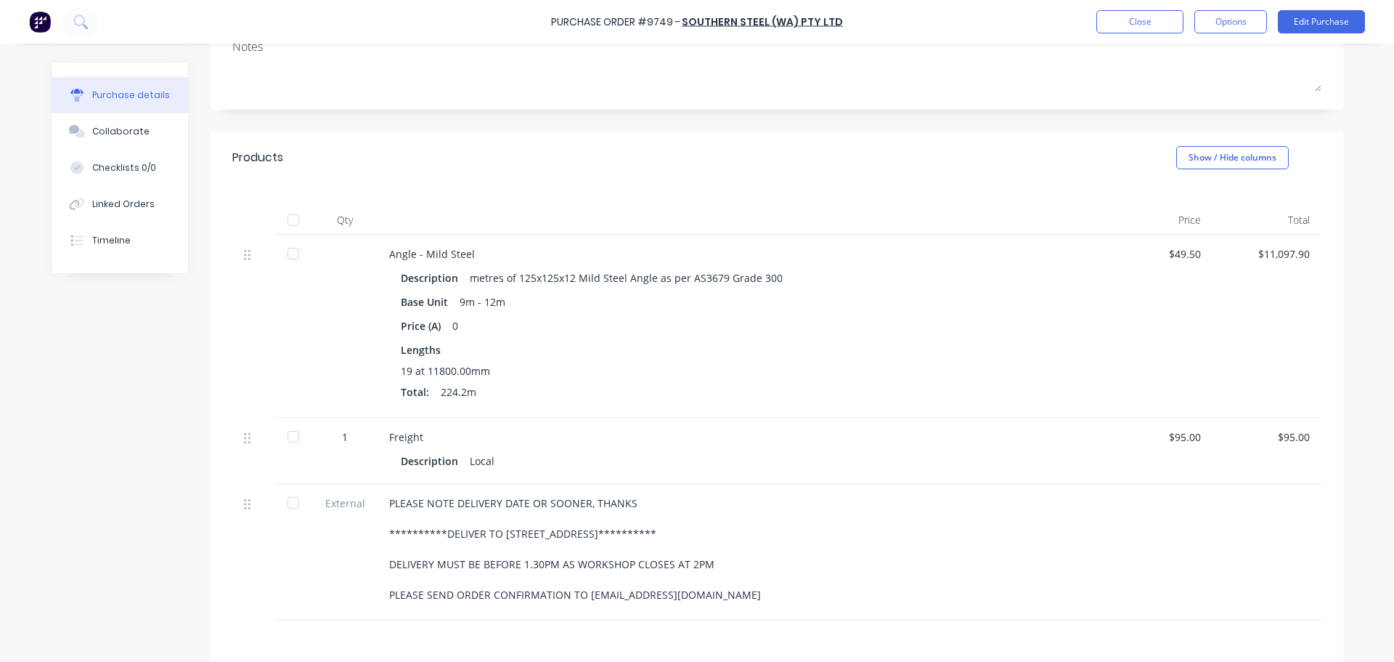
scroll to position [291, 0]
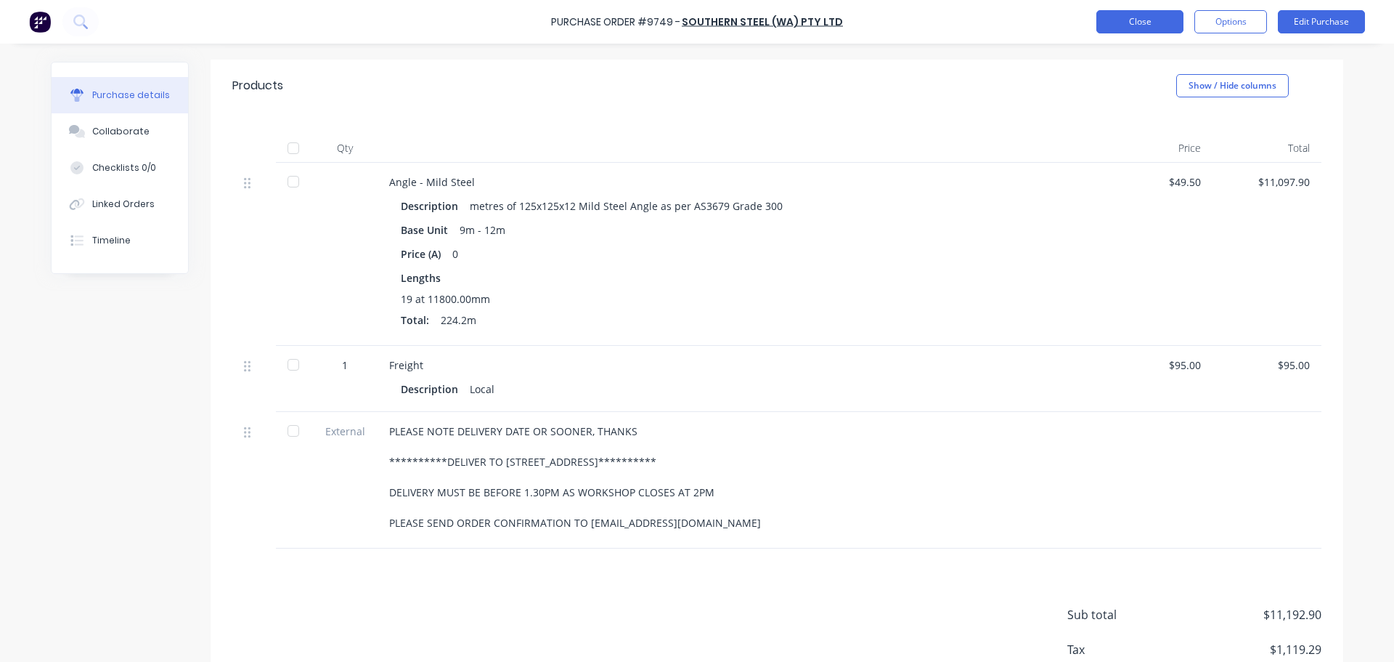
click at [1149, 20] on button "Close" at bounding box center [1140, 21] width 87 height 23
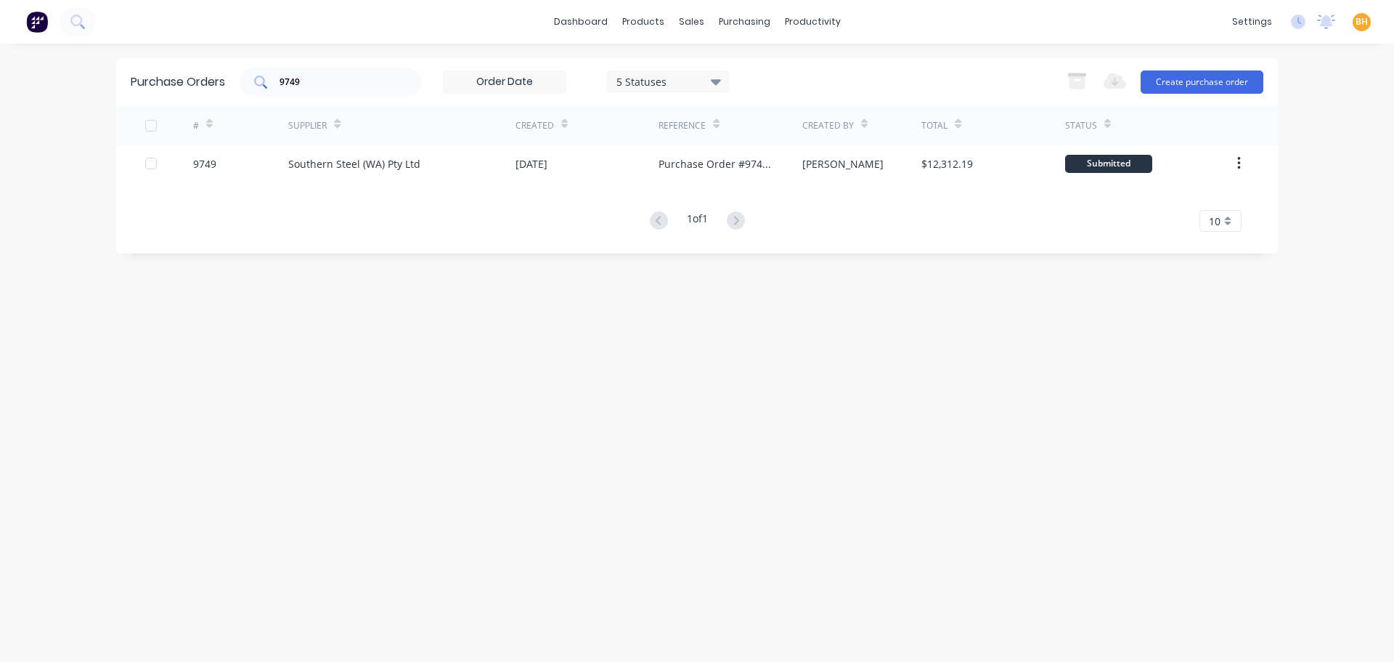
click at [322, 81] on input "9749" at bounding box center [338, 82] width 121 height 15
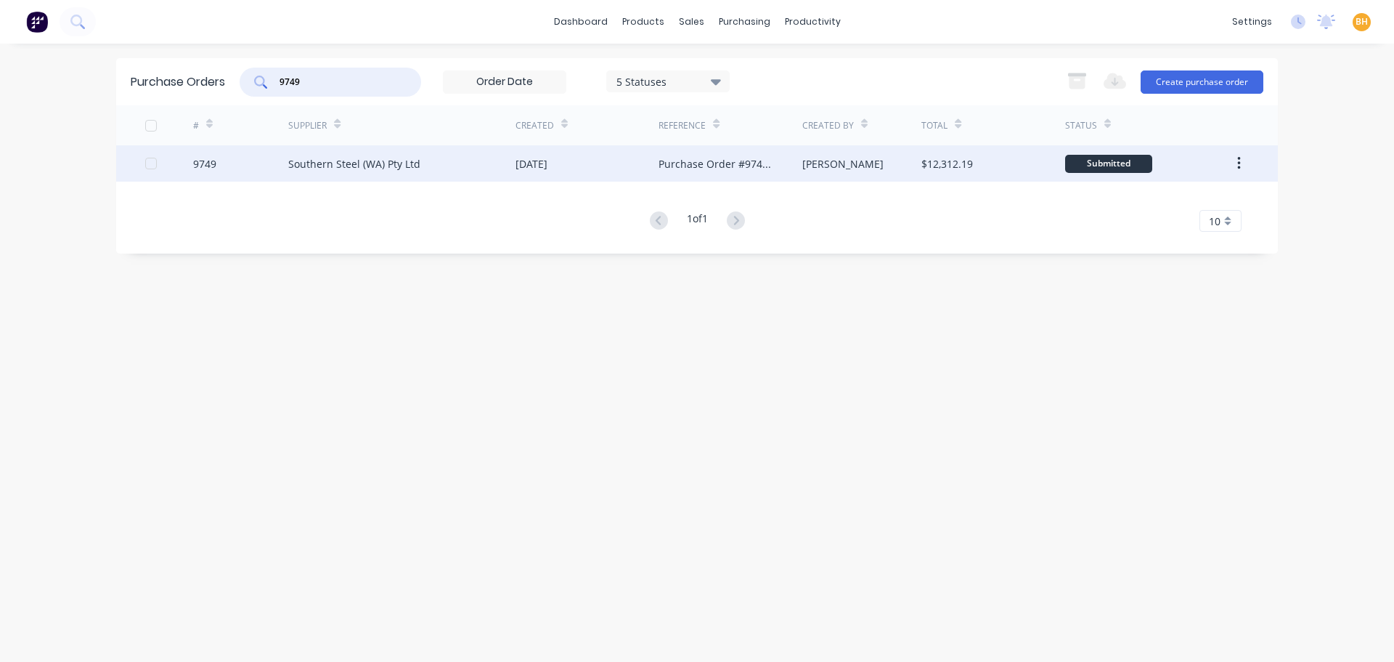
click at [448, 165] on div "Southern Steel (WA) Pty Ltd" at bounding box center [401, 163] width 227 height 36
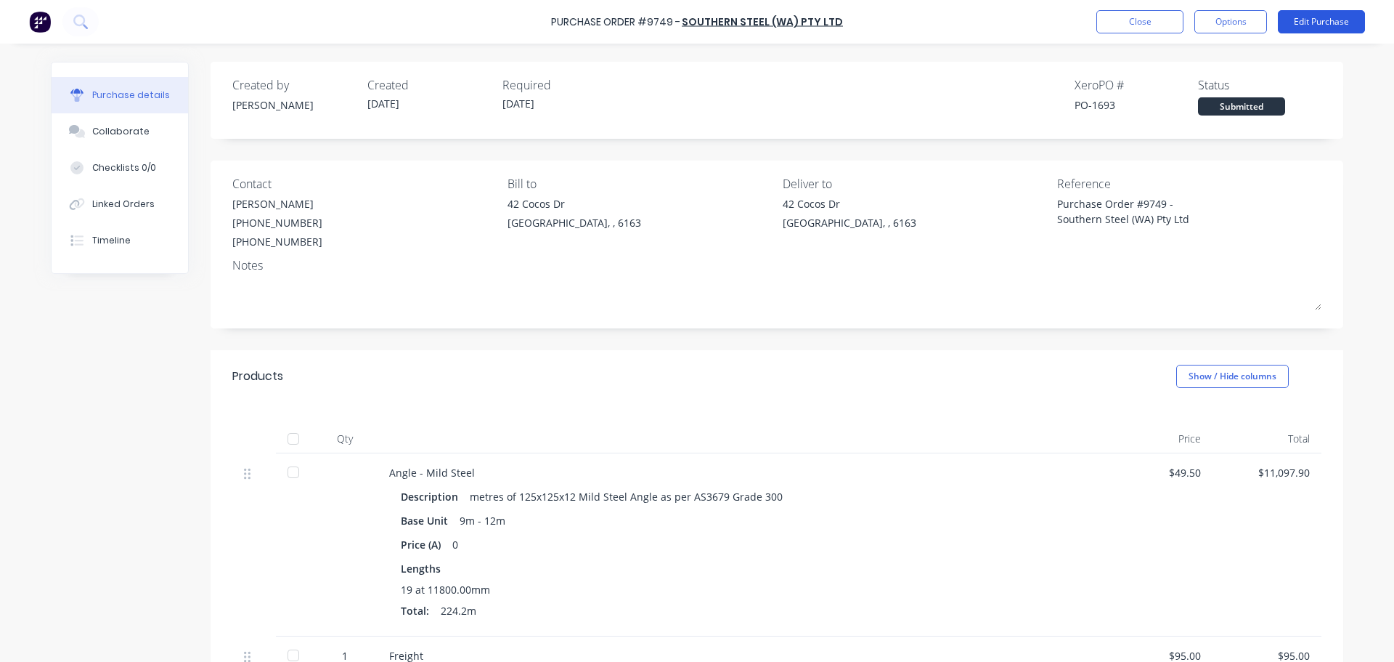
click at [1307, 20] on button "Edit Purchase" at bounding box center [1321, 21] width 87 height 23
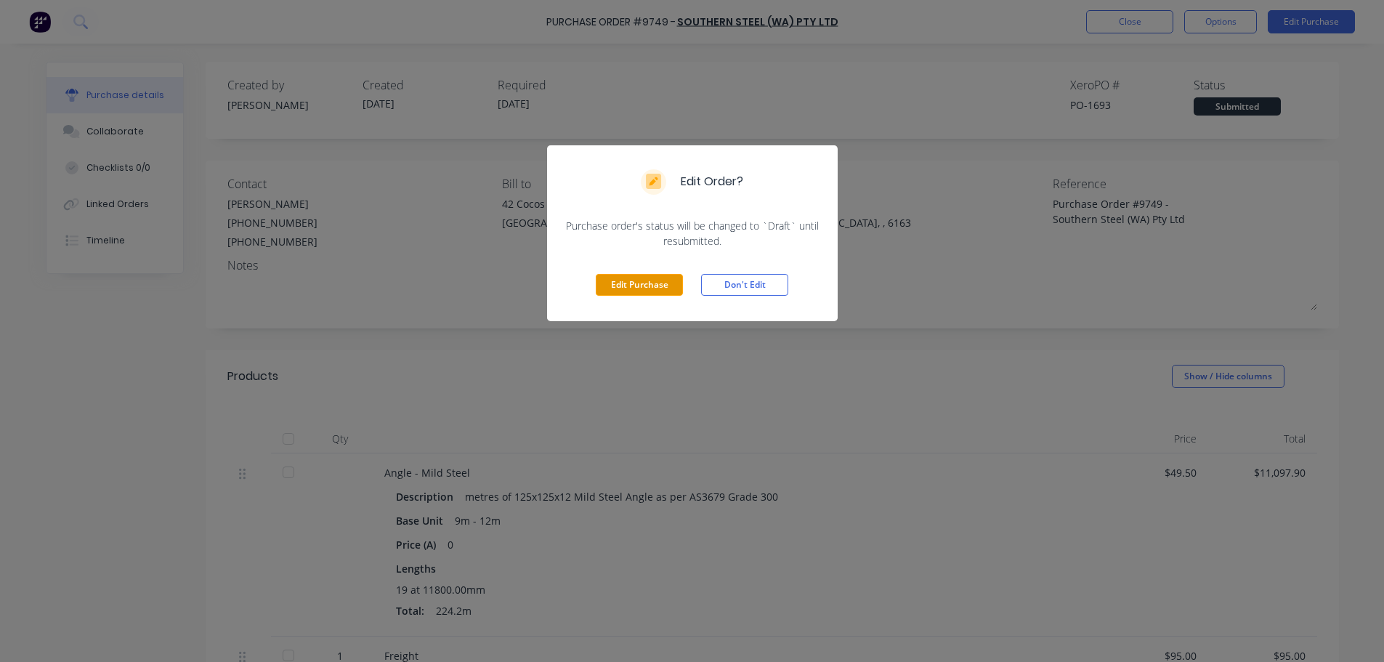
click at [623, 286] on button "Edit Purchase" at bounding box center [639, 285] width 87 height 22
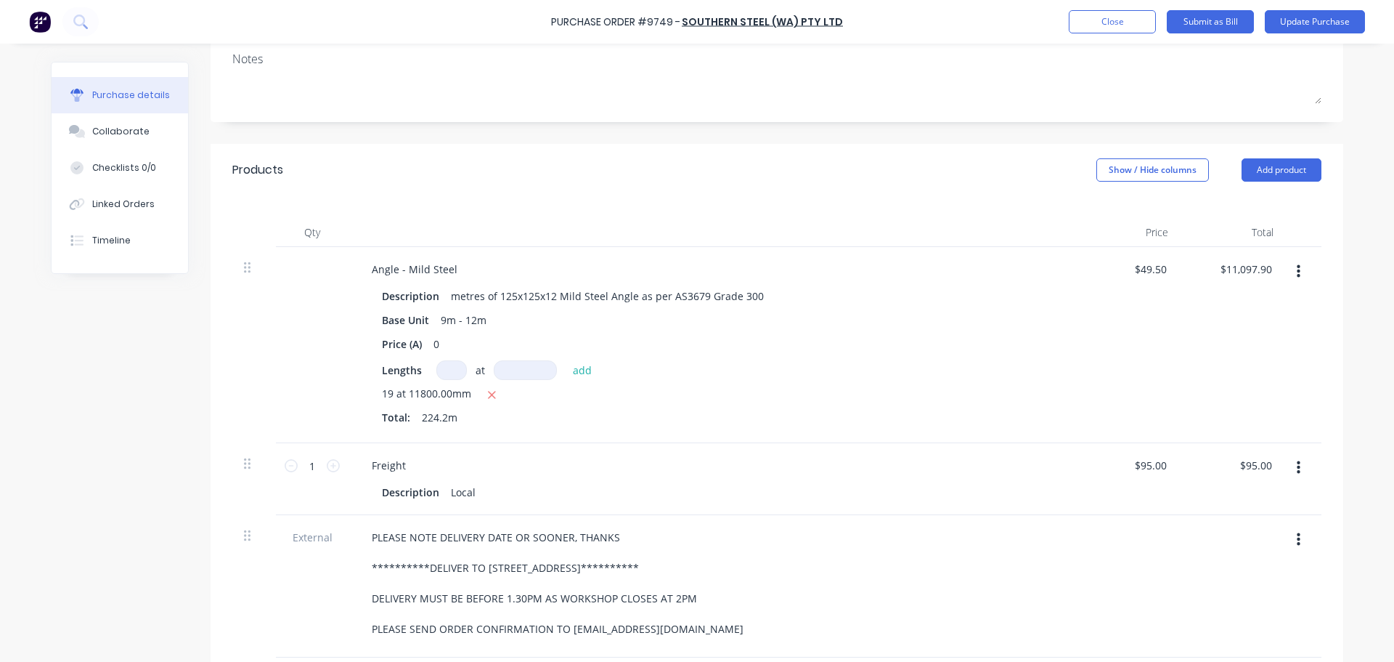
scroll to position [218, 0]
click at [445, 375] on input at bounding box center [451, 370] width 31 height 20
click at [487, 399] on icon "button" at bounding box center [491, 394] width 9 height 13
type input "$0.00"
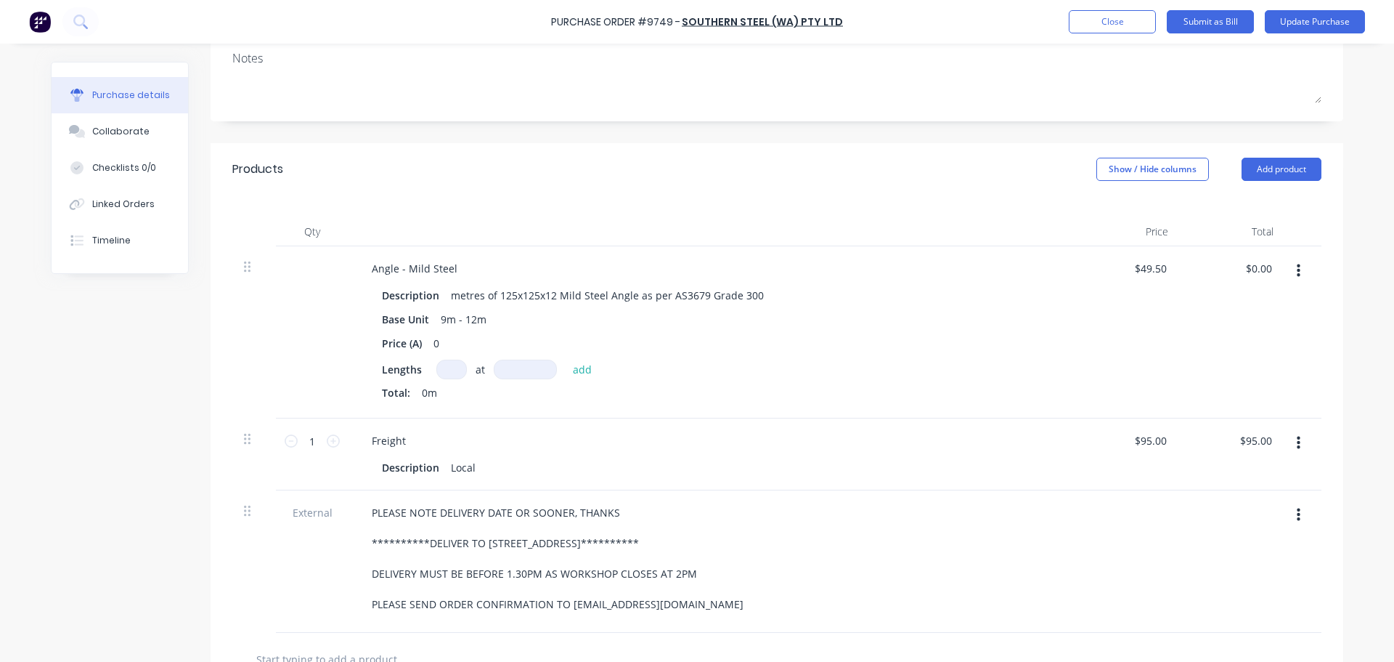
click at [450, 373] on input at bounding box center [451, 370] width 31 height 20
type input "5"
click at [503, 367] on input at bounding box center [525, 370] width 63 height 20
click at [528, 371] on input at bounding box center [525, 370] width 63 height 20
type input "11800mm"
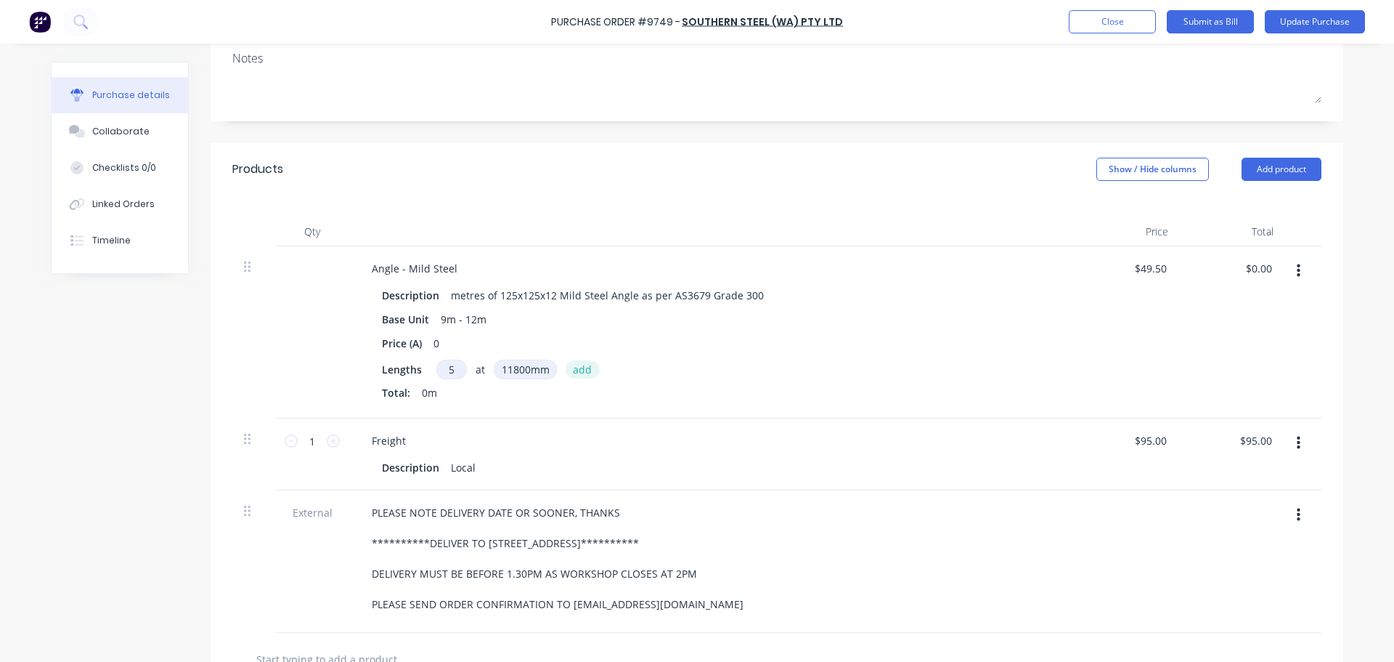
click at [574, 370] on button "add" at bounding box center [583, 368] width 34 height 17
type input "$2,920.50"
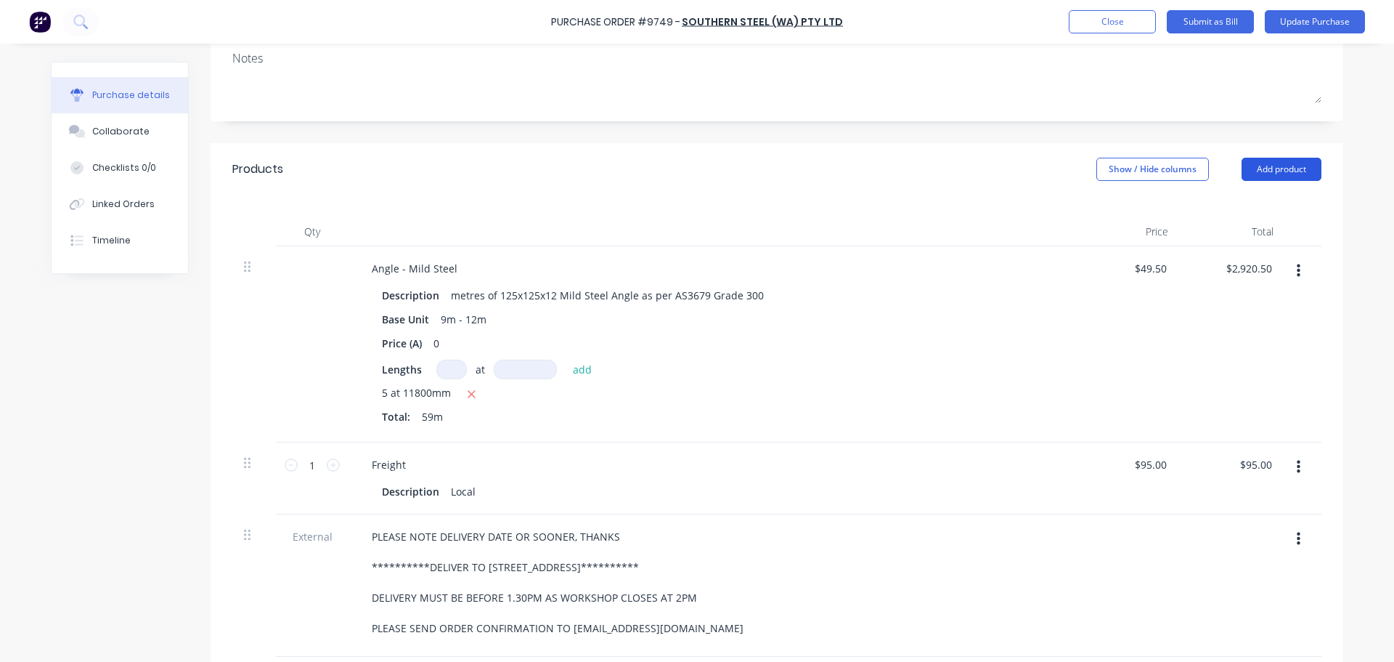
click at [1280, 175] on button "Add product" at bounding box center [1282, 169] width 80 height 23
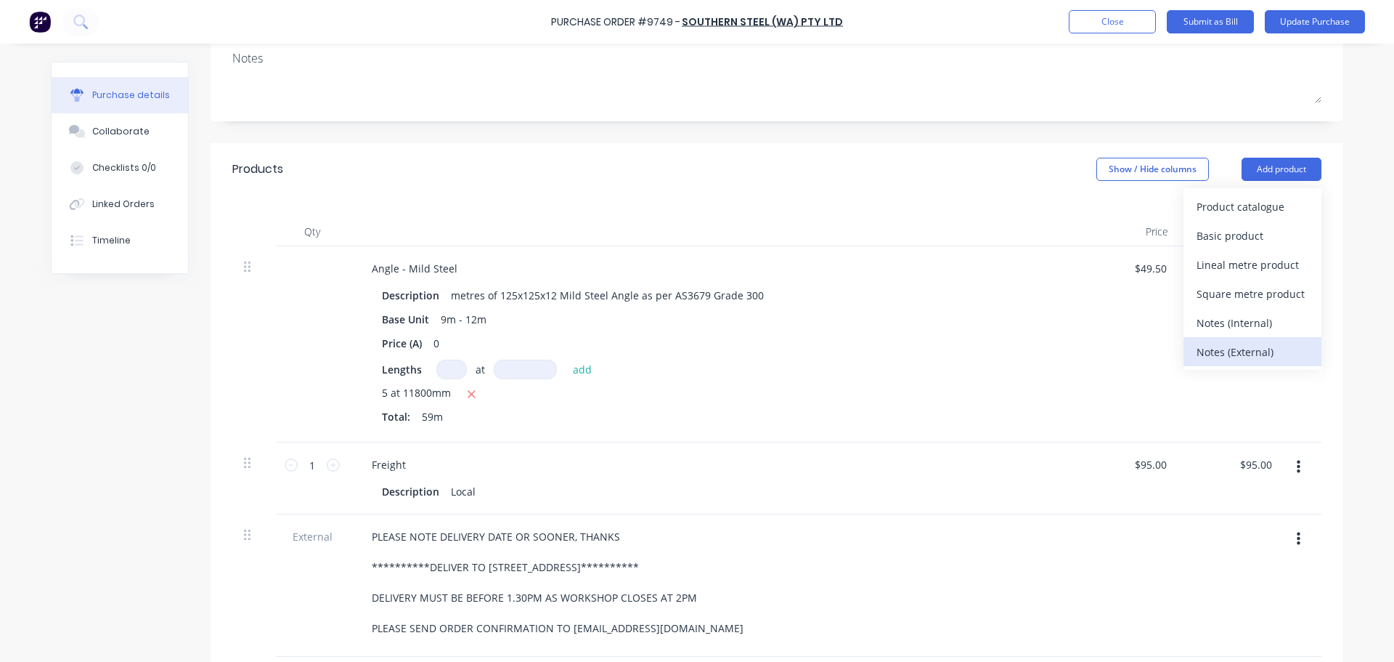
click at [1235, 352] on div "Notes (External)" at bounding box center [1253, 351] width 112 height 21
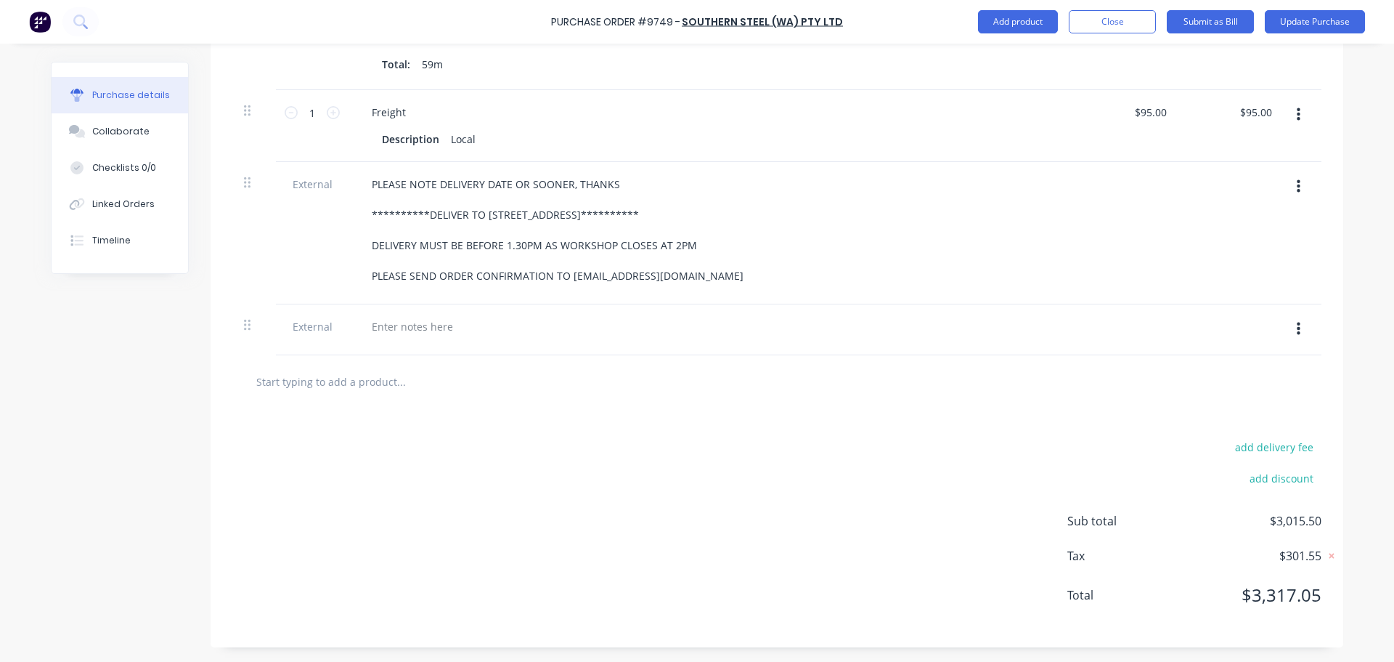
click at [400, 338] on div at bounding box center [712, 329] width 726 height 51
click at [398, 330] on div at bounding box center [412, 326] width 105 height 21
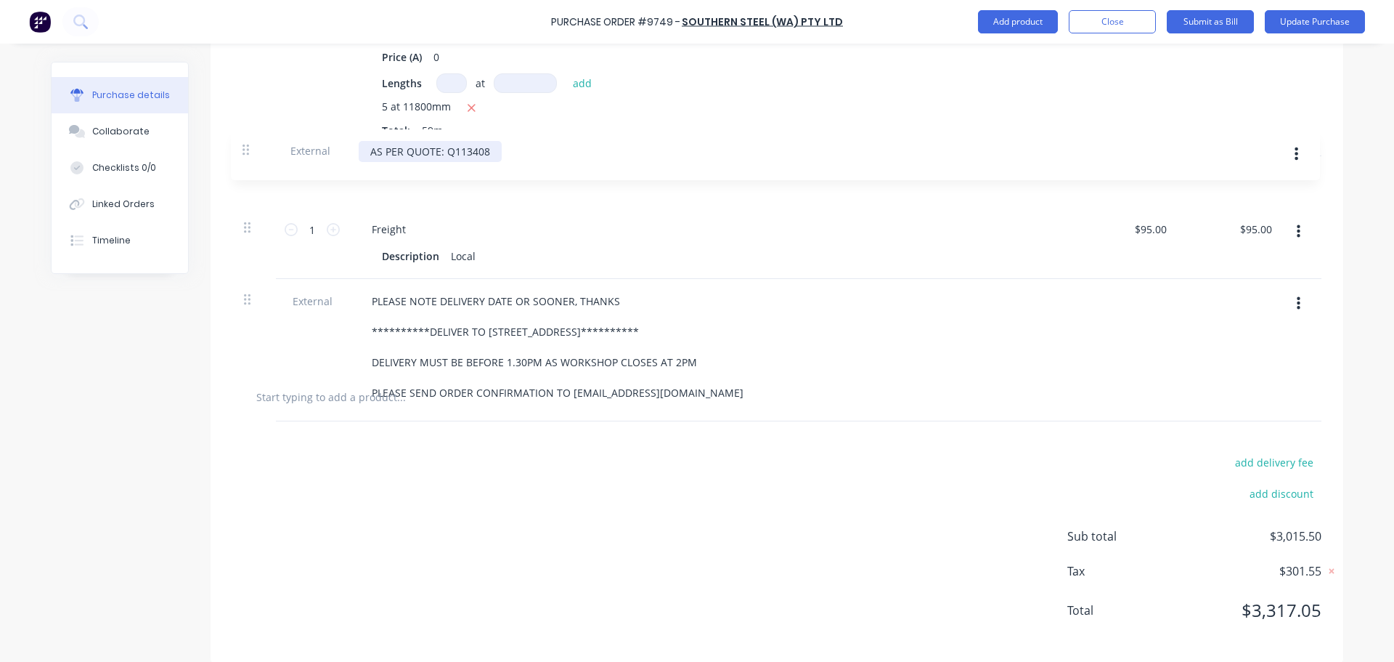
drag, startPoint x: 245, startPoint y: 328, endPoint x: 251, endPoint y: 150, distance: 178.7
click at [251, 150] on div "**********" at bounding box center [776, 165] width 1089 height 410
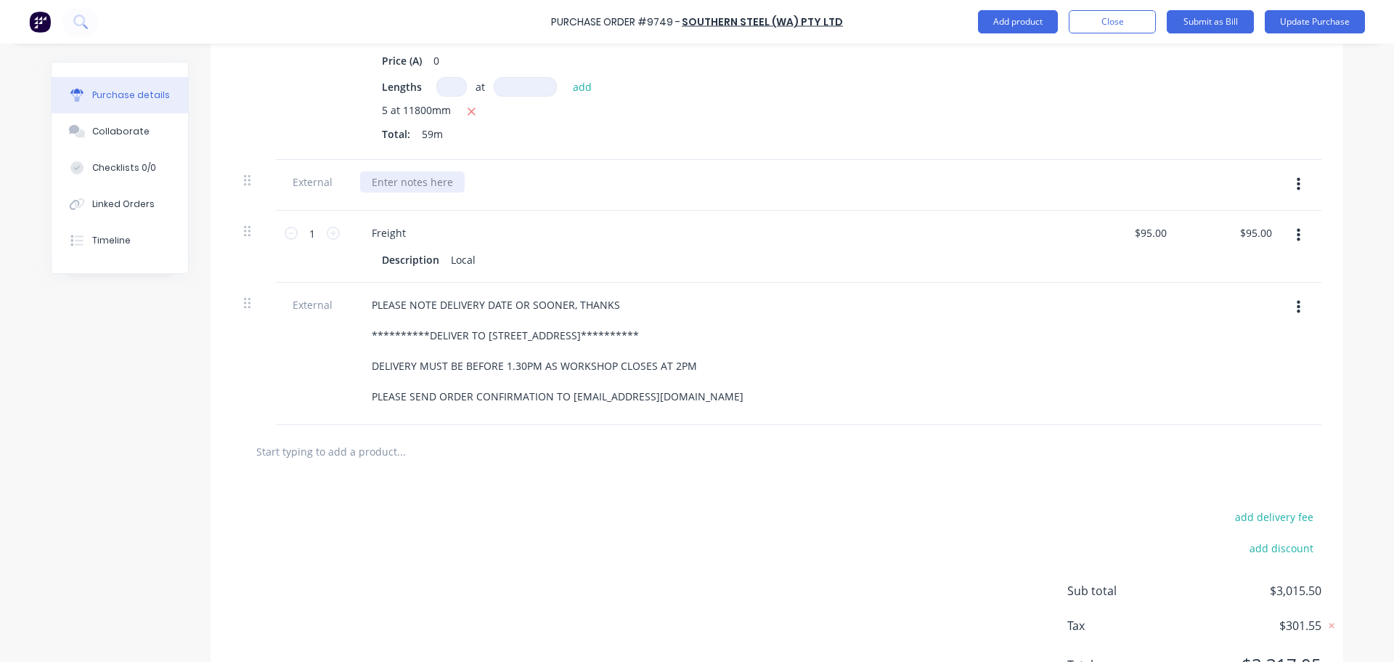
click at [389, 179] on div at bounding box center [412, 181] width 105 height 21
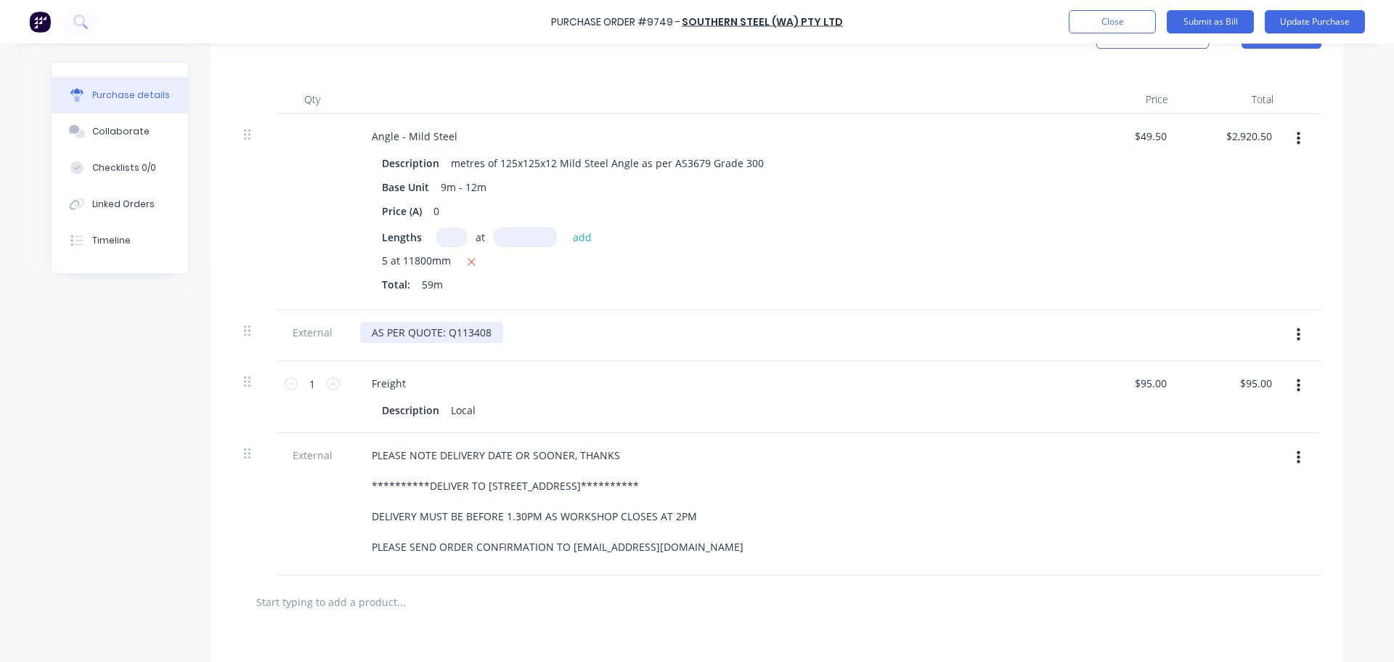
scroll to position [283, 0]
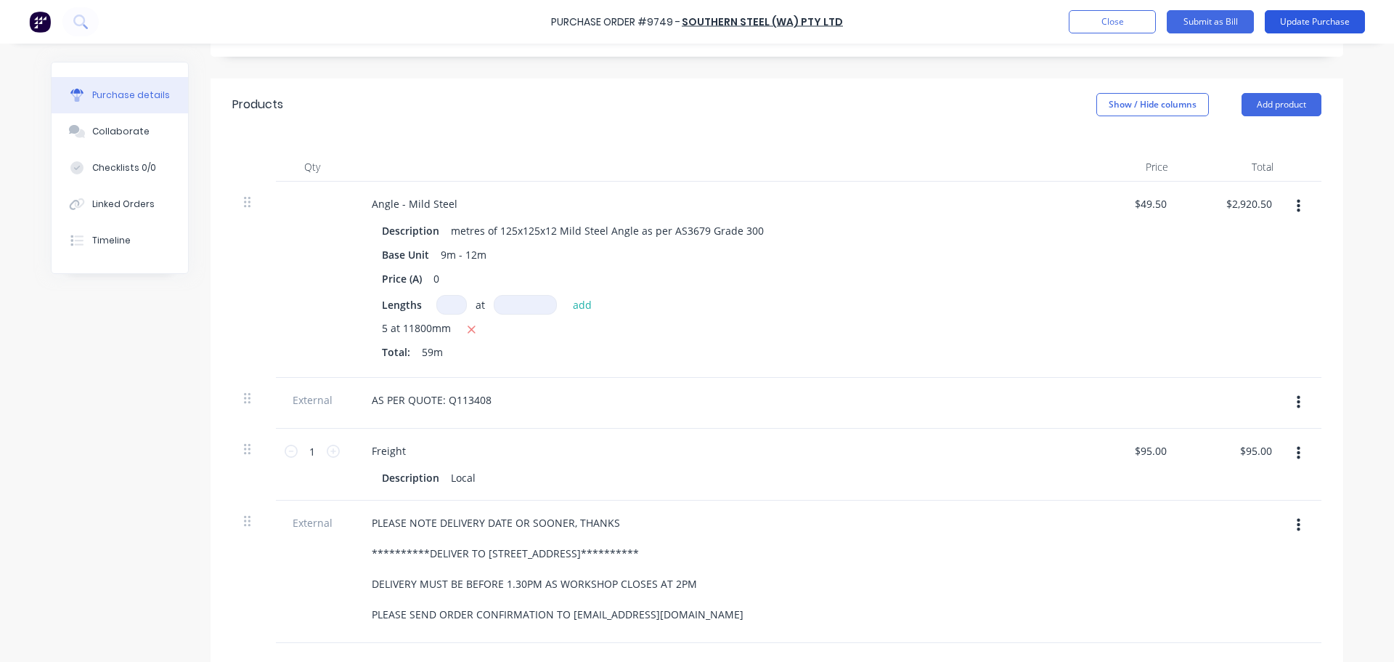
click at [1304, 18] on button "Update Purchase" at bounding box center [1315, 21] width 100 height 23
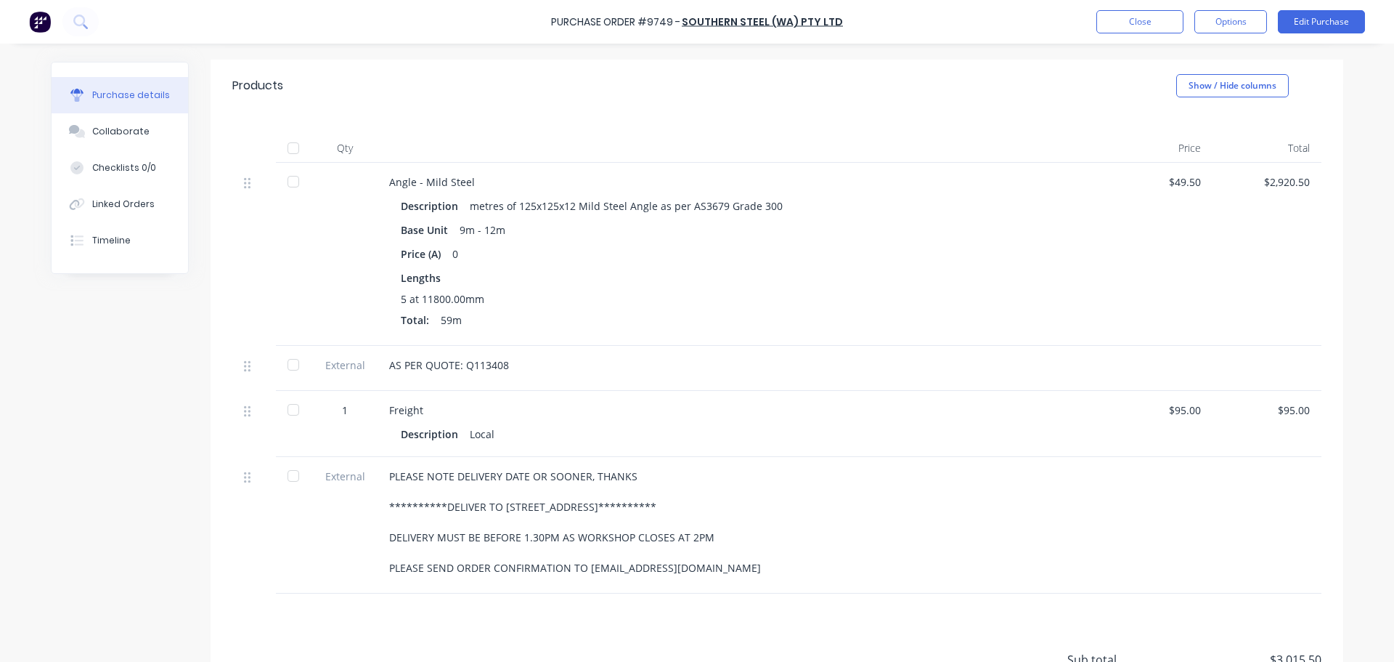
scroll to position [0, 0]
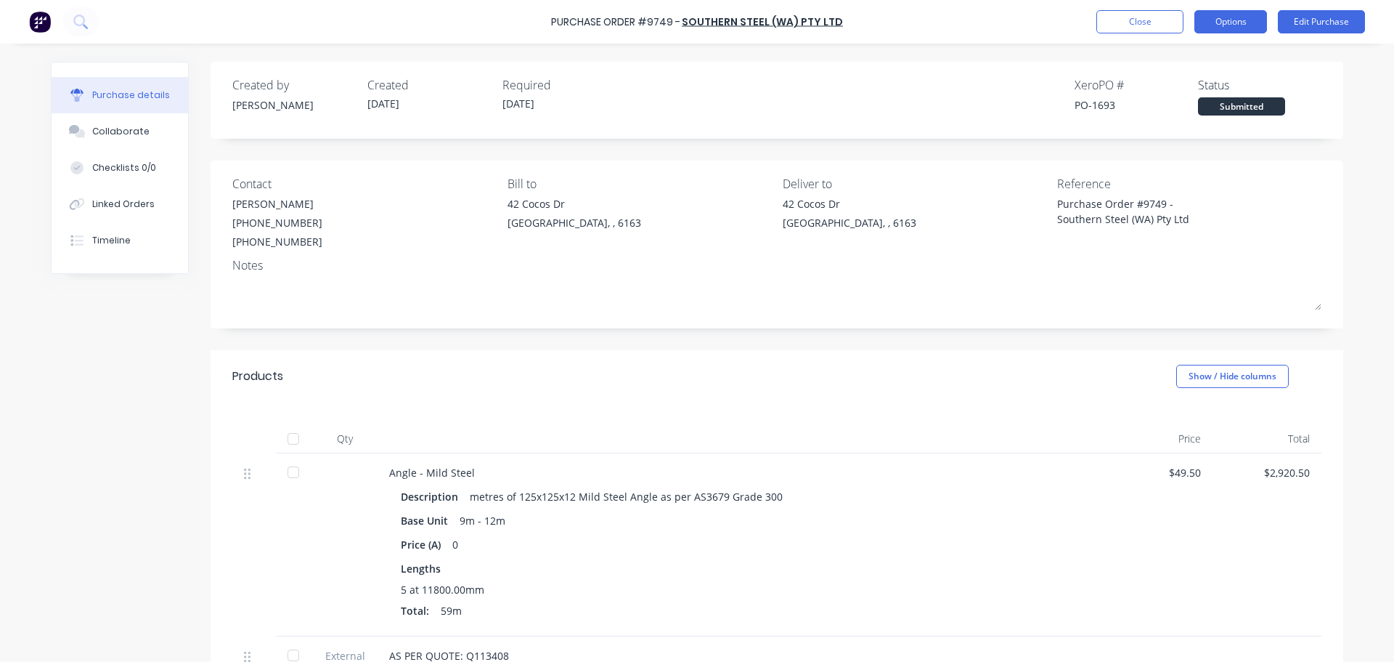
click at [1243, 31] on button "Options" at bounding box center [1231, 21] width 73 height 23
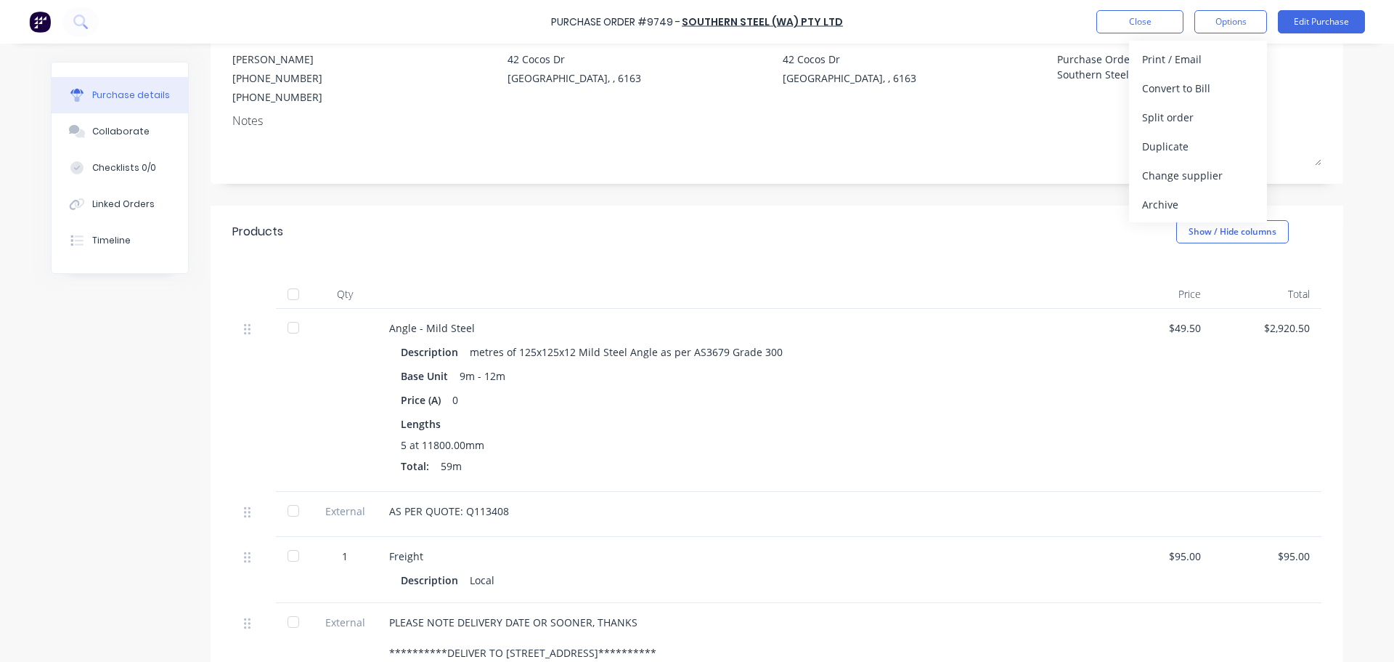
scroll to position [73, 0]
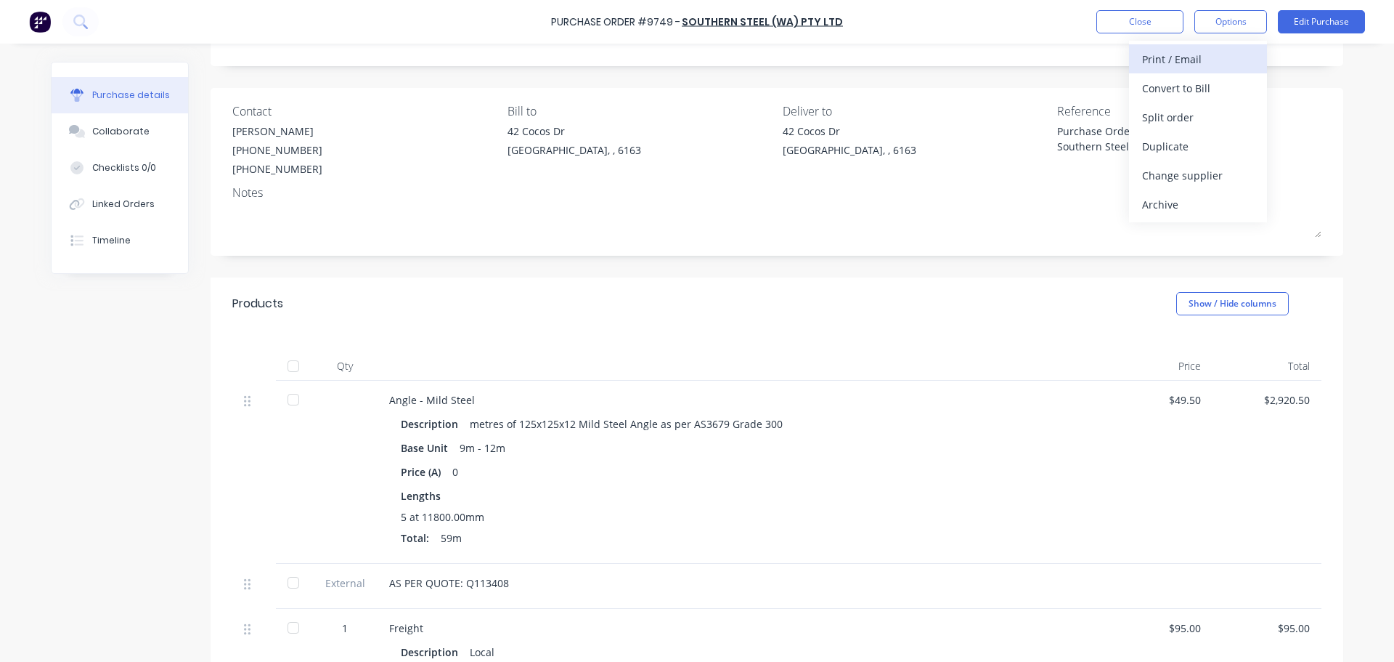
click at [1171, 62] on div "Print / Email" at bounding box center [1198, 59] width 112 height 21
click at [1170, 90] on div "With pricing" at bounding box center [1198, 88] width 112 height 21
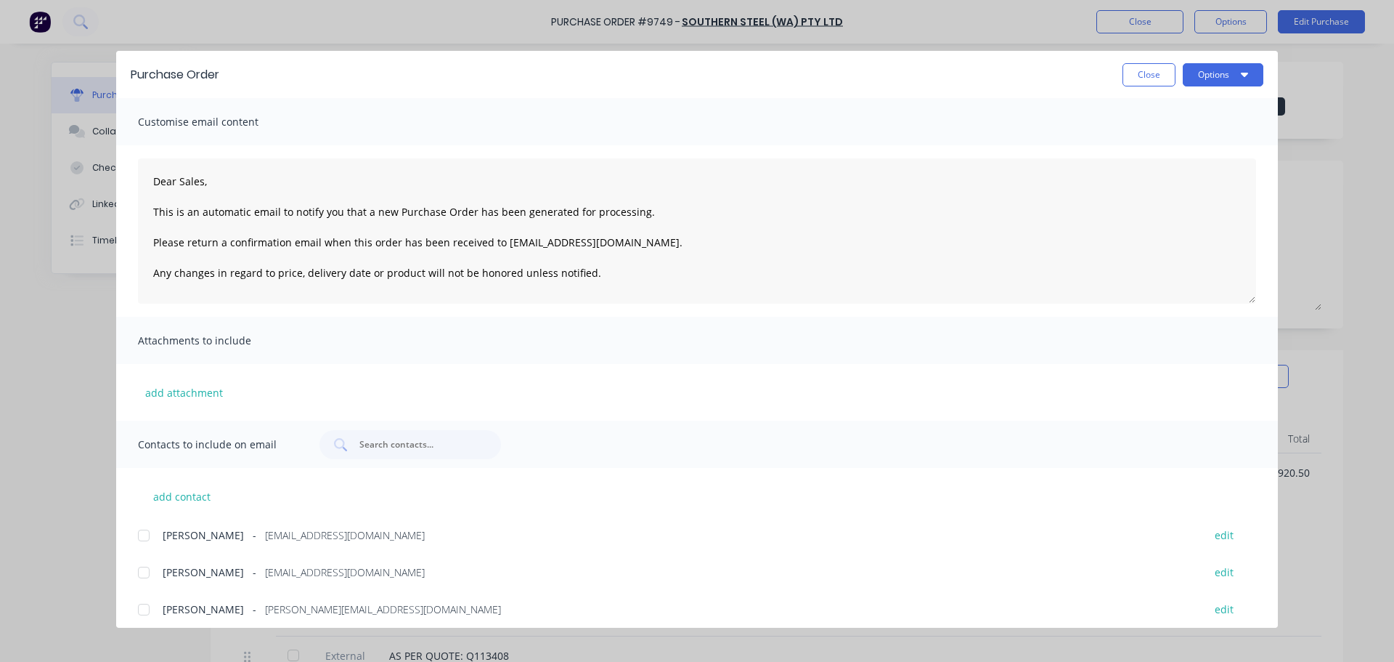
scroll to position [158, 0]
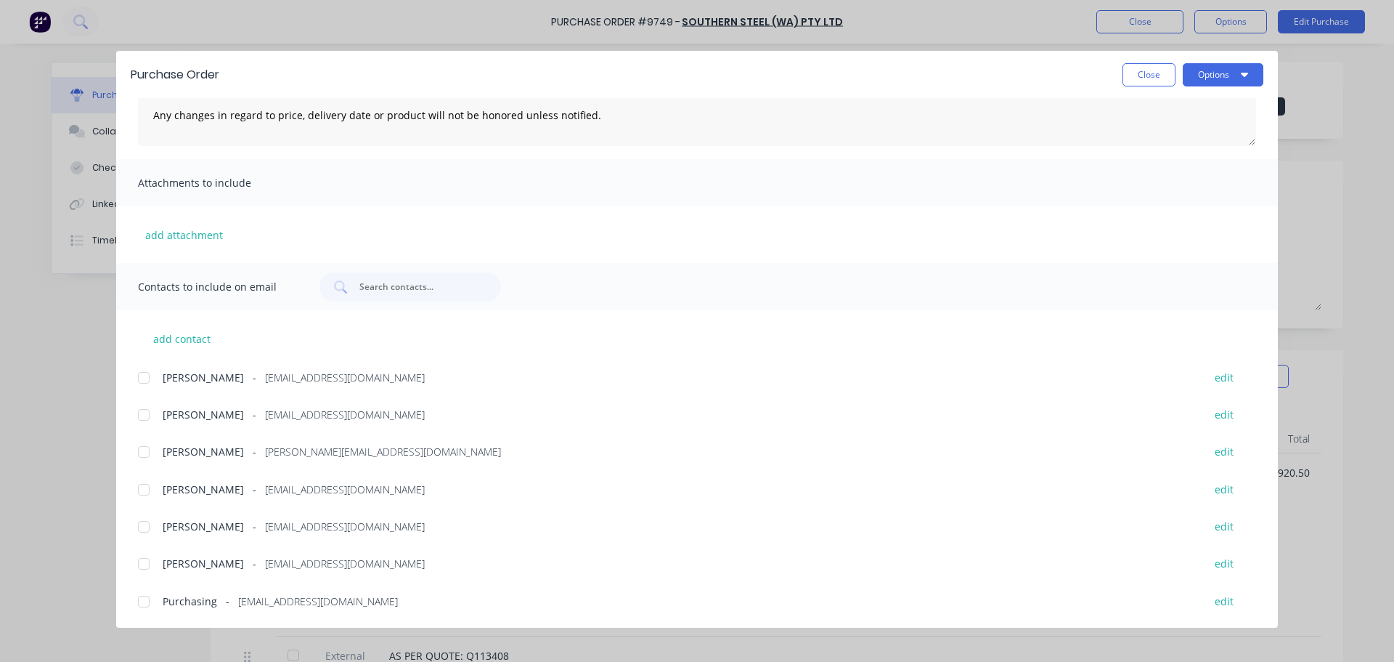
click at [147, 601] on div at bounding box center [143, 601] width 29 height 29
click at [144, 560] on div at bounding box center [143, 563] width 29 height 29
click at [1216, 76] on button "Options" at bounding box center [1223, 74] width 81 height 23
click at [1150, 172] on div "Email" at bounding box center [1195, 169] width 112 height 21
click at [118, 633] on span "×" at bounding box center [119, 633] width 9 height 20
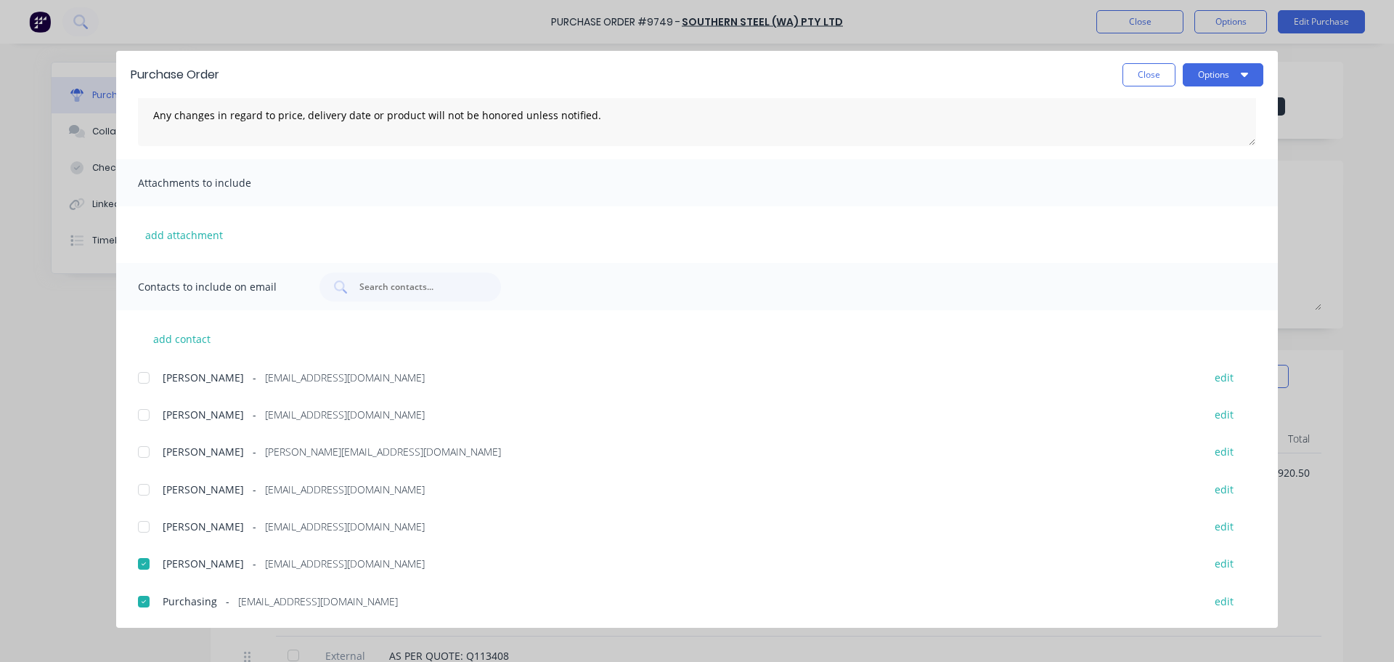
click at [1152, 75] on button "Close" at bounding box center [1149, 74] width 53 height 23
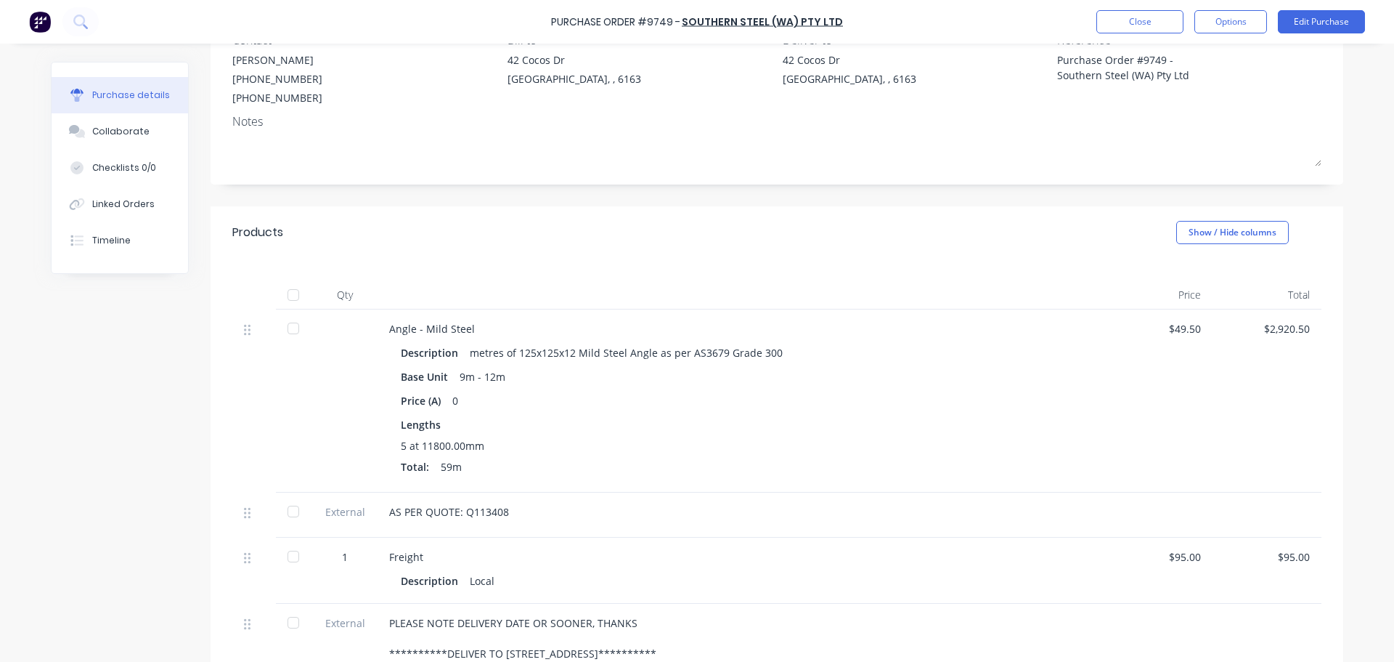
scroll to position [0, 0]
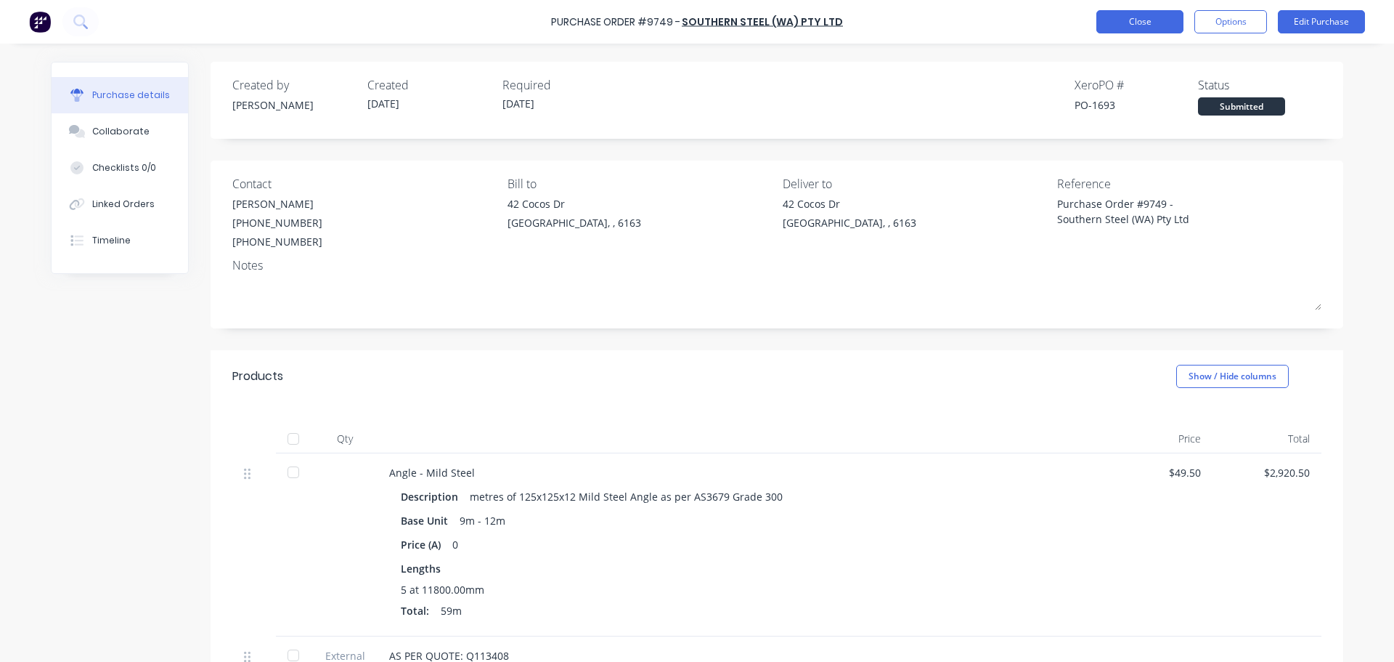
click at [1125, 19] on button "Close" at bounding box center [1140, 21] width 87 height 23
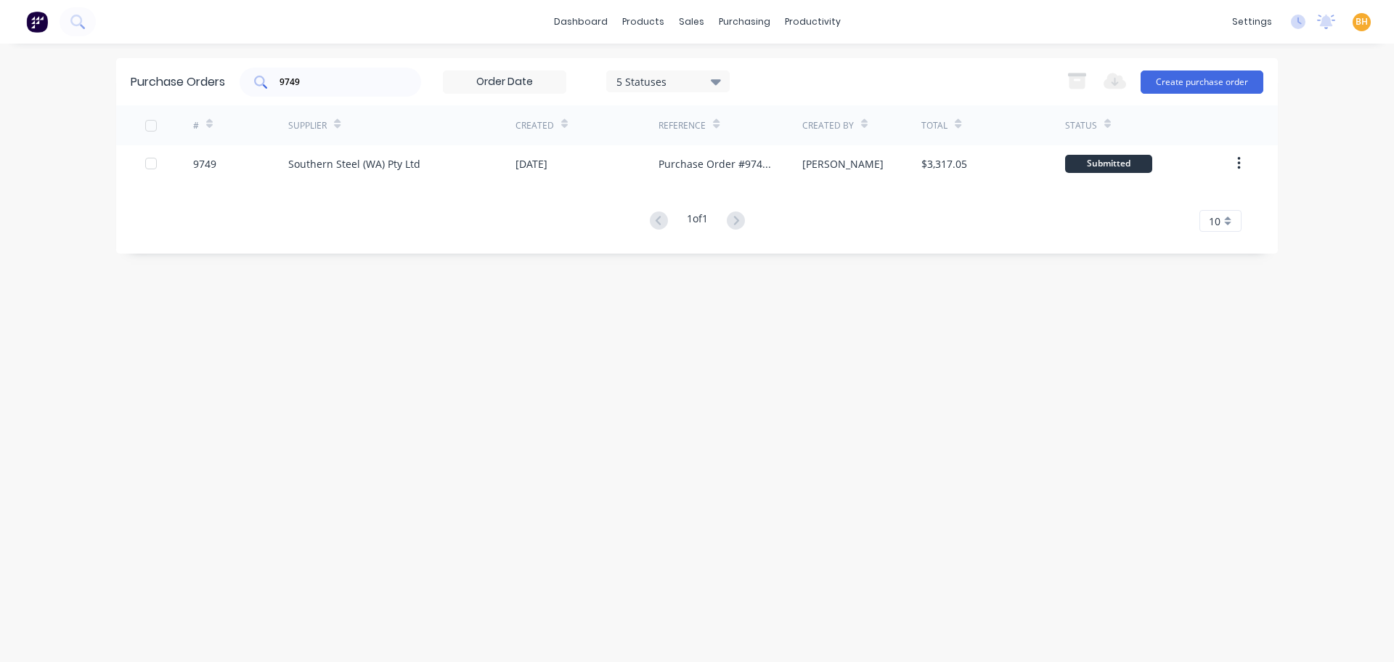
click at [314, 73] on div "9749" at bounding box center [331, 82] width 182 height 29
type input "9"
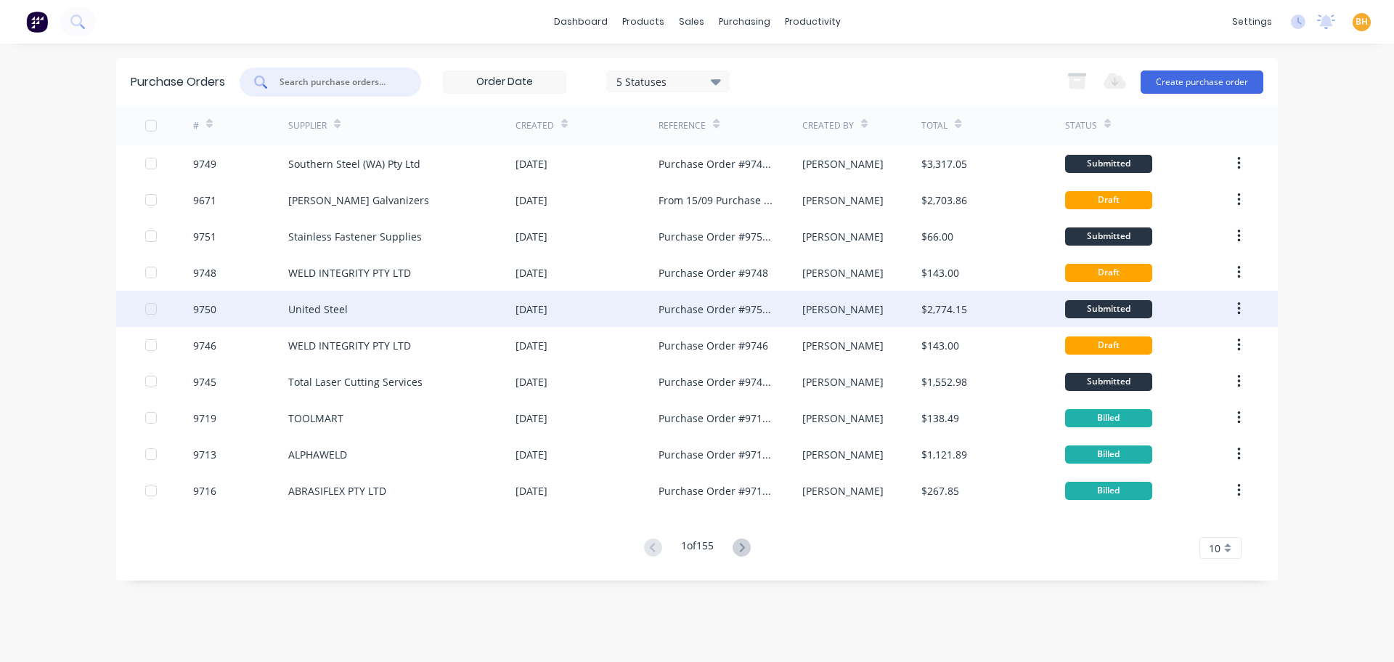
click at [350, 306] on div "United Steel" at bounding box center [401, 309] width 227 height 36
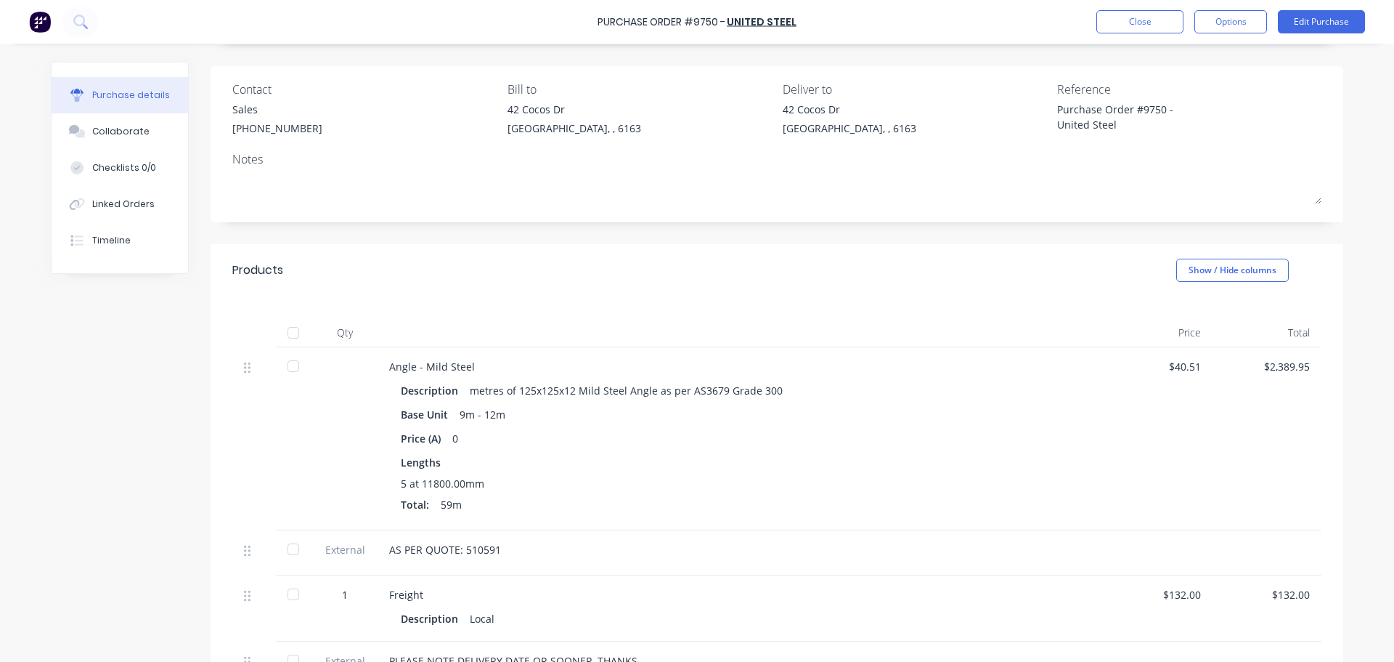
scroll to position [218, 0]
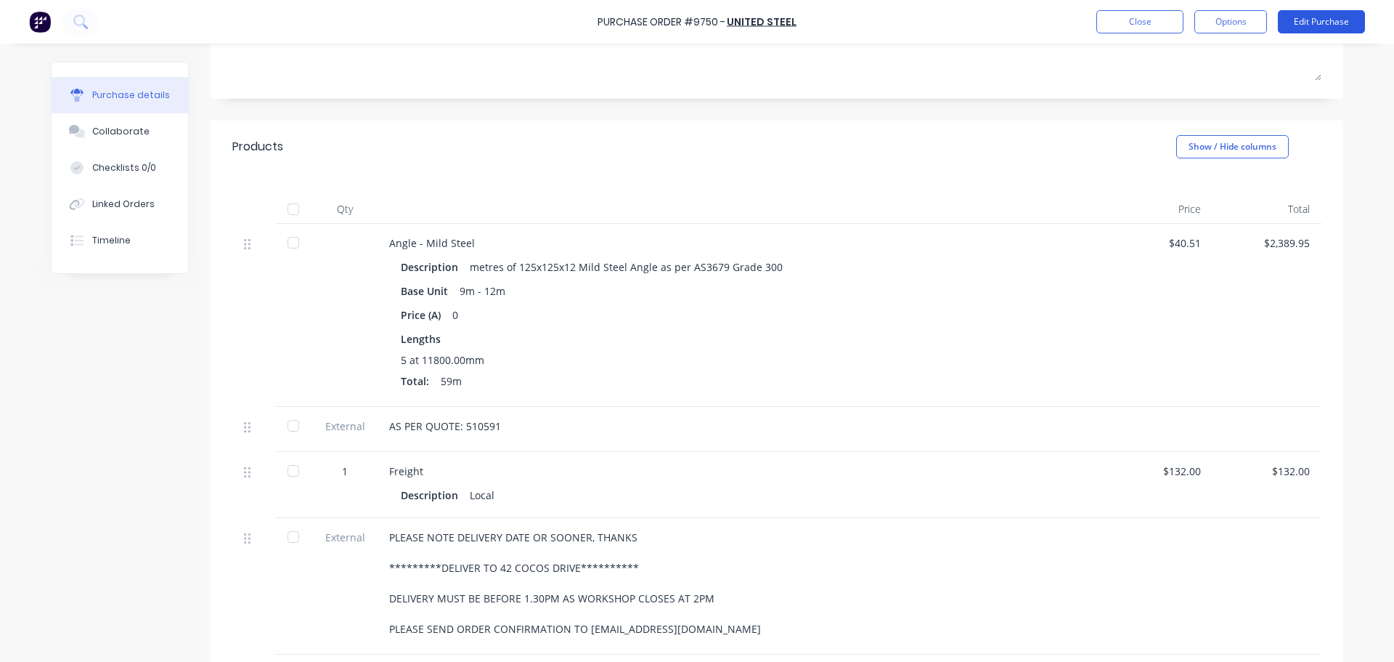
click at [1326, 24] on button "Edit Purchase" at bounding box center [1321, 21] width 87 height 23
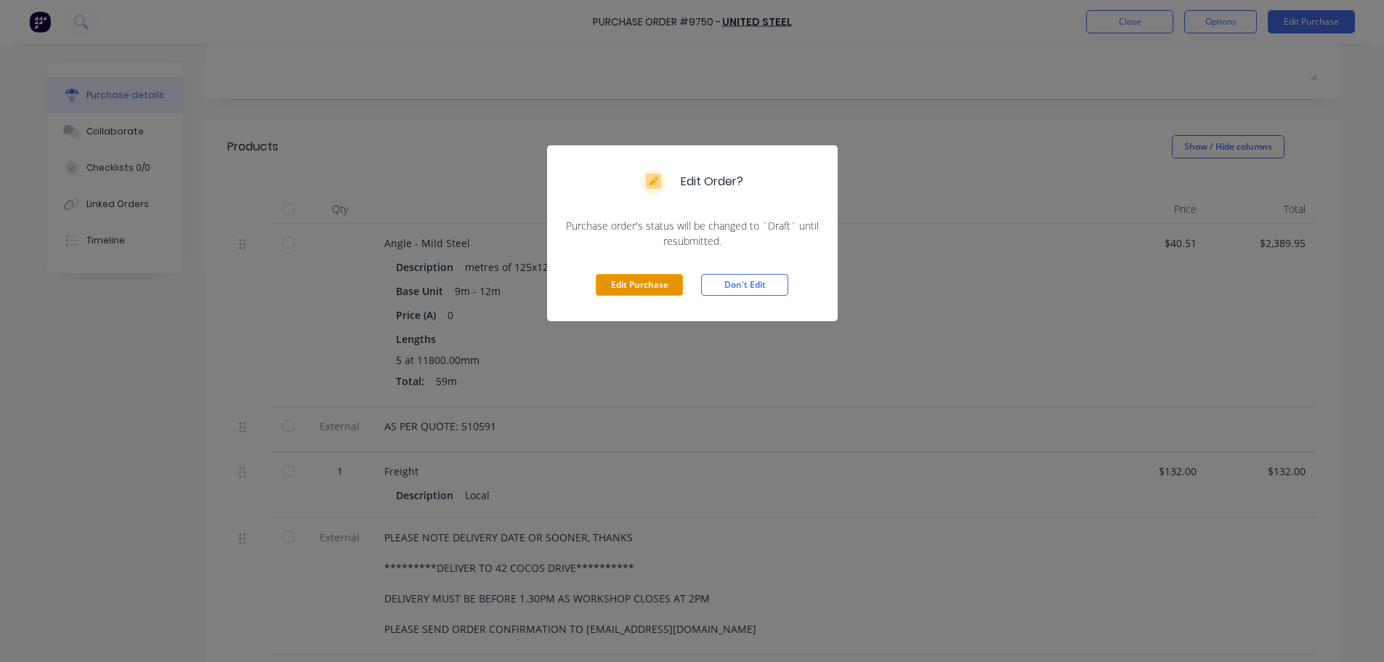
click at [647, 280] on button "Edit Purchase" at bounding box center [639, 285] width 87 height 22
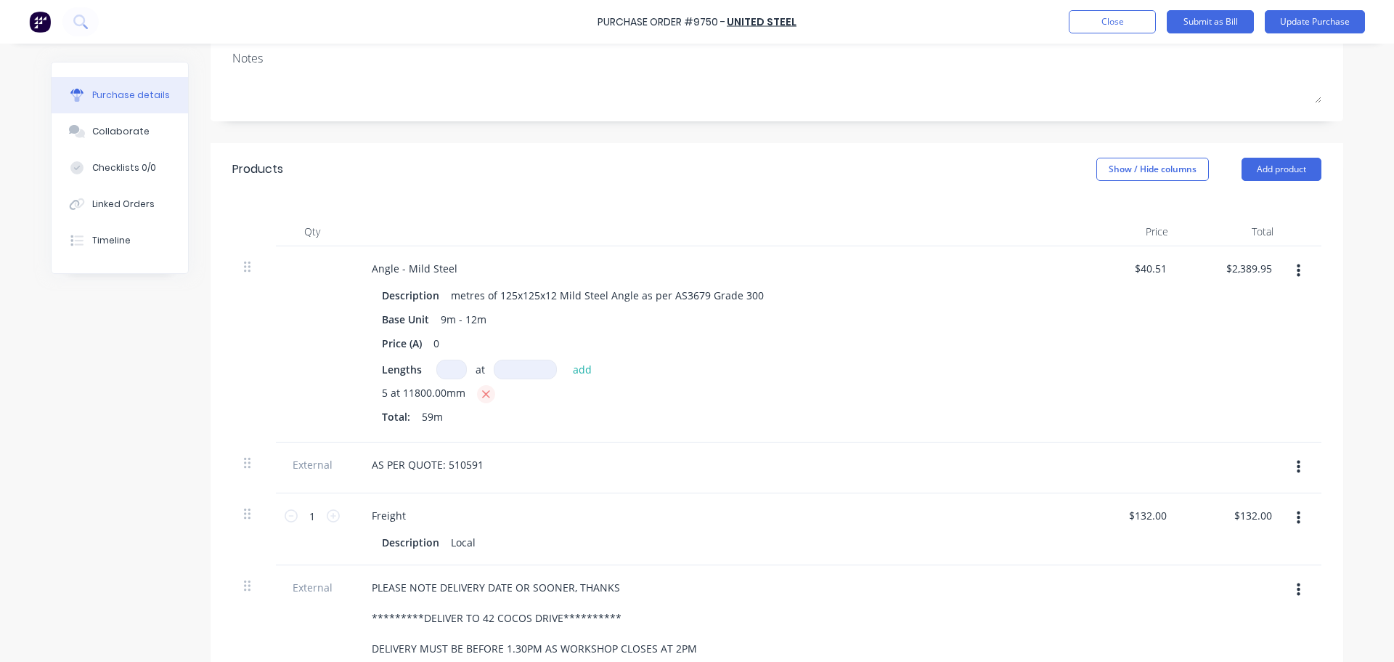
click at [482, 395] on icon "button" at bounding box center [486, 394] width 9 height 13
type input "$0.00"
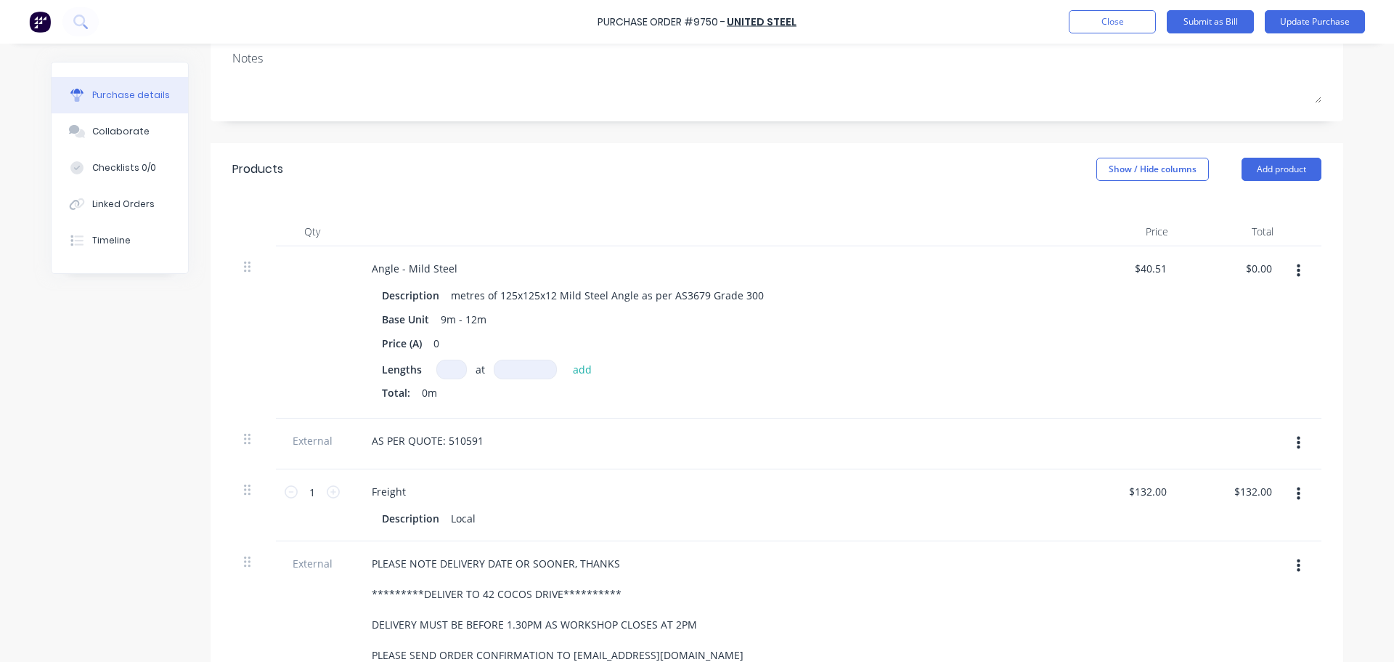
click at [442, 373] on input at bounding box center [451, 370] width 31 height 20
type input "19"
click at [503, 373] on input at bounding box center [525, 370] width 63 height 20
type input "11800mm"
click at [575, 375] on button "add" at bounding box center [583, 368] width 34 height 17
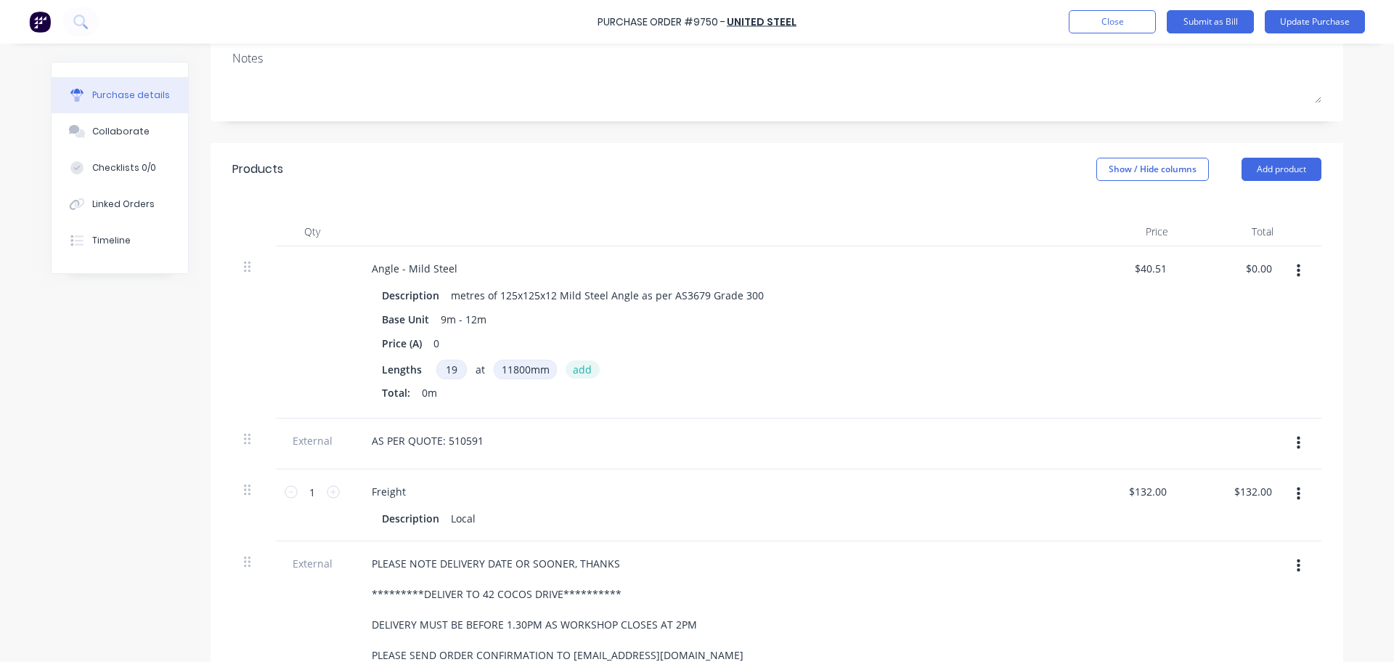
type input "$9,082.34"
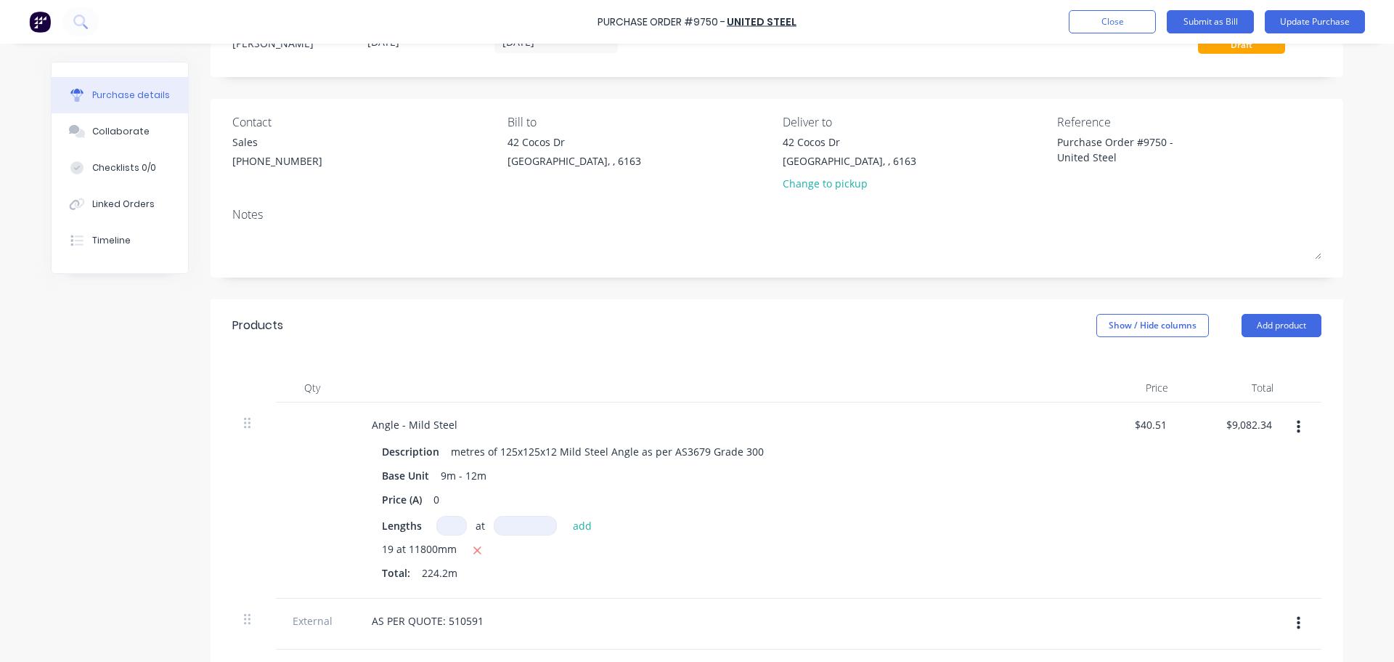
scroll to position [0, 0]
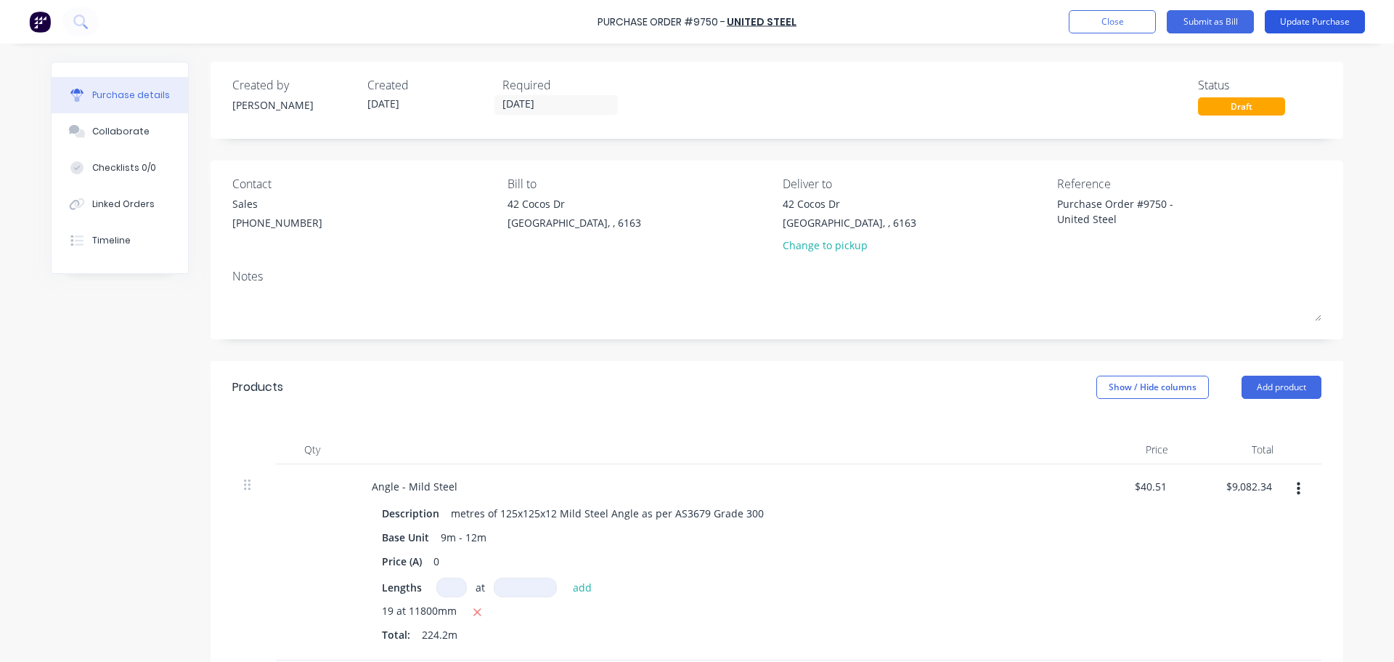
click at [1317, 23] on button "Update Purchase" at bounding box center [1315, 21] width 100 height 23
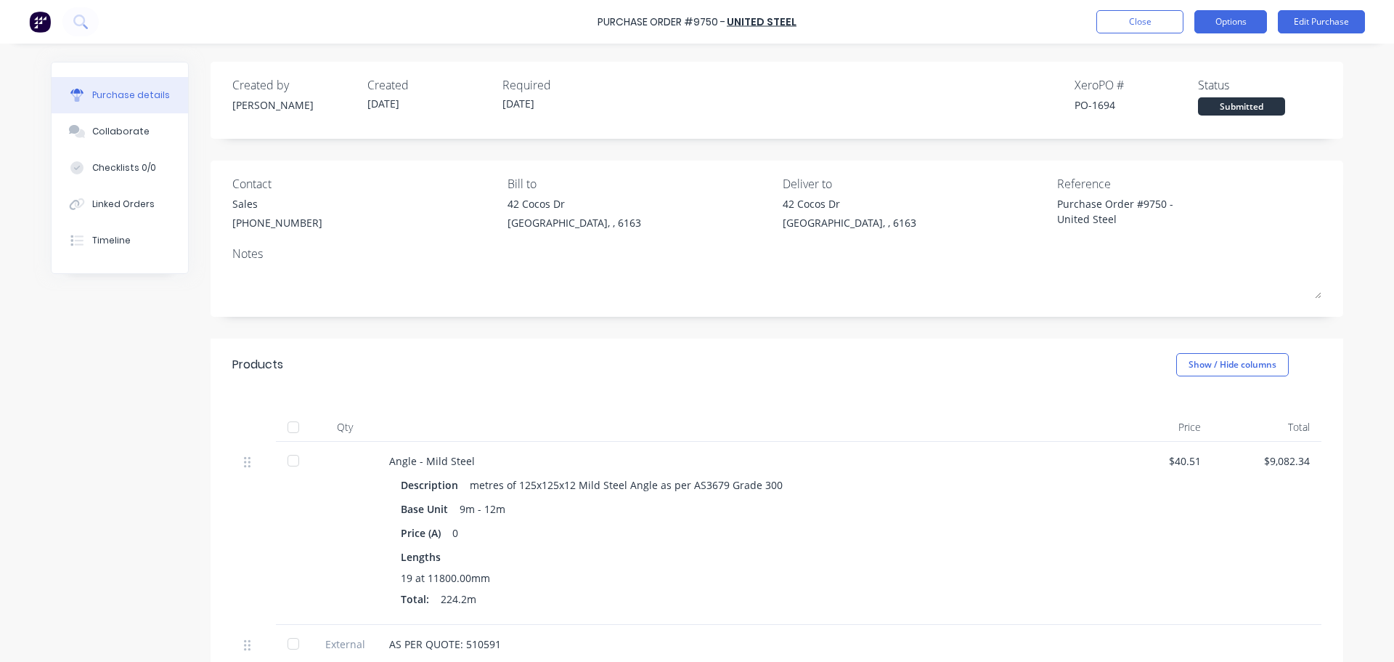
click at [1233, 26] on button "Options" at bounding box center [1231, 21] width 73 height 23
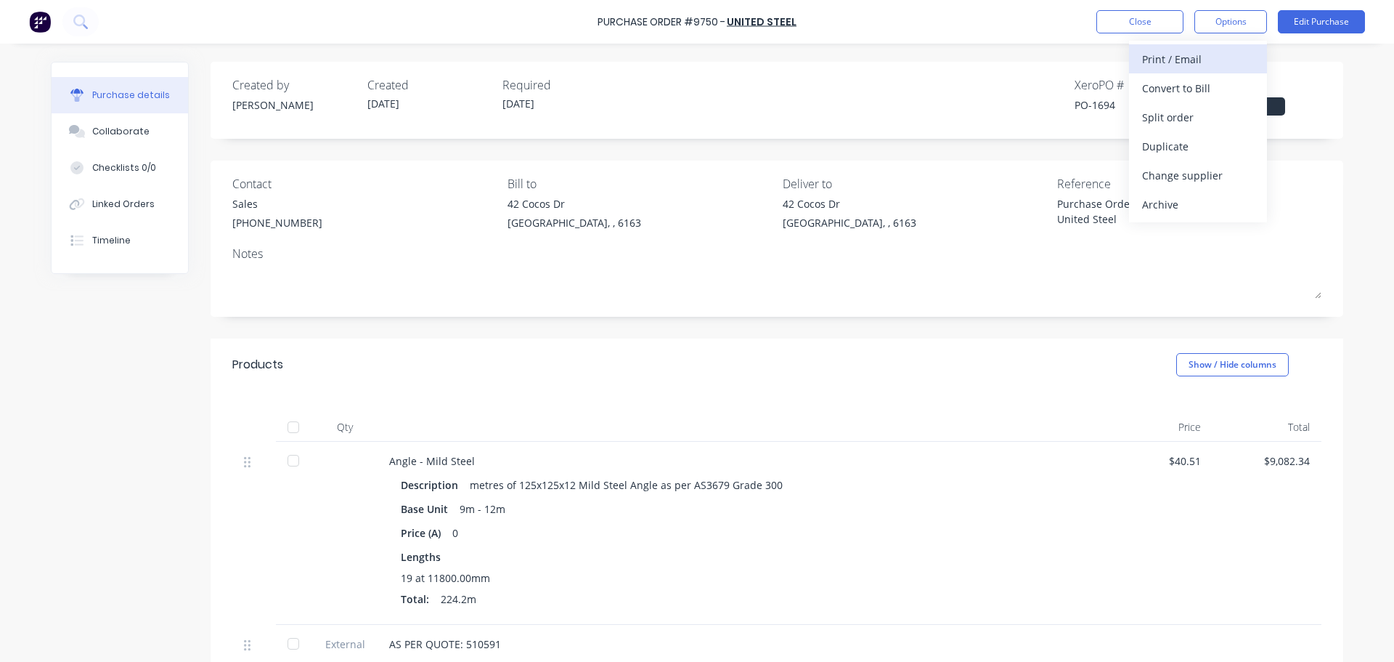
click at [1145, 65] on div "Print / Email" at bounding box center [1198, 59] width 112 height 21
click at [1163, 89] on div "With pricing" at bounding box center [1198, 88] width 112 height 21
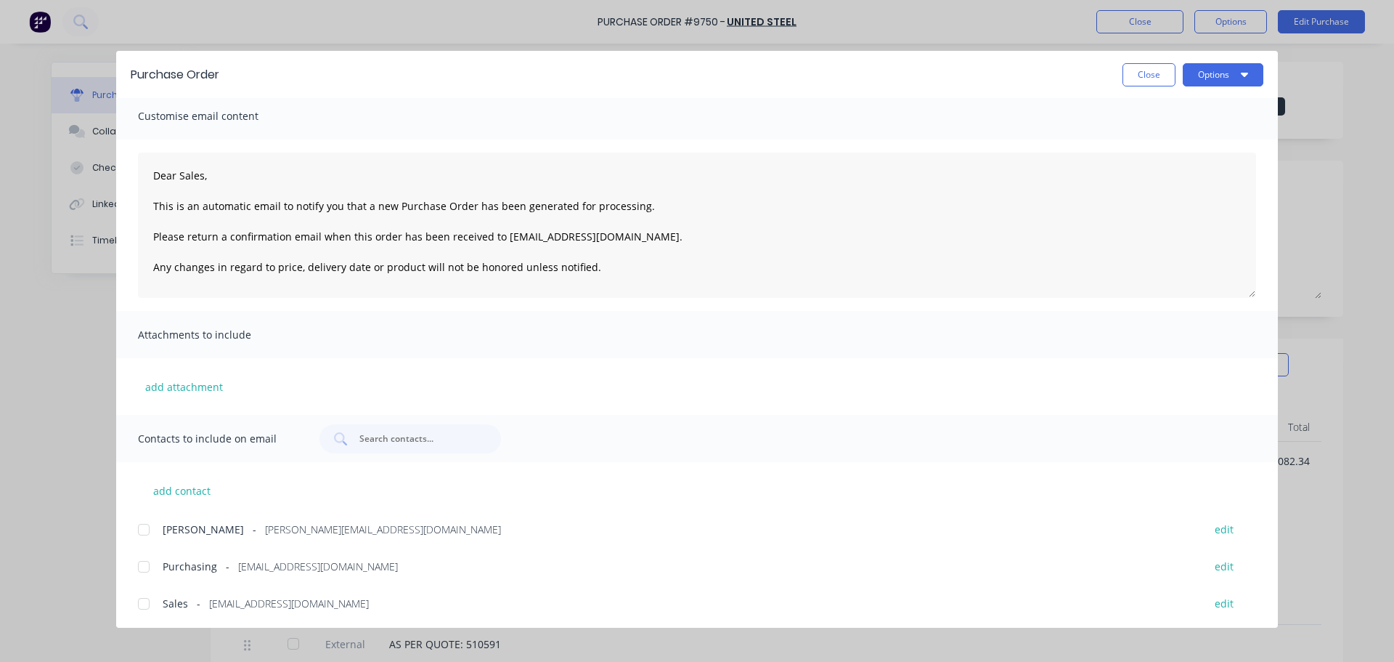
scroll to position [9, 0]
click at [145, 601] on div at bounding box center [143, 600] width 29 height 29
click at [143, 564] on div at bounding box center [143, 563] width 29 height 29
click at [1256, 65] on button "Options" at bounding box center [1223, 74] width 81 height 23
click at [1166, 164] on div "Email" at bounding box center [1195, 169] width 112 height 21
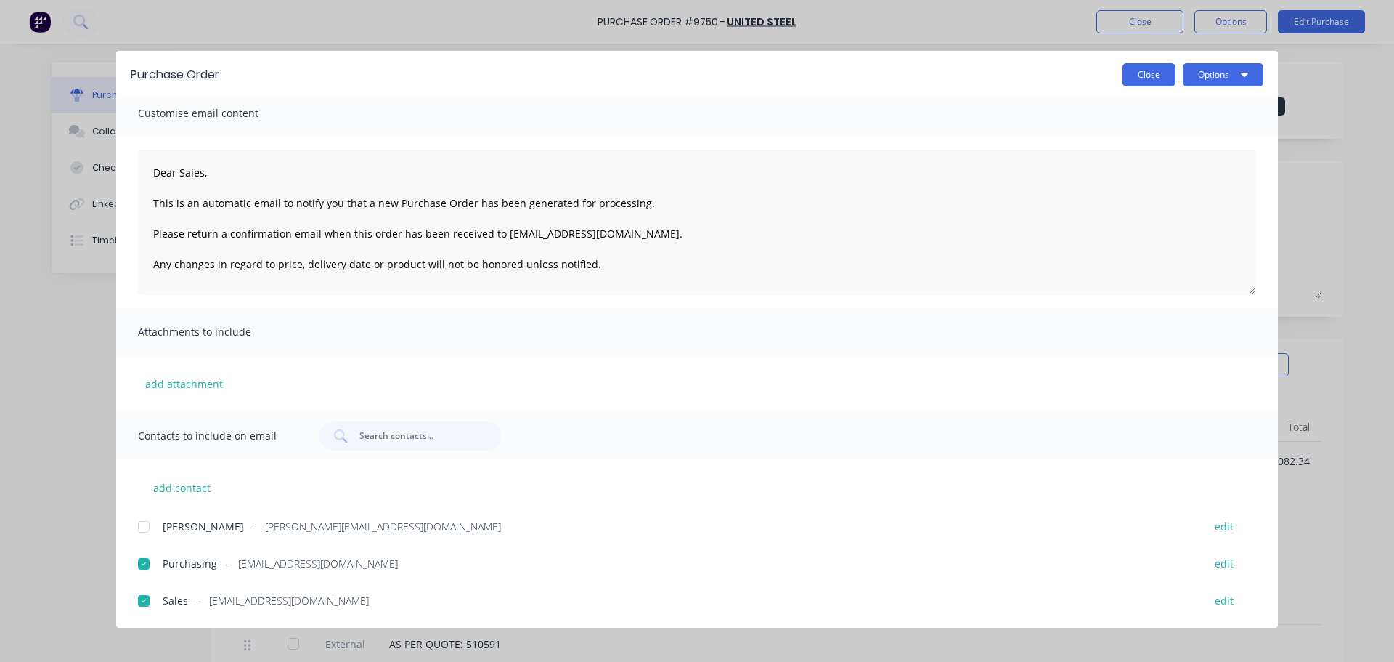
click at [1139, 73] on button "Close" at bounding box center [1149, 74] width 53 height 23
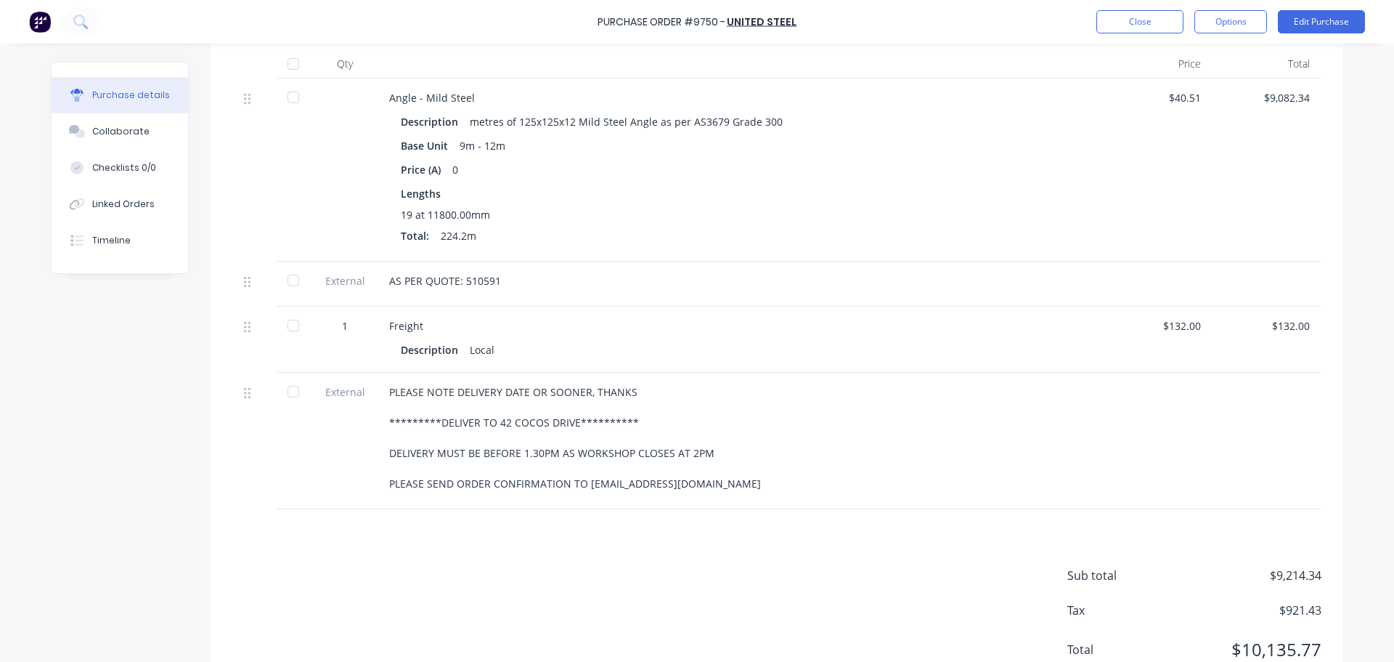
scroll to position [0, 0]
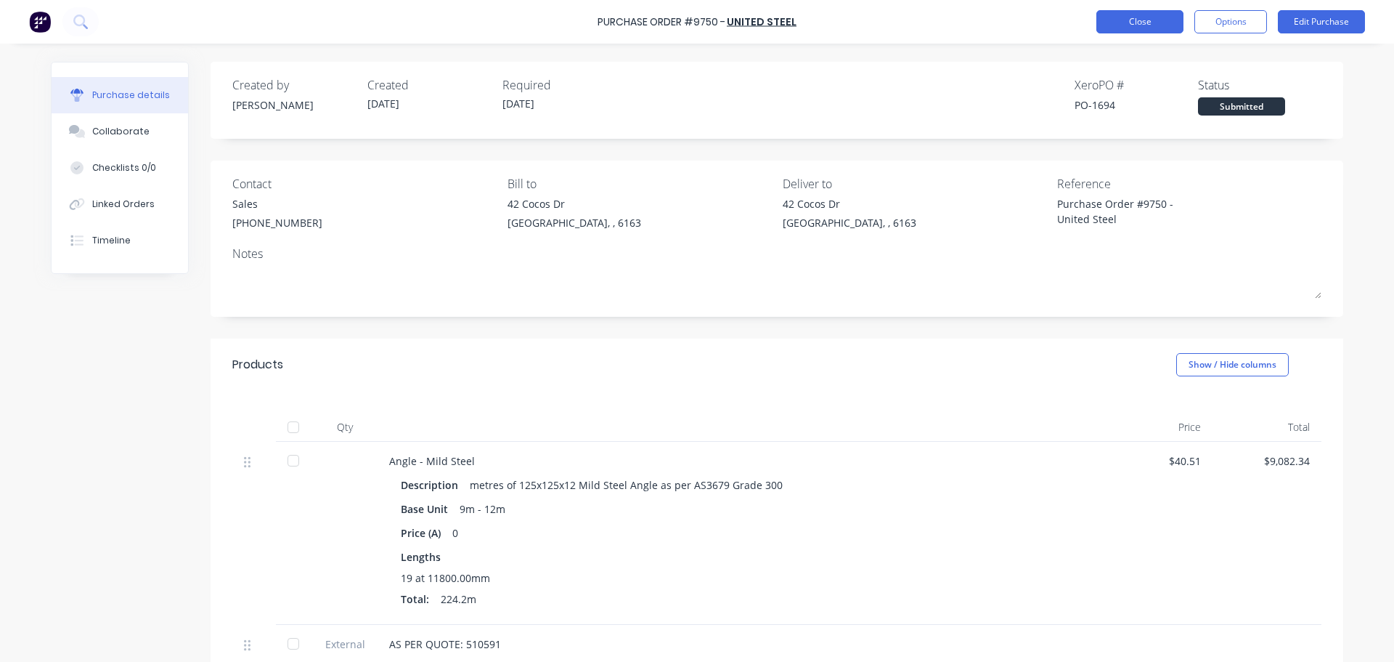
click at [1126, 20] on button "Close" at bounding box center [1140, 21] width 87 height 23
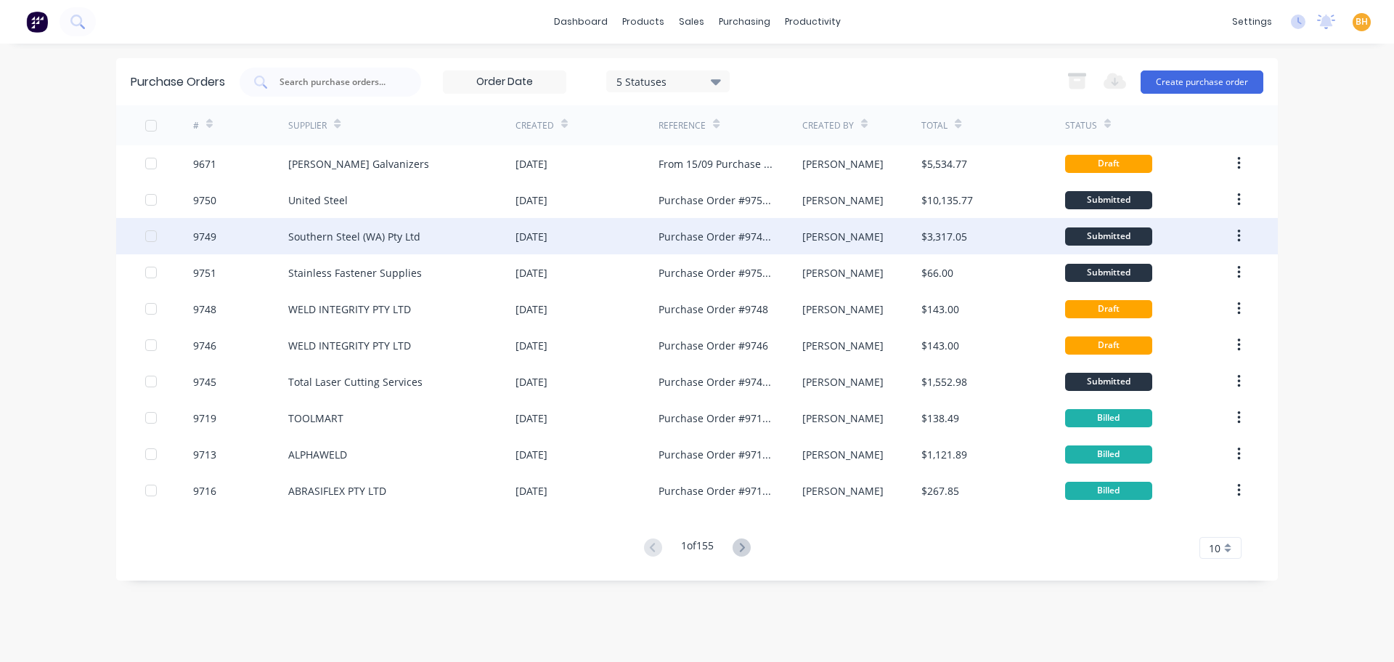
click at [368, 231] on div "Southern Steel (WA) Pty Ltd" at bounding box center [354, 236] width 132 height 15
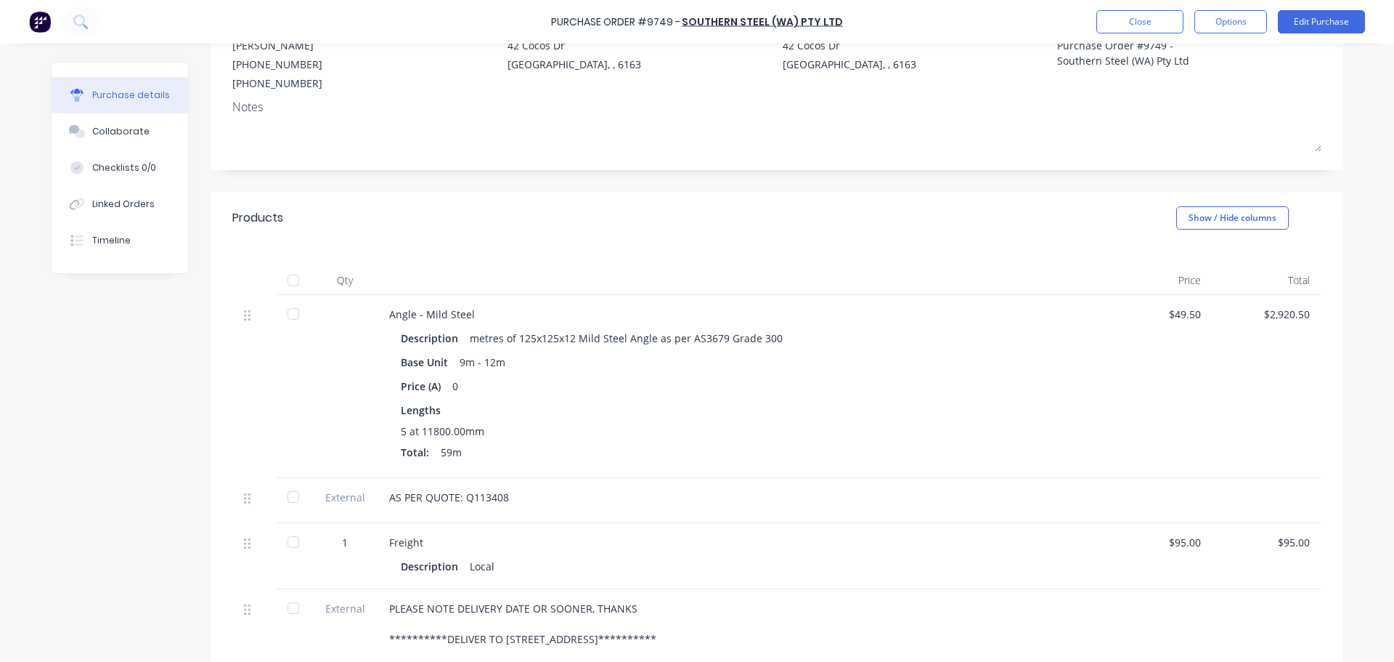
scroll to position [145, 0]
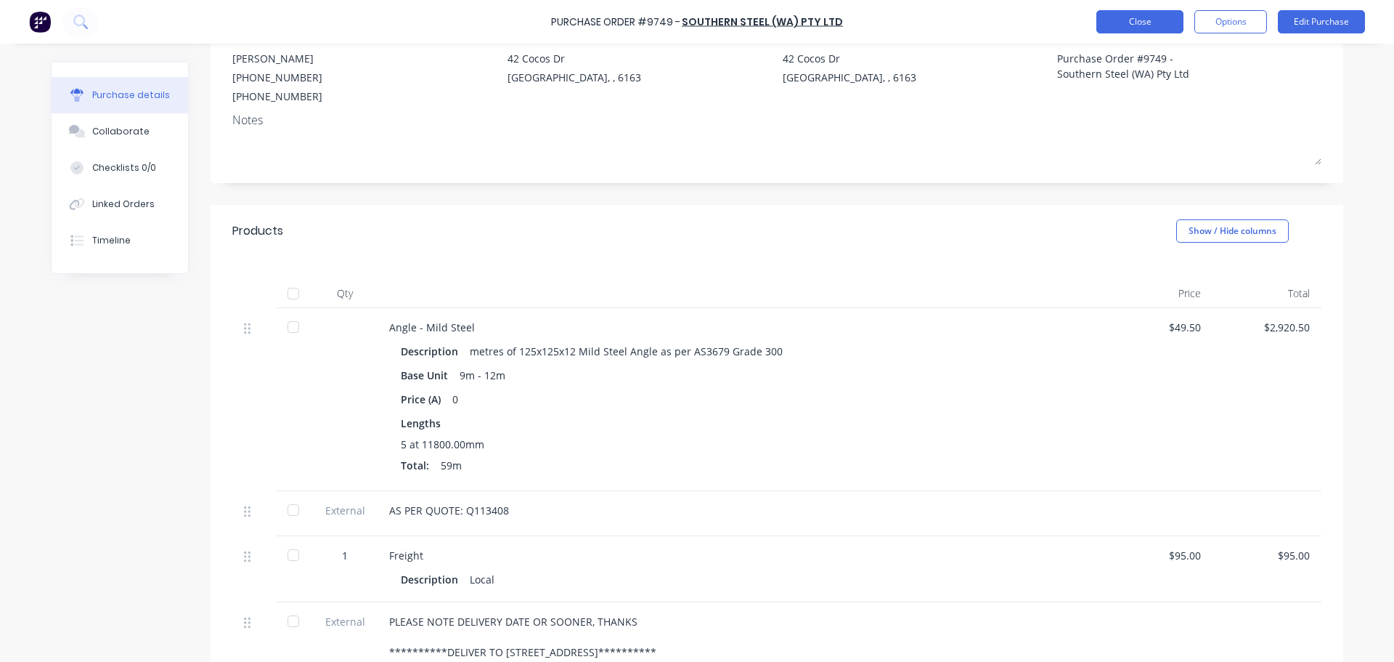
click at [1140, 20] on button "Close" at bounding box center [1140, 21] width 87 height 23
